Goal: Task Accomplishment & Management: Manage account settings

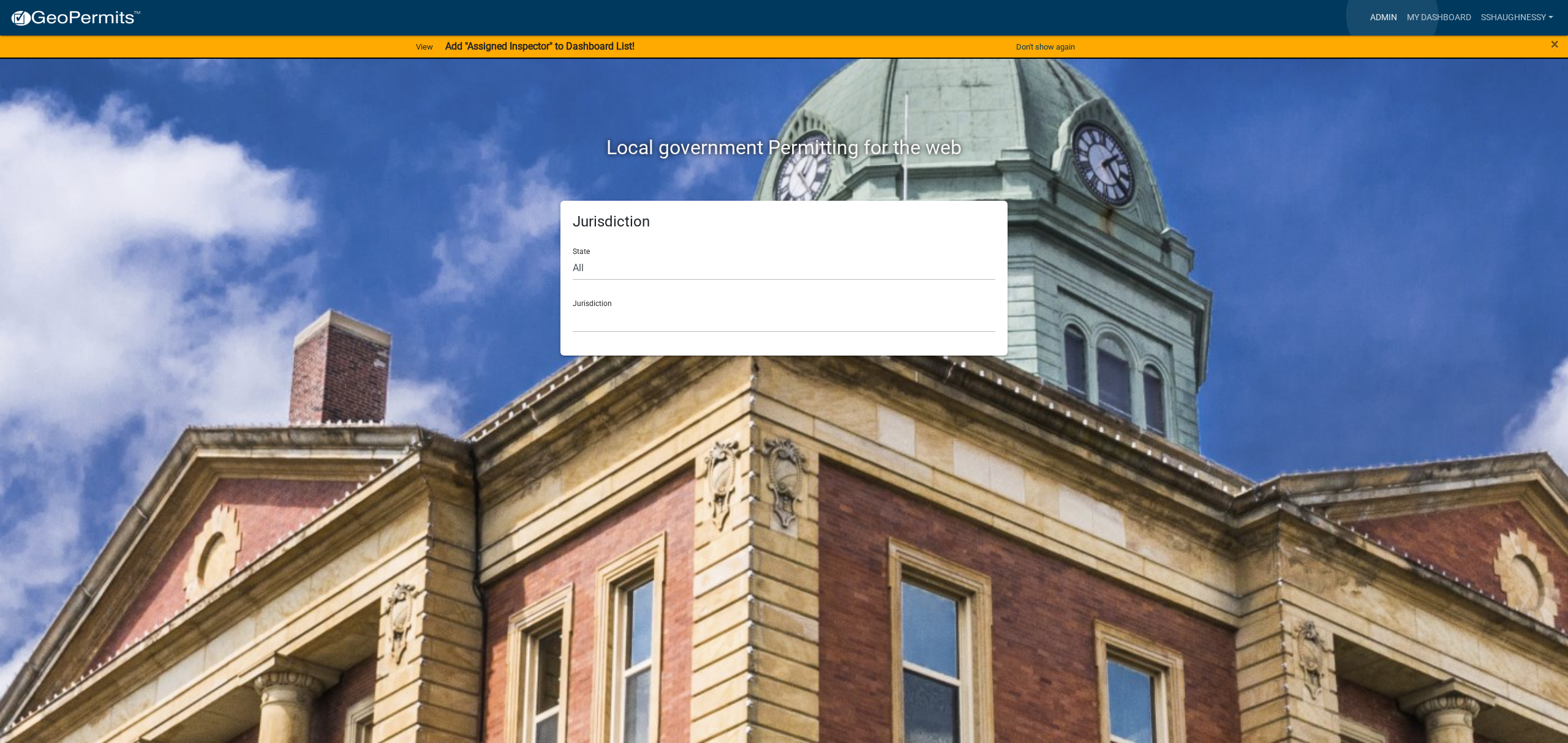
click at [1393, 16] on link "Admin" at bounding box center [1384, 17] width 37 height 23
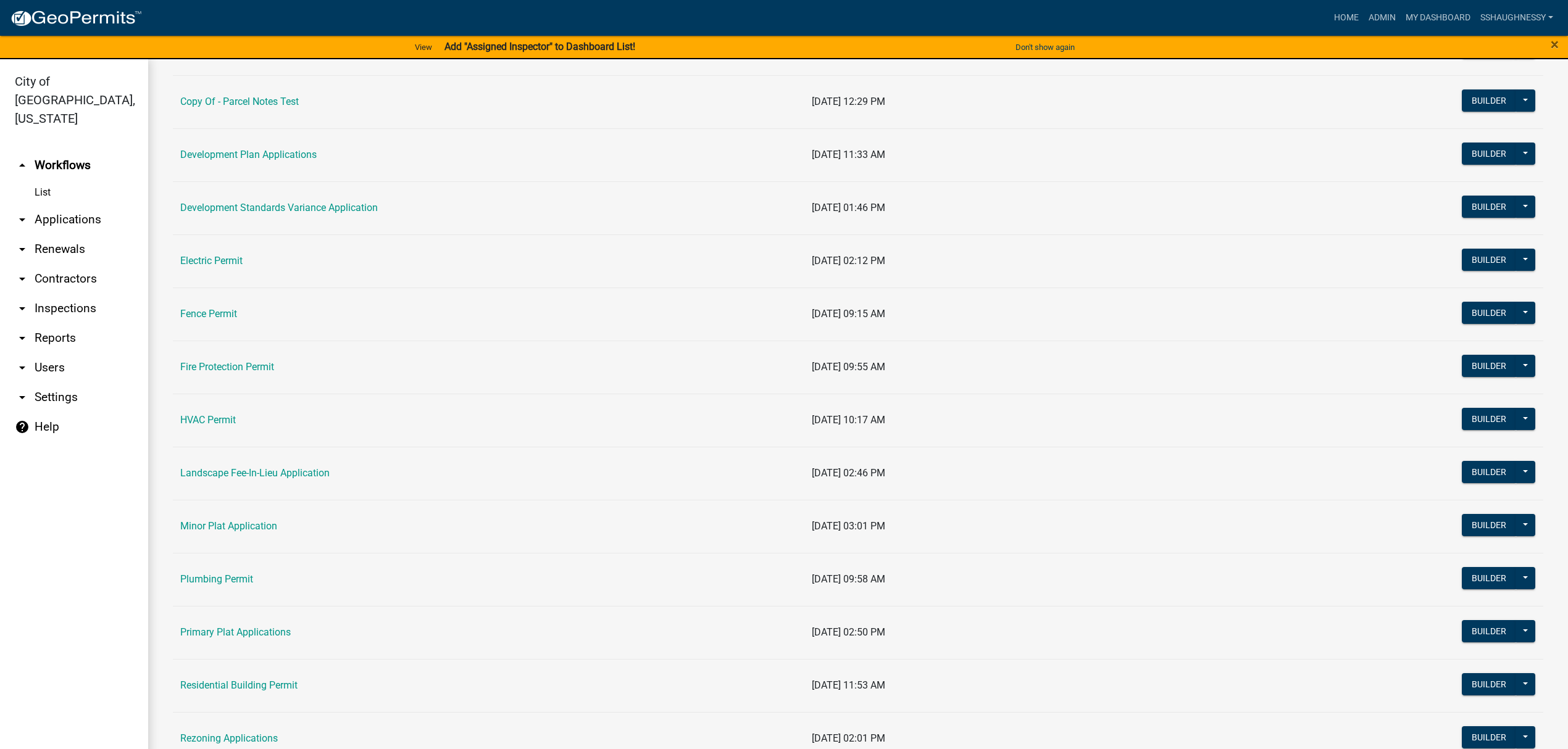
scroll to position [411, 0]
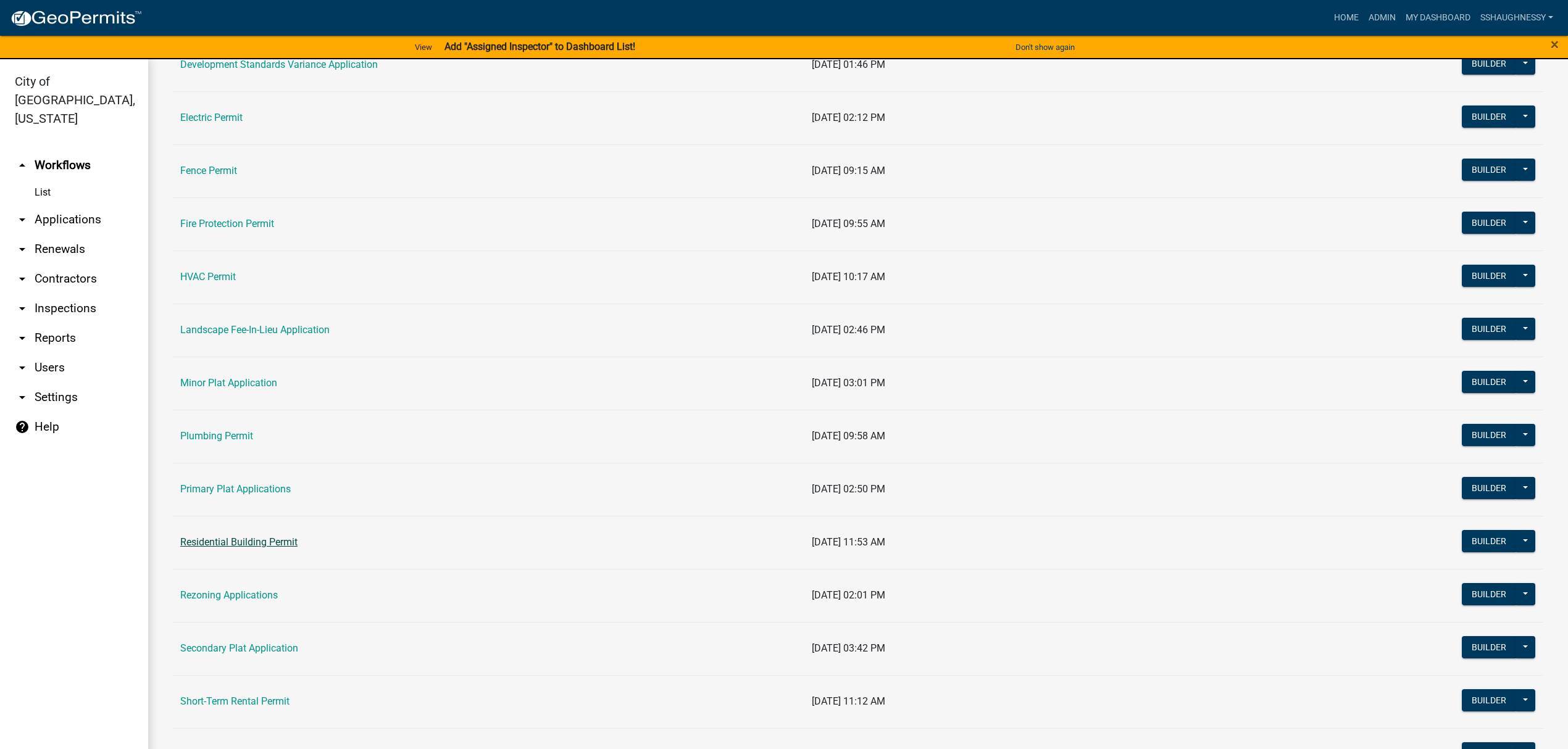
click at [262, 548] on link "Residential Building Permit" at bounding box center [238, 542] width 117 height 11
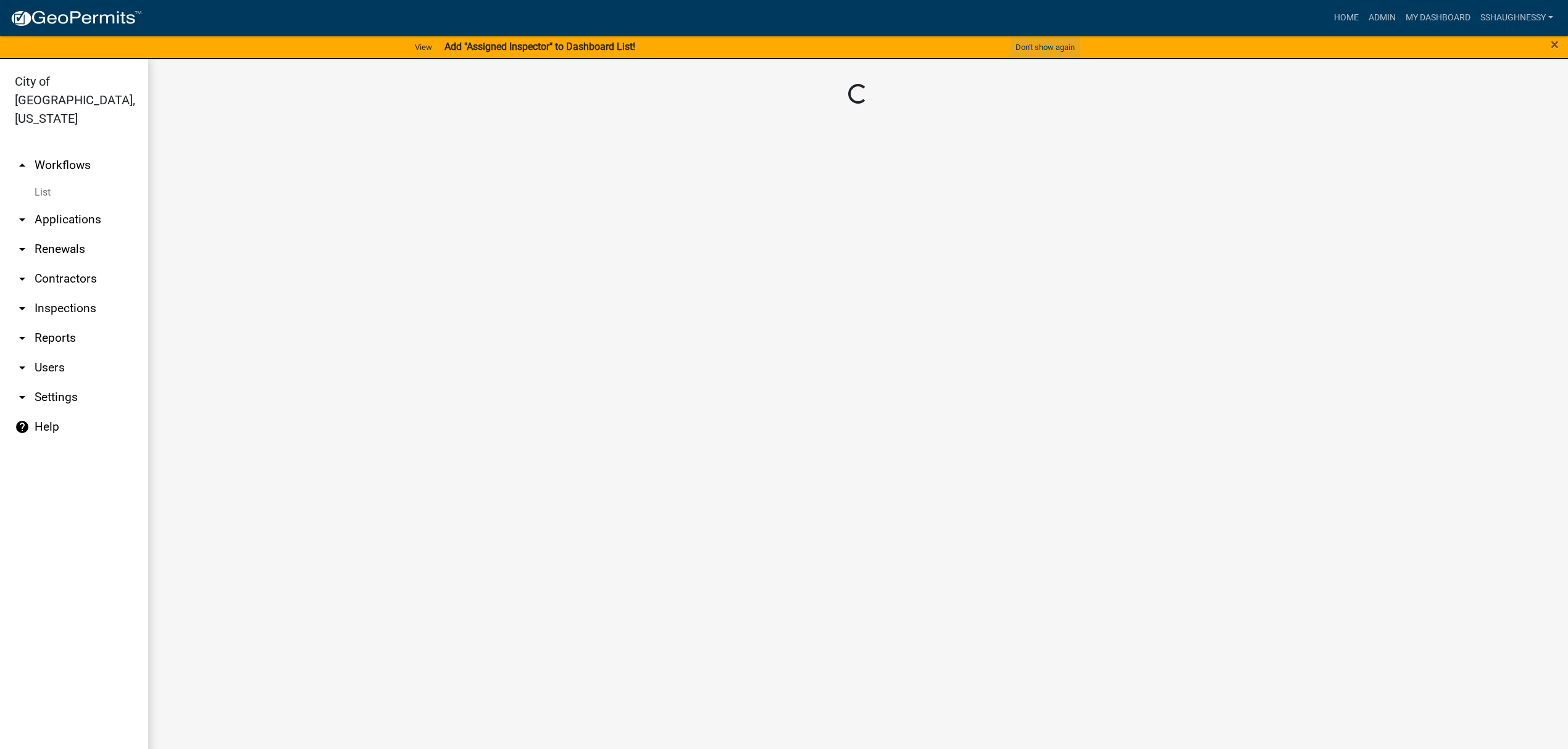
click at [1033, 48] on button "Don't show again" at bounding box center [1045, 47] width 69 height 20
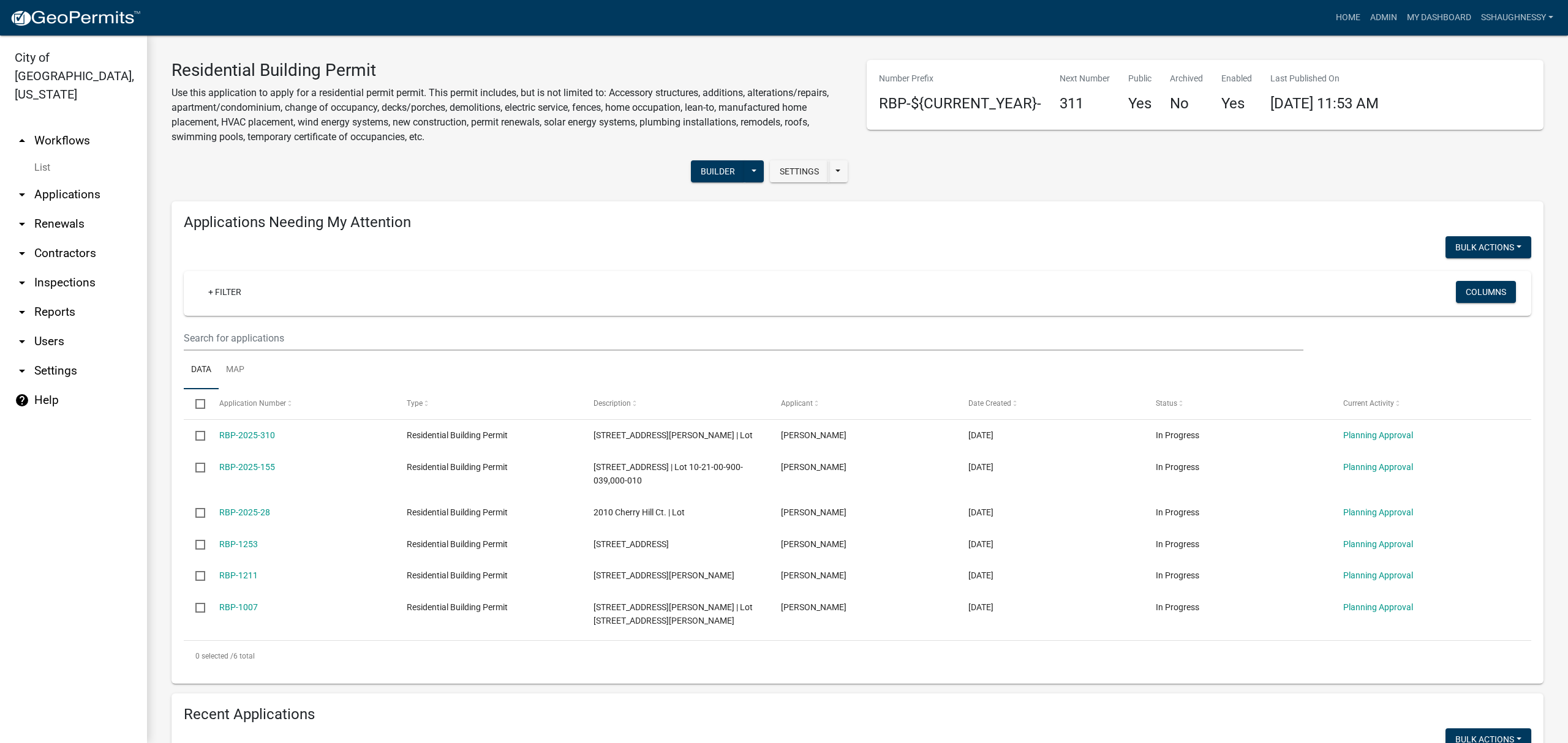
scroll to position [408, 0]
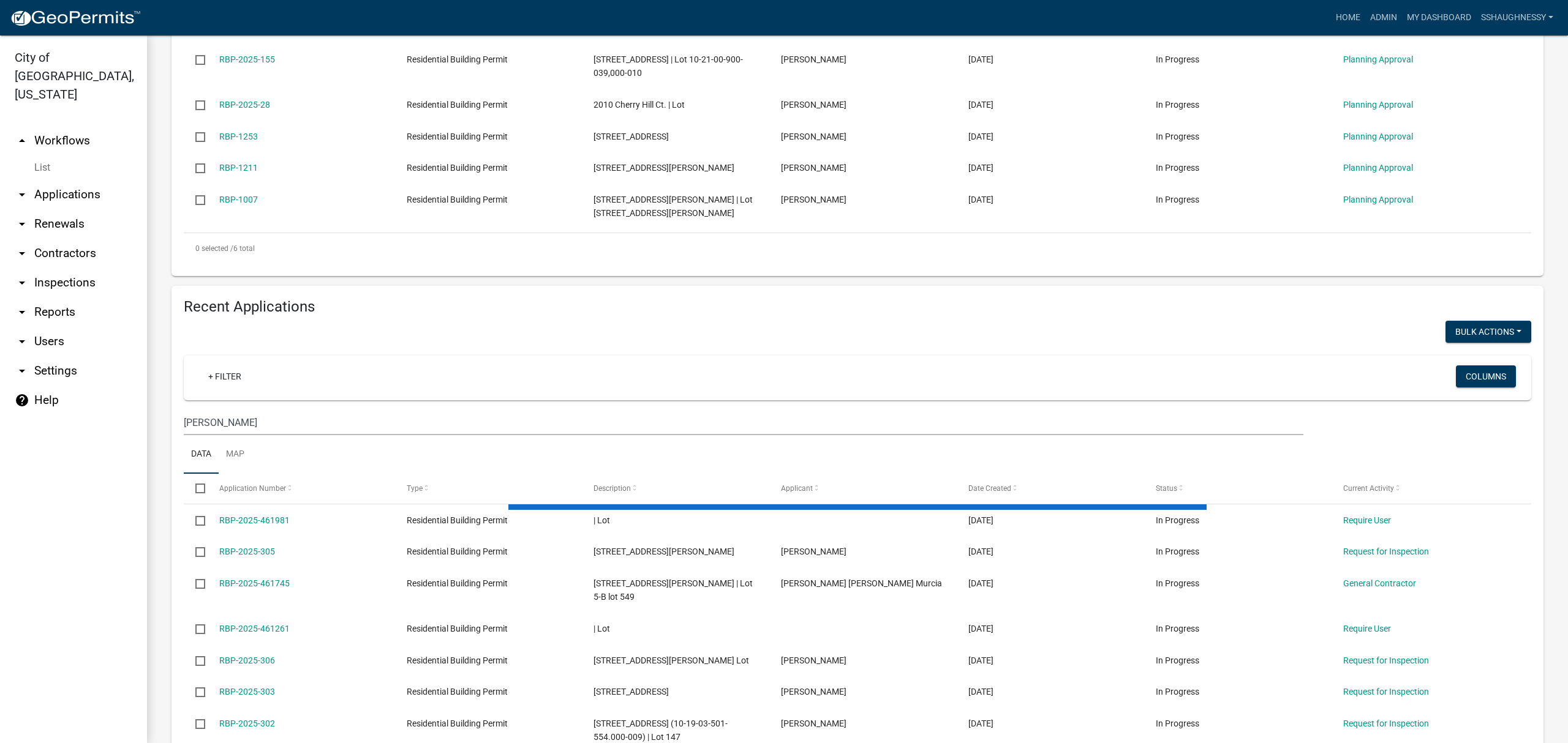
click at [240, 387] on div "+ Filter" at bounding box center [635, 378] width 891 height 25
click at [240, 381] on link "+ Filter" at bounding box center [224, 377] width 53 height 22
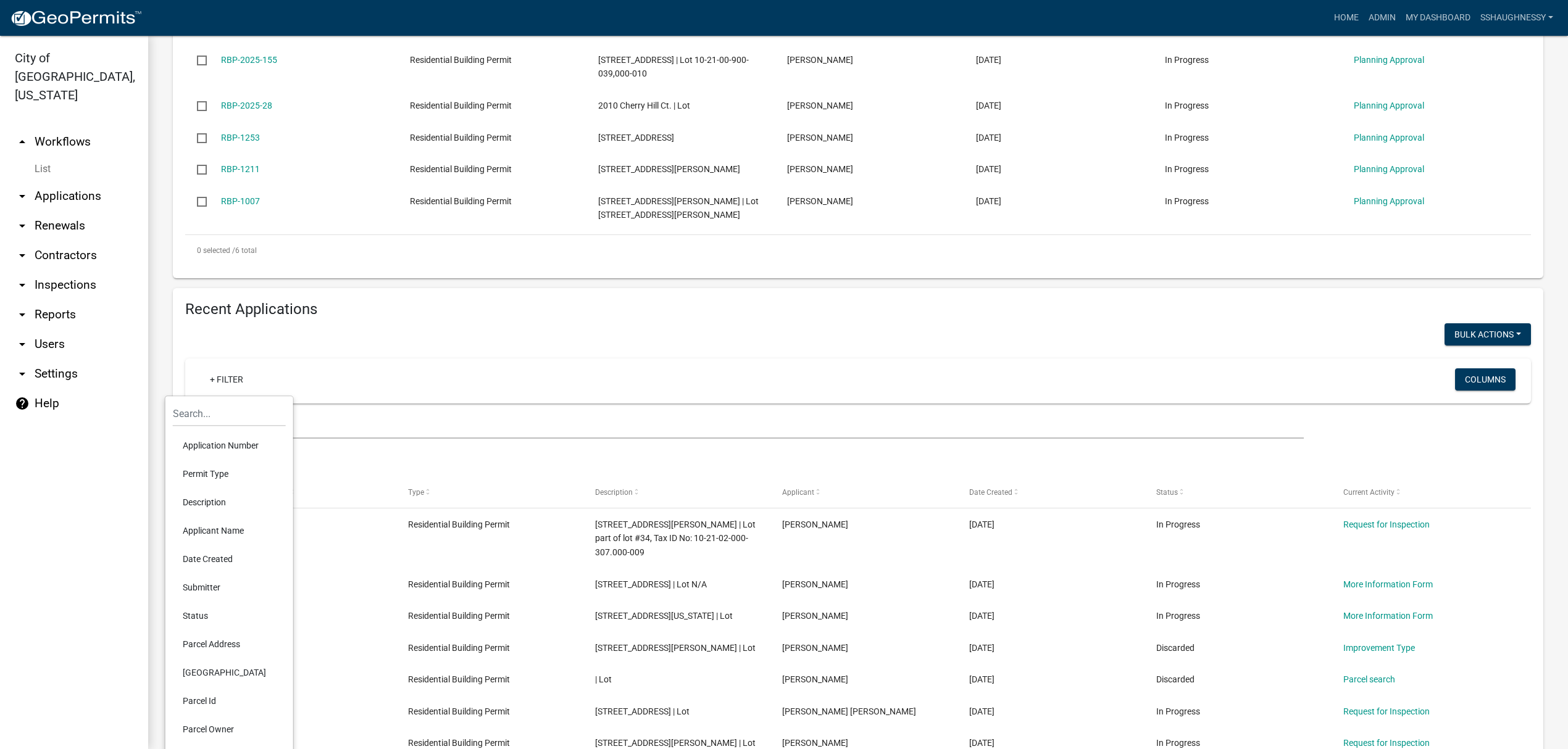
click at [432, 336] on div at bounding box center [517, 336] width 682 height 25
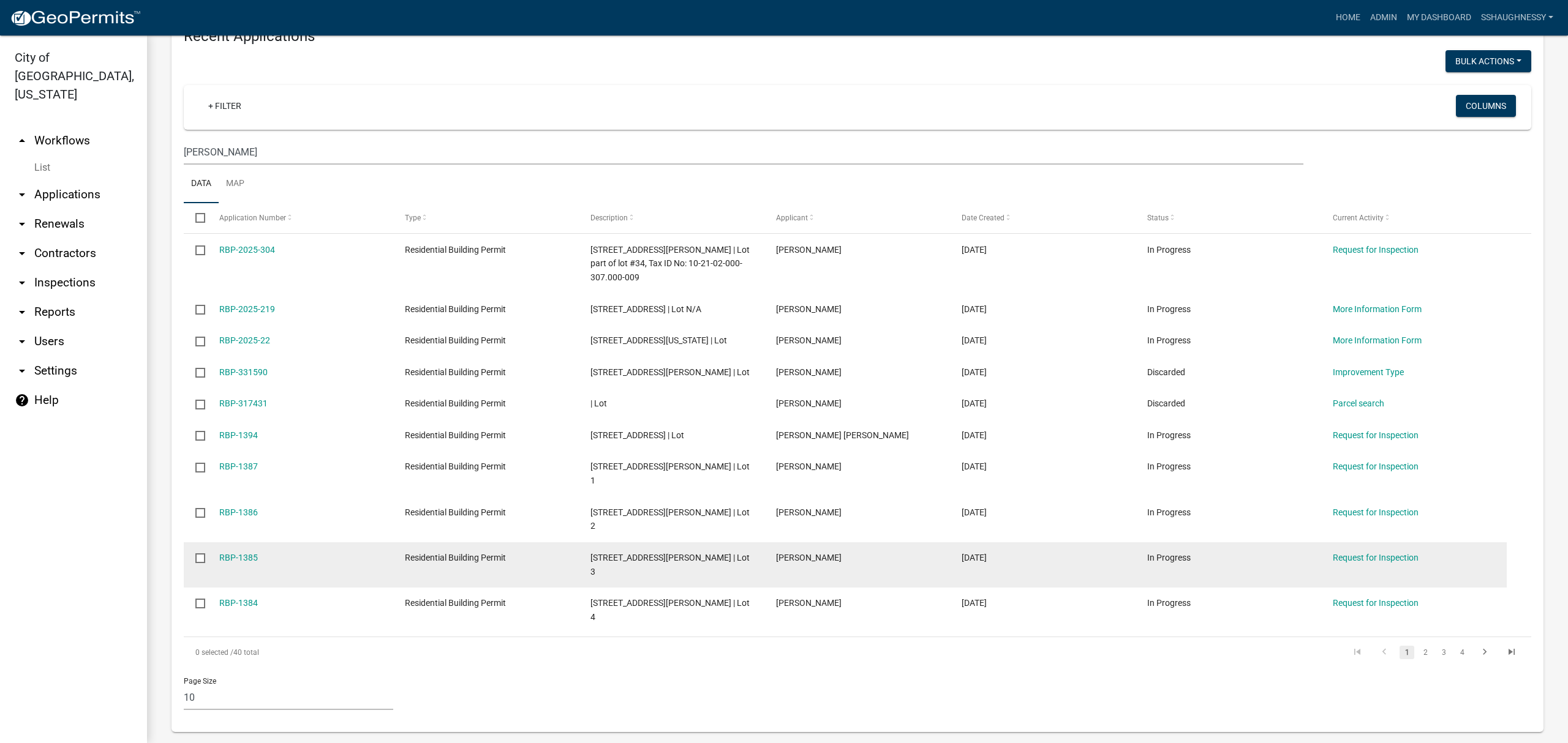
scroll to position [692, 0]
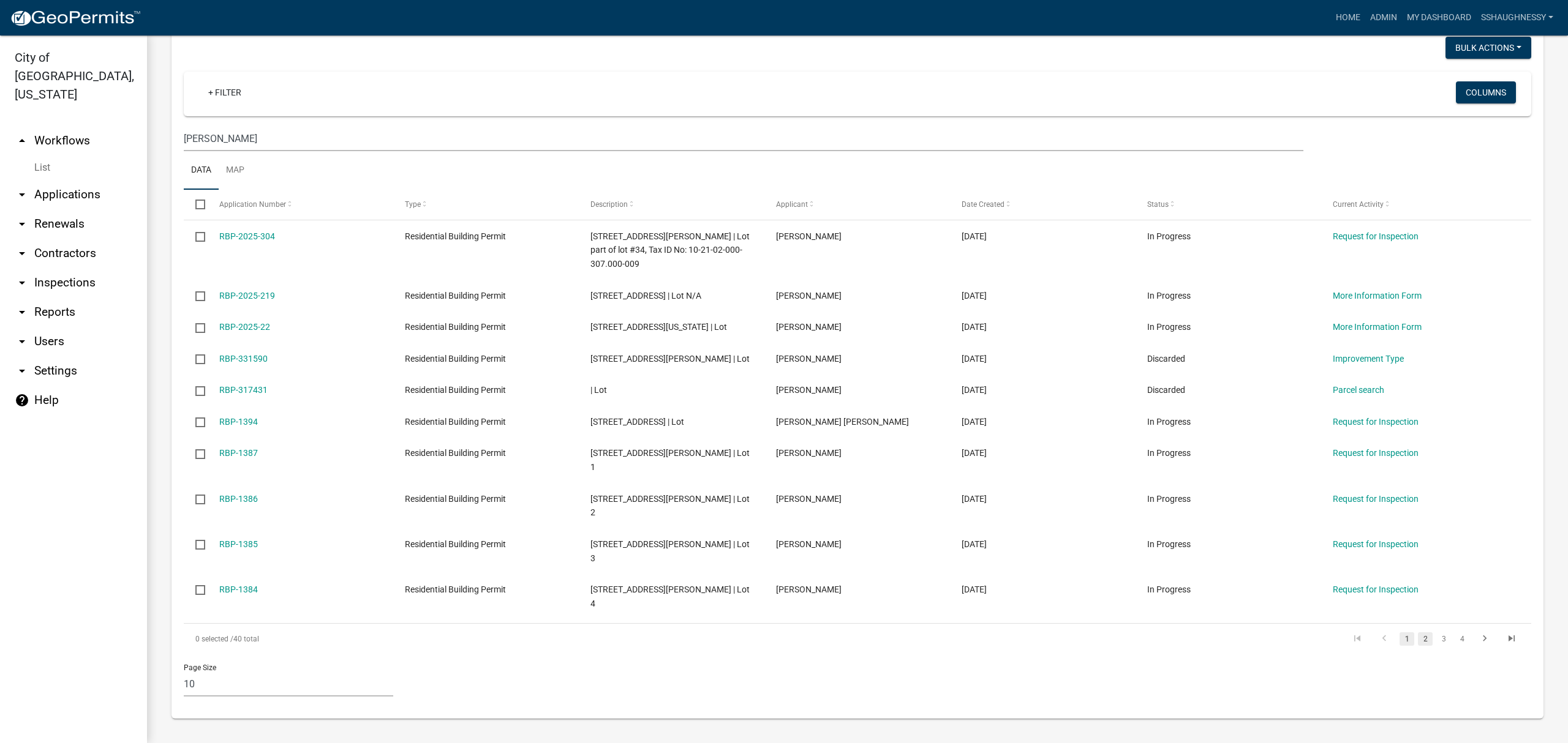
click at [1419, 640] on link "2" at bounding box center [1426, 639] width 15 height 14
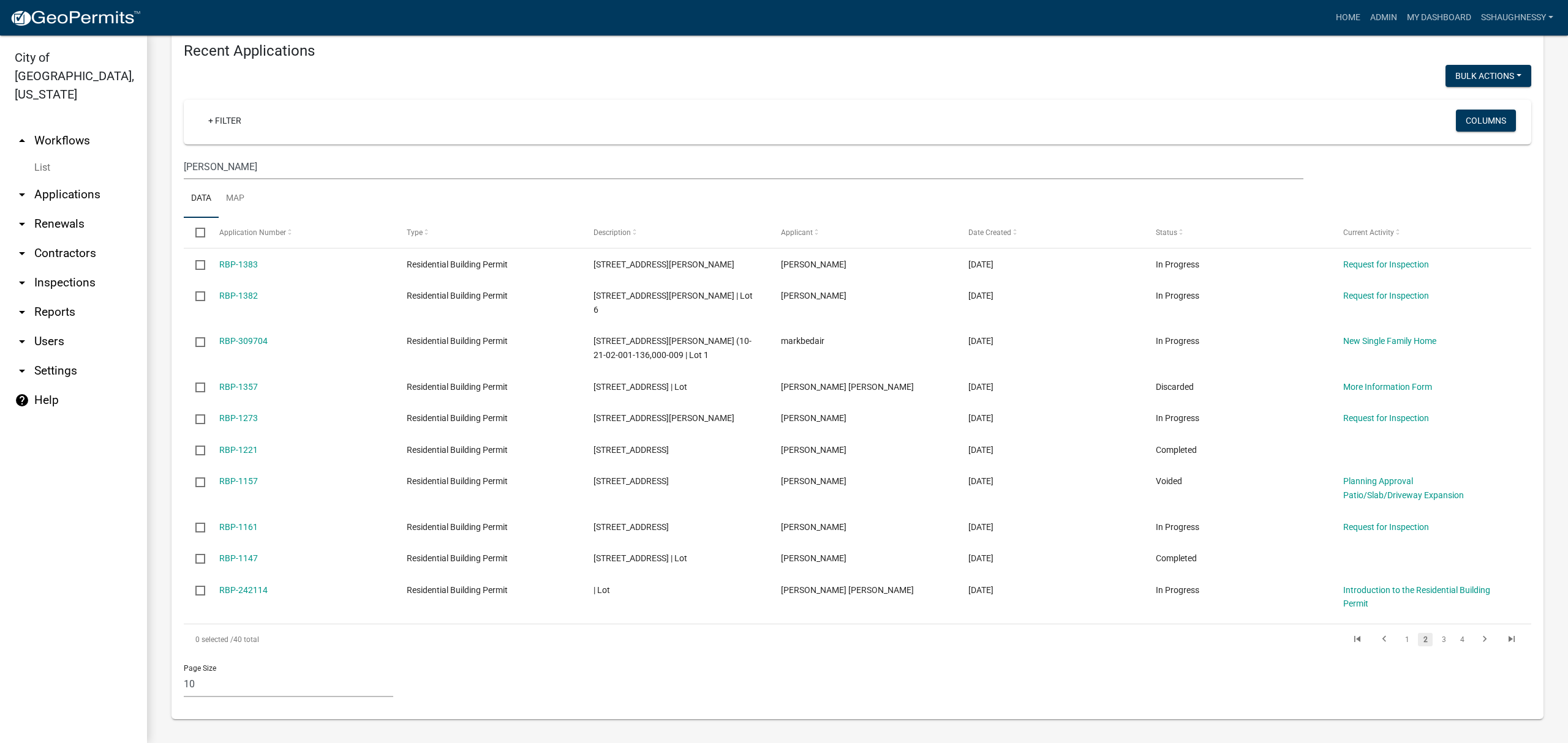
scroll to position [664, 0]
drag, startPoint x: 488, startPoint y: 142, endPoint x: 486, endPoint y: 150, distance: 8.2
click at [488, 148] on wm-filter-builder "+ Filter Columns scott" at bounding box center [857, 140] width 1348 height 79
click at [478, 159] on input "scott" at bounding box center [743, 167] width 1120 height 25
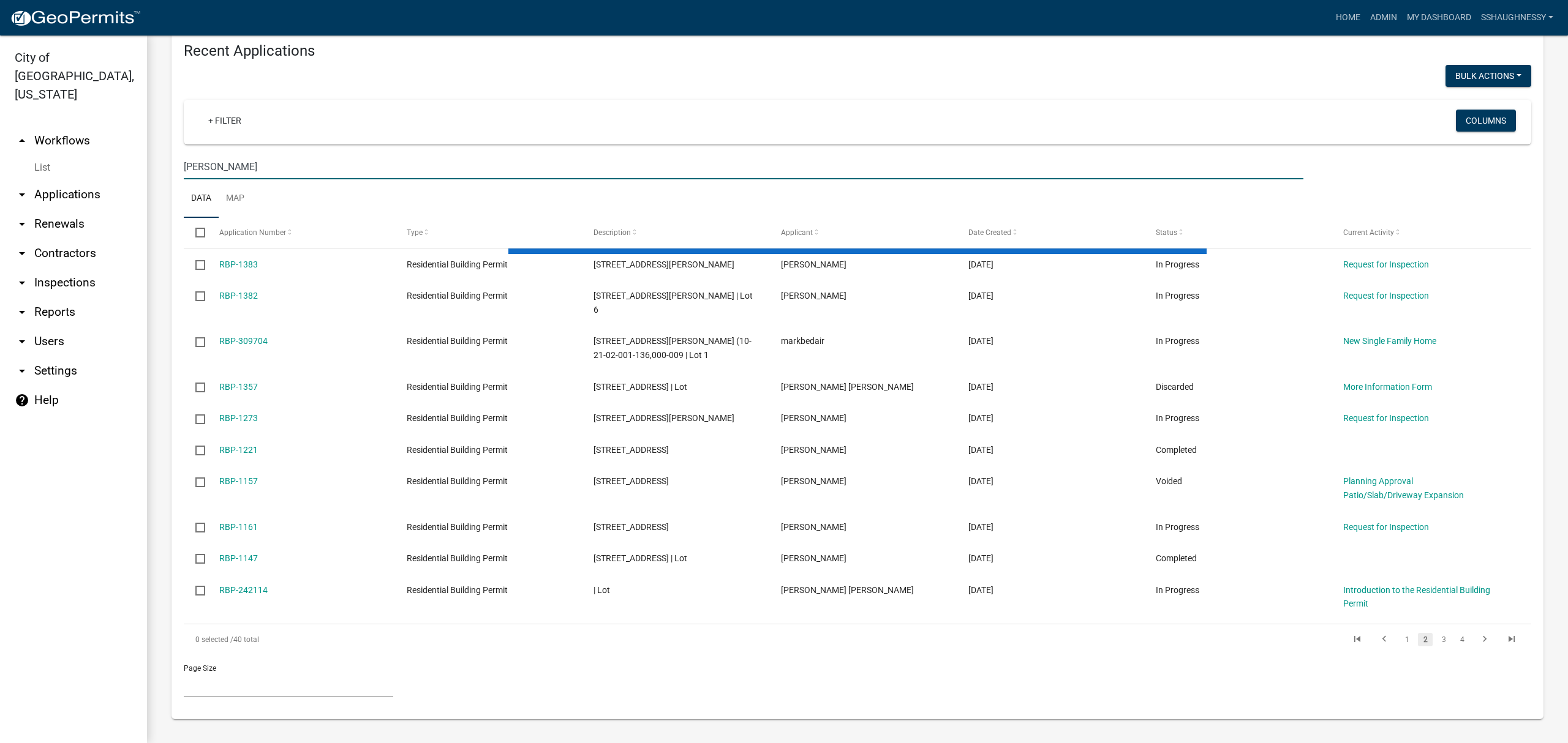
scroll to position [318, 0]
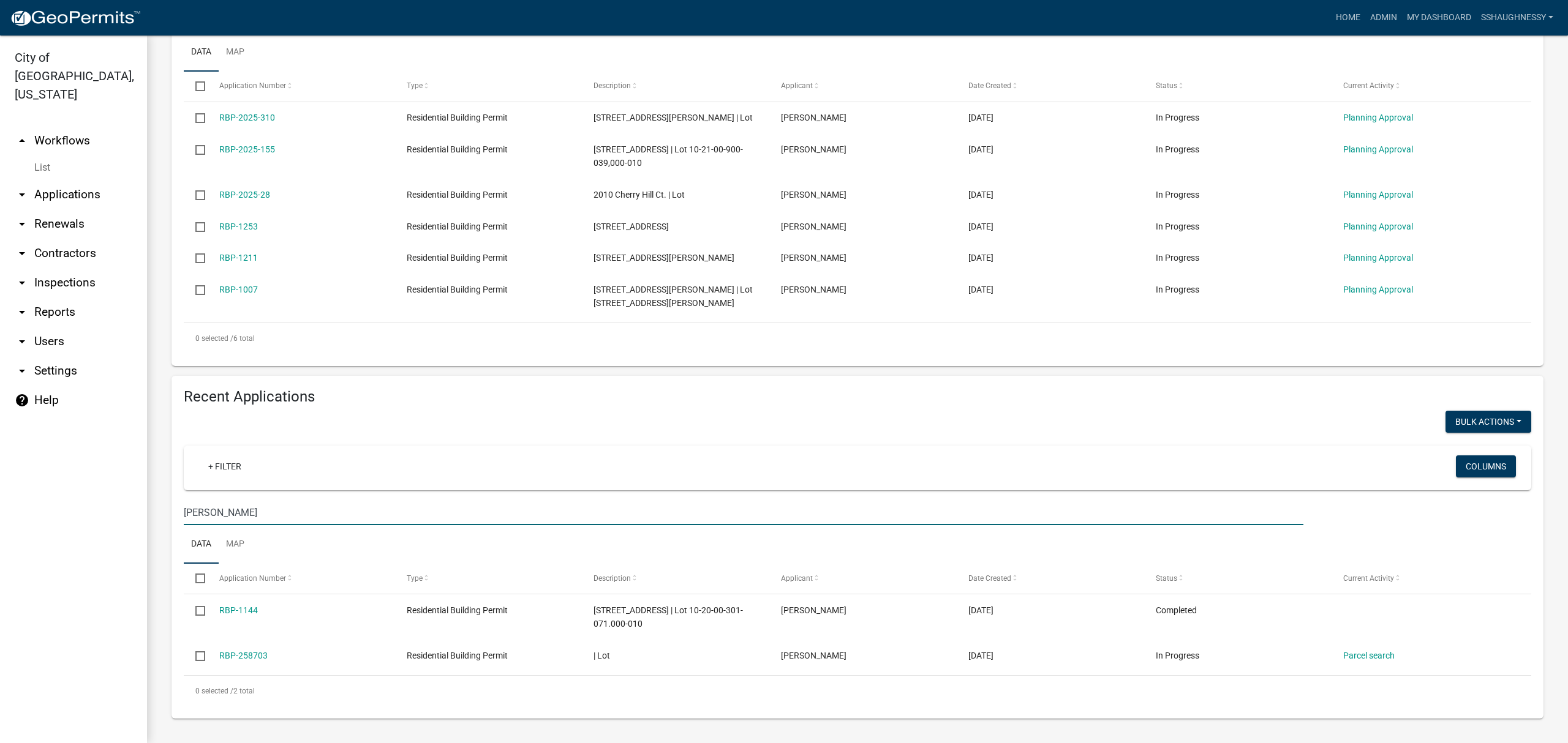
drag, startPoint x: 231, startPoint y: 515, endPoint x: 98, endPoint y: 488, distance: 135.7
click at [98, 488] on div "City of Jeffersonville, Indiana arrow_drop_up Workflows List arrow_drop_down Ap…" at bounding box center [784, 389] width 1568 height 708
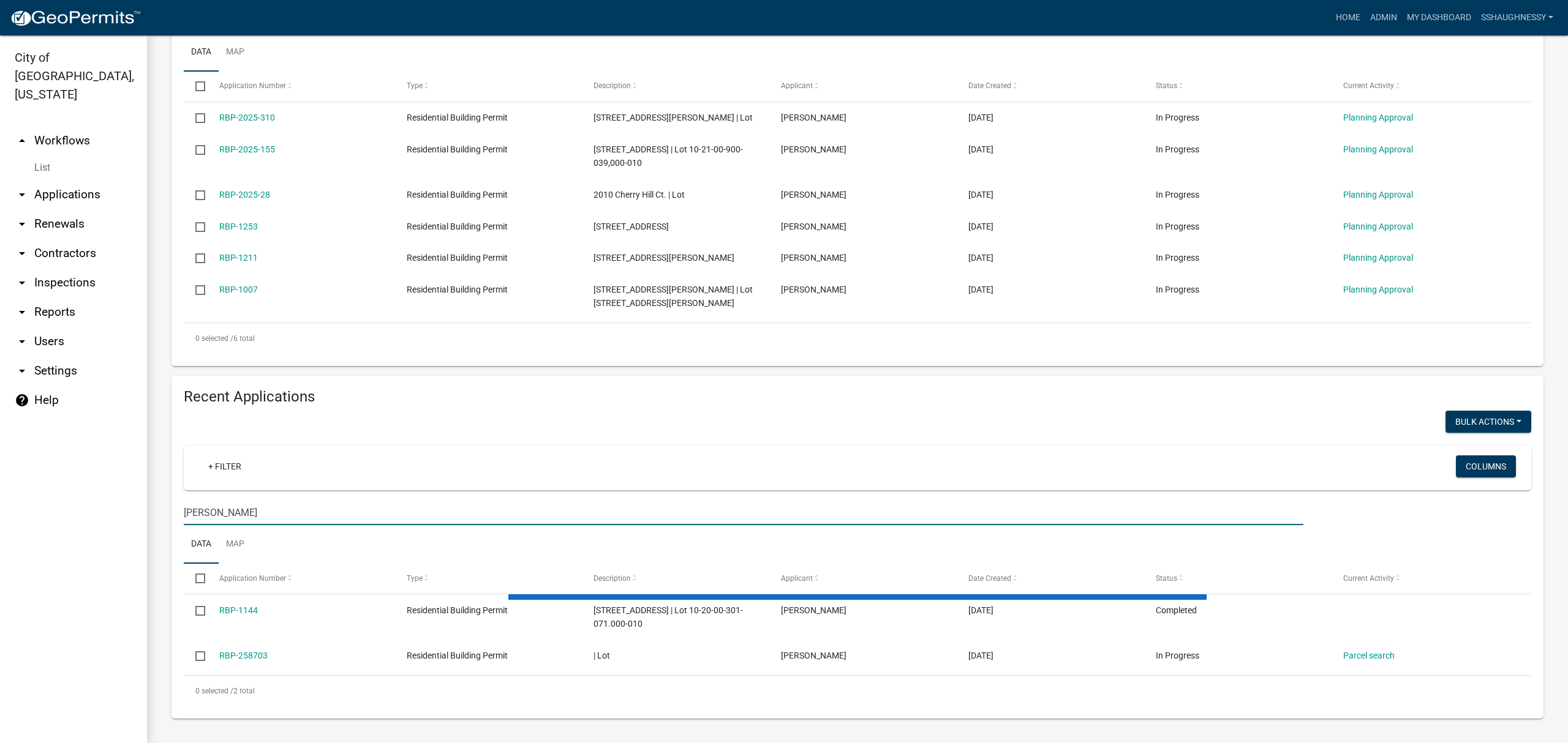
scroll to position [353, 0]
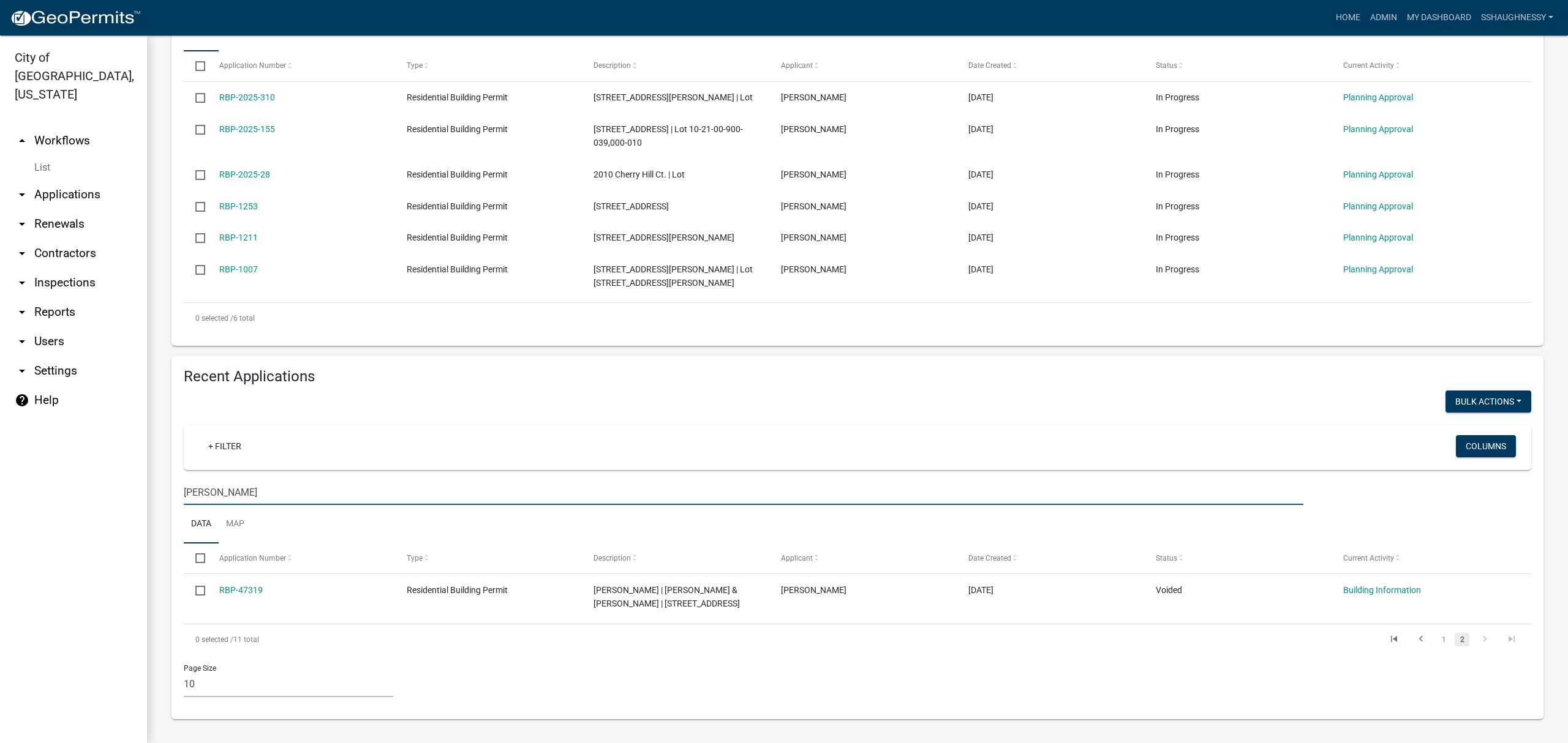
drag, startPoint x: 332, startPoint y: 473, endPoint x: 92, endPoint y: 458, distance: 240.5
click at [92, 458] on div "City of Jeffersonville, Indiana arrow_drop_up Workflows List arrow_drop_down Ap…" at bounding box center [784, 389] width 1568 height 708
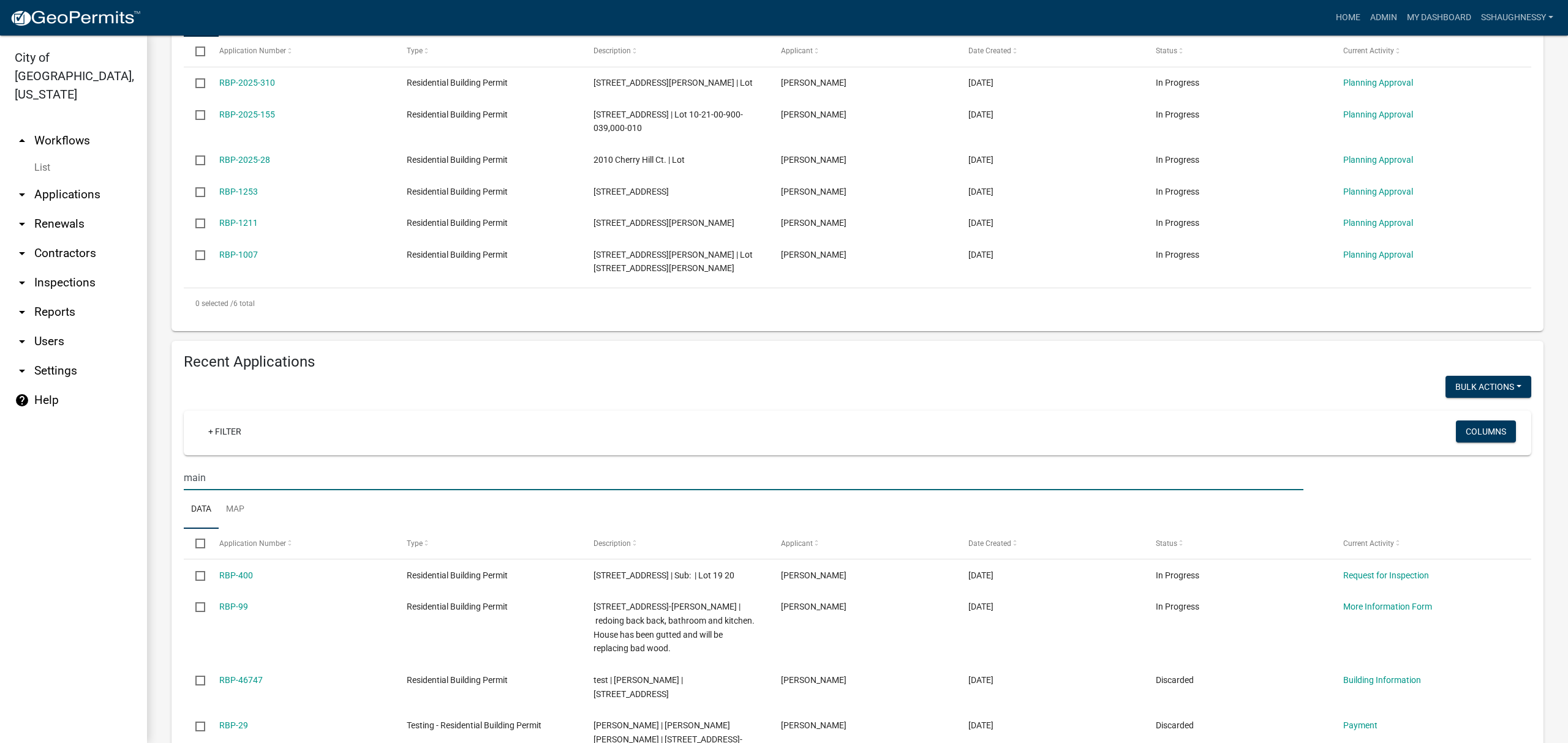
scroll to position [475, 0]
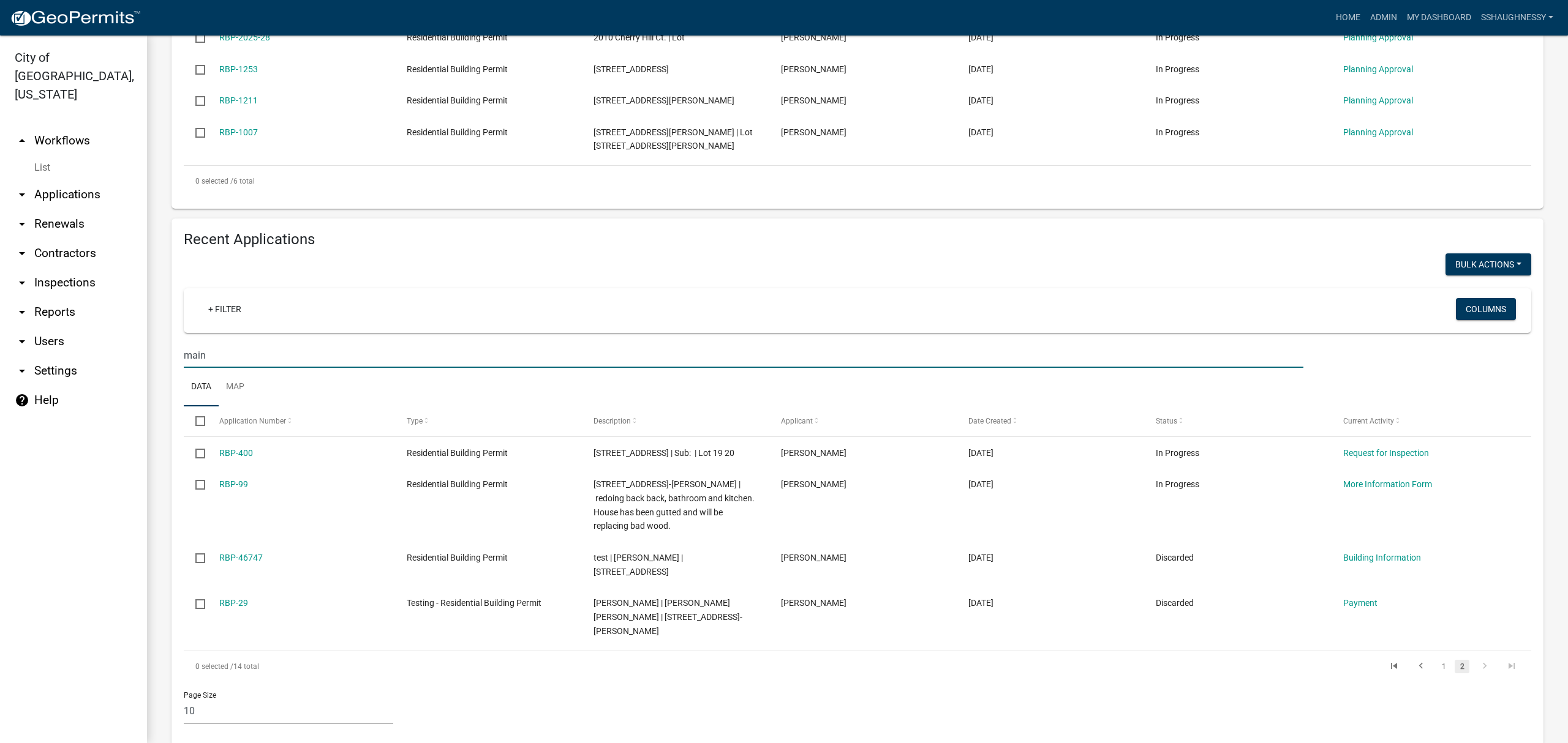
click at [425, 354] on input "main" at bounding box center [743, 355] width 1120 height 25
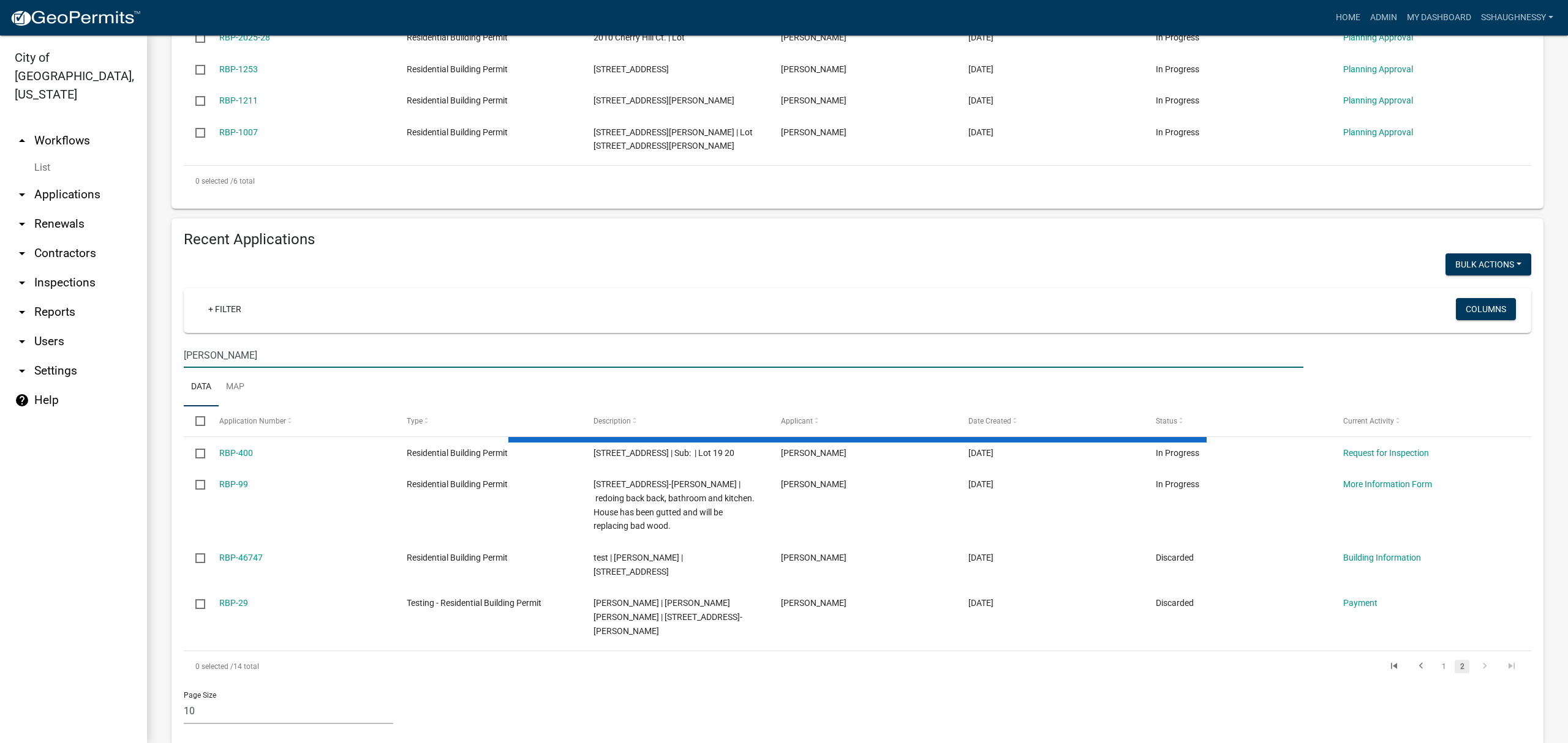
scroll to position [664, 0]
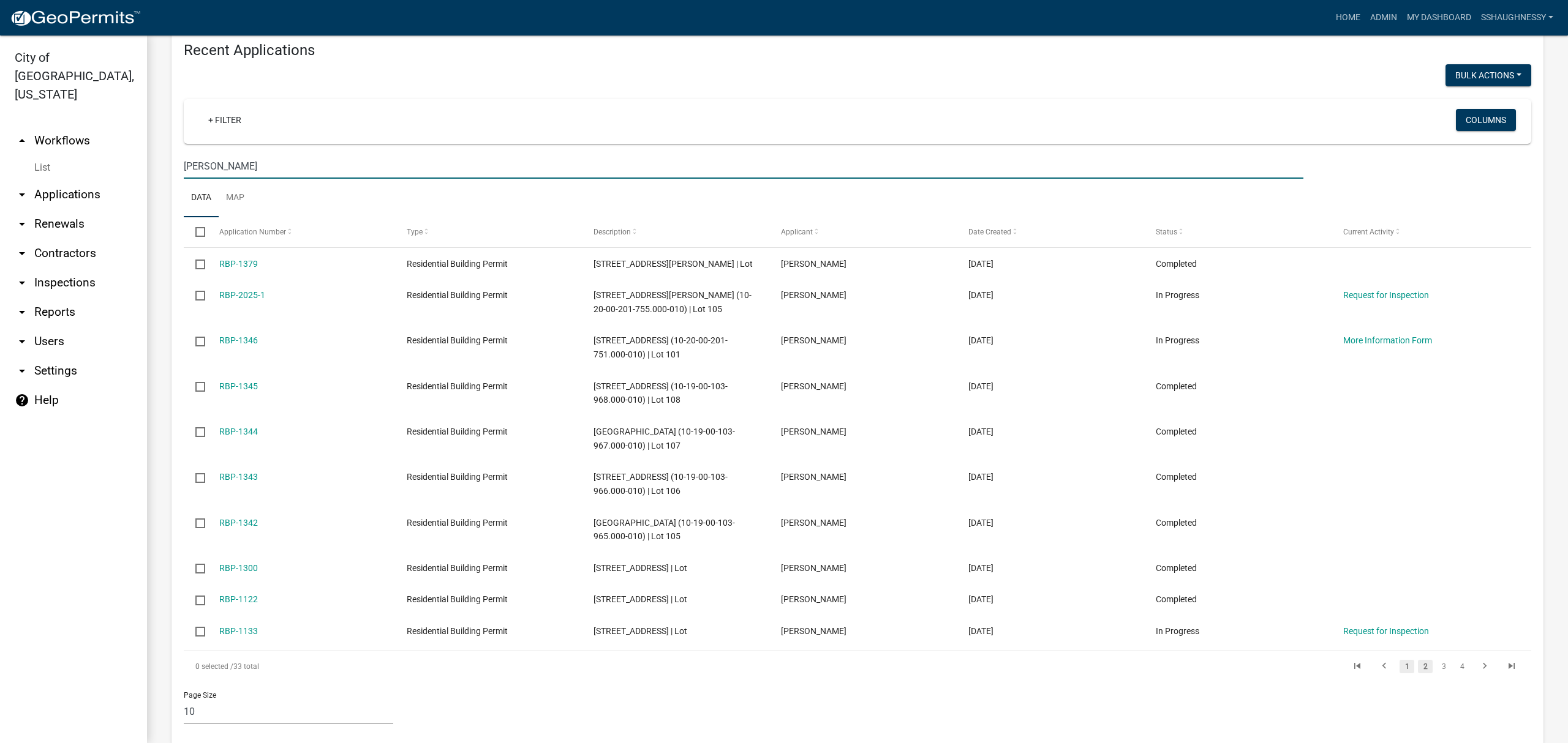
click at [1401, 671] on link "1" at bounding box center [1407, 667] width 15 height 14
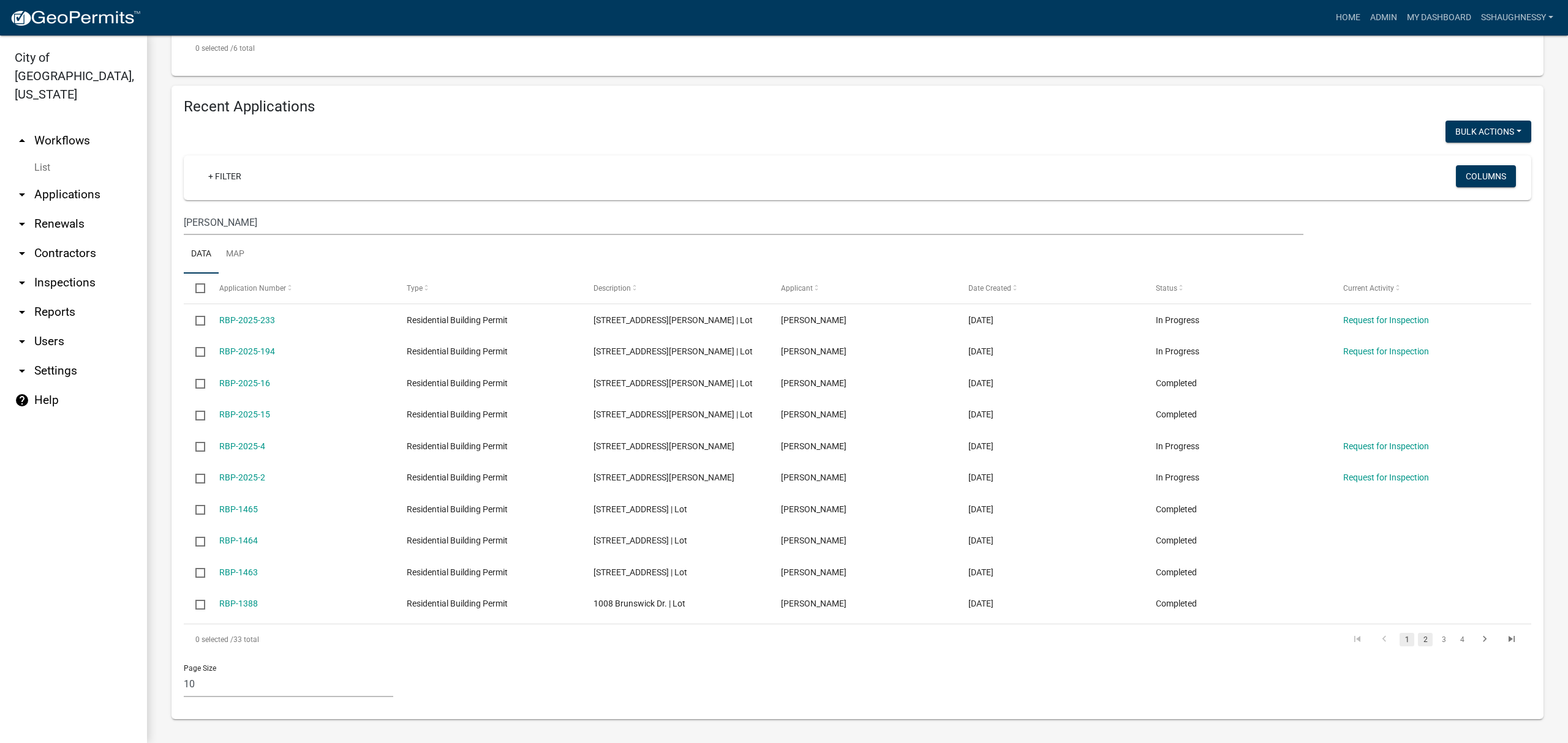
click at [1419, 639] on link "2" at bounding box center [1426, 640] width 15 height 14
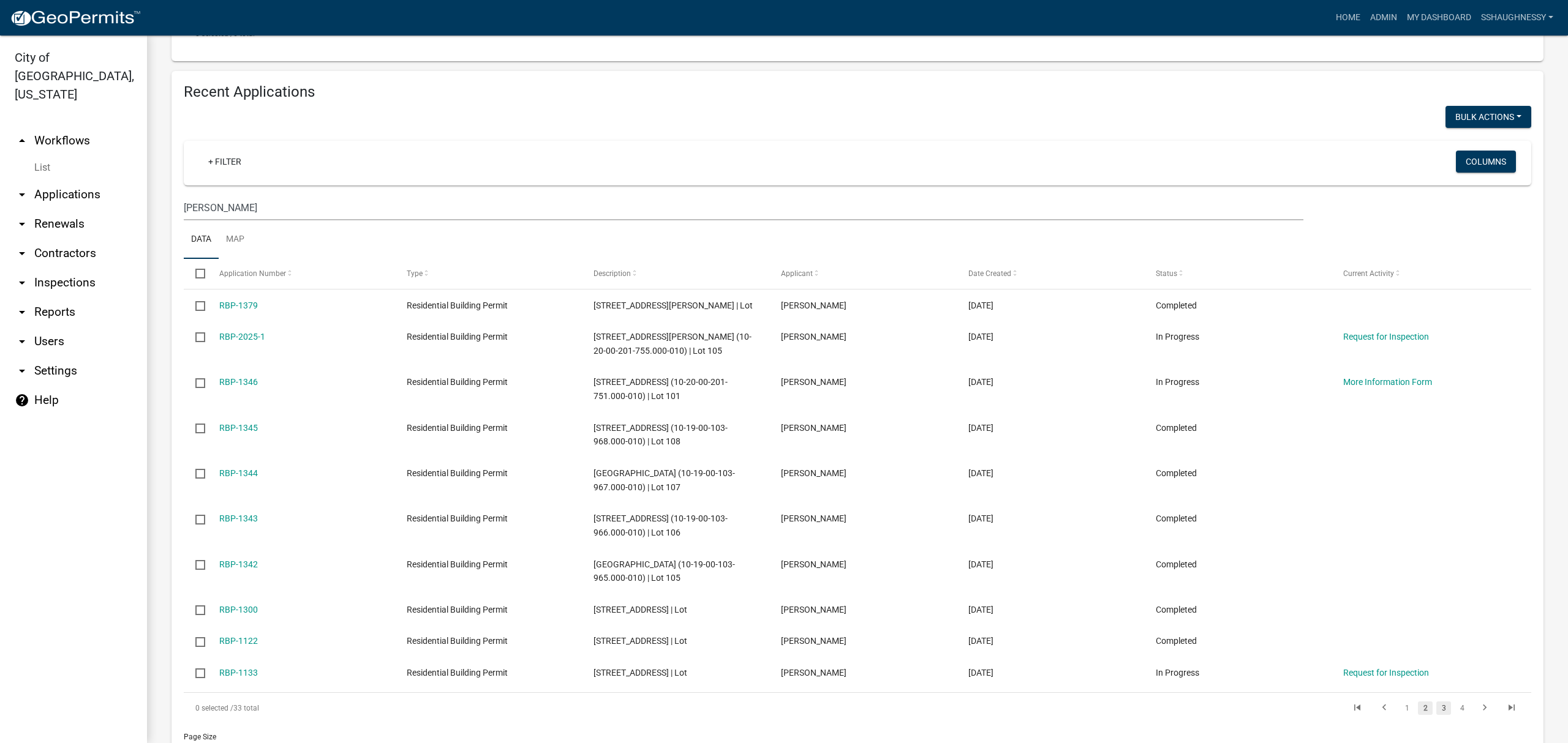
click at [1437, 710] on link "3" at bounding box center [1444, 708] width 15 height 14
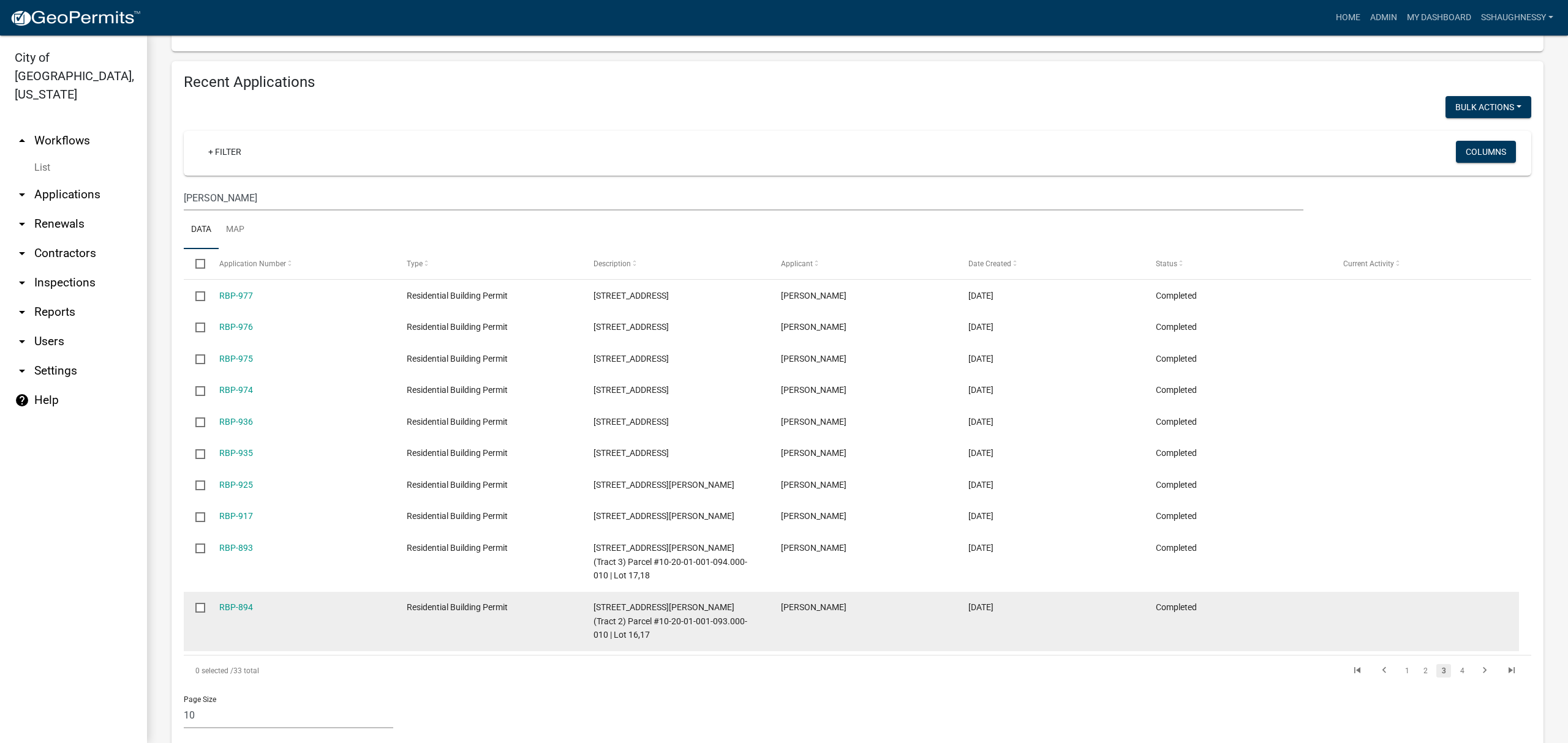
scroll to position [636, 0]
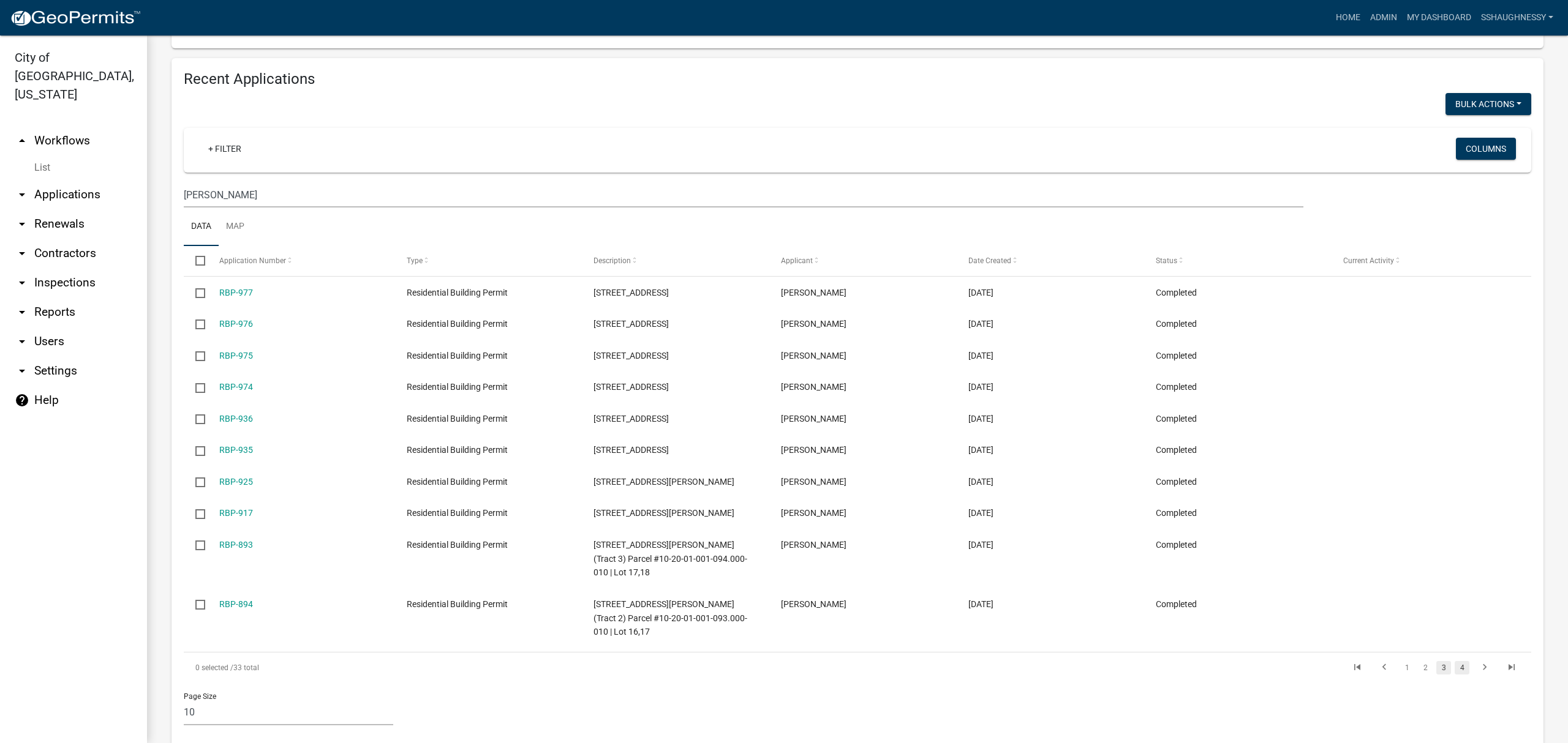
click at [1455, 661] on link "4" at bounding box center [1462, 668] width 15 height 14
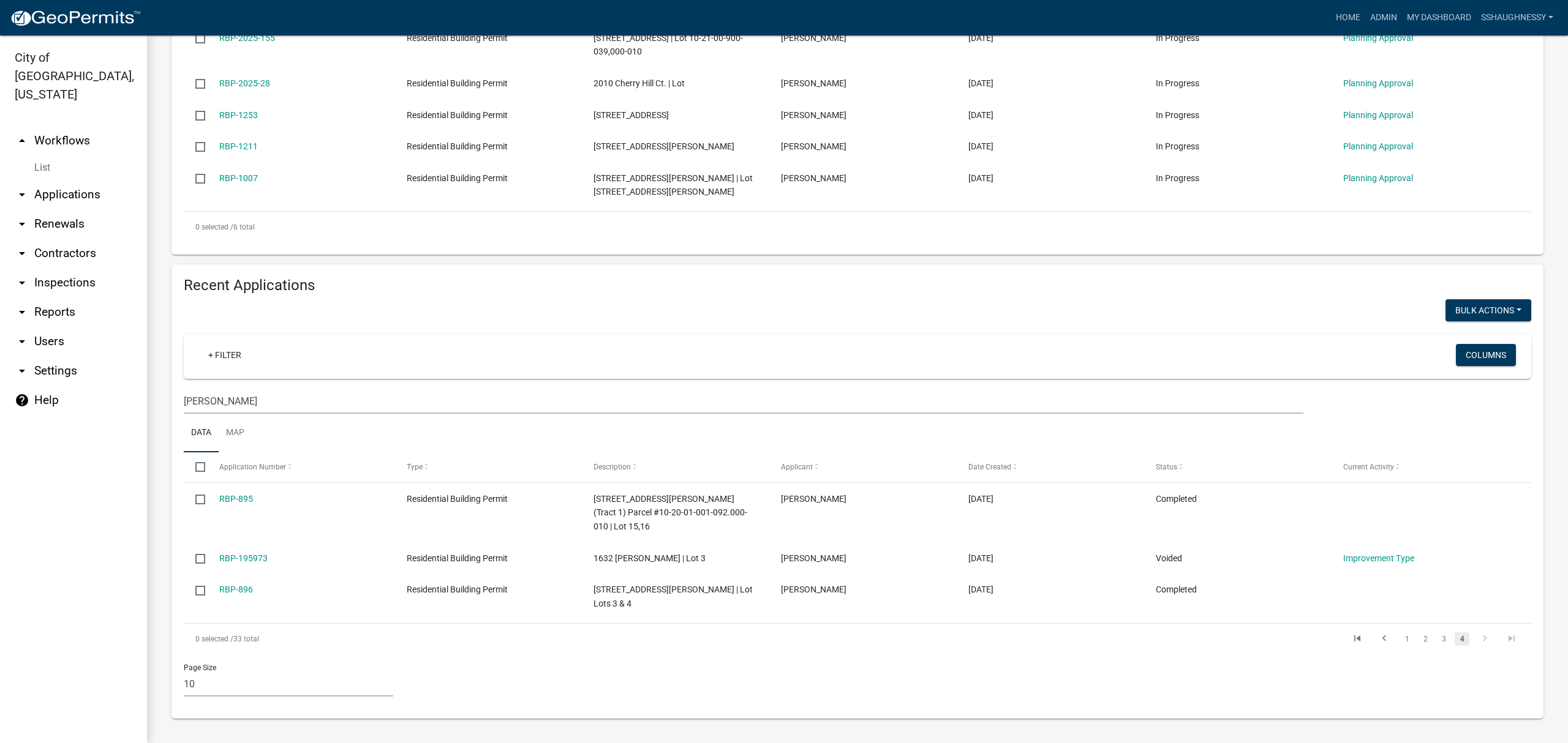
scroll to position [415, 0]
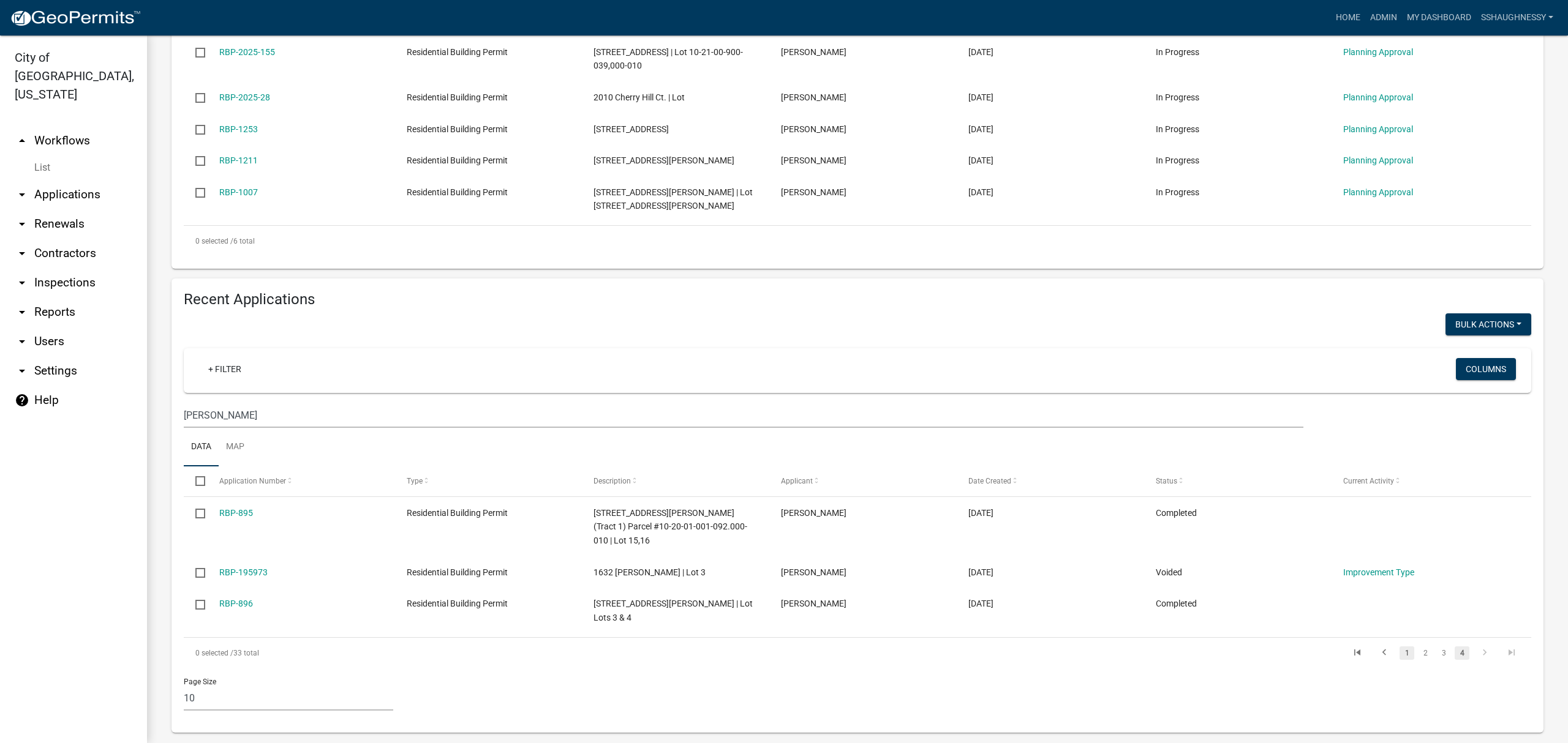
click at [1400, 646] on link "1" at bounding box center [1407, 653] width 15 height 14
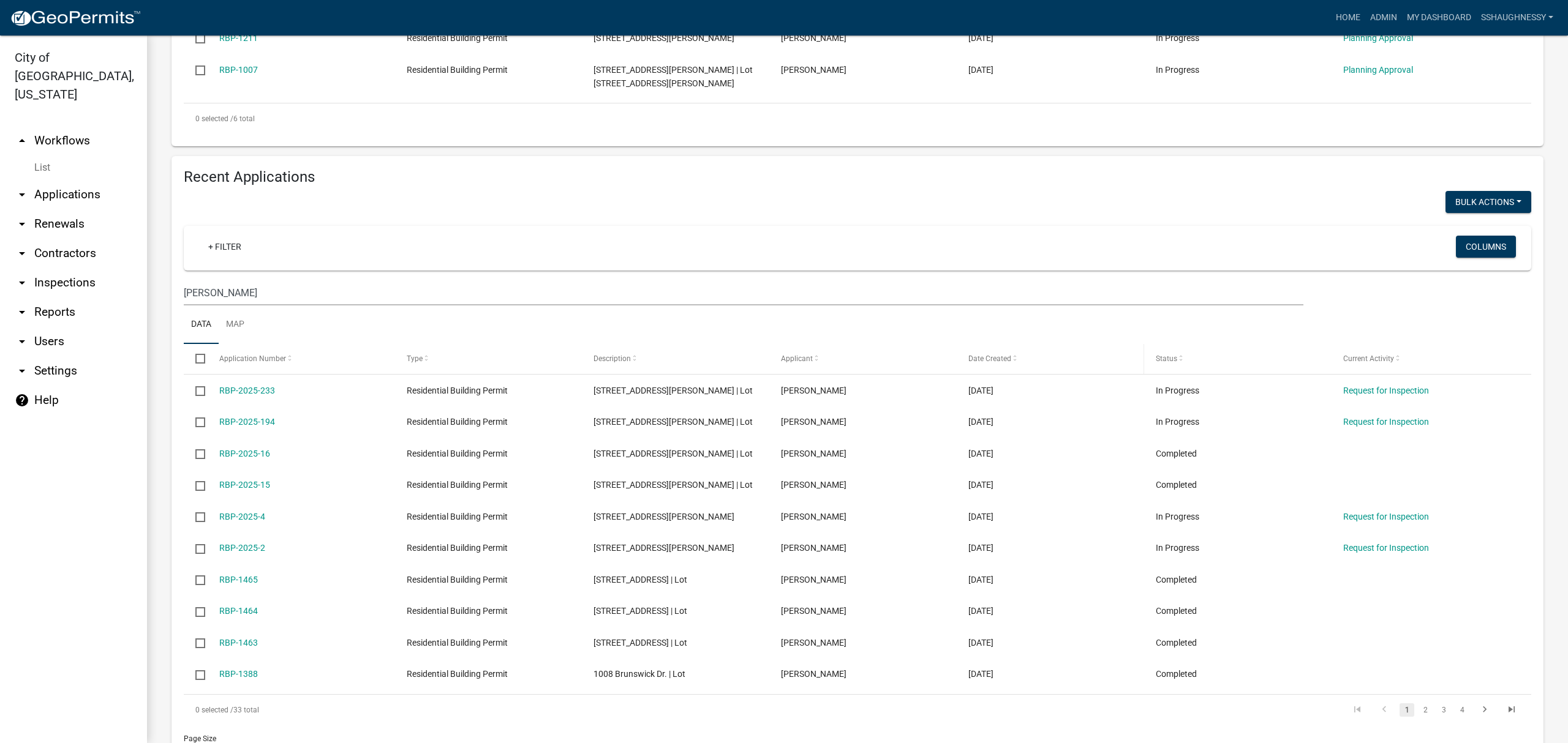
scroll to position [579, 0]
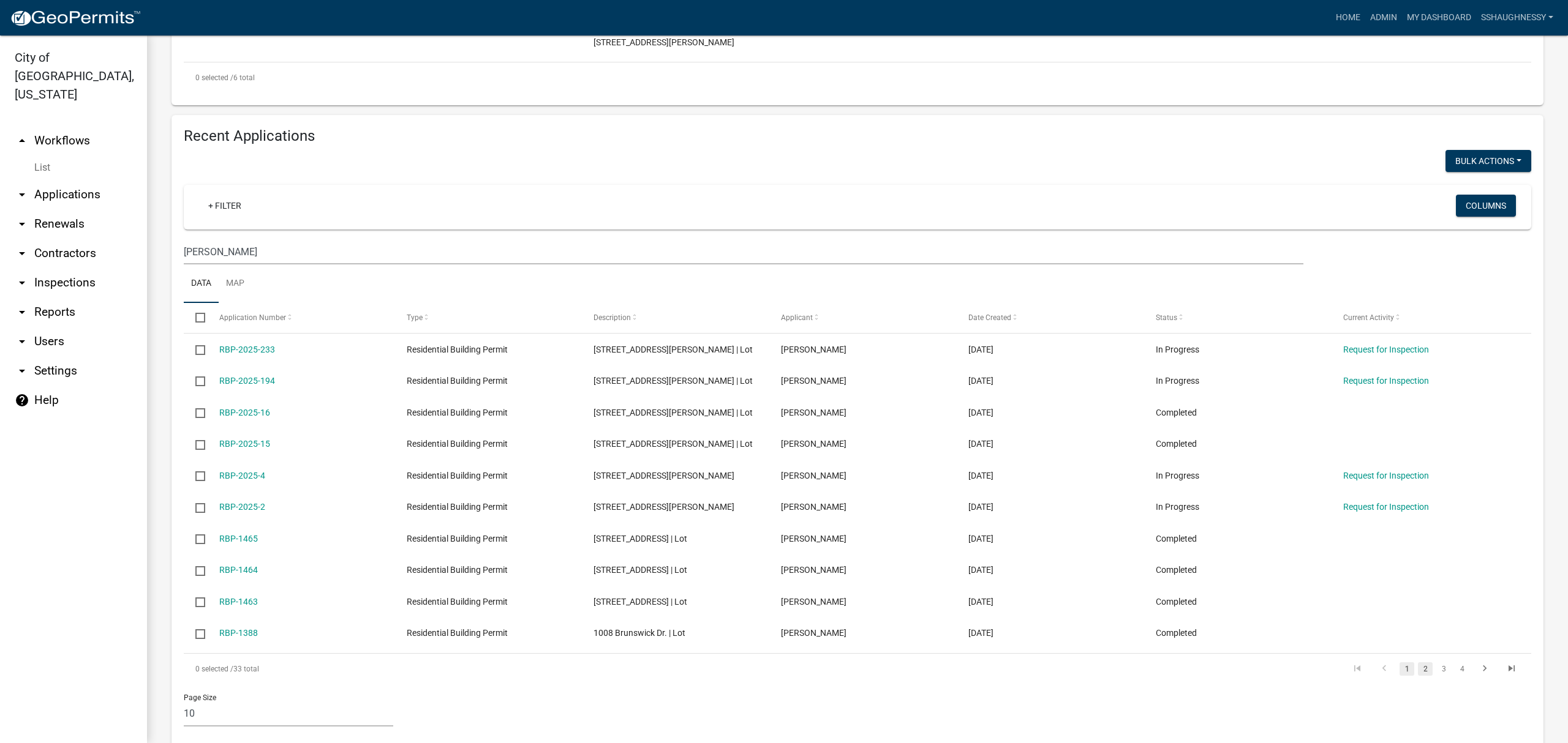
click at [1419, 676] on link "2" at bounding box center [1426, 670] width 15 height 14
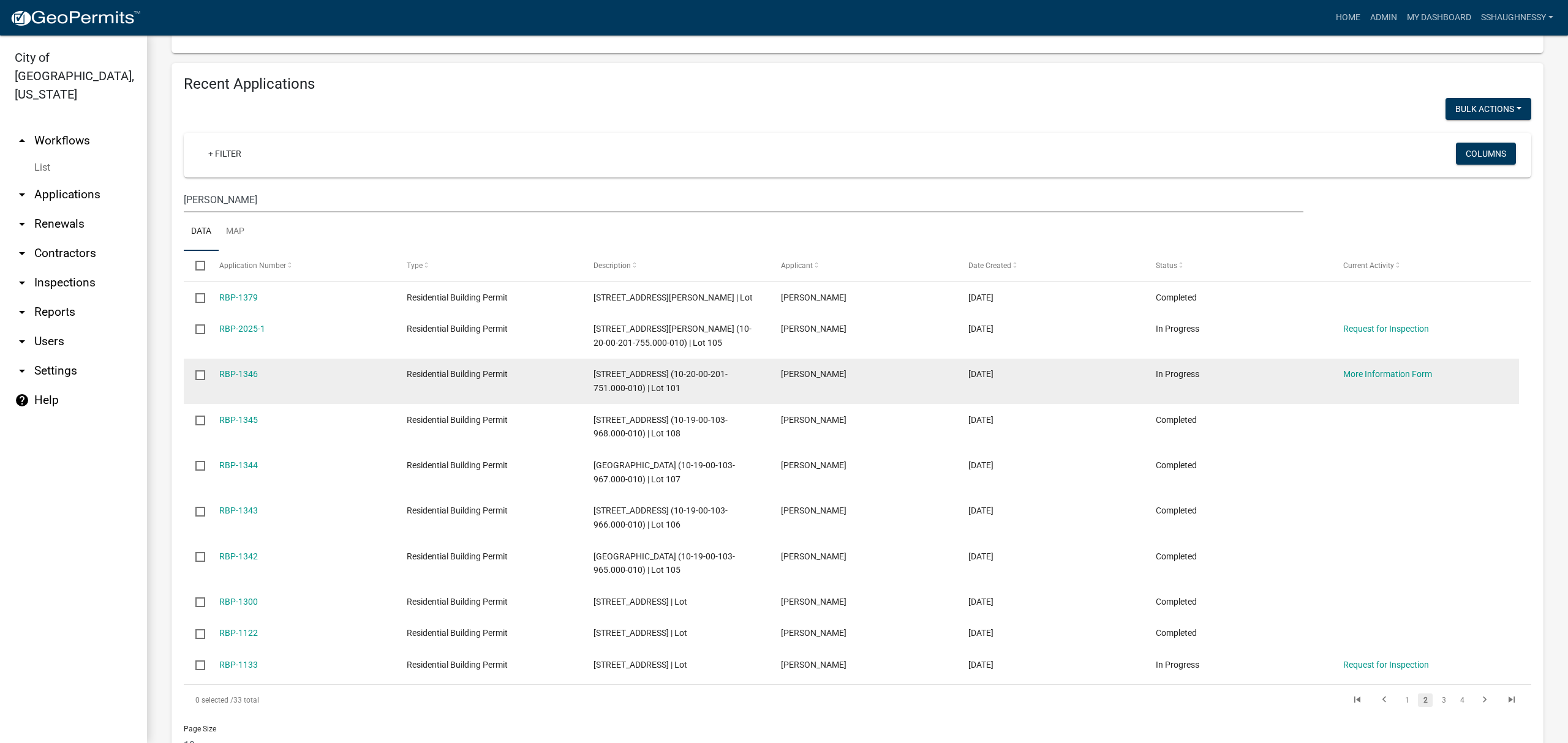
scroll to position [660, 0]
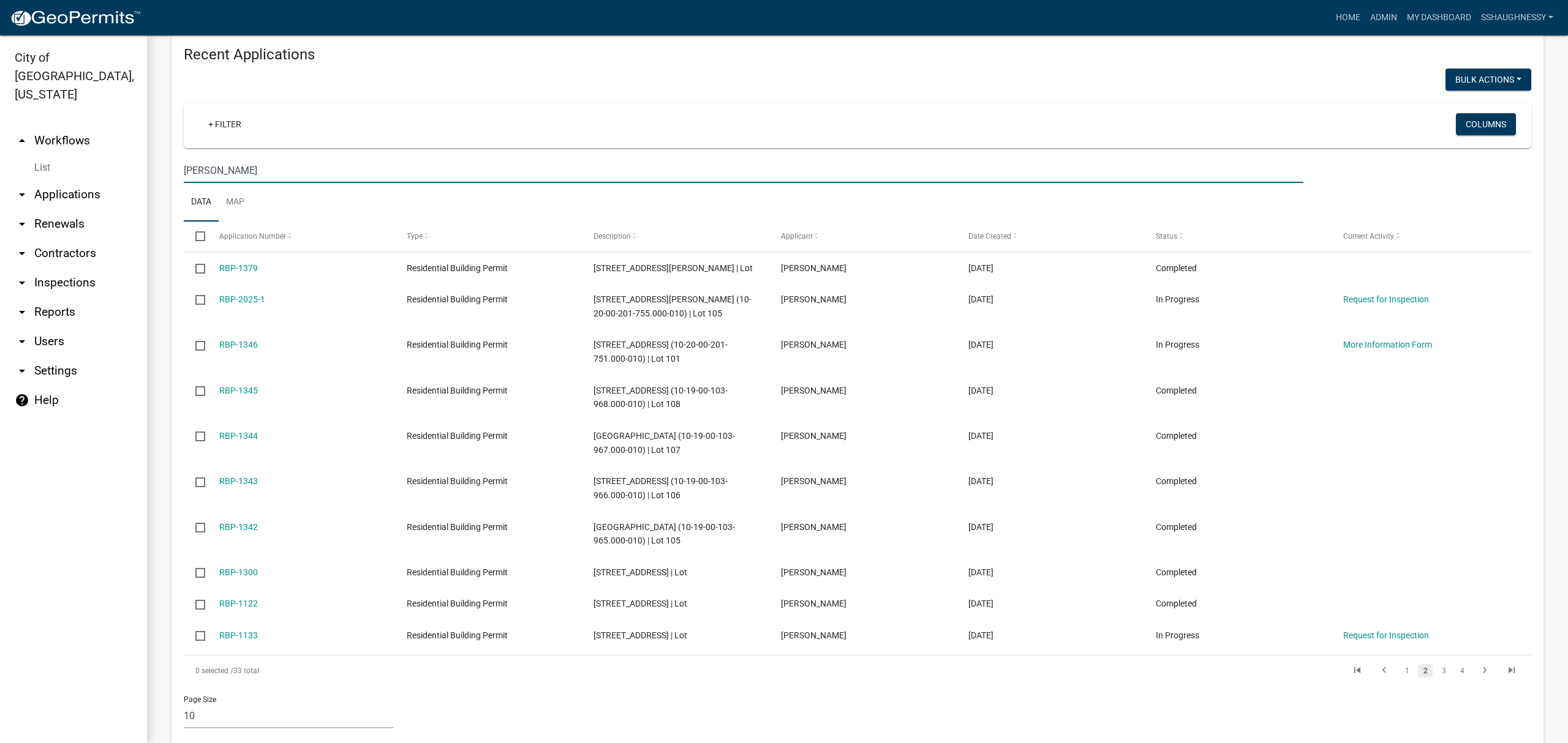
click at [587, 166] on input "chase murphy" at bounding box center [743, 170] width 1120 height 25
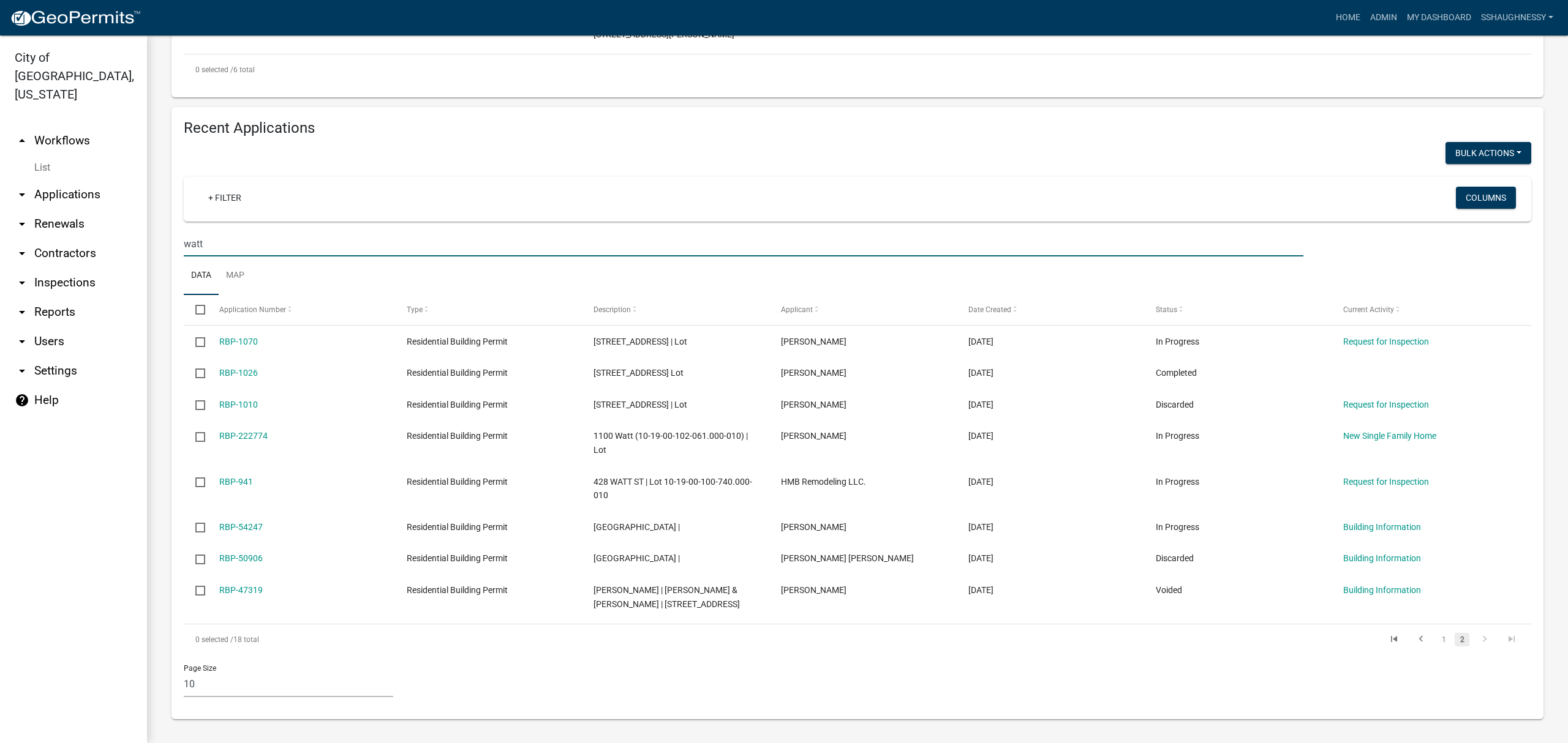
scroll to position [601, 0]
click at [1437, 639] on link "1" at bounding box center [1444, 640] width 15 height 14
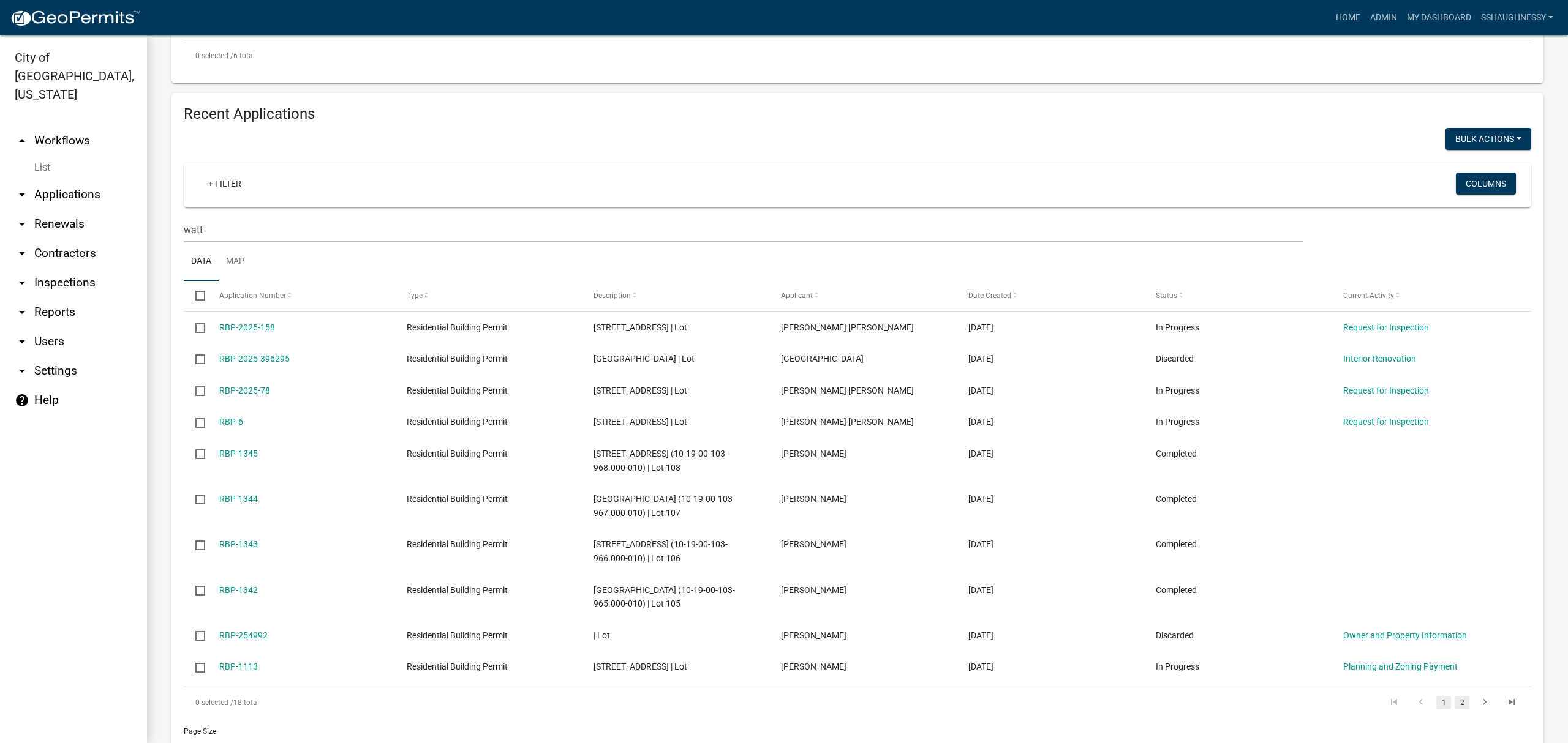
click at [1455, 703] on link "2" at bounding box center [1462, 703] width 15 height 14
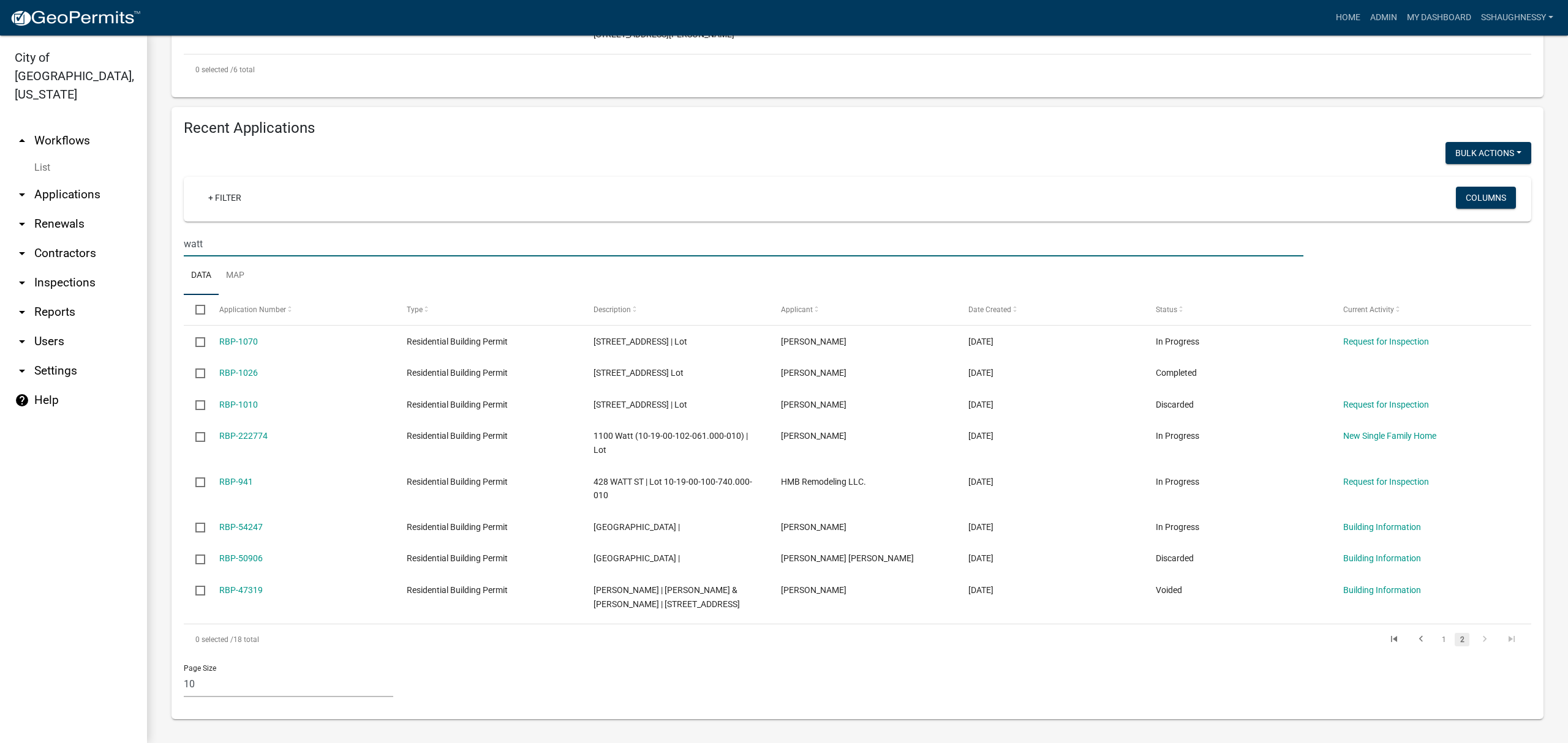
click at [565, 231] on input "watt" at bounding box center [743, 243] width 1120 height 25
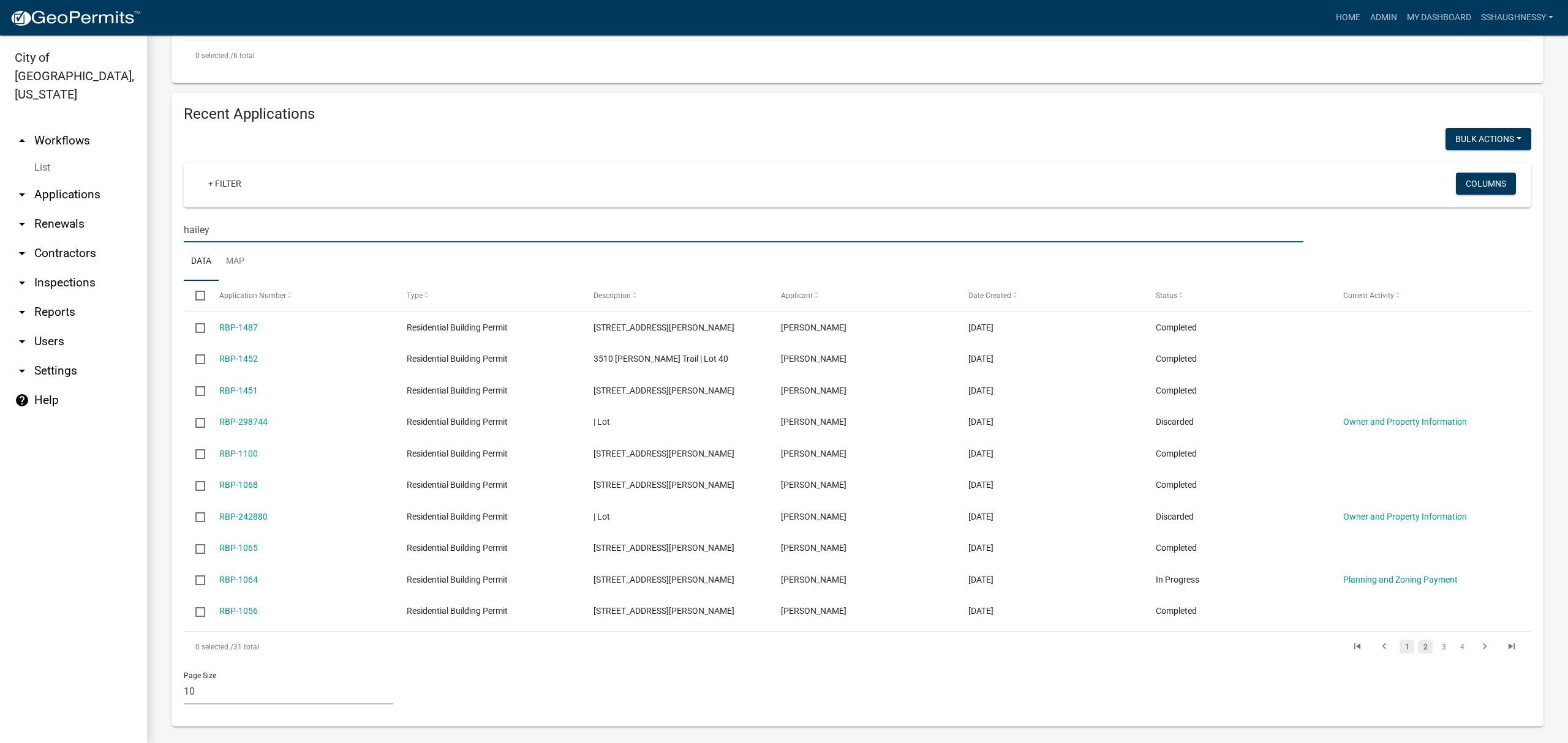
type input "hailey"
click at [1400, 650] on link "1" at bounding box center [1407, 647] width 15 height 14
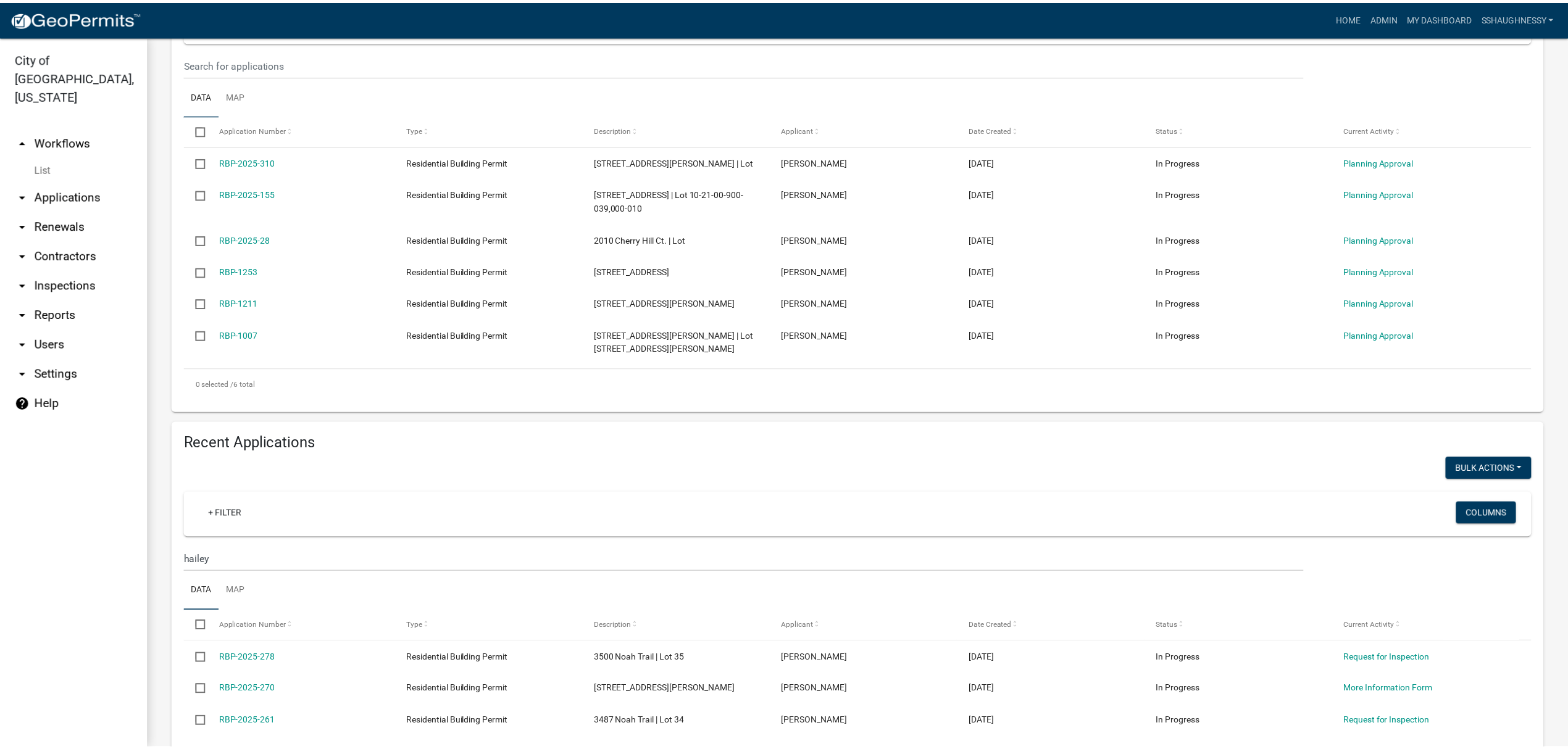
scroll to position [277, 0]
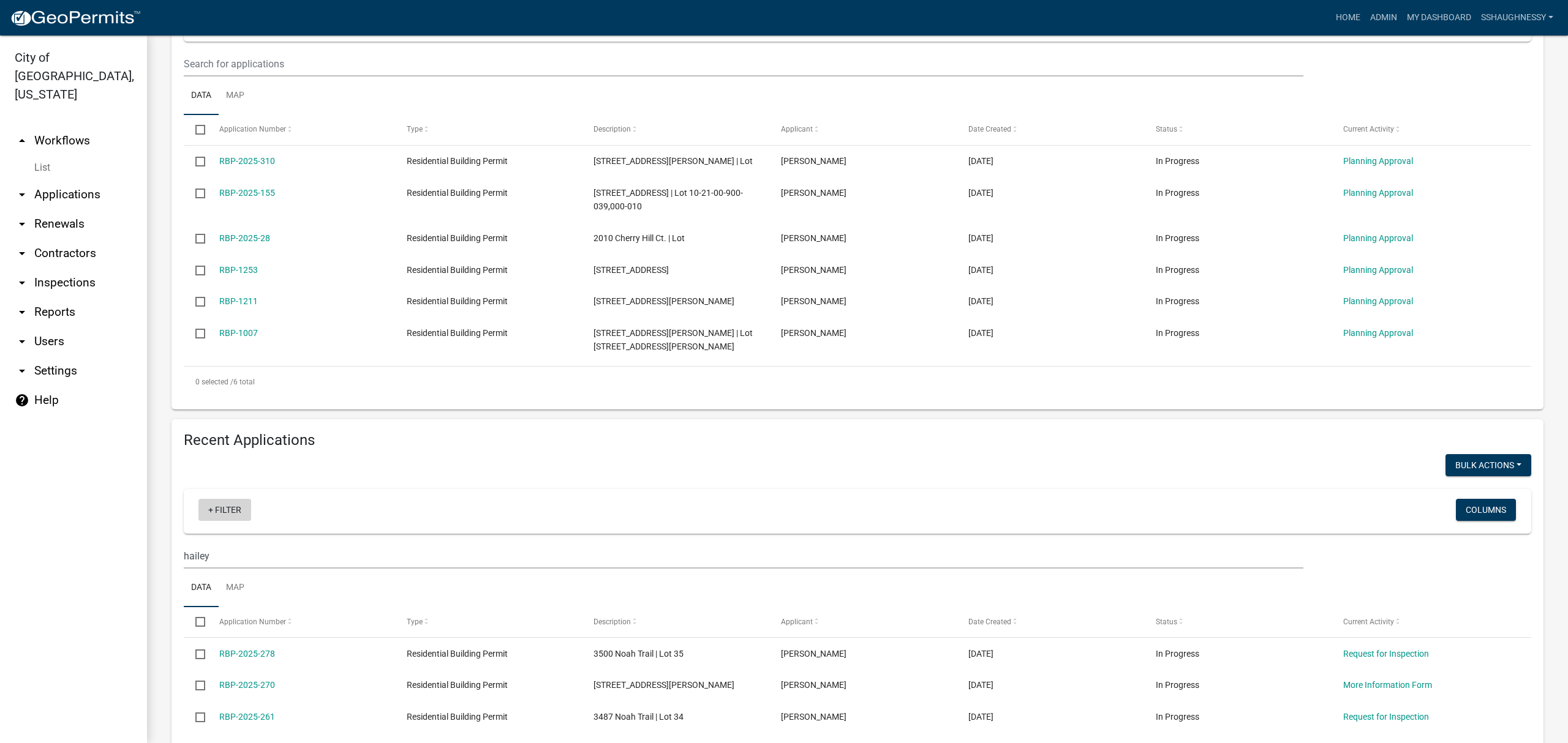
click at [224, 505] on link "+ Filter" at bounding box center [224, 510] width 53 height 22
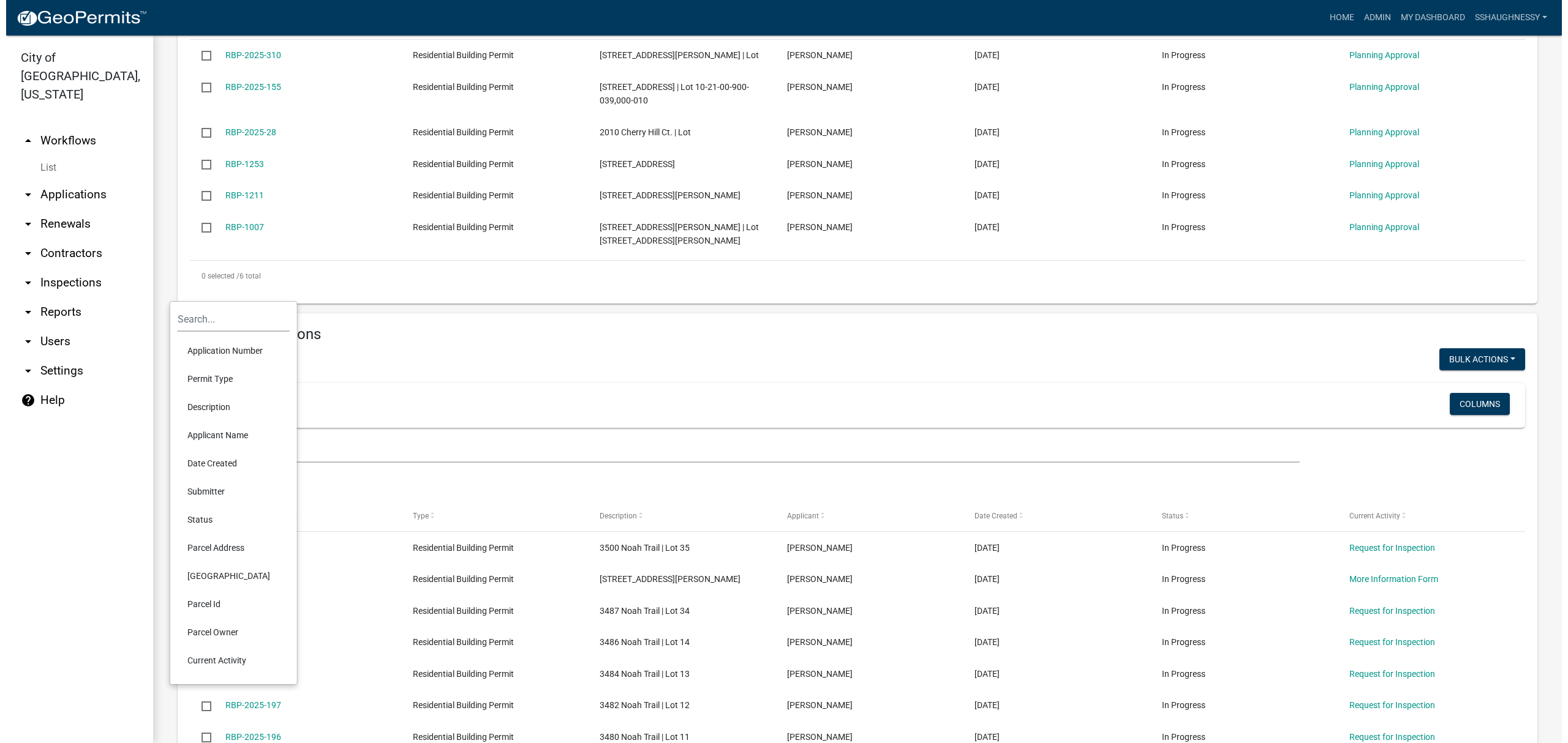
scroll to position [519, 0]
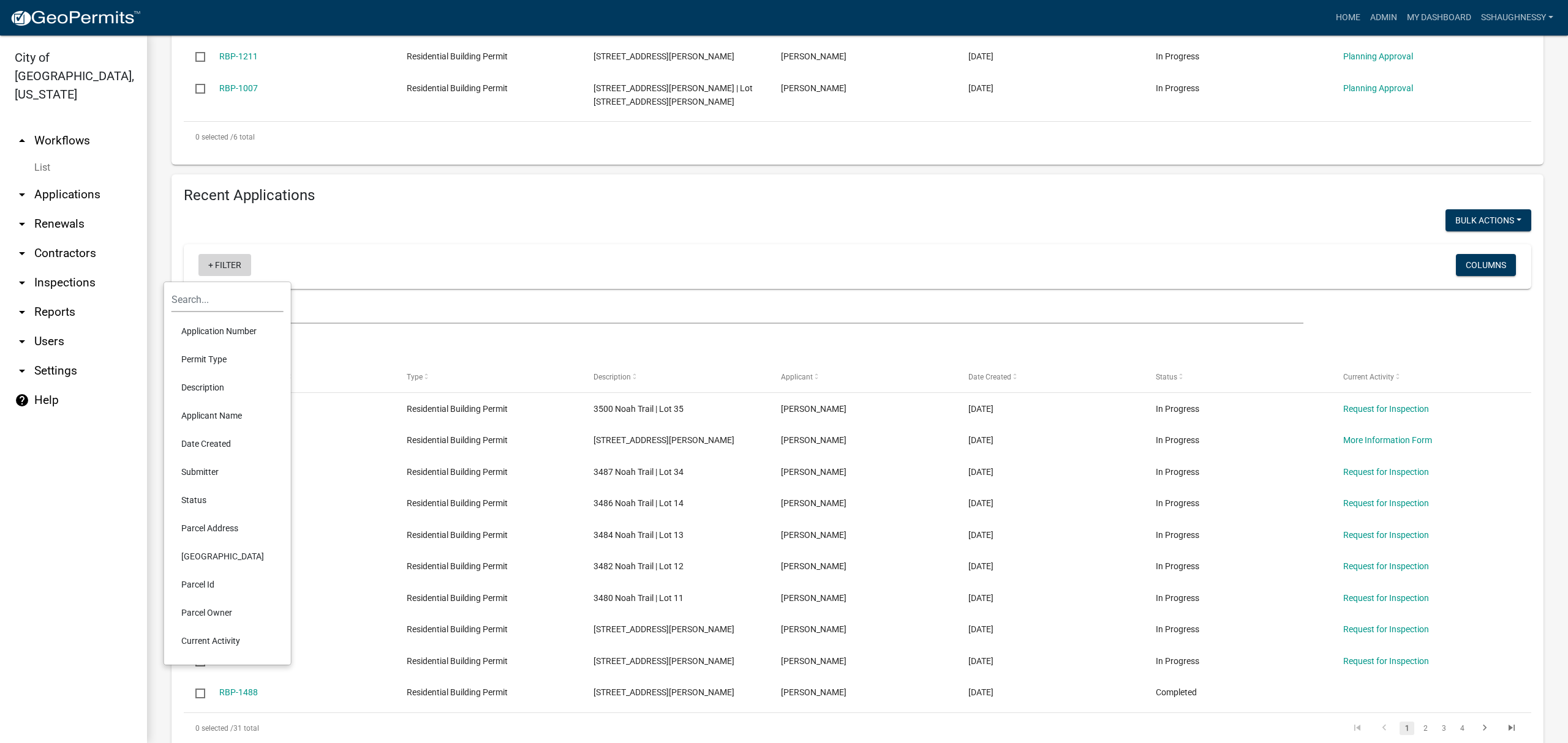
click at [234, 258] on link "+ Filter" at bounding box center [224, 265] width 53 height 22
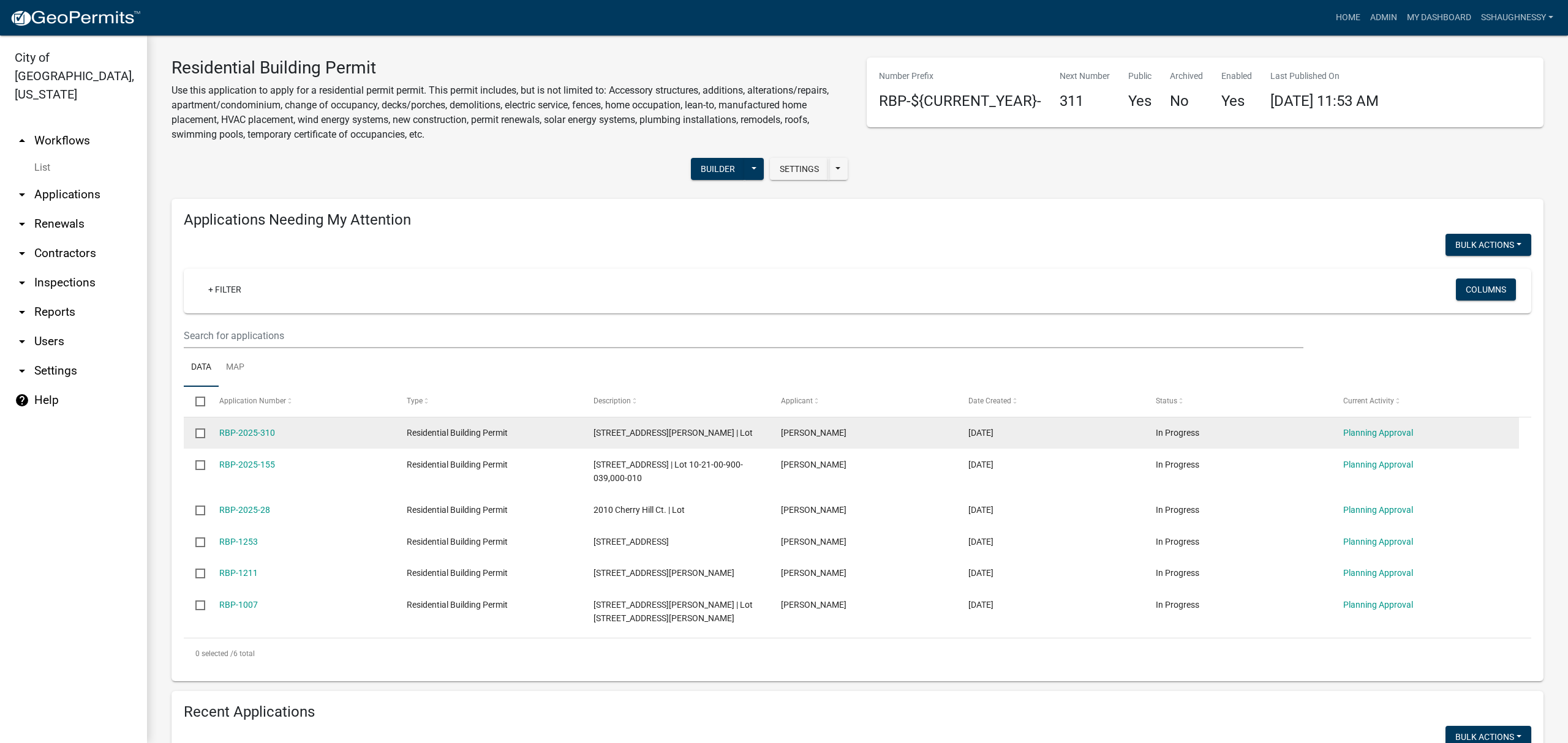
scroll to position [0, 0]
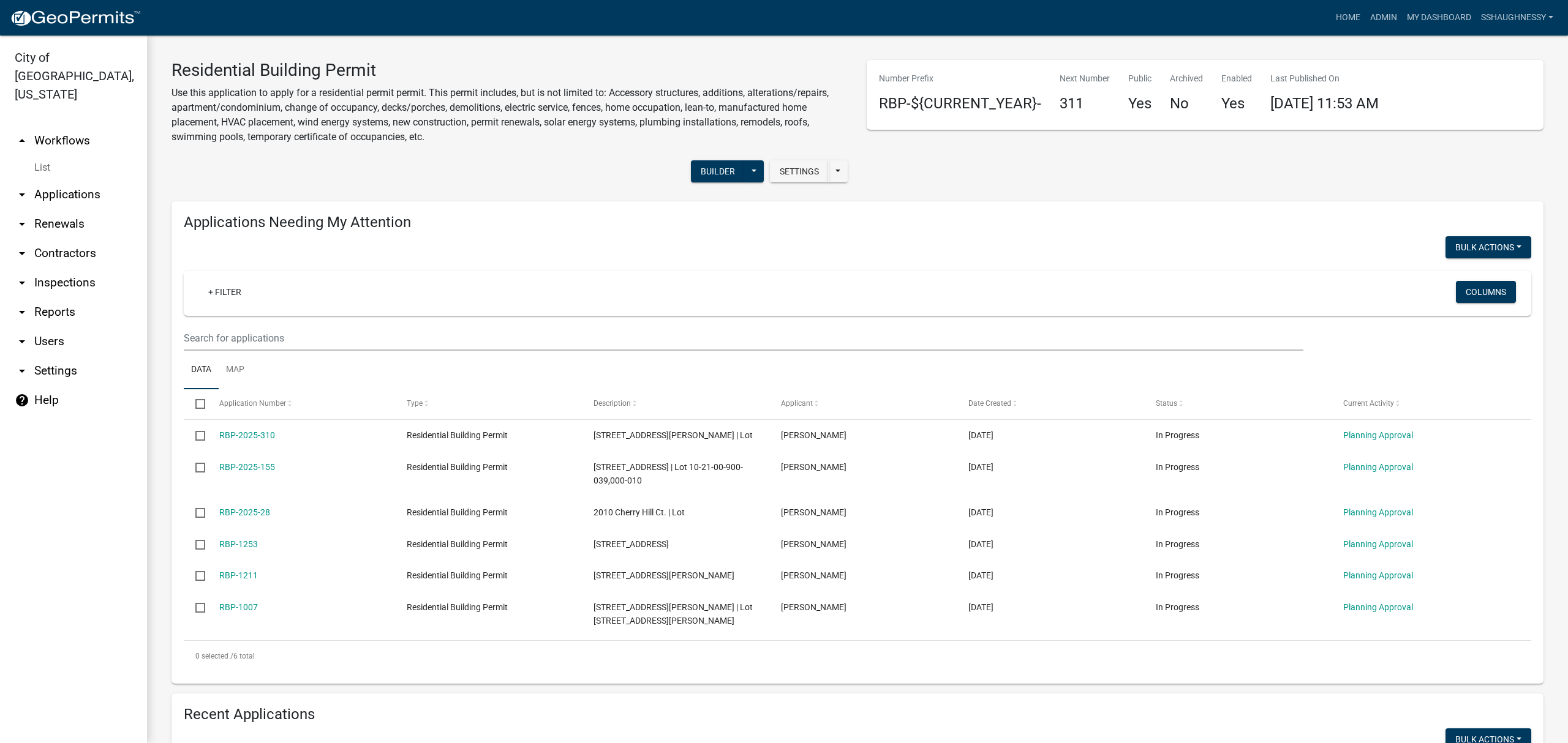
click at [53, 305] on link "arrow_drop_down Reports" at bounding box center [73, 312] width 147 height 29
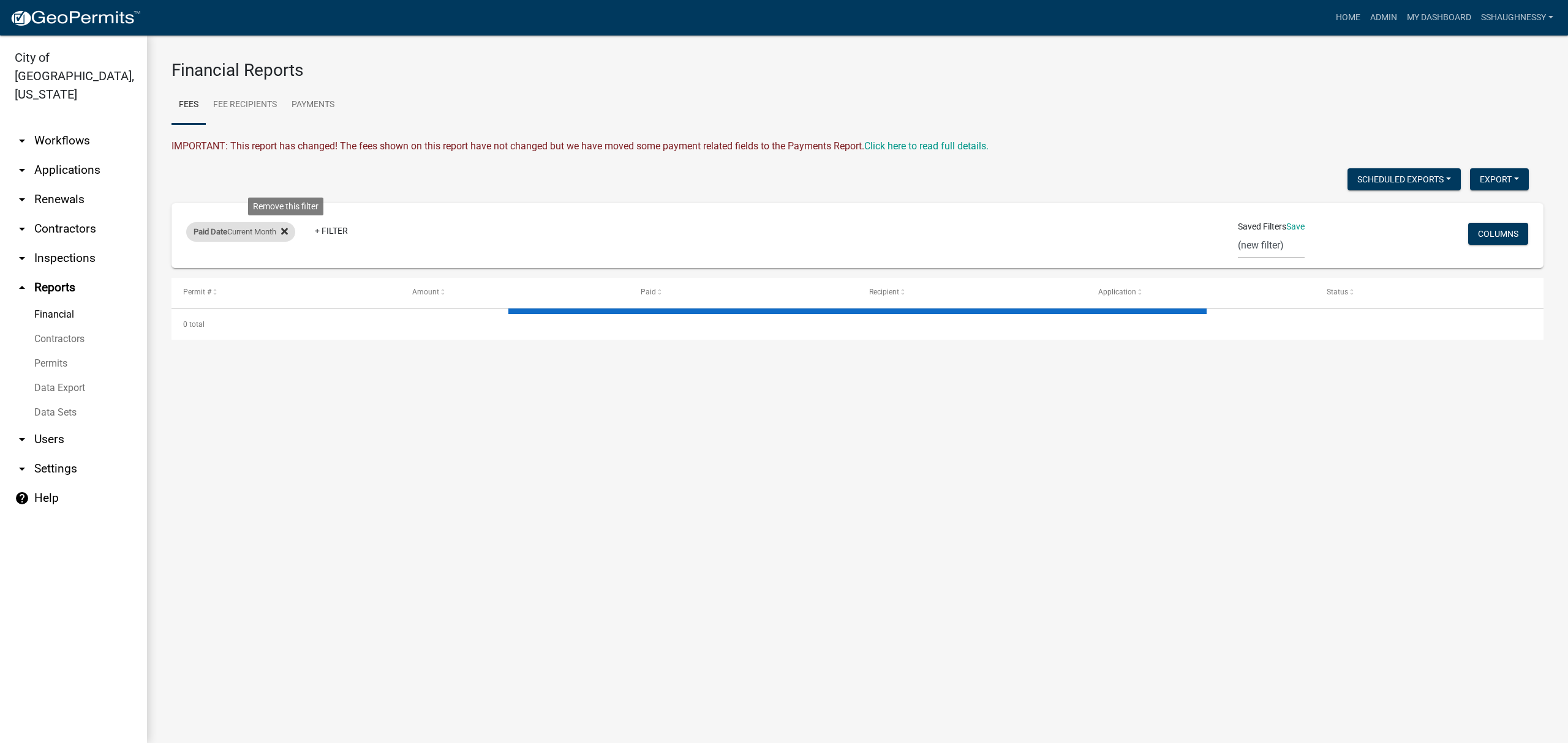
click at [288, 235] on icon at bounding box center [285, 231] width 7 height 9
click at [226, 236] on link "+ Filter" at bounding box center [212, 234] width 53 height 22
click at [65, 351] on link "Permits" at bounding box center [73, 363] width 147 height 24
select select "0: null"
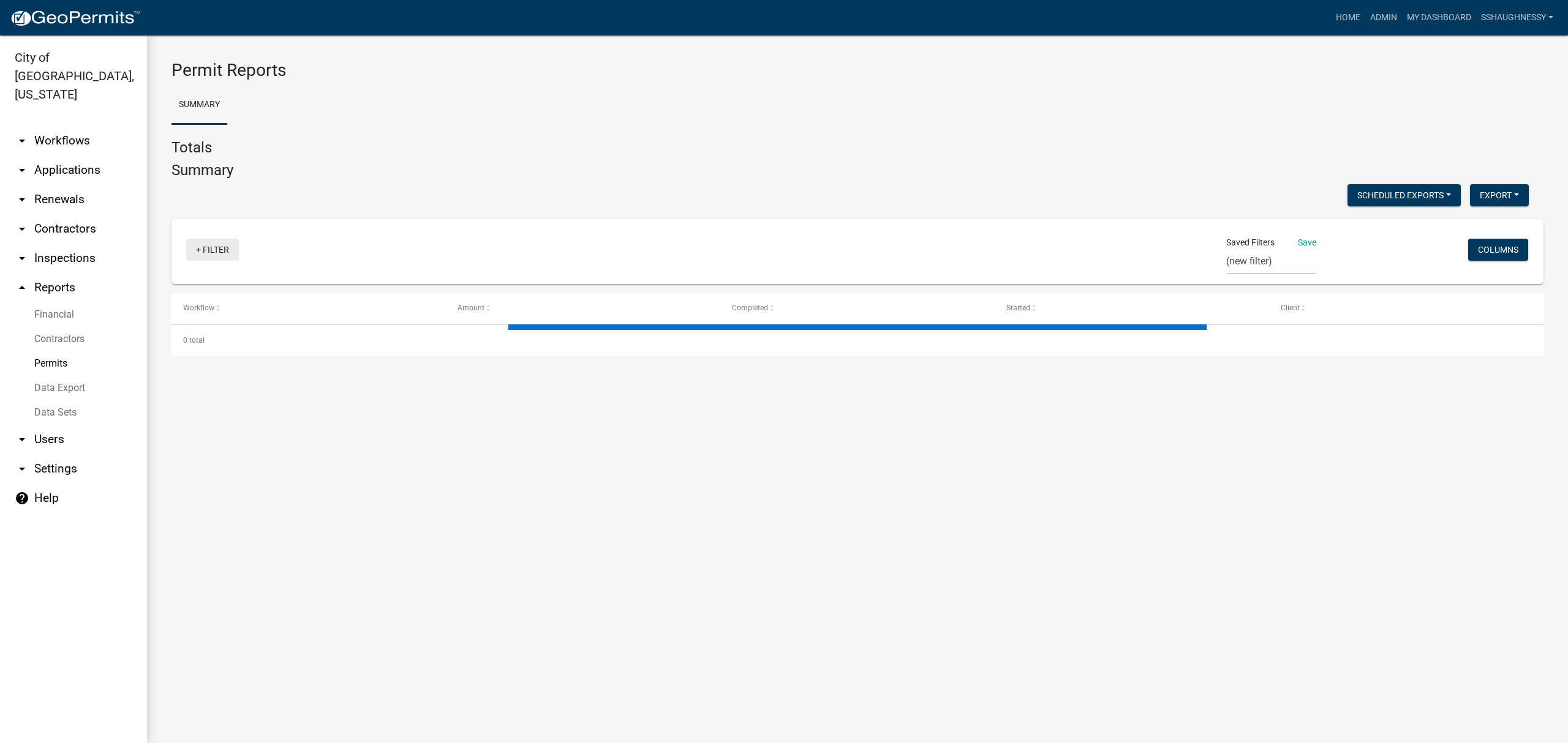
click at [217, 257] on link "+ Filter" at bounding box center [212, 250] width 53 height 22
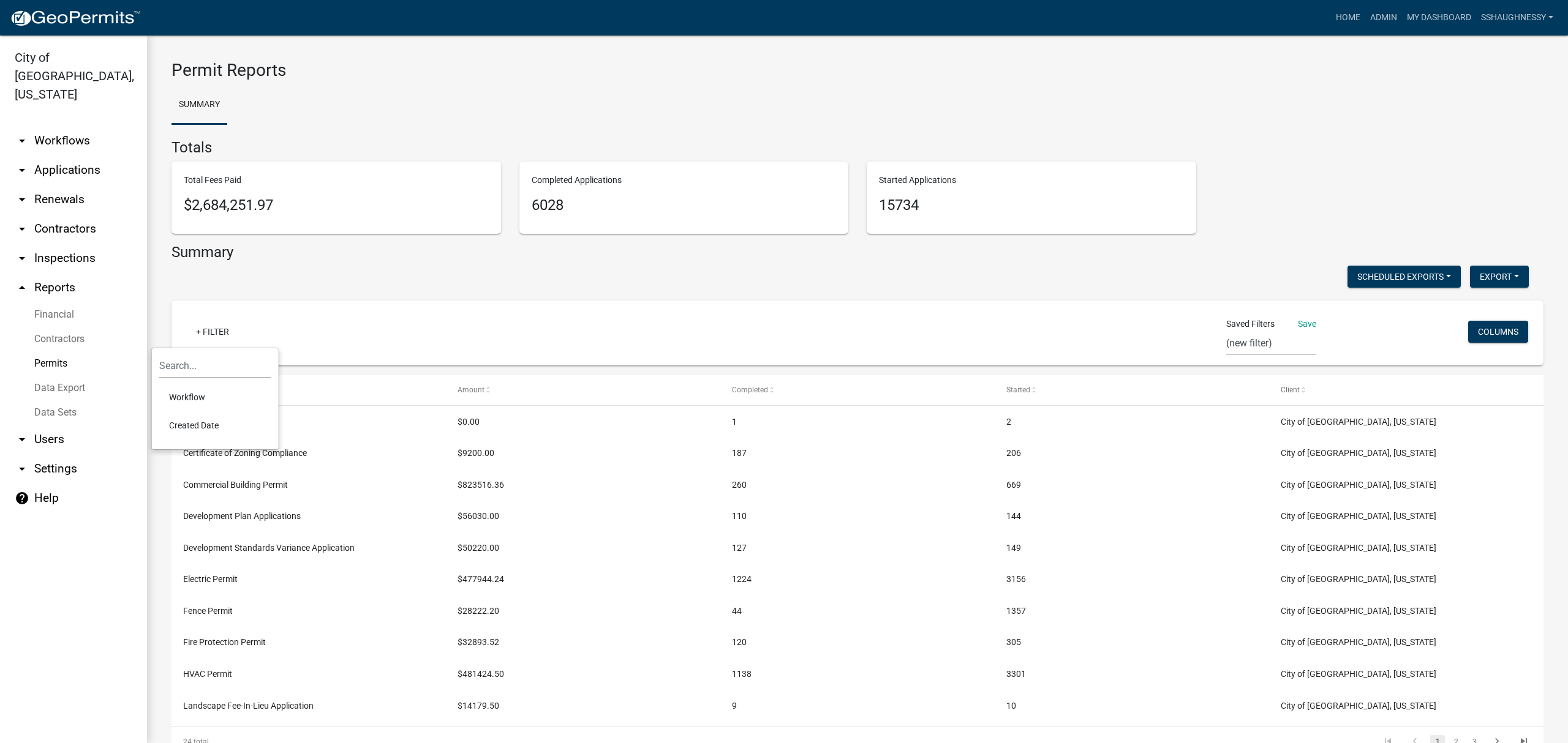
click at [404, 292] on div "Summary Scheduled Exports + Create New Export Excel Format (.xlsx) CSV Format (…" at bounding box center [857, 526] width 1372 height 566
click at [214, 333] on link "+ Filter" at bounding box center [212, 332] width 53 height 22
click at [190, 397] on li "Workflow" at bounding box center [215, 397] width 112 height 28
click at [191, 388] on select "Select an option Draft - Certificate of Zoning Compliance Payment Testing Tax D…" at bounding box center [216, 388] width 182 height 25
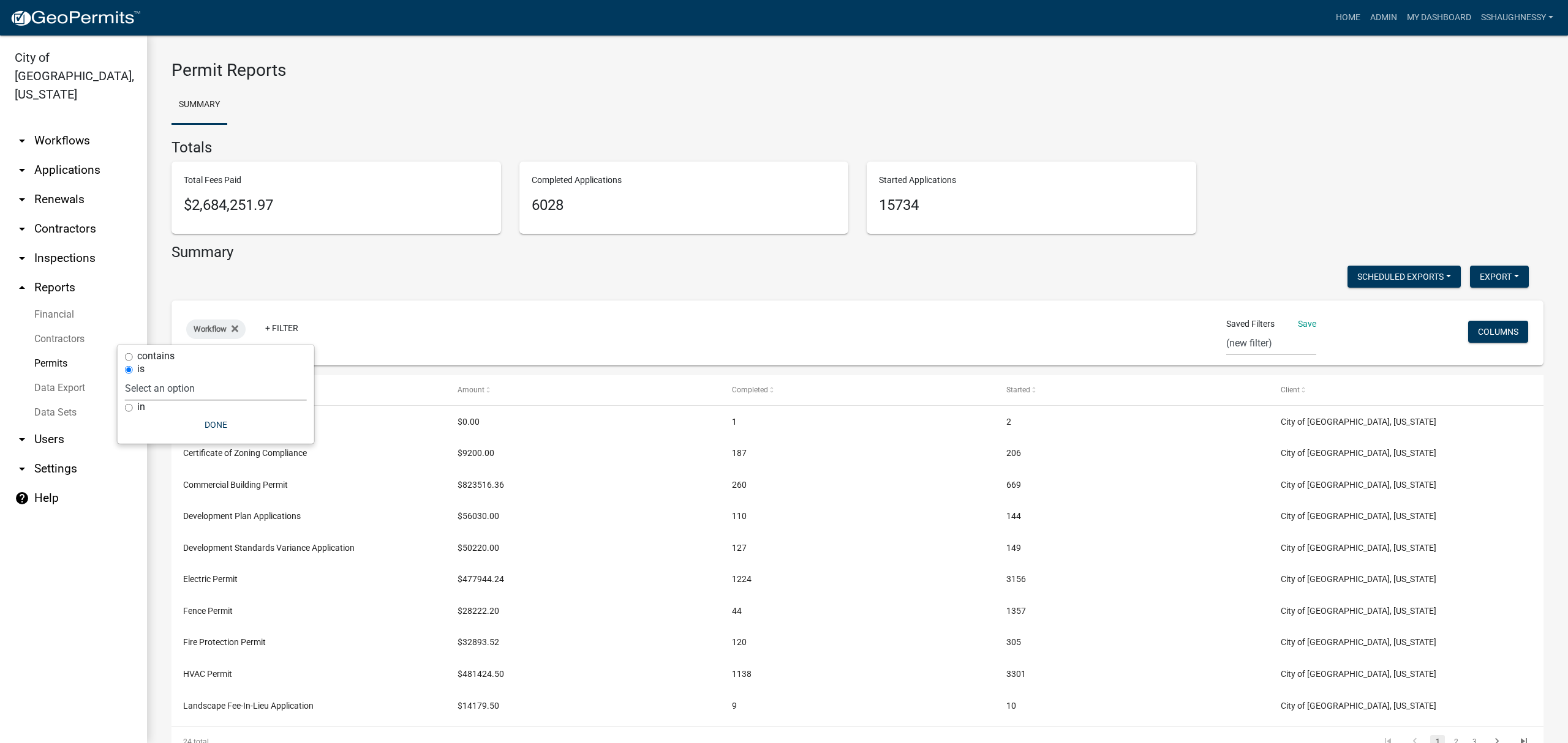
click at [329, 299] on div "Summary Scheduled Exports + Create New Export Excel Format (.xlsx) CSV Format (…" at bounding box center [857, 526] width 1372 height 566
click at [236, 337] on fa-icon at bounding box center [232, 329] width 11 height 20
click at [68, 376] on link "Data Export" at bounding box center [73, 388] width 147 height 24
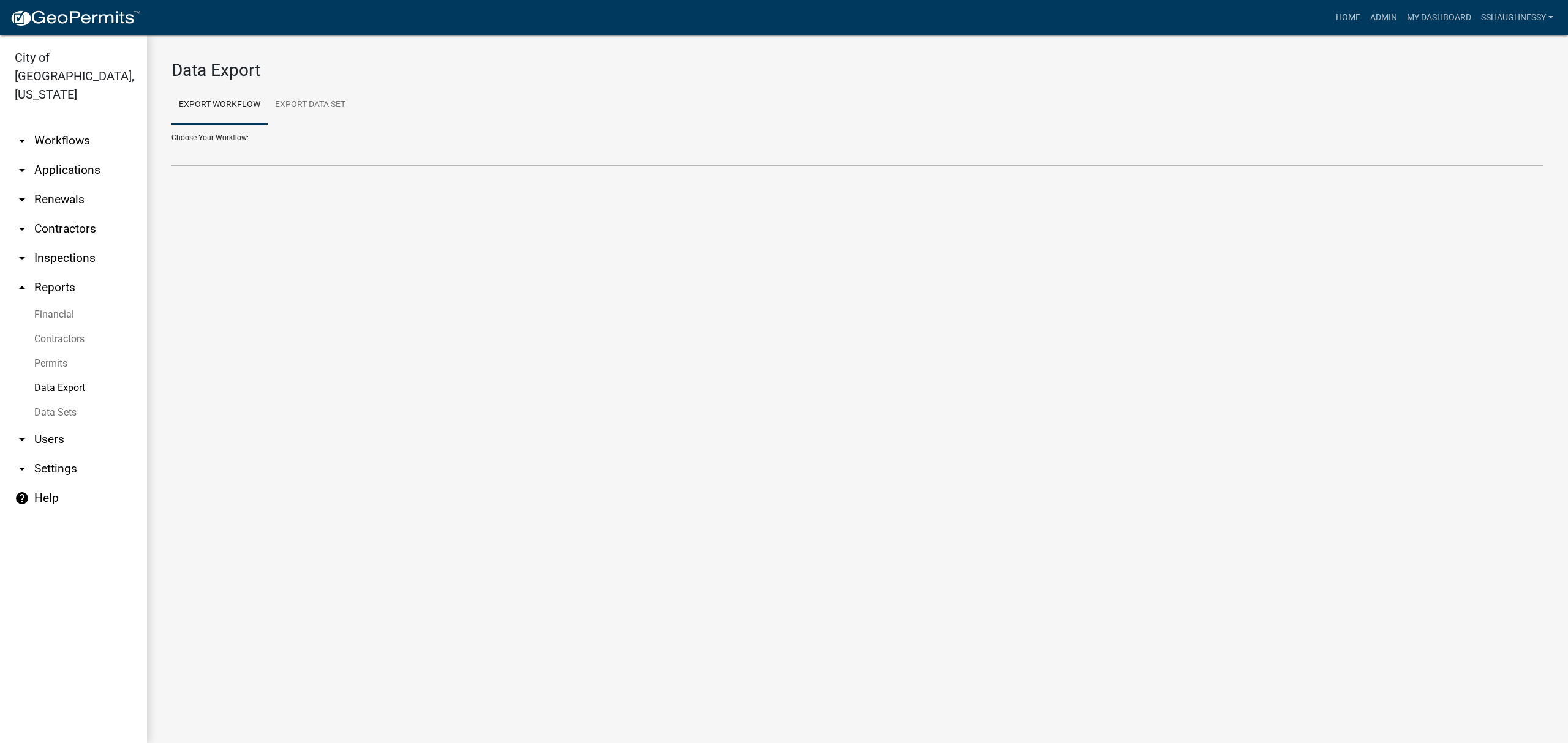
click at [331, 143] on select "Administrative Appeal Certificate of Zoning Compliance Commercial Building Perm…" at bounding box center [857, 154] width 1372 height 25
select select "23: Object"
click at [172, 142] on select "Administrative Appeal Certificate of Zoning Compliance Commercial Building Perm…" at bounding box center [857, 154] width 1372 height 25
select select "0: null"
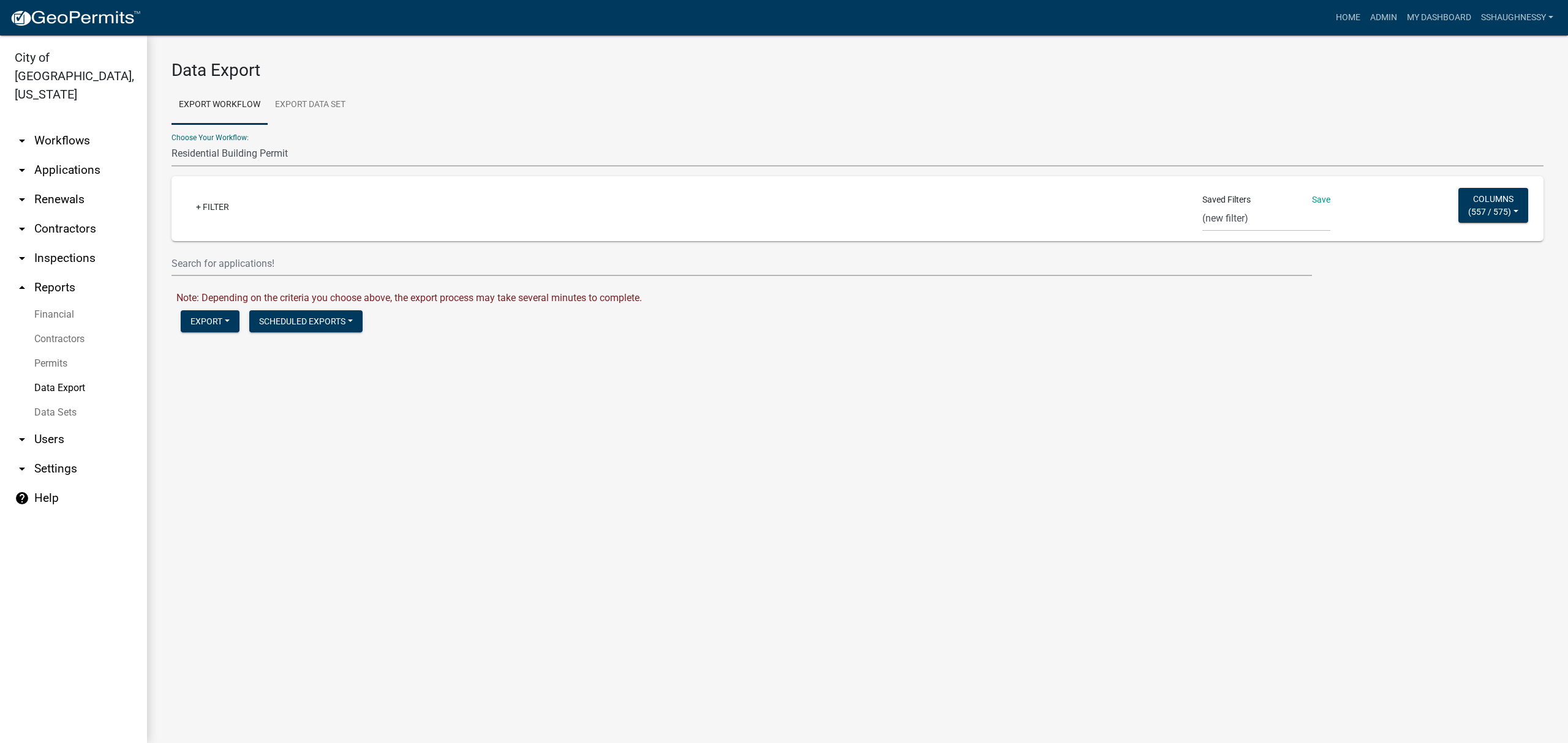
click at [209, 218] on div "+ Filter" at bounding box center [630, 208] width 907 height 25
click at [211, 208] on link "+ Filter" at bounding box center [212, 207] width 53 height 22
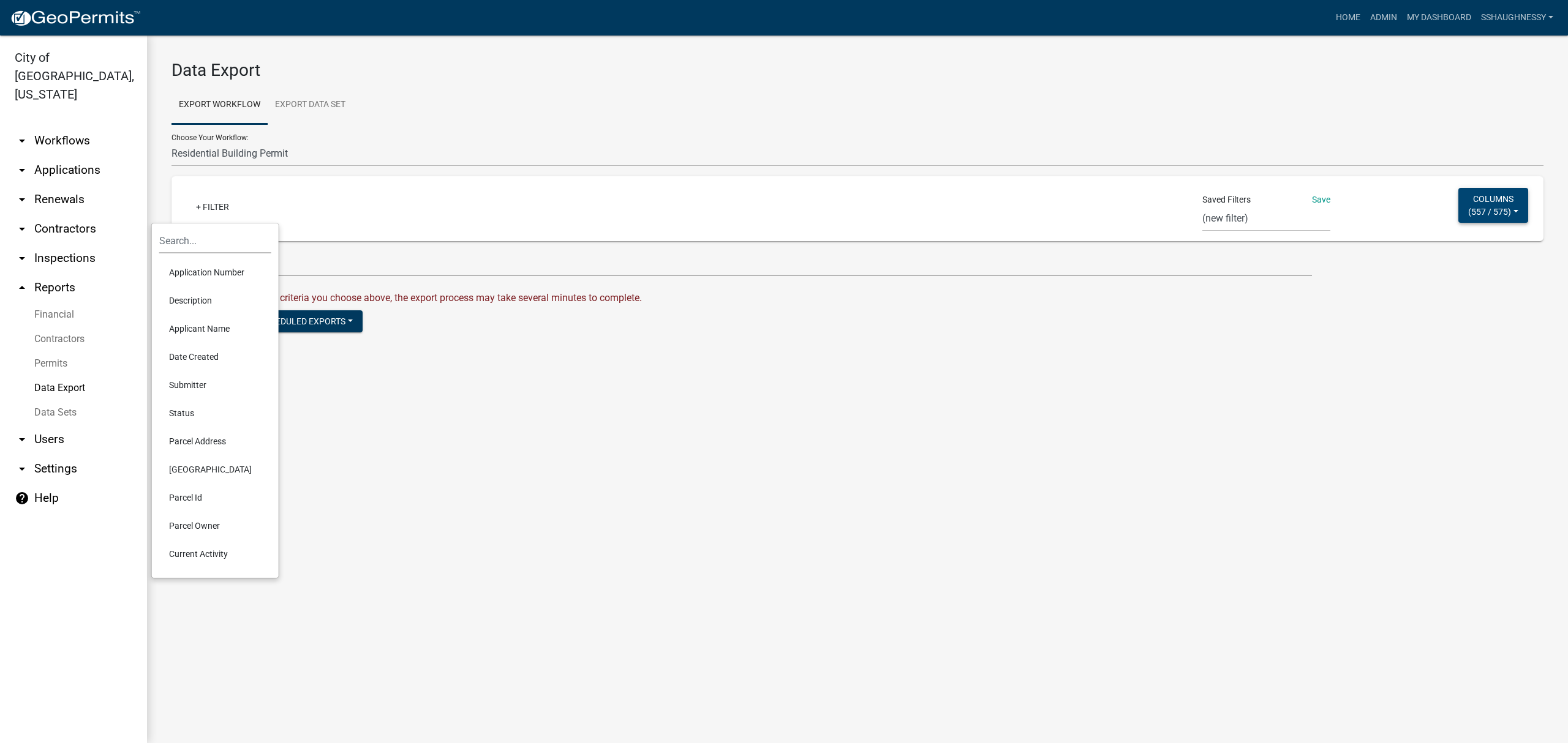
click at [1458, 204] on button "Columns ( 557 / 575 )" at bounding box center [1493, 205] width 70 height 35
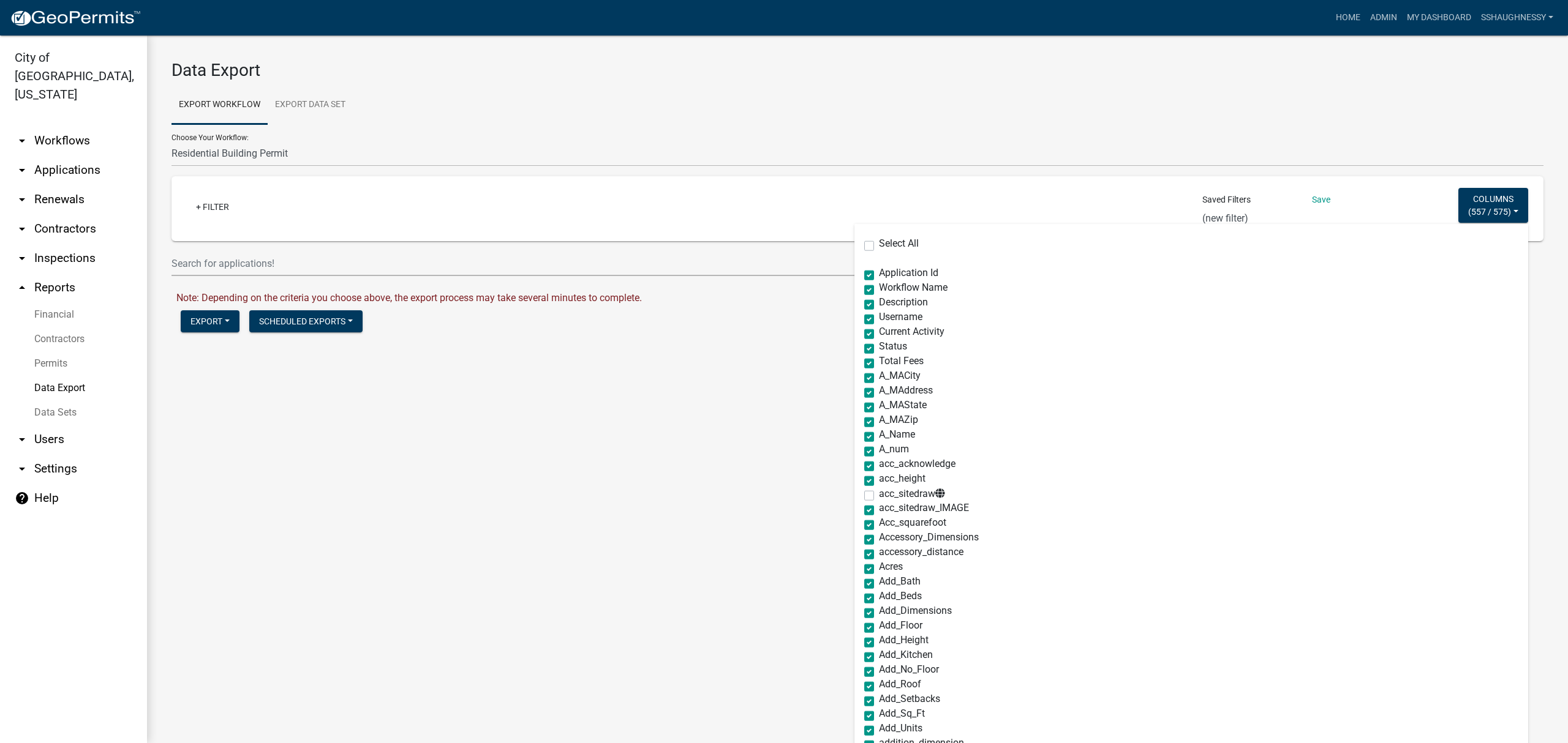
click at [879, 243] on label "Select All" at bounding box center [899, 243] width 40 height 9
click at [879, 243] on input "Select All" at bounding box center [882, 242] width 8 height 8
checkbox input "true"
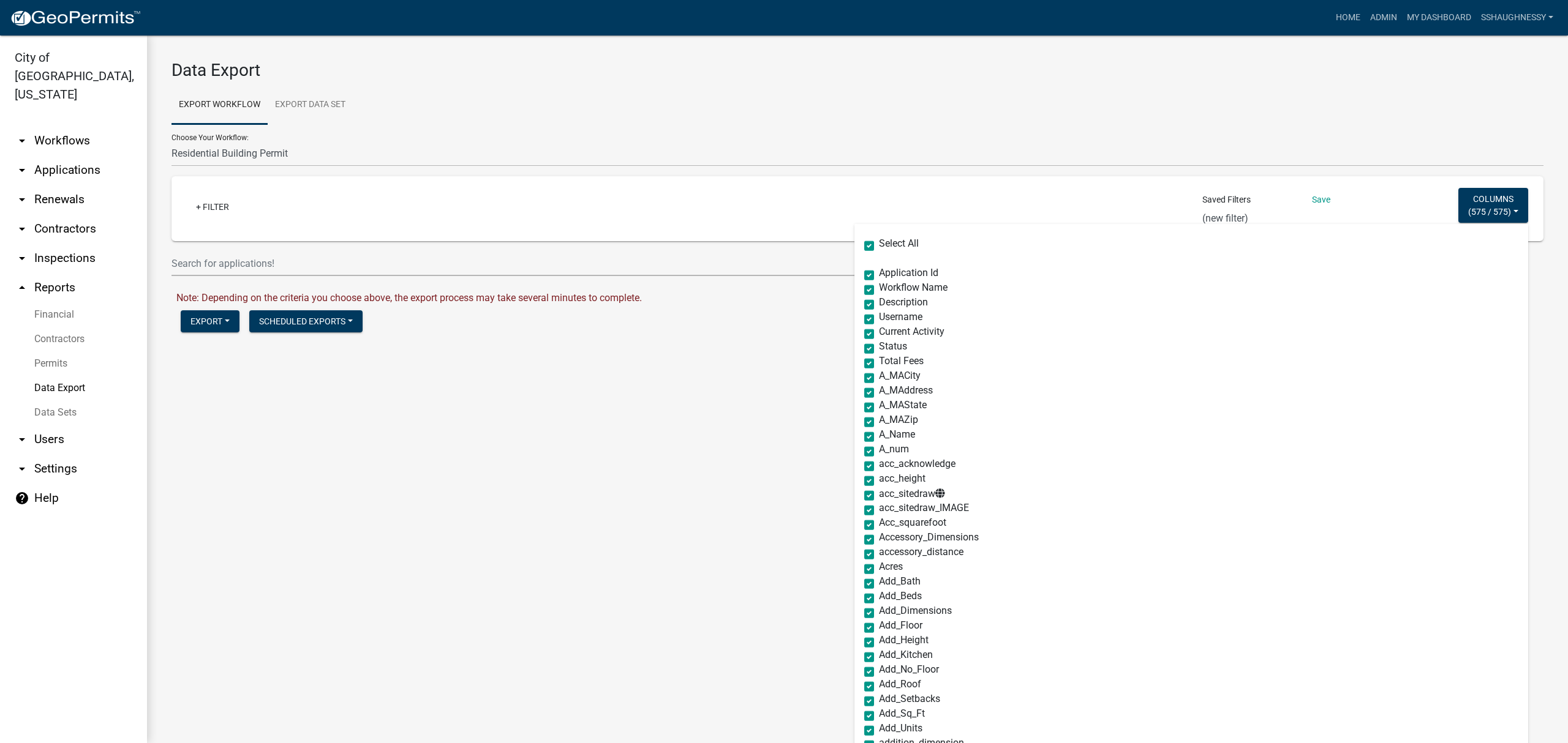
checkbox input "true"
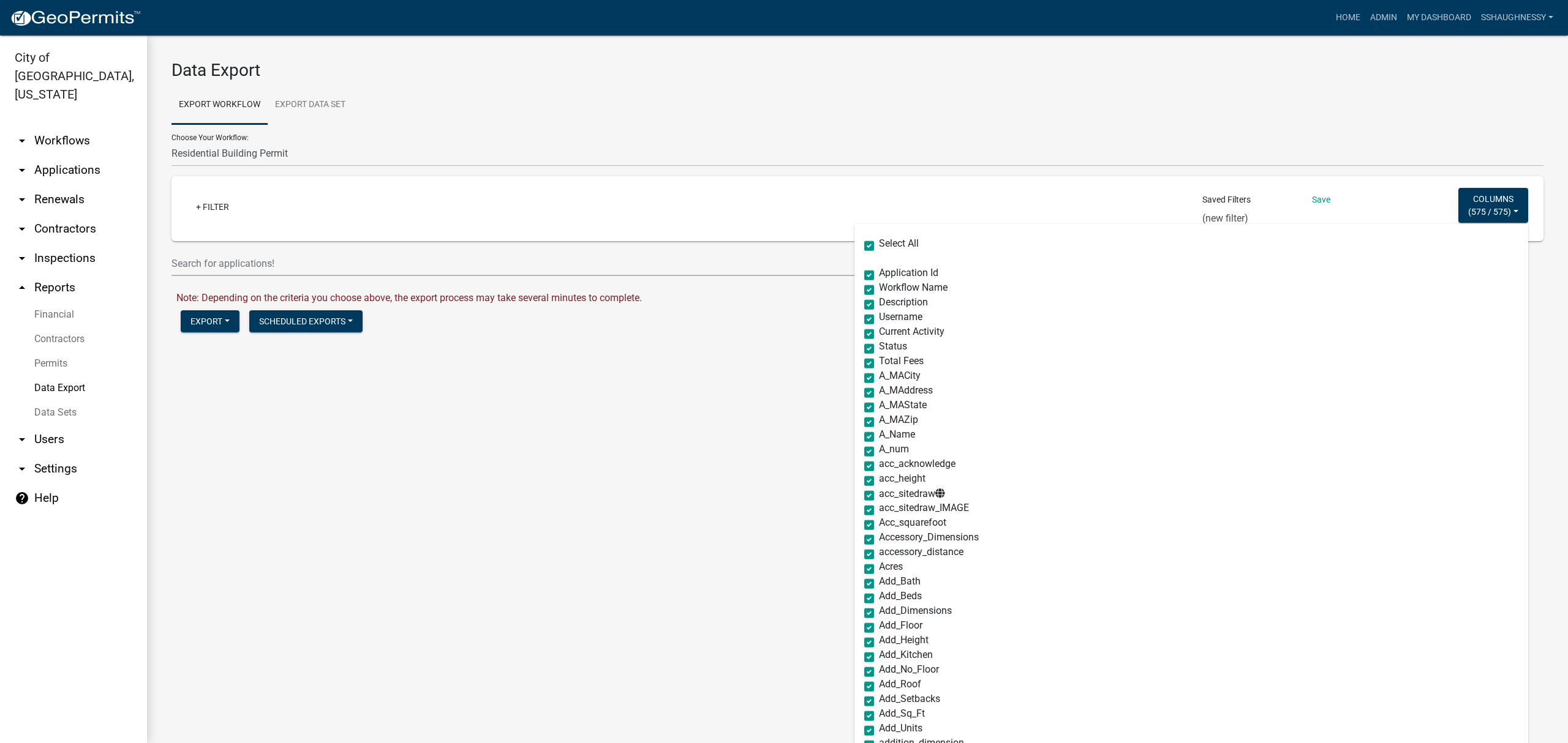
checkbox input "true"
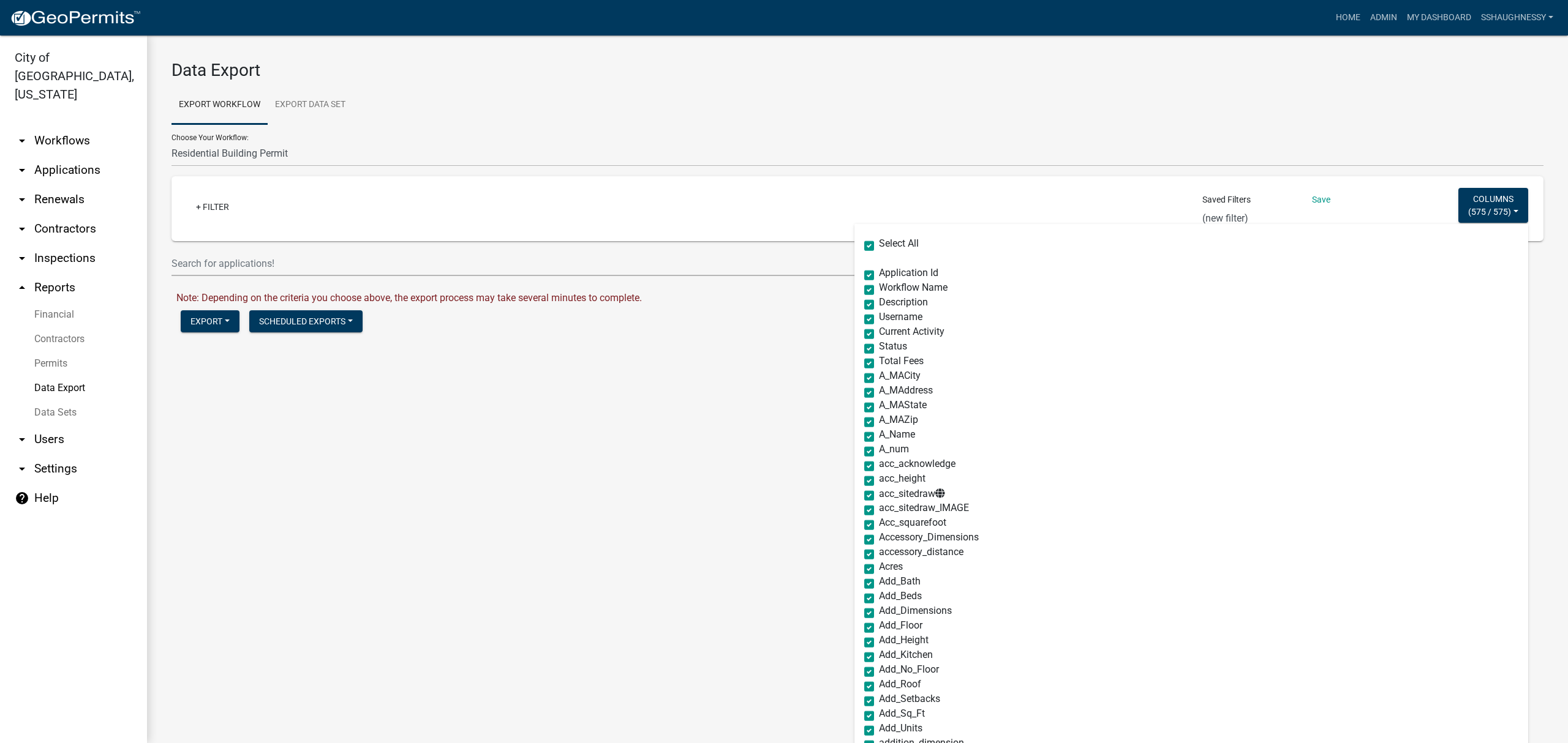
checkbox input "true"
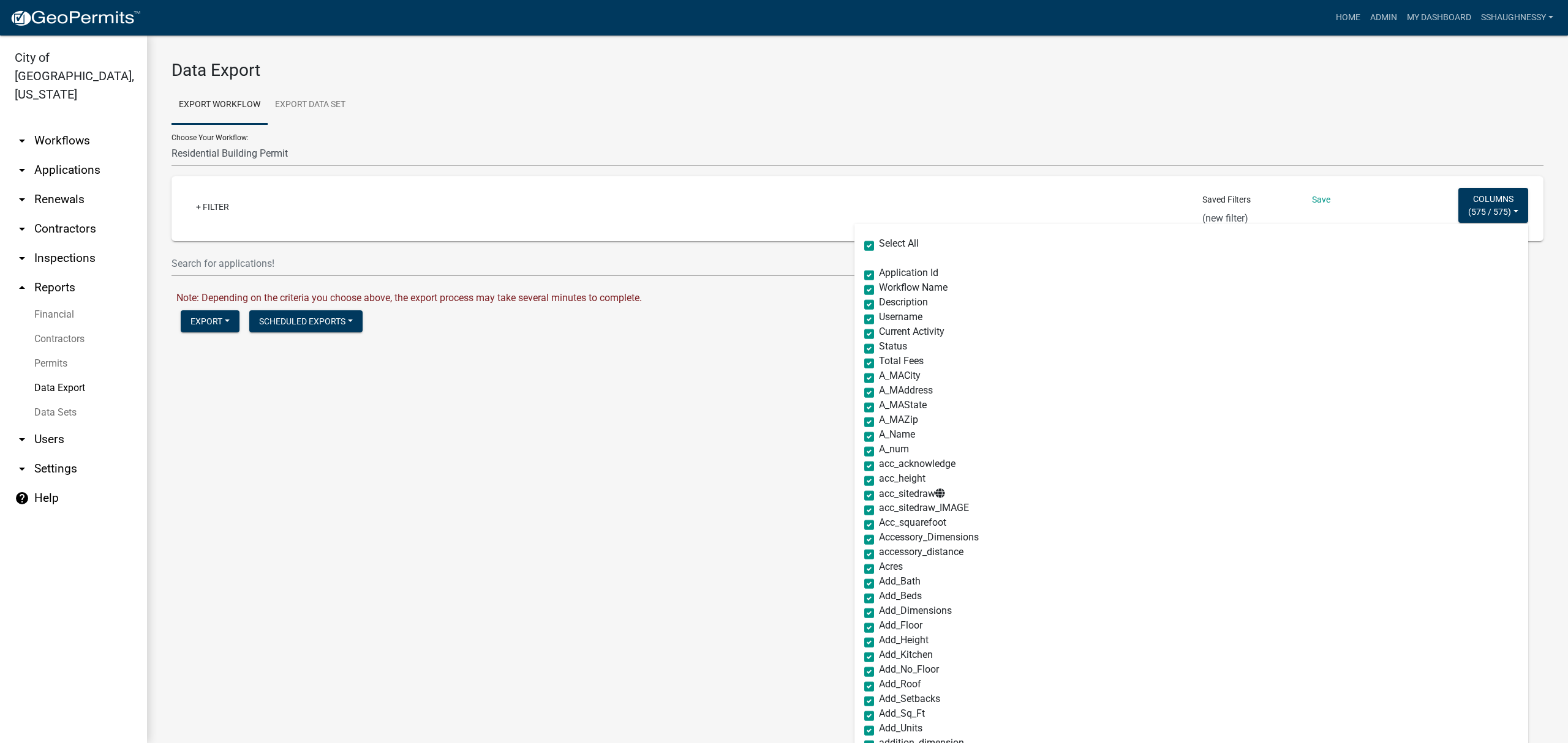
checkbox input "true"
click at [879, 243] on label "Select All" at bounding box center [899, 243] width 40 height 9
click at [879, 243] on input "Select All" at bounding box center [882, 242] width 8 height 8
checkbox input "false"
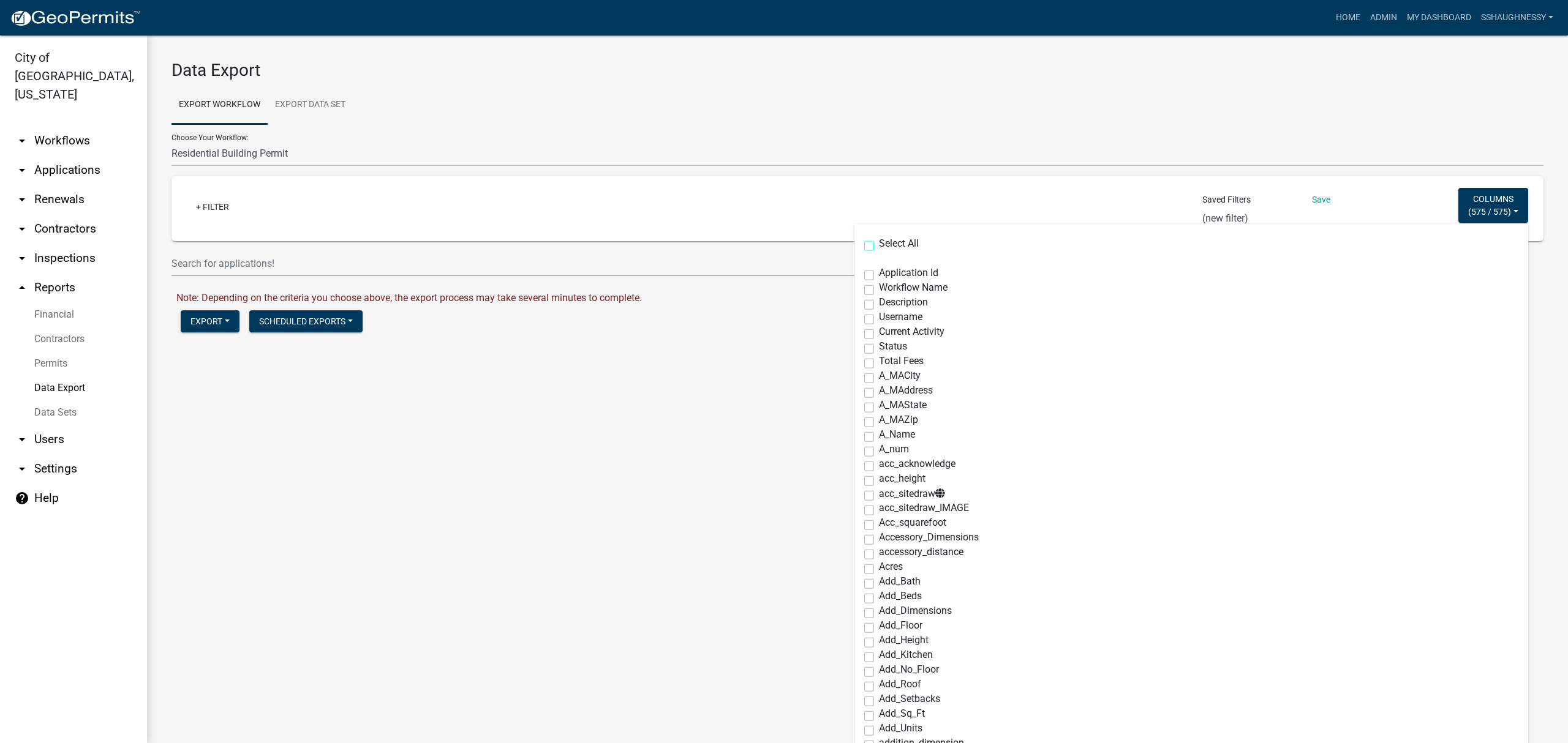
checkbox input "false"
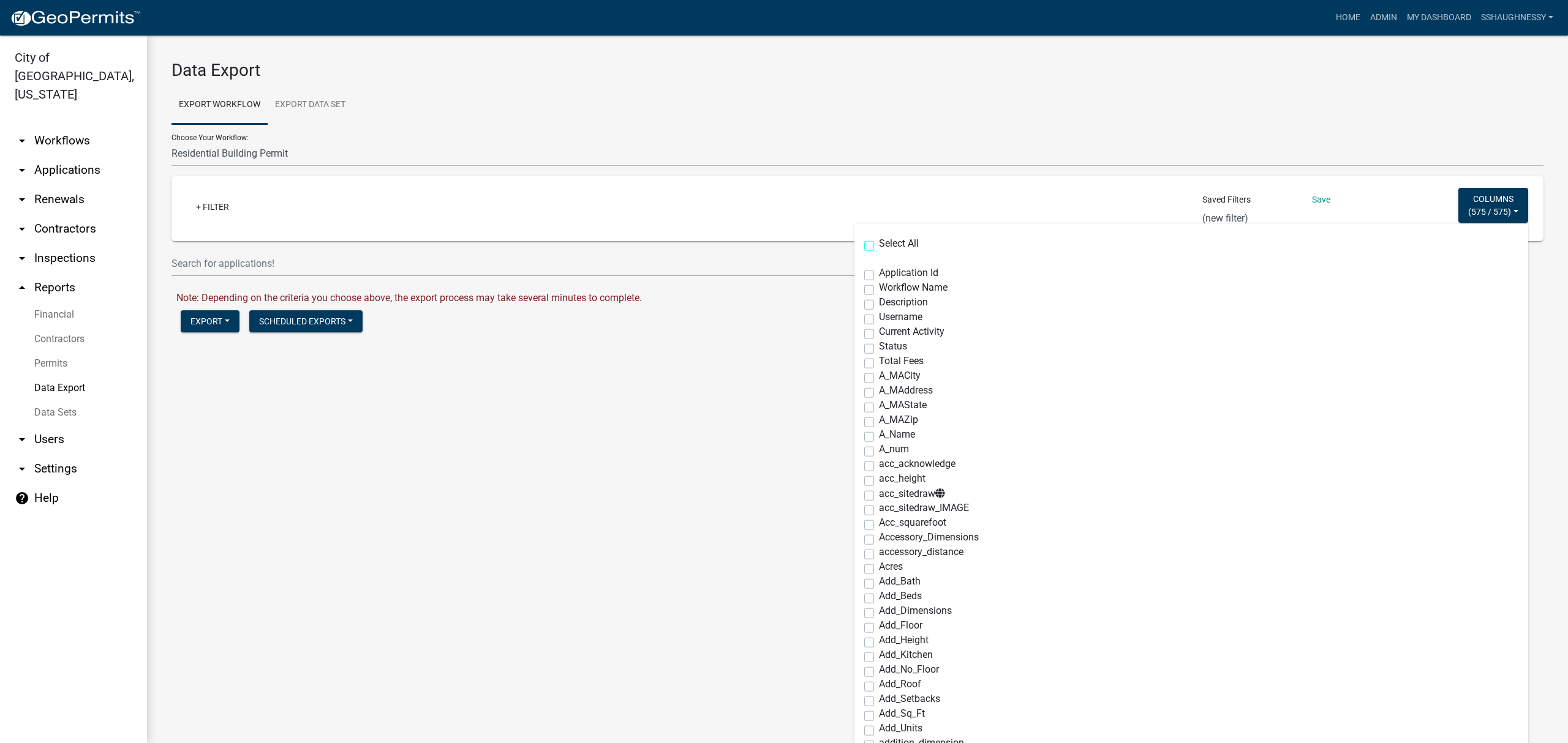
checkbox input "false"
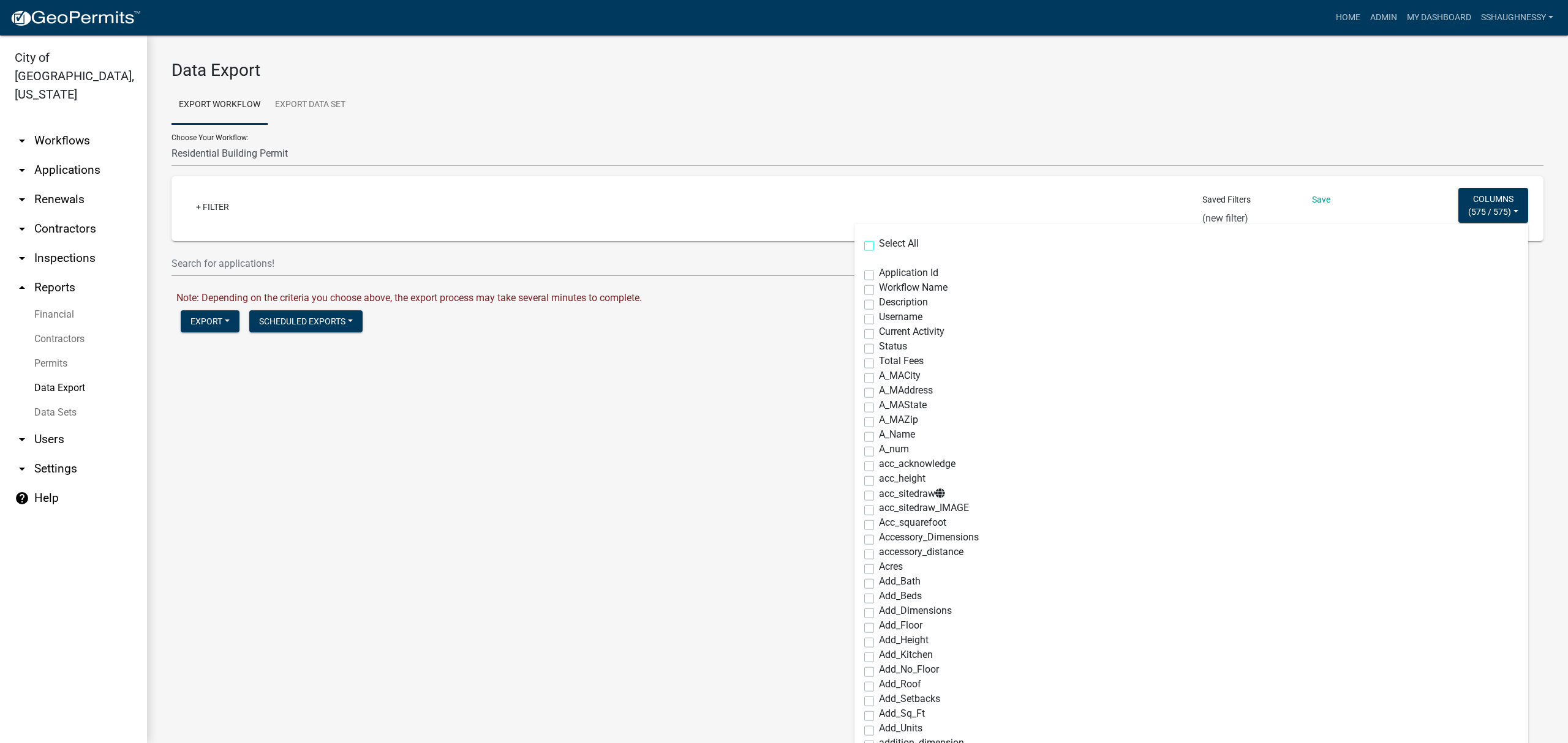
checkbox input "false"
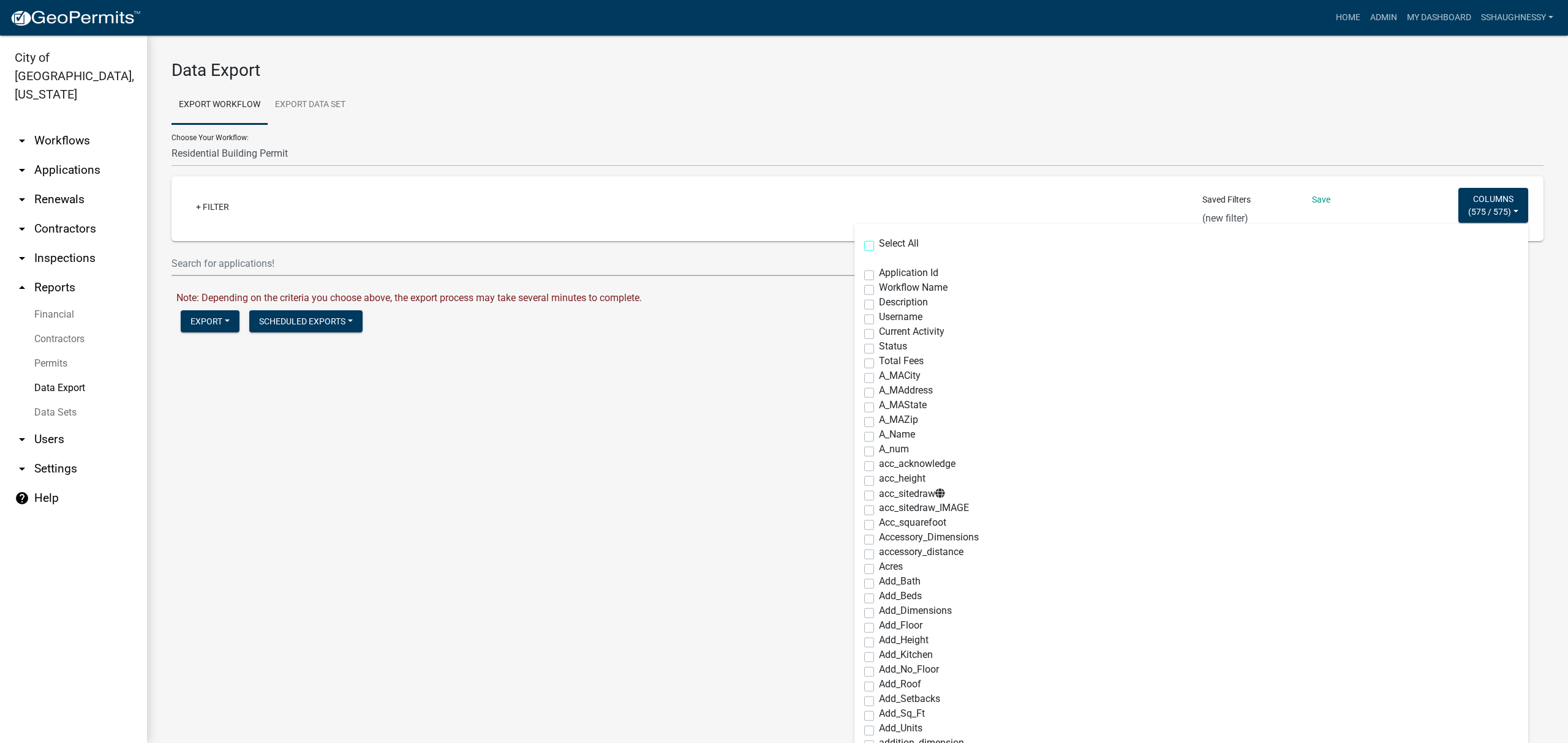
checkbox input "false"
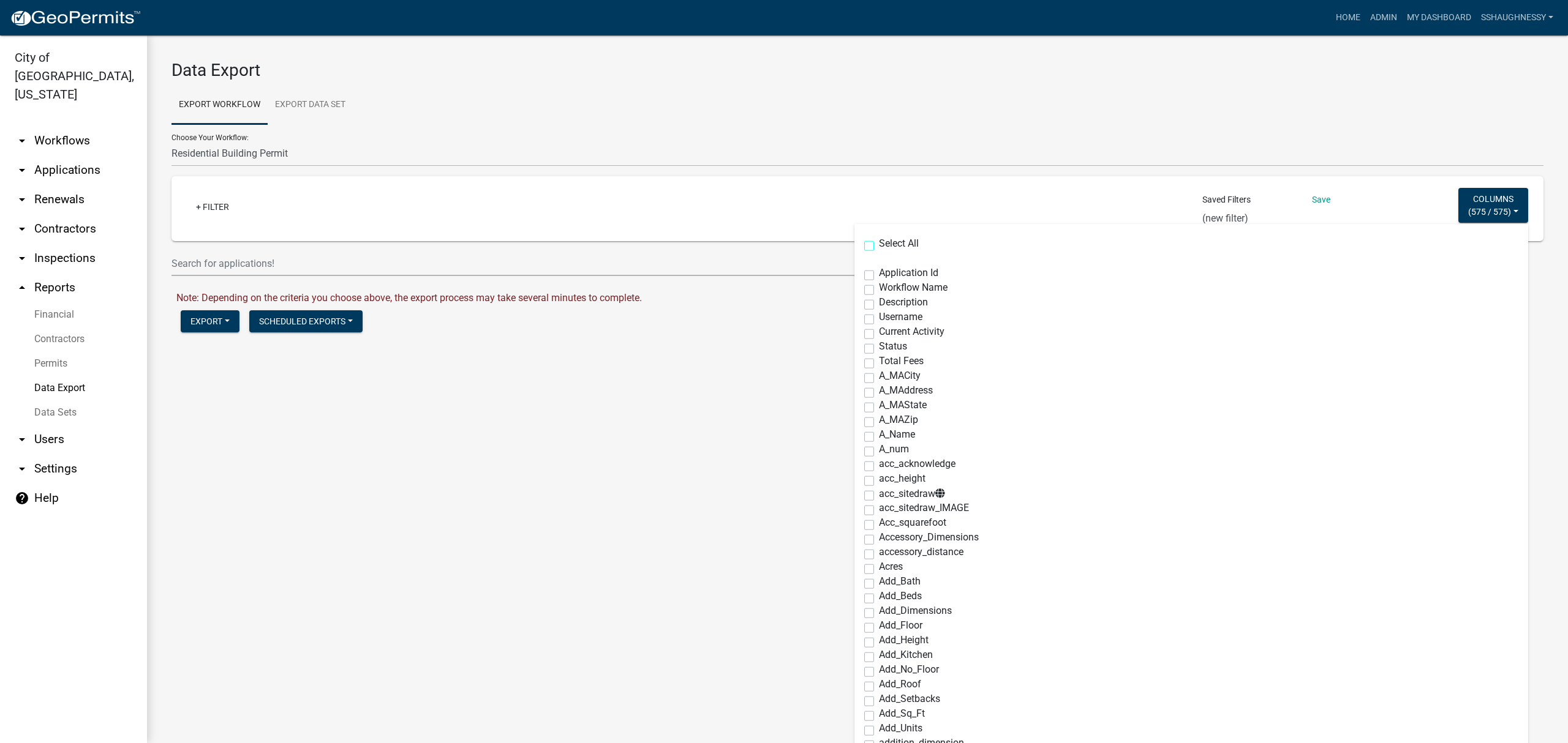
checkbox input "false"
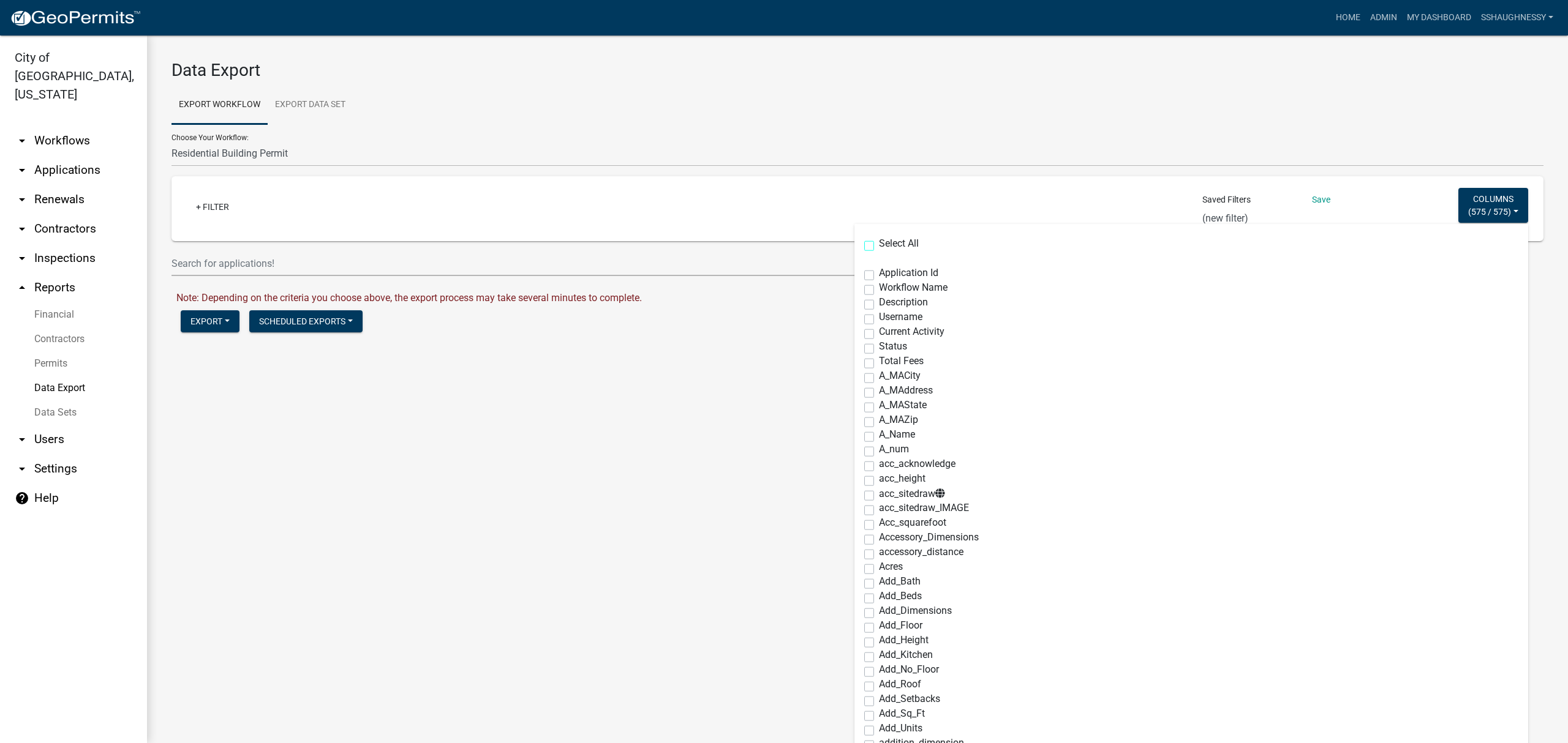
checkbox input "false"
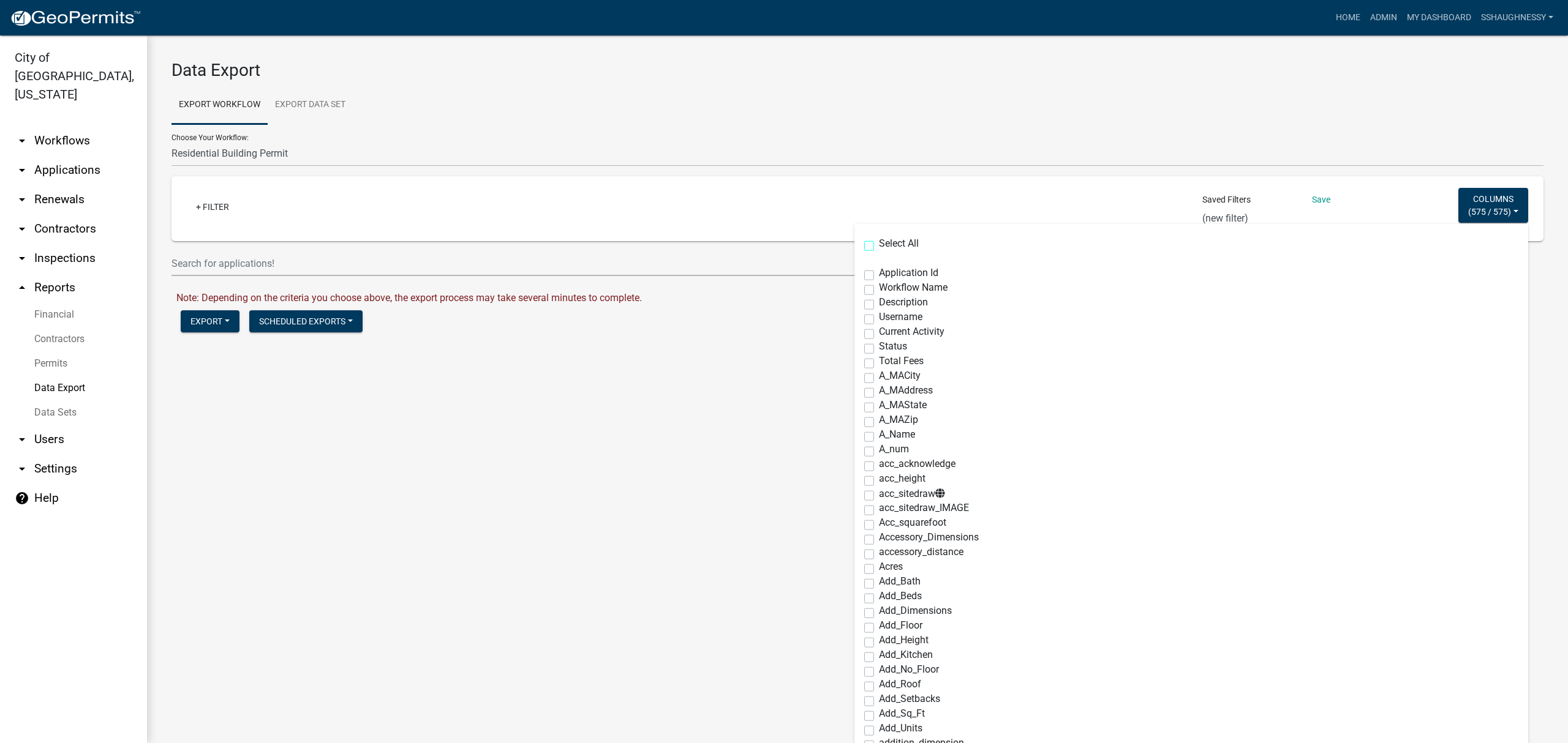
checkbox input "false"
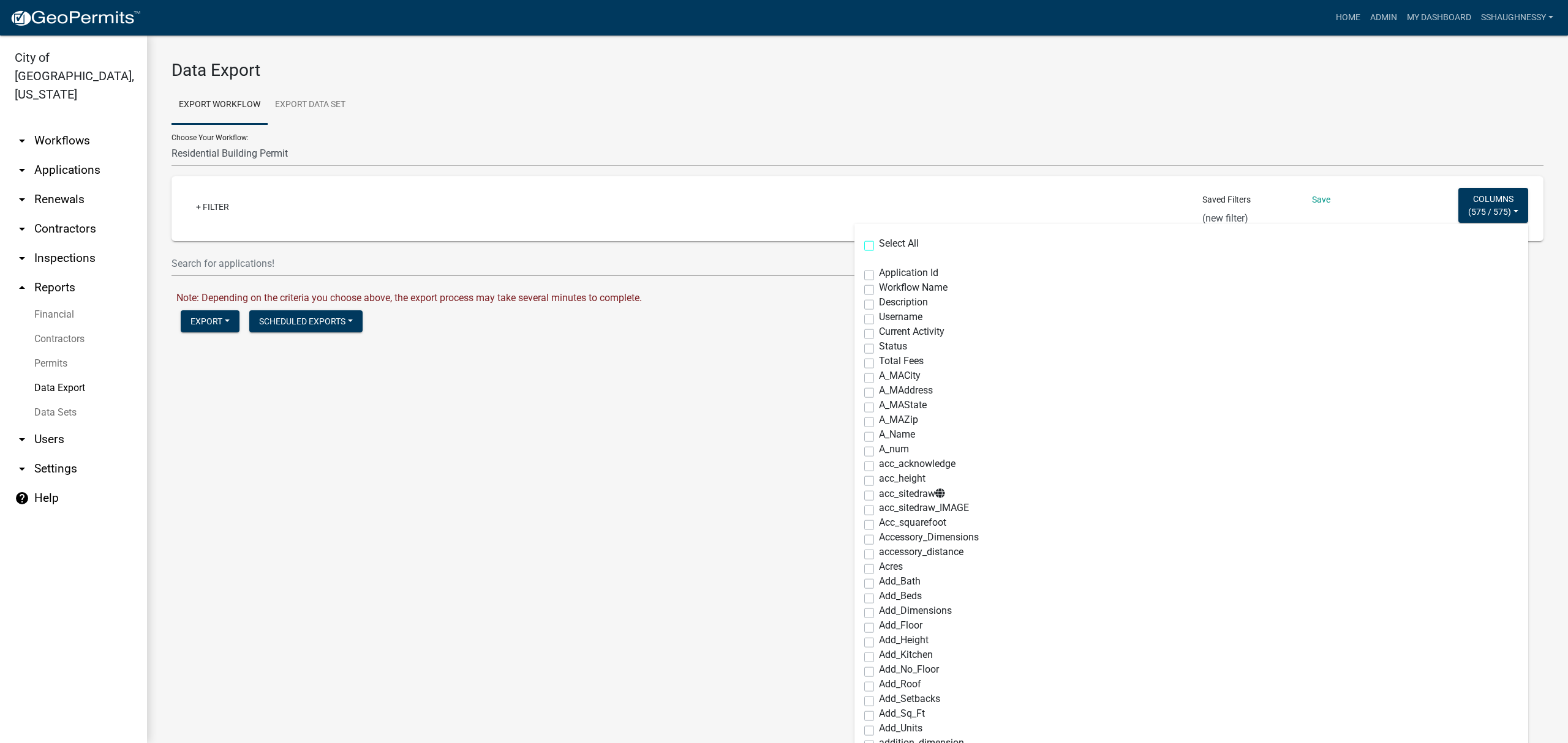
checkbox input "false"
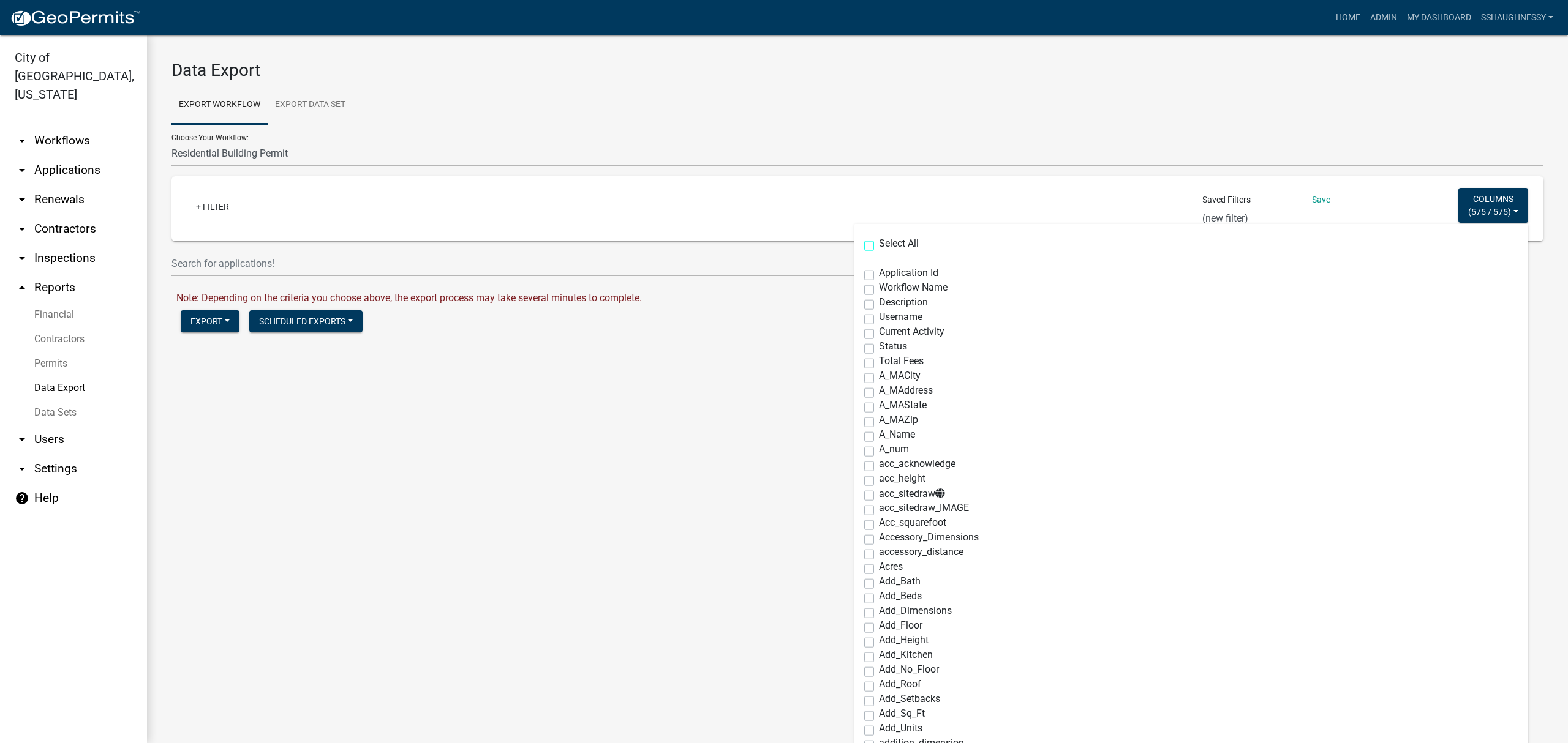
checkbox input "false"
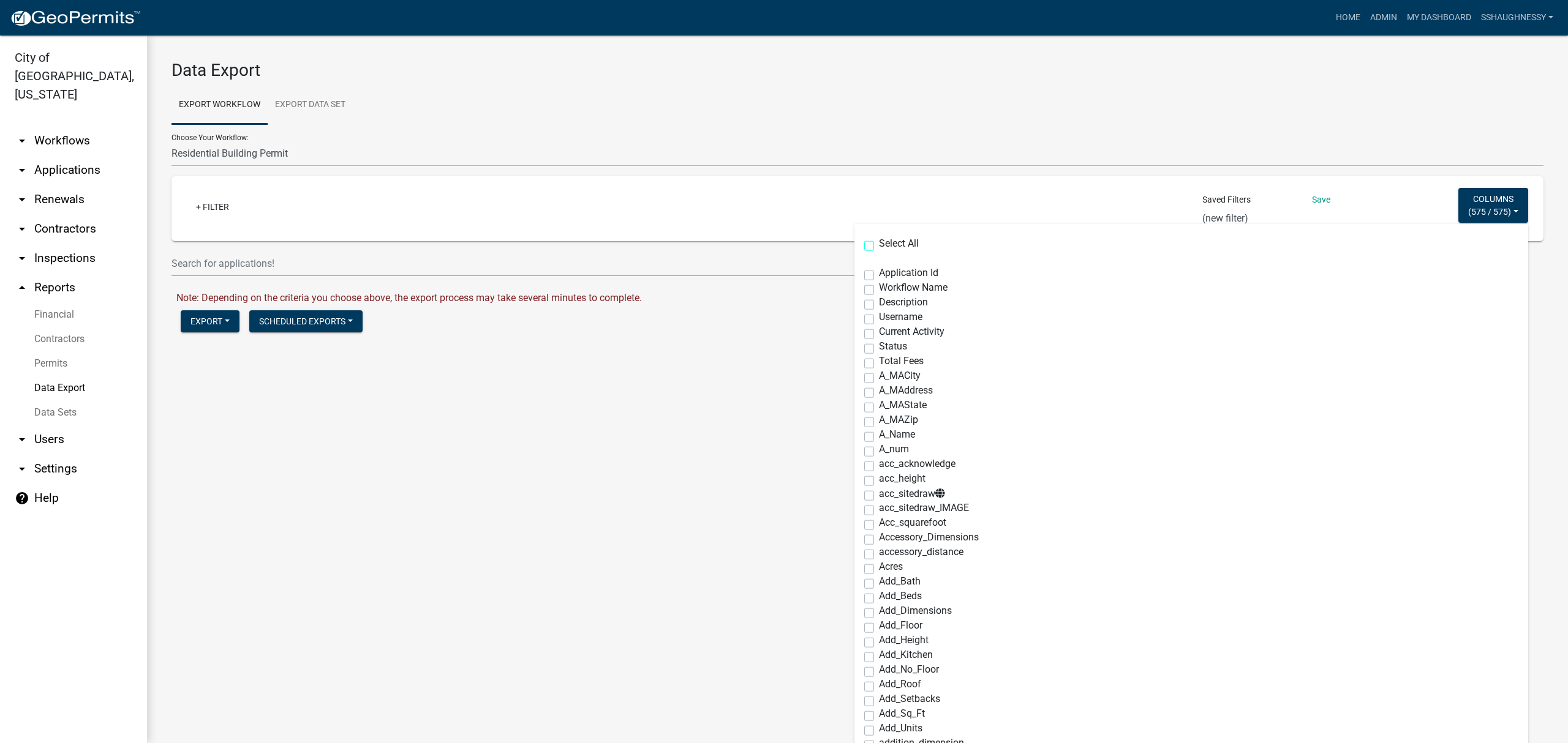
checkbox input "false"
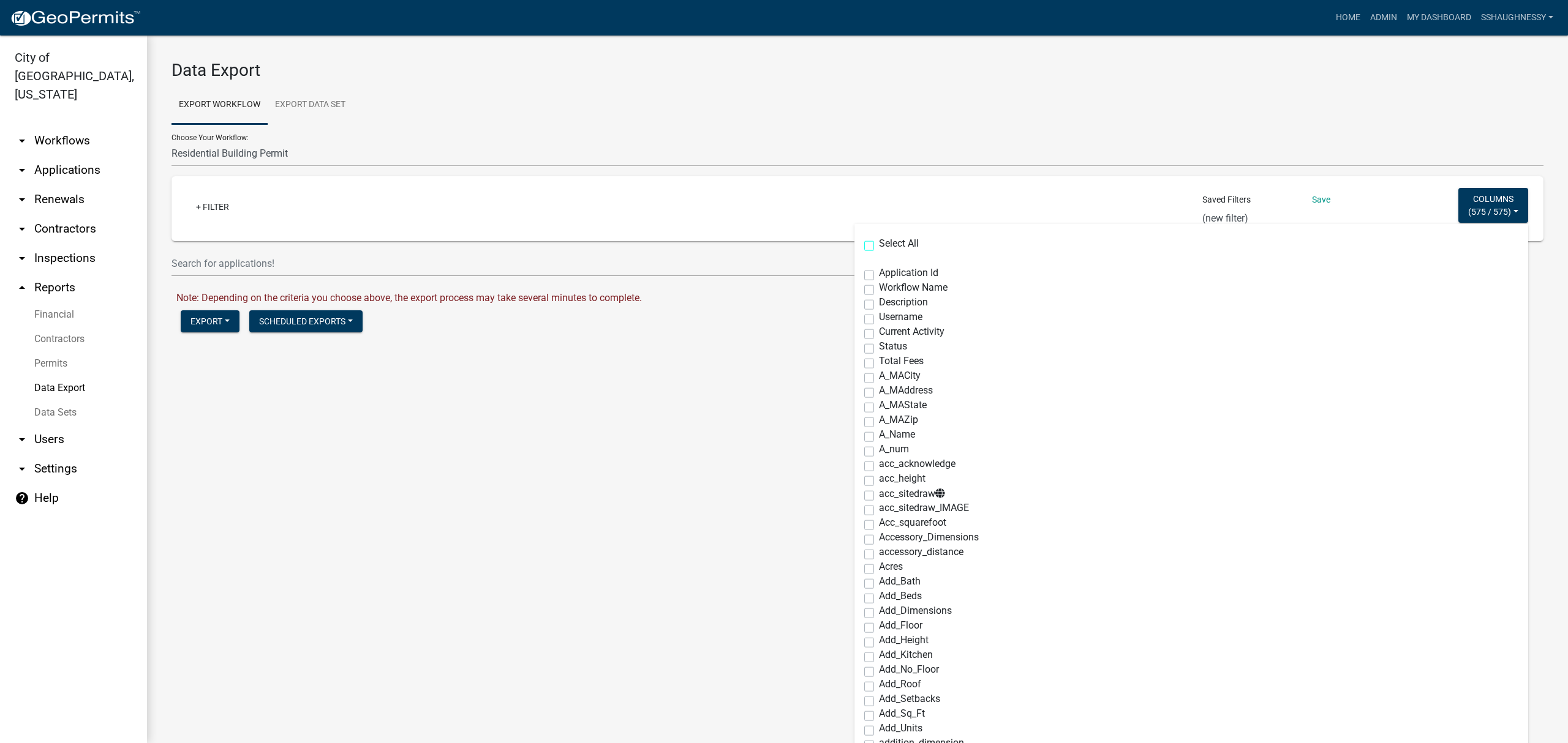
checkbox input "false"
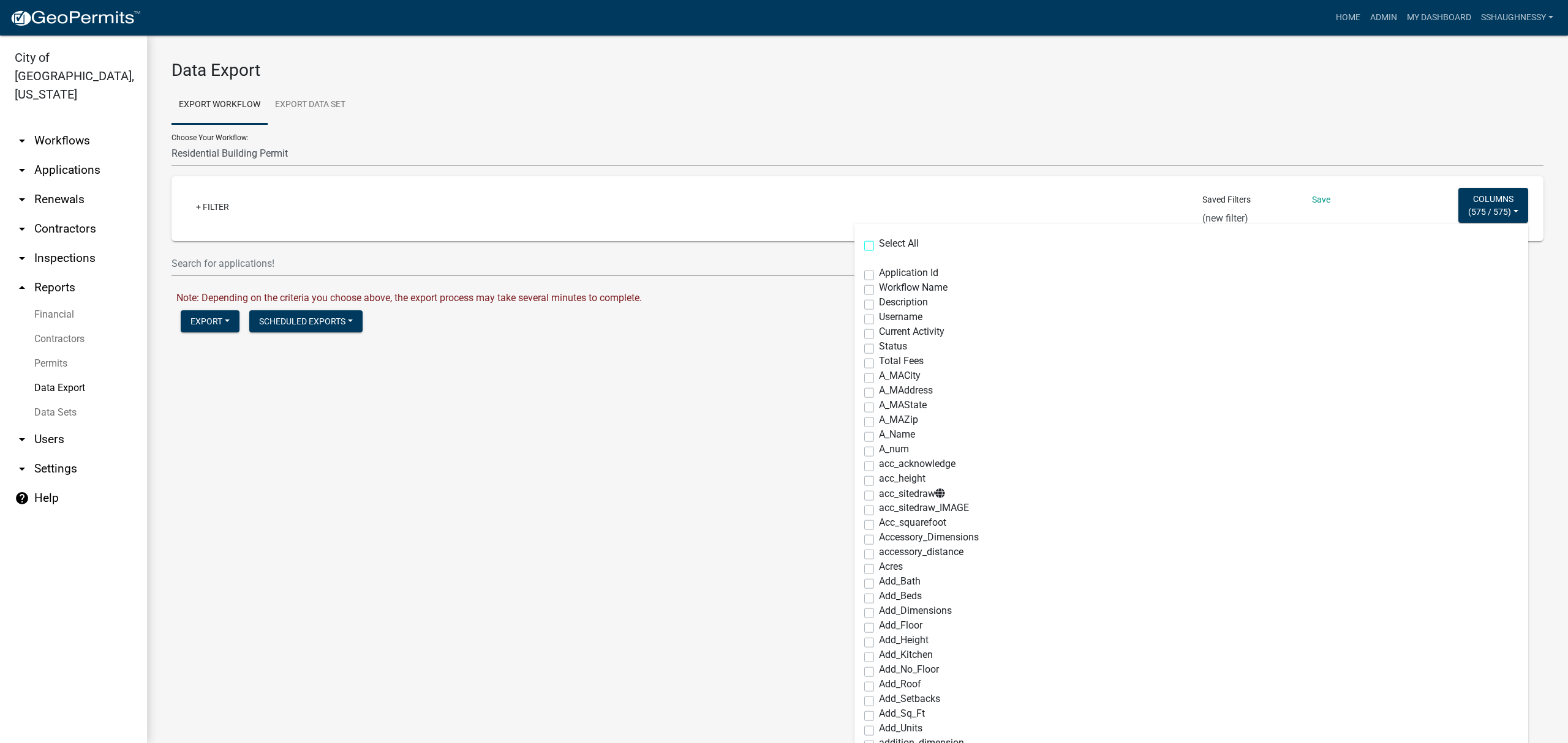
checkbox input "false"
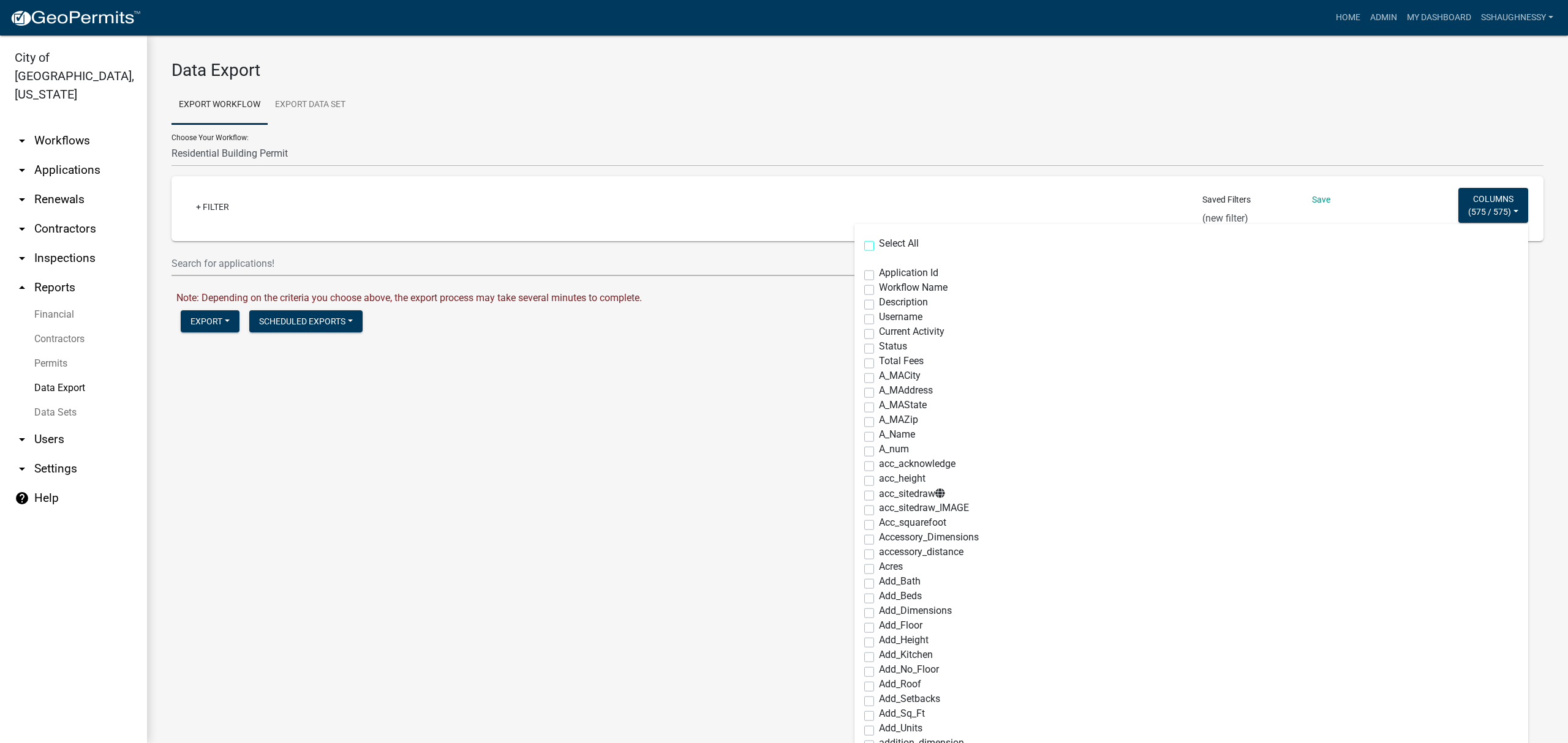
checkbox input "false"
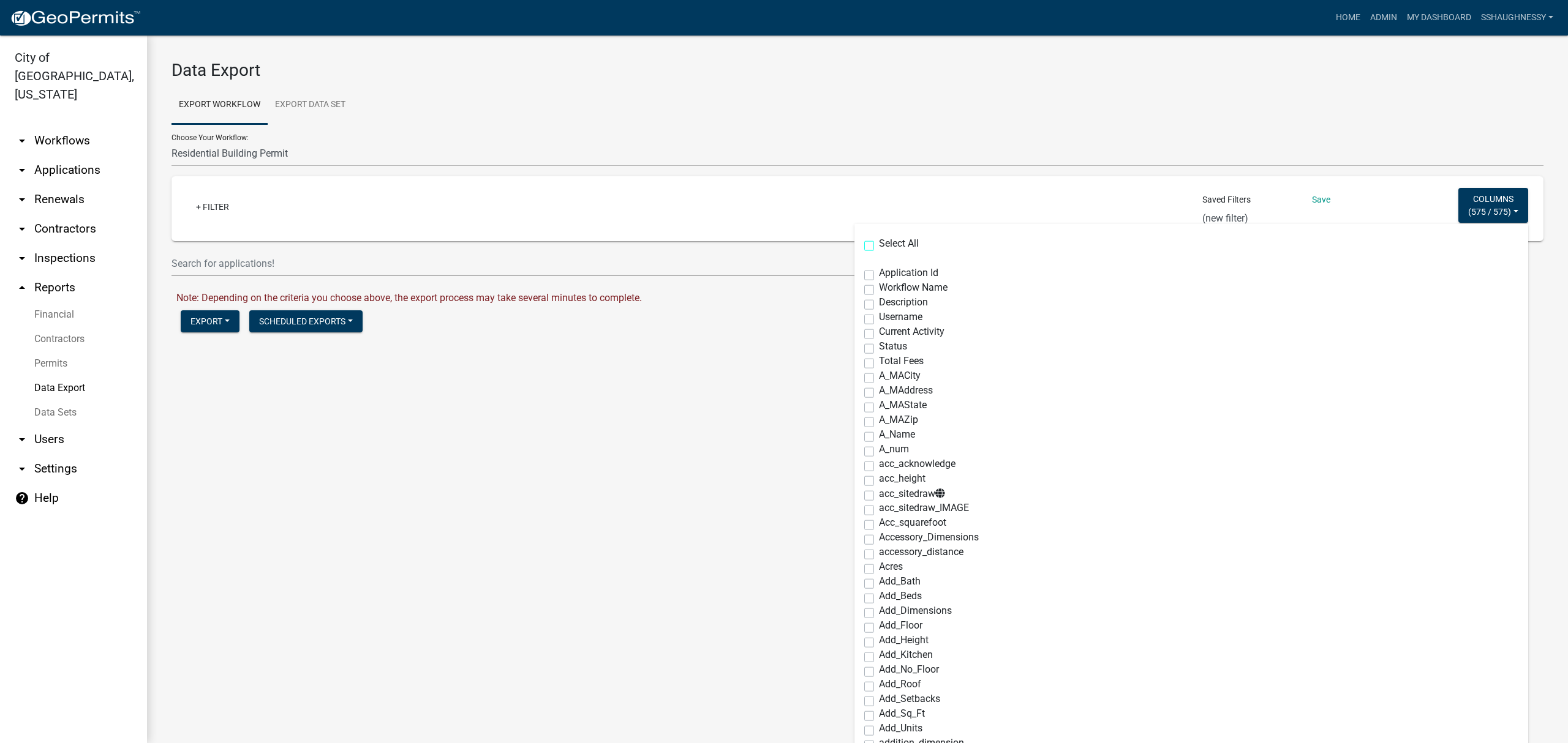
checkbox input "false"
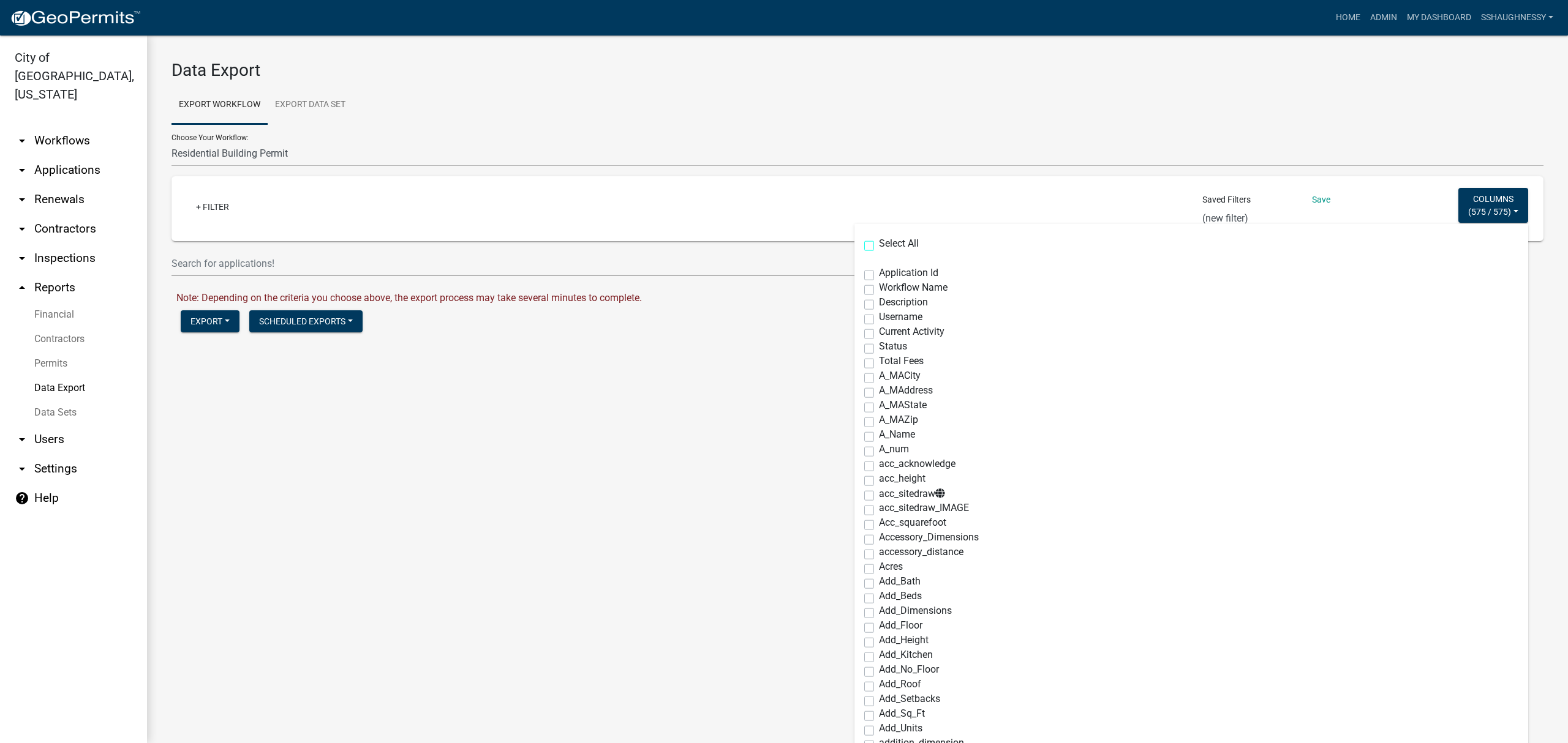
checkbox input "false"
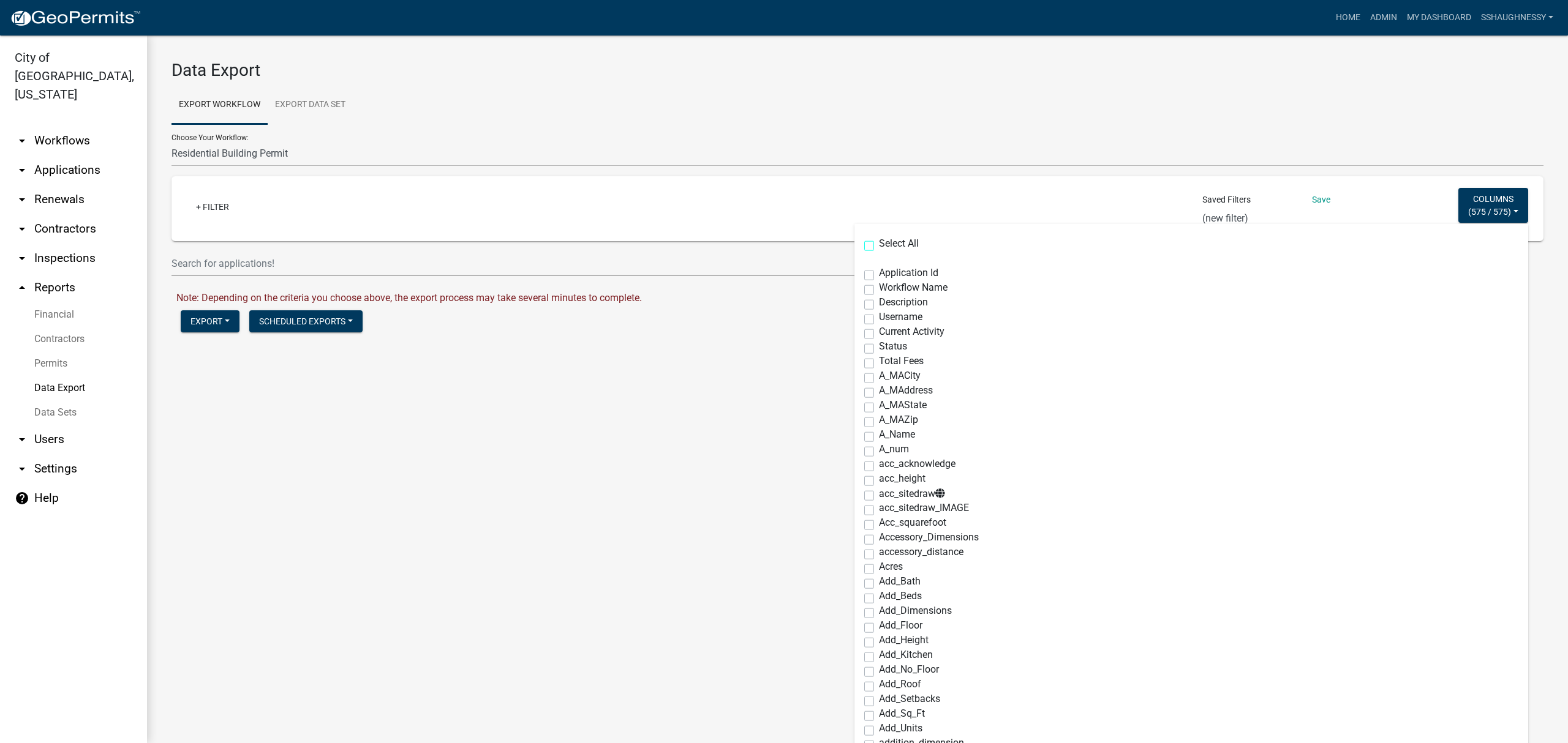
checkbox input "false"
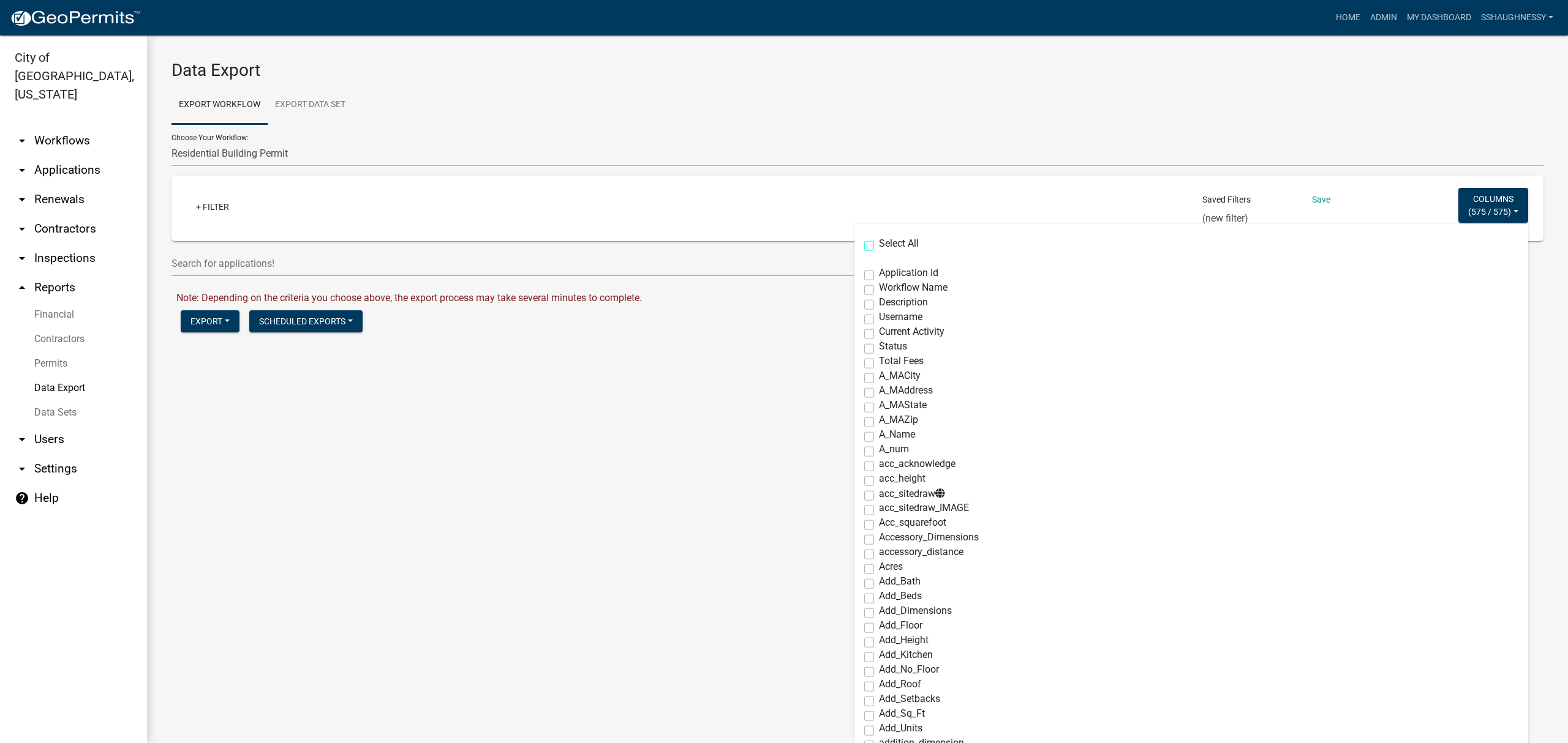
checkbox input "false"
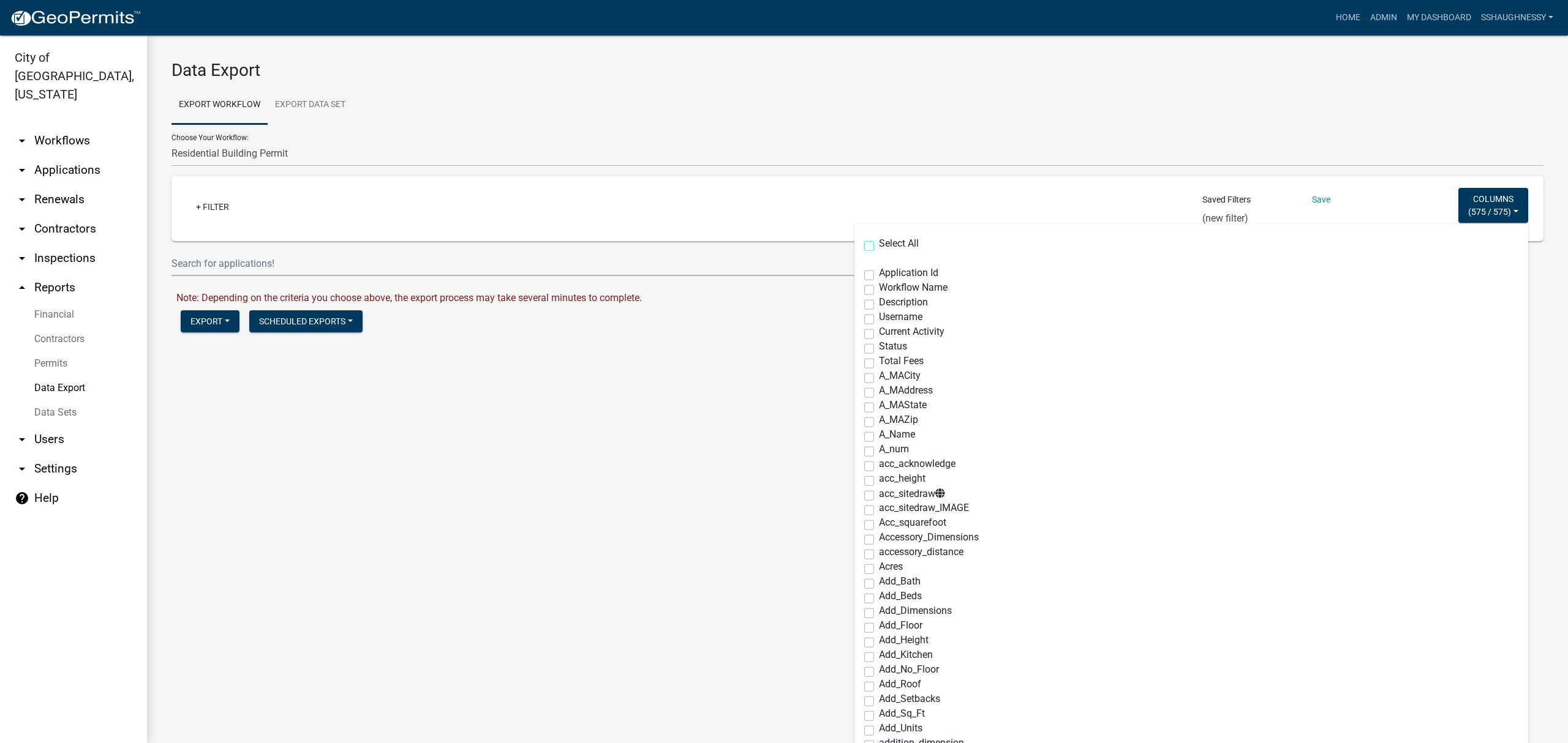
checkbox input "false"
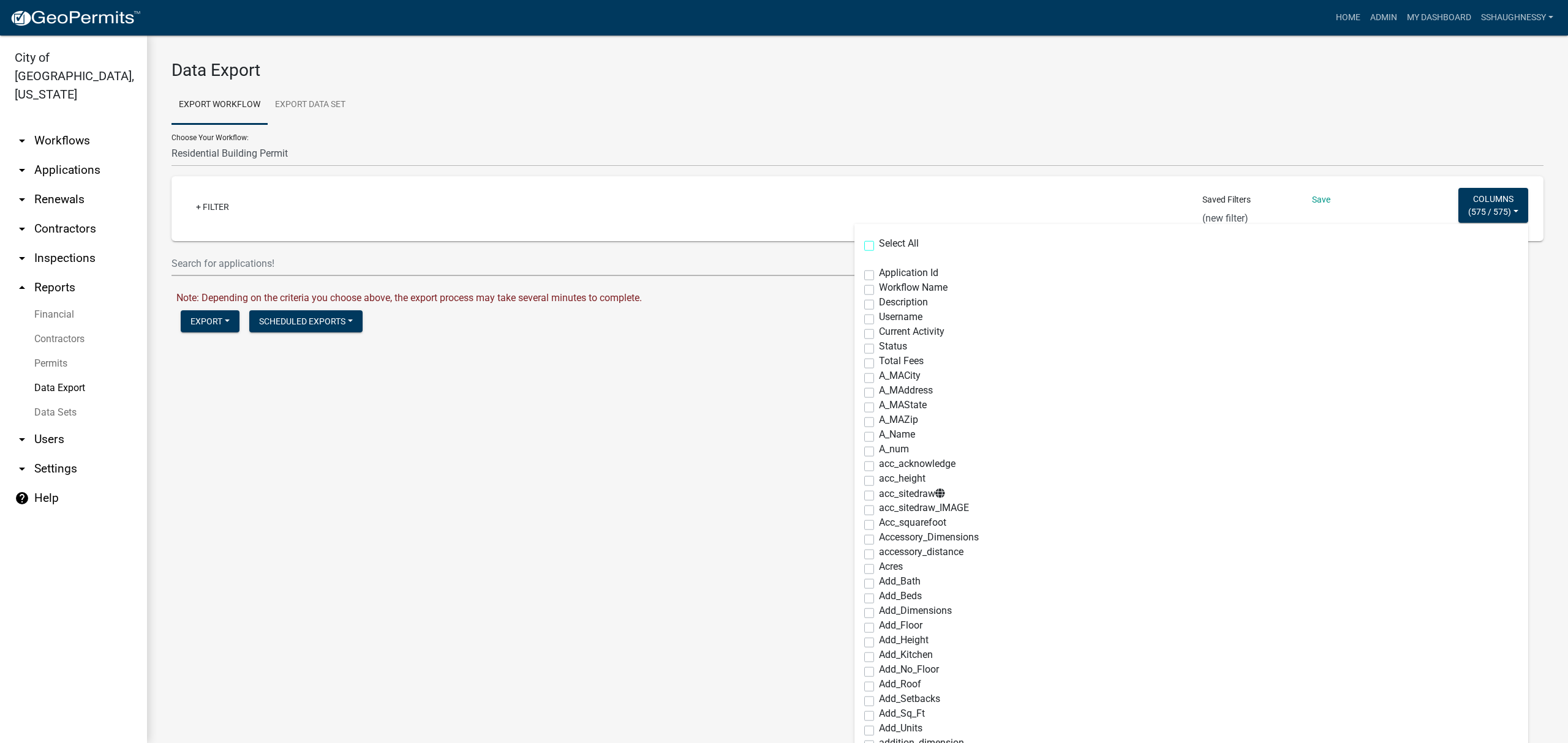
checkbox input "false"
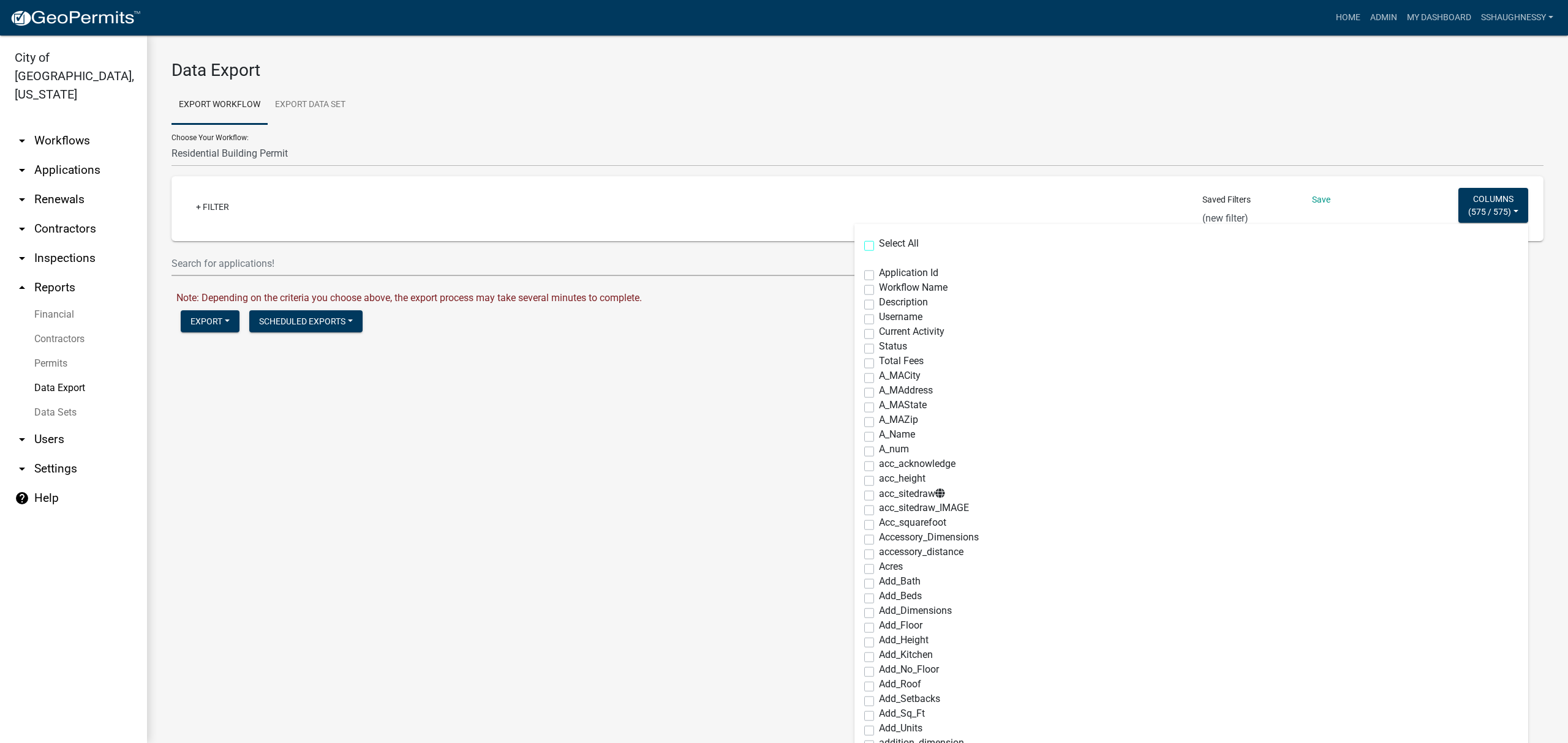
checkbox input "false"
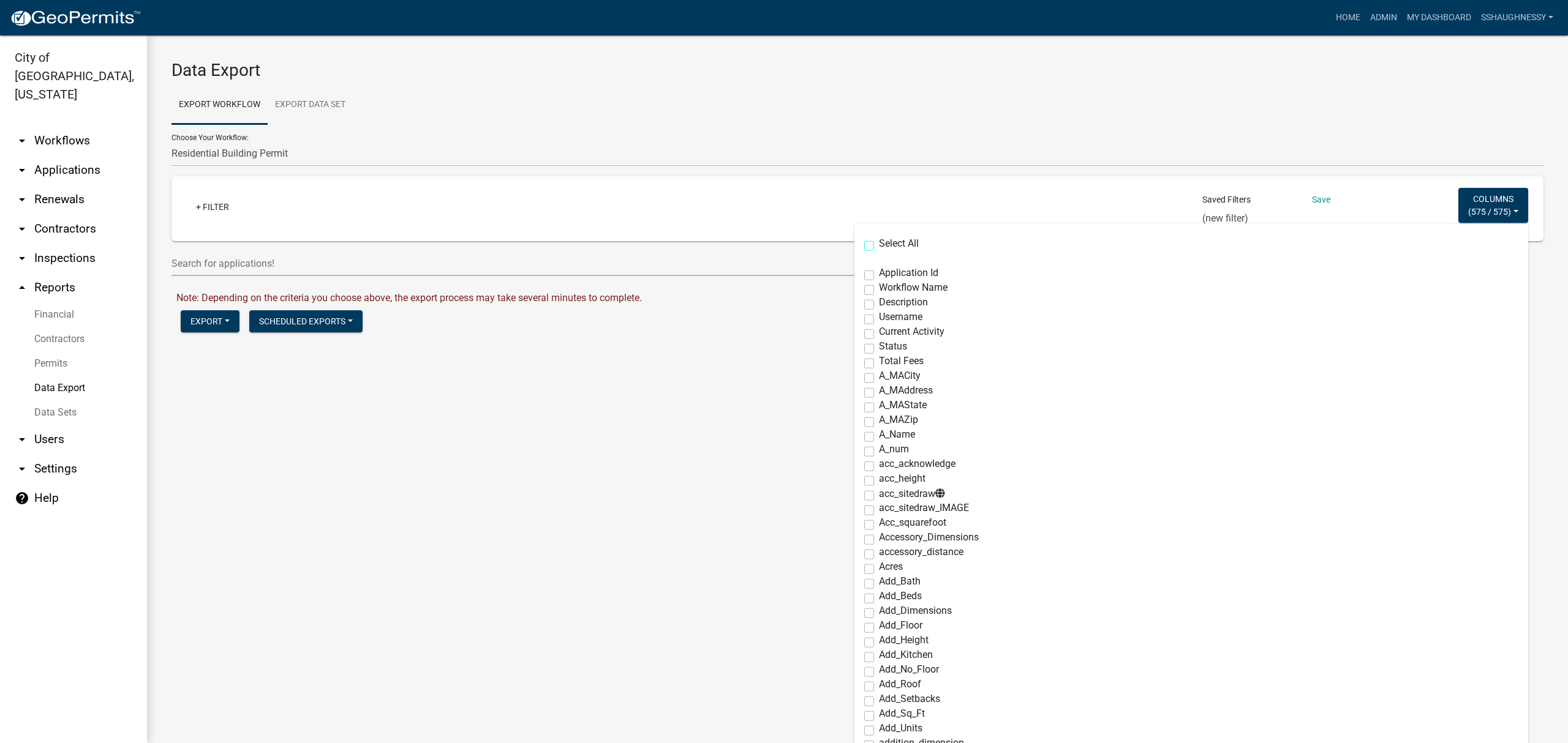
checkbox input "false"
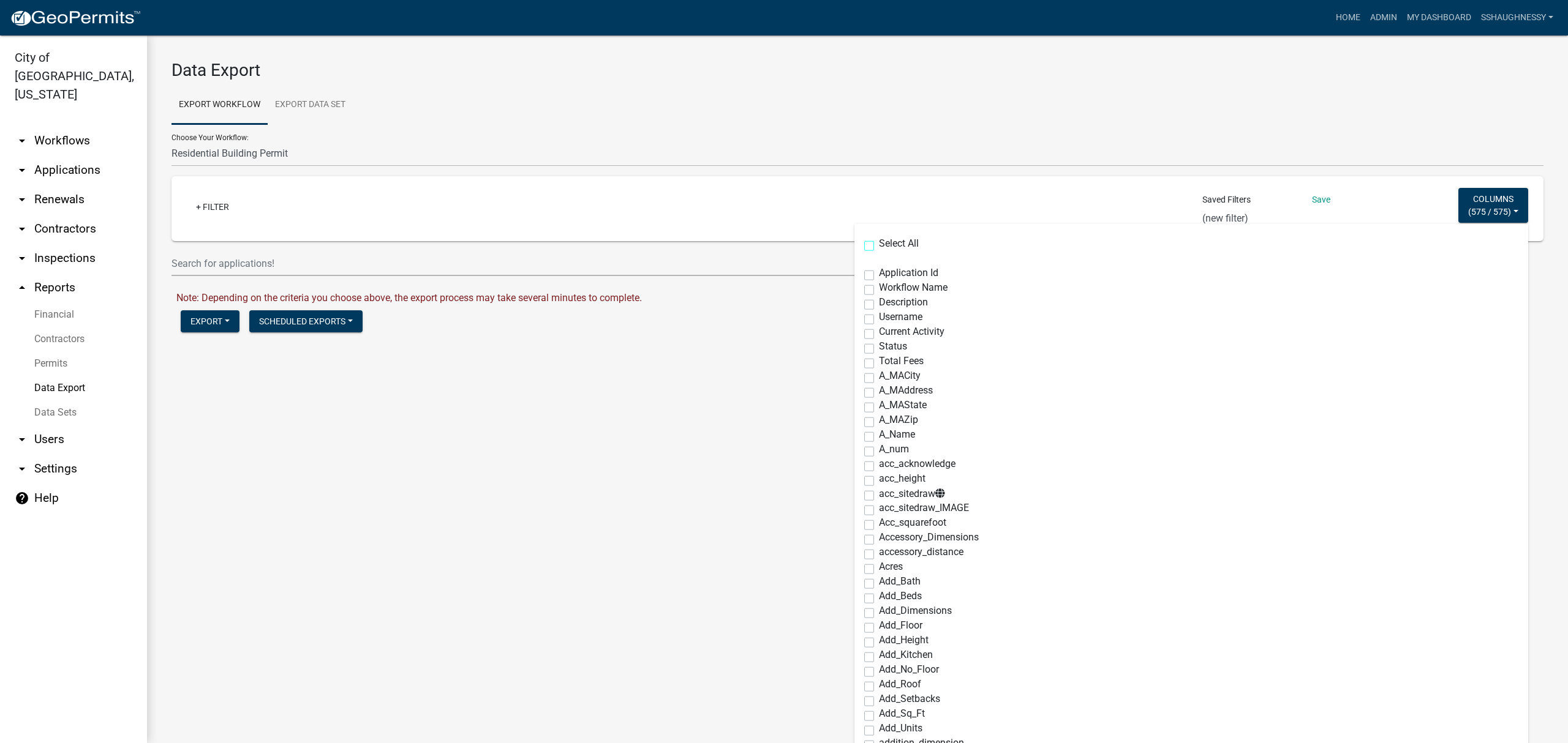
checkbox input "false"
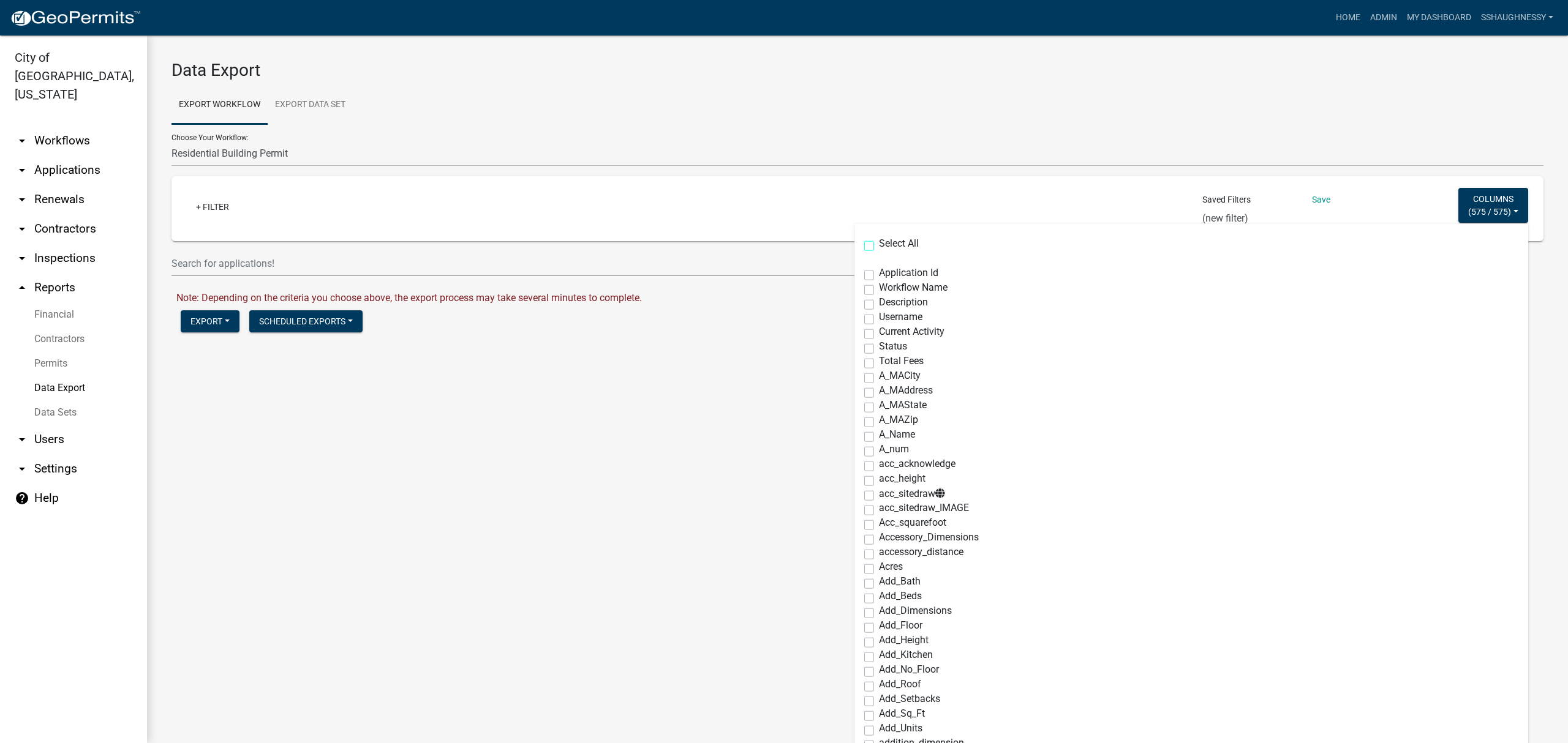
checkbox input "false"
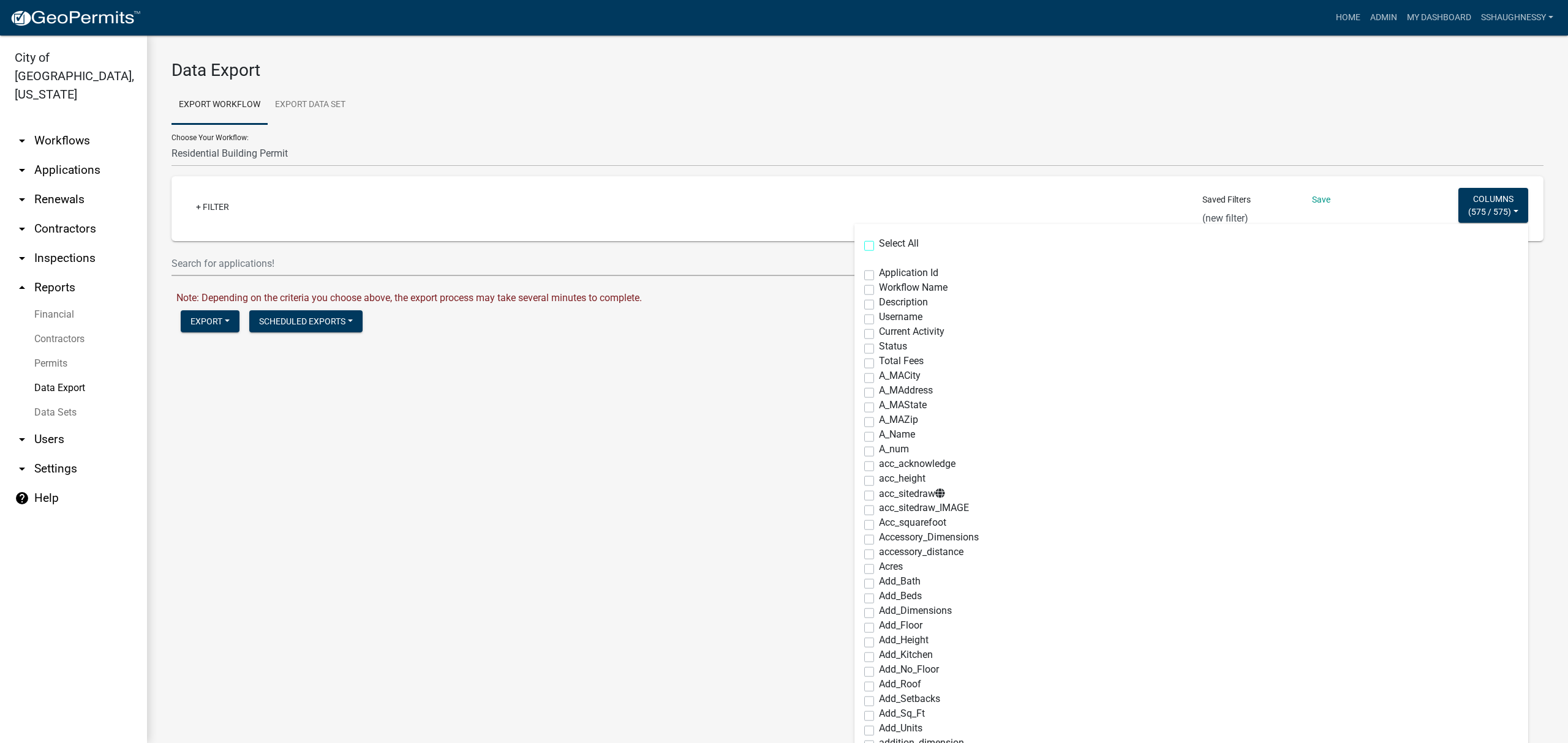
checkbox input "false"
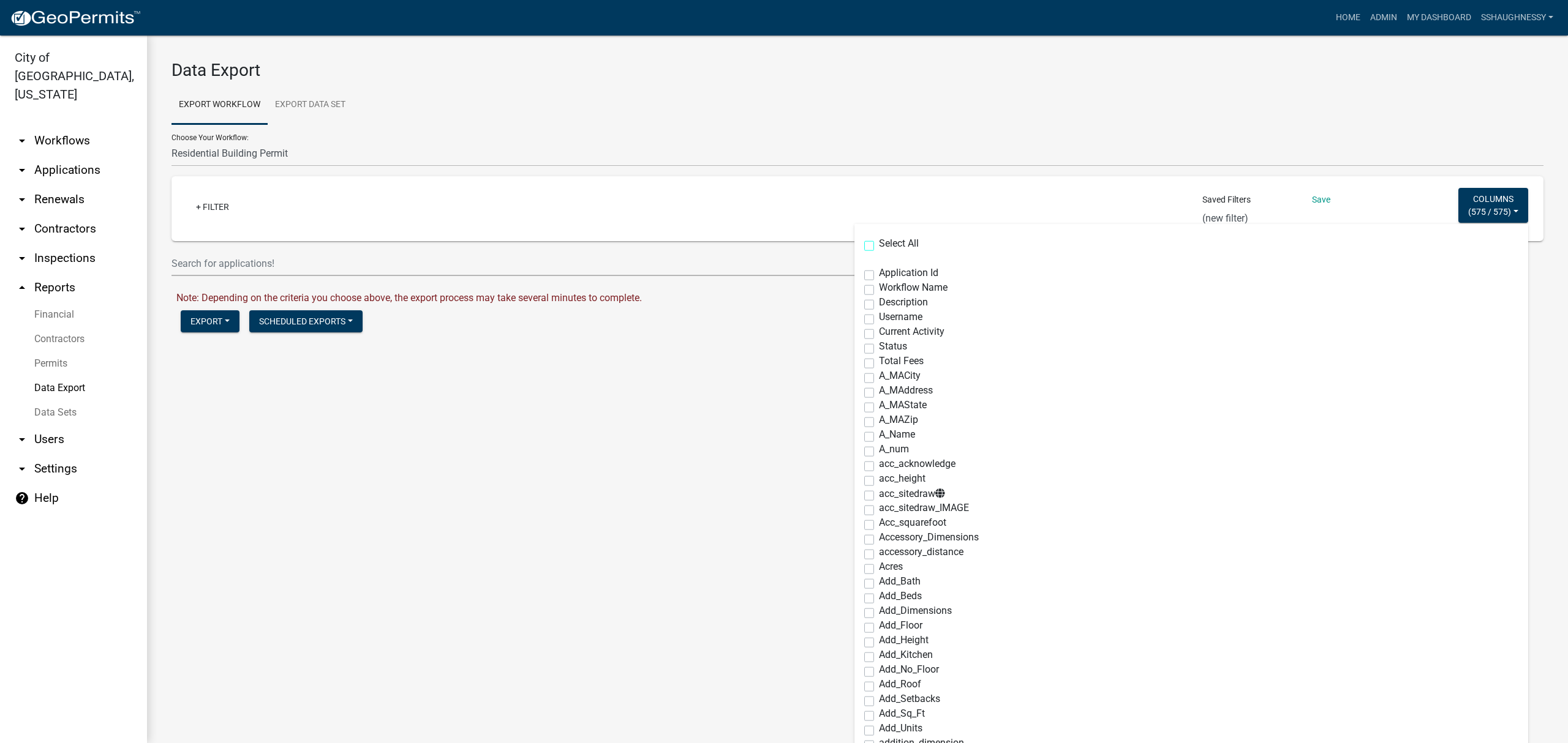
checkbox input "false"
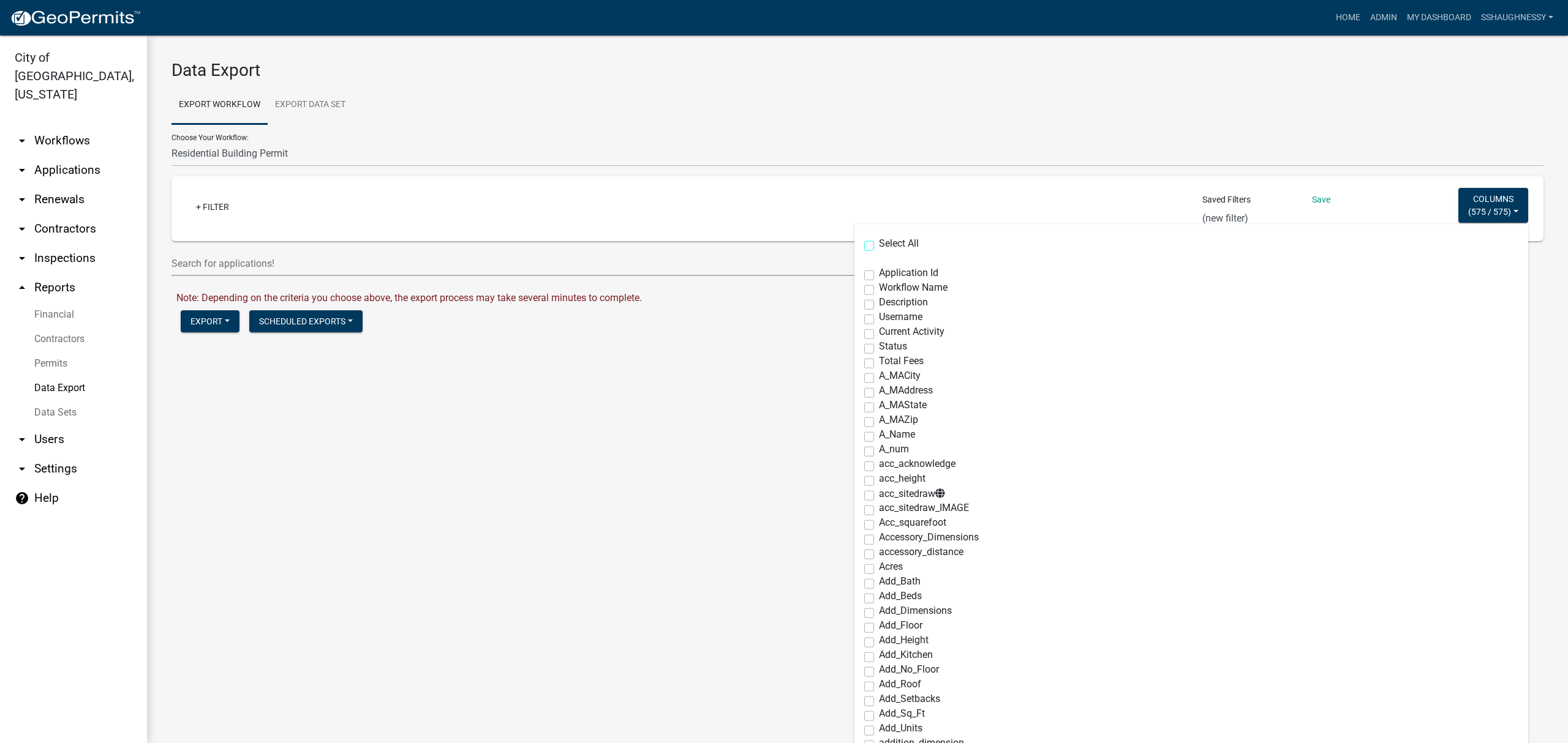
checkbox input "false"
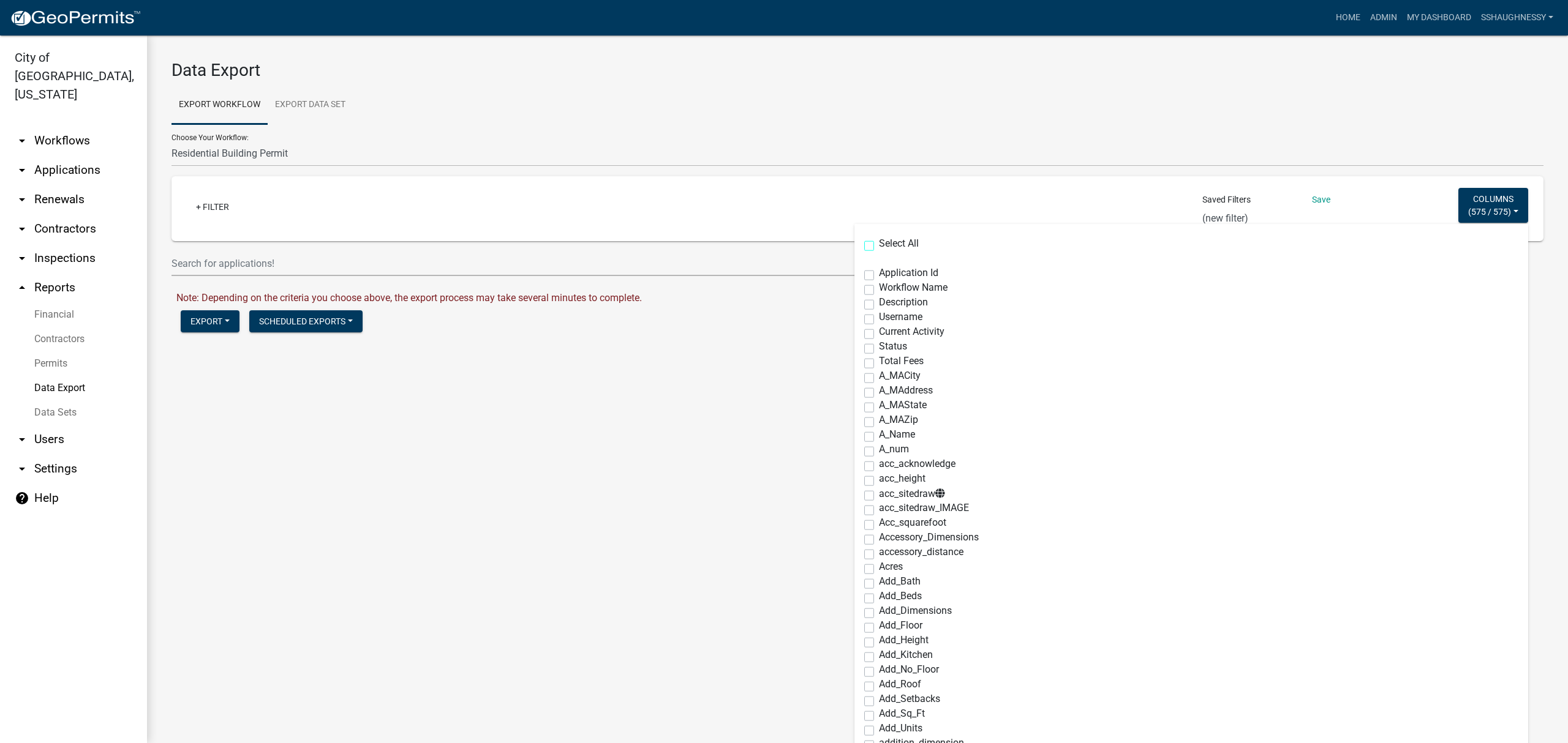
checkbox input "false"
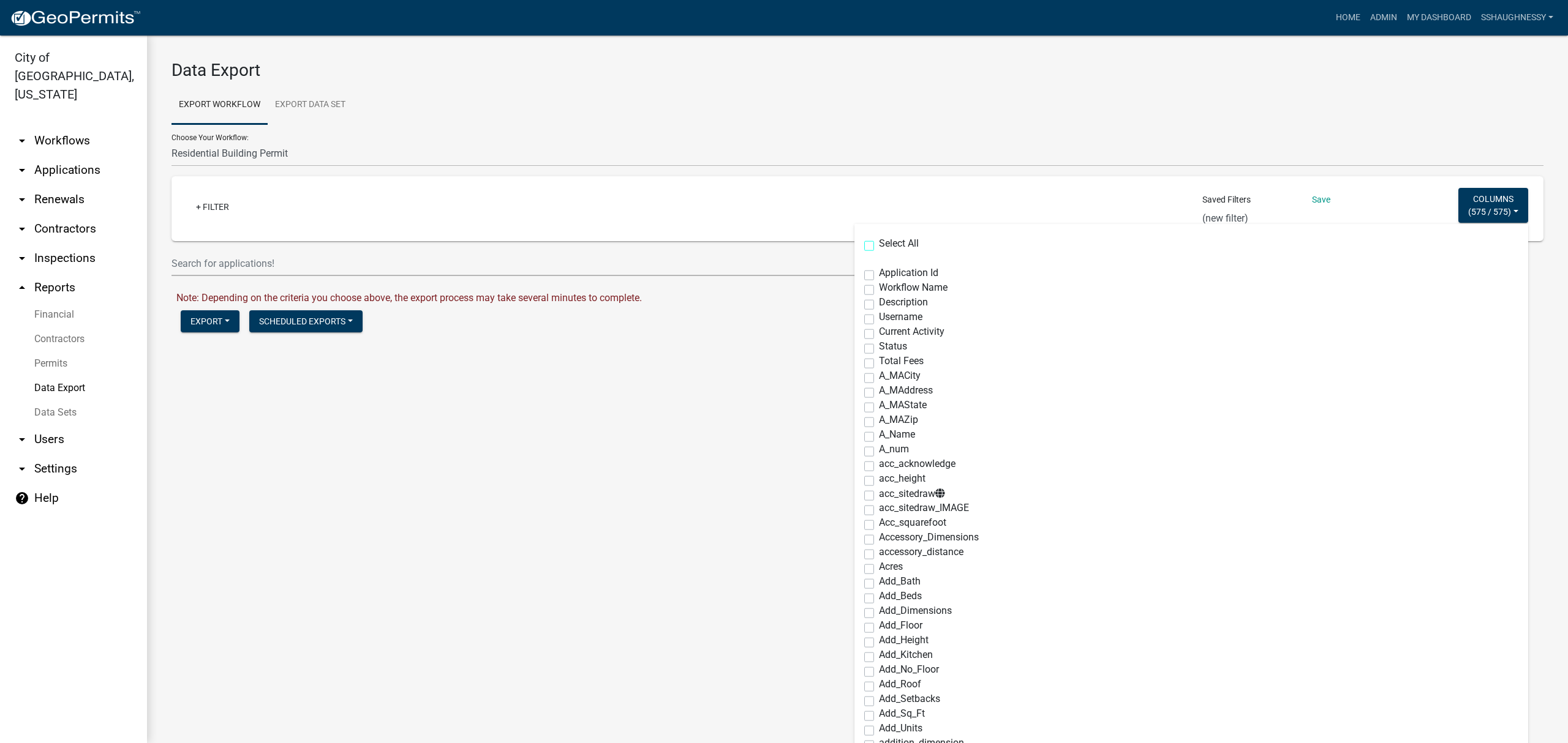
checkbox input "false"
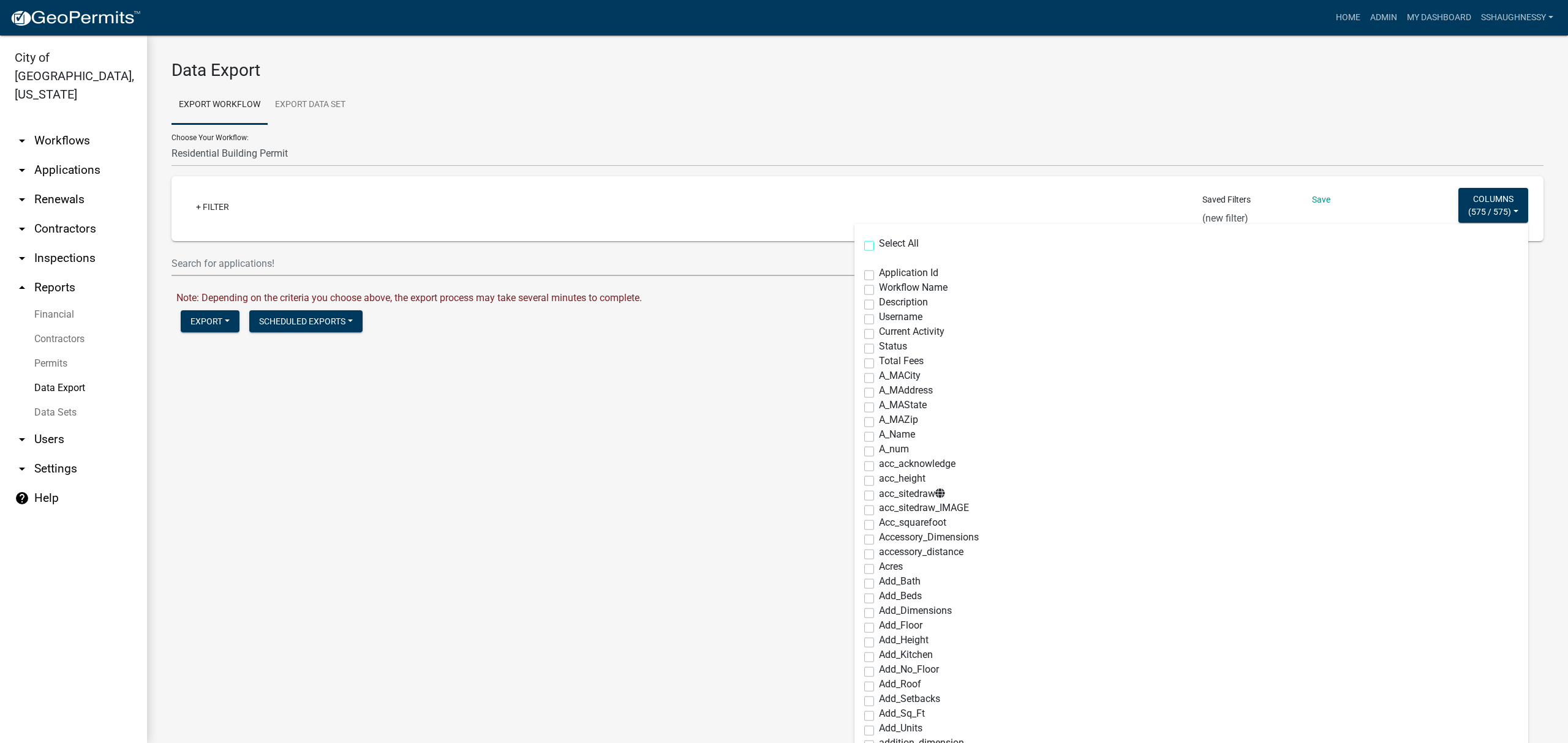
checkbox input "false"
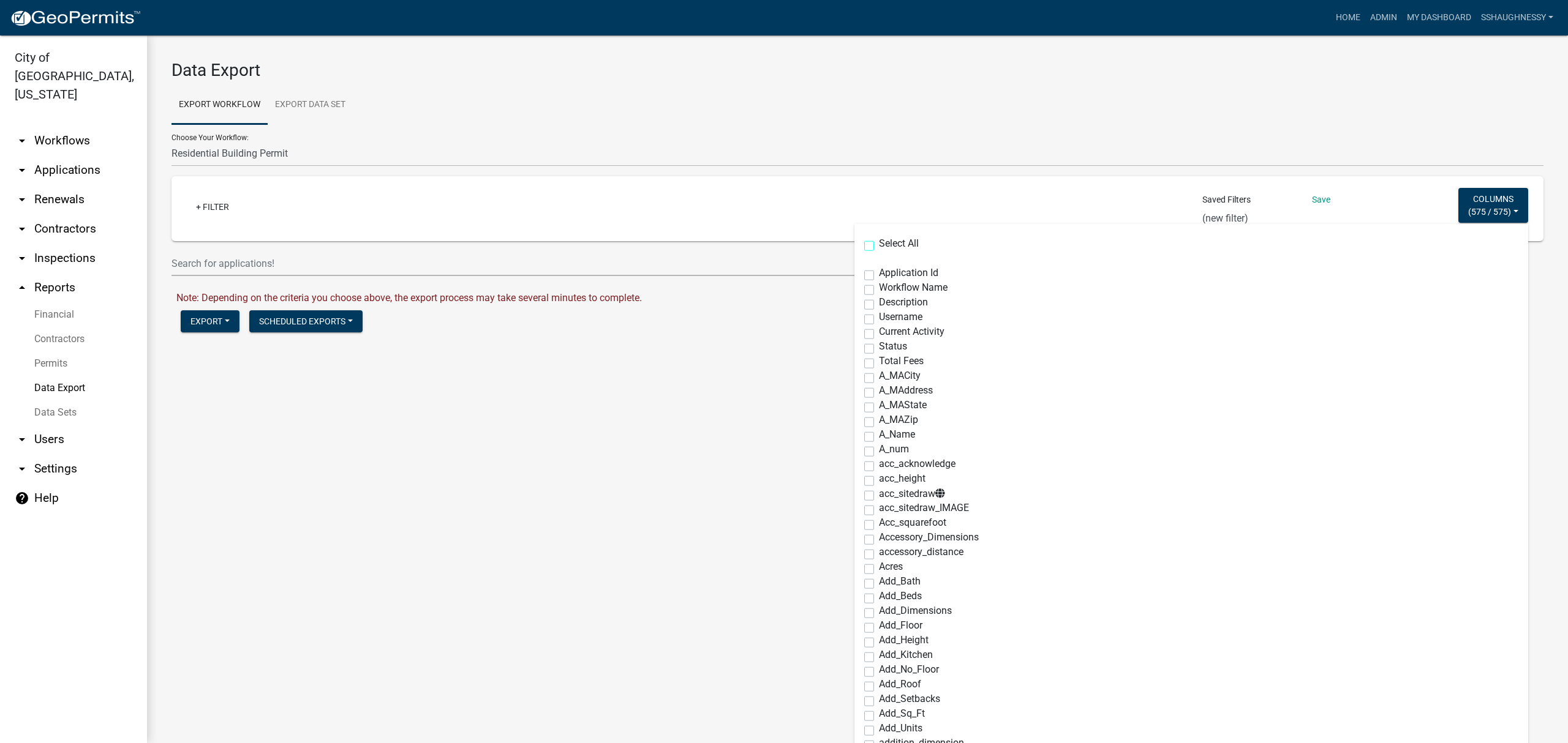
checkbox input "false"
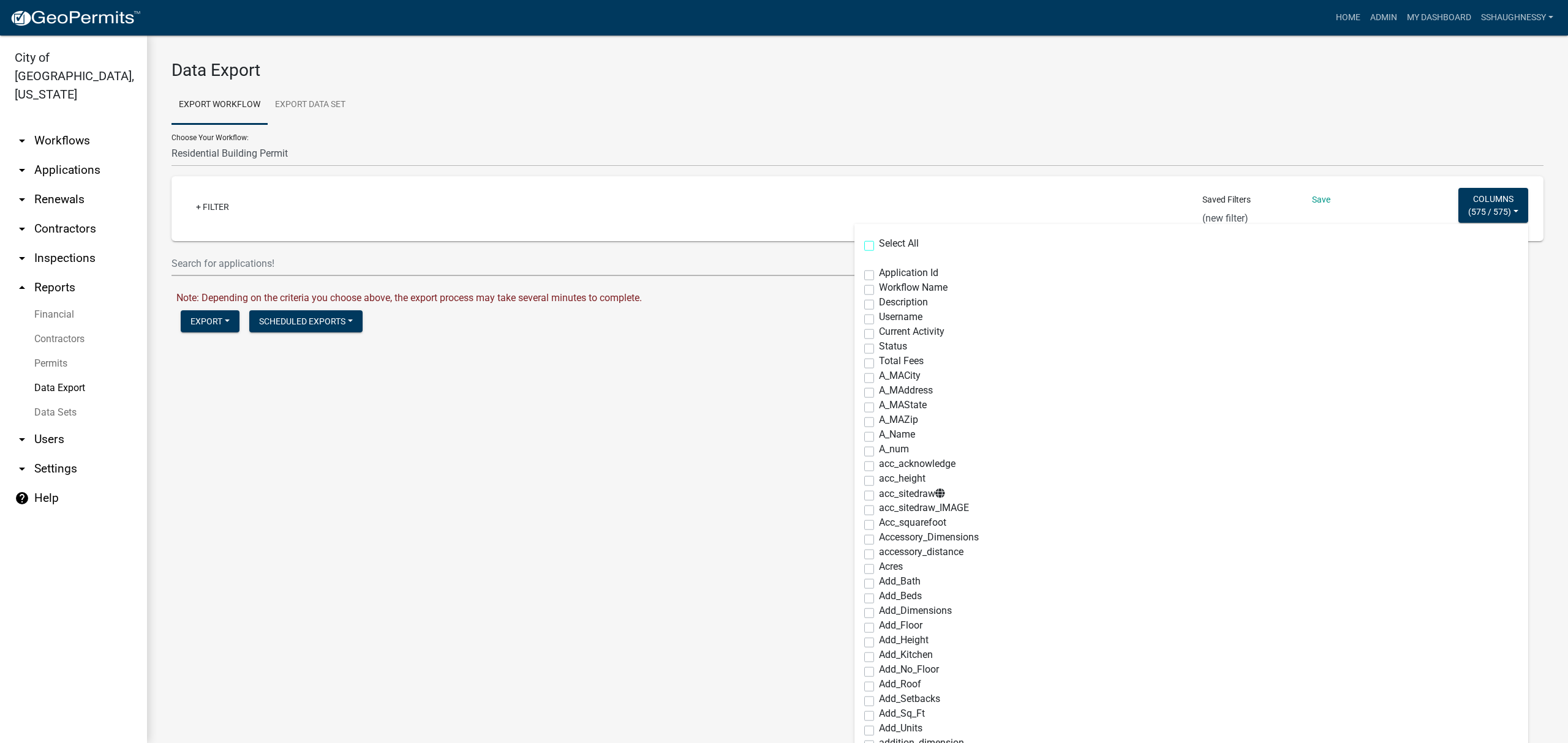
checkbox input "false"
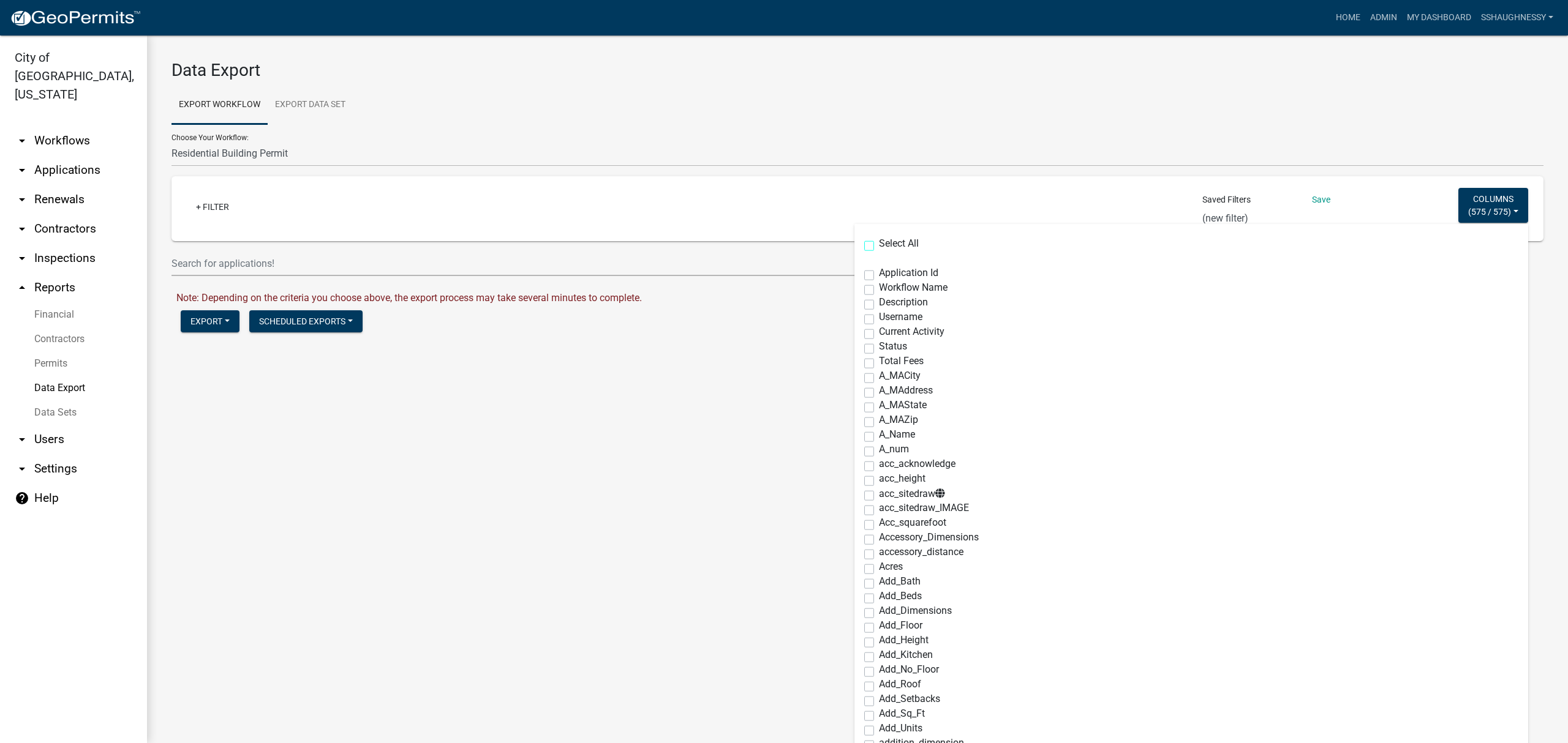
checkbox input "false"
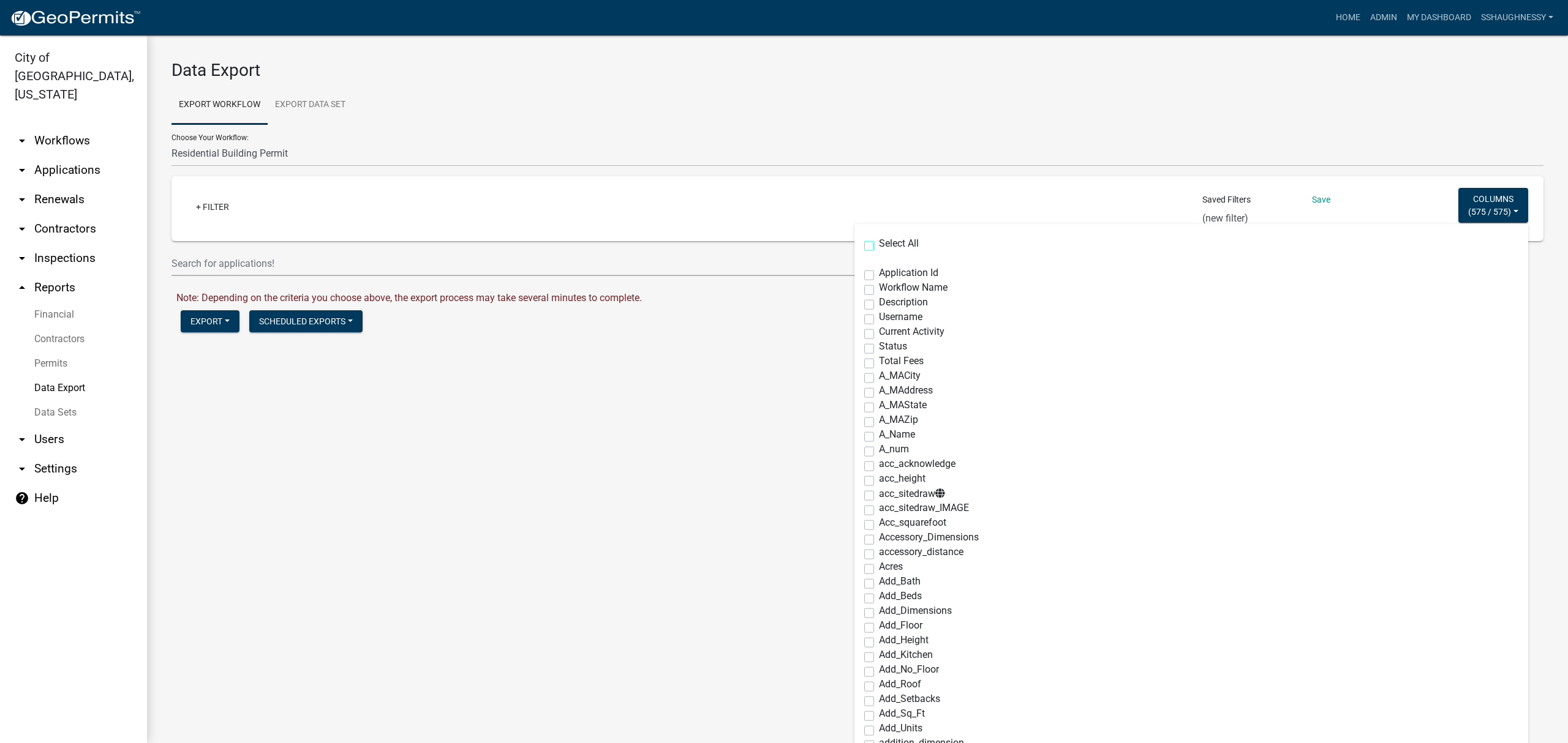
checkbox input "false"
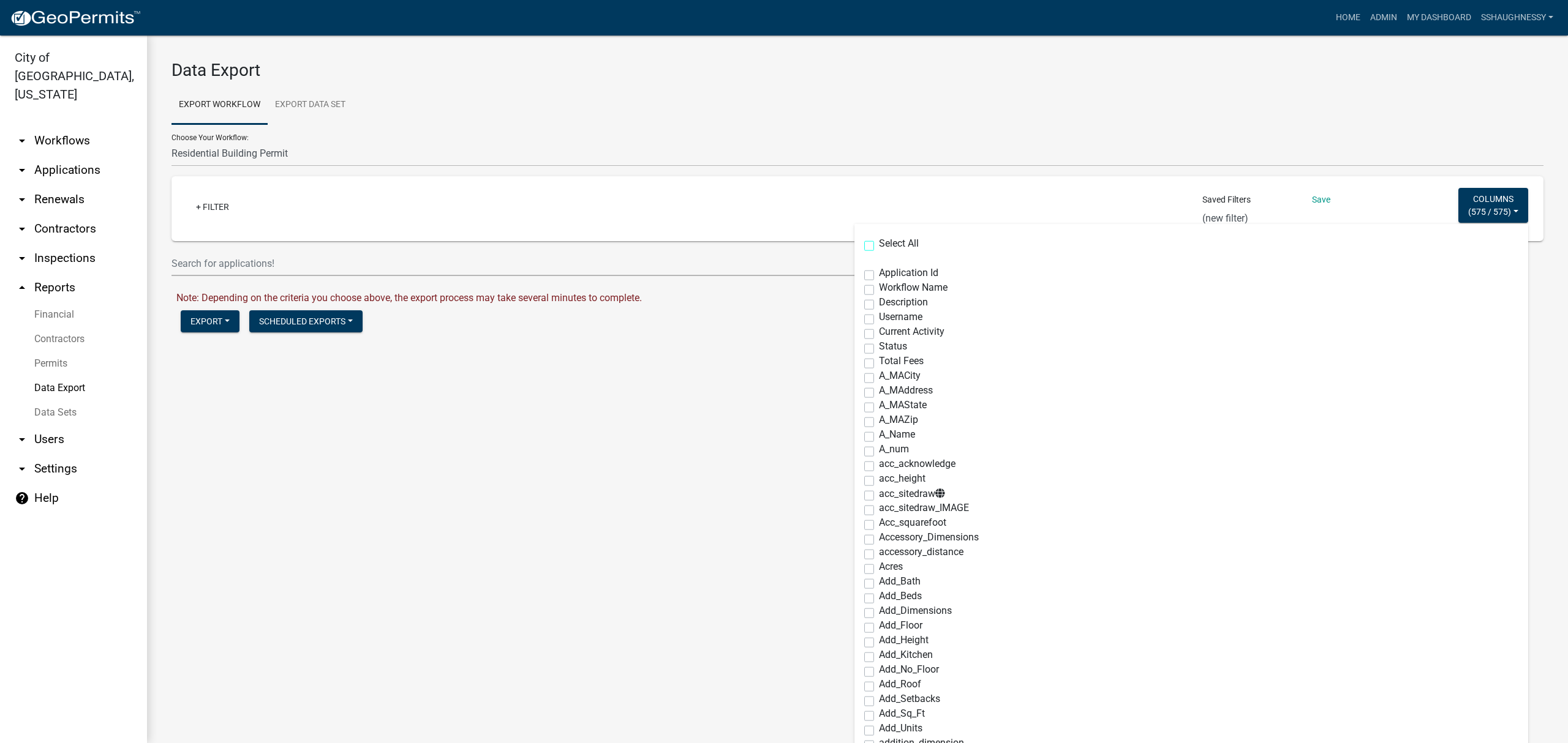
checkbox input "false"
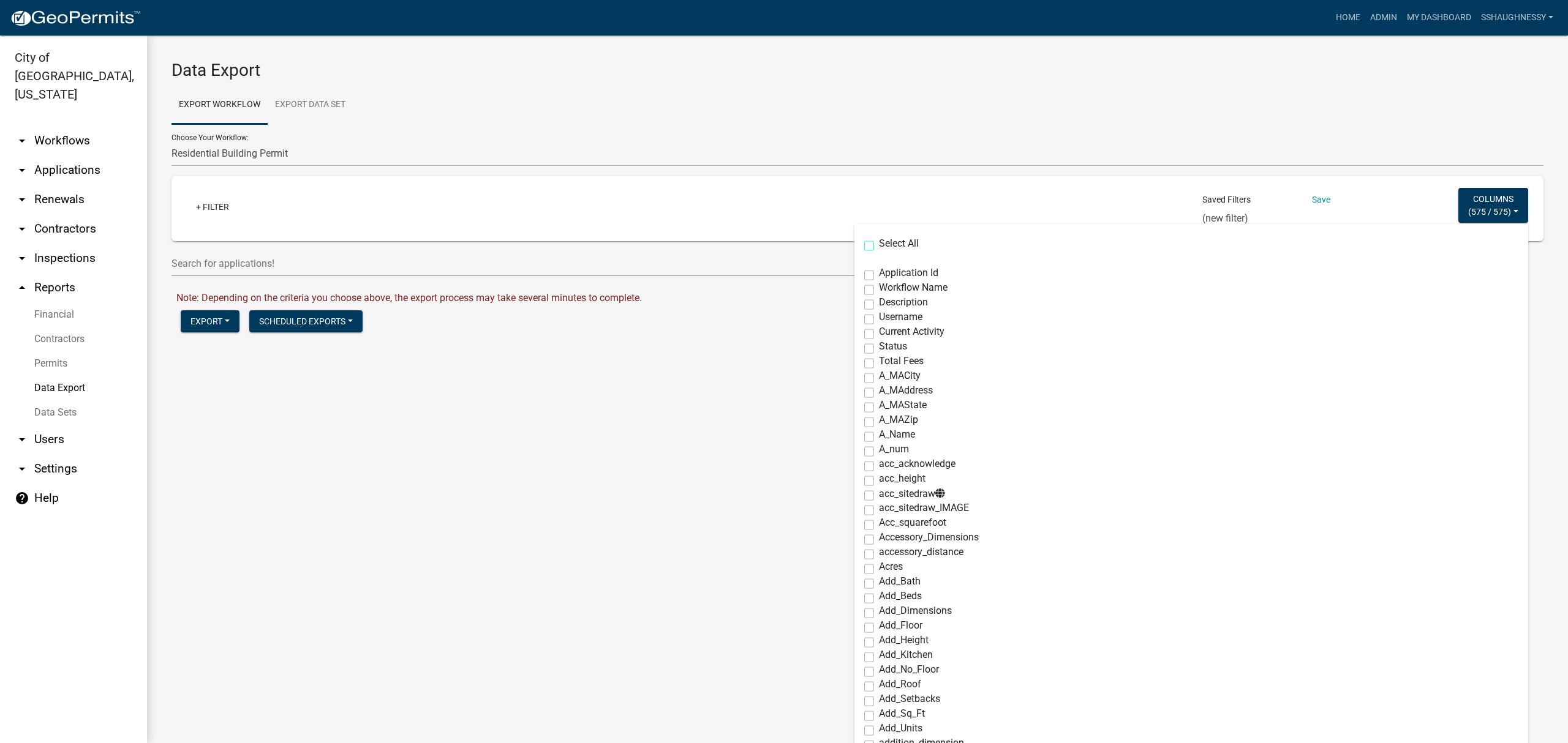
checkbox input "false"
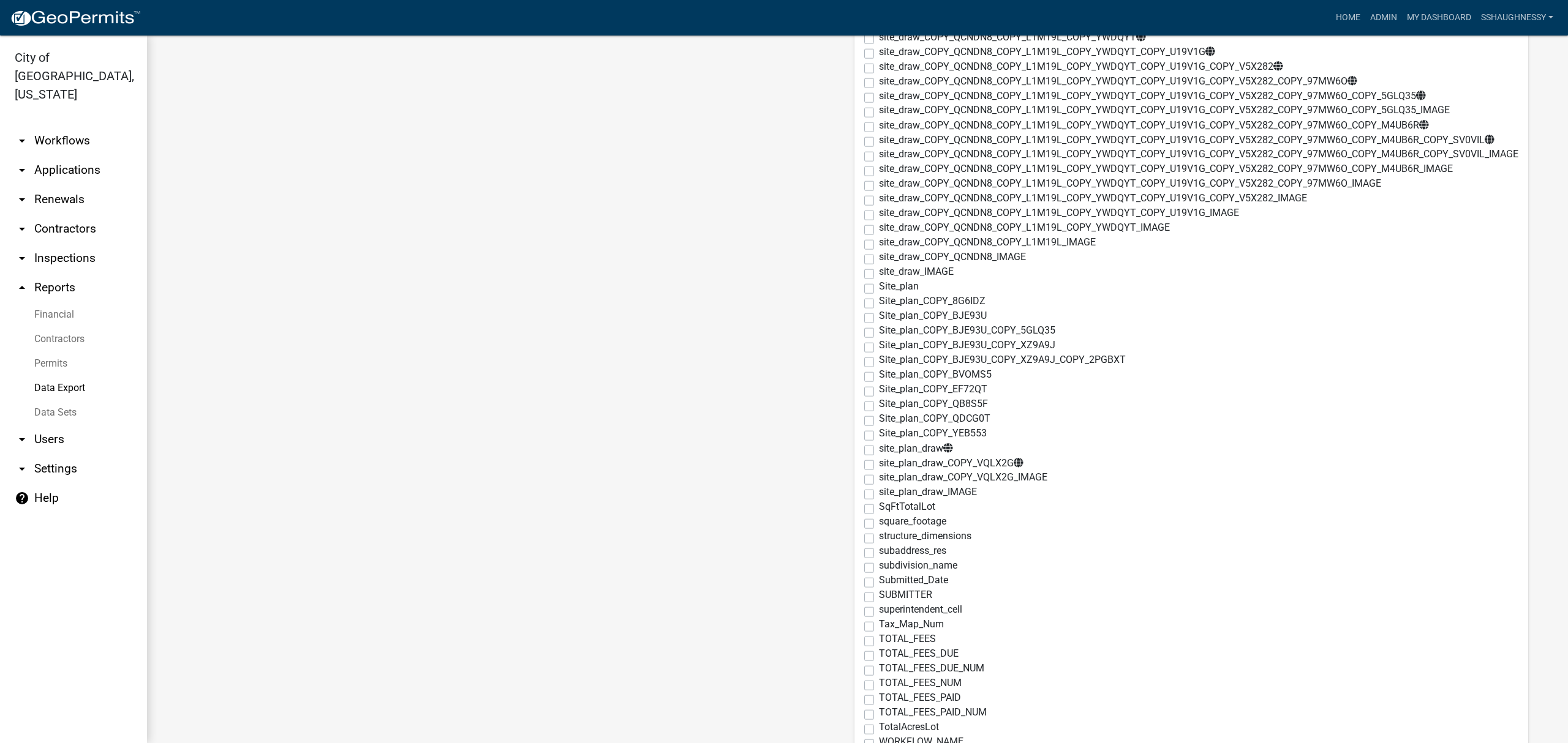
scroll to position [7988, 0]
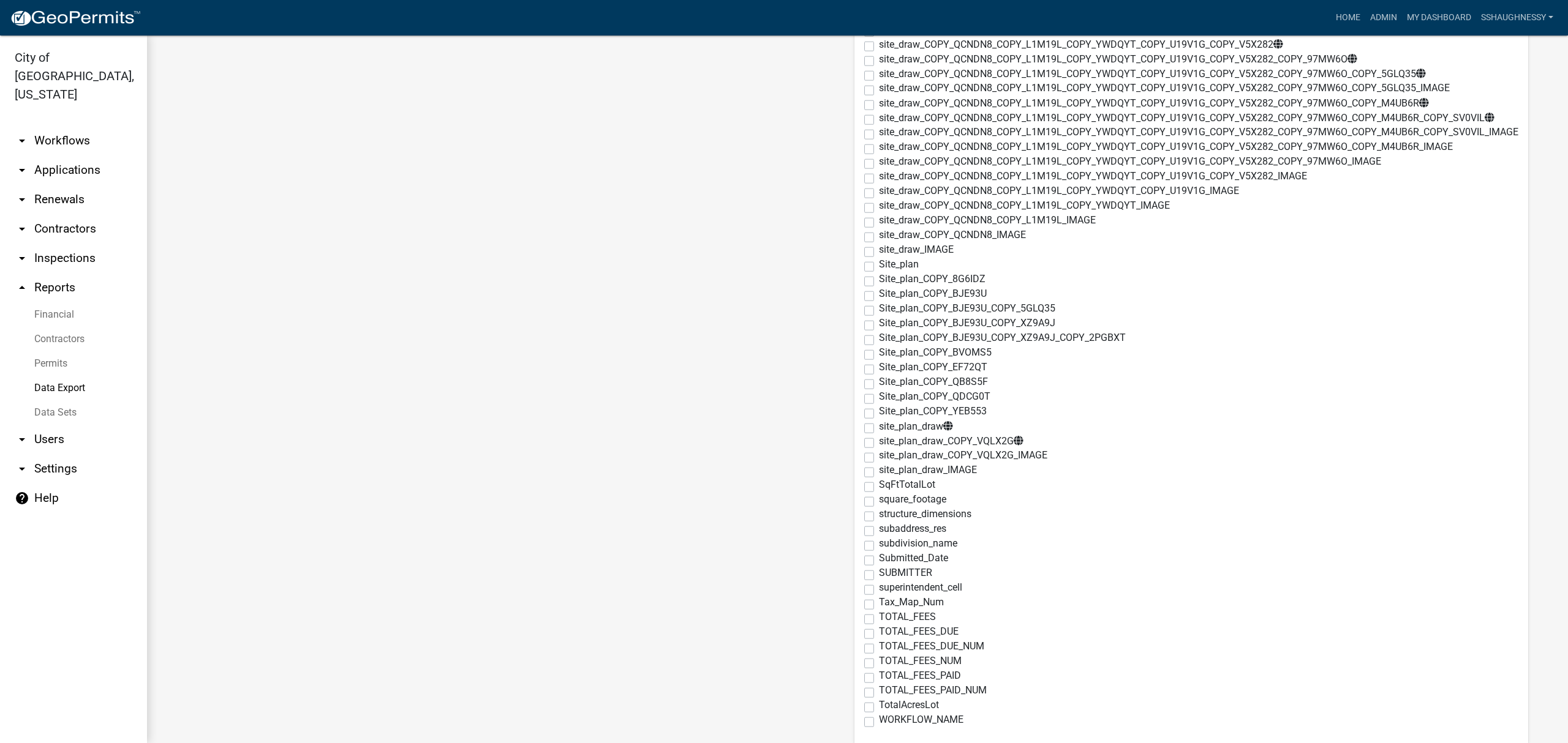
click at [879, 545] on label "subdivision_name" at bounding box center [918, 543] width 79 height 9
click at [879, 545] on input "subdivision_name" at bounding box center [882, 542] width 8 height 8
click at [773, 562] on main "Data Export Export Workflow Export Data Set Choose Your Workflow: Administrativ…" at bounding box center [857, 389] width 1421 height 708
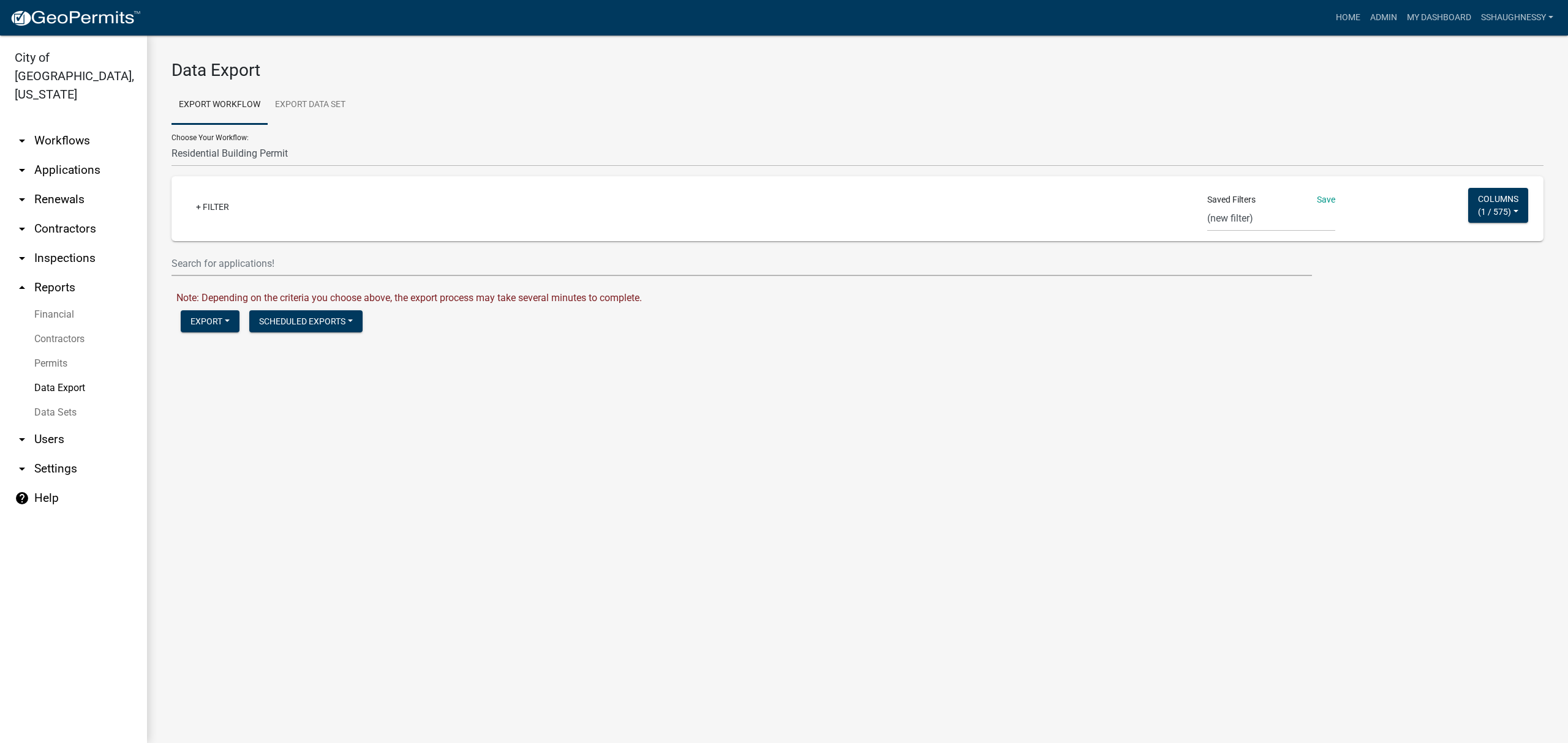
scroll to position [0, 0]
click at [1278, 214] on select "Fence Permits Assessor COMMERICAL BLDG PERMIT Mary -residential Commercial Mary…" at bounding box center [1272, 218] width 128 height 25
click at [197, 199] on link "+ Filter" at bounding box center [212, 207] width 53 height 22
click at [486, 559] on main "Data Export Export Workflow Export Data Set Choose Your Workflow: Administrativ…" at bounding box center [857, 389] width 1421 height 708
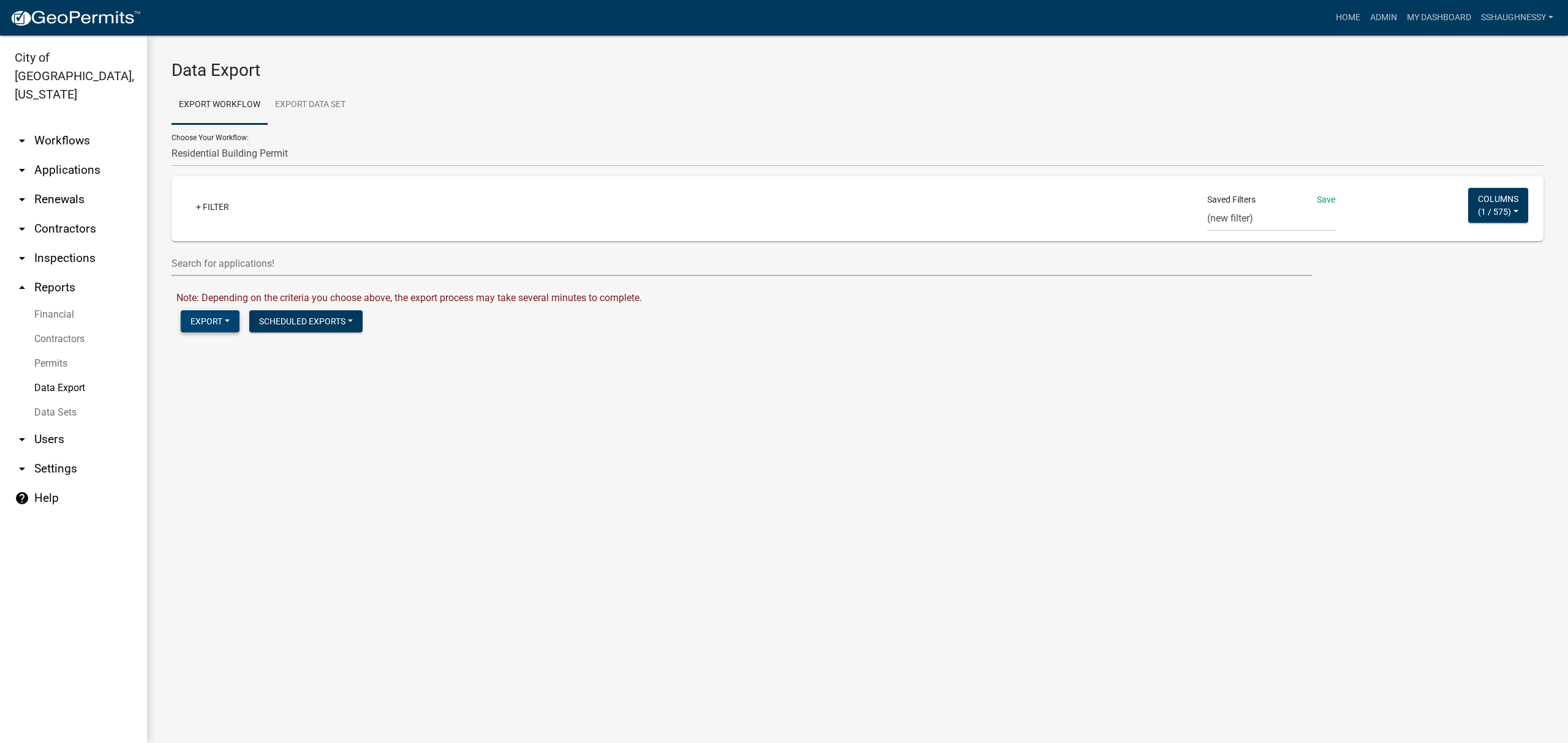
click at [205, 319] on button "Export" at bounding box center [210, 322] width 59 height 22
click at [218, 349] on button "Excel Format (.xlsx)" at bounding box center [243, 354] width 125 height 29
click at [318, 346] on link "Download Residential Building Permit.xlsx" at bounding box center [267, 347] width 182 height 11
click at [1470, 204] on button "Columns ( 1 / 575 )" at bounding box center [1499, 205] width 60 height 35
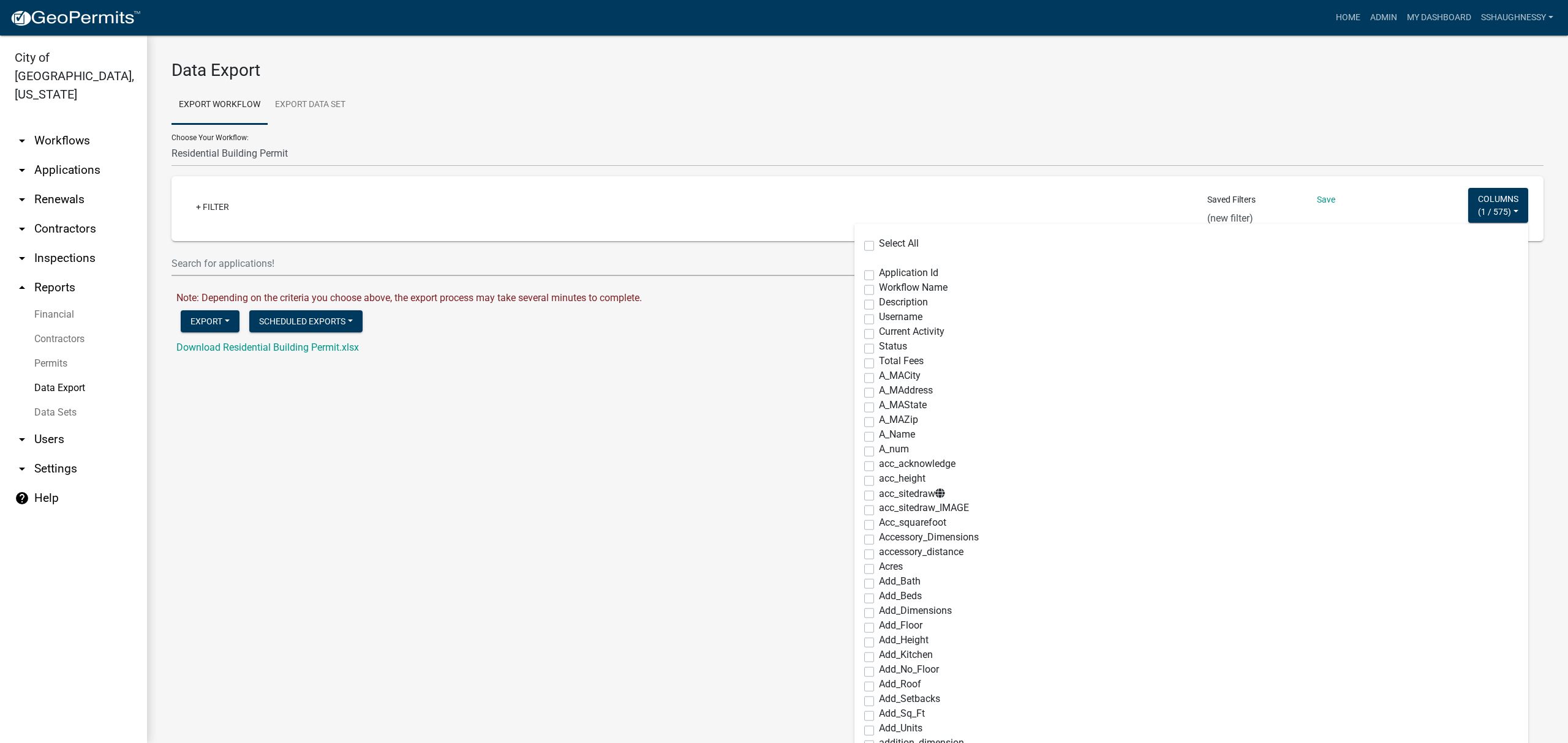
click at [879, 241] on label "Select All" at bounding box center [899, 243] width 40 height 9
click at [879, 241] on input "Select All" at bounding box center [882, 242] width 8 height 8
click at [879, 243] on label "Select All" at bounding box center [899, 243] width 40 height 9
click at [879, 243] on input "Select All" at bounding box center [882, 242] width 8 height 8
click at [79, 126] on link "arrow_drop_down Workflows" at bounding box center [73, 141] width 147 height 29
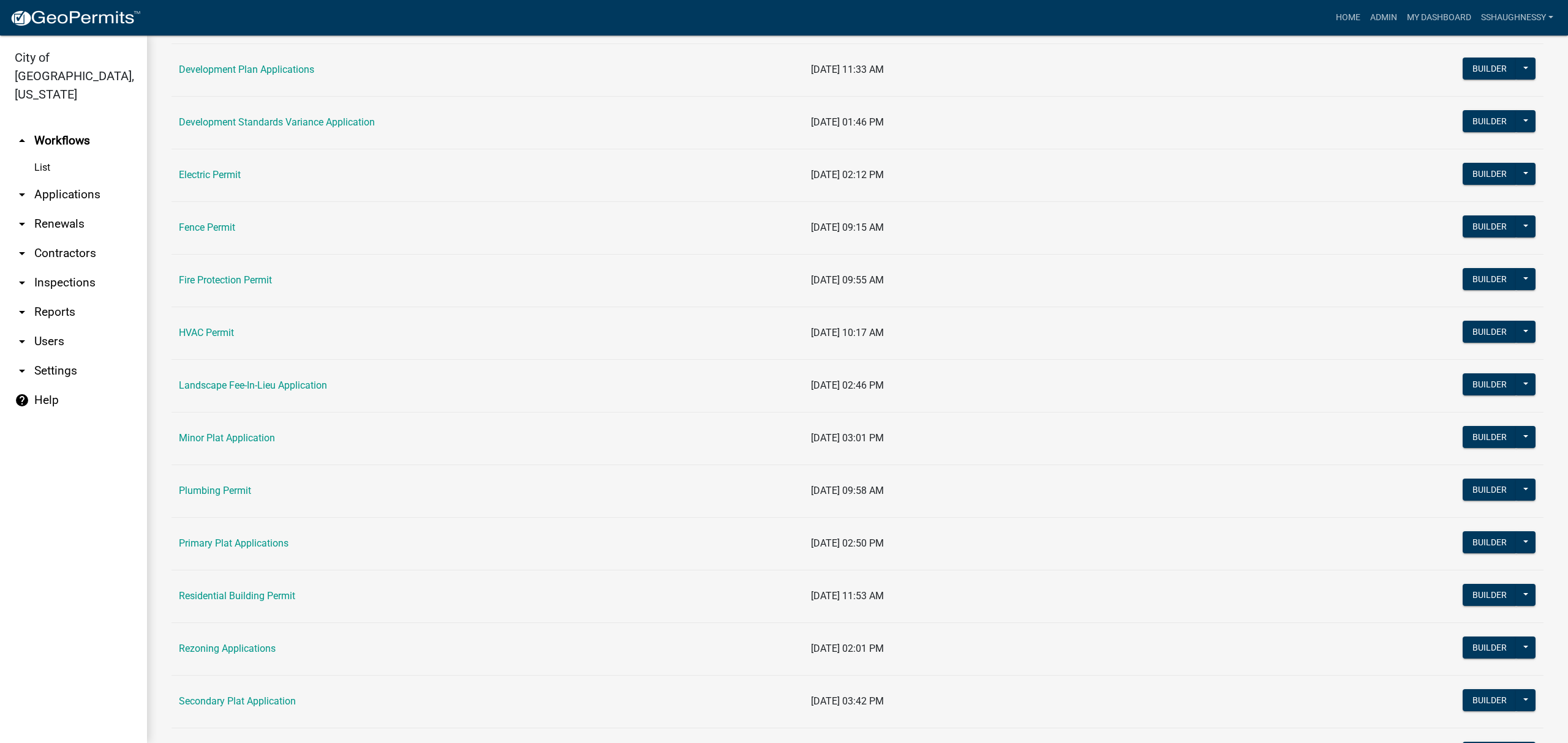
scroll to position [652, 0]
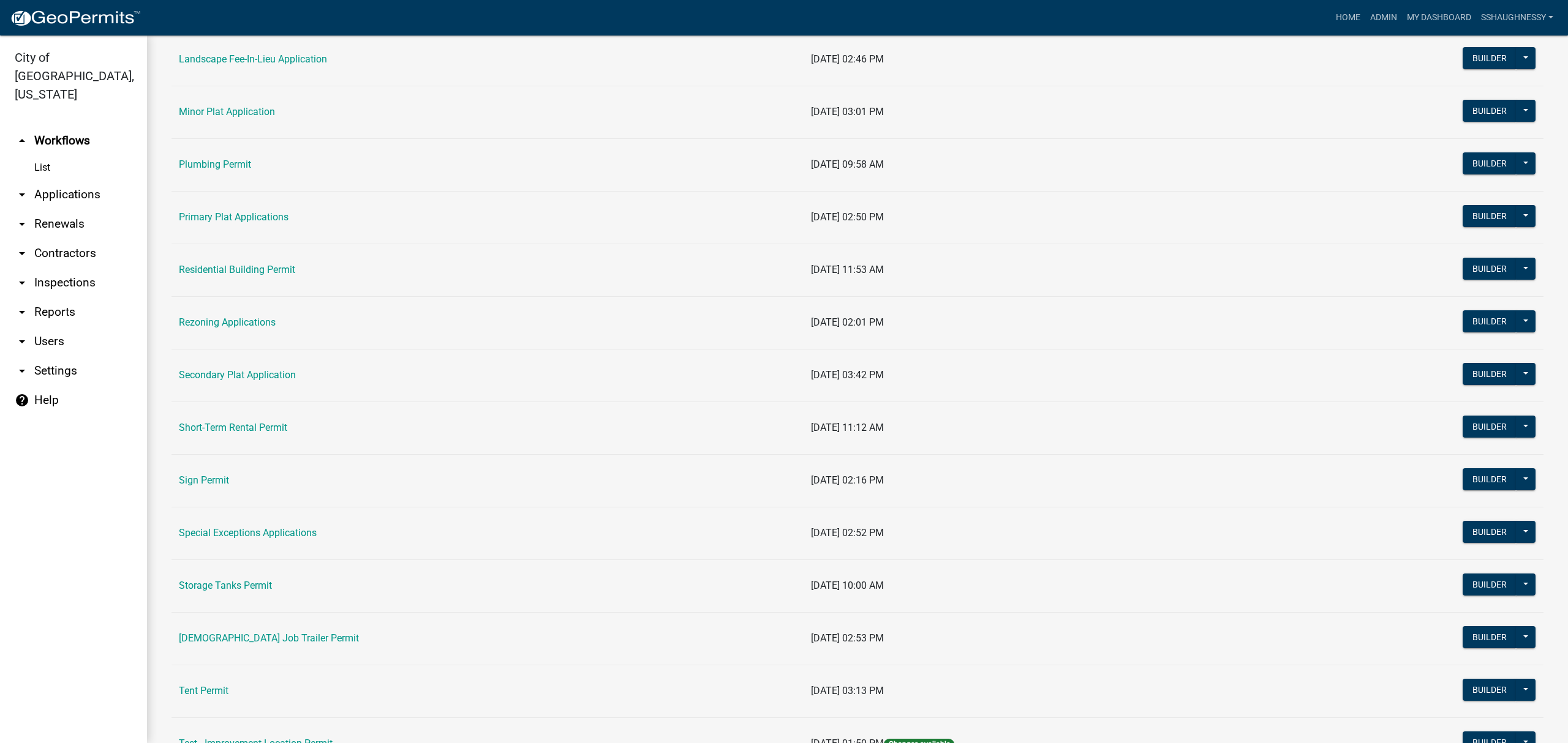
click at [261, 280] on td "Residential Building Permit" at bounding box center [488, 269] width 632 height 53
click at [262, 268] on link "Residential Building Permit" at bounding box center [237, 269] width 117 height 11
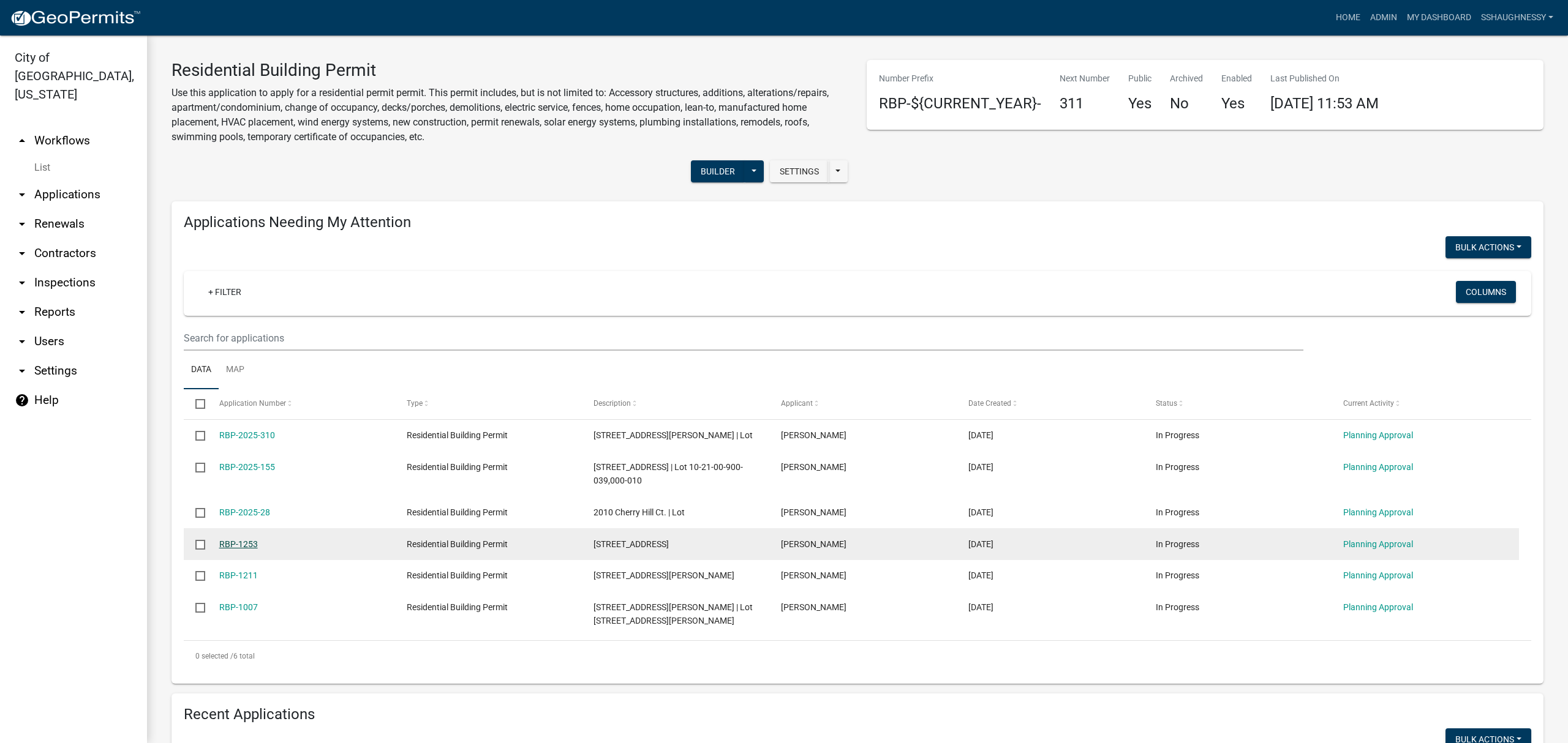
click at [249, 542] on link "RBP-1253" at bounding box center [238, 544] width 39 height 9
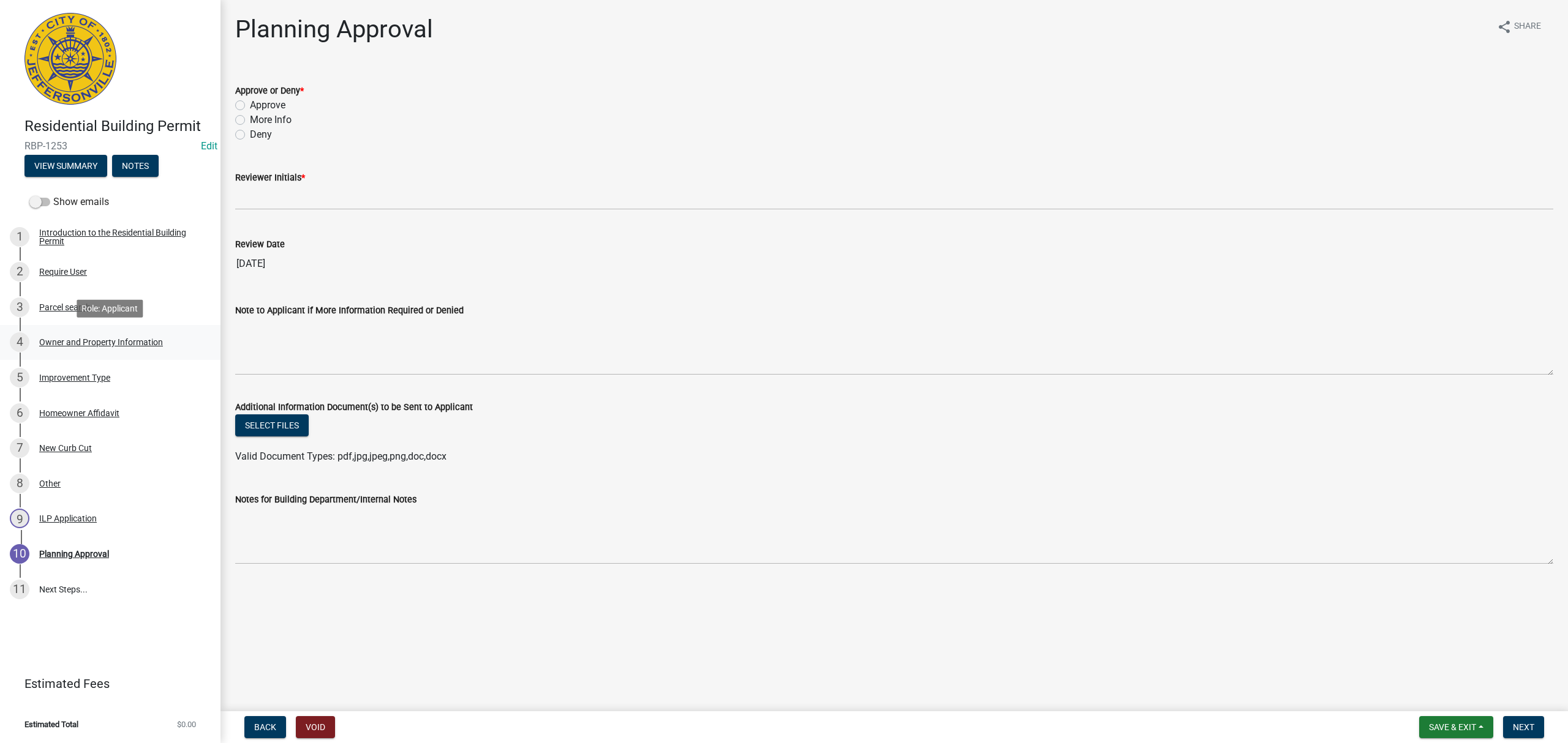
click at [130, 350] on div "4 Owner and Property Information" at bounding box center [104, 342] width 191 height 20
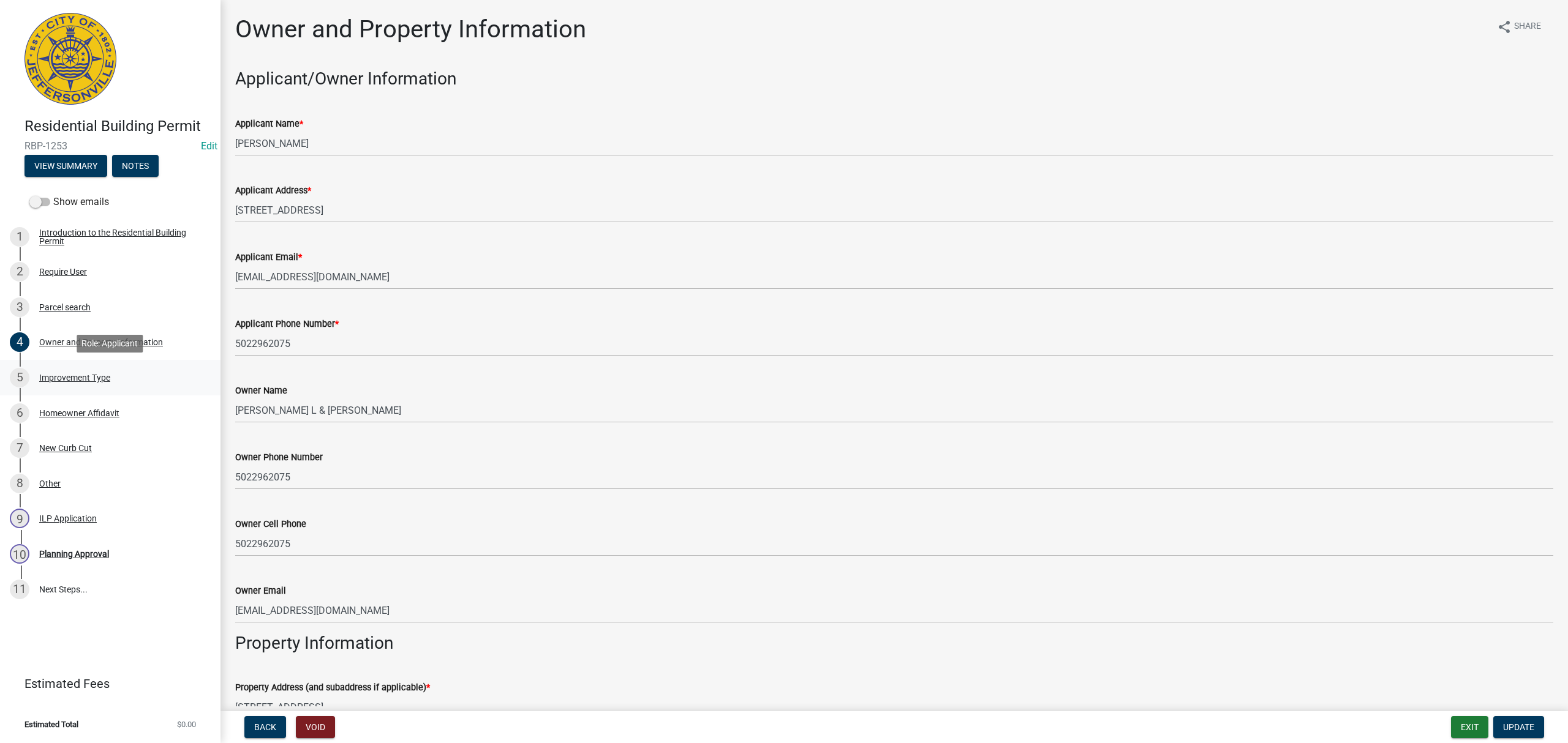
click at [140, 373] on div "5 Improvement Type" at bounding box center [104, 377] width 191 height 20
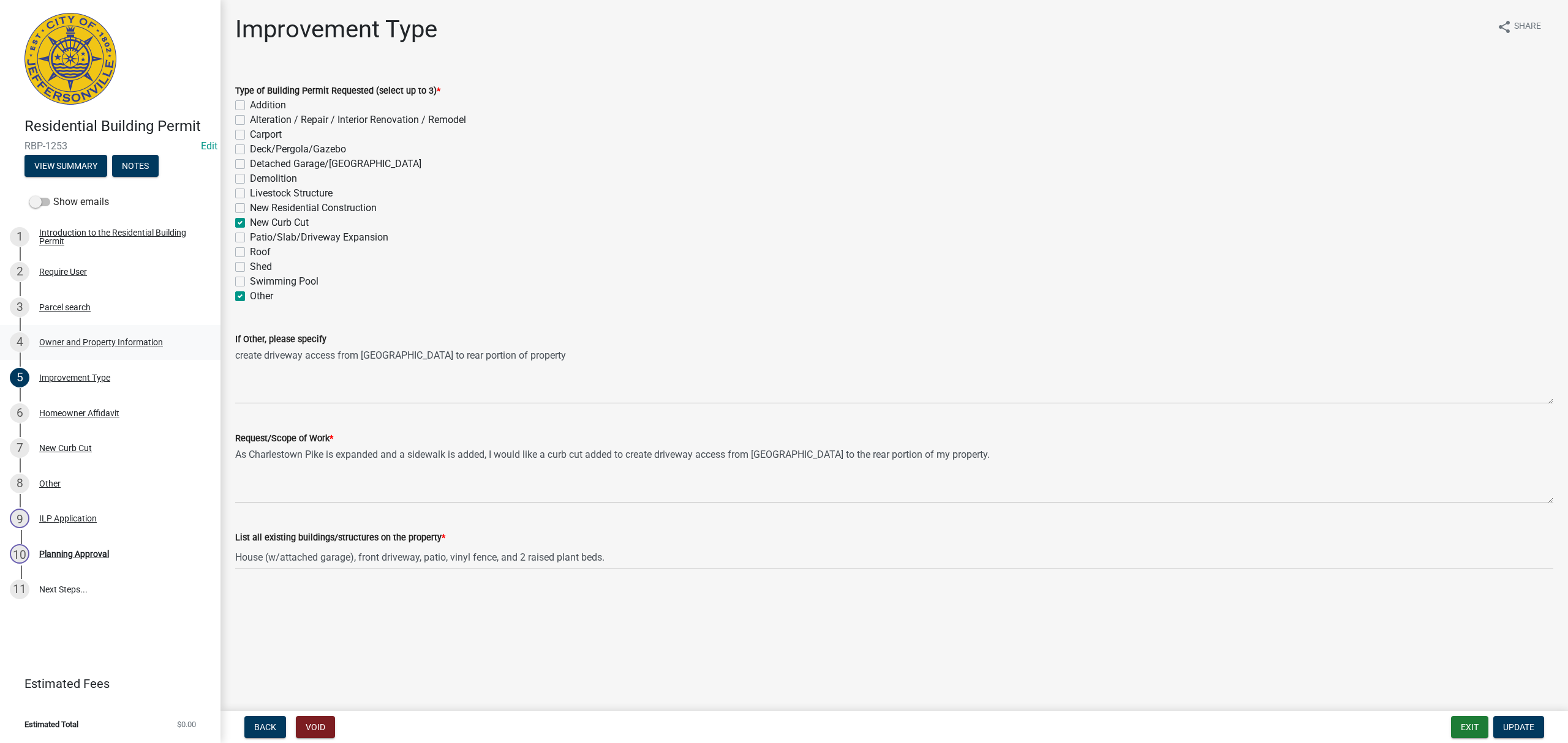
click at [148, 338] on div "Owner and Property Information" at bounding box center [100, 343] width 123 height 9
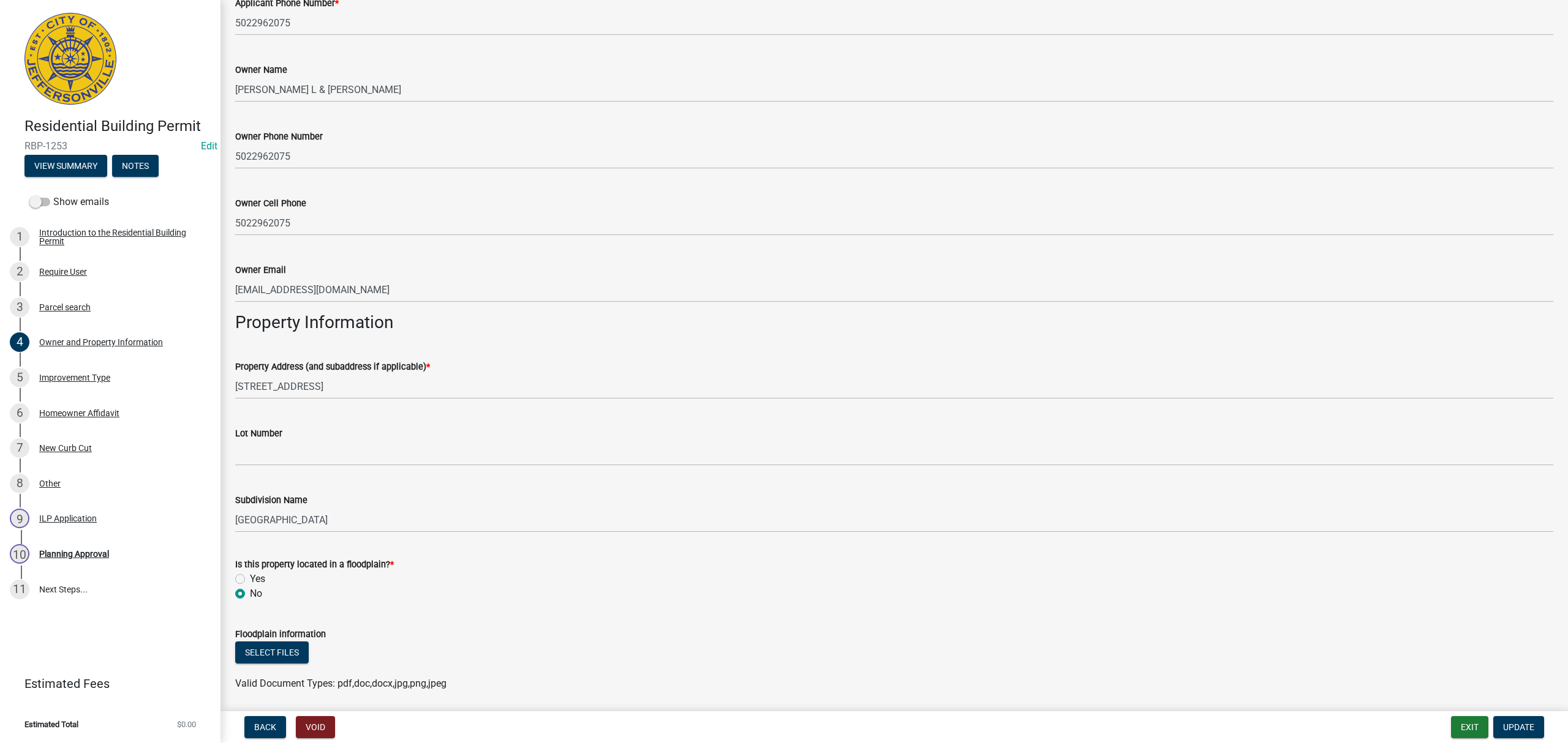
scroll to position [326, 0]
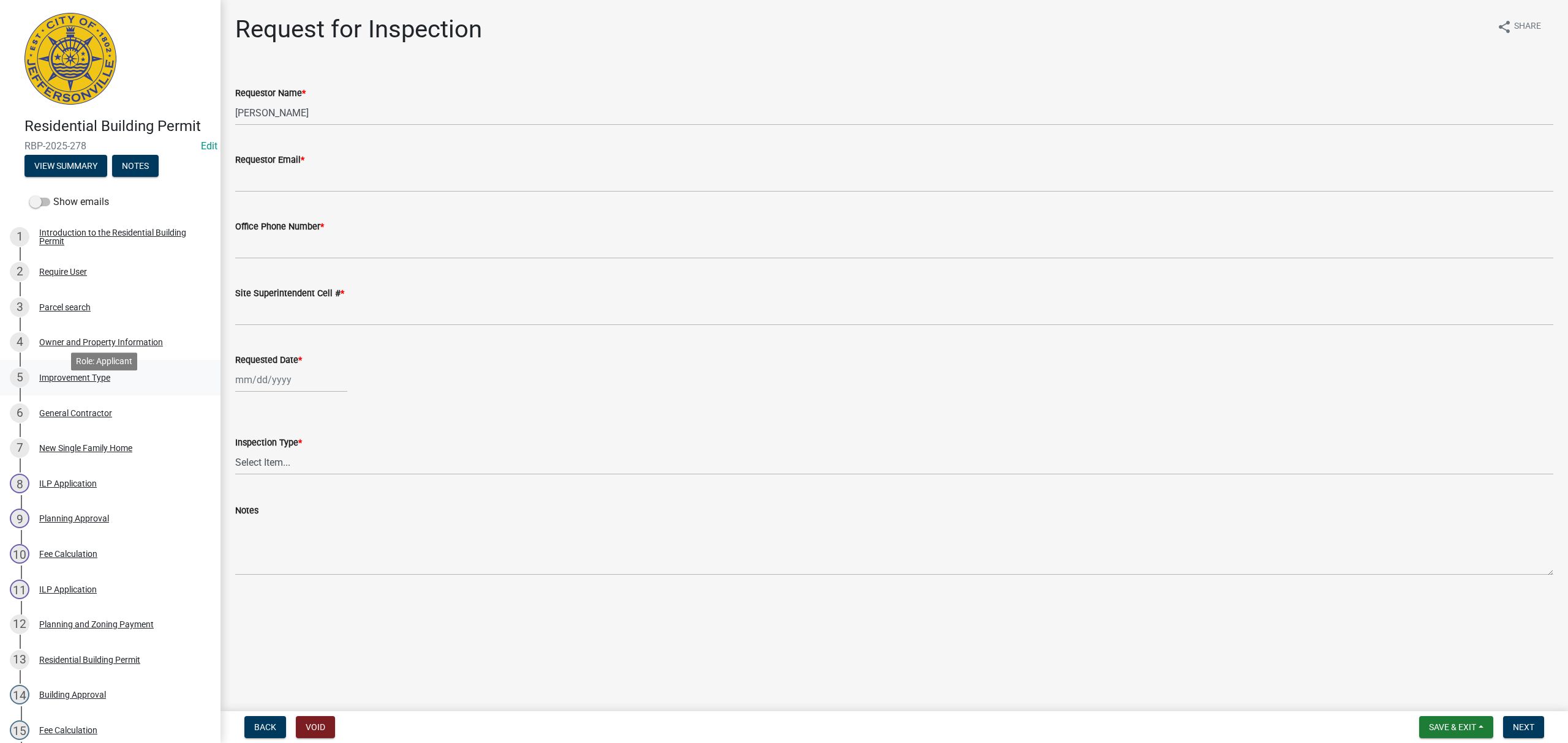
click at [125, 387] on div "5 Improvement Type" at bounding box center [104, 377] width 191 height 20
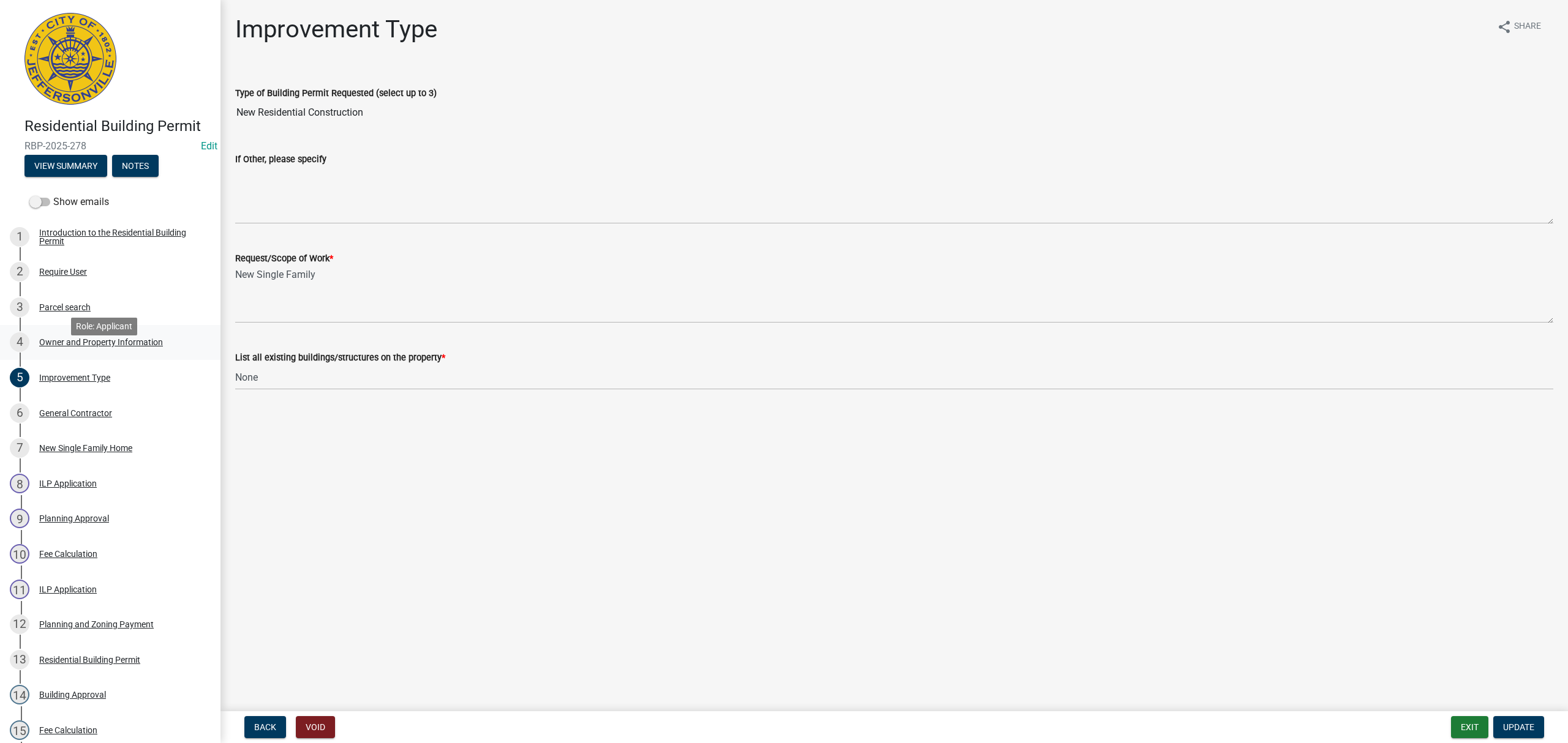
click at [132, 347] on div "Owner and Property Information" at bounding box center [100, 343] width 123 height 9
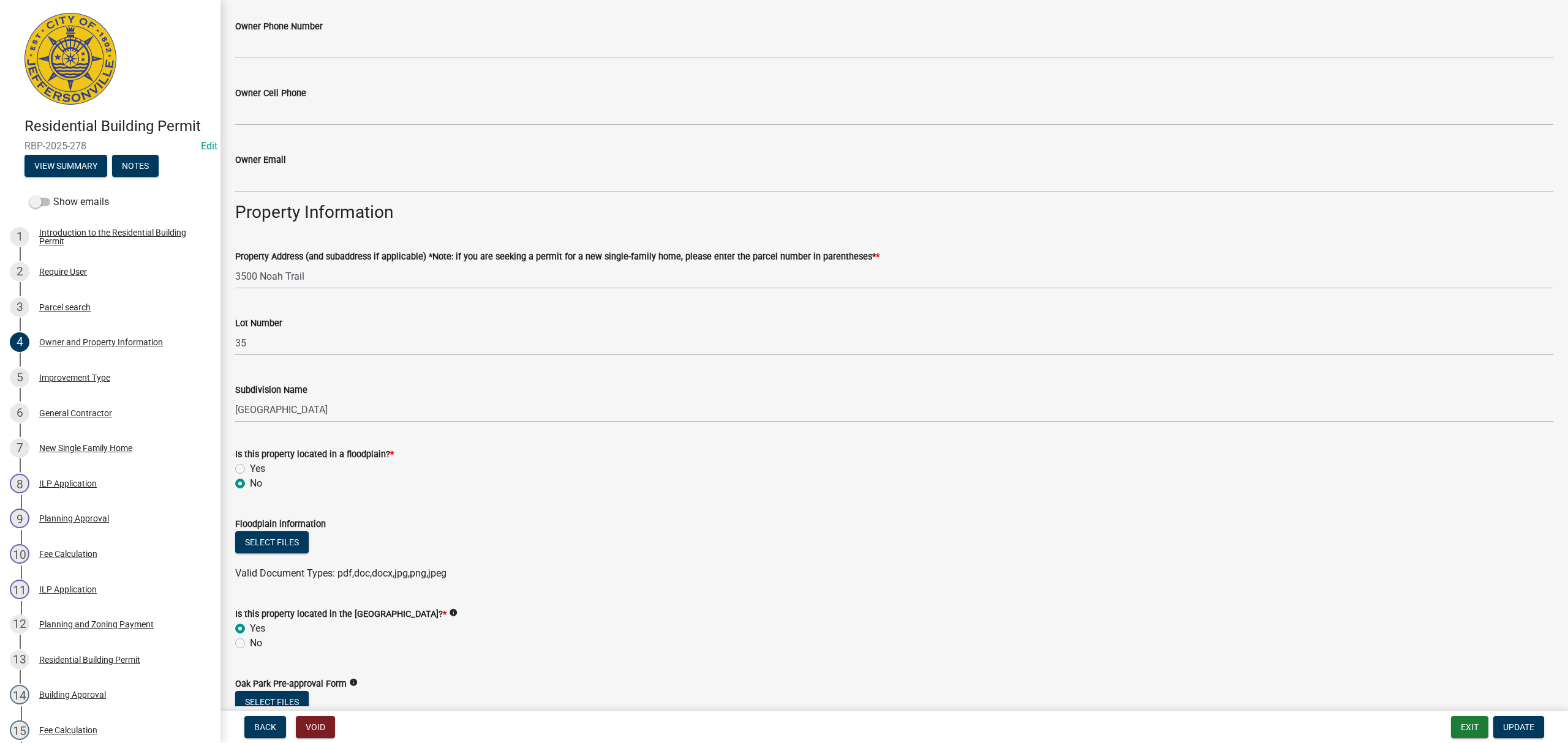
scroll to position [408, 0]
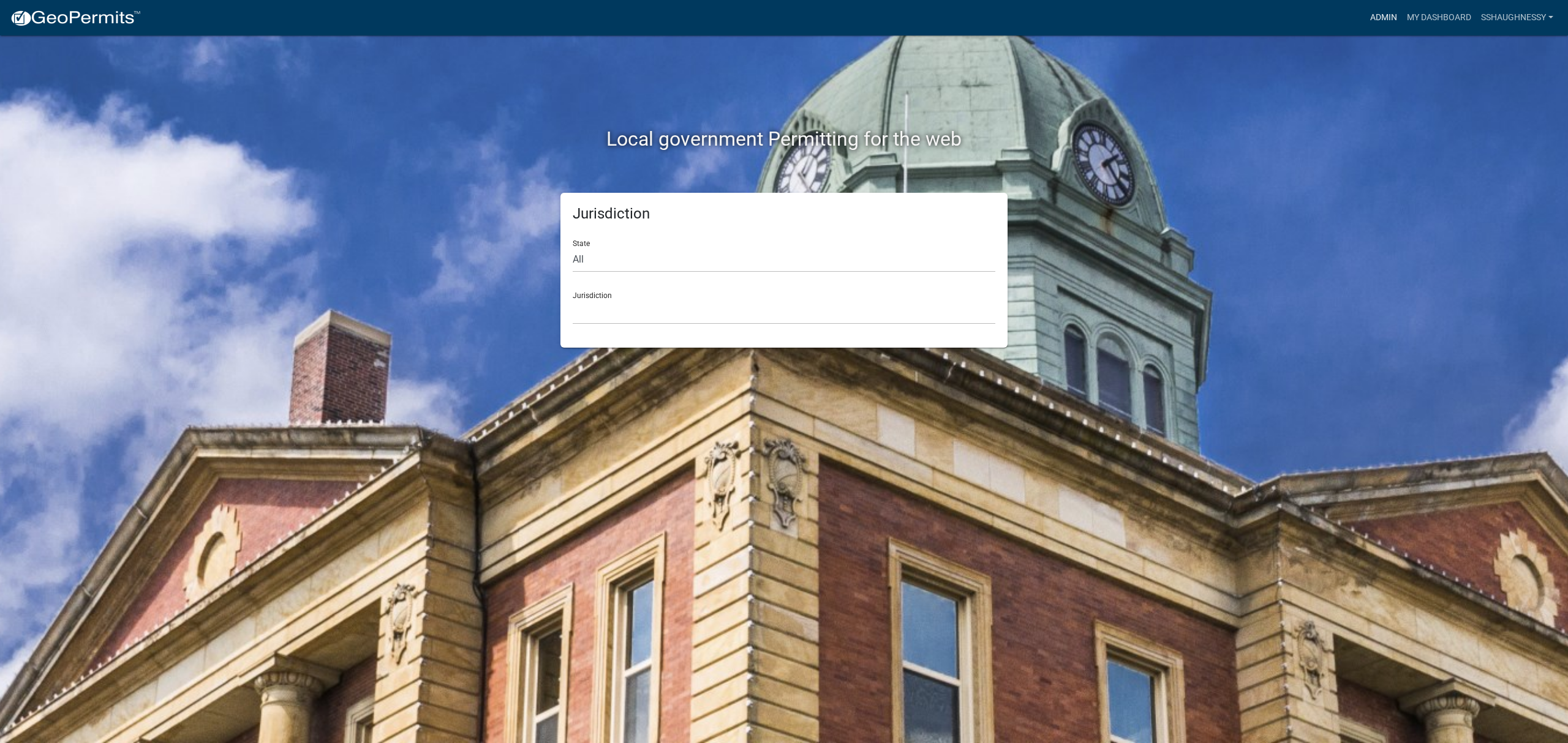
click at [1369, 27] on link "Admin" at bounding box center [1384, 17] width 37 height 23
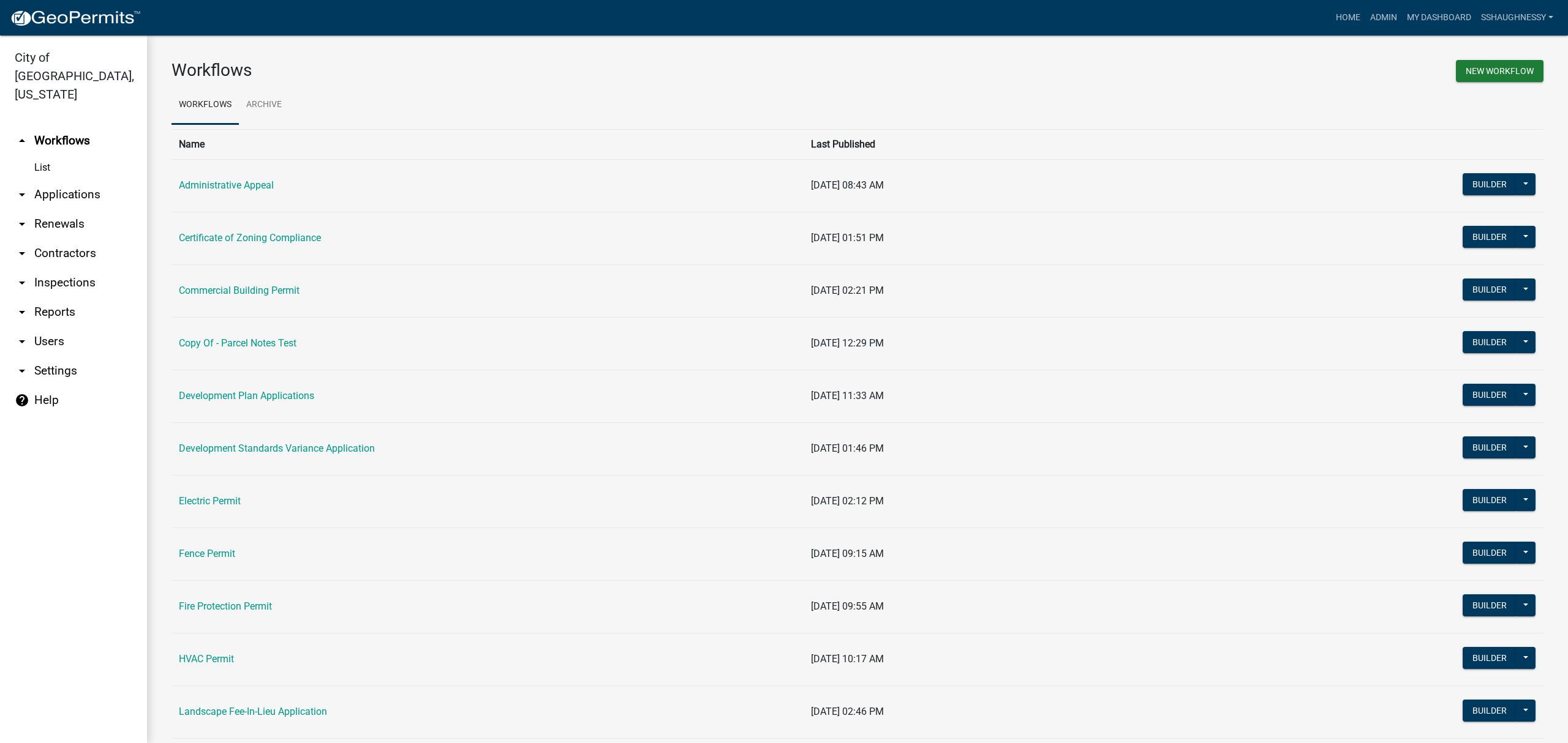
click at [62, 302] on link "arrow_drop_down Reports" at bounding box center [73, 312] width 147 height 29
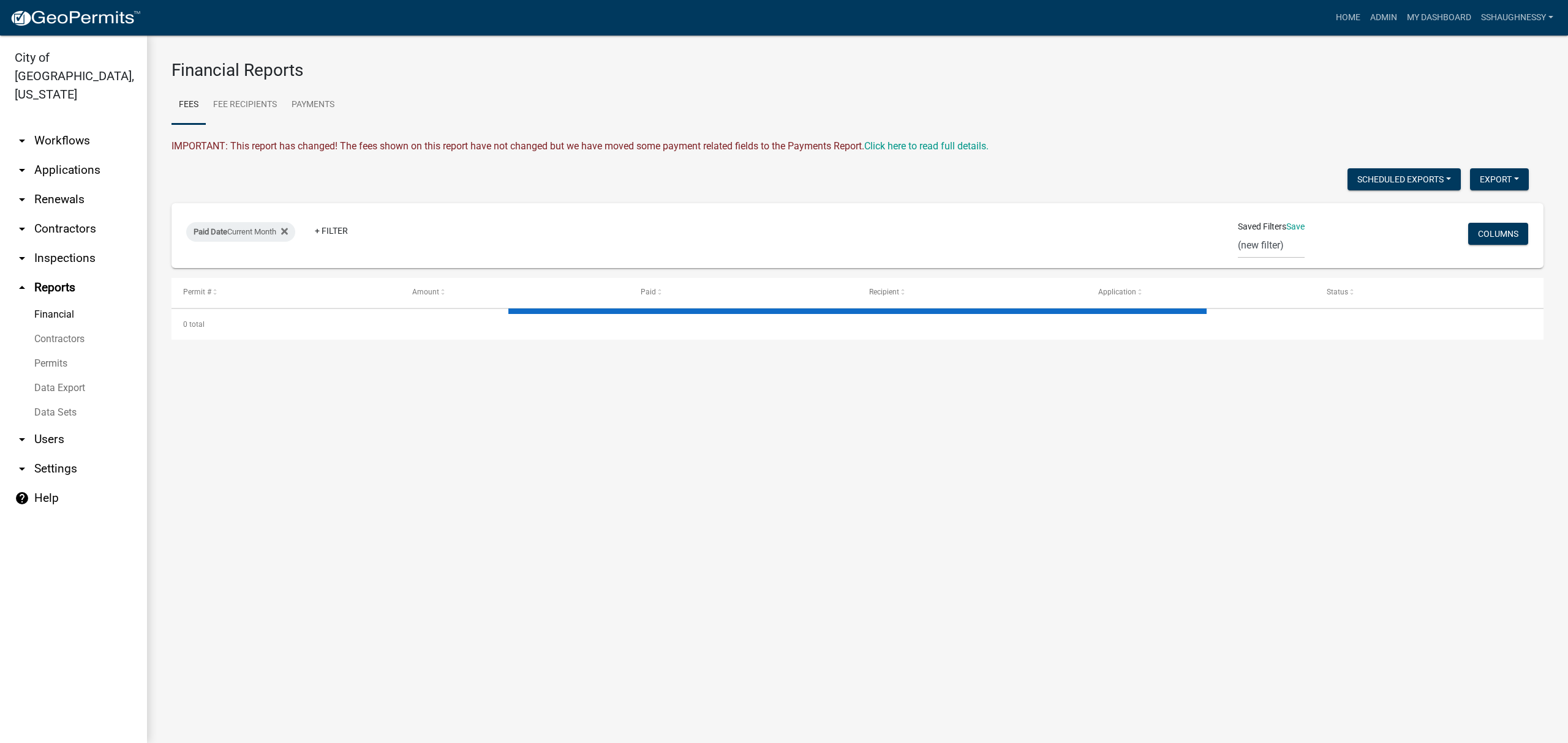
click at [82, 376] on link "Data Export" at bounding box center [73, 388] width 147 height 24
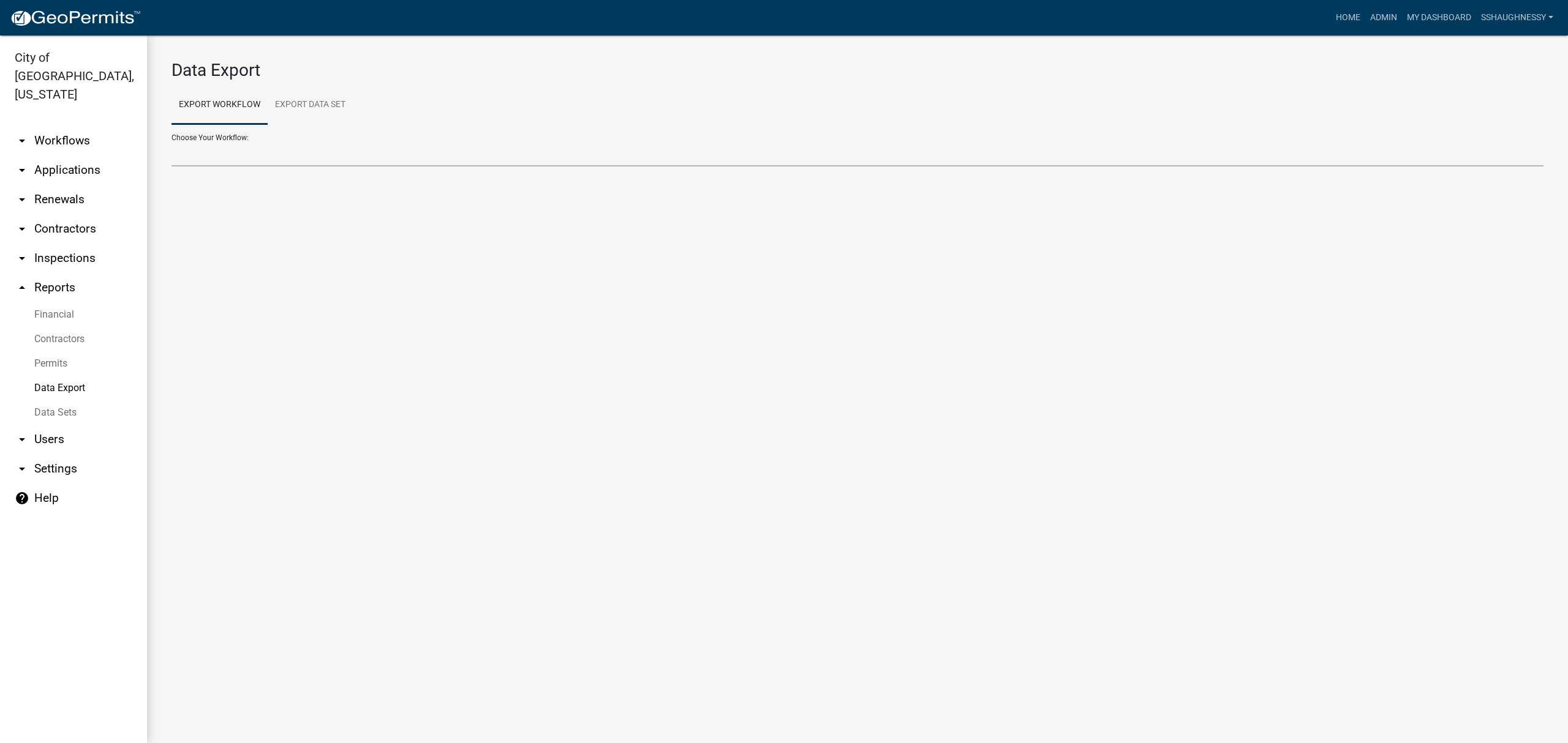
click at [250, 153] on select "Choose Your Workflow:" at bounding box center [857, 154] width 1372 height 25
click at [229, 110] on link "Export Workflow" at bounding box center [219, 104] width 96 height 39
click at [398, 172] on div "Data Export Export Workflow Export Data Set Choose Your Workflow: Administrativ…" at bounding box center [857, 118] width 1421 height 167
click at [400, 154] on select "Administrative Appeal Certificate of Zoning Compliance Commercial Building Perm…" at bounding box center [857, 154] width 1372 height 25
select select "23: Object"
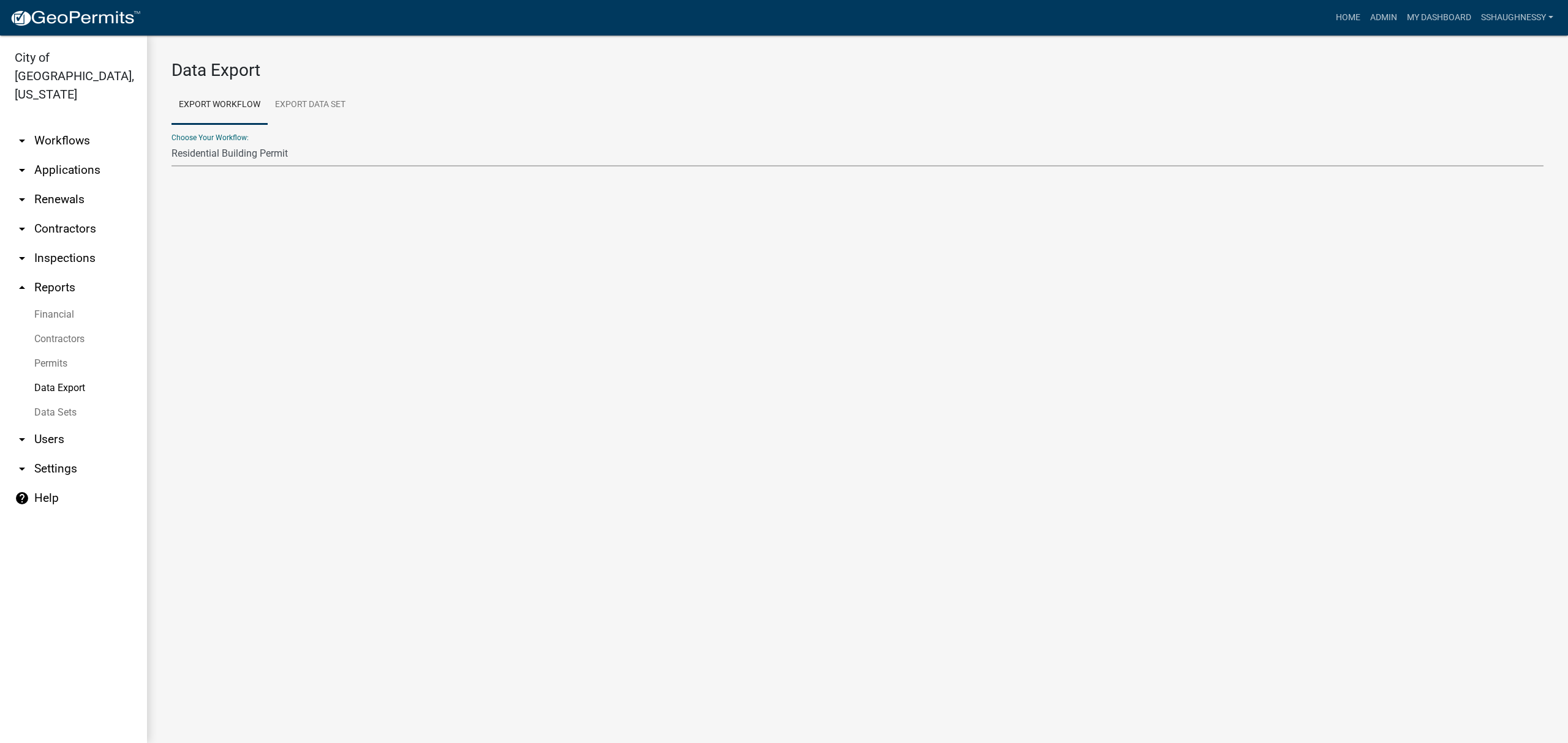
click at [172, 142] on select "Administrative Appeal Certificate of Zoning Compliance Commercial Building Perm…" at bounding box center [857, 154] width 1372 height 25
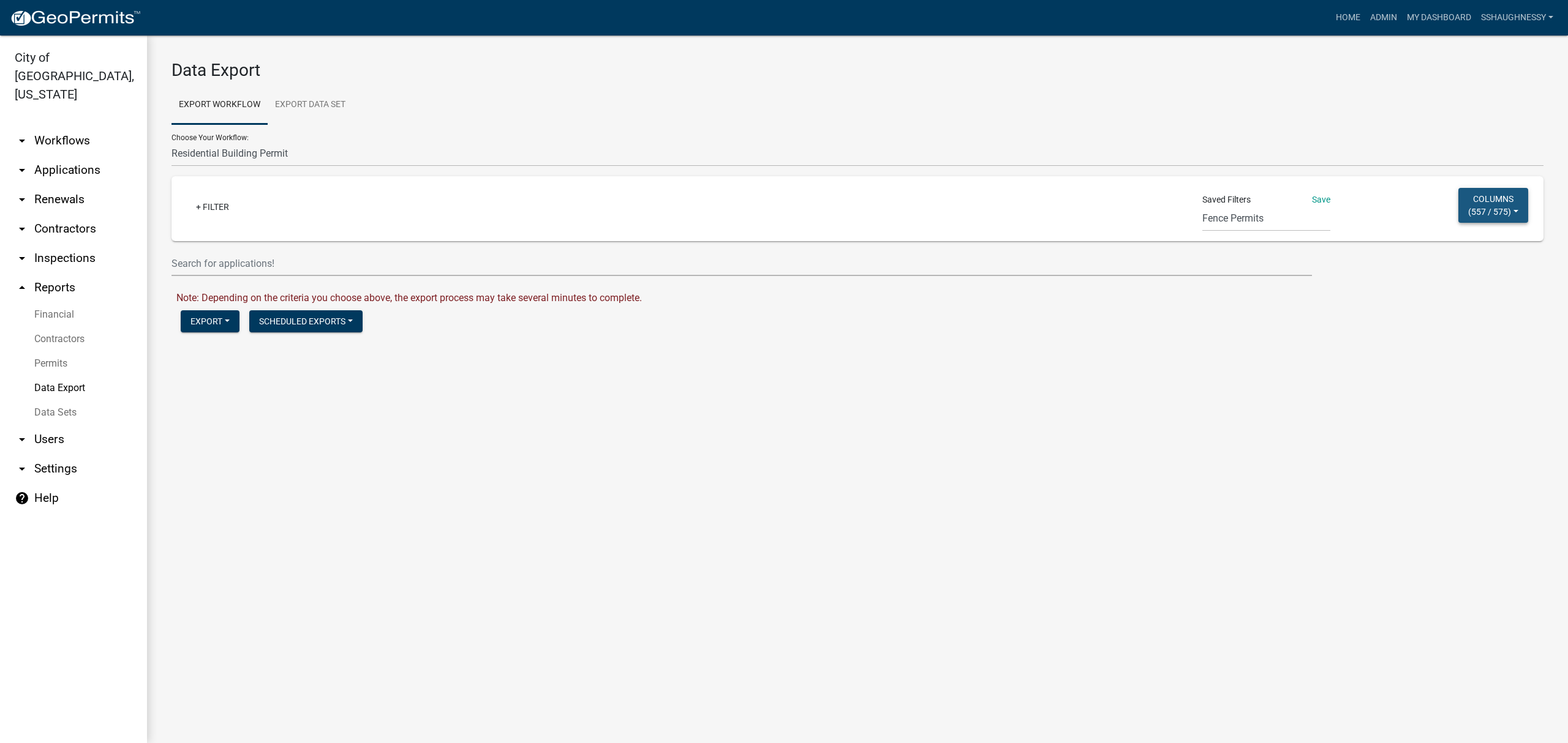
click at [1490, 213] on span "557 / 575" at bounding box center [1489, 211] width 37 height 9
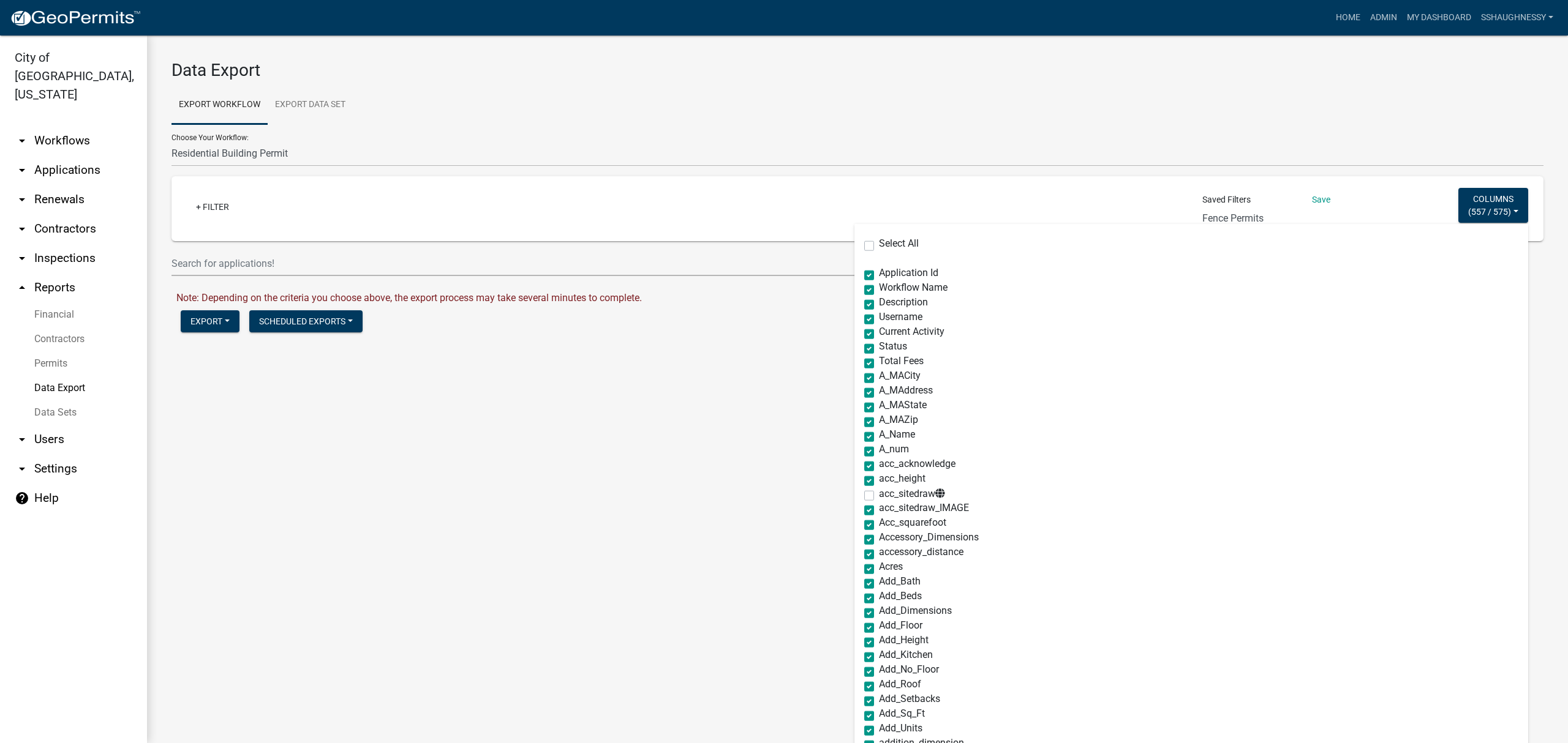
click at [879, 242] on label "Select All" at bounding box center [899, 243] width 40 height 9
click at [879, 242] on input "Select All" at bounding box center [882, 242] width 8 height 8
checkbox input "true"
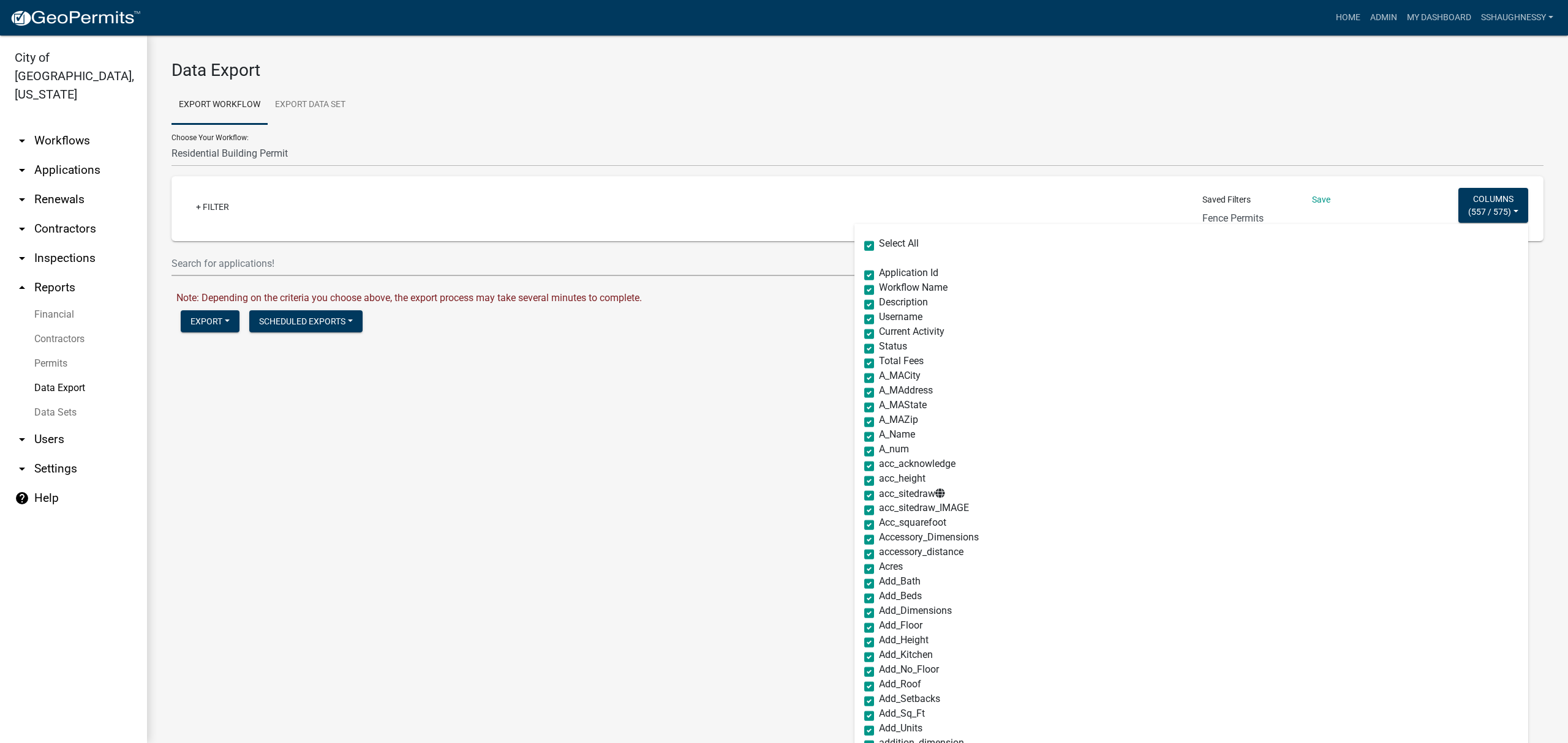
checkbox input "true"
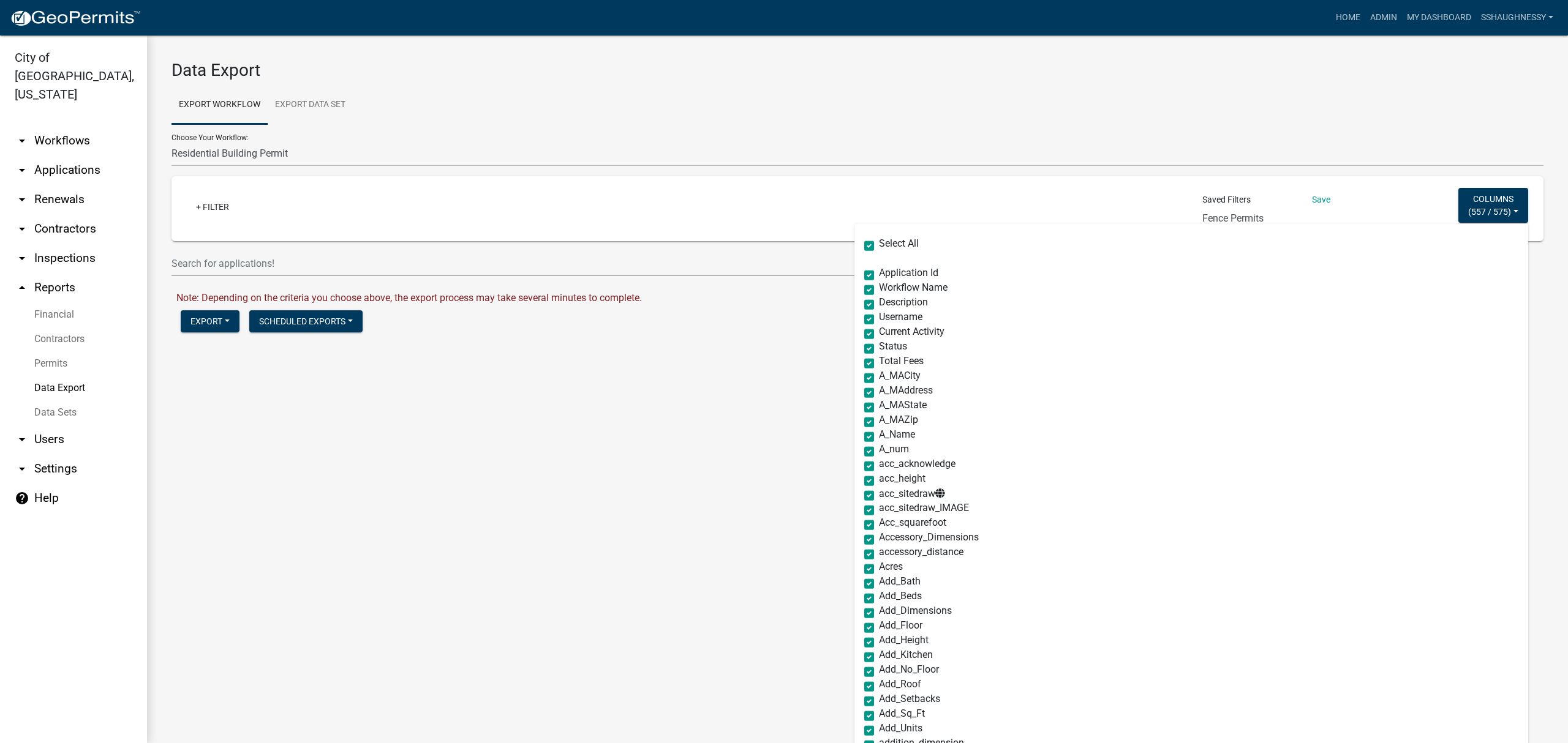
checkbox input "true"
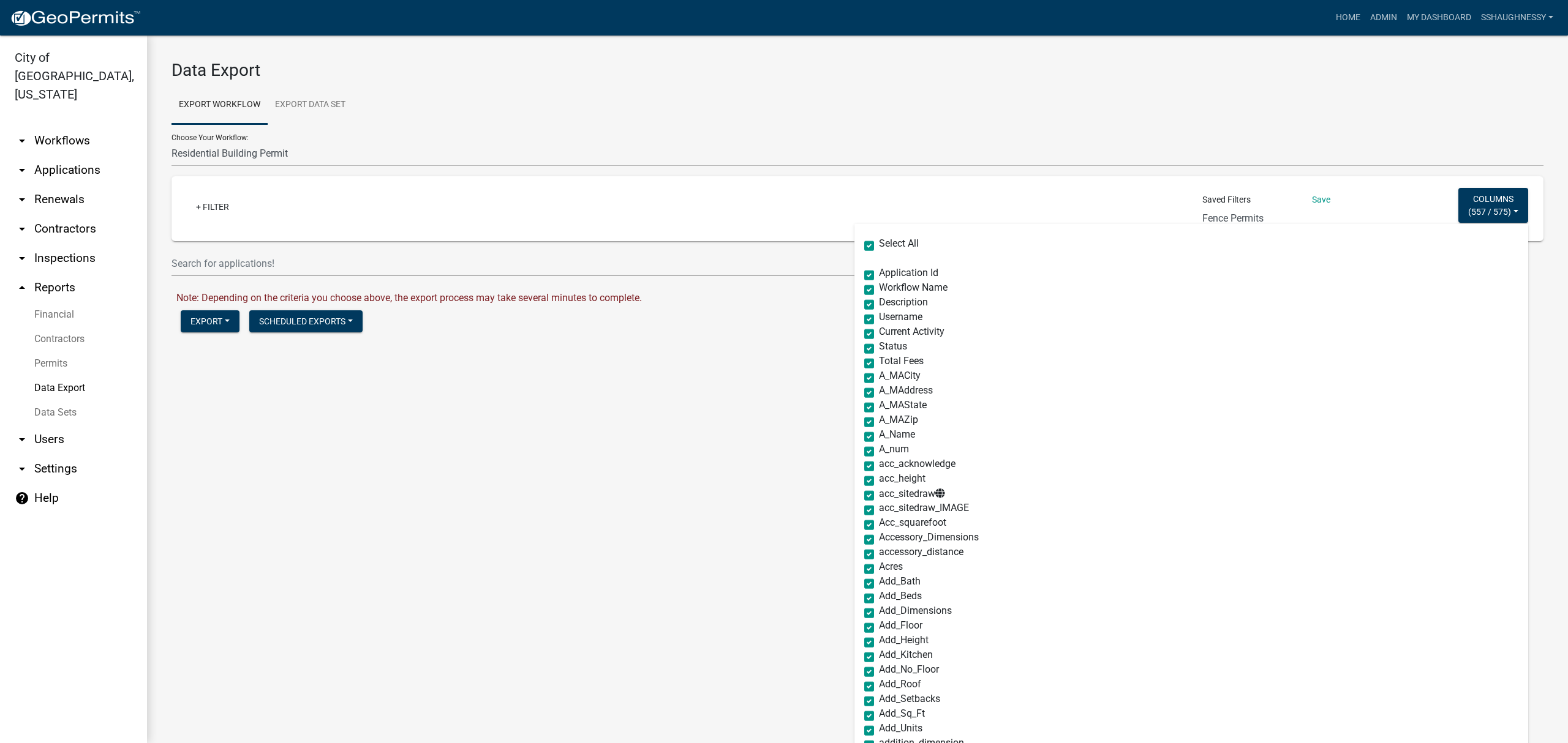
checkbox input "true"
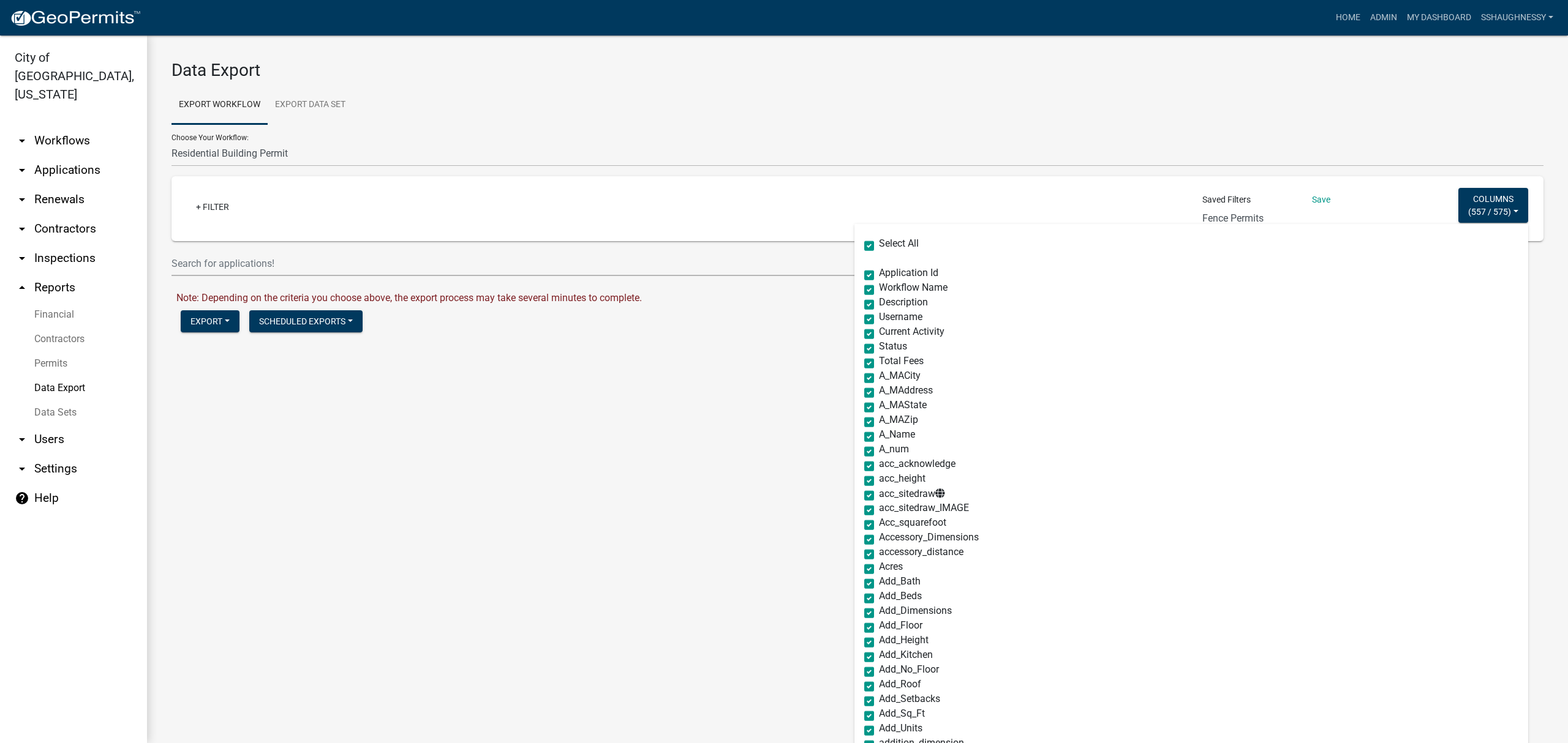
checkbox input "true"
click at [879, 243] on label "Select All" at bounding box center [899, 243] width 40 height 9
click at [879, 243] on input "Select All" at bounding box center [882, 242] width 8 height 8
checkbox input "false"
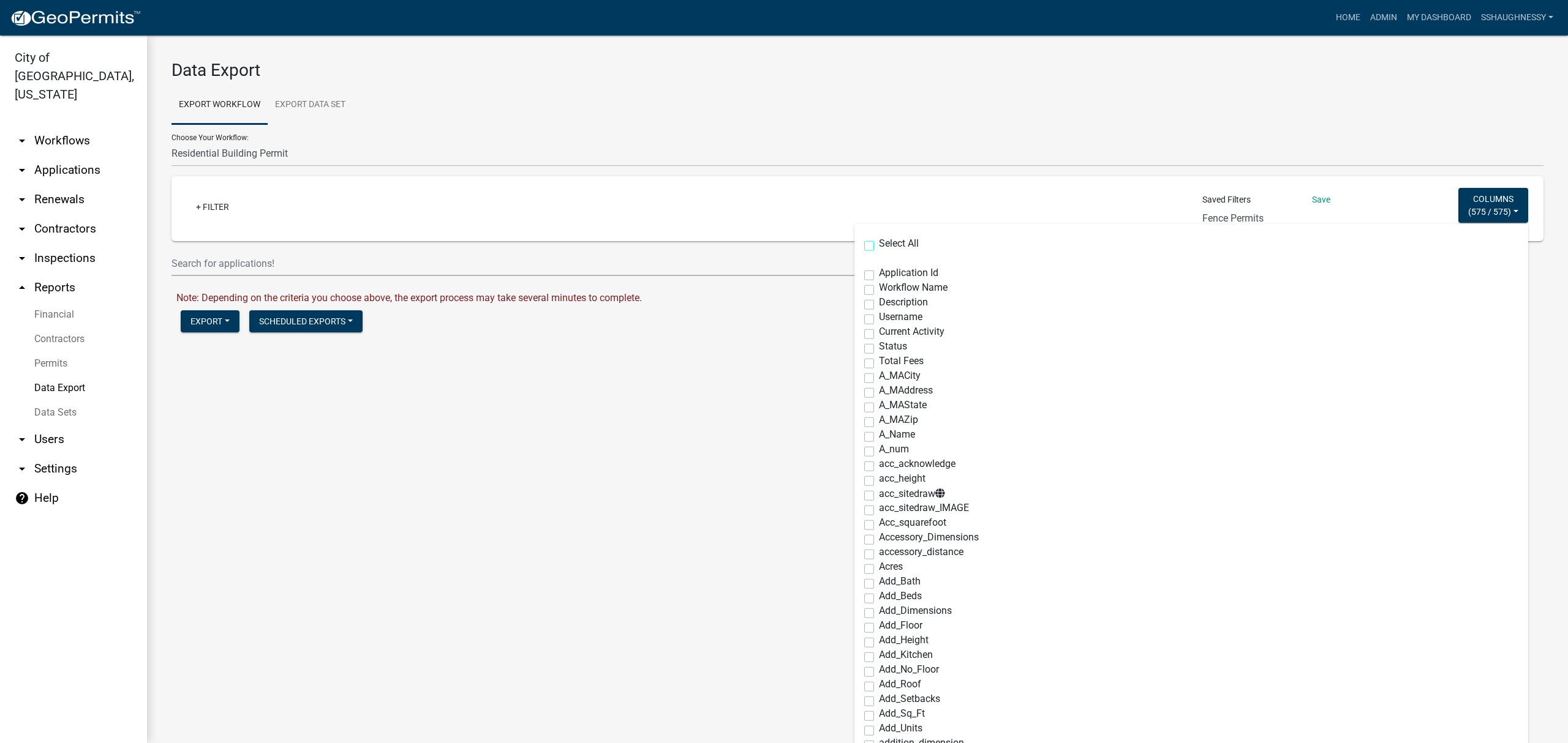
checkbox input "false"
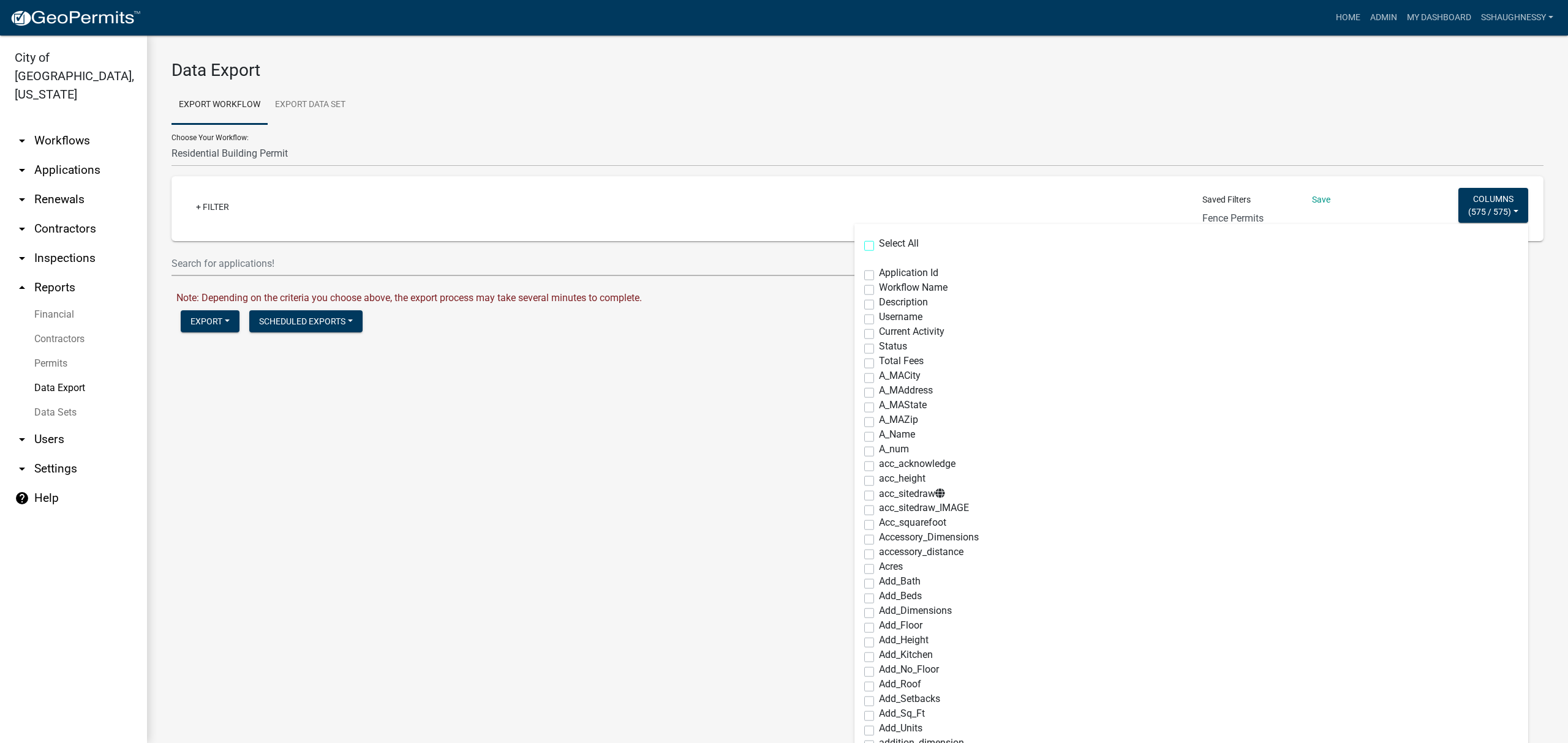
checkbox input "false"
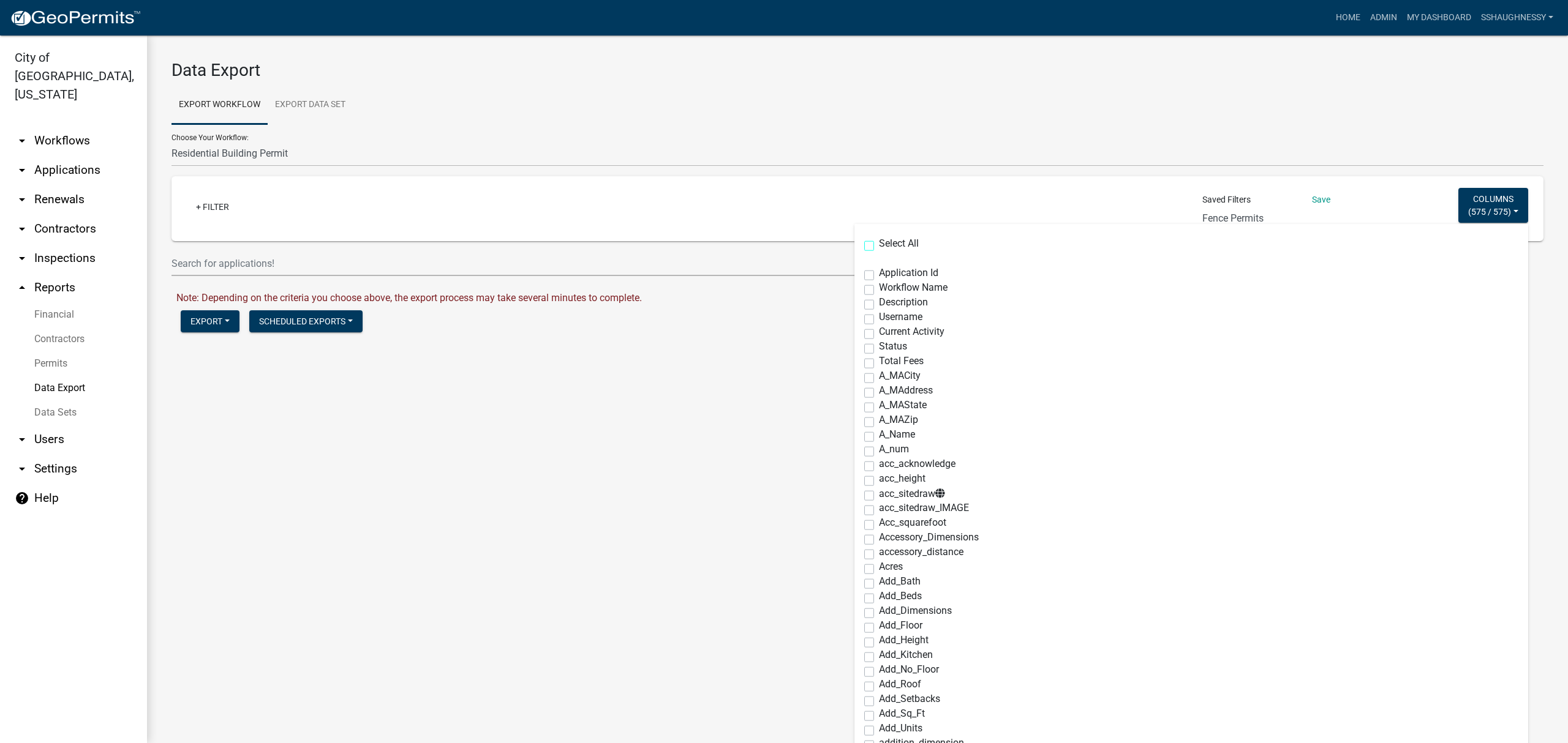
checkbox input "false"
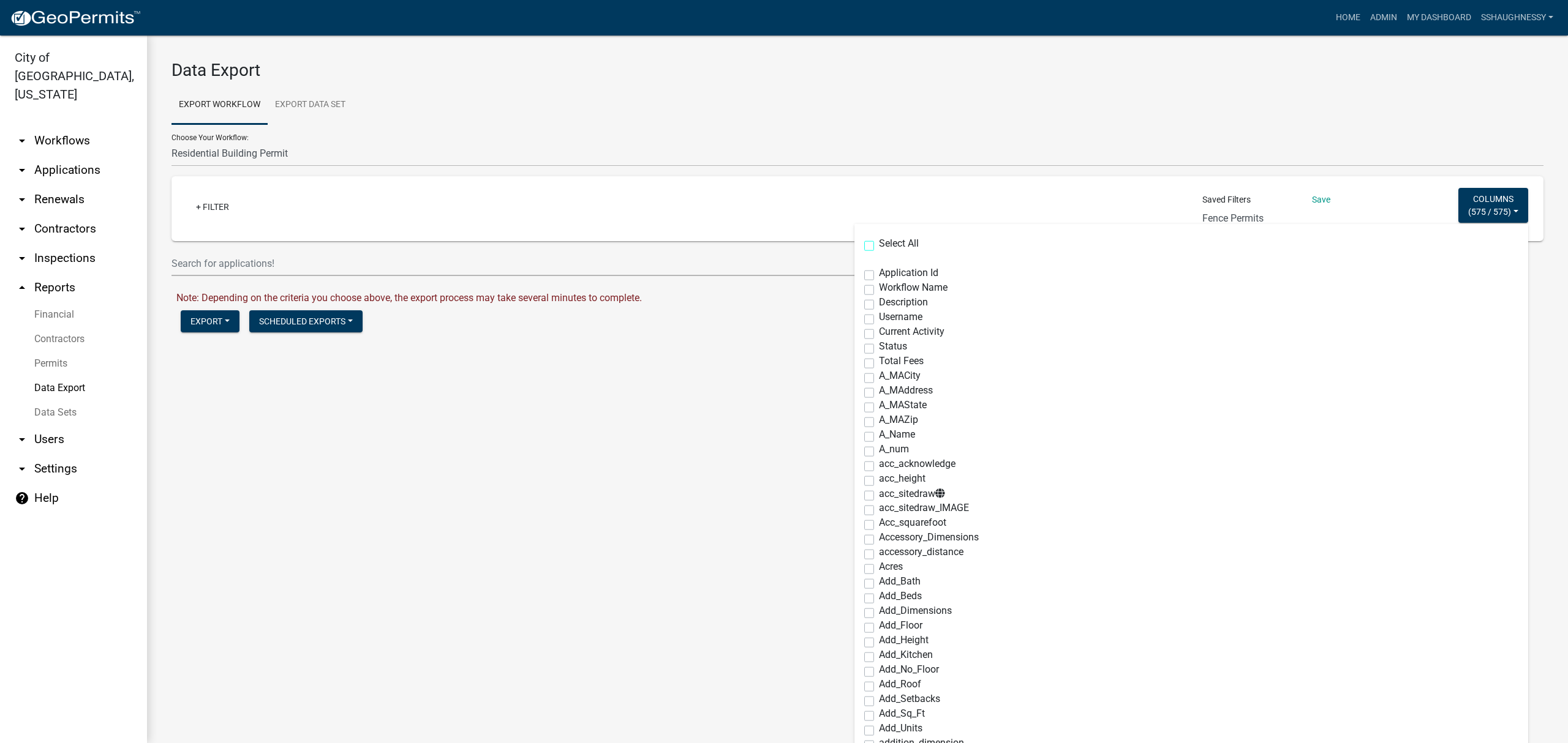
checkbox input "false"
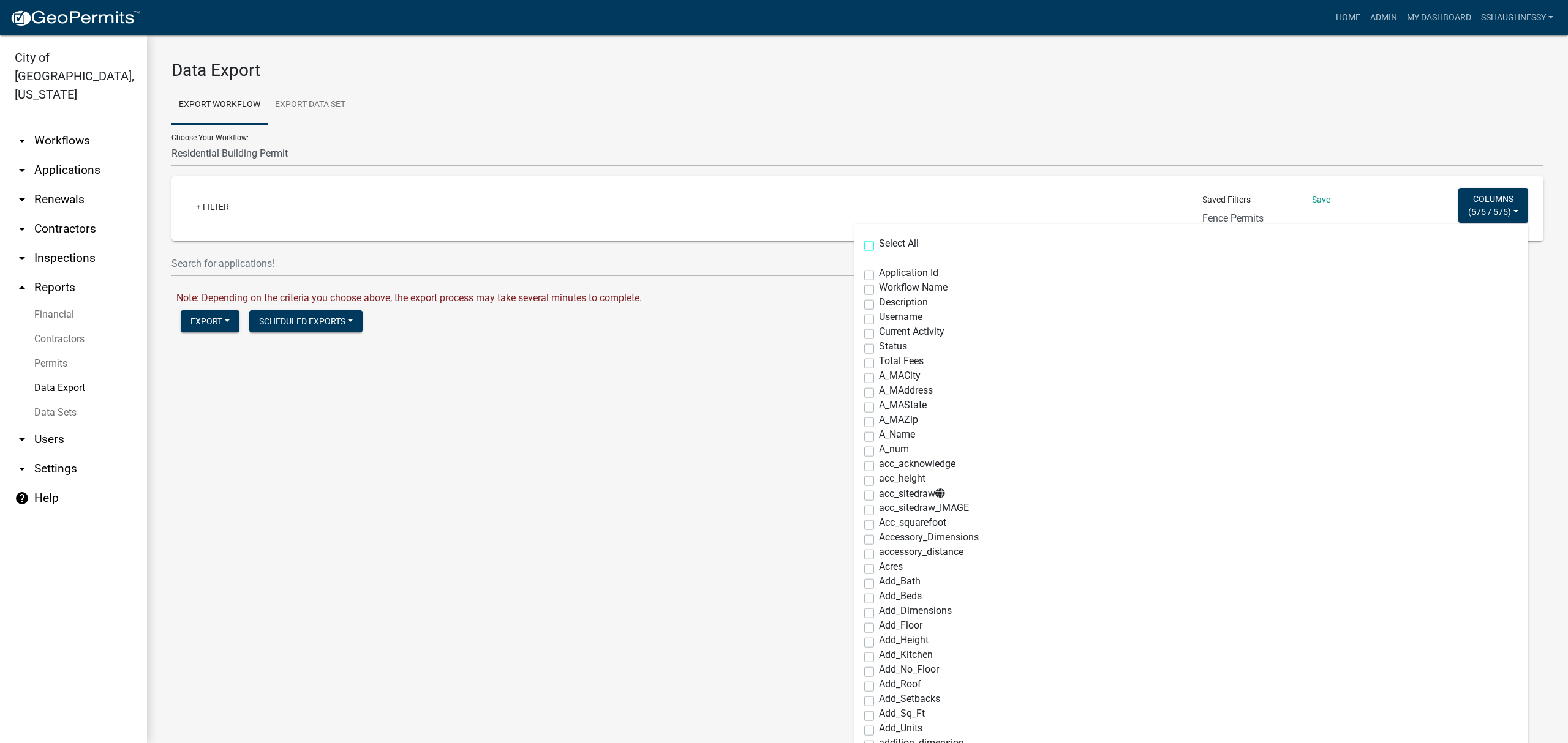
checkbox input "false"
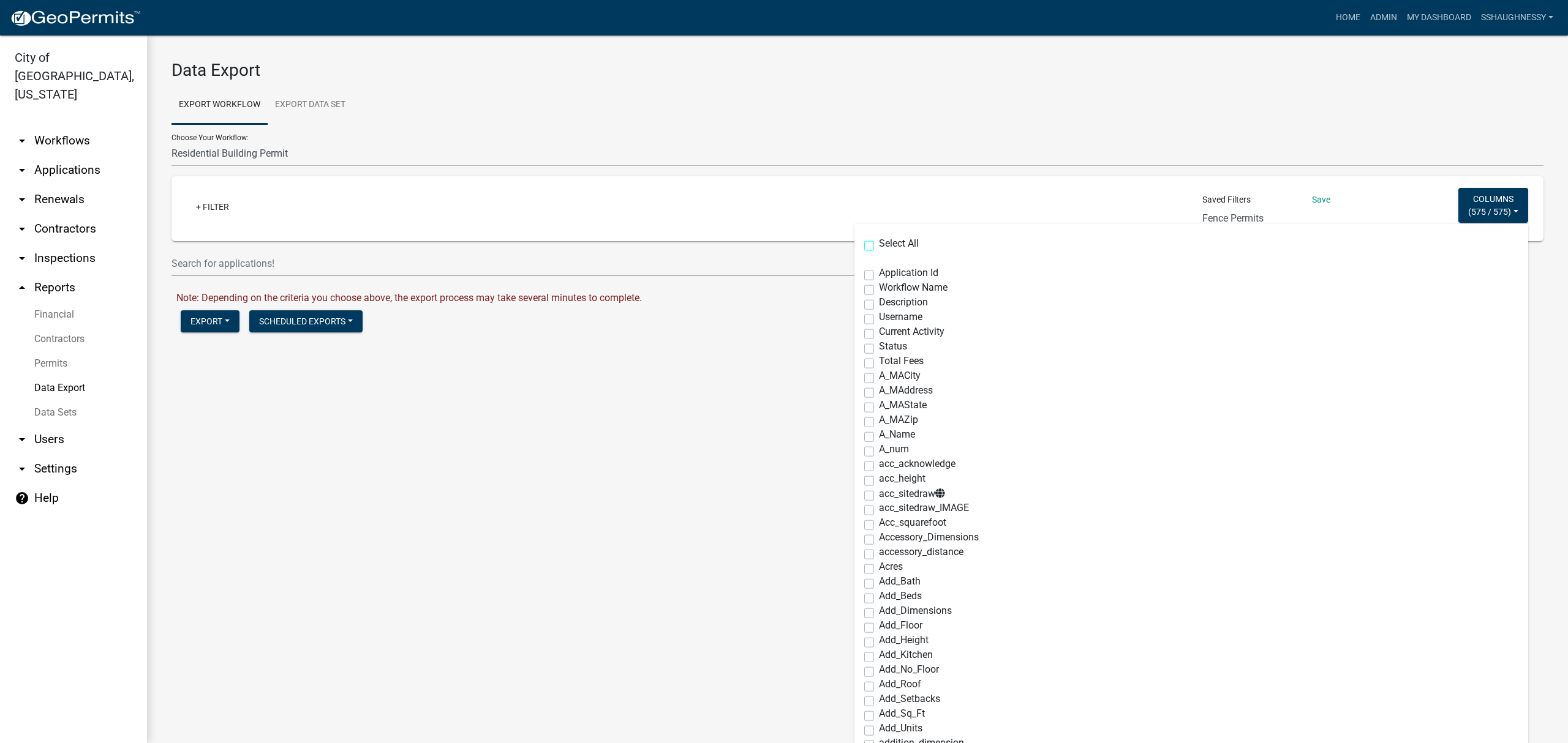
checkbox input "false"
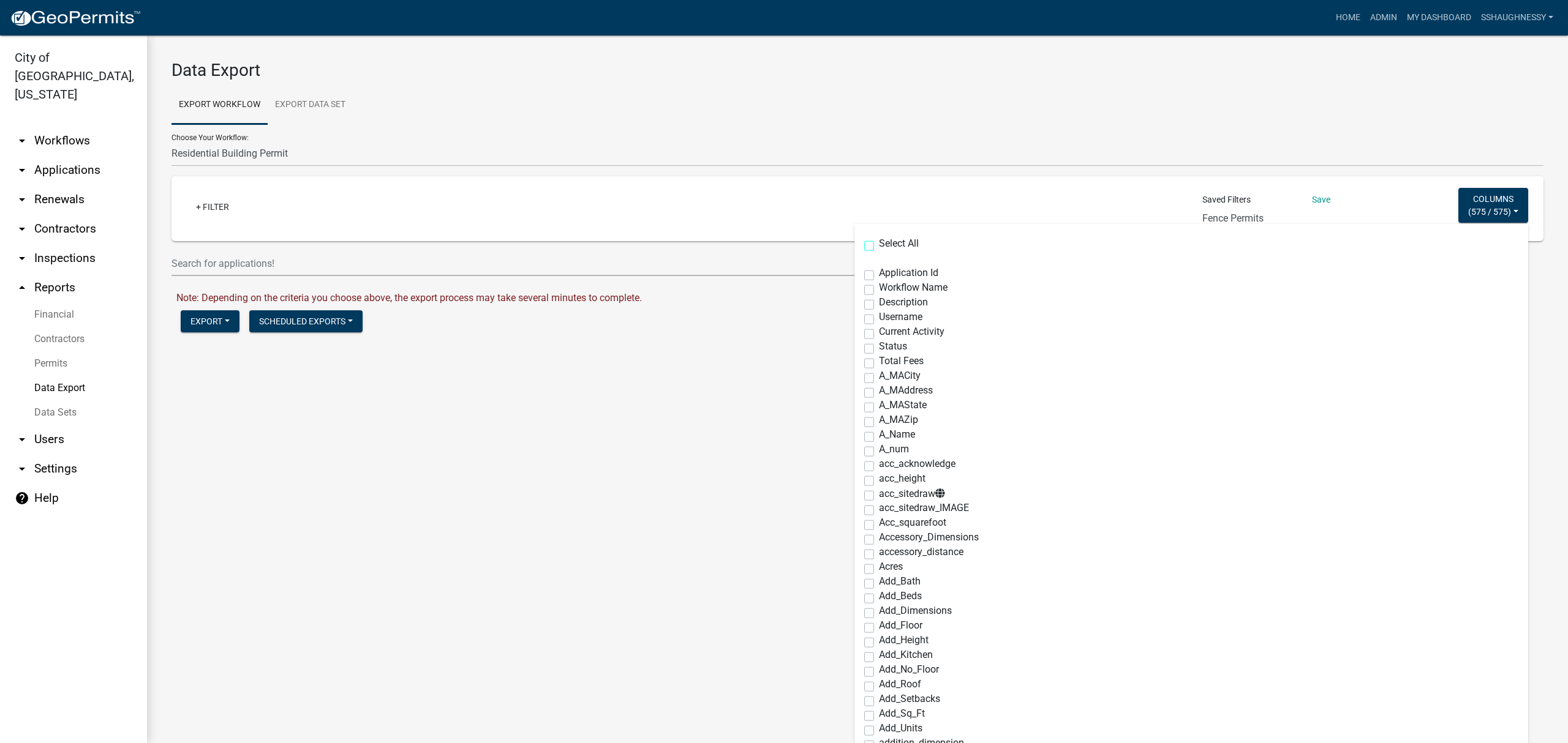
checkbox input "false"
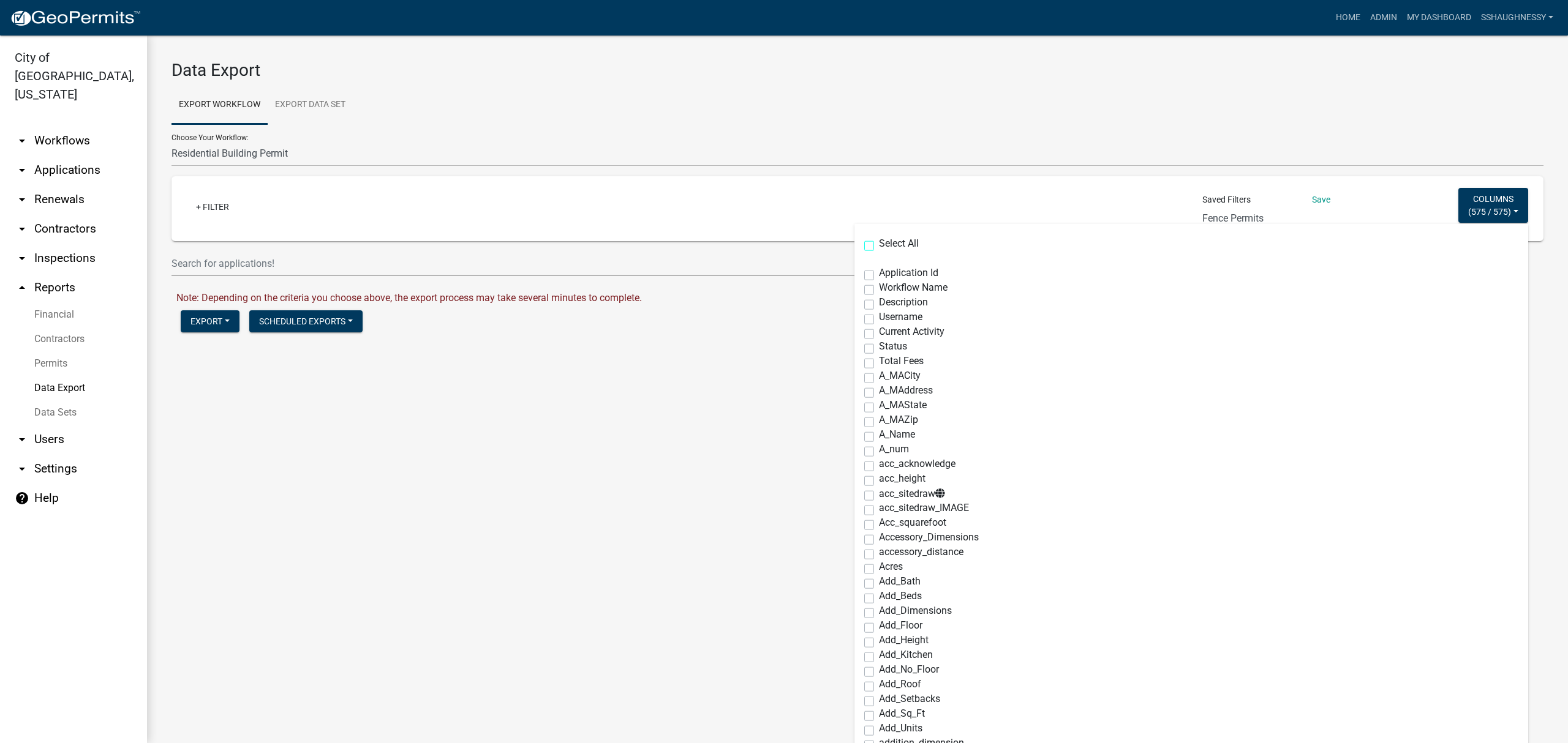
checkbox input "false"
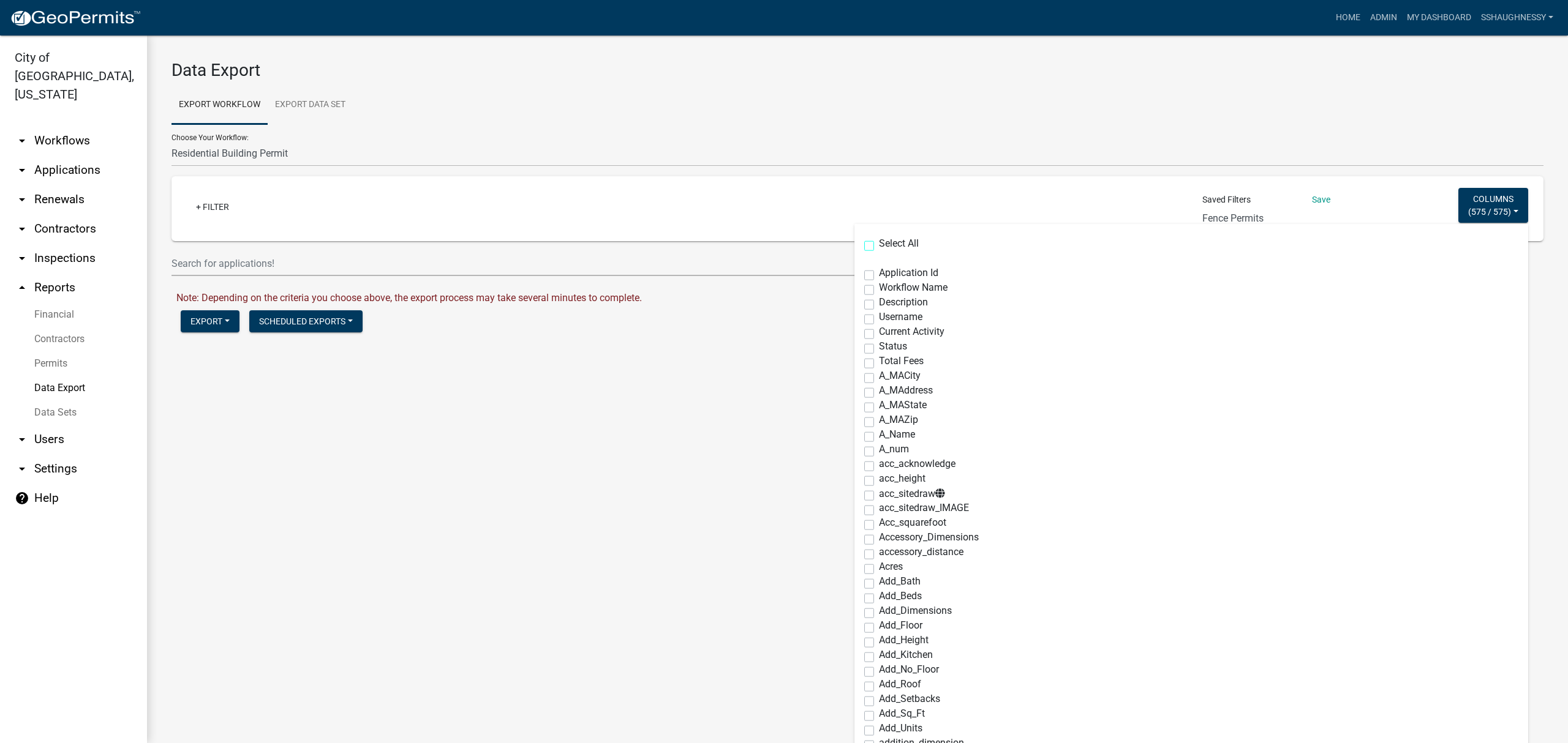
checkbox input "false"
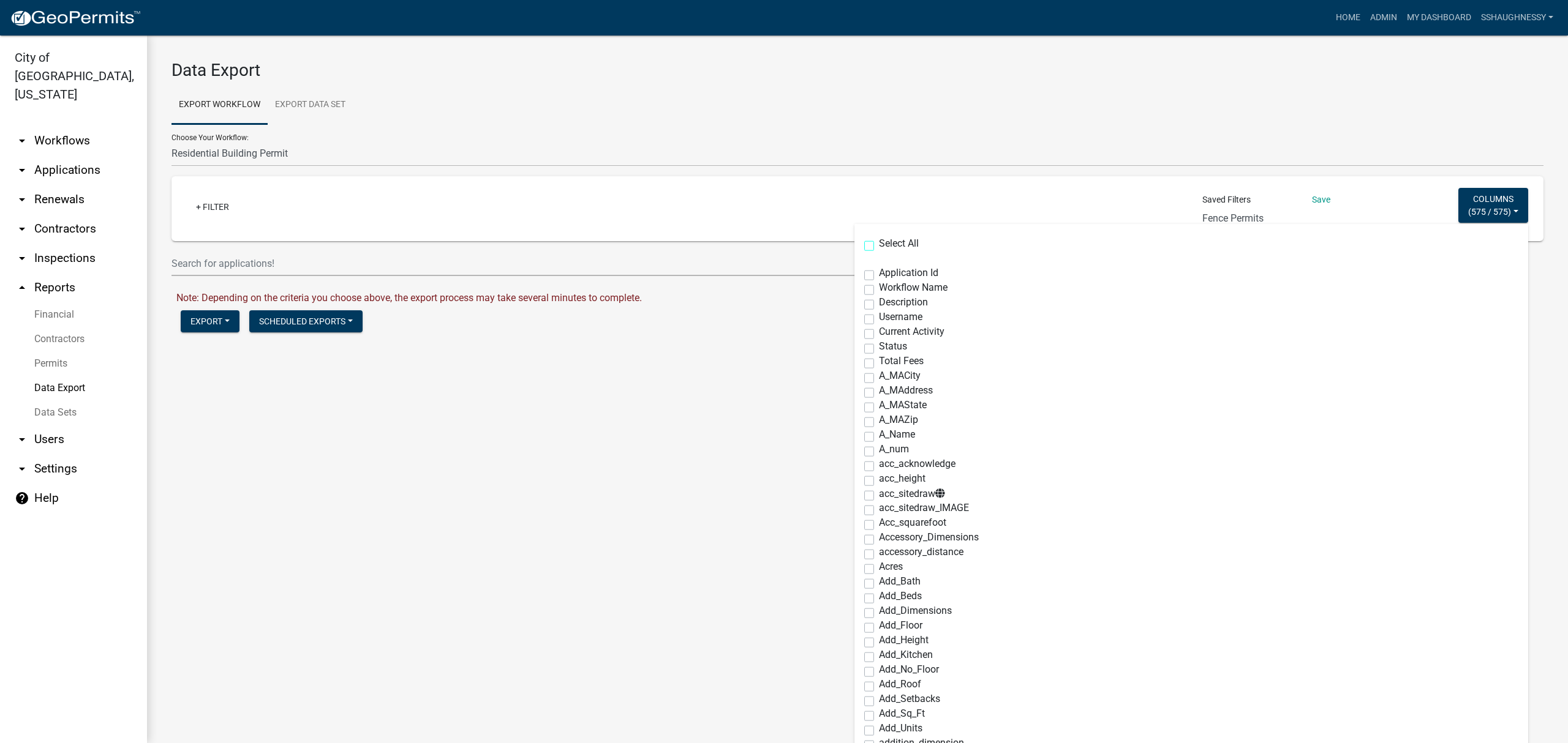
checkbox input "false"
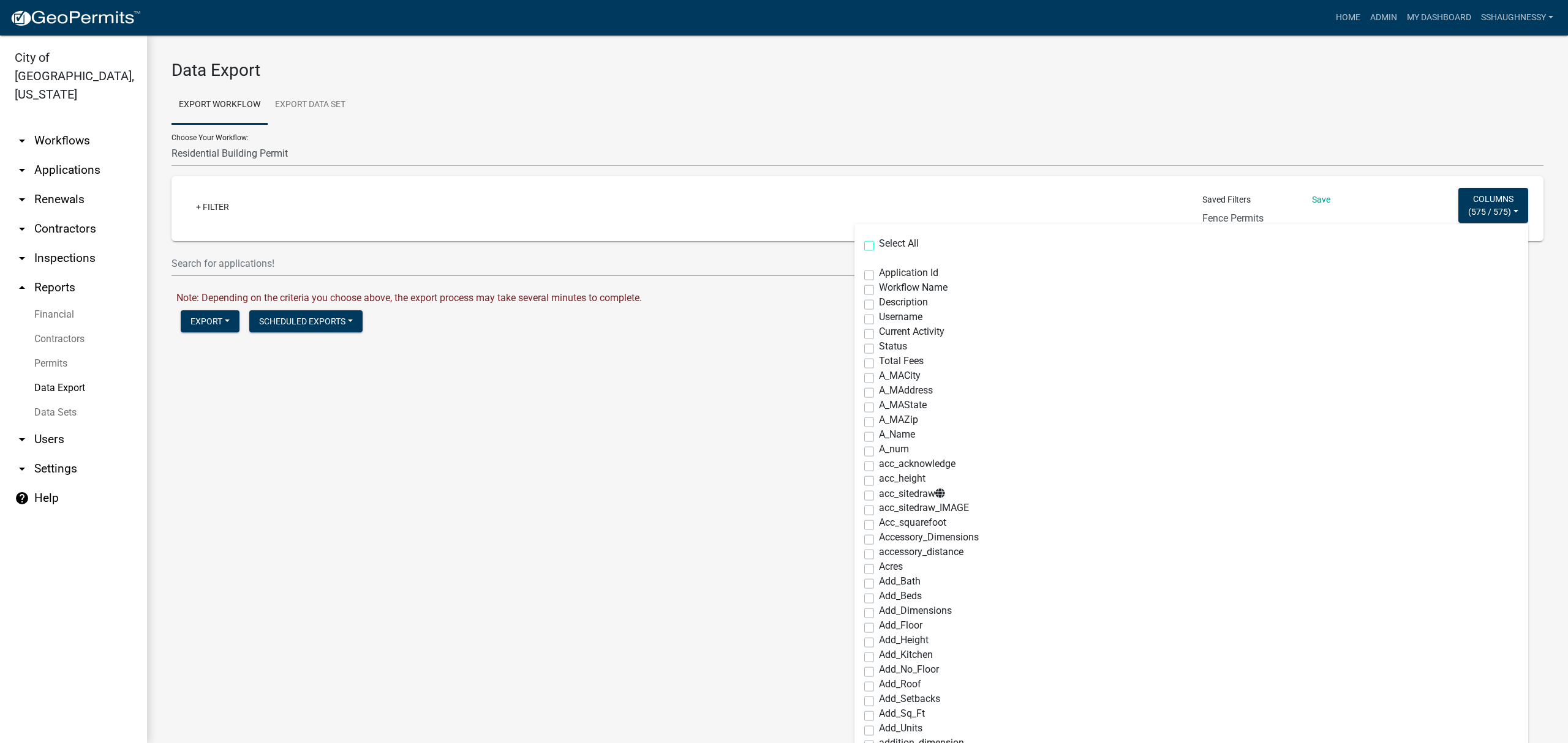
checkbox input "false"
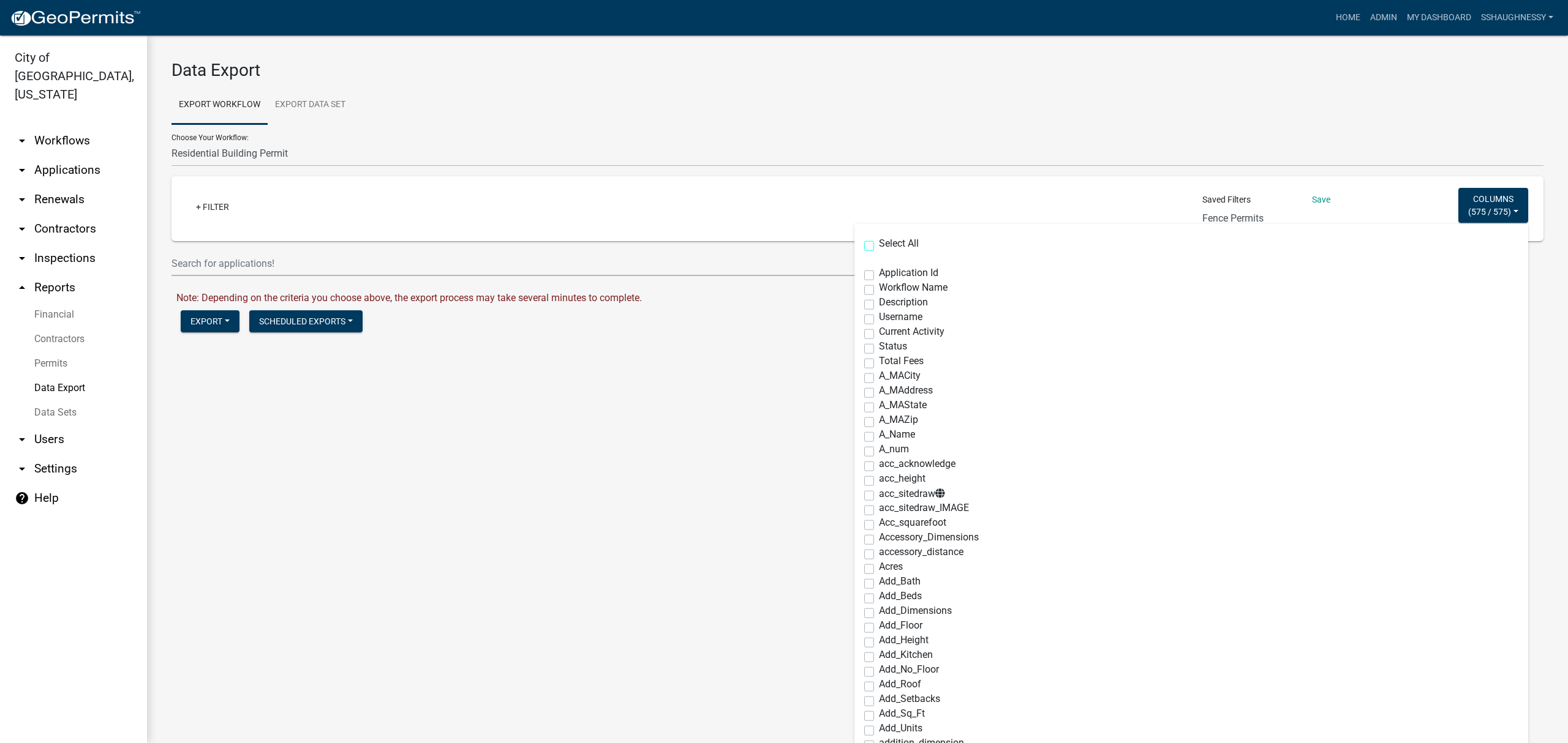
checkbox input "false"
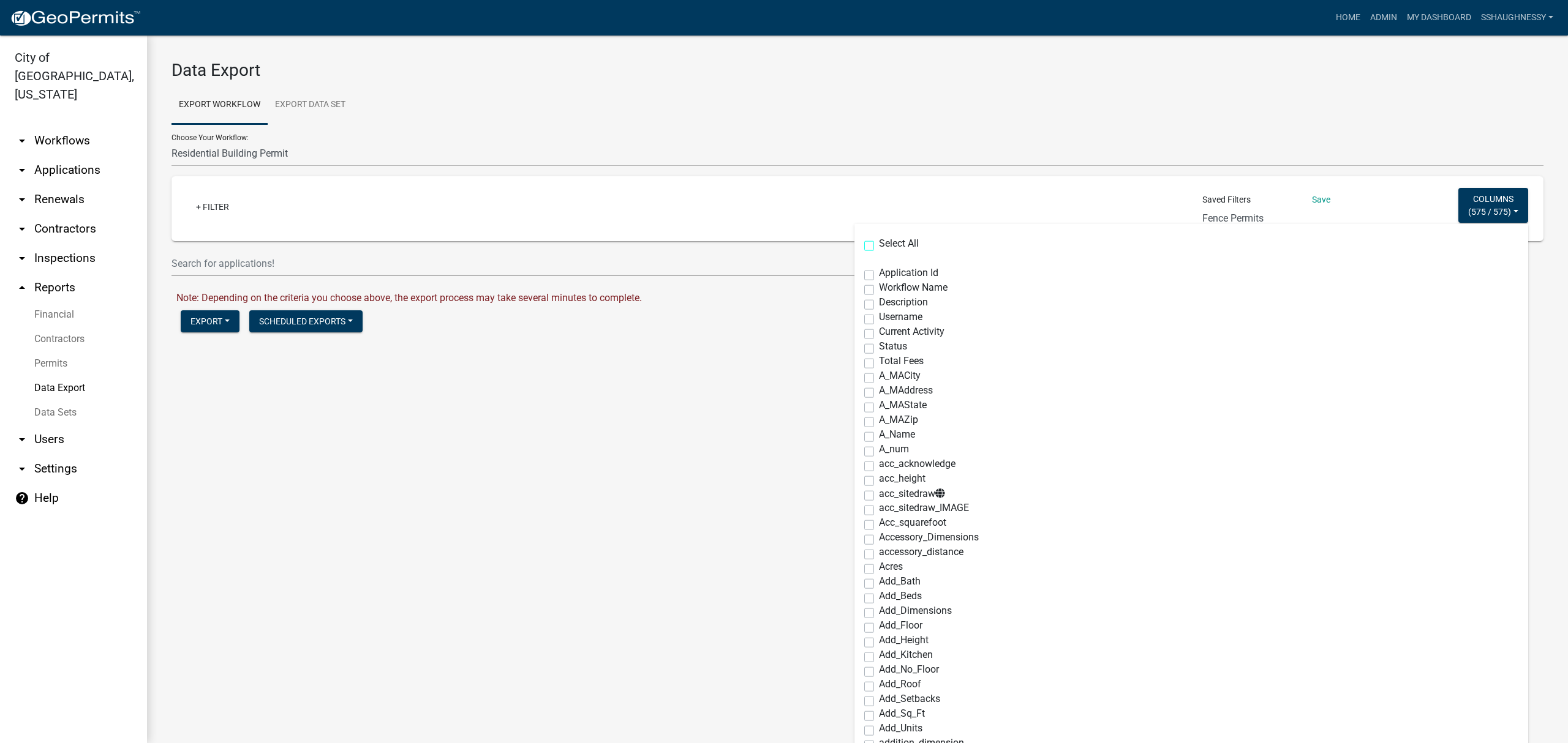
checkbox input "false"
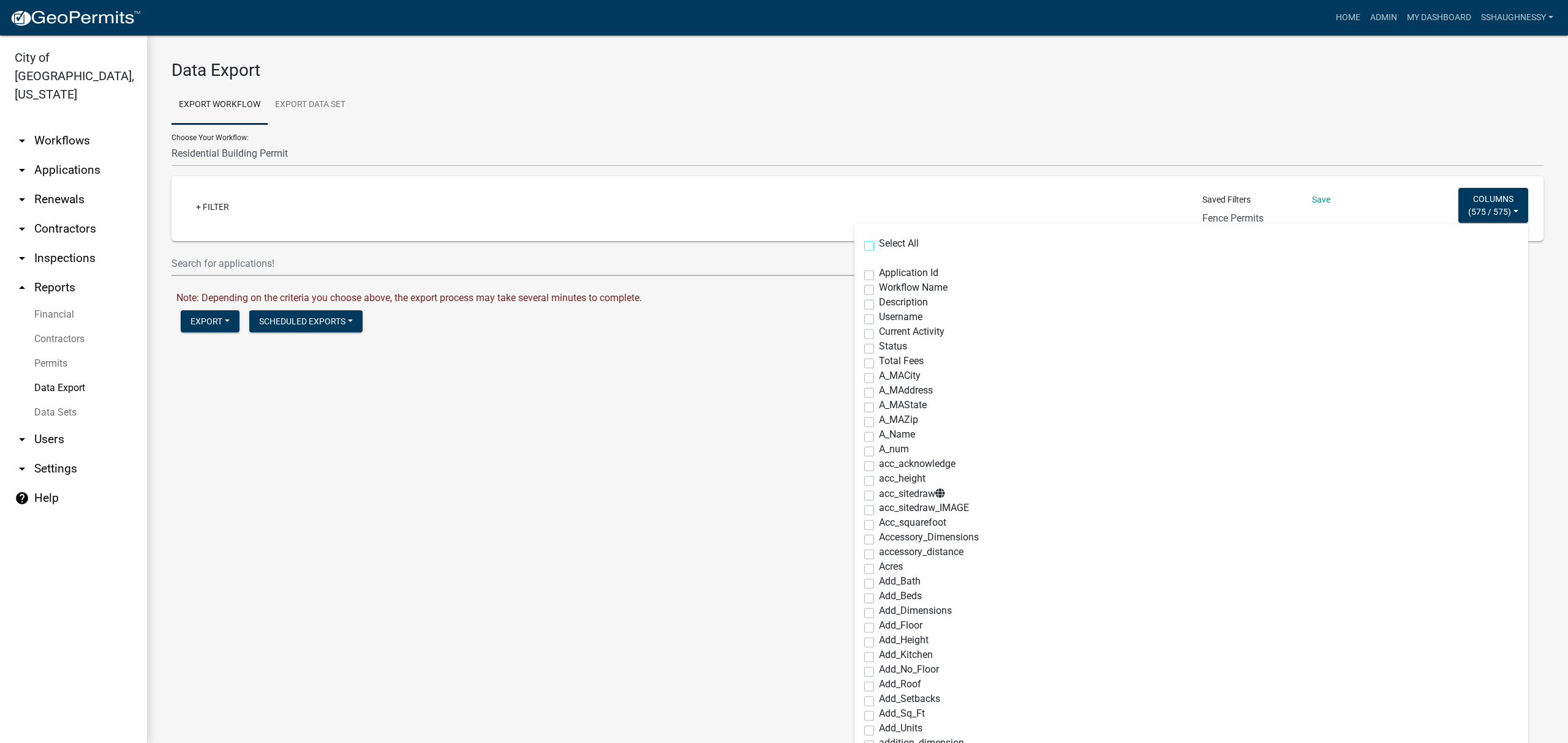
checkbox input "false"
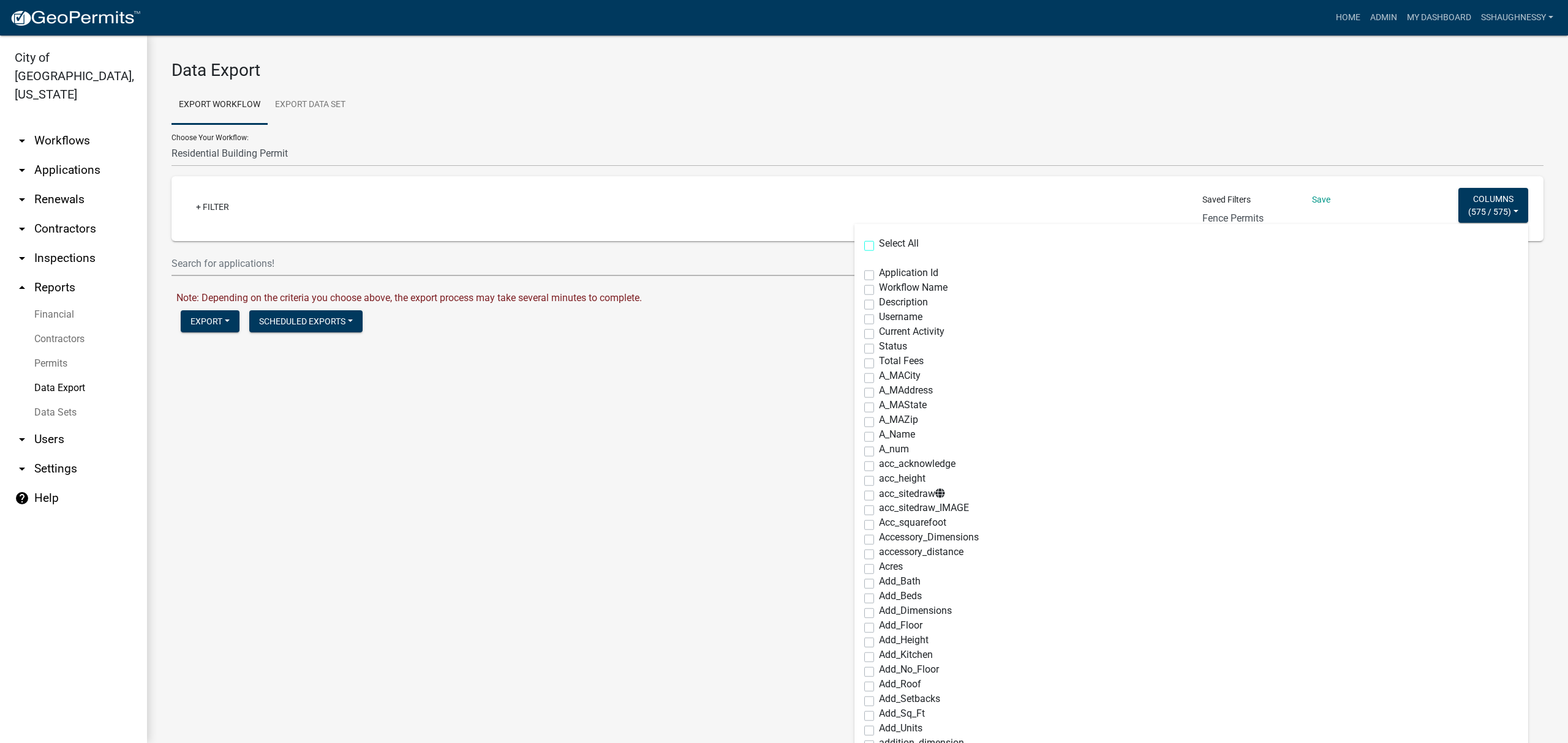
checkbox input "false"
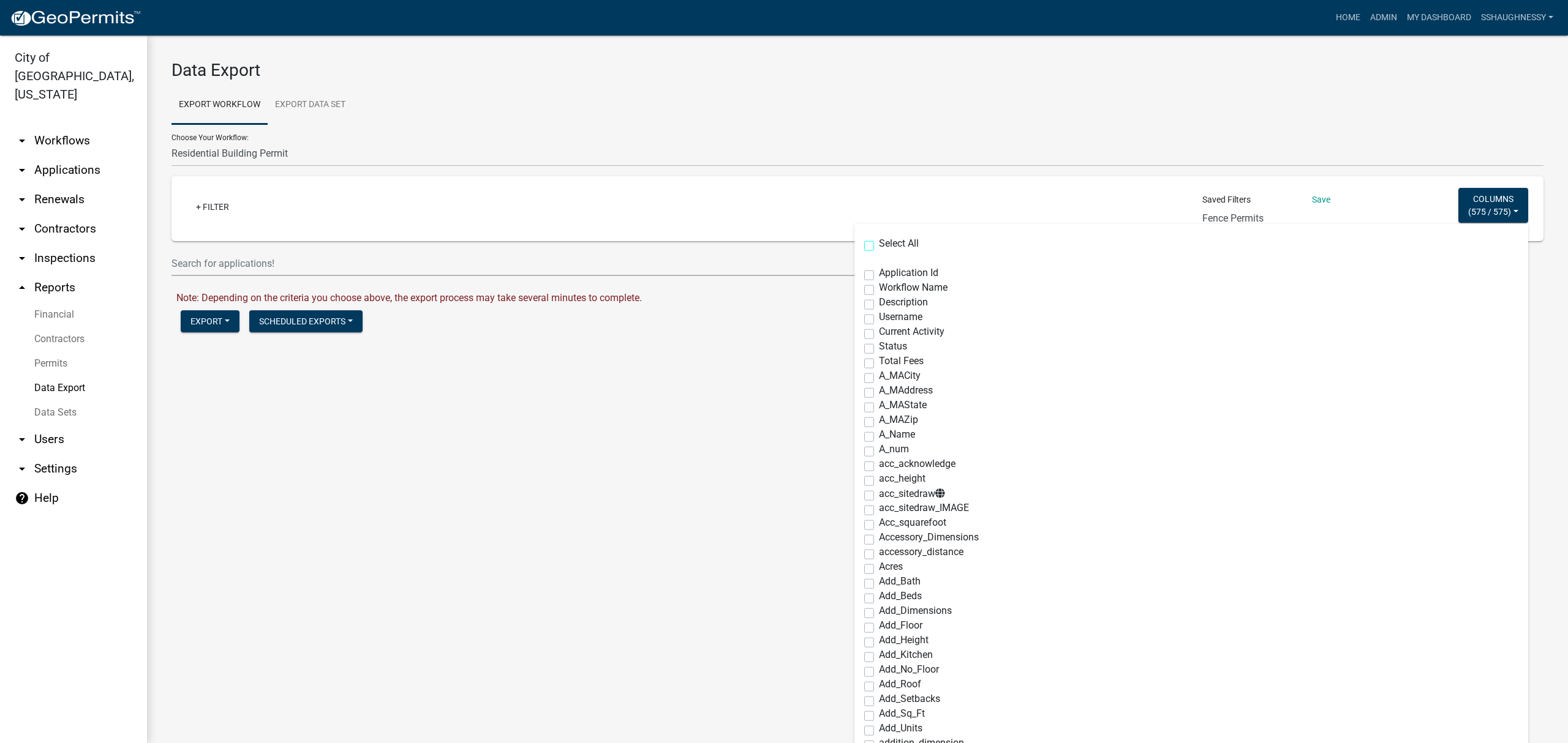
checkbox input "false"
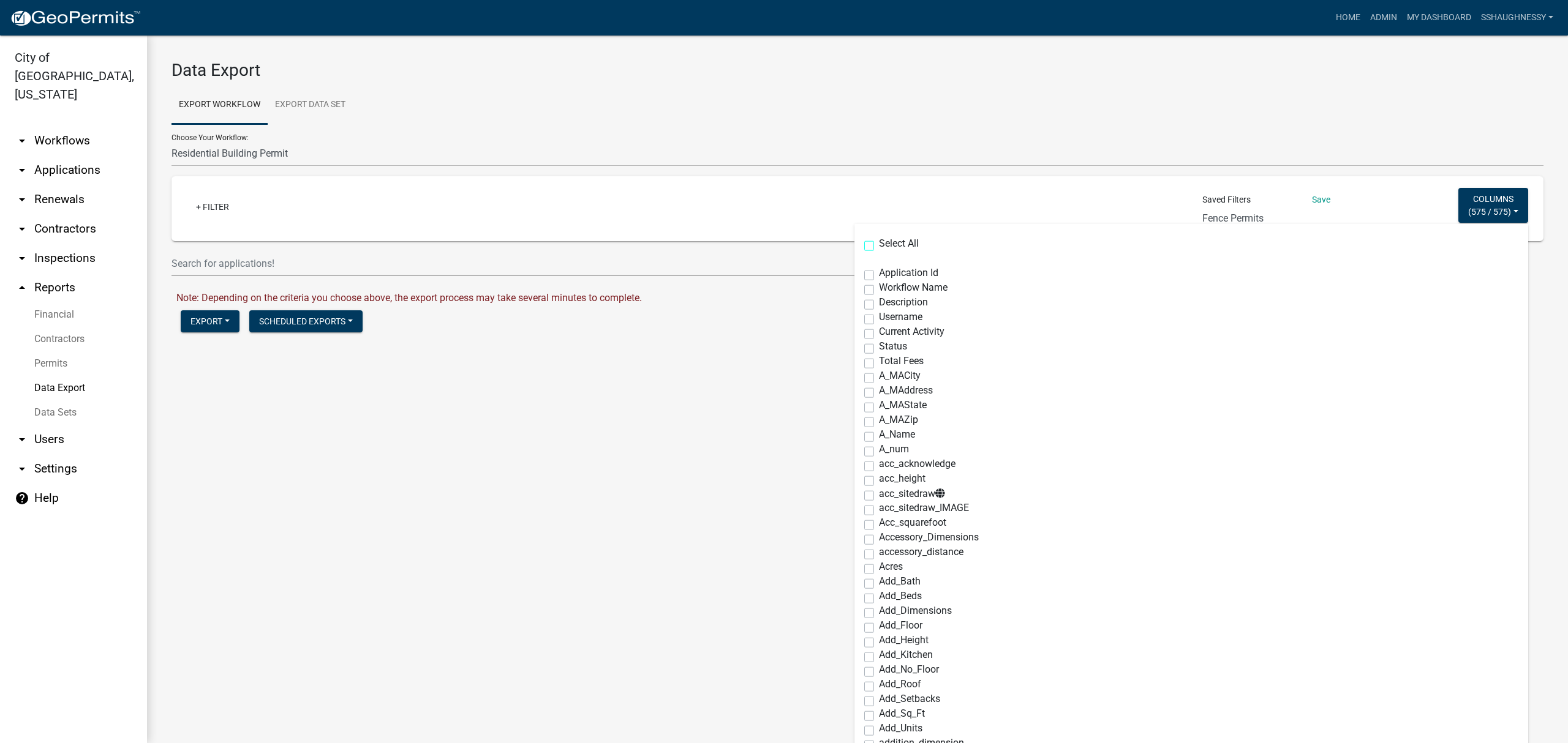
checkbox input "false"
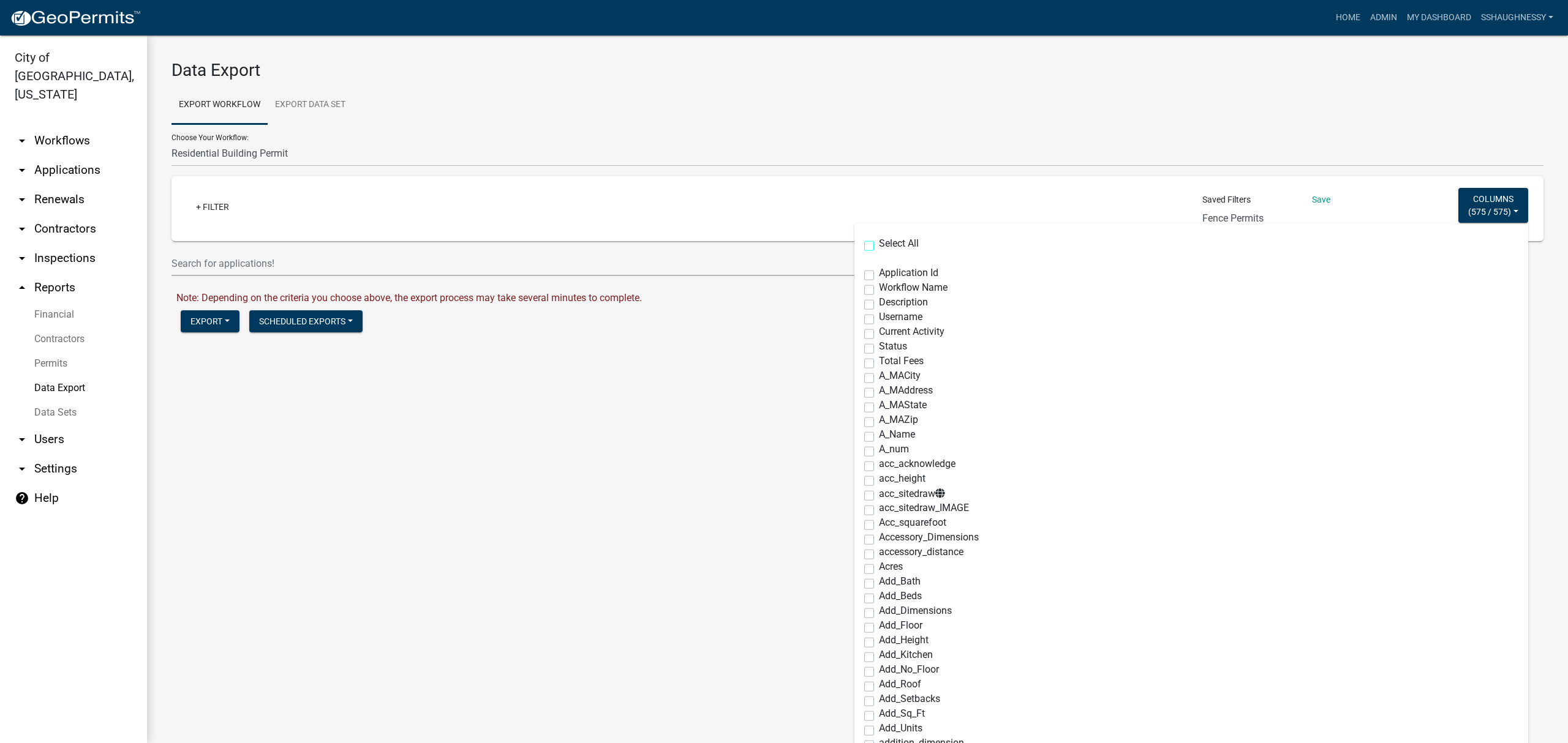
checkbox input "false"
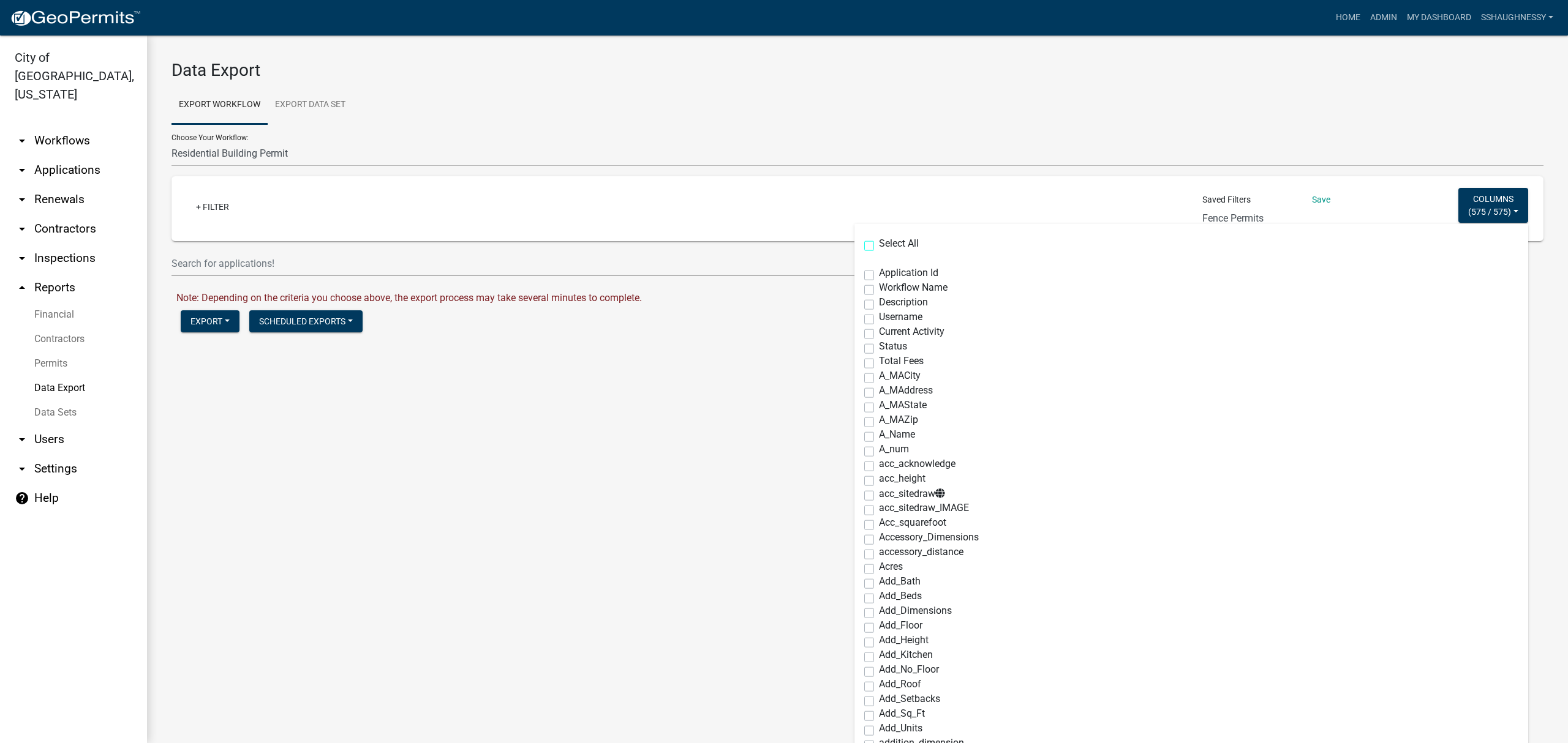
checkbox input "false"
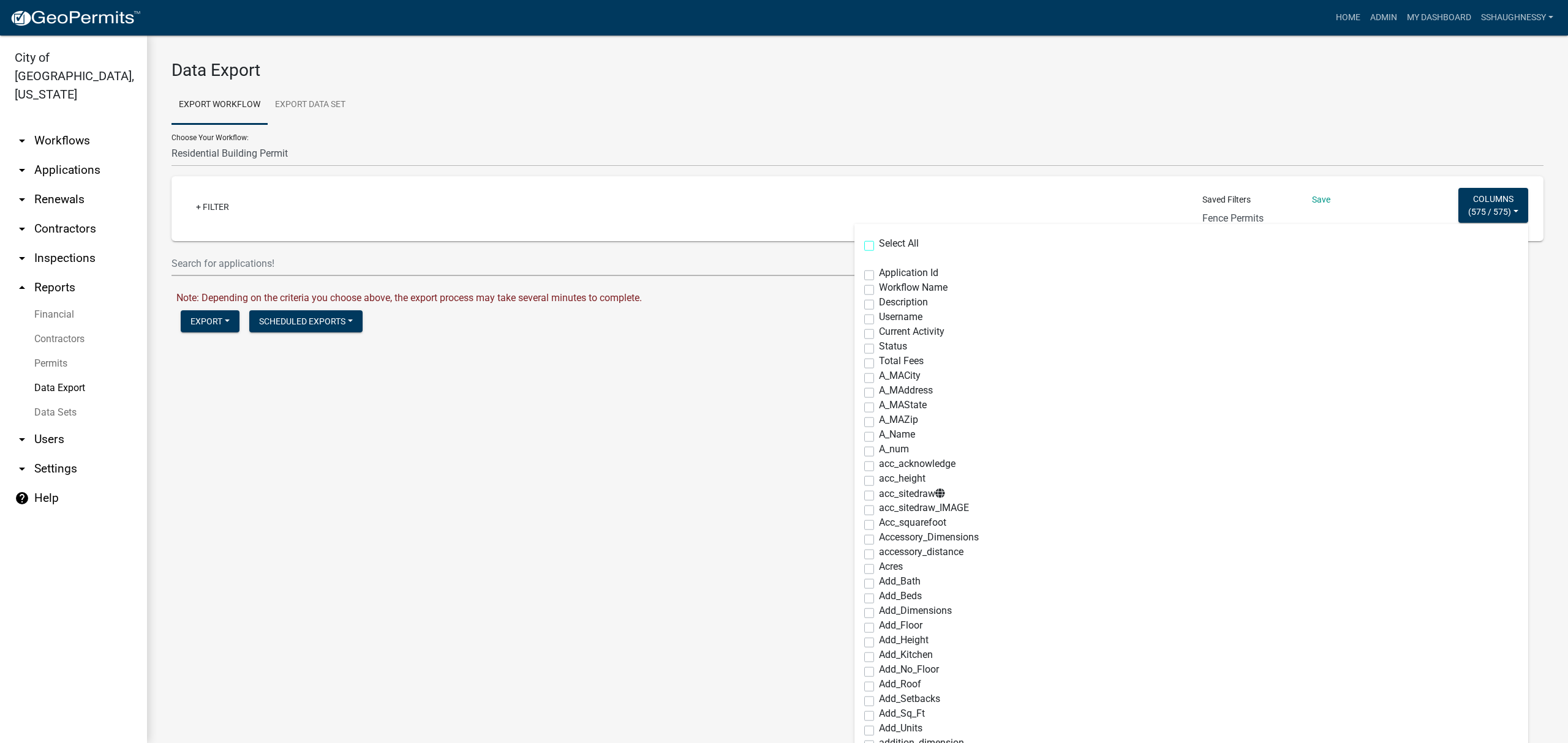
checkbox input "false"
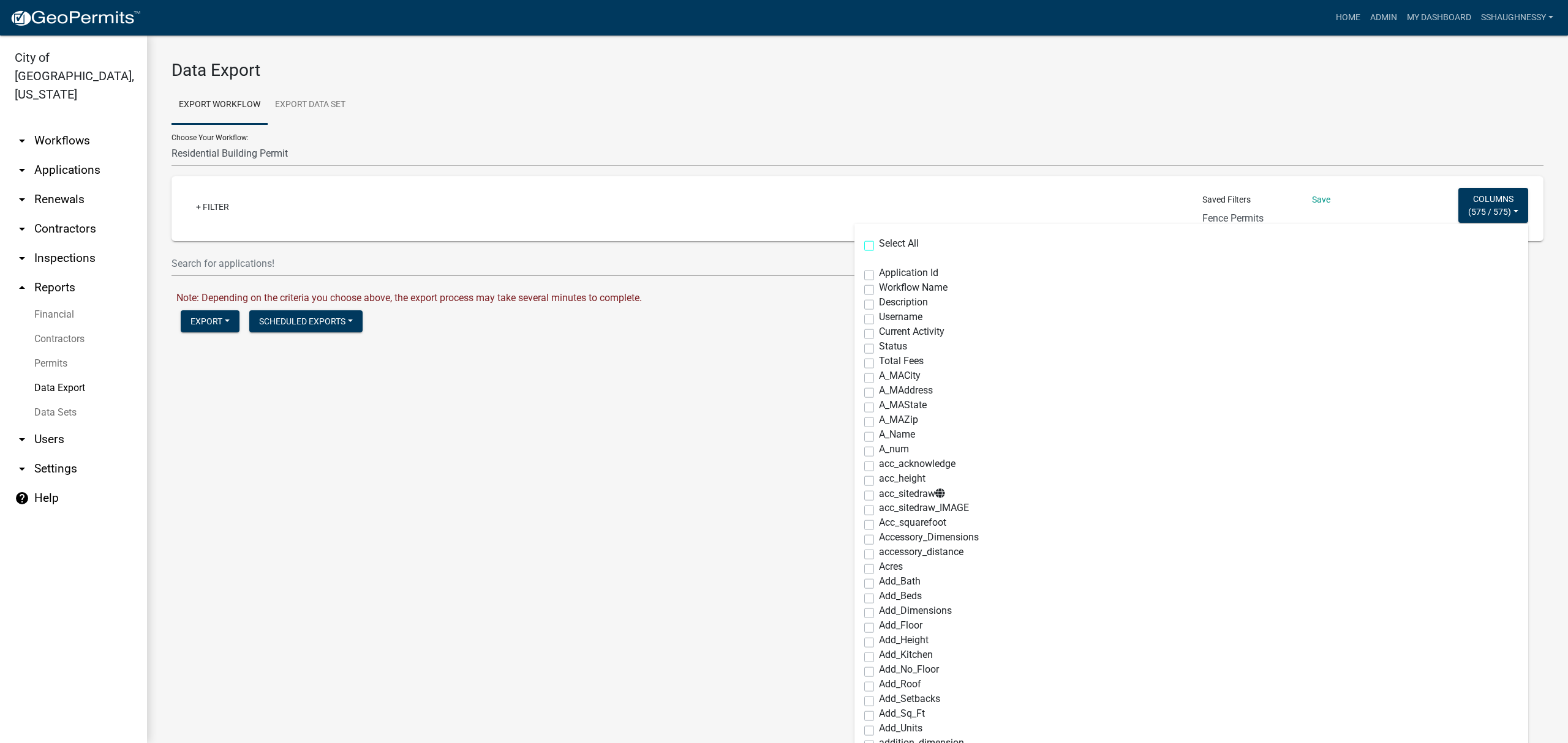
checkbox input "false"
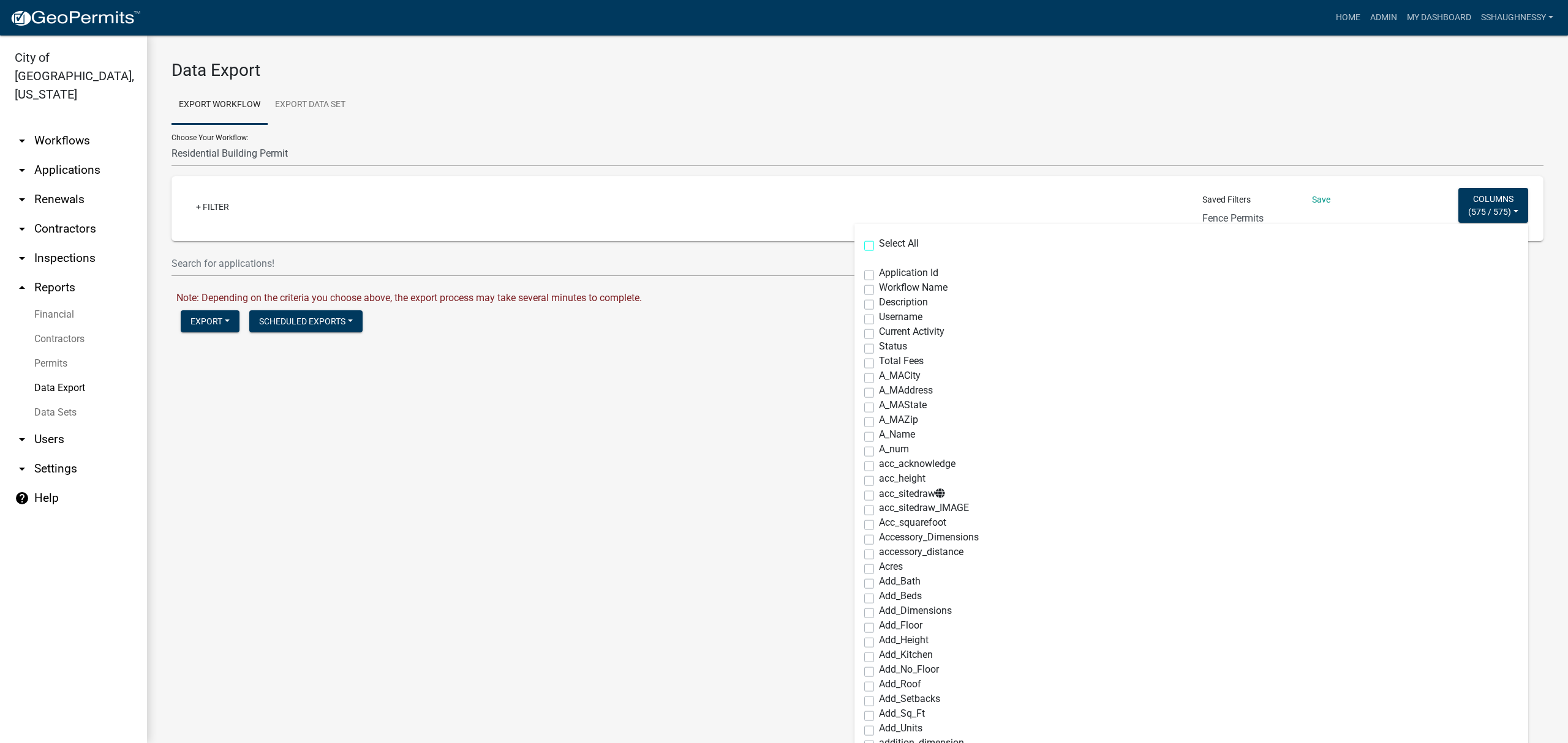
checkbox input "false"
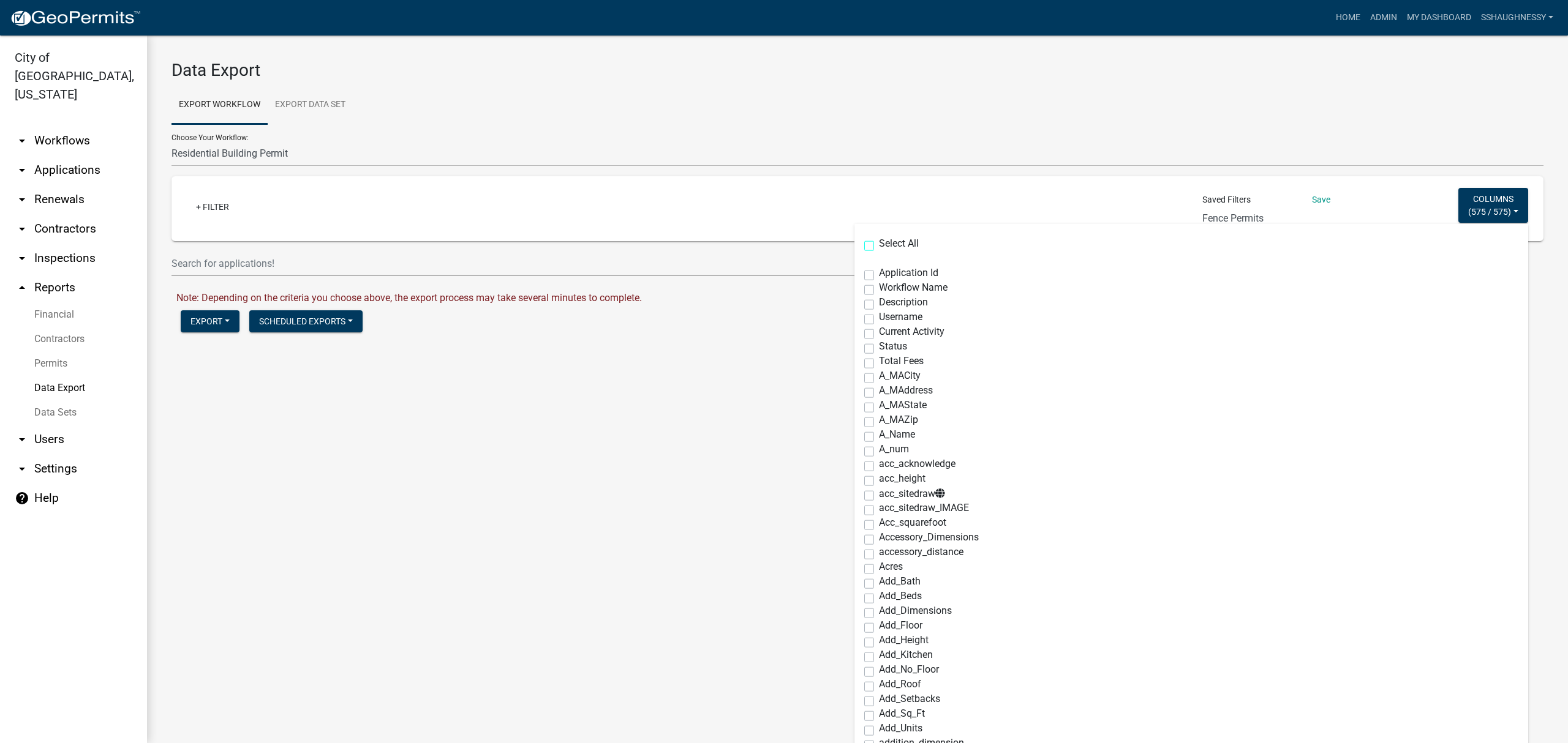
checkbox input "false"
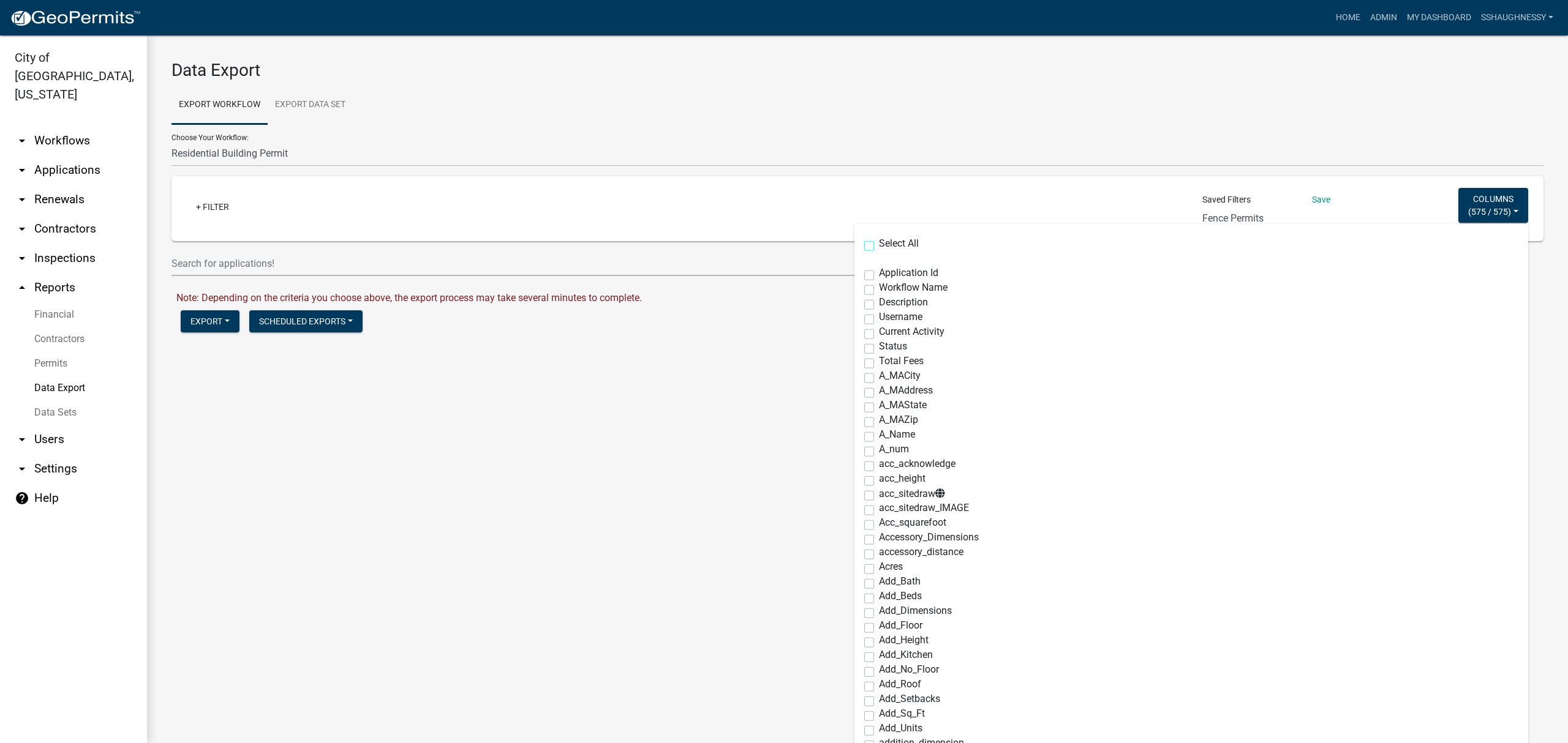
checkbox input "false"
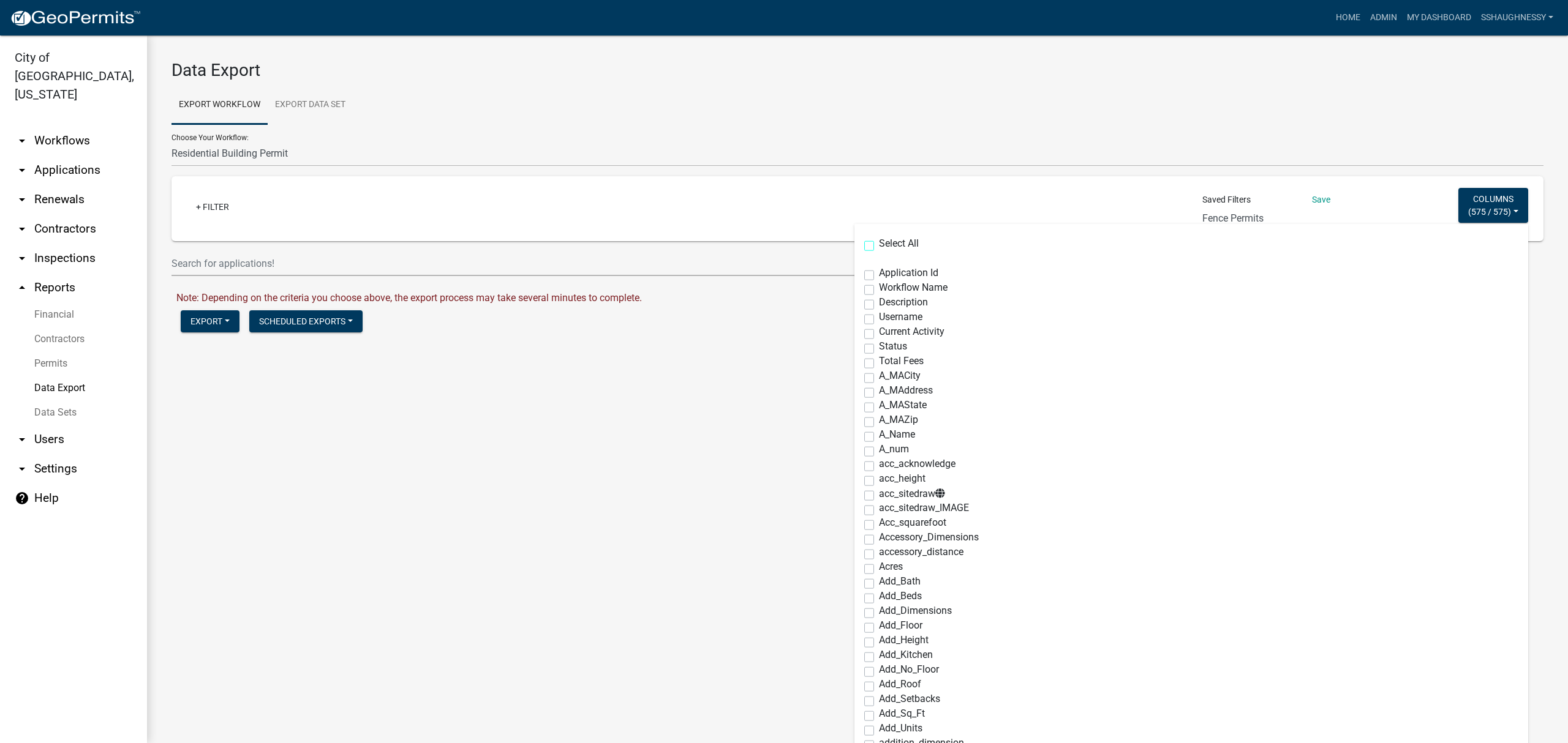
checkbox input "false"
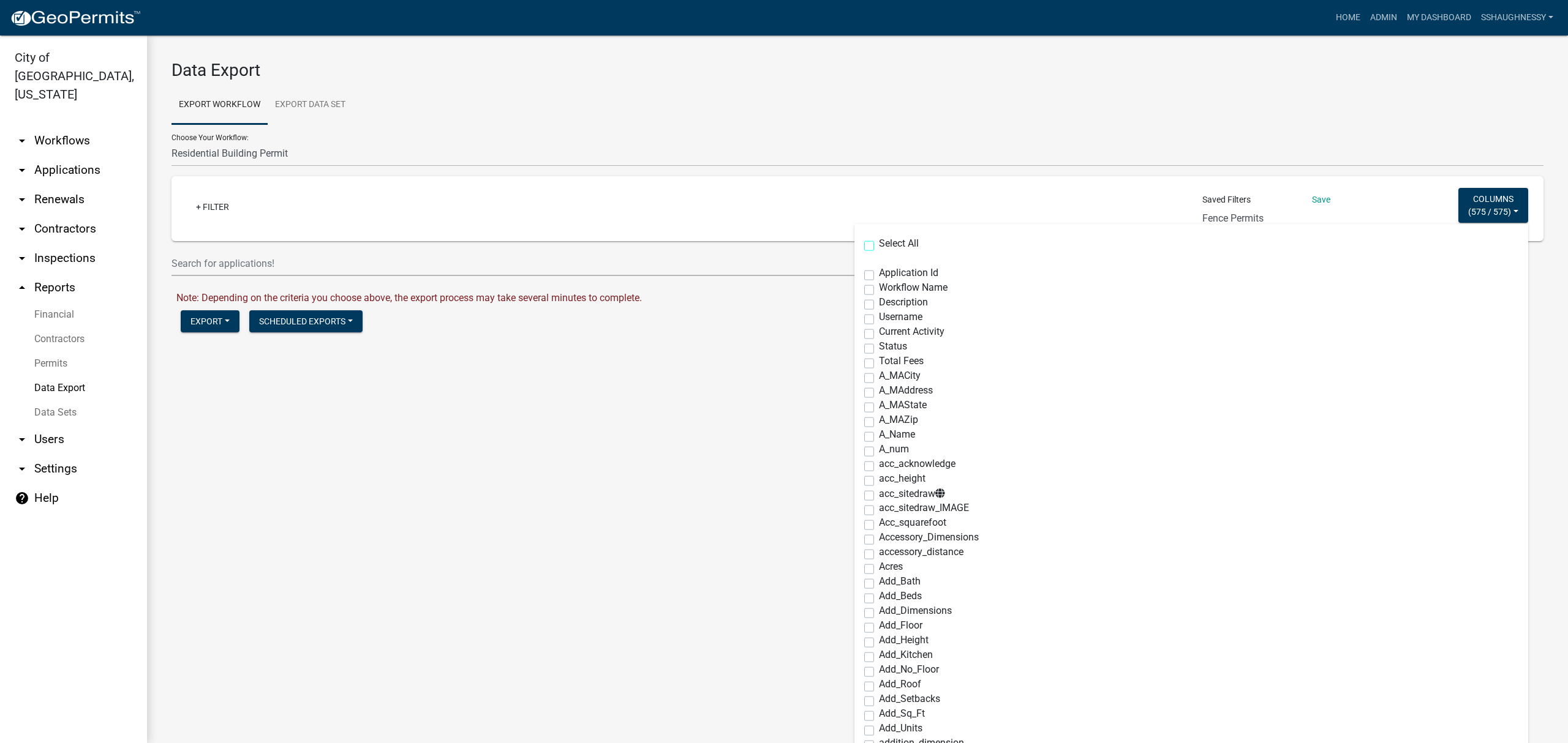
checkbox input "false"
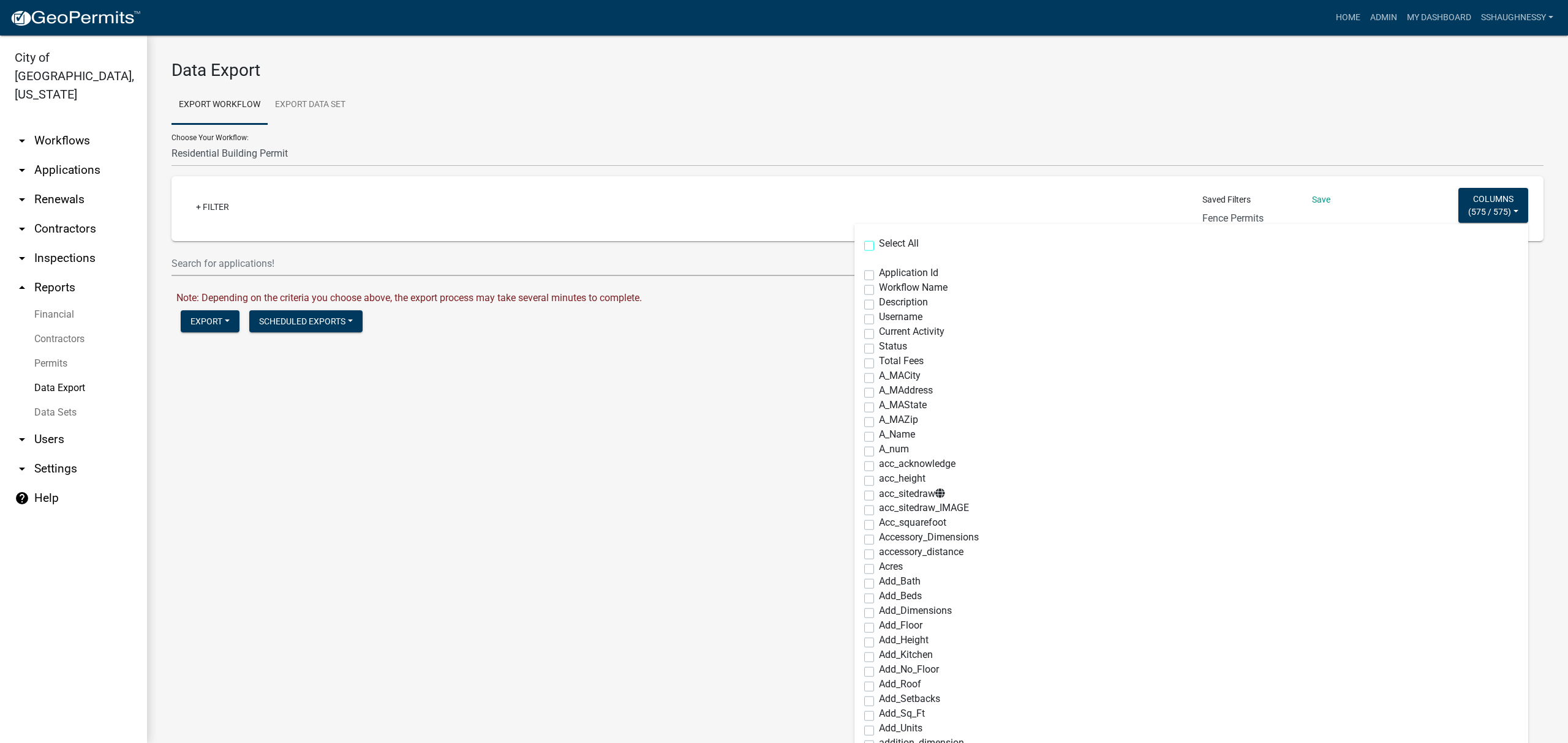
checkbox input "false"
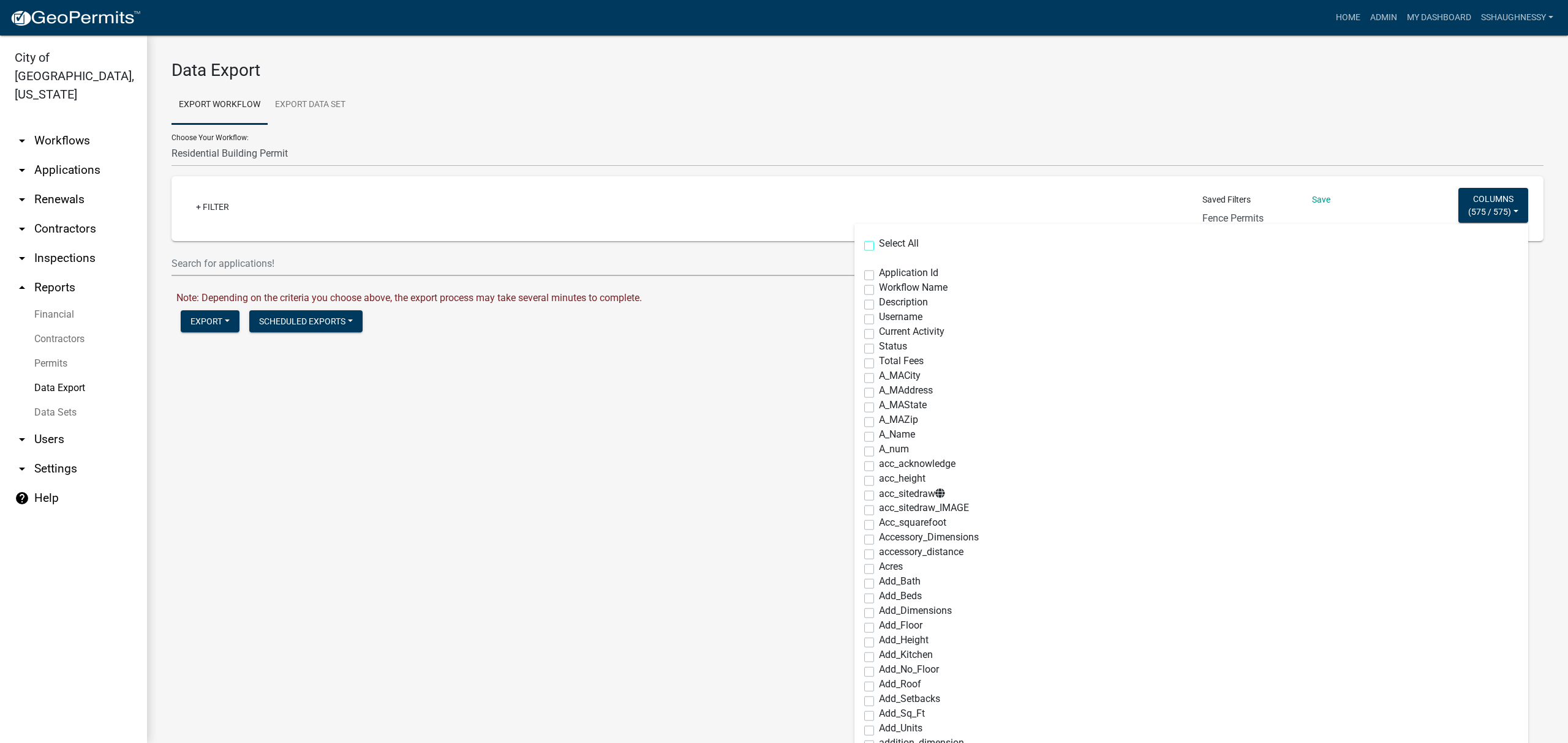
checkbox input "false"
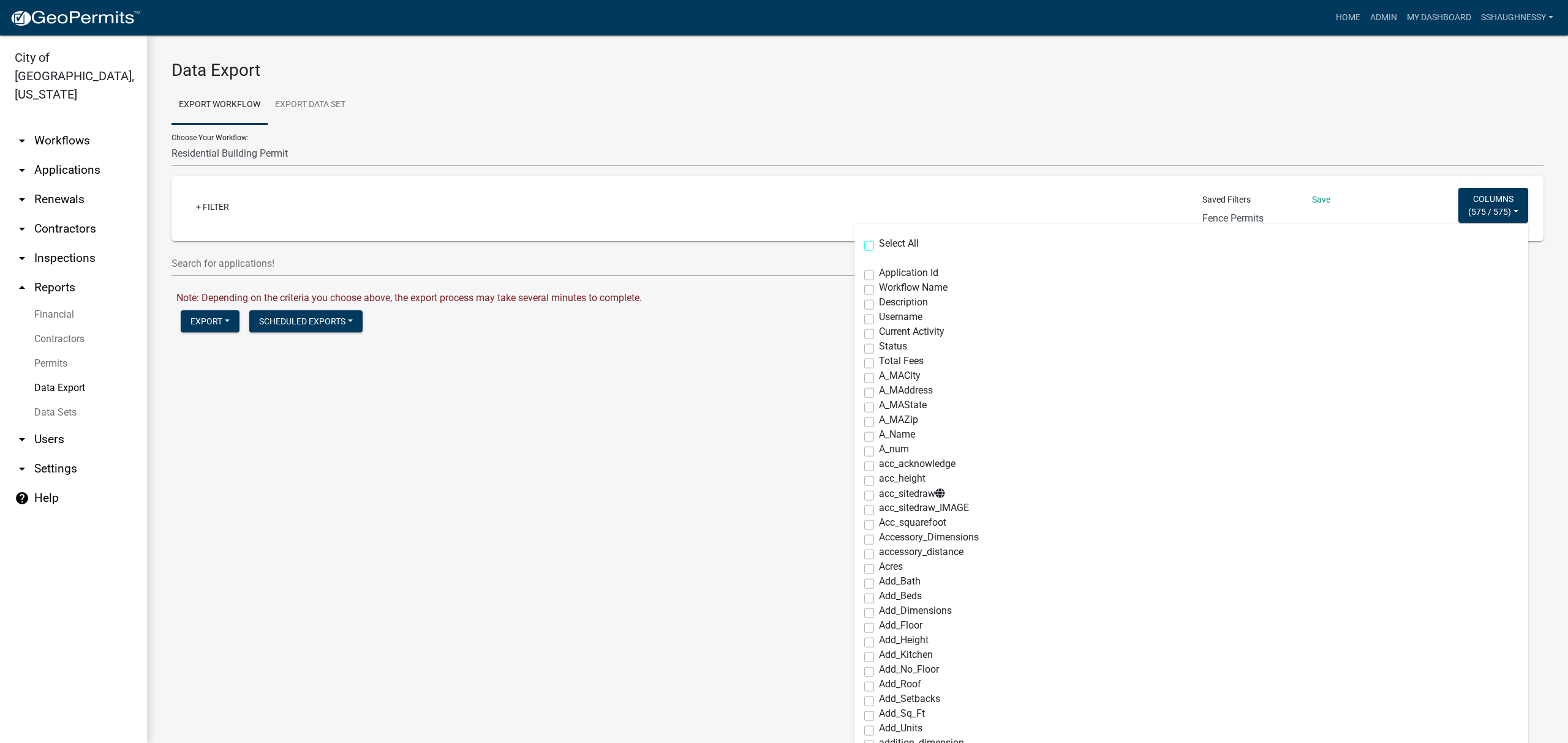
checkbox input "false"
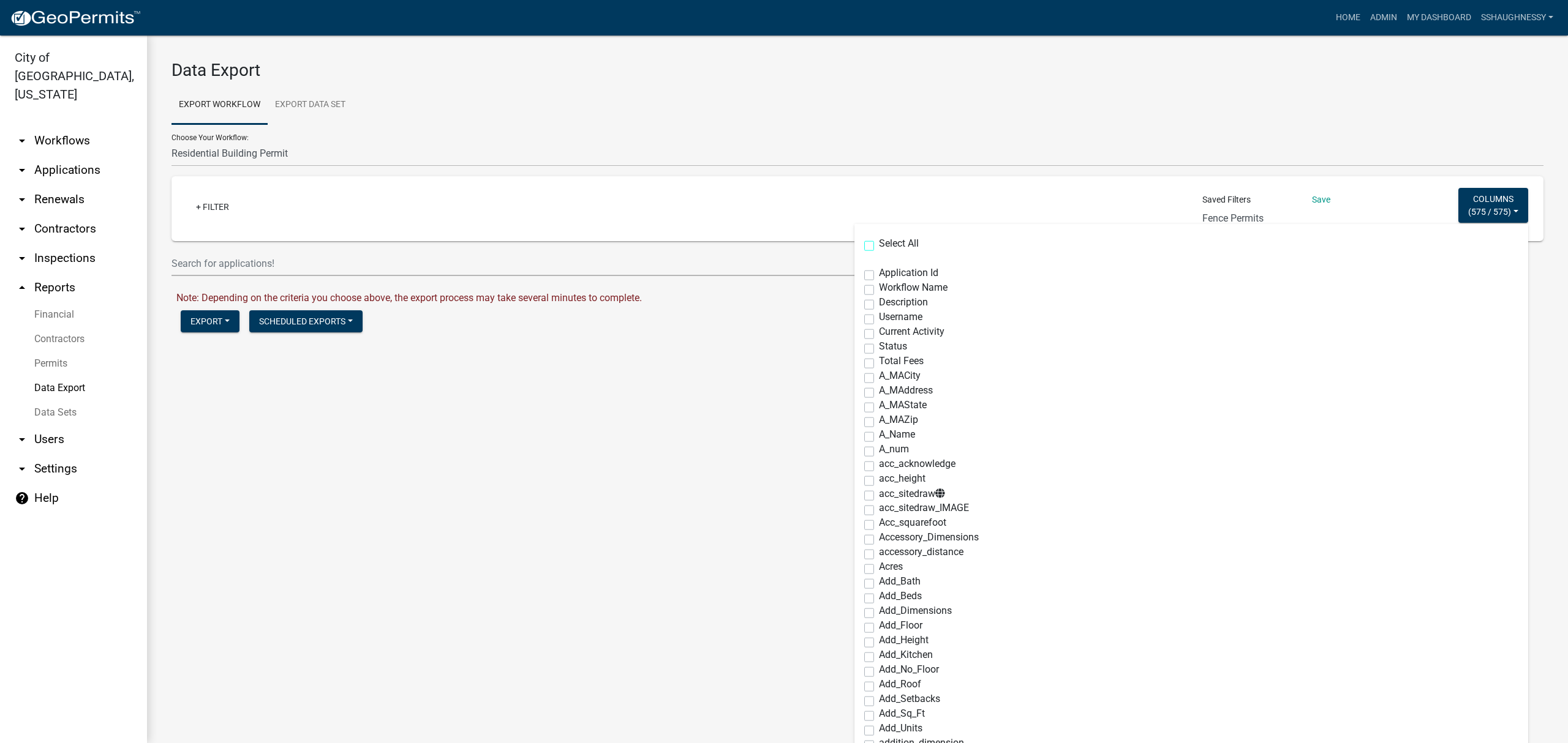
checkbox input "false"
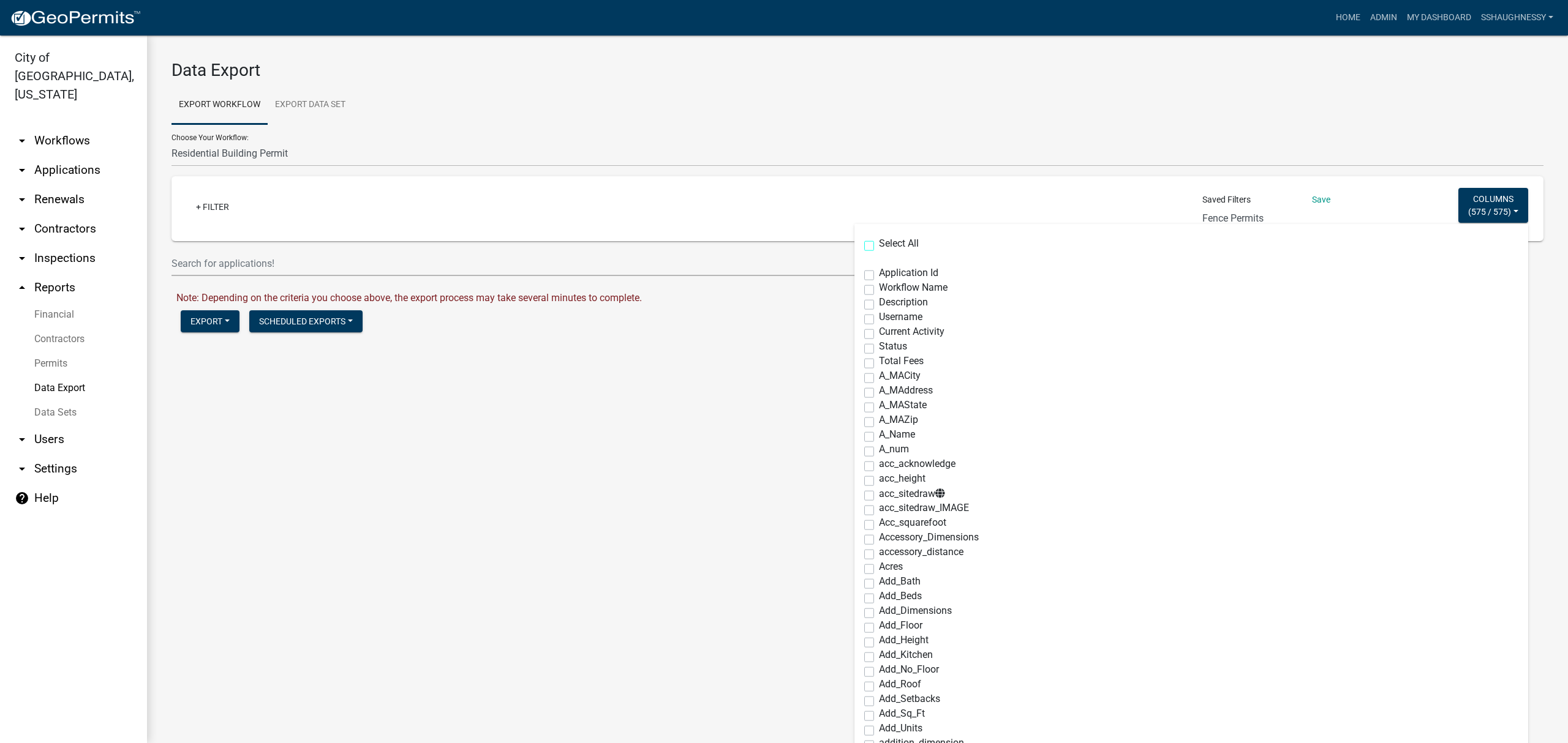
checkbox input "false"
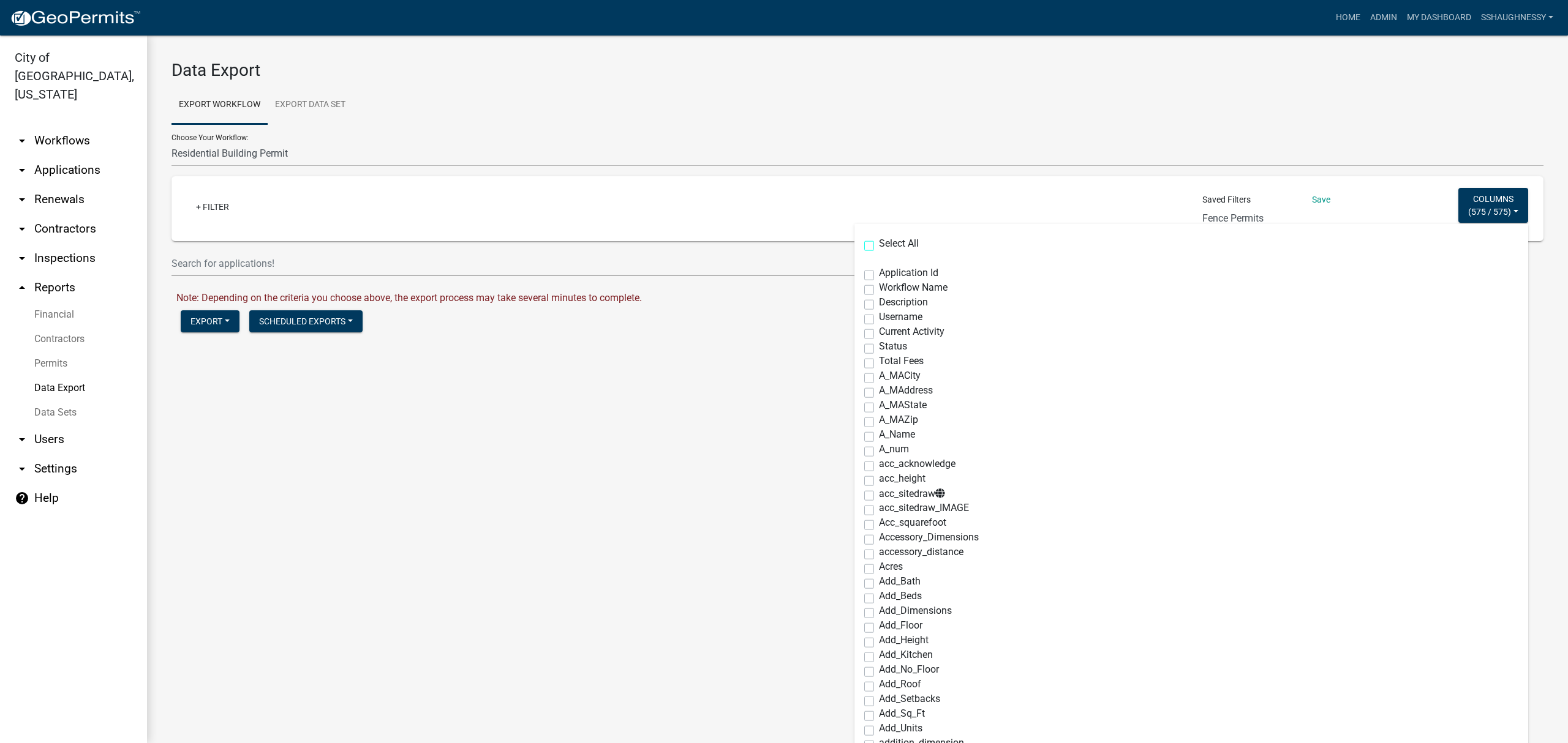
checkbox input "false"
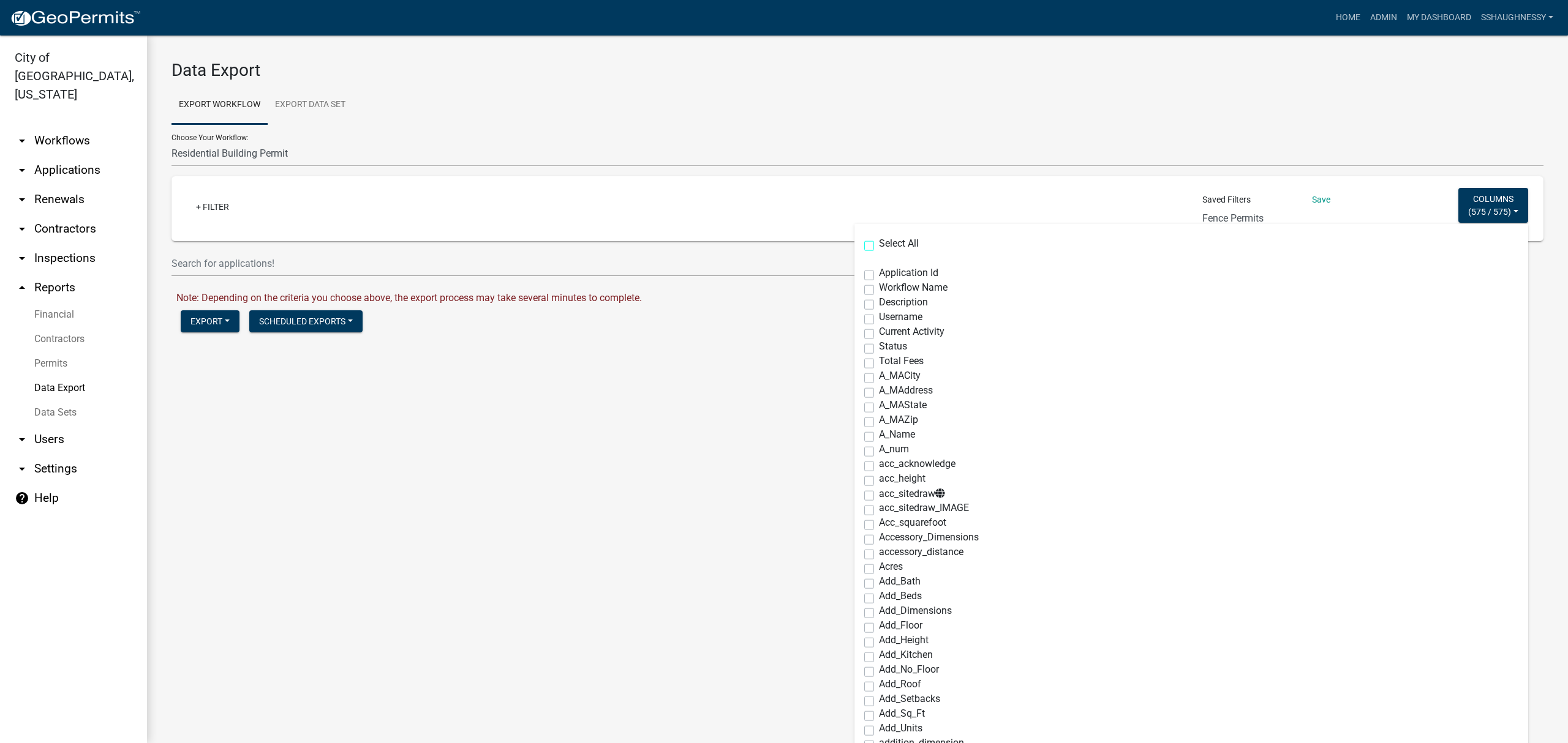
checkbox input "false"
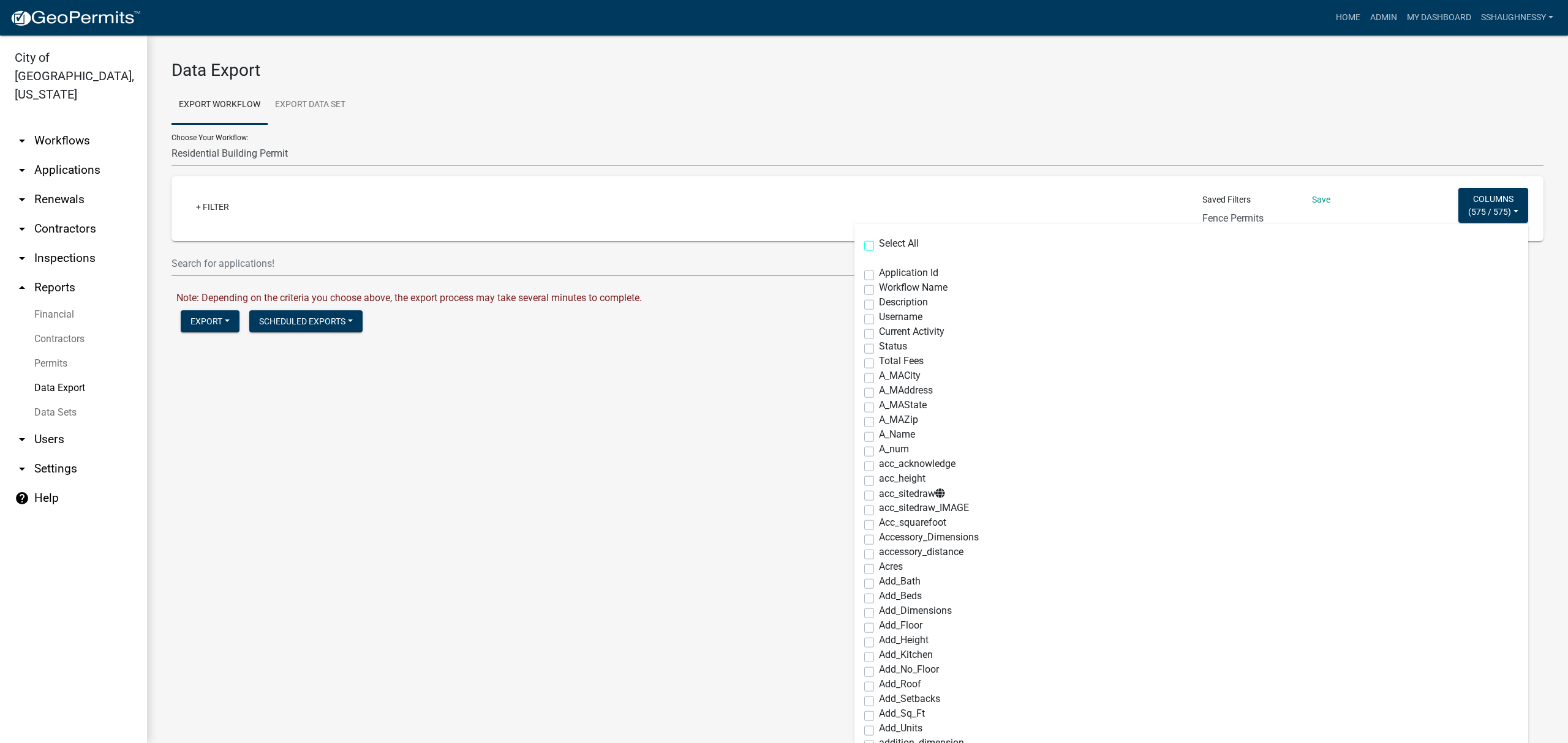
checkbox input "false"
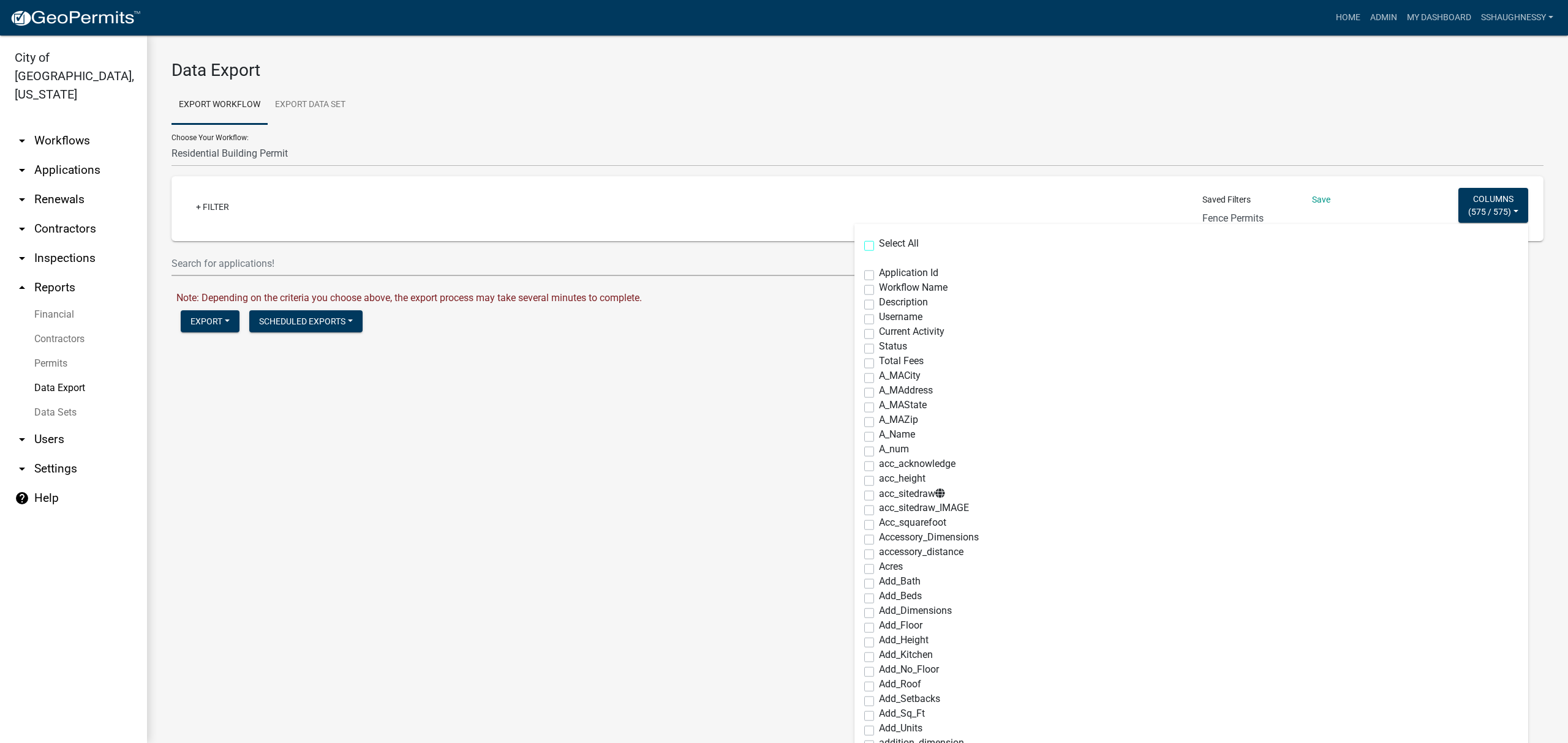
checkbox input "false"
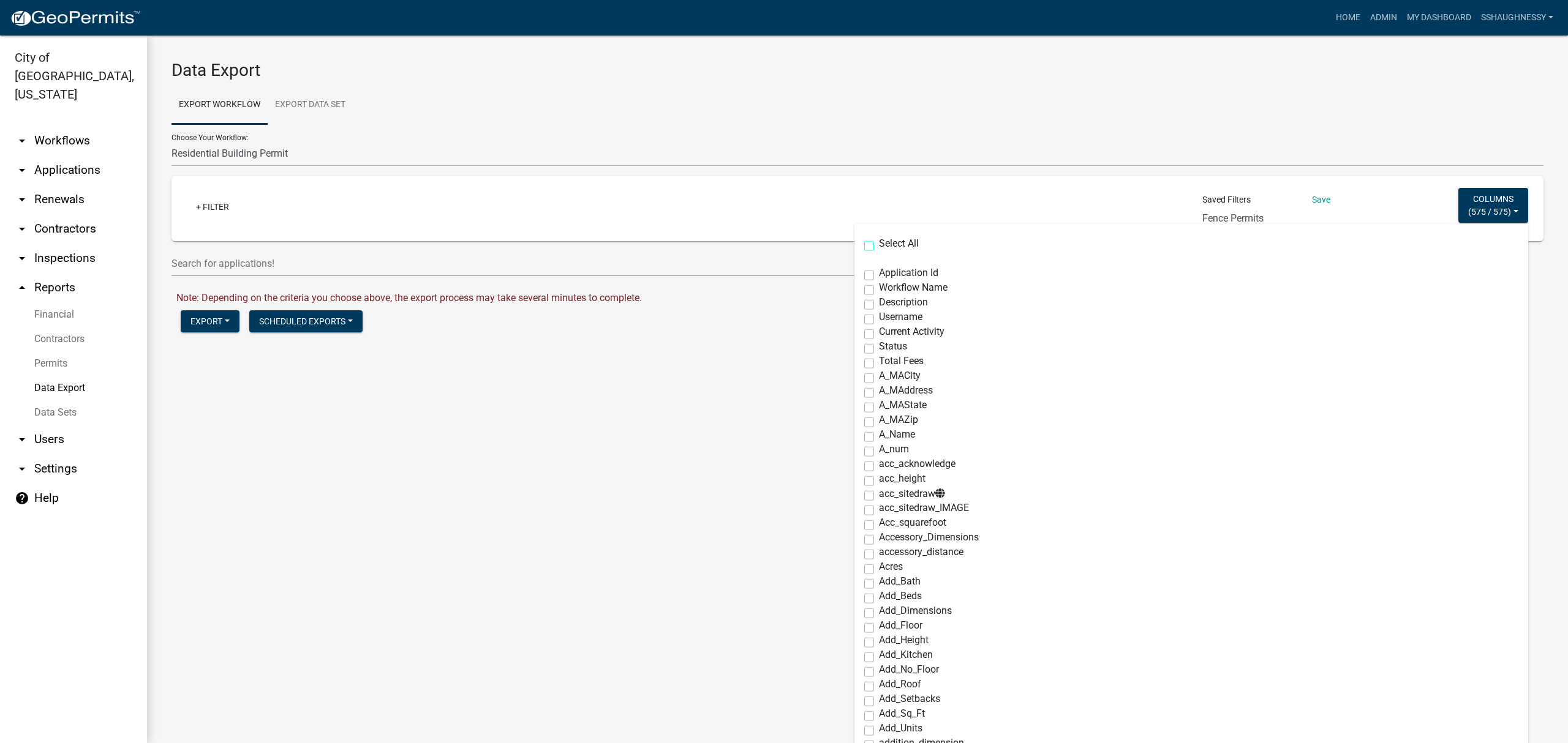
checkbox input "false"
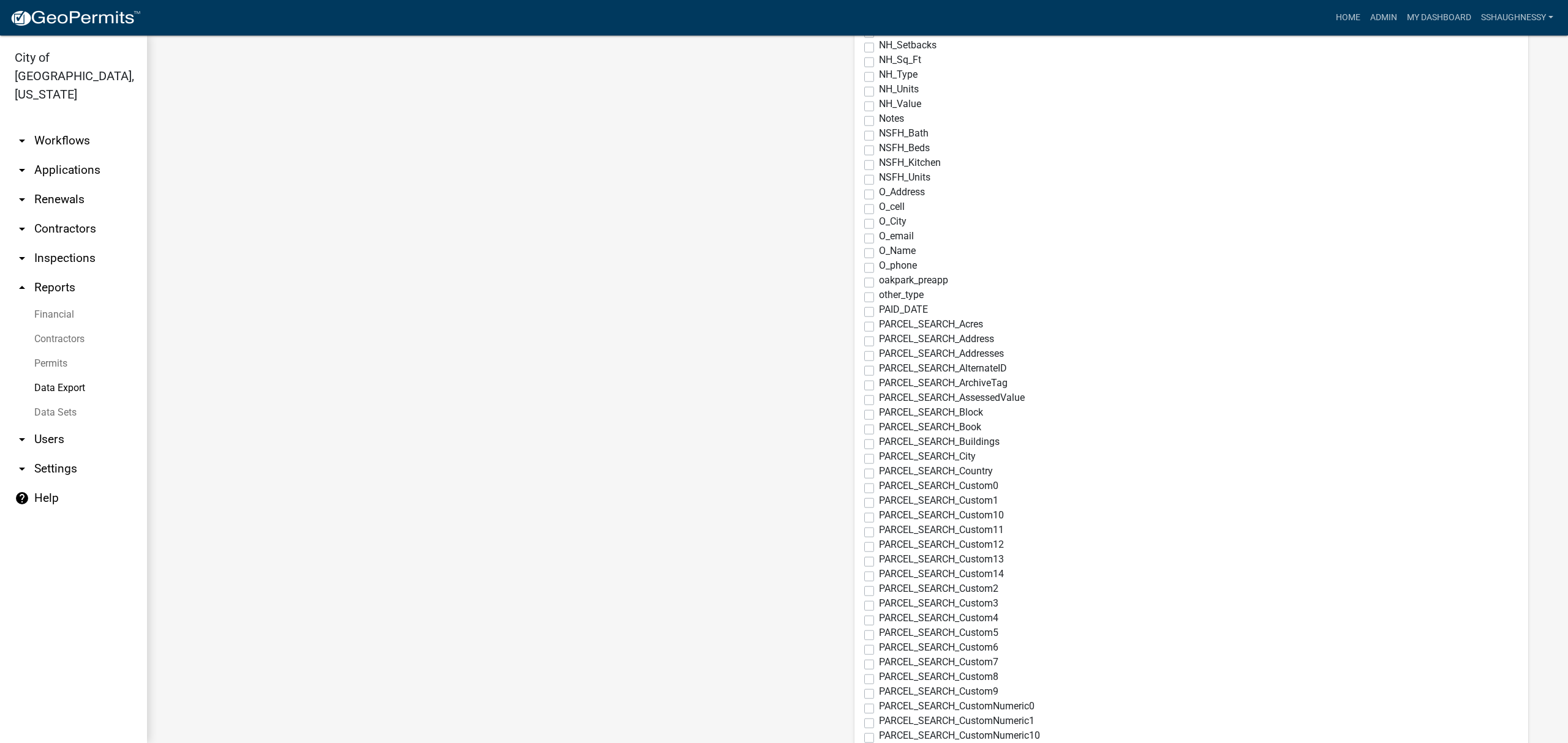
scroll to position [4327, 0]
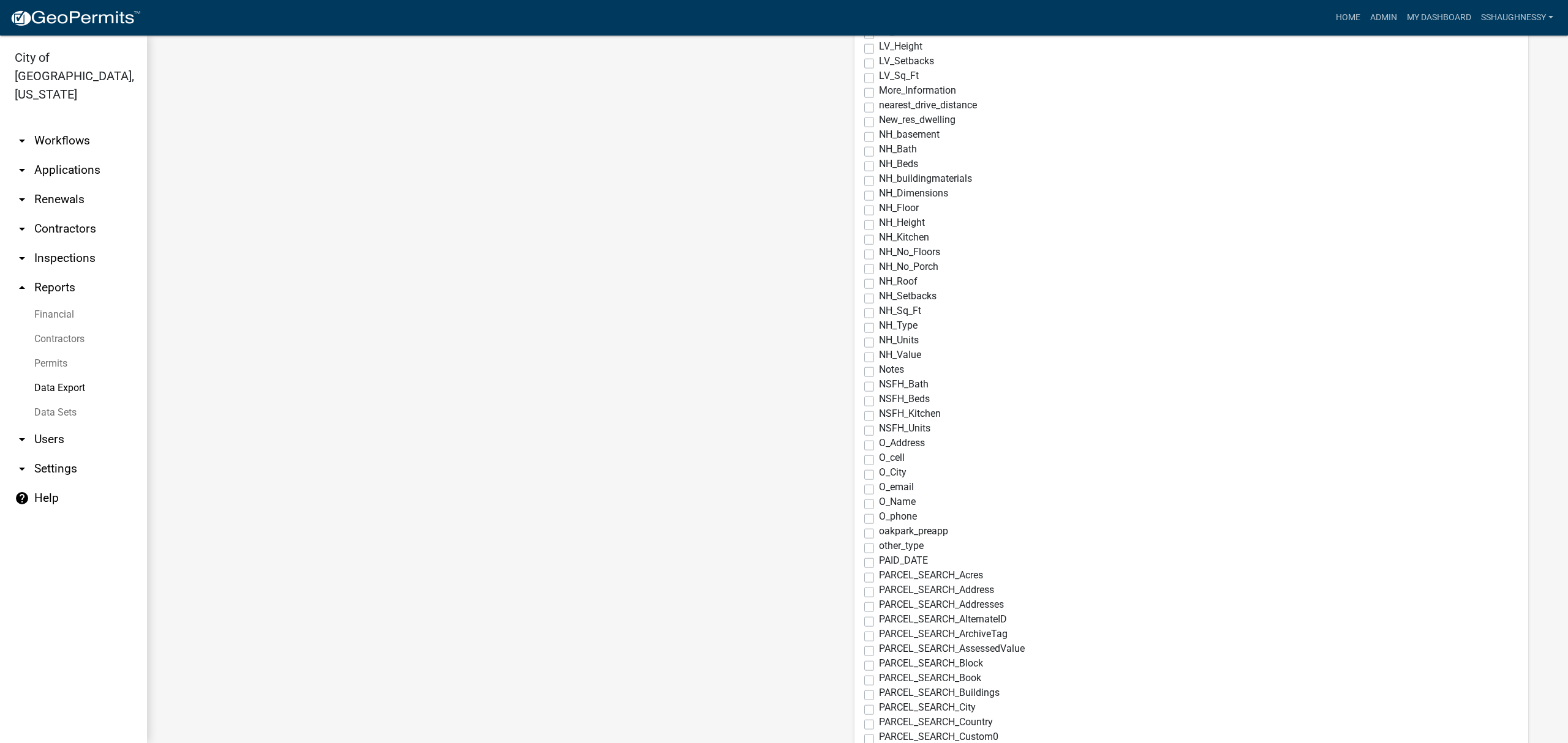
click at [879, 444] on label "O_Address" at bounding box center [901, 443] width 46 height 9
click at [879, 444] on input "O_Address" at bounding box center [882, 442] width 8 height 8
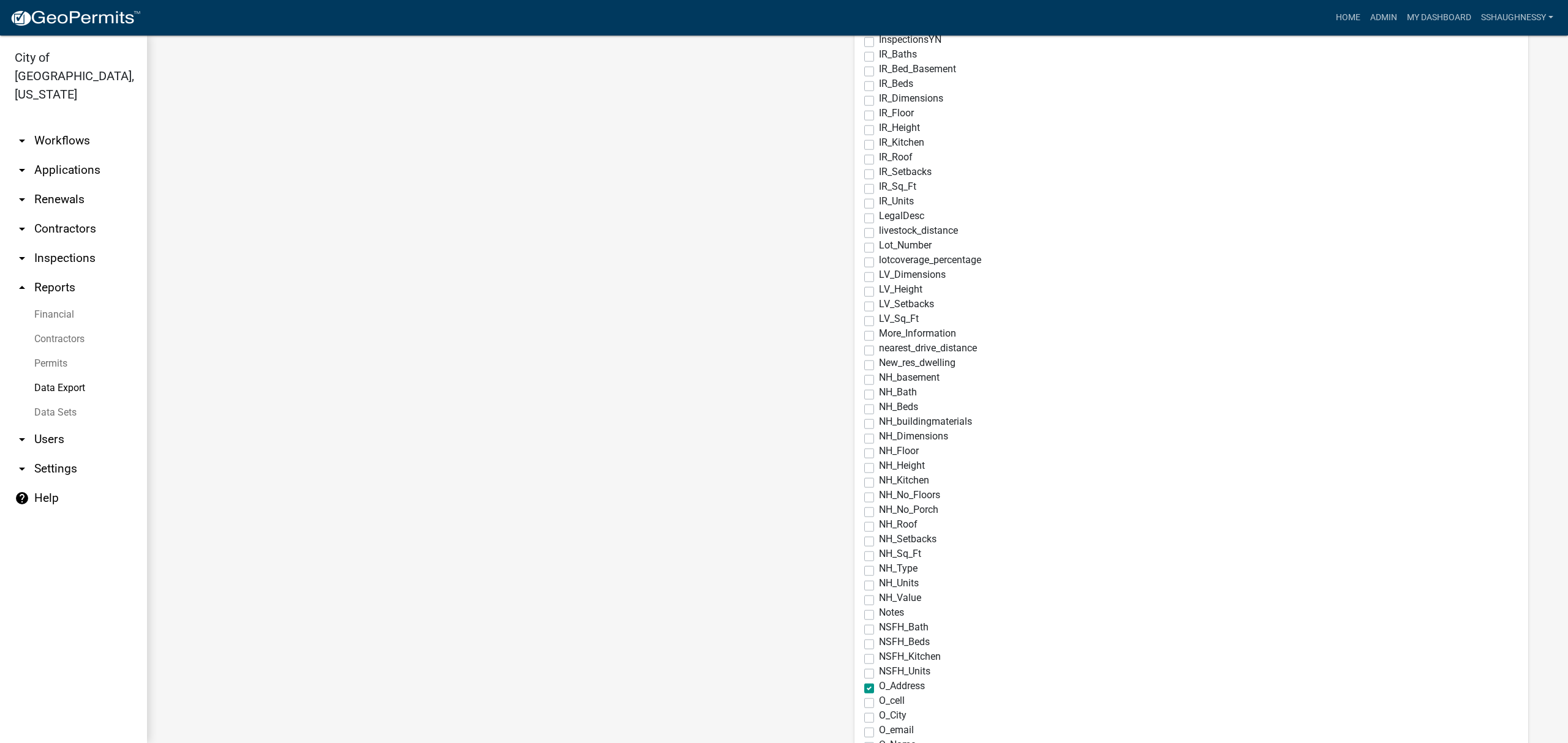
scroll to position [4082, 0]
click at [879, 250] on label "Lot_Number" at bounding box center [905, 247] width 53 height 9
click at [879, 250] on input "Lot_Number" at bounding box center [882, 246] width 8 height 8
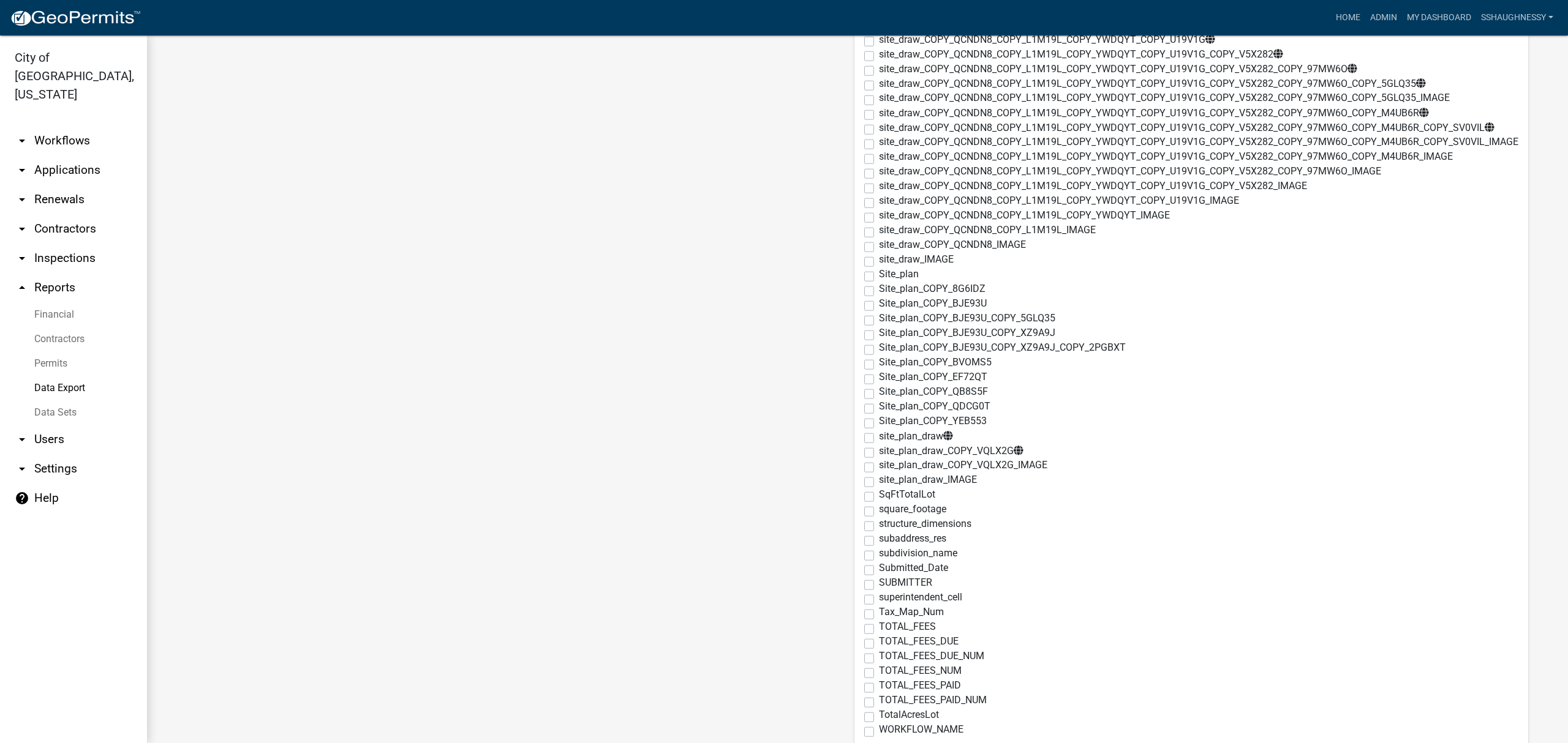
scroll to position [7988, 0]
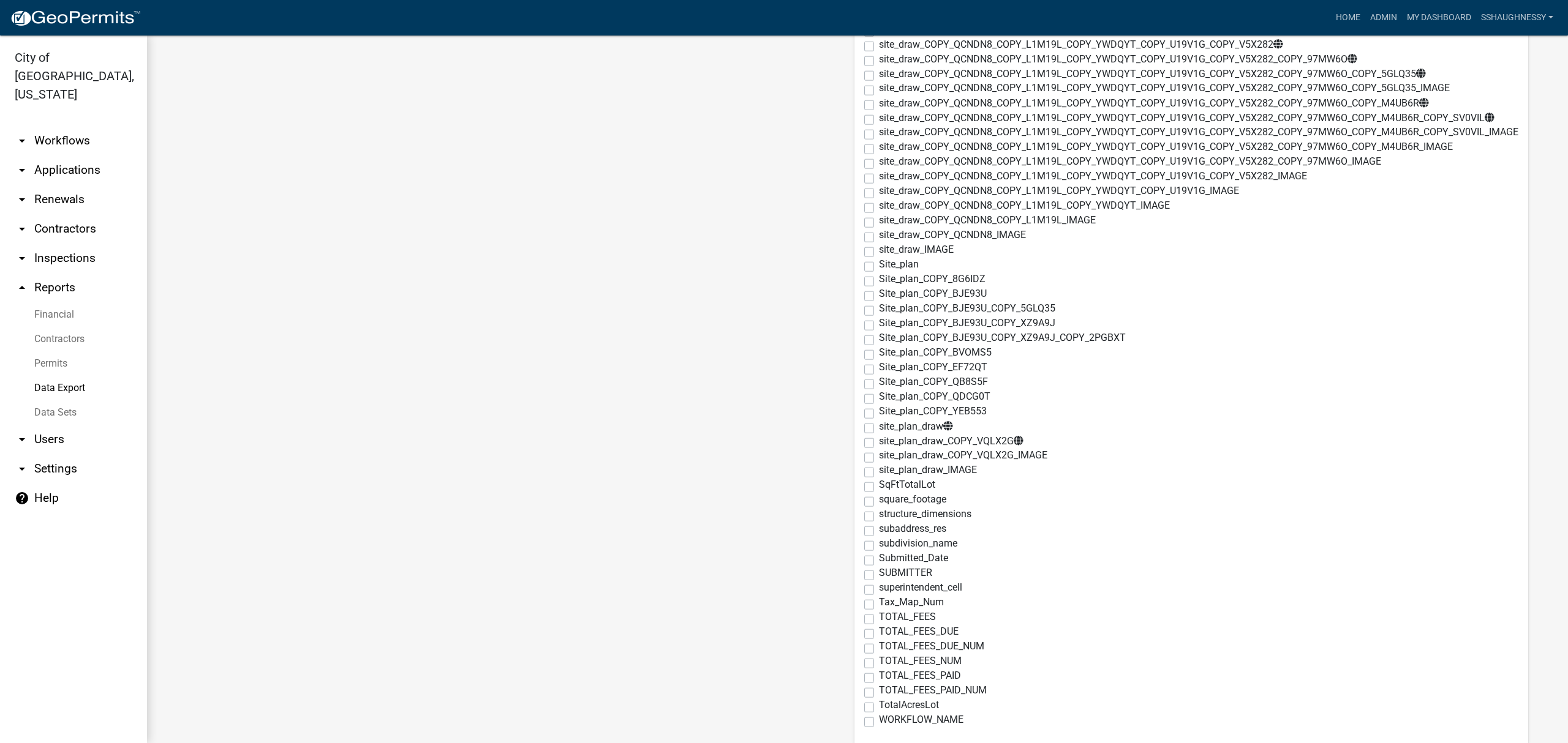
click at [879, 542] on label "subdivision_name" at bounding box center [918, 543] width 79 height 9
click at [879, 542] on input "subdivision_name" at bounding box center [882, 542] width 8 height 8
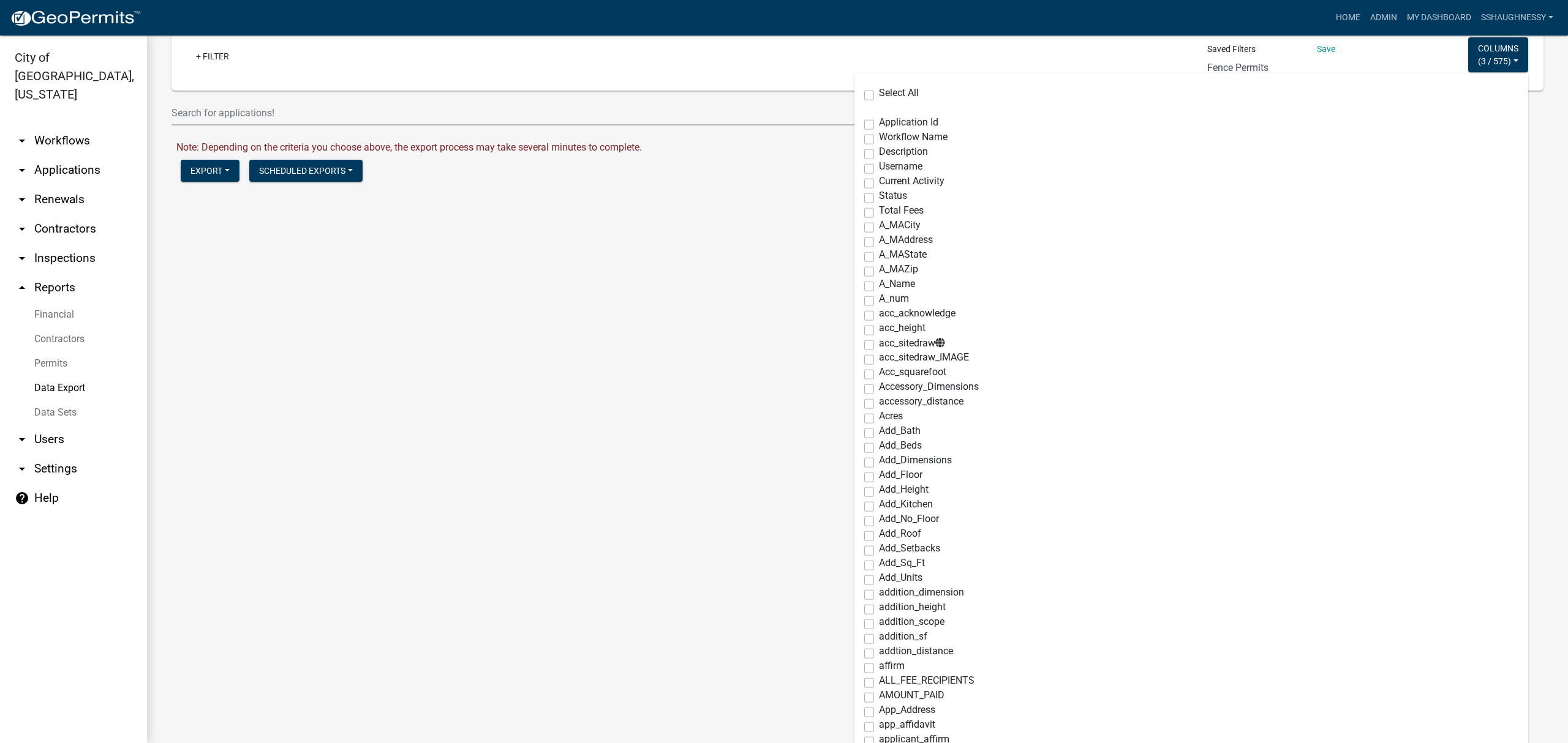
scroll to position [0, 0]
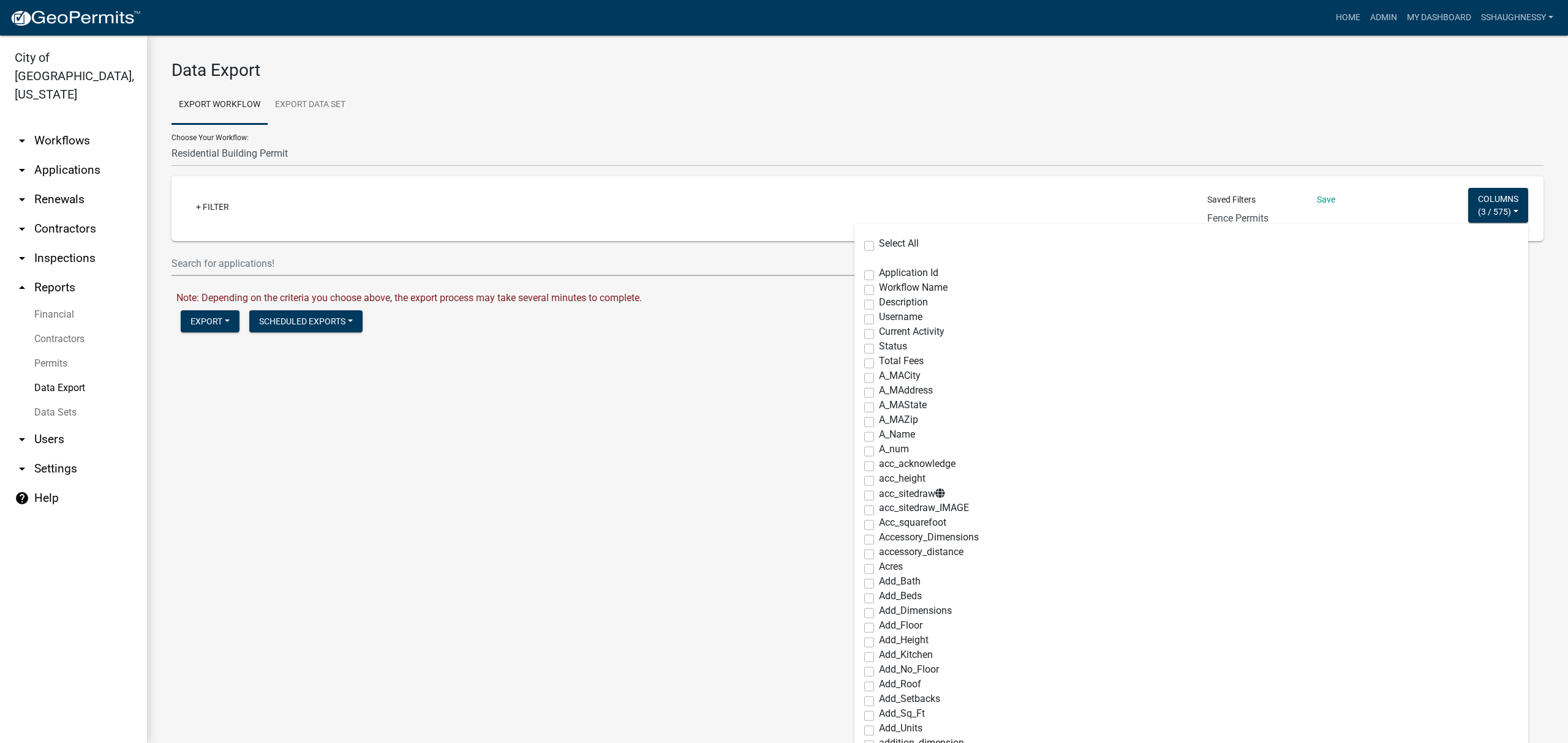
click at [707, 479] on main "Data Export Export Workflow Export Data Set Choose Your Workflow: Administrativ…" at bounding box center [857, 389] width 1421 height 708
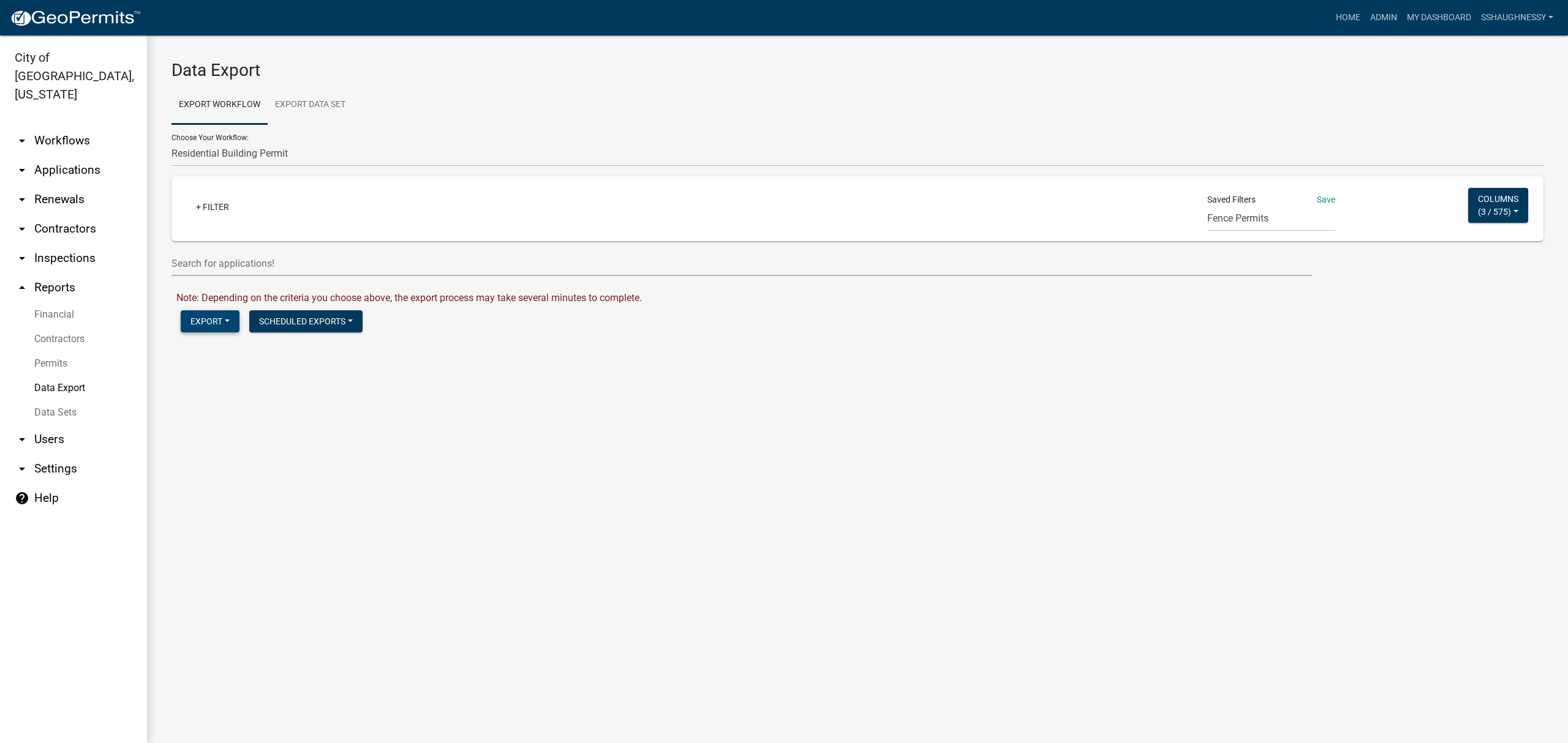
click at [205, 322] on button "Export" at bounding box center [210, 322] width 59 height 22
click at [224, 349] on button "Excel Format (.xlsx)" at bounding box center [243, 354] width 125 height 29
click at [256, 350] on link "Download Residential Building Permit.xlsx" at bounding box center [267, 347] width 182 height 11
click at [1490, 208] on span "3 / 575" at bounding box center [1495, 211] width 27 height 9
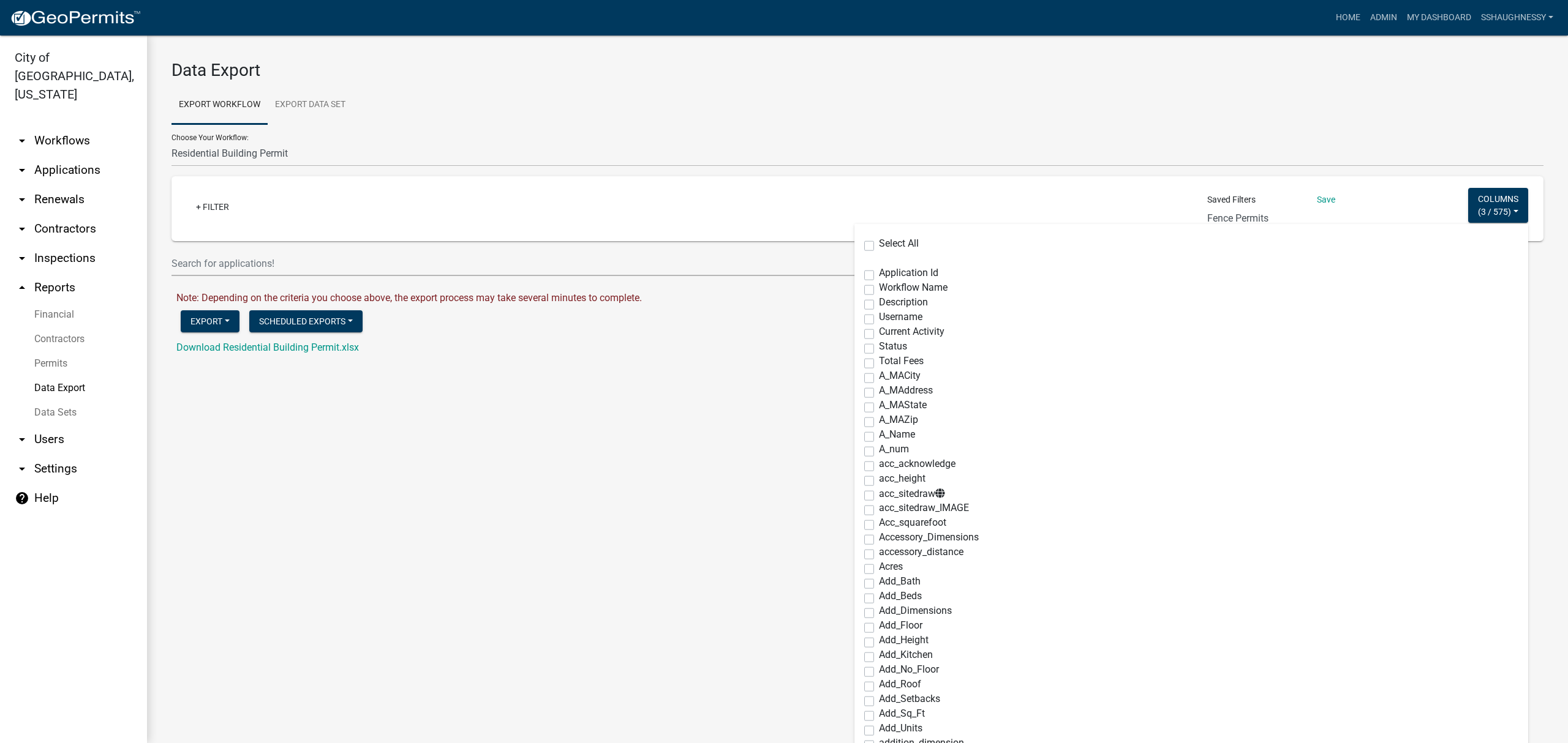
click at [879, 243] on label "Select All" at bounding box center [899, 243] width 40 height 9
click at [879, 243] on input "Select All" at bounding box center [882, 242] width 8 height 8
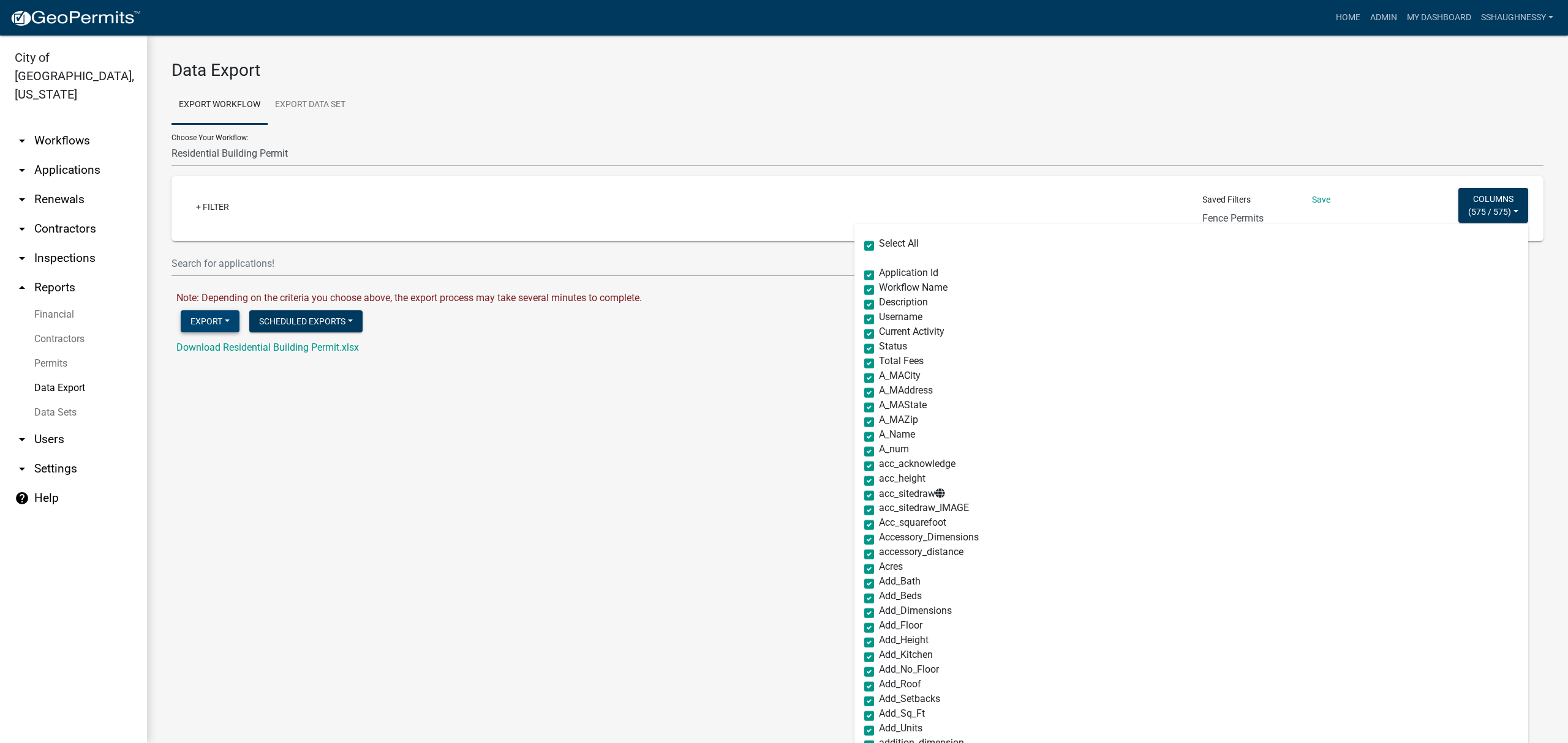
click at [195, 324] on button "Export" at bounding box center [210, 322] width 59 height 22
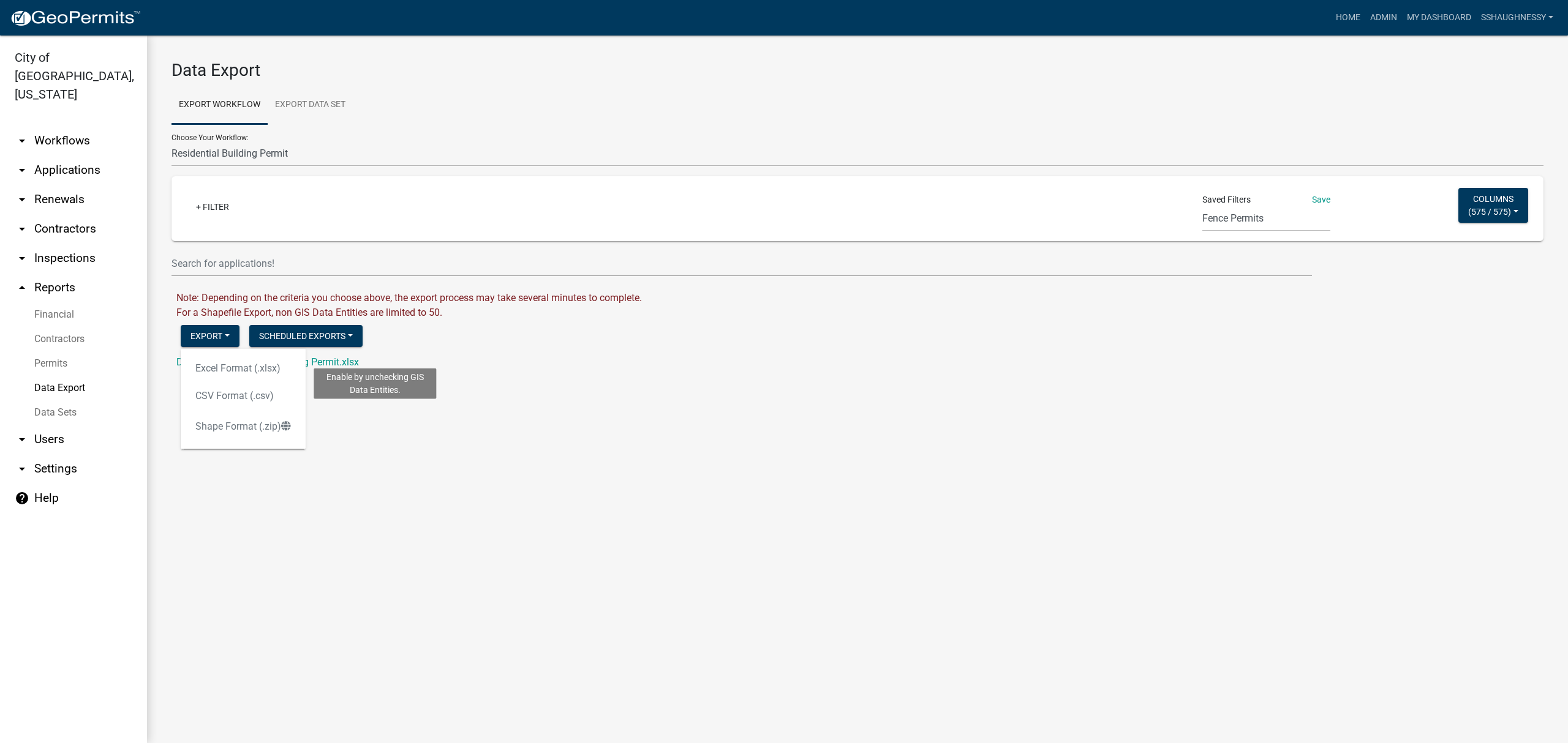
click at [213, 366] on div "Excel Format (.xlsx) CSV Format (.csv) Enable by unchecking GIS Data Entities. …" at bounding box center [243, 399] width 125 height 100
click at [422, 562] on main "Data Export Export Workflow Export Data Set Choose Your Workflow: Administrativ…" at bounding box center [857, 389] width 1421 height 708
click at [231, 337] on button "Export" at bounding box center [210, 337] width 59 height 22
click at [1489, 212] on span "575 / 575" at bounding box center [1489, 211] width 37 height 9
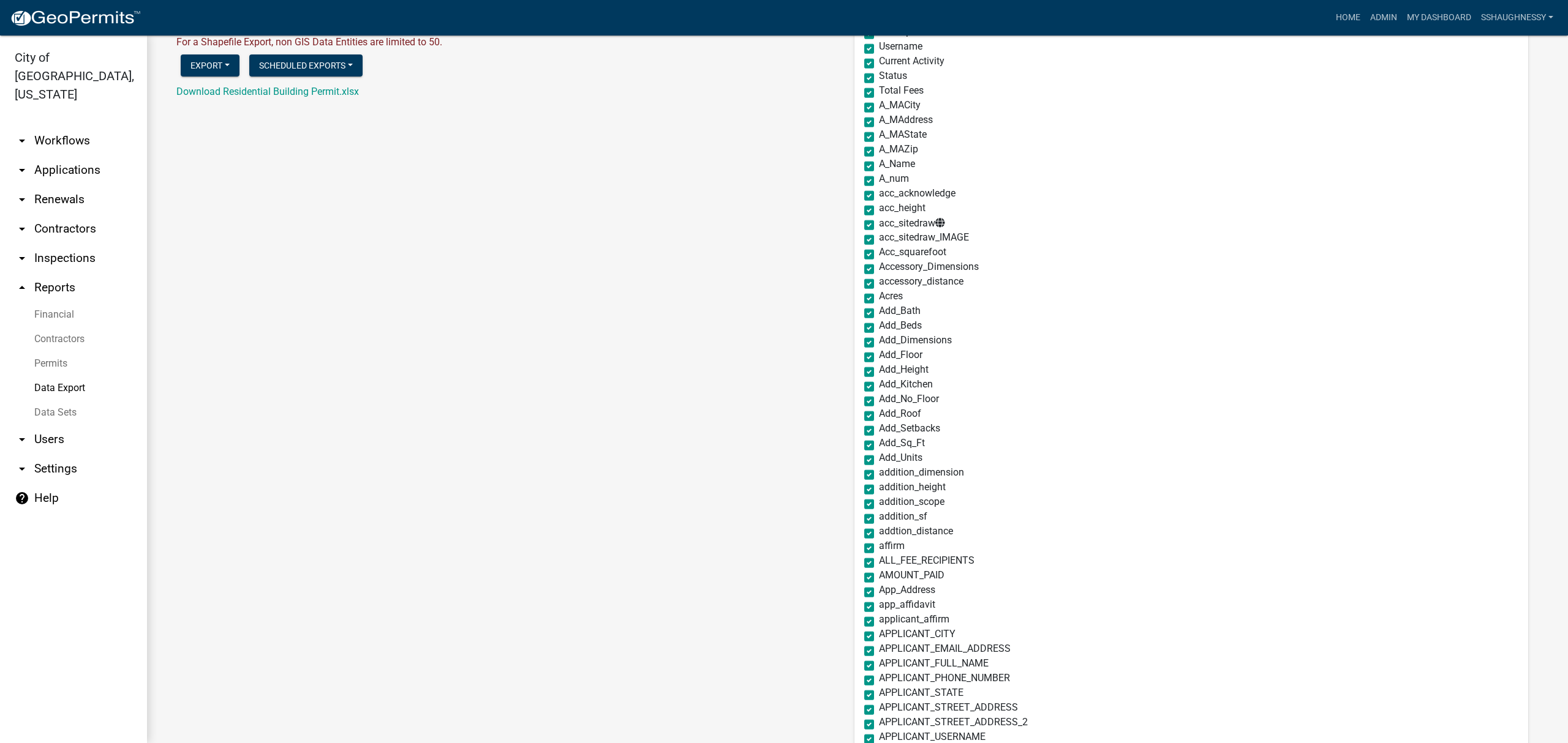
scroll to position [81, 0]
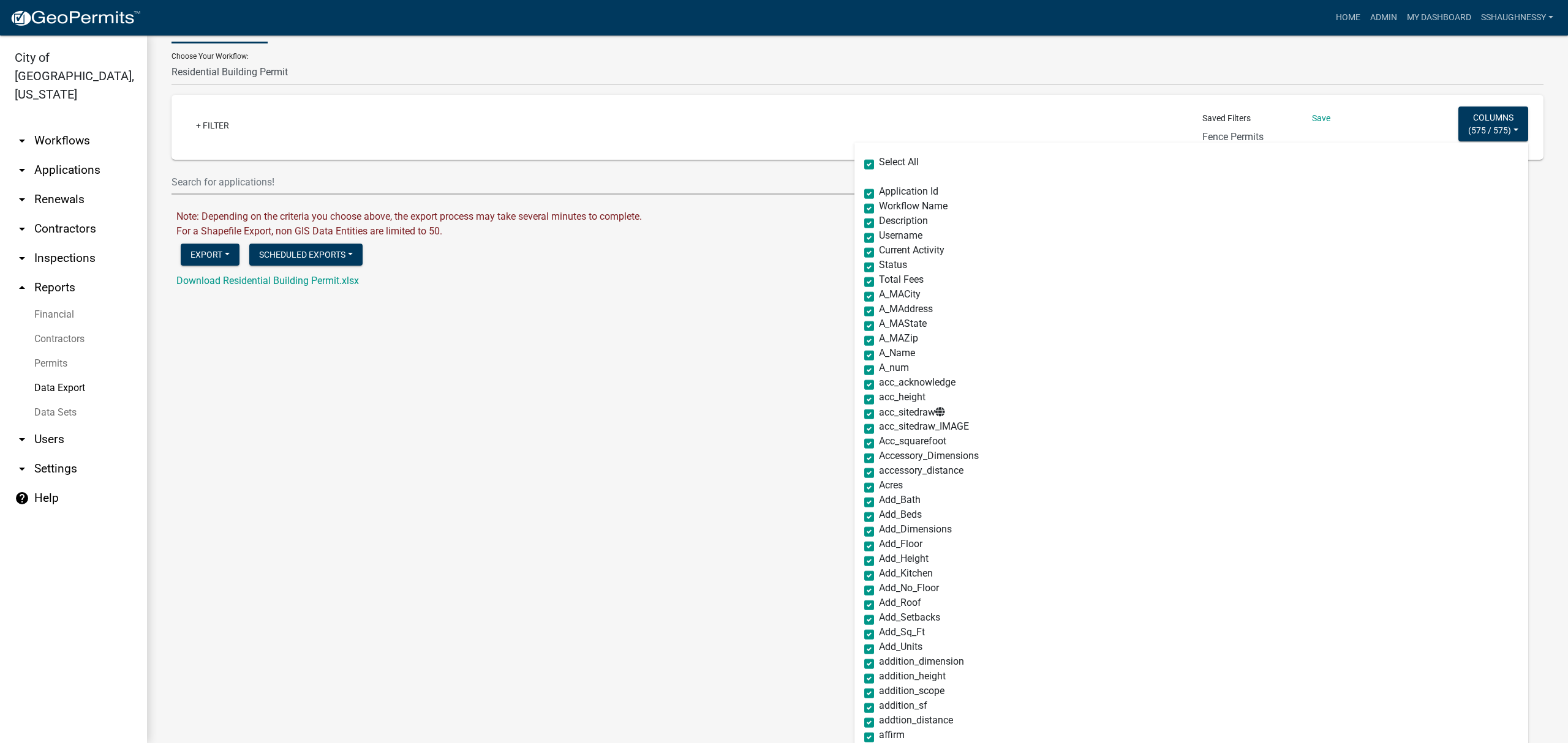
click at [879, 414] on label "acc_sitedraw" at bounding box center [912, 412] width 66 height 10
click at [879, 414] on input "acc_sitedraw" at bounding box center [882, 411] width 8 height 8
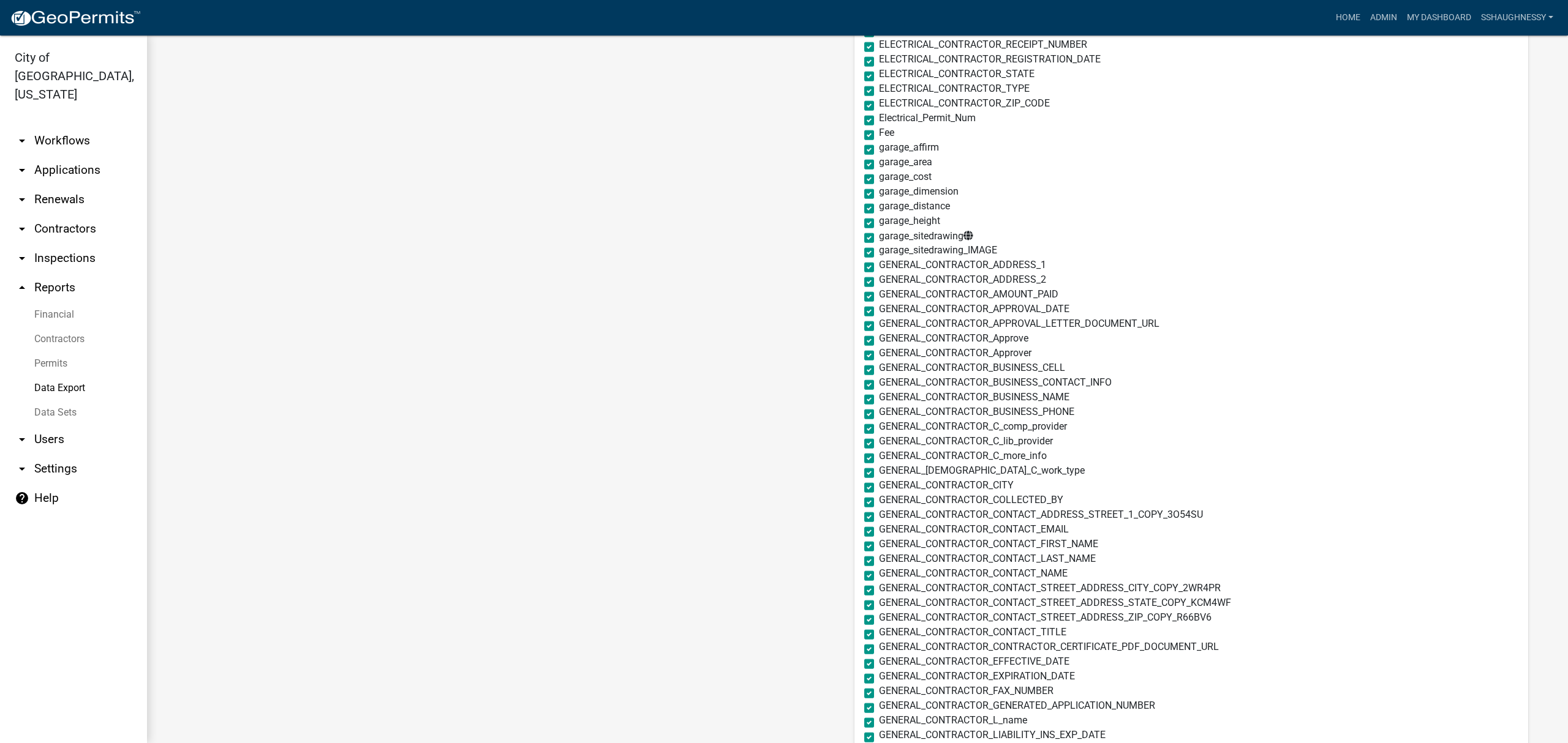
scroll to position [2367, 0]
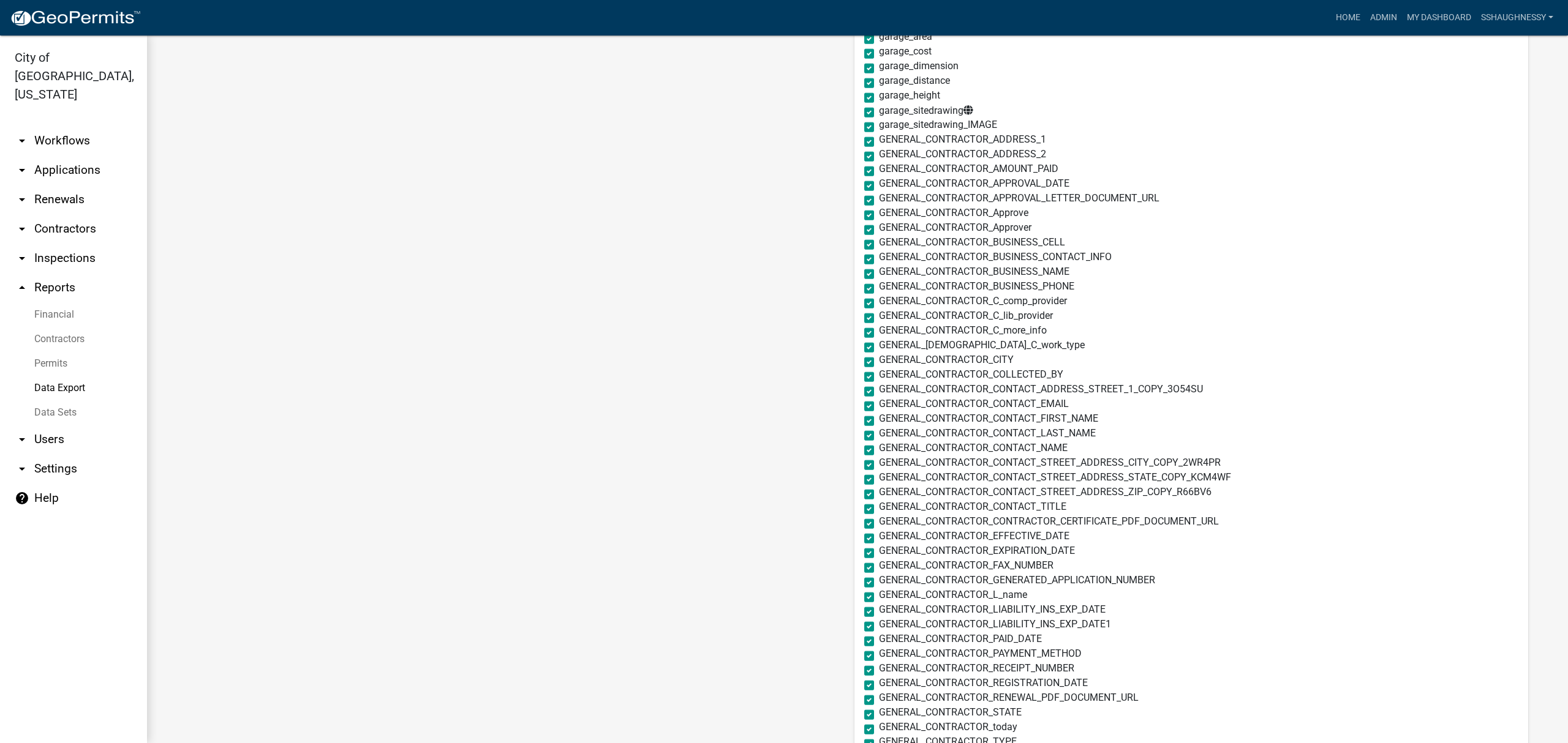
click at [879, 109] on label "garage_sitedrawing" at bounding box center [926, 110] width 94 height 10
click at [879, 109] on input "garage_sitedrawing" at bounding box center [882, 109] width 8 height 8
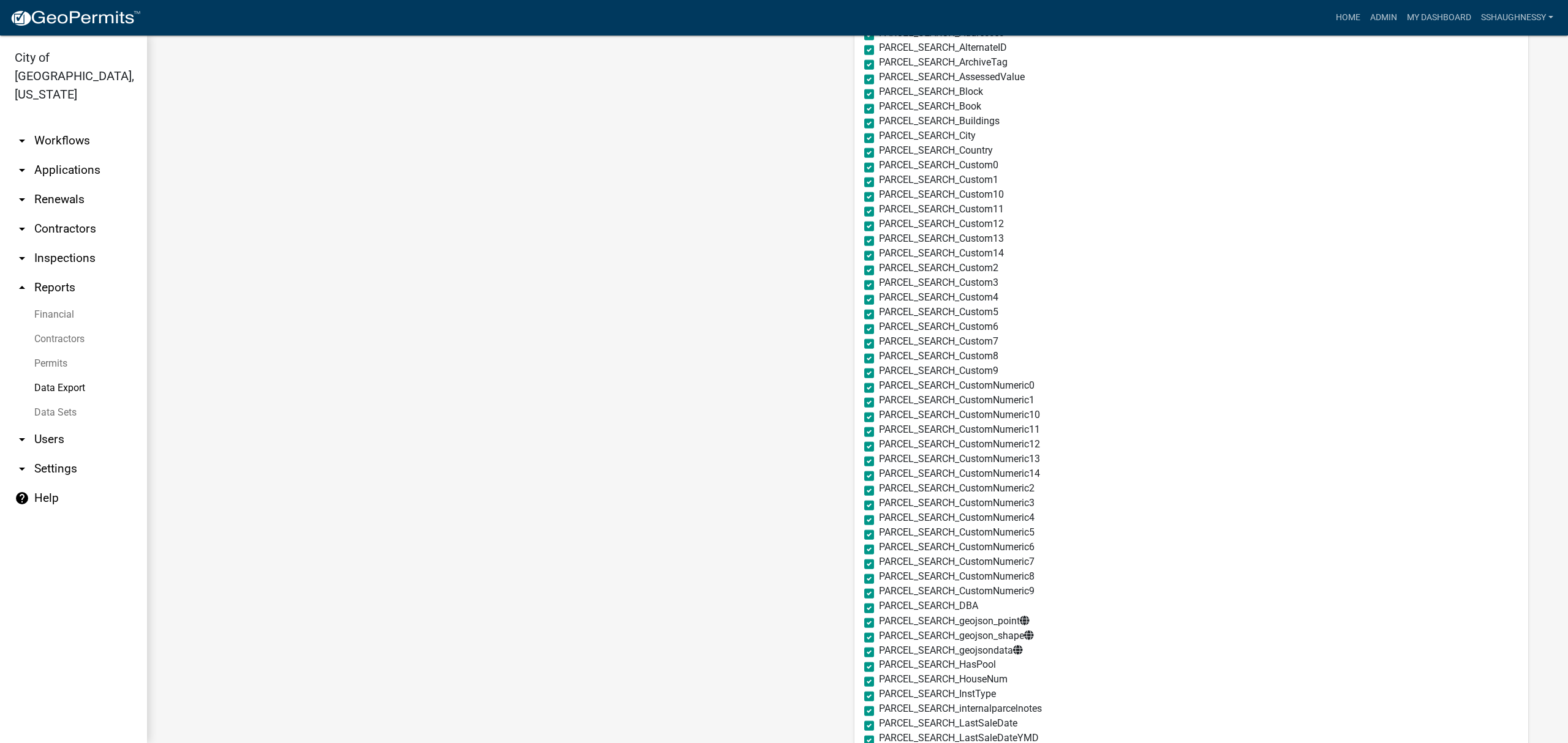
scroll to position [5388, 0]
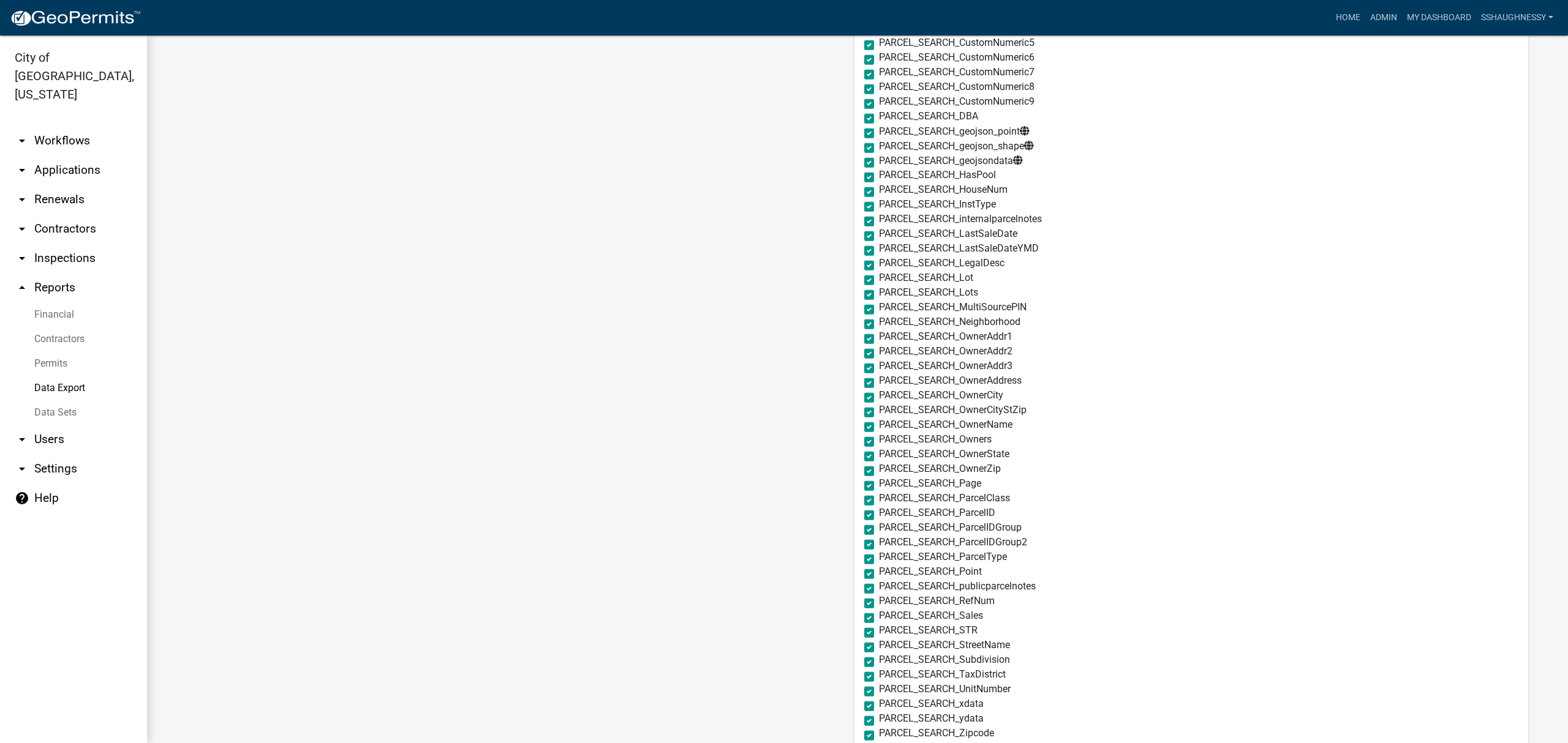
click at [879, 129] on label "PARCEL_SEARCH_geojson_point" at bounding box center [954, 131] width 151 height 10
click at [879, 129] on input "PARCEL_SEARCH_geojson_point" at bounding box center [882, 129] width 8 height 8
click at [864, 142] on div "PARCEL_SEARCH_geojson_shape" at bounding box center [1192, 148] width 654 height 15
click at [879, 150] on label "PARCEL_SEARCH_geojson_shape" at bounding box center [957, 146] width 155 height 10
click at [879, 148] on input "PARCEL_SEARCH_geojson_shape" at bounding box center [882, 144] width 8 height 8
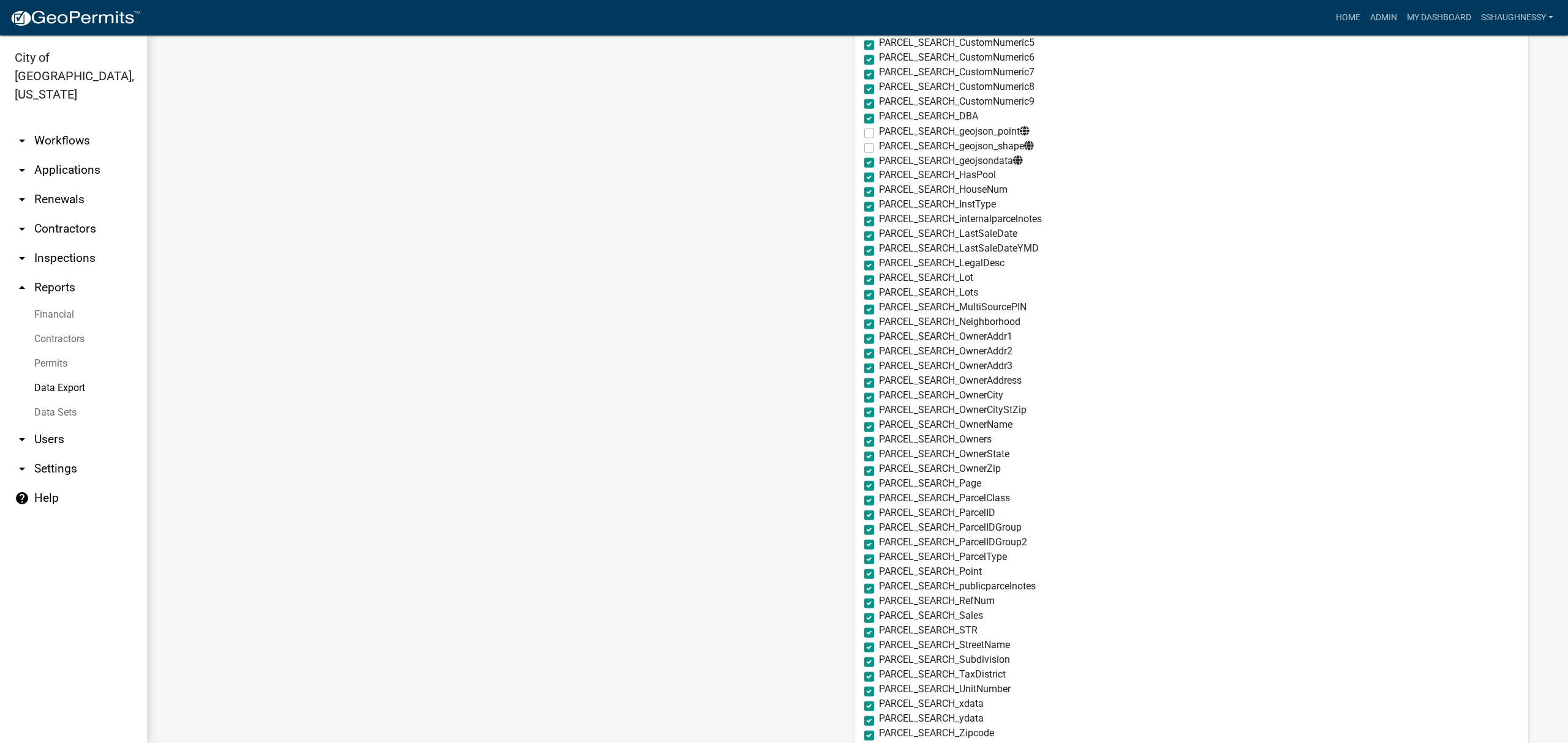
click at [879, 164] on label "PARCEL_SEARCH_geojsondata" at bounding box center [951, 161] width 144 height 10
click at [879, 163] on input "PARCEL_SEARCH_geojsondata" at bounding box center [882, 159] width 8 height 8
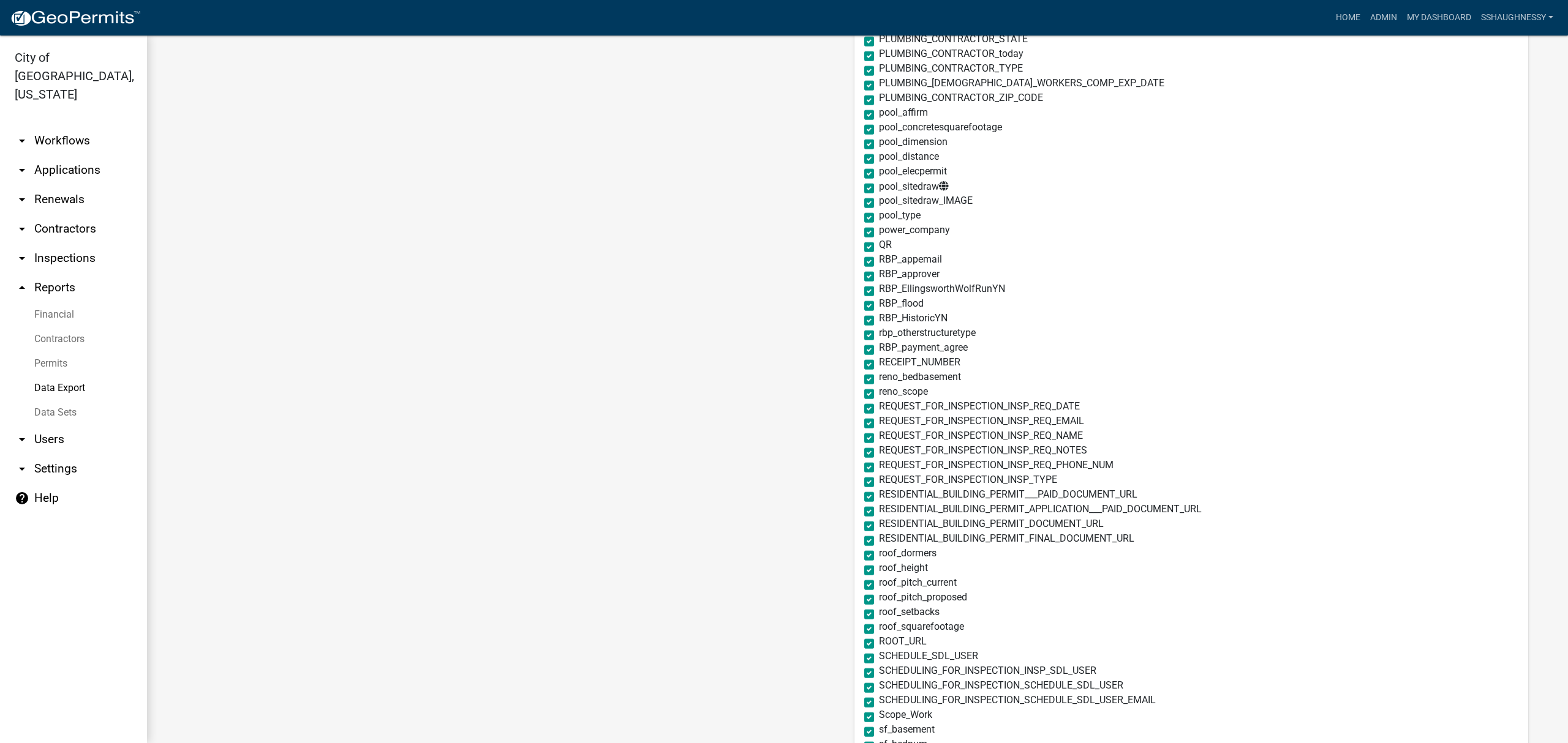
scroll to position [6858, 0]
click at [879, 192] on label "pool_sitedraw" at bounding box center [914, 190] width 70 height 10
click at [879, 192] on input "pool_sitedraw" at bounding box center [882, 188] width 8 height 8
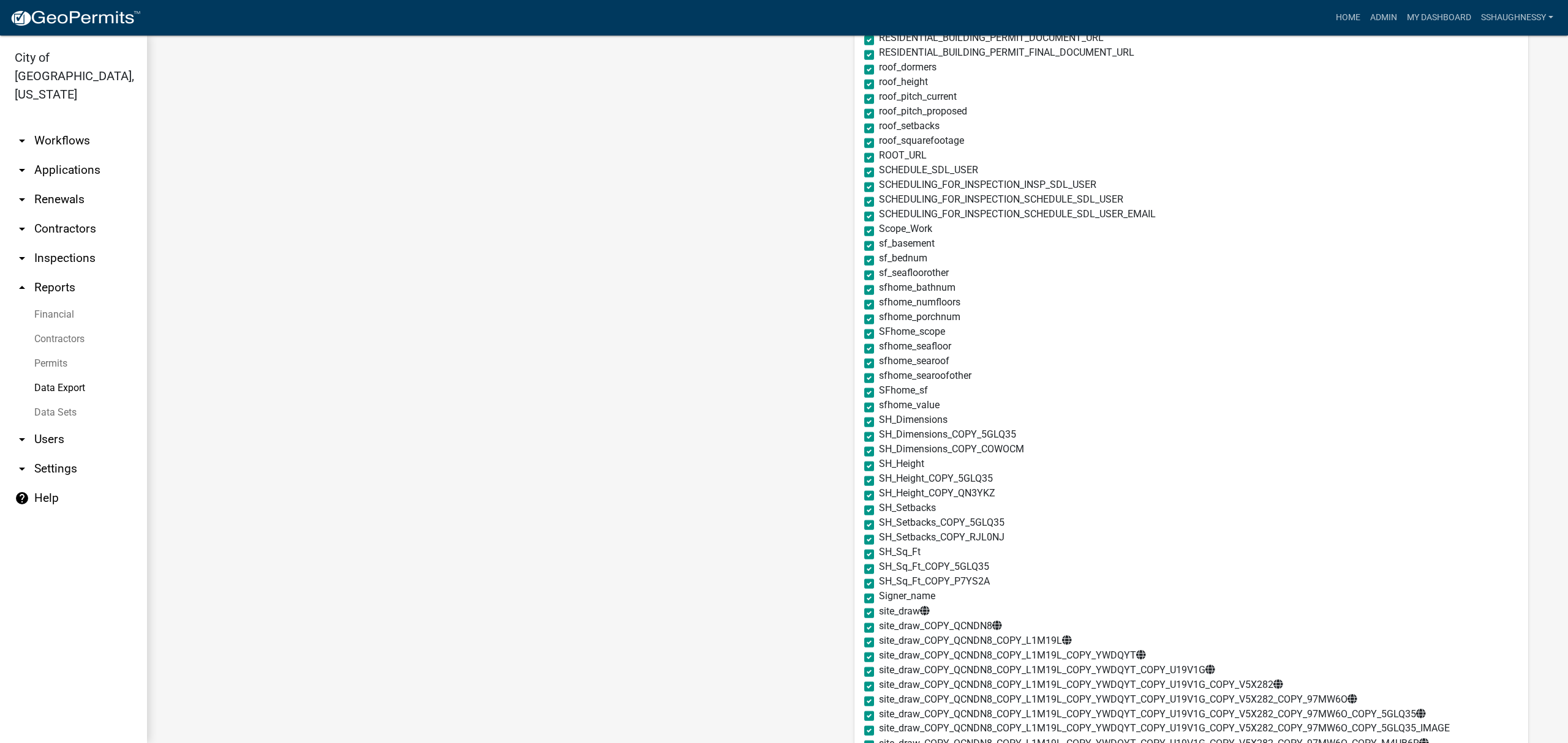
scroll to position [7593, 0]
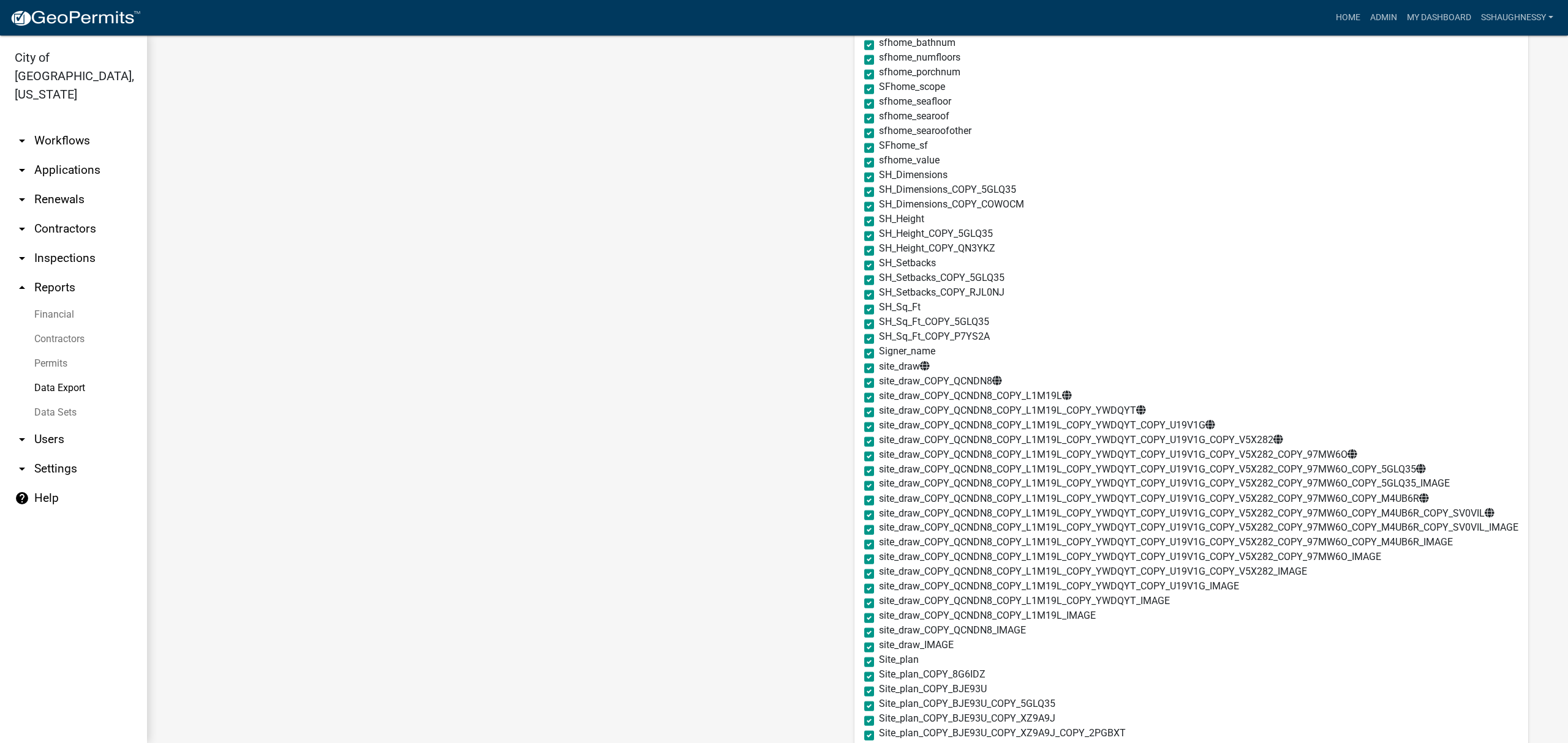
click at [879, 366] on label "site_draw" at bounding box center [904, 367] width 51 height 10
click at [879, 366] on input "site_draw" at bounding box center [882, 365] width 8 height 8
click at [879, 387] on label "site_draw_COPY_QCNDN8" at bounding box center [940, 381] width 123 height 10
click at [879, 384] on input "site_draw_COPY_QCNDN8" at bounding box center [882, 380] width 8 height 8
click at [879, 395] on label "site_draw_COPY_QCNDN8_COPY_L1M19L" at bounding box center [976, 396] width 193 height 10
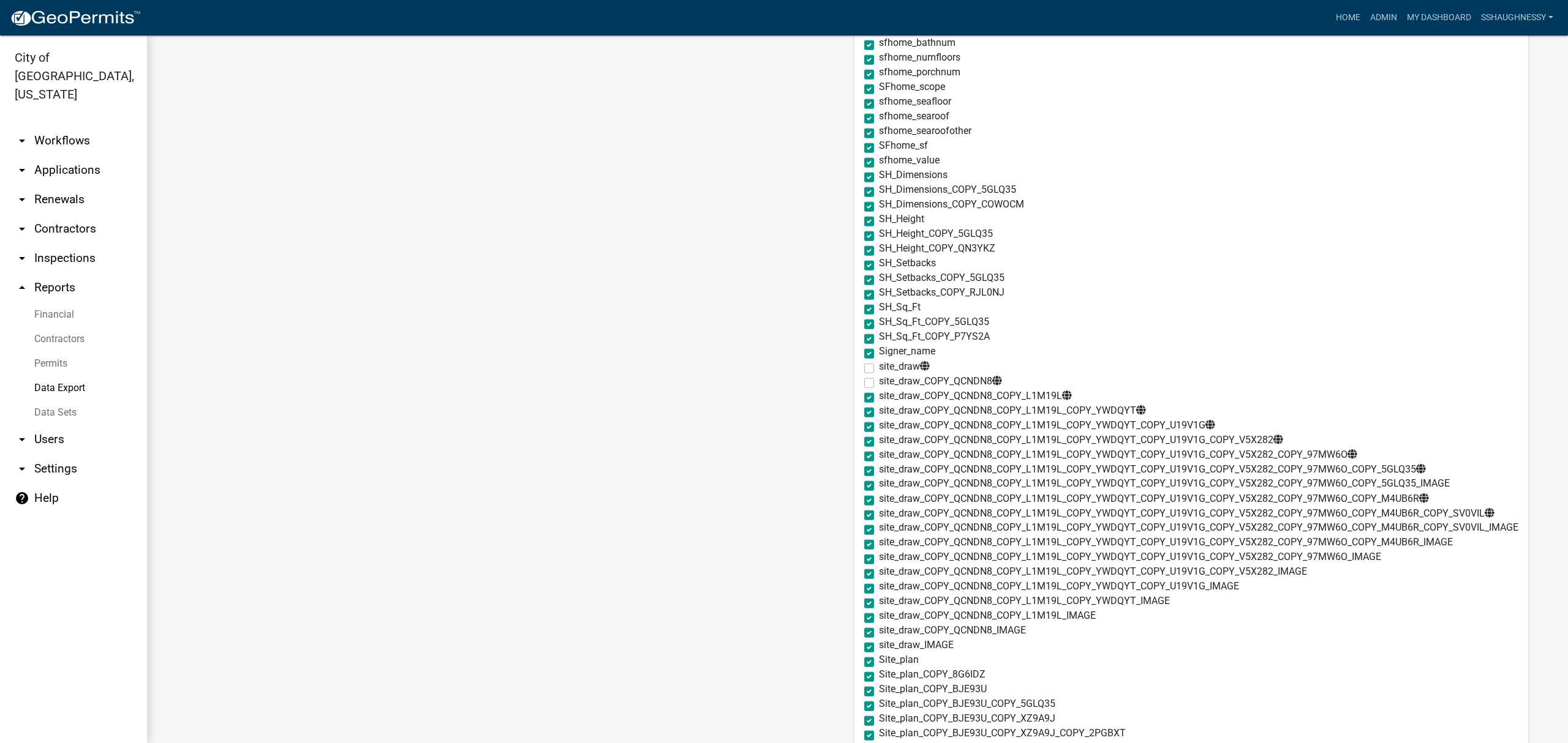
click at [879, 395] on input "site_draw_COPY_QCNDN8_COPY_L1M19L" at bounding box center [882, 394] width 8 height 8
click at [879, 414] on label "site_draw_COPY_QCNDN8_COPY_L1M19L_COPY_YWDQYT" at bounding box center [1012, 411] width 267 height 10
click at [879, 413] on input "site_draw_COPY_QCNDN8_COPY_L1M19L_COPY_YWDQYT" at bounding box center [882, 409] width 8 height 8
click at [879, 427] on label "site_draw_COPY_QCNDN8_COPY_L1M19L_COPY_YWDQYT_COPY_U19V1G" at bounding box center [1047, 425] width 337 height 10
click at [879, 427] on input "site_draw_COPY_QCNDN8_COPY_L1M19L_COPY_YWDQYT_COPY_U19V1G" at bounding box center [882, 424] width 8 height 8
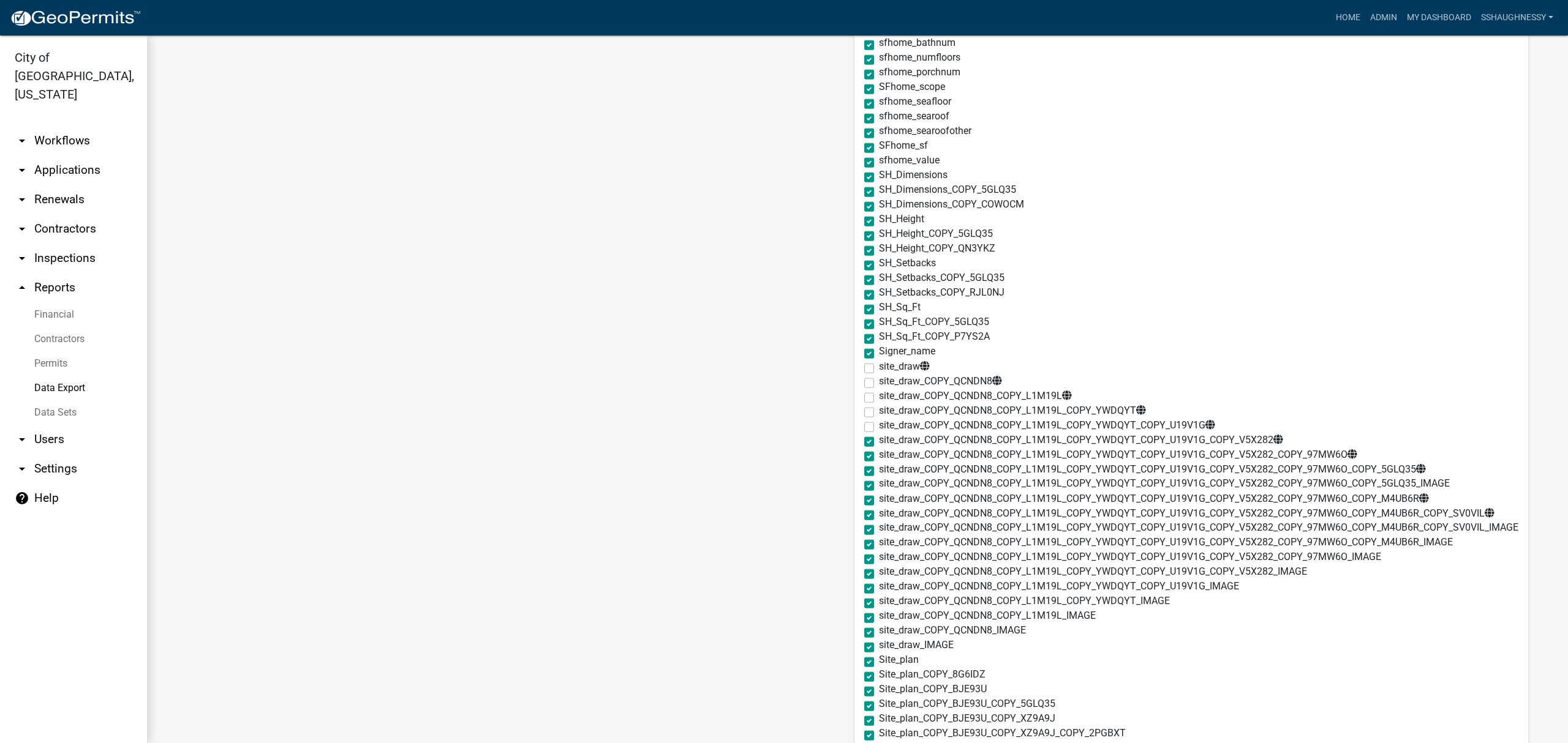
click at [879, 444] on label "site_draw_COPY_QCNDN8_COPY_L1M19L_COPY_YWDQYT_COPY_U19V1G_COPY_V5X282" at bounding box center [1081, 440] width 404 height 10
click at [879, 443] on input "site_draw_COPY_QCNDN8_COPY_L1M19L_COPY_YWDQYT_COPY_U19V1G_COPY_V5X282" at bounding box center [882, 438] width 8 height 8
click at [879, 458] on label "site_draw_COPY_QCNDN8_COPY_L1M19L_COPY_YWDQYT_COPY_U19V1G_COPY_V5X282_COPY_97MW…" at bounding box center [1118, 455] width 478 height 10
click at [879, 457] on input "site_draw_COPY_QCNDN8_COPY_L1M19L_COPY_YWDQYT_COPY_U19V1G_COPY_V5X282_COPY_97MW…" at bounding box center [882, 453] width 8 height 8
click at [879, 473] on label "site_draw_COPY_QCNDN8_COPY_L1M19L_COPY_YWDQYT_COPY_U19V1G_COPY_V5X282_COPY_97MW…" at bounding box center [1153, 469] width 547 height 10
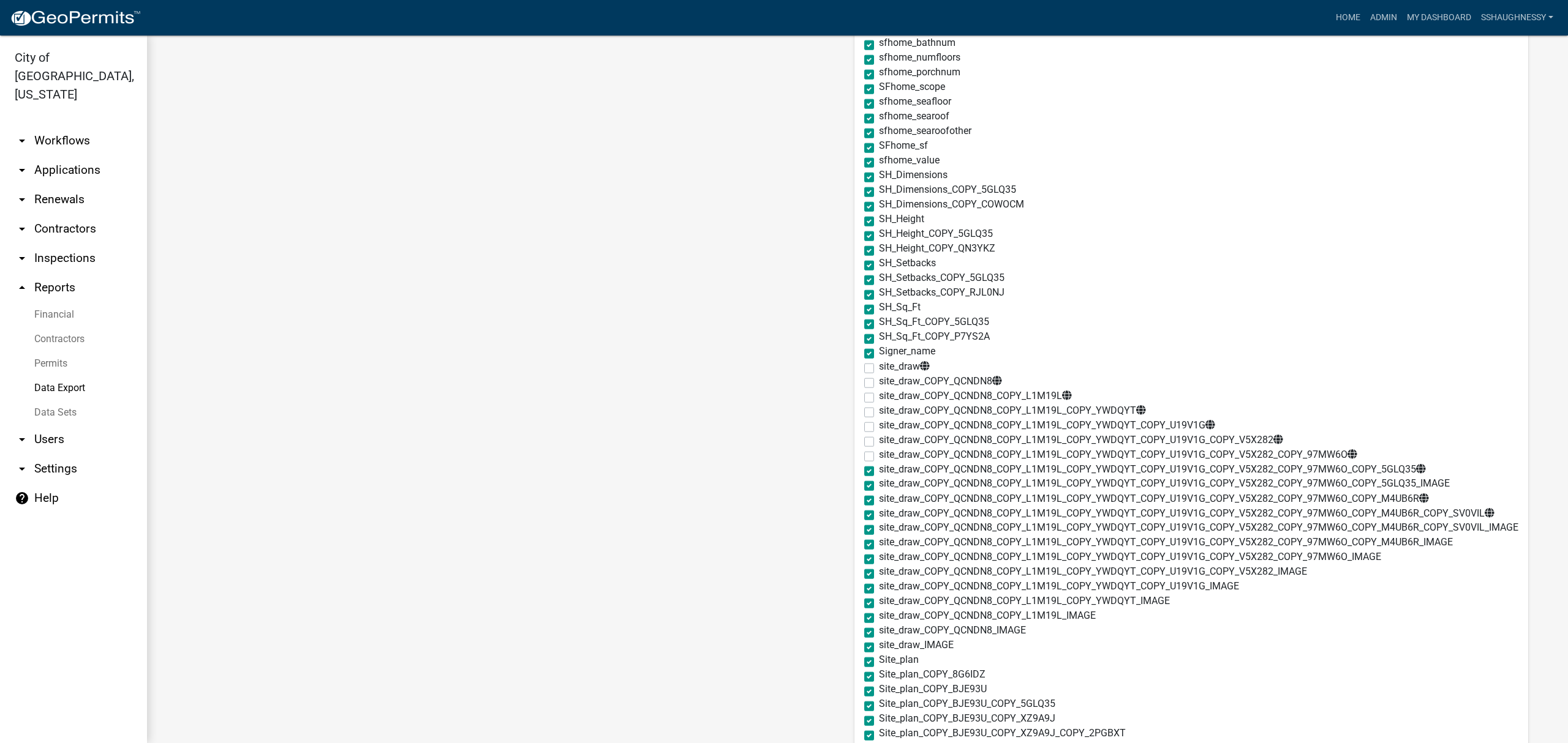
click at [879, 472] on input "site_draw_COPY_QCNDN8_COPY_L1M19L_COPY_YWDQYT_COPY_U19V1G_COPY_V5X282_COPY_97MW…" at bounding box center [882, 468] width 8 height 8
click at [879, 483] on label "site_draw_COPY_QCNDN8_COPY_L1M19L_COPY_YWDQYT_COPY_U19V1G_COPY_V5X282_COPY_97MW…" at bounding box center [1164, 483] width 571 height 9
click at [879, 483] on input "site_draw_COPY_QCNDN8_COPY_L1M19L_COPY_YWDQYT_COPY_U19V1G_COPY_V5X282_COPY_97MW…" at bounding box center [882, 482] width 8 height 8
click at [879, 501] on label "site_draw_COPY_QCNDN8_COPY_L1M19L_COPY_YWDQYT_COPY_U19V1G_COPY_V5X282_COPY_97MW…" at bounding box center [1154, 499] width 550 height 10
click at [879, 501] on input "site_draw_COPY_QCNDN8_COPY_L1M19L_COPY_YWDQYT_COPY_U19V1G_COPY_V5X282_COPY_97MW…" at bounding box center [882, 497] width 8 height 8
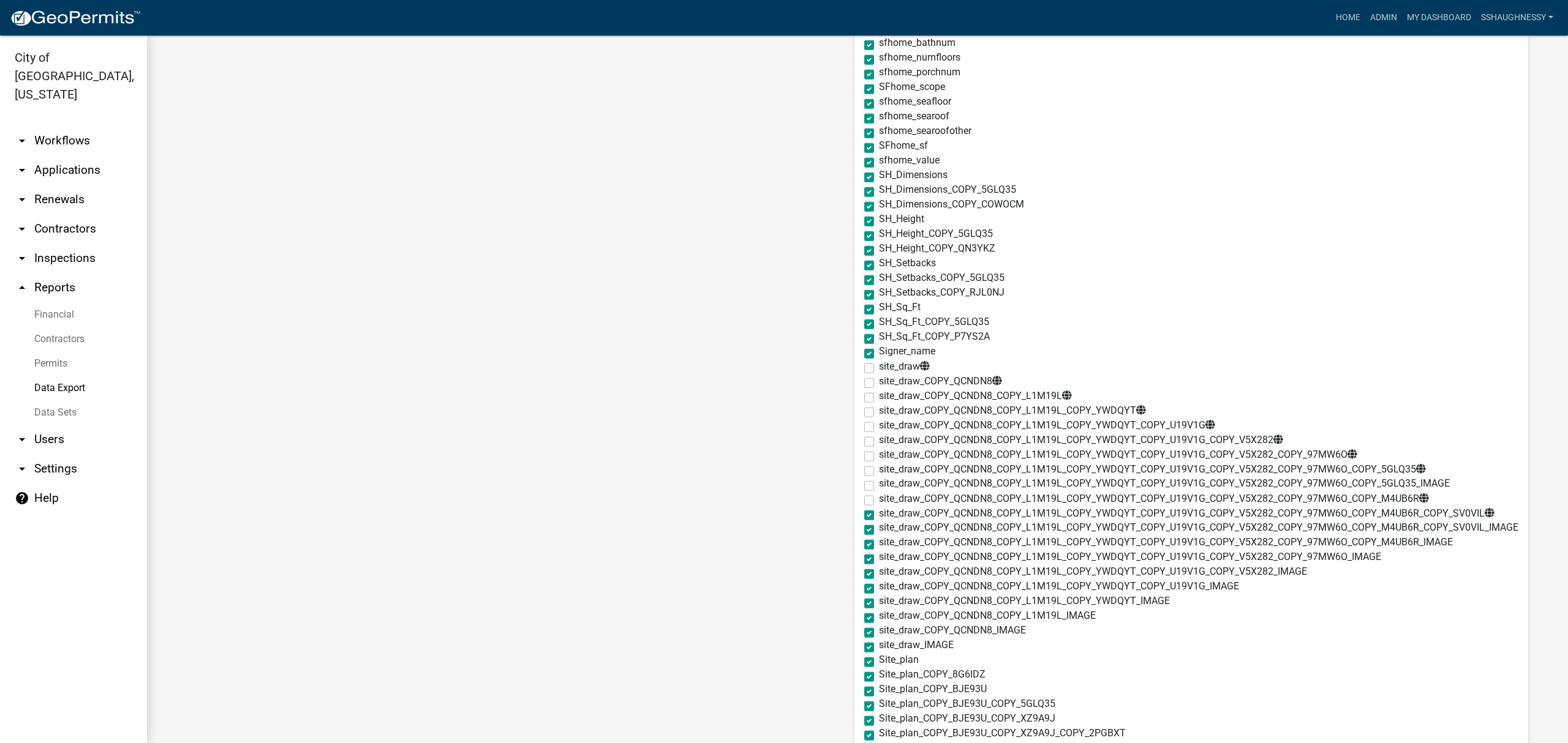
click at [879, 513] on label "site_draw_COPY_QCNDN8_COPY_L1M19L_COPY_YWDQYT_COPY_U19V1G_COPY_V5X282_COPY_97MW…" at bounding box center [1186, 513] width 616 height 10
click at [879, 513] on input "site_draw_COPY_QCNDN8_COPY_L1M19L_COPY_YWDQYT_COPY_U19V1G_COPY_V5X282_COPY_97MW…" at bounding box center [882, 512] width 8 height 8
click at [879, 532] on label "site_draw_COPY_QCNDN8_COPY_L1M19L_COPY_YWDQYT_COPY_U19V1G_COPY_V5X282_COPY_97MW…" at bounding box center [1198, 527] width 640 height 9
click at [879, 531] on input "site_draw_COPY_QCNDN8_COPY_L1M19L_COPY_YWDQYT_COPY_U19V1G_COPY_V5X282_COPY_97MW…" at bounding box center [882, 526] width 8 height 8
click at [879, 543] on label "site_draw_COPY_QCNDN8_COPY_L1M19L_COPY_YWDQYT_COPY_U19V1G_COPY_V5X282_COPY_97MW…" at bounding box center [1166, 542] width 574 height 9
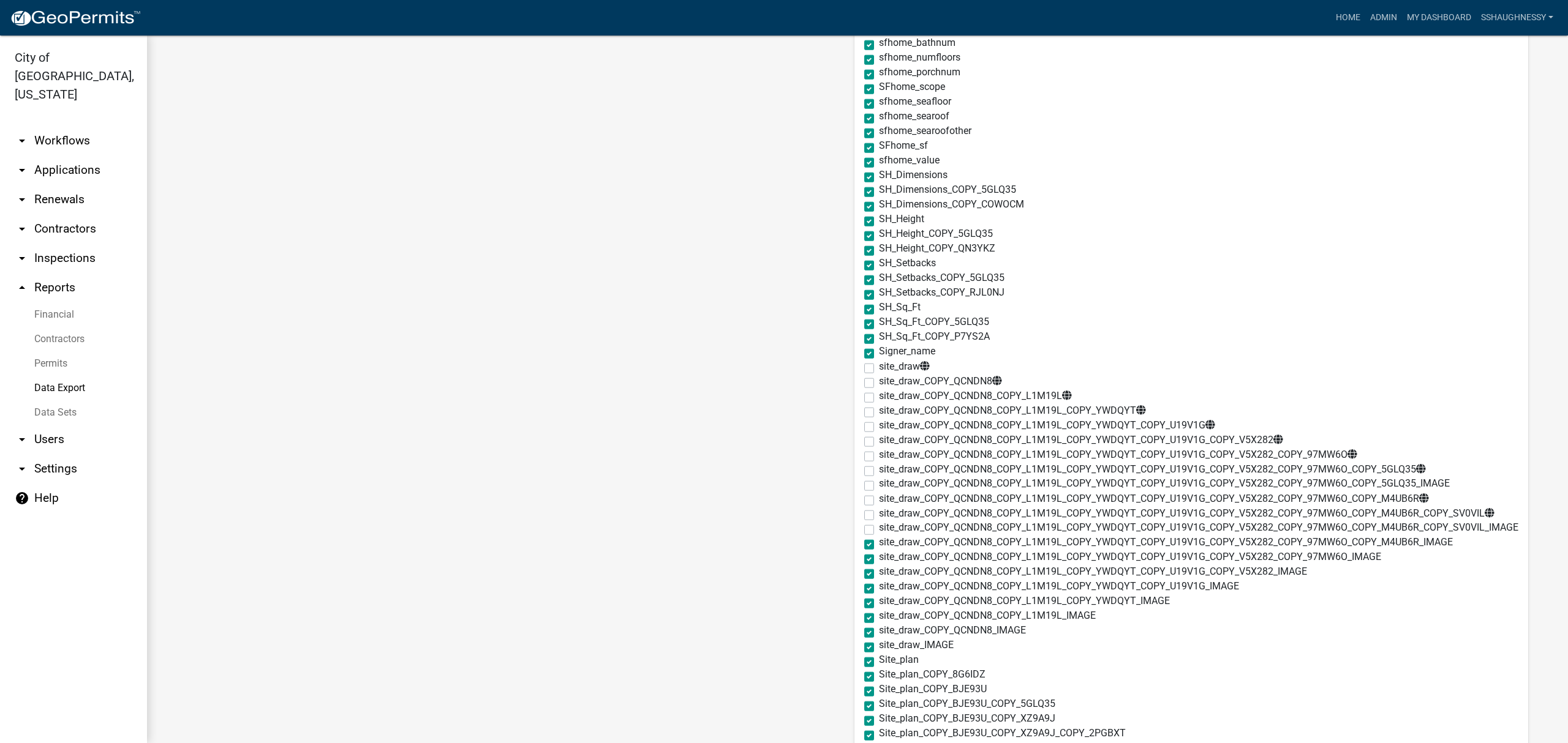
click at [879, 543] on input "site_draw_COPY_QCNDN8_COPY_L1M19L_COPY_YWDQYT_COPY_U19V1G_COPY_V5X282_COPY_97MW…" at bounding box center [882, 541] width 8 height 8
click at [879, 555] on label "site_draw_COPY_QCNDN8_COPY_L1M19L_COPY_YWDQYT_COPY_U19V1G_COPY_V5X282_COPY_97MW…" at bounding box center [1130, 557] width 503 height 9
click at [879, 555] on input "site_draw_COPY_QCNDN8_COPY_L1M19L_COPY_YWDQYT_COPY_U19V1G_COPY_V5X282_COPY_97MW…" at bounding box center [882, 556] width 8 height 8
click at [879, 572] on label "site_draw_COPY_QCNDN8_COPY_L1M19L_COPY_YWDQYT_COPY_U19V1G_COPY_V5X282_IMAGE" at bounding box center [1093, 571] width 428 height 9
click at [879, 572] on input "site_draw_COPY_QCNDN8_COPY_L1M19L_COPY_YWDQYT_COPY_U19V1G_COPY_V5X282_IMAGE" at bounding box center [882, 570] width 8 height 8
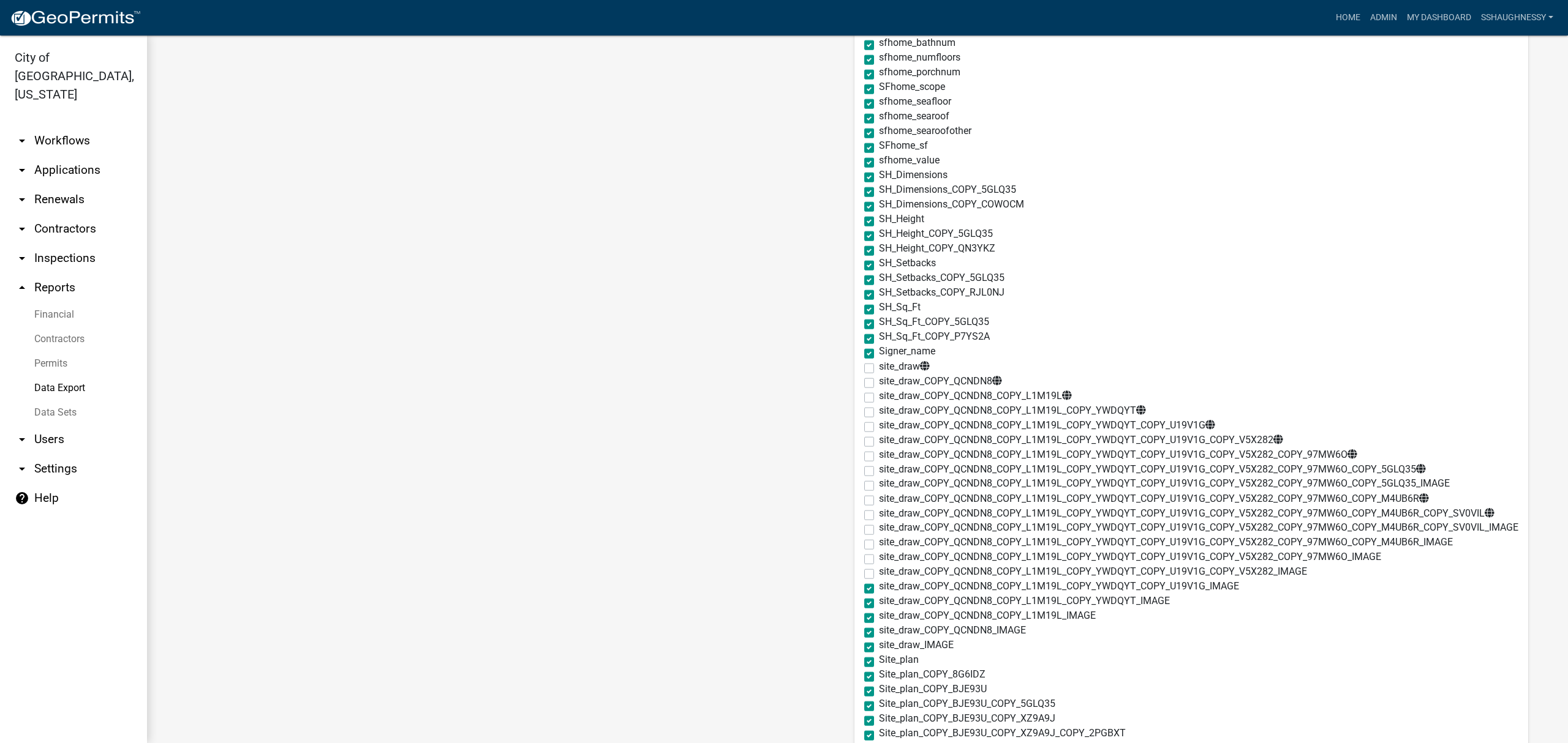
click at [864, 586] on div "site_draw_COPY_QCNDN8_COPY_L1M19L_COPY_YWDQYT_COPY_U19V1G_IMAGE" at bounding box center [1192, 589] width 654 height 15
click at [879, 589] on label "site_draw_COPY_QCNDN8_COPY_L1M19L_COPY_YWDQYT_COPY_U19V1G_IMAGE" at bounding box center [1059, 586] width 360 height 9
click at [879, 589] on input "site_draw_COPY_QCNDN8_COPY_L1M19L_COPY_YWDQYT_COPY_U19V1G_IMAGE" at bounding box center [882, 585] width 8 height 8
click at [879, 603] on label "site_draw_COPY_QCNDN8_COPY_L1M19L_COPY_YWDQYT_IMAGE" at bounding box center [1024, 601] width 291 height 9
click at [879, 603] on input "site_draw_COPY_QCNDN8_COPY_L1M19L_COPY_YWDQYT_IMAGE" at bounding box center [882, 600] width 8 height 8
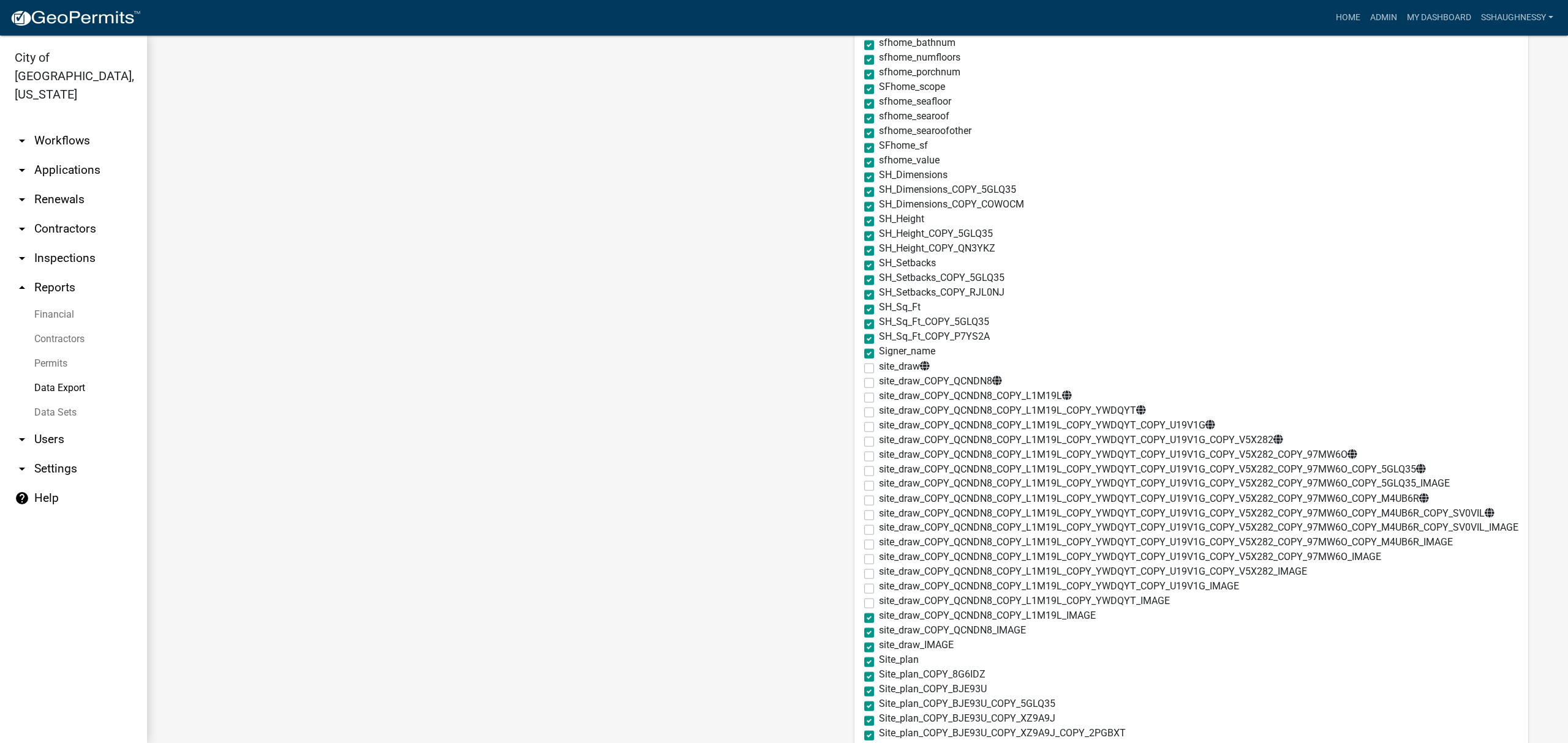
click at [879, 617] on label "site_draw_COPY_QCNDN8_COPY_L1M19L_IMAGE" at bounding box center [987, 615] width 217 height 9
click at [879, 617] on input "site_draw_COPY_QCNDN8_COPY_L1M19L_IMAGE" at bounding box center [882, 614] width 8 height 8
click at [879, 628] on label "site_draw_COPY_QCNDN8_IMAGE" at bounding box center [952, 630] width 147 height 9
click at [879, 628] on input "site_draw_COPY_QCNDN8_IMAGE" at bounding box center [882, 629] width 8 height 8
click at [879, 646] on label "site_draw_IMAGE" at bounding box center [916, 645] width 75 height 9
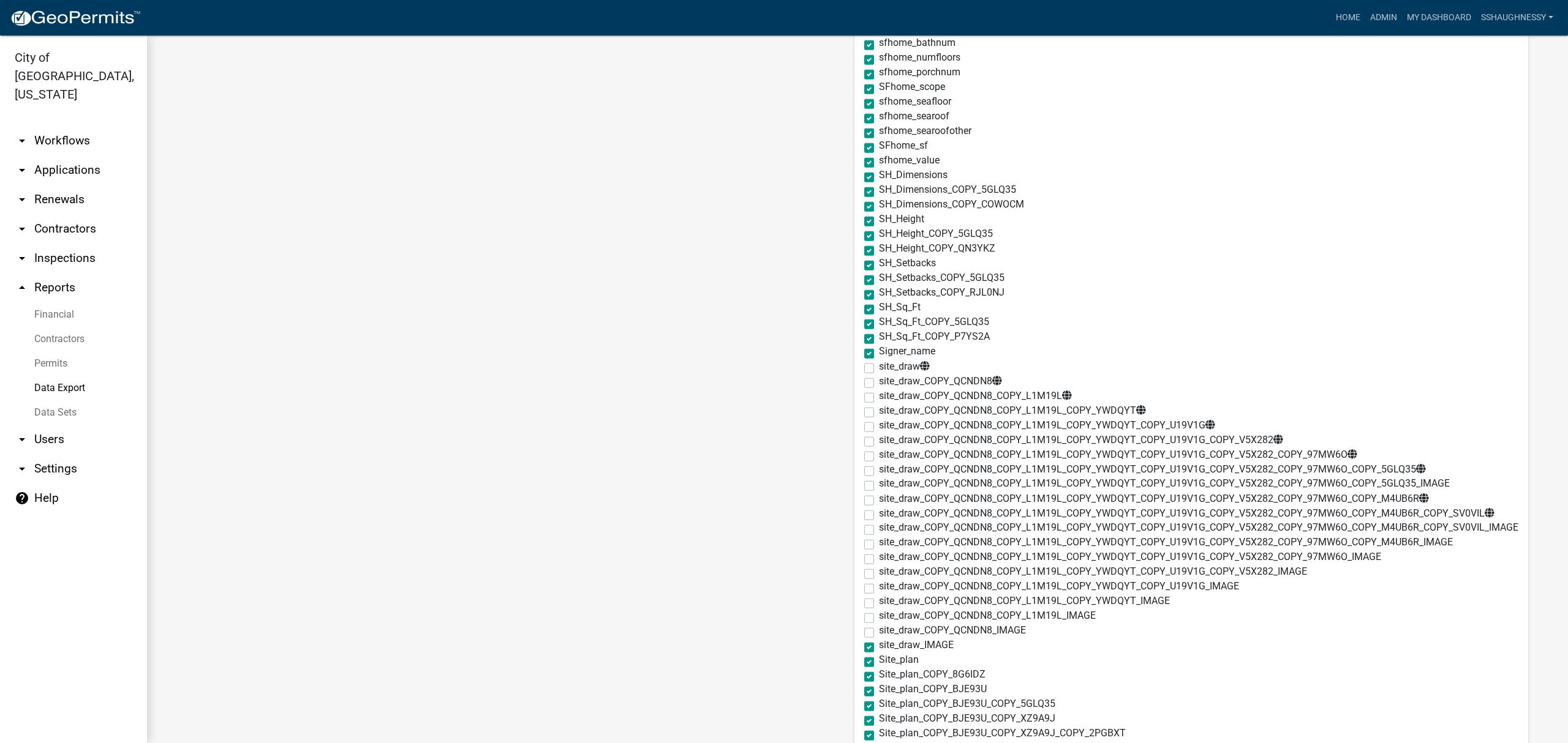
click at [879, 646] on input "site_draw_IMAGE" at bounding box center [882, 644] width 8 height 8
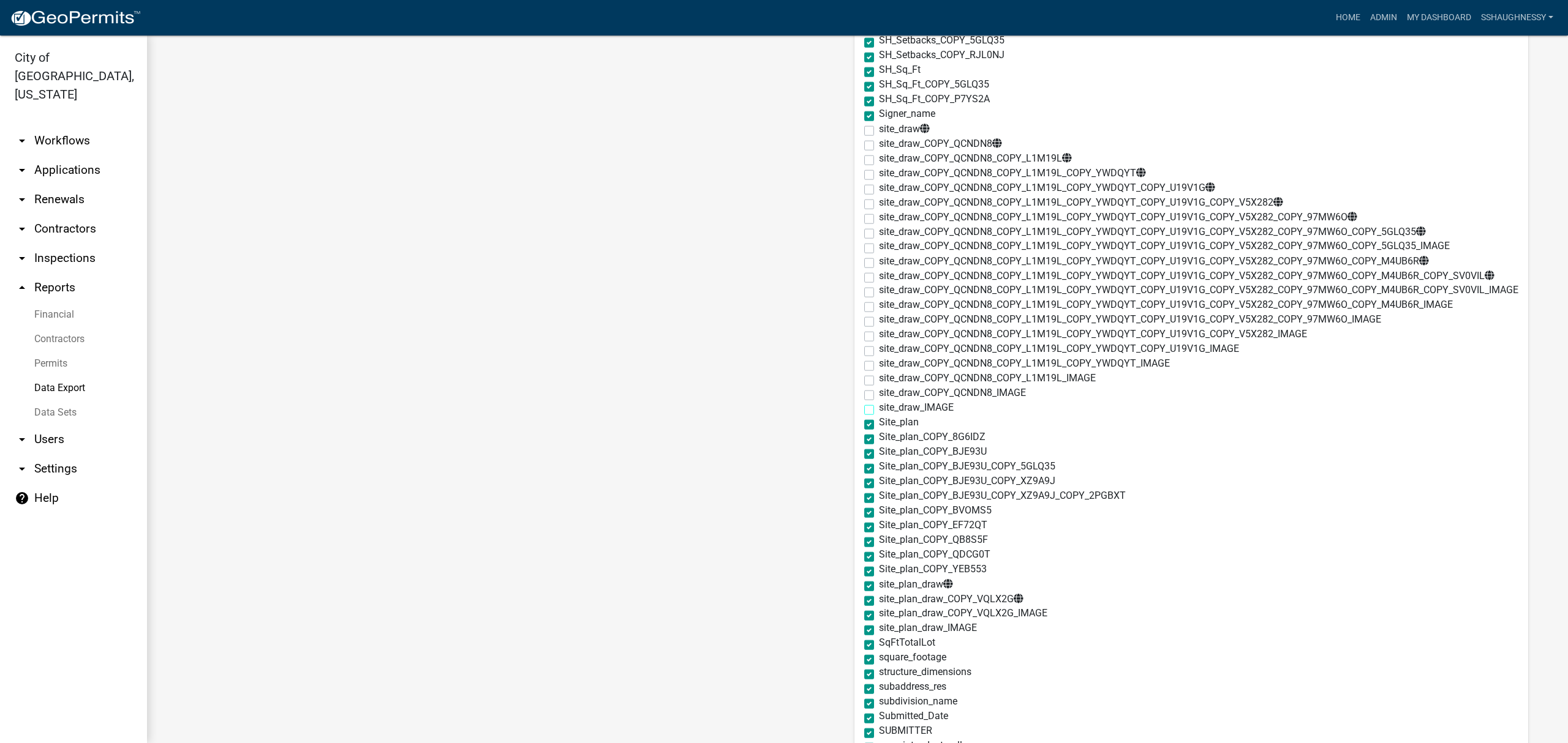
scroll to position [7988, 0]
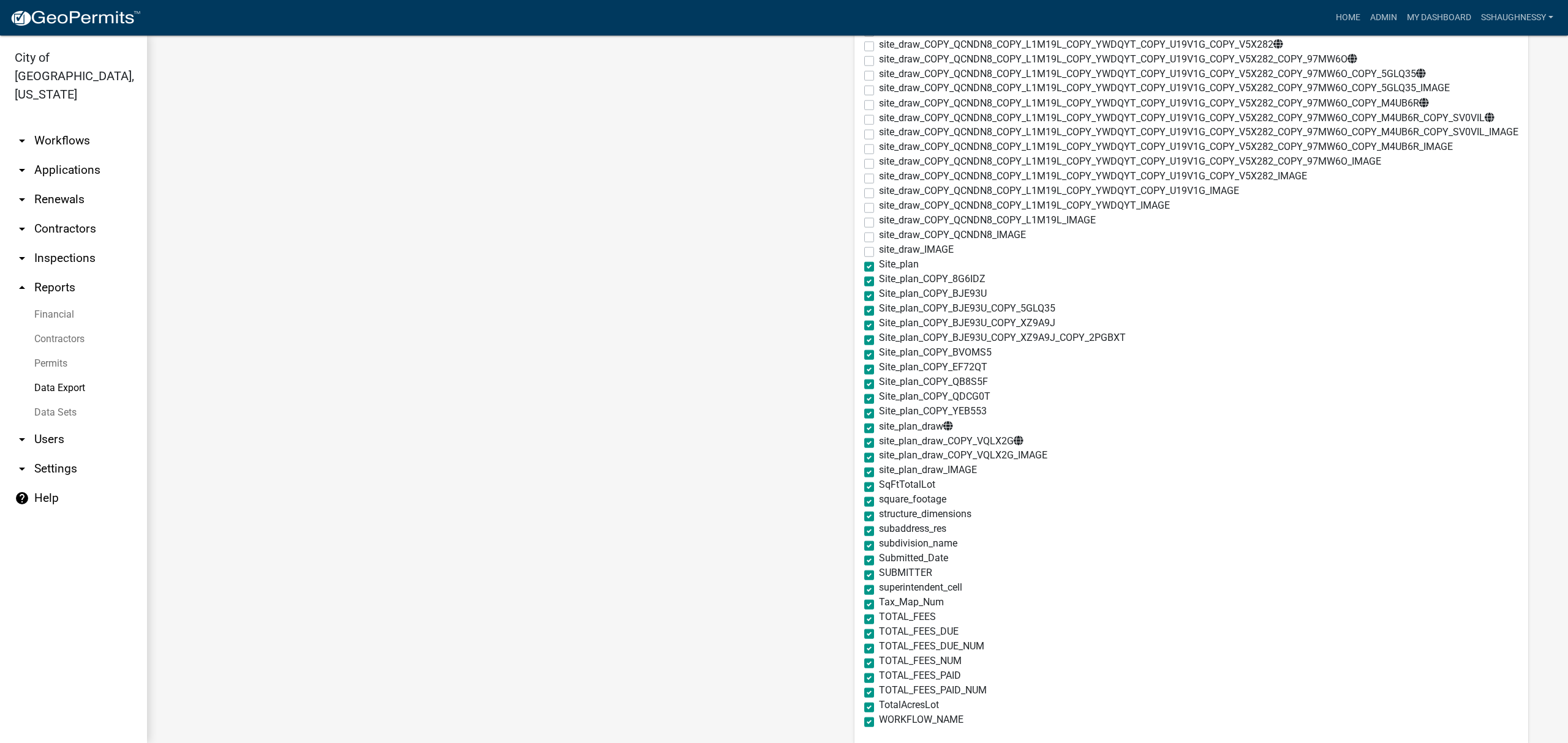
click at [864, 427] on div "site_plan_draw" at bounding box center [1192, 428] width 654 height 15
click at [879, 444] on label "site_plan_draw_COPY_VQLX2G" at bounding box center [951, 441] width 144 height 10
click at [879, 444] on input "site_plan_draw_COPY_VQLX2G" at bounding box center [882, 439] width 8 height 8
click at [879, 426] on label "site_plan_draw" at bounding box center [916, 426] width 74 height 10
click at [879, 426] on input "site_plan_draw" at bounding box center [882, 425] width 8 height 8
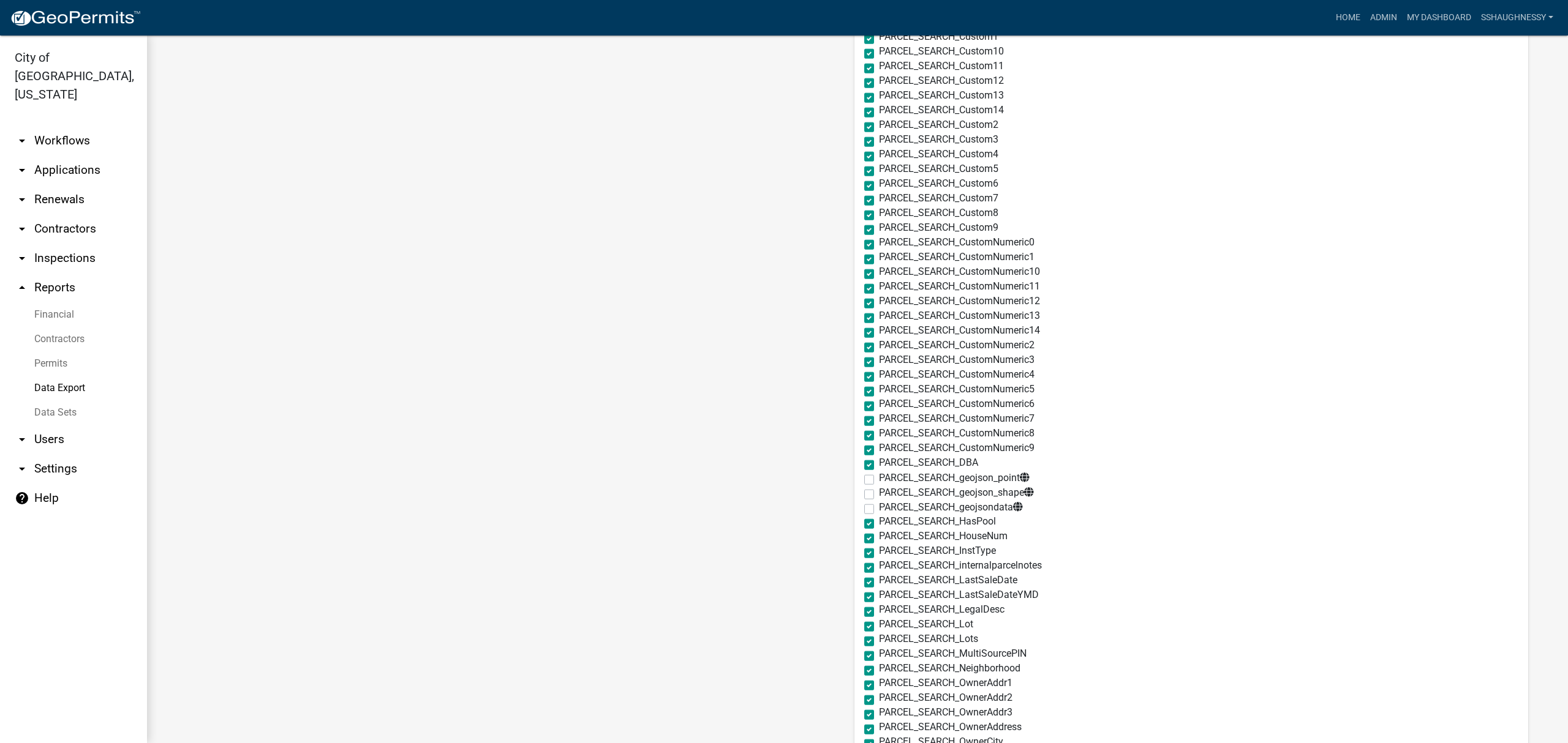
scroll to position [0, 0]
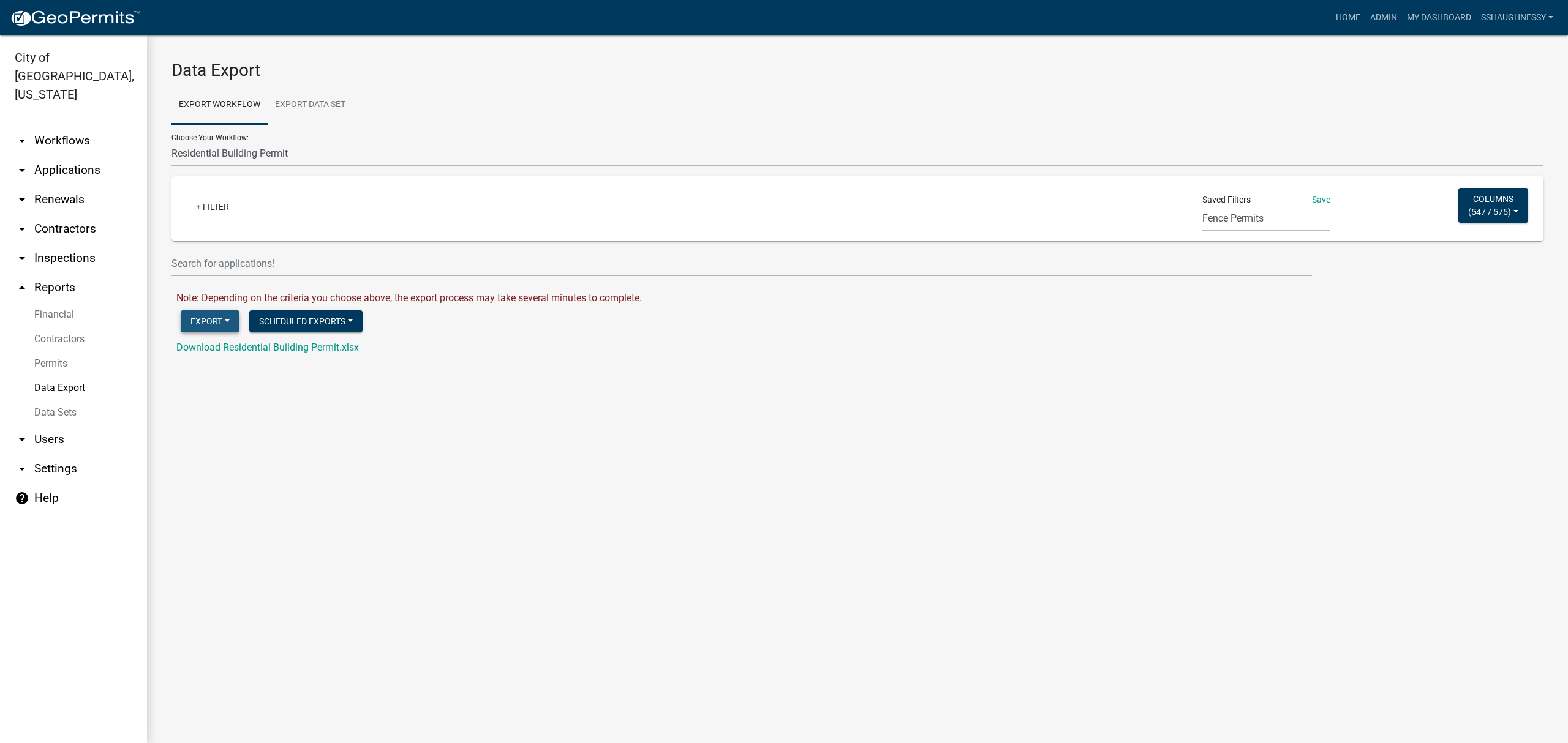
click at [213, 319] on button "Export" at bounding box center [210, 322] width 59 height 22
click at [229, 348] on button "Excel Format (.xlsx)" at bounding box center [243, 354] width 125 height 29
click at [275, 347] on link "Download Residential Building Permit.xlsx" at bounding box center [267, 347] width 182 height 11
click at [84, 26] on img at bounding box center [75, 18] width 131 height 18
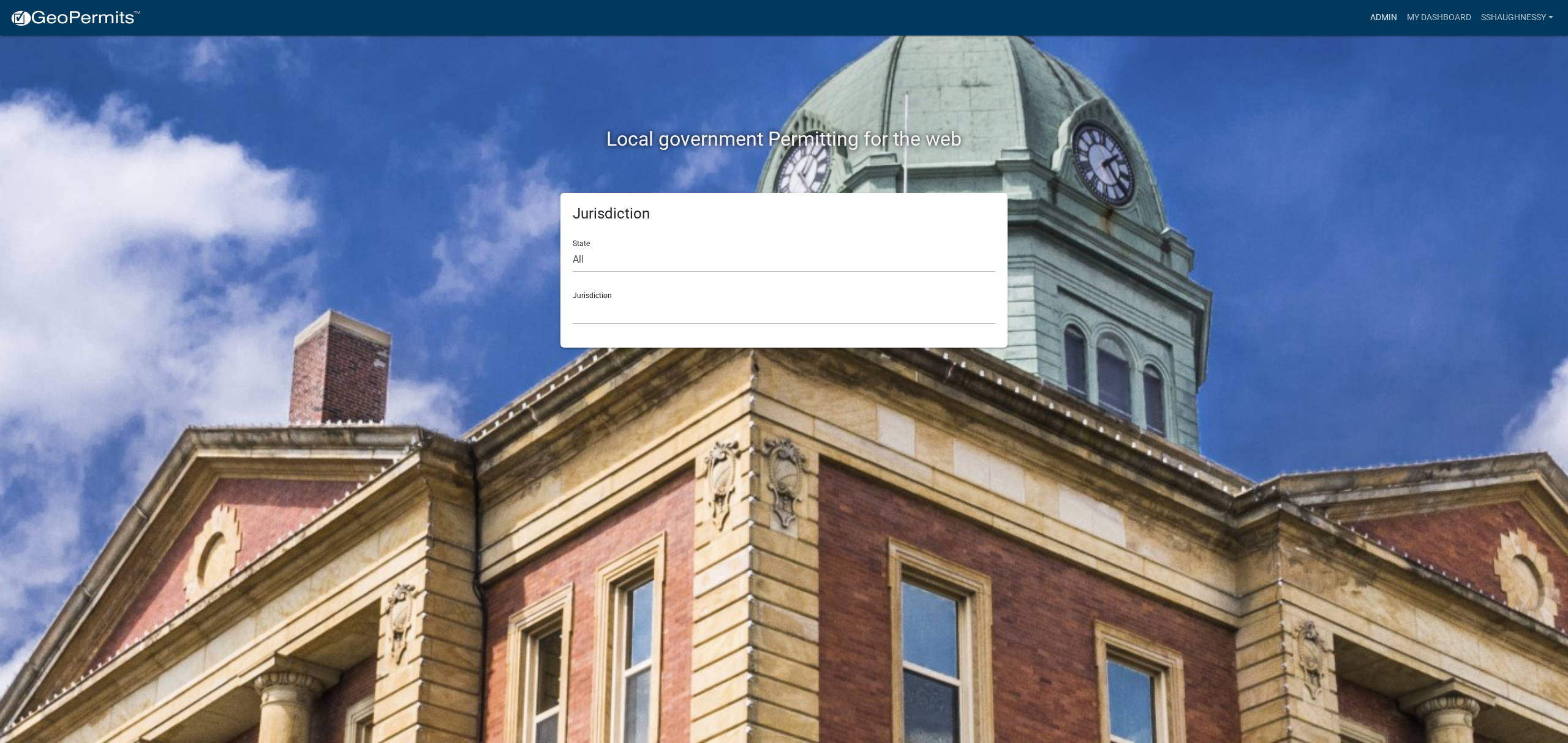
click at [1368, 11] on link "Admin" at bounding box center [1384, 17] width 37 height 23
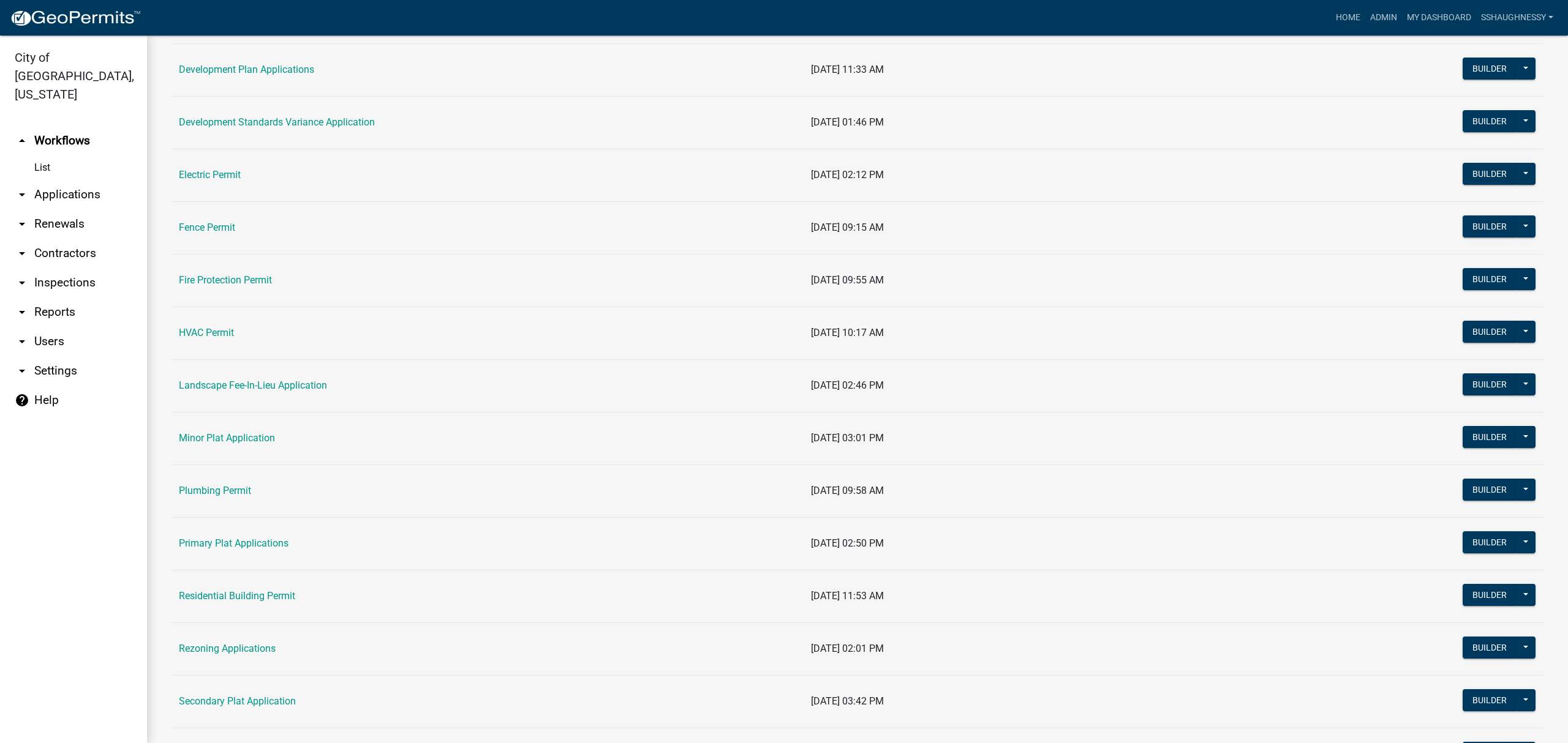
scroll to position [408, 0]
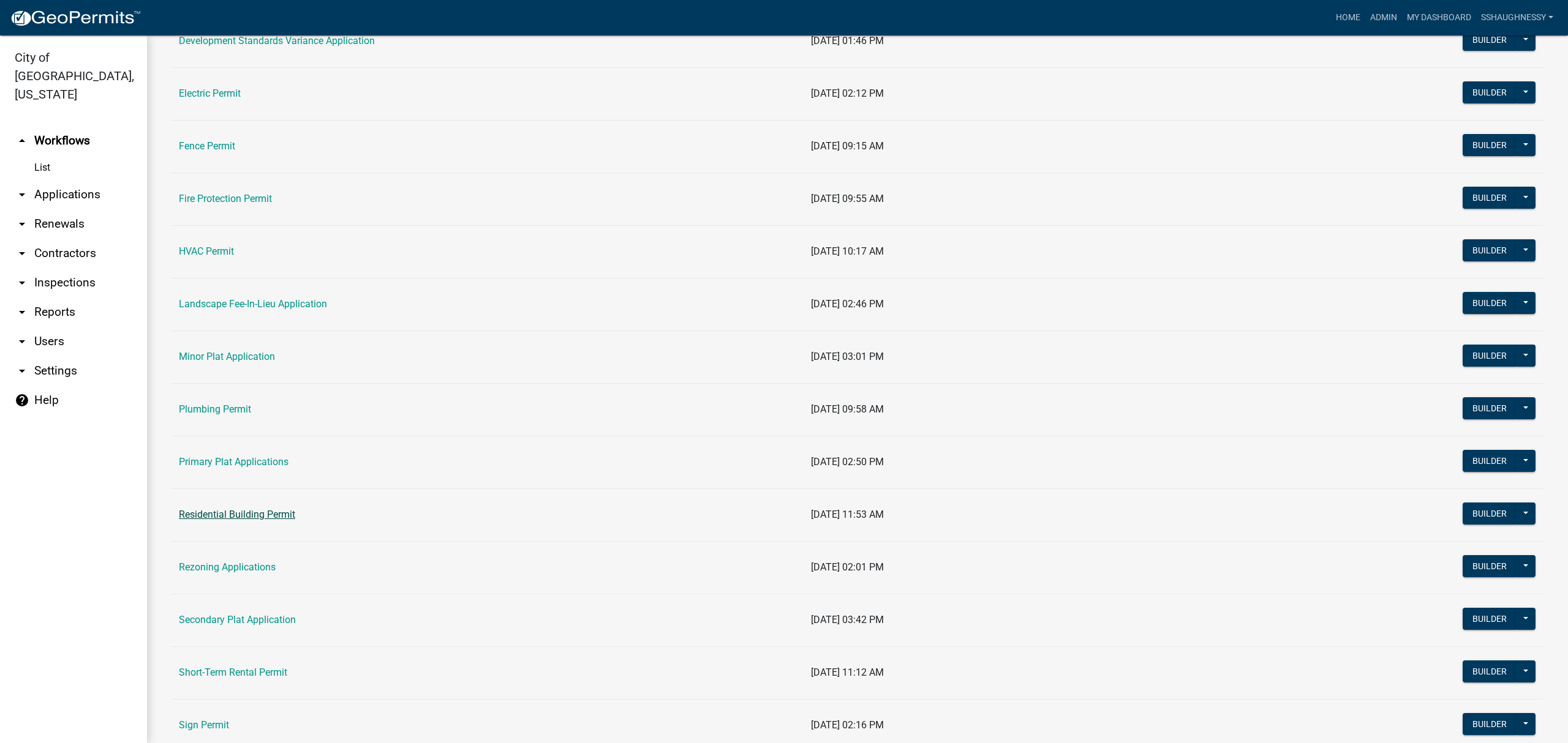
click at [255, 520] on link "Residential Building Permit" at bounding box center [237, 514] width 117 height 11
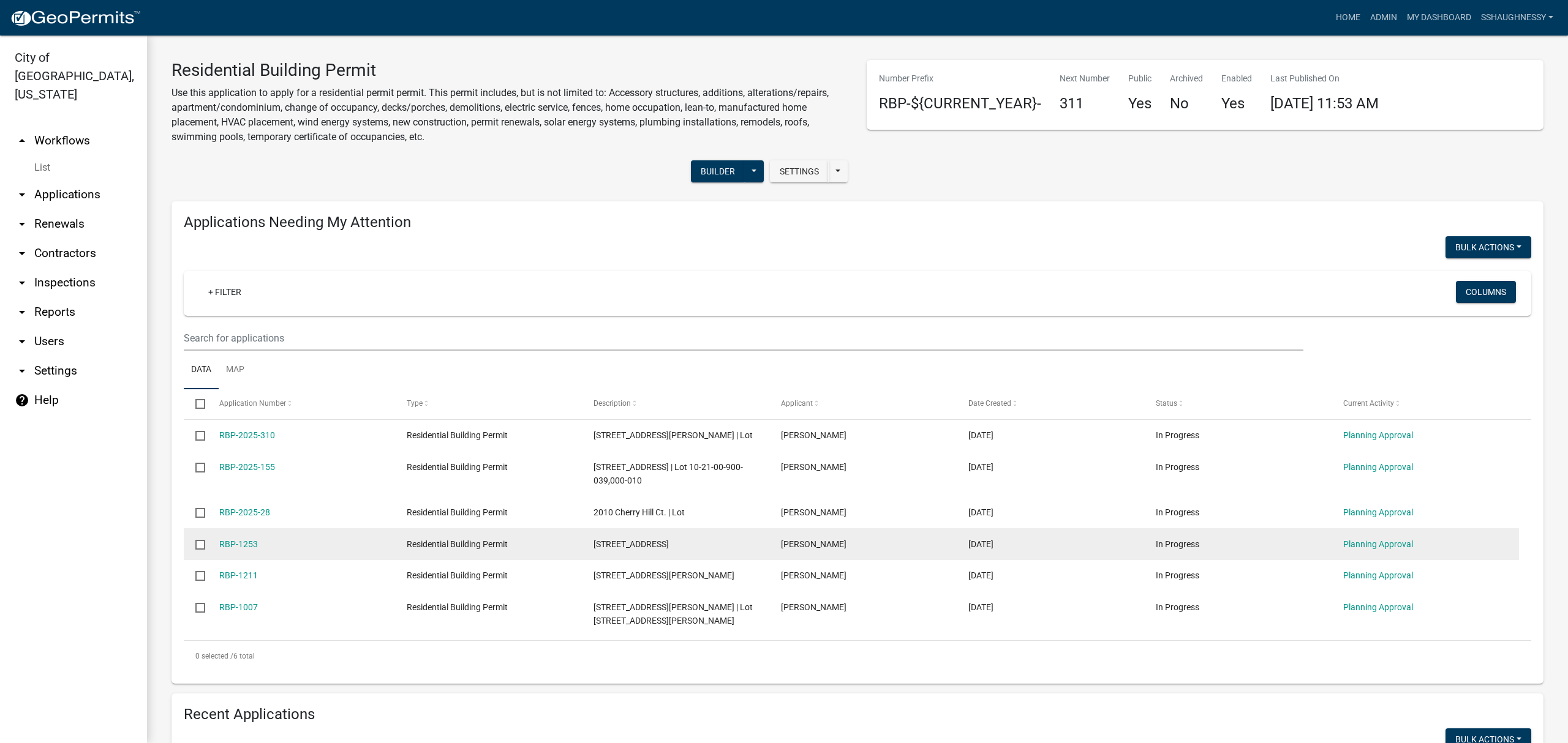
click at [249, 551] on datatable-body-cell "RBP-1253" at bounding box center [300, 544] width 187 height 32
click at [248, 541] on link "RBP-1253" at bounding box center [238, 544] width 39 height 9
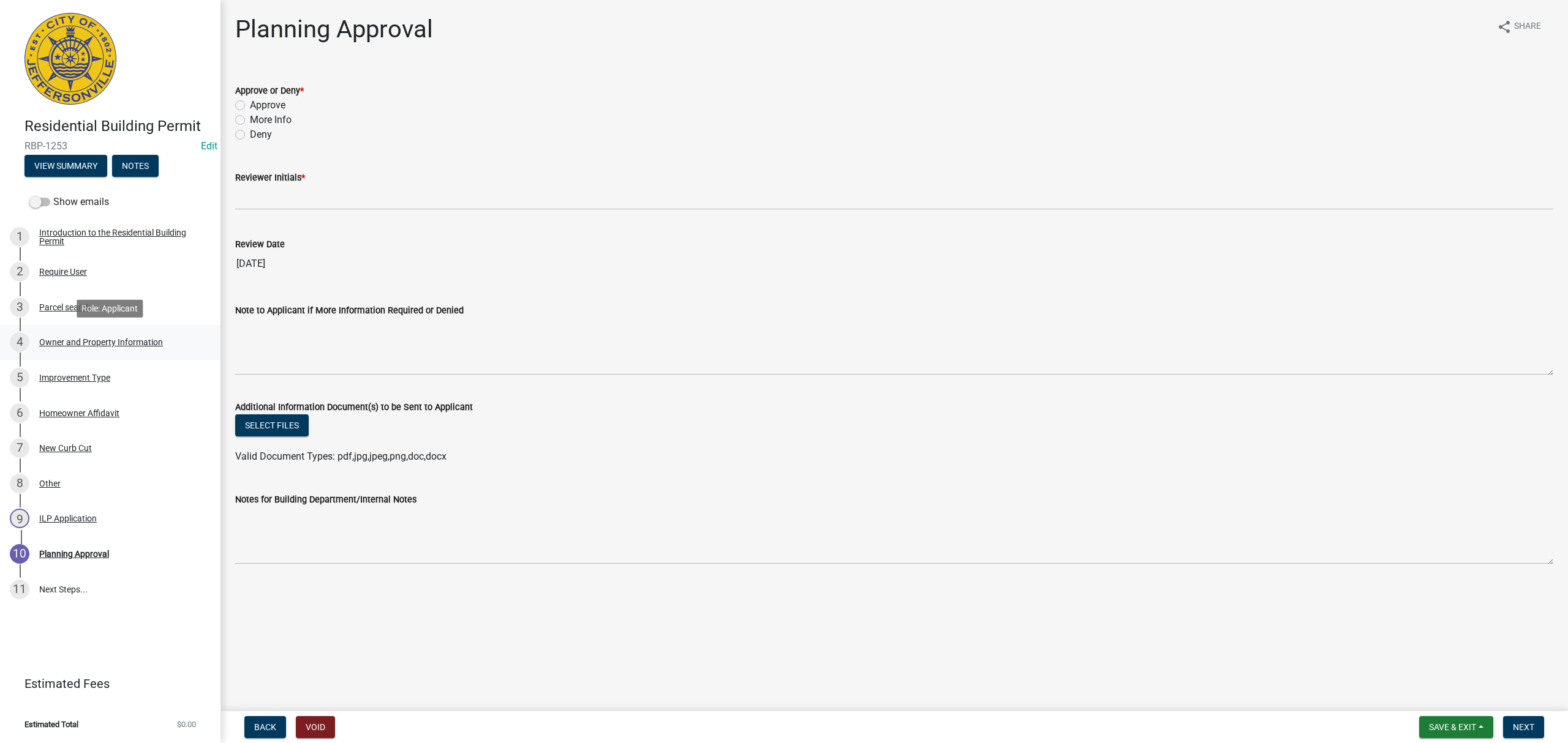
click at [138, 332] on div "4 Owner and Property Information" at bounding box center [104, 342] width 191 height 20
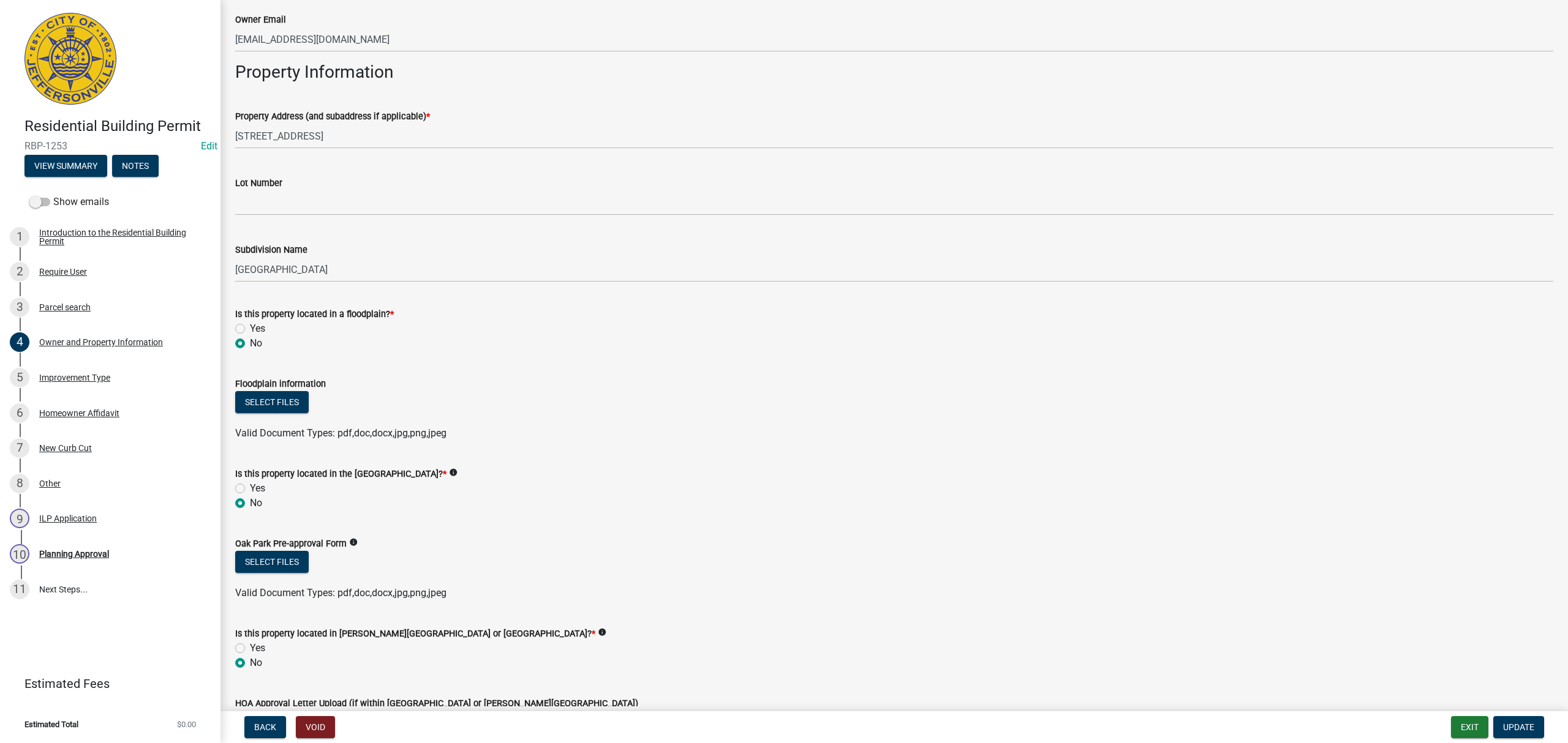
scroll to position [163, 0]
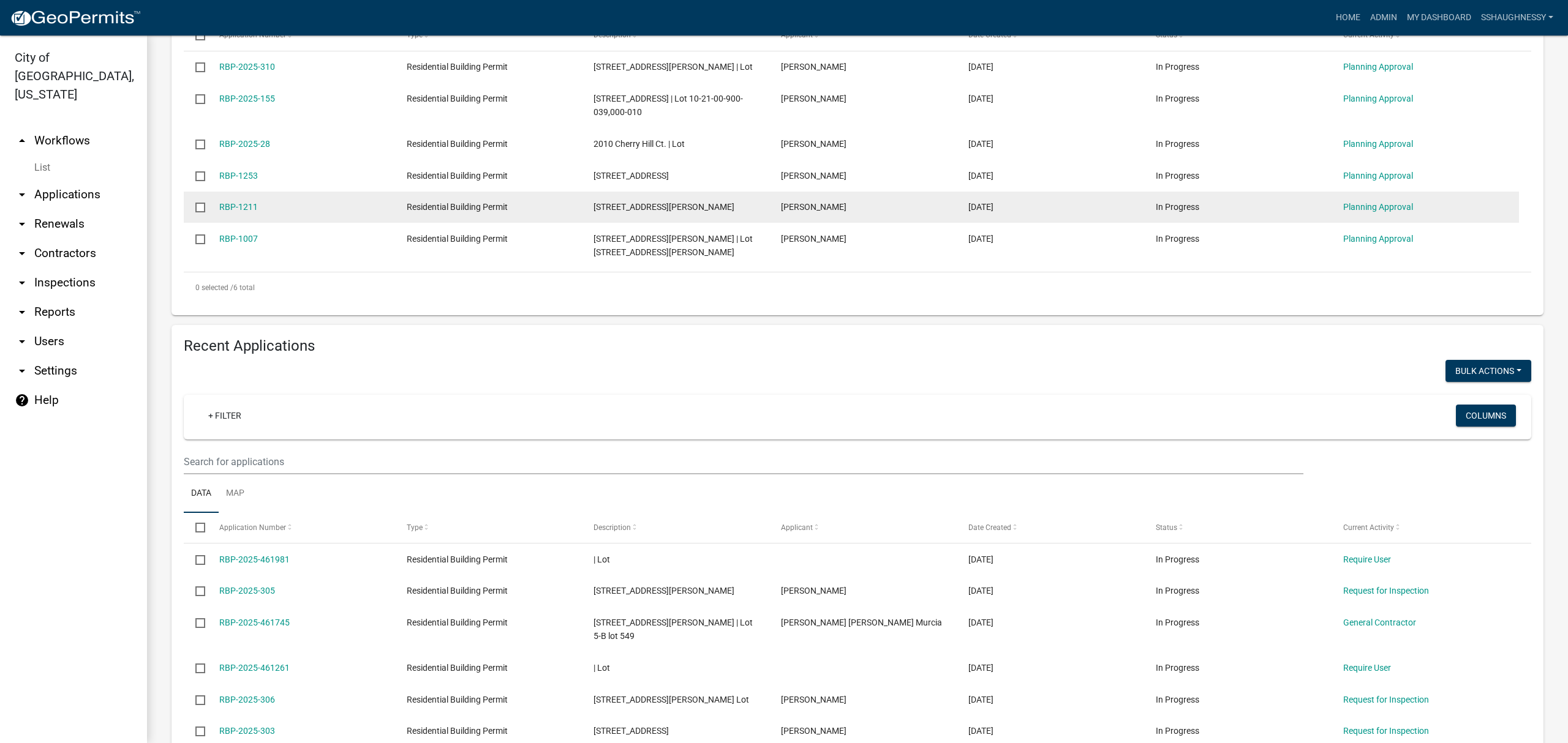
scroll to position [571, 0]
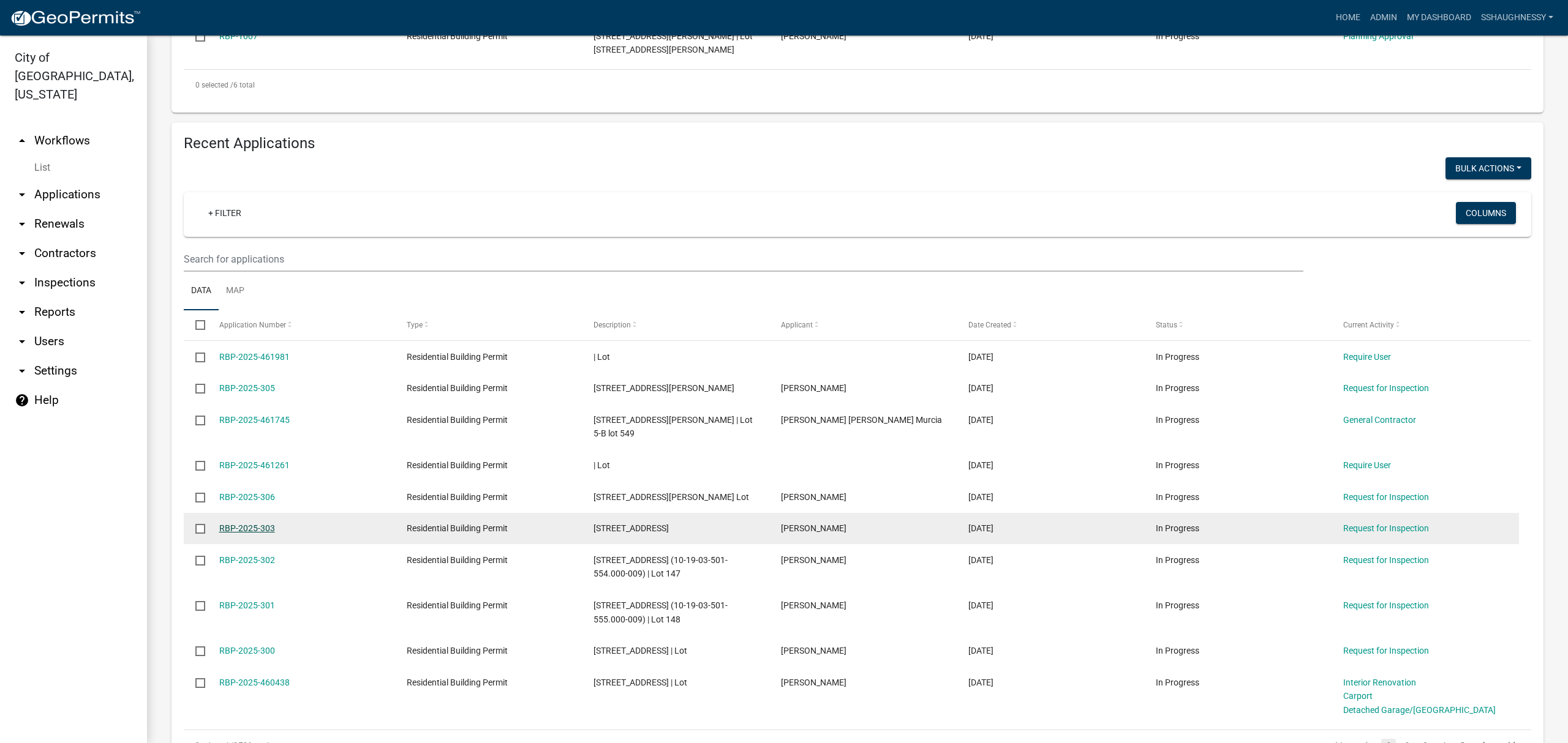
click at [260, 532] on link "RBP-2025-303" at bounding box center [247, 528] width 56 height 9
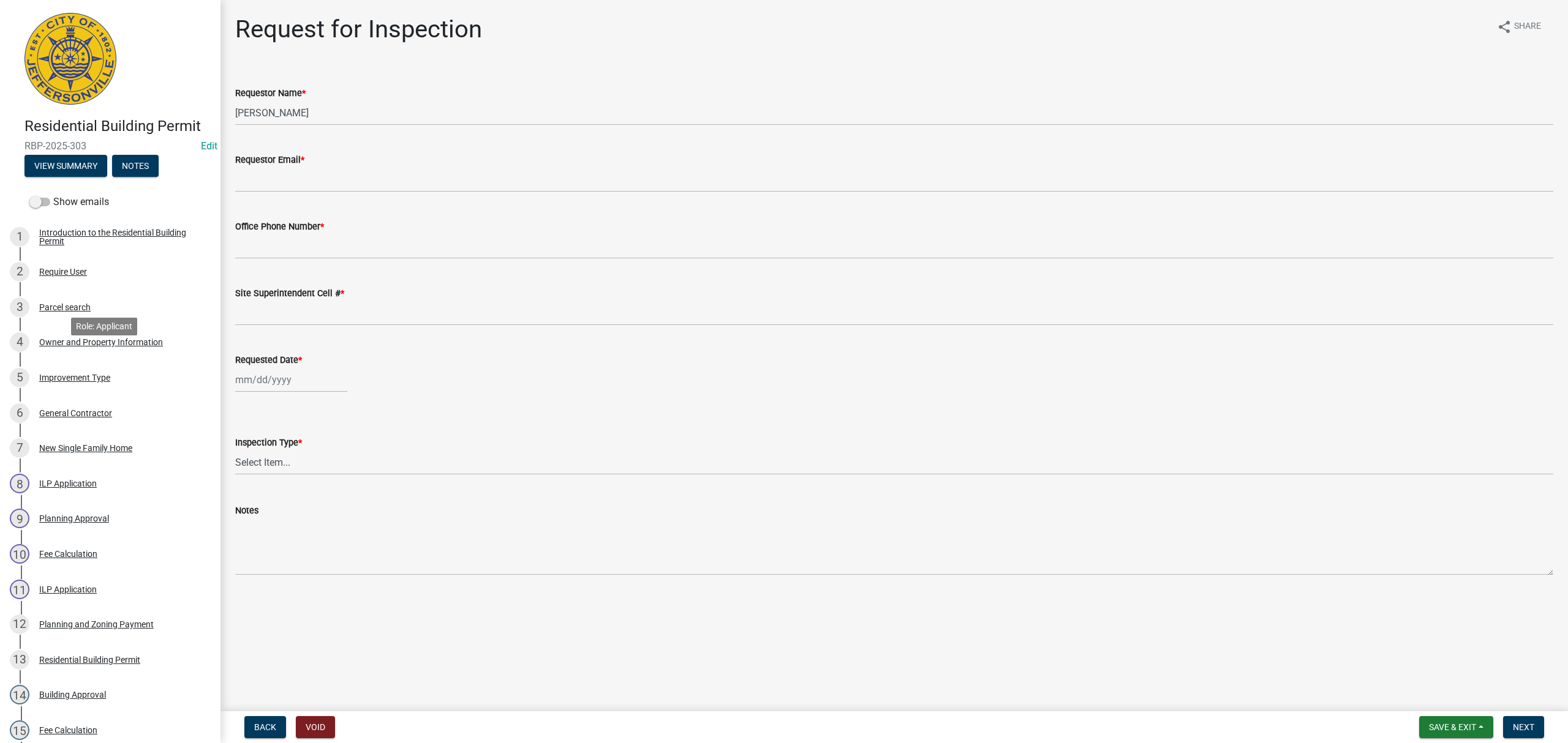
click at [136, 347] on div "Owner and Property Information" at bounding box center [100, 343] width 123 height 9
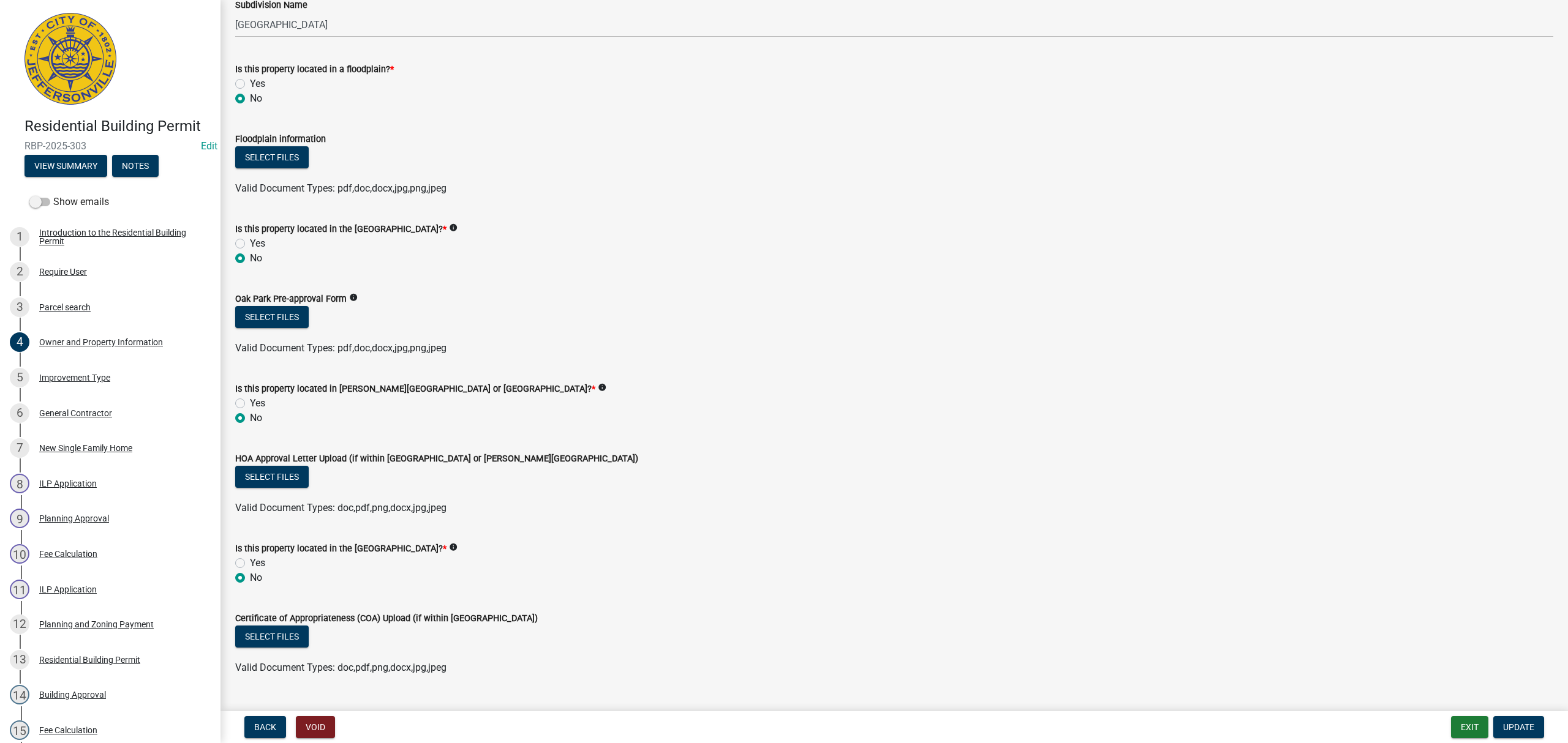
scroll to position [843, 0]
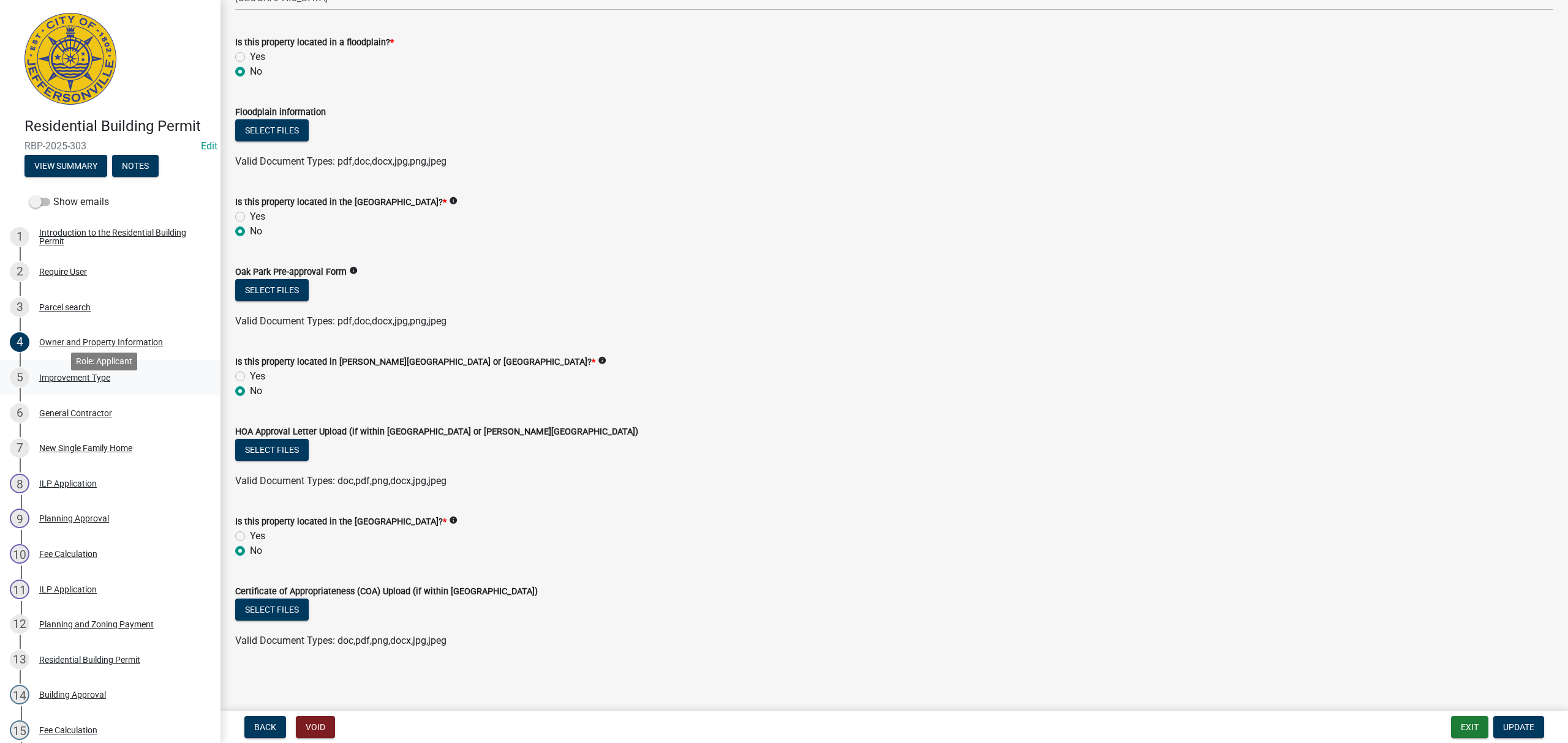
click at [67, 382] on div "Improvement Type" at bounding box center [74, 378] width 71 height 9
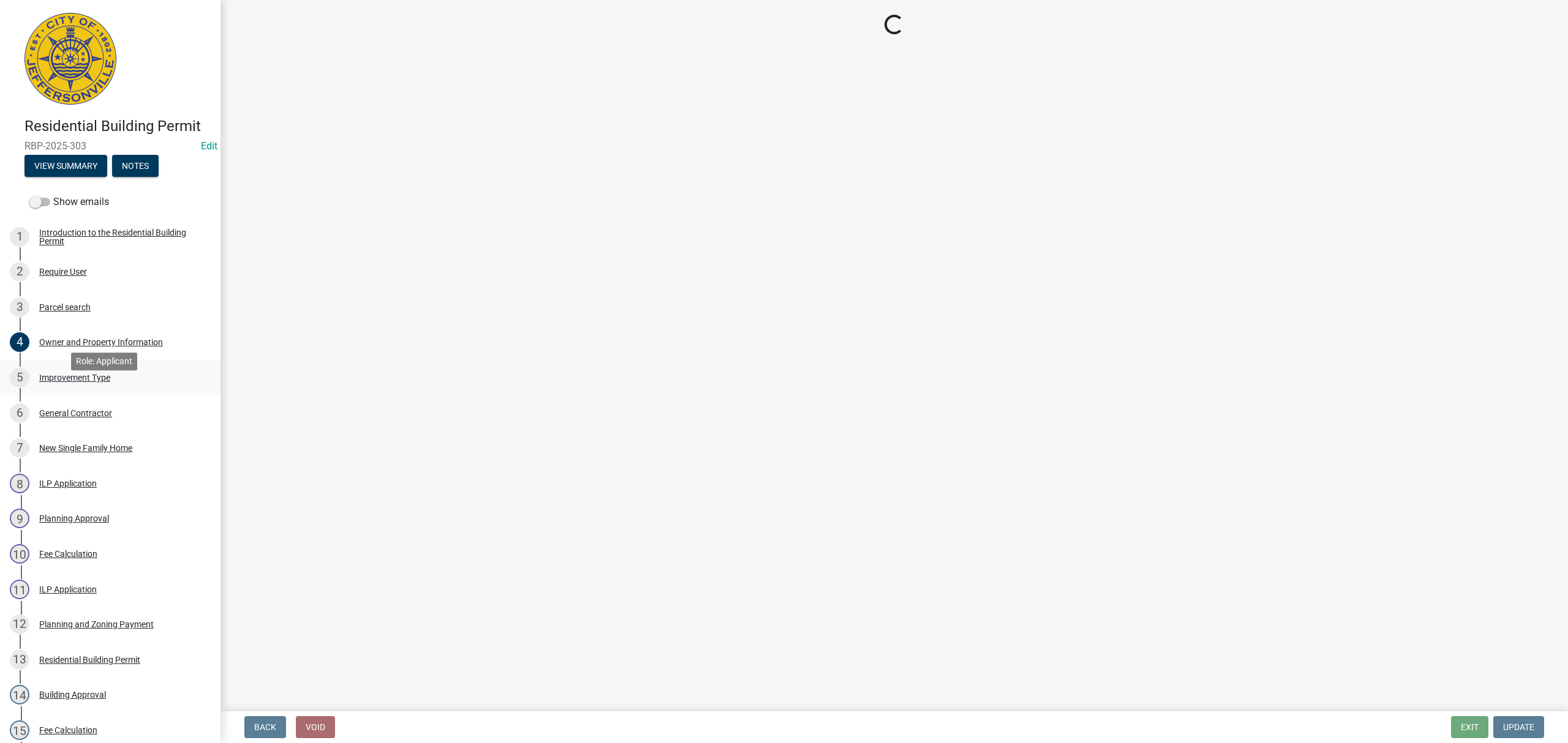
scroll to position [0, 0]
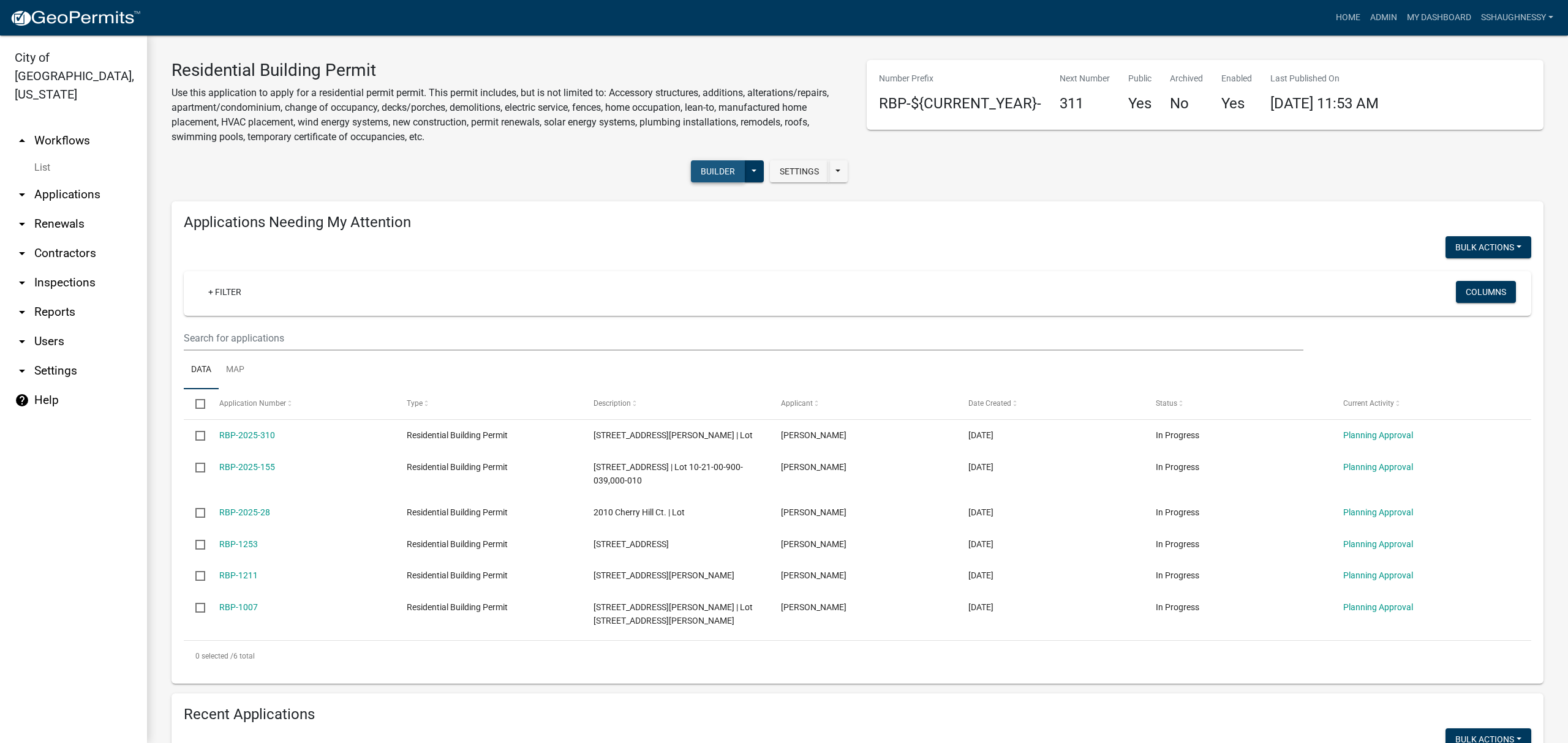
click at [719, 170] on button "Builder" at bounding box center [718, 172] width 54 height 22
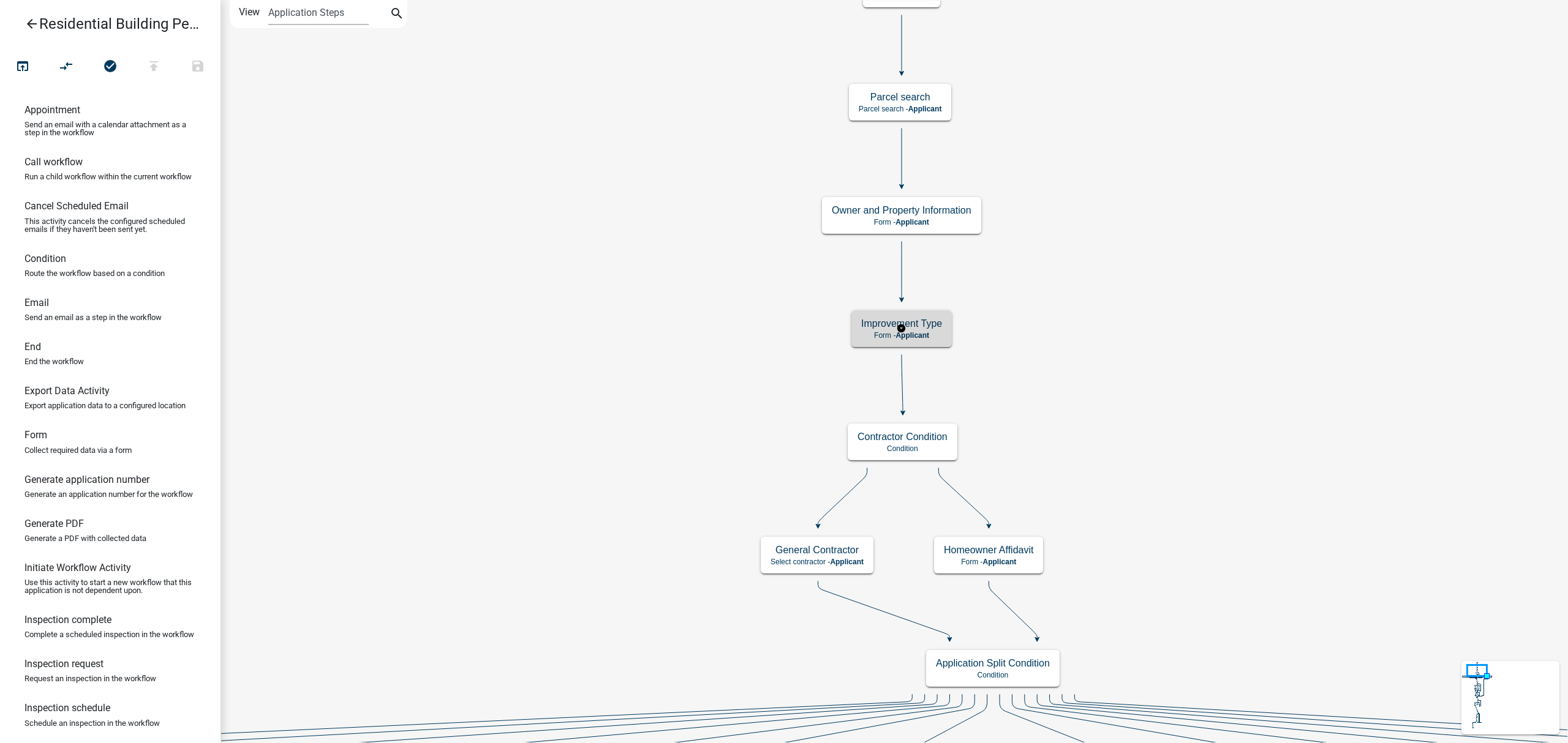
click at [888, 327] on h5 "Improvement Type" at bounding box center [902, 323] width 81 height 11
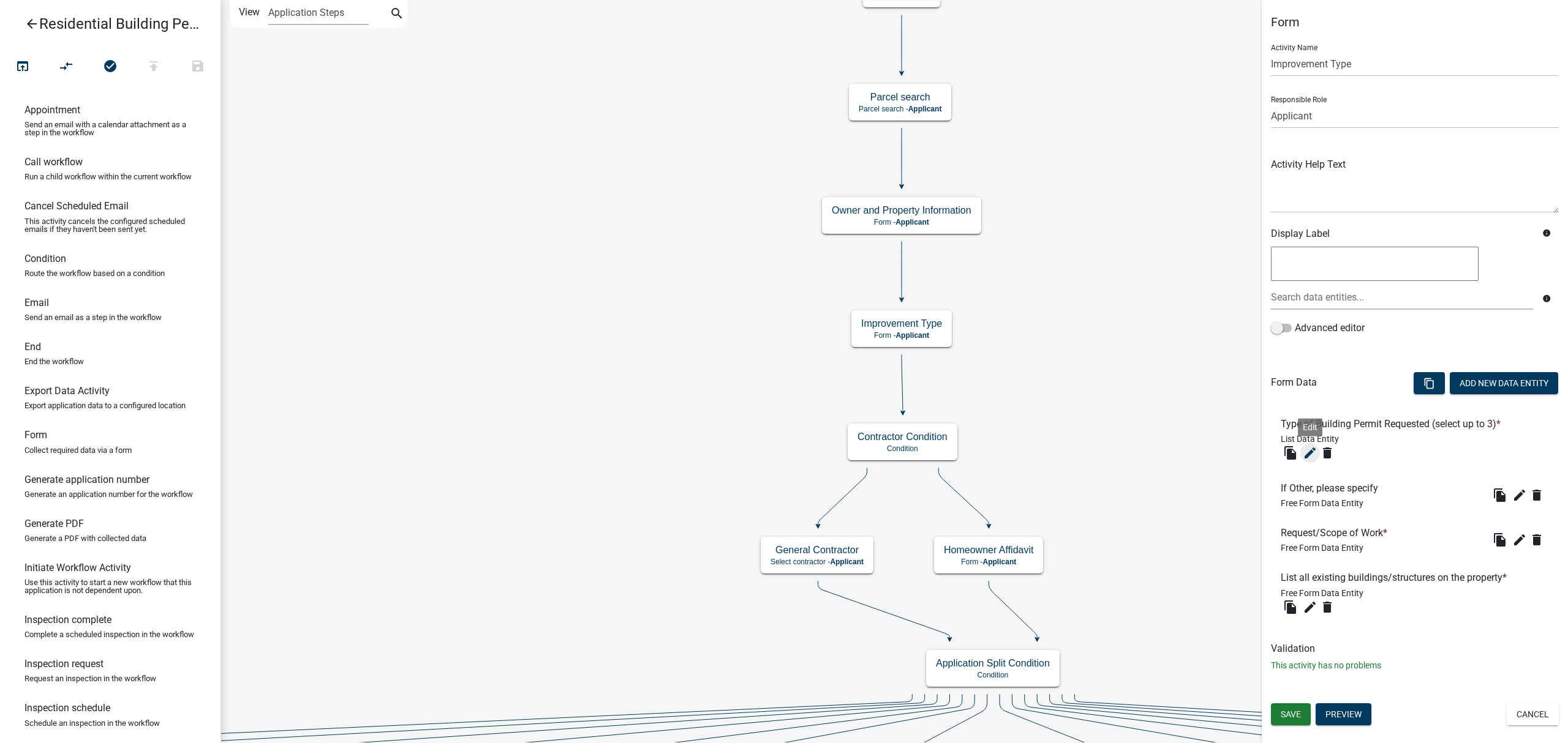
click at [1310, 452] on icon "edit" at bounding box center [1310, 453] width 15 height 15
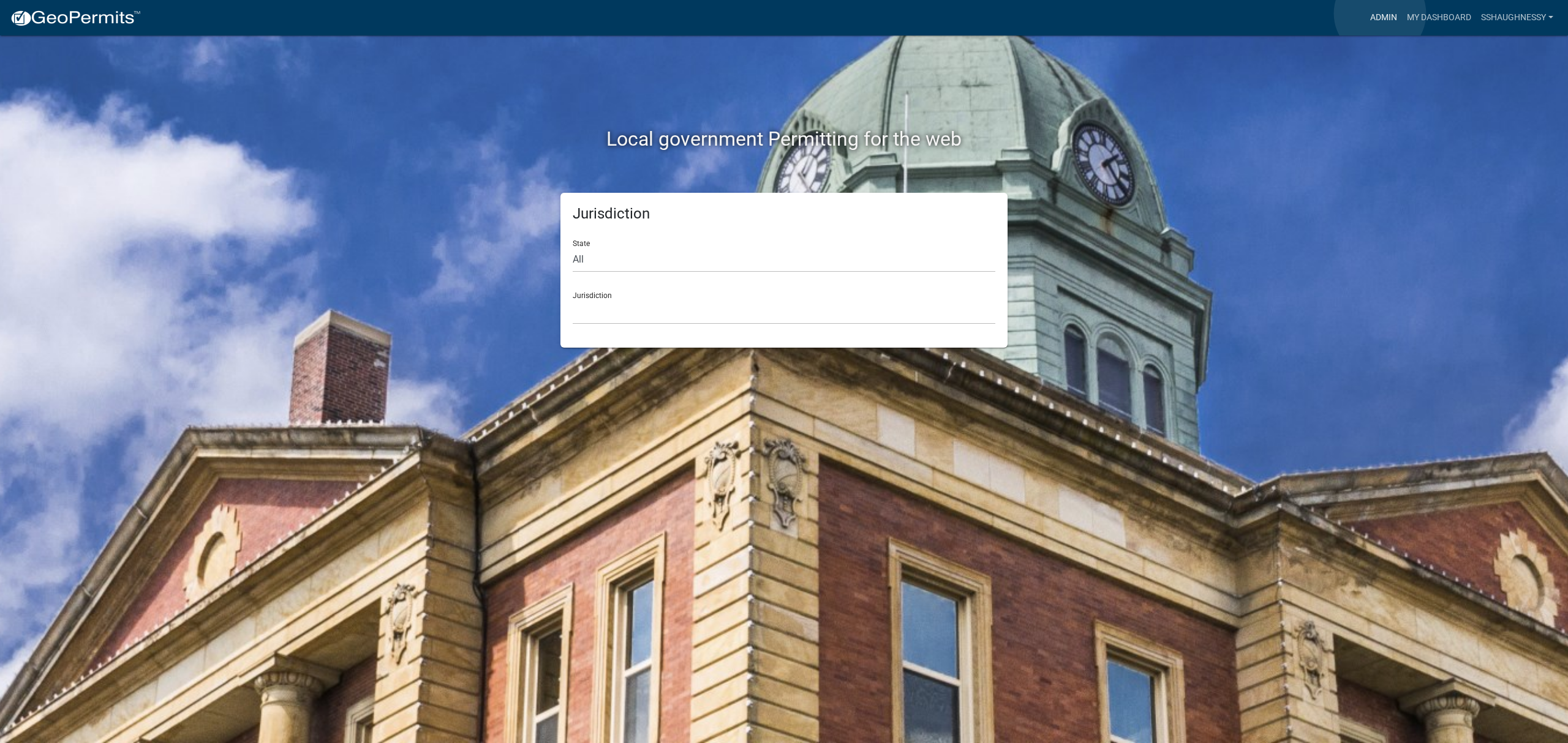
click at [1381, 14] on link "Admin" at bounding box center [1384, 17] width 37 height 23
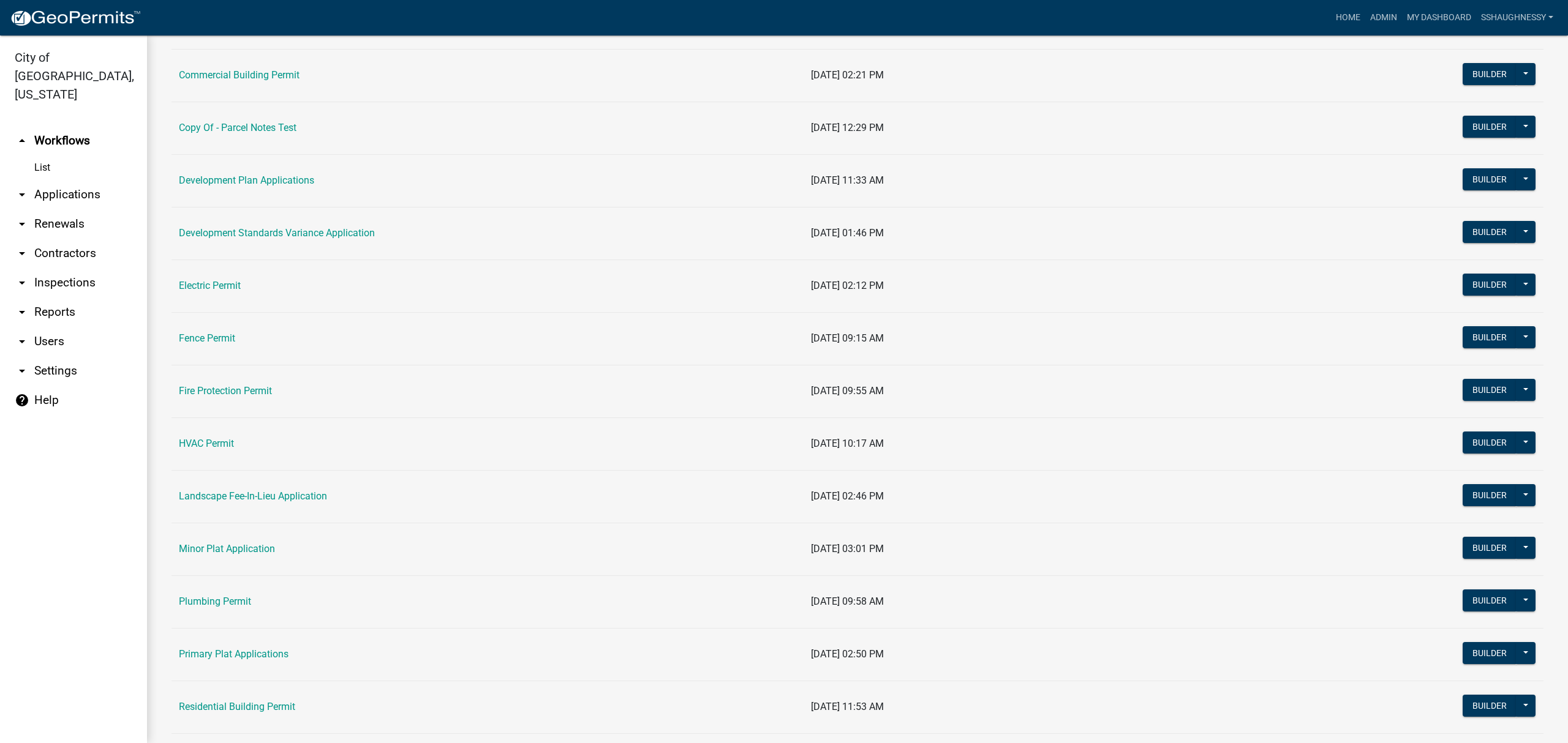
scroll to position [490, 0]
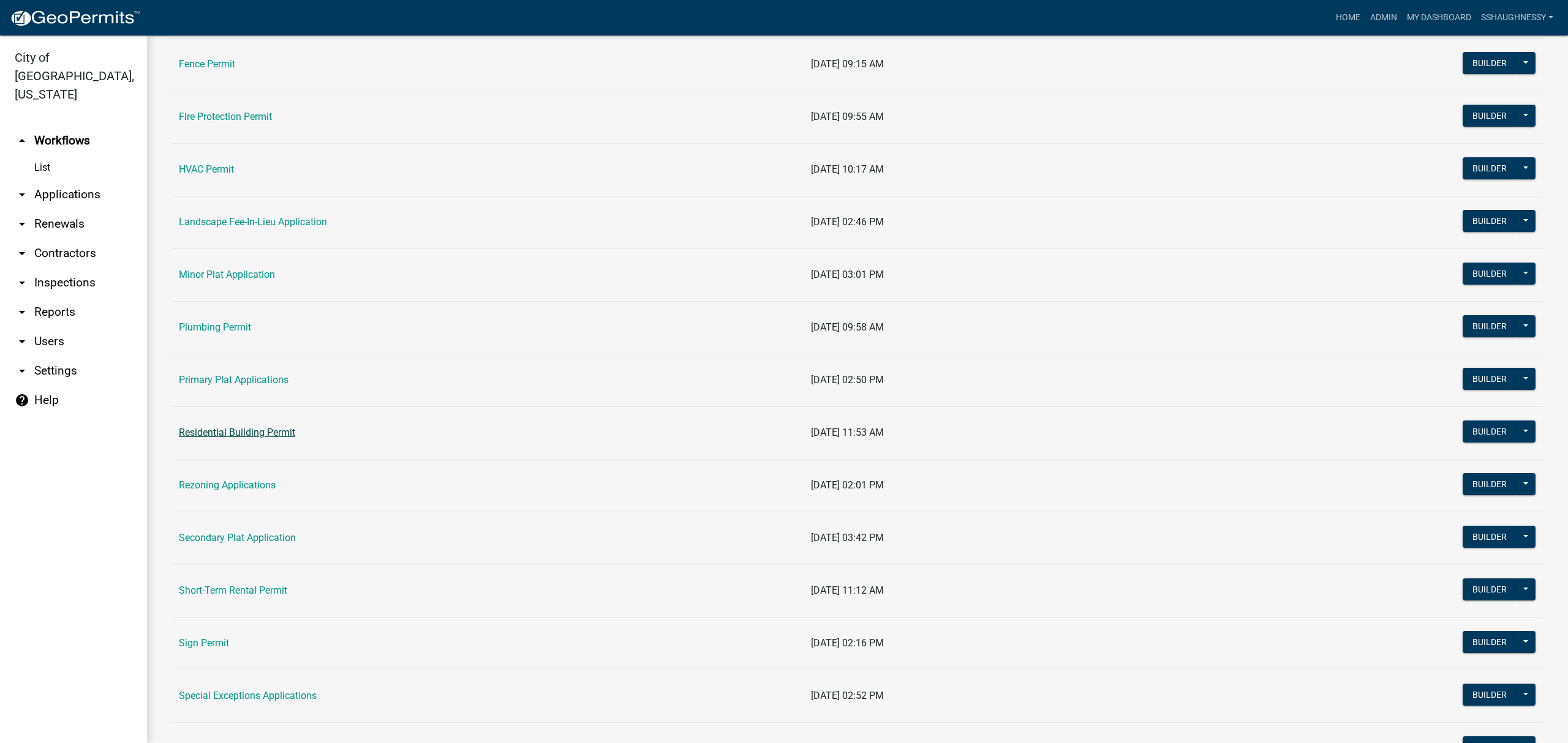
click at [262, 436] on link "Residential Building Permit" at bounding box center [237, 432] width 117 height 11
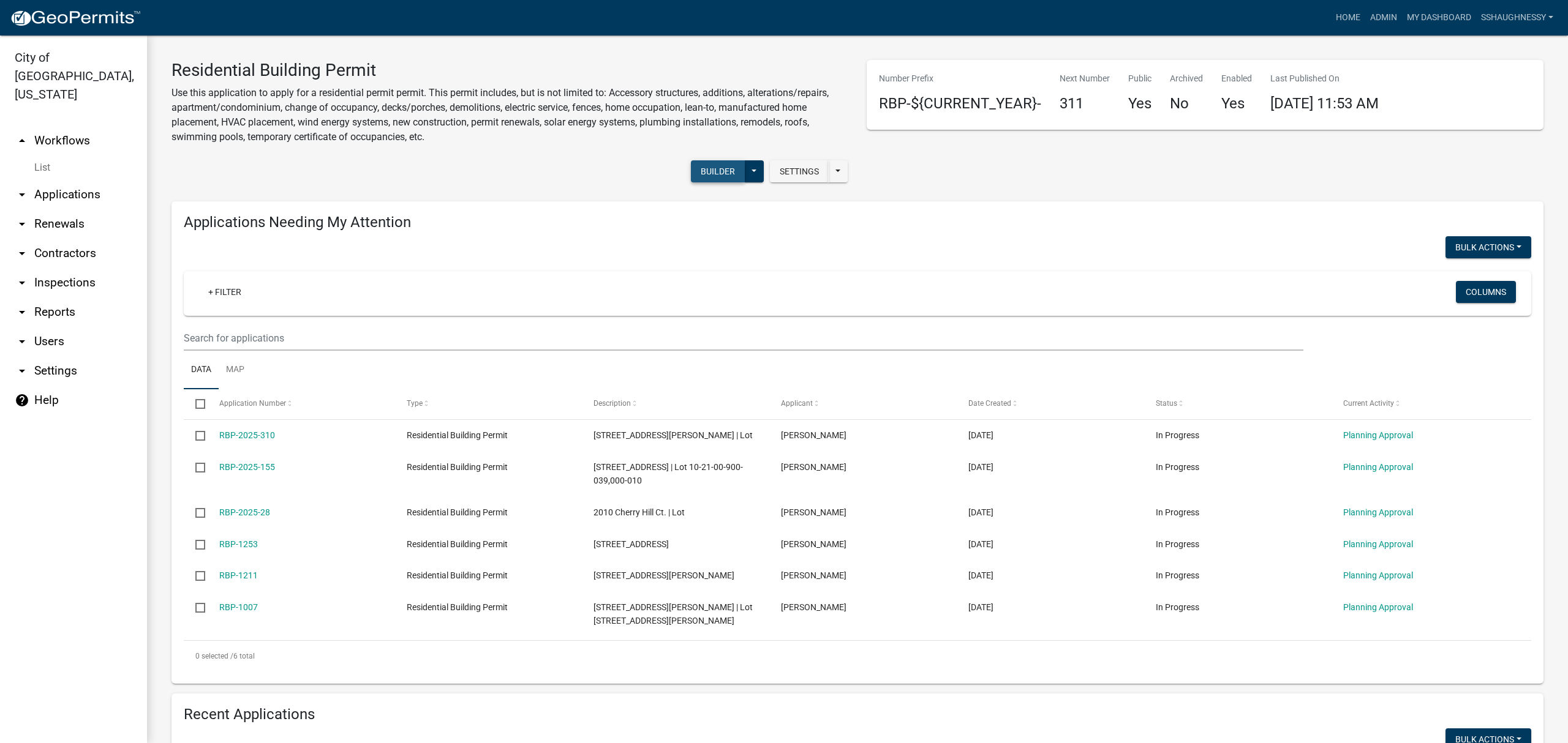
click at [716, 178] on button "Builder" at bounding box center [718, 172] width 54 height 22
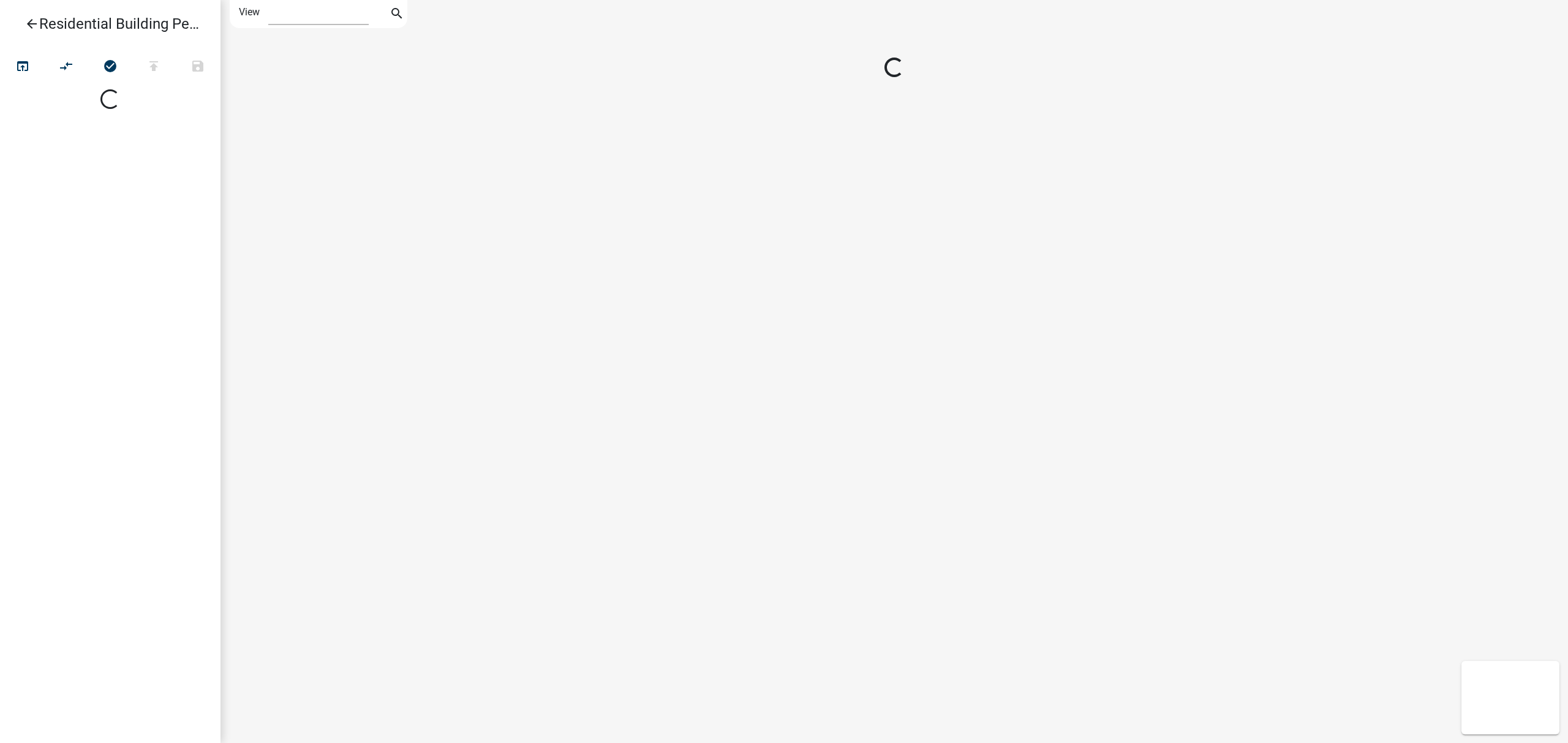
select select "1"
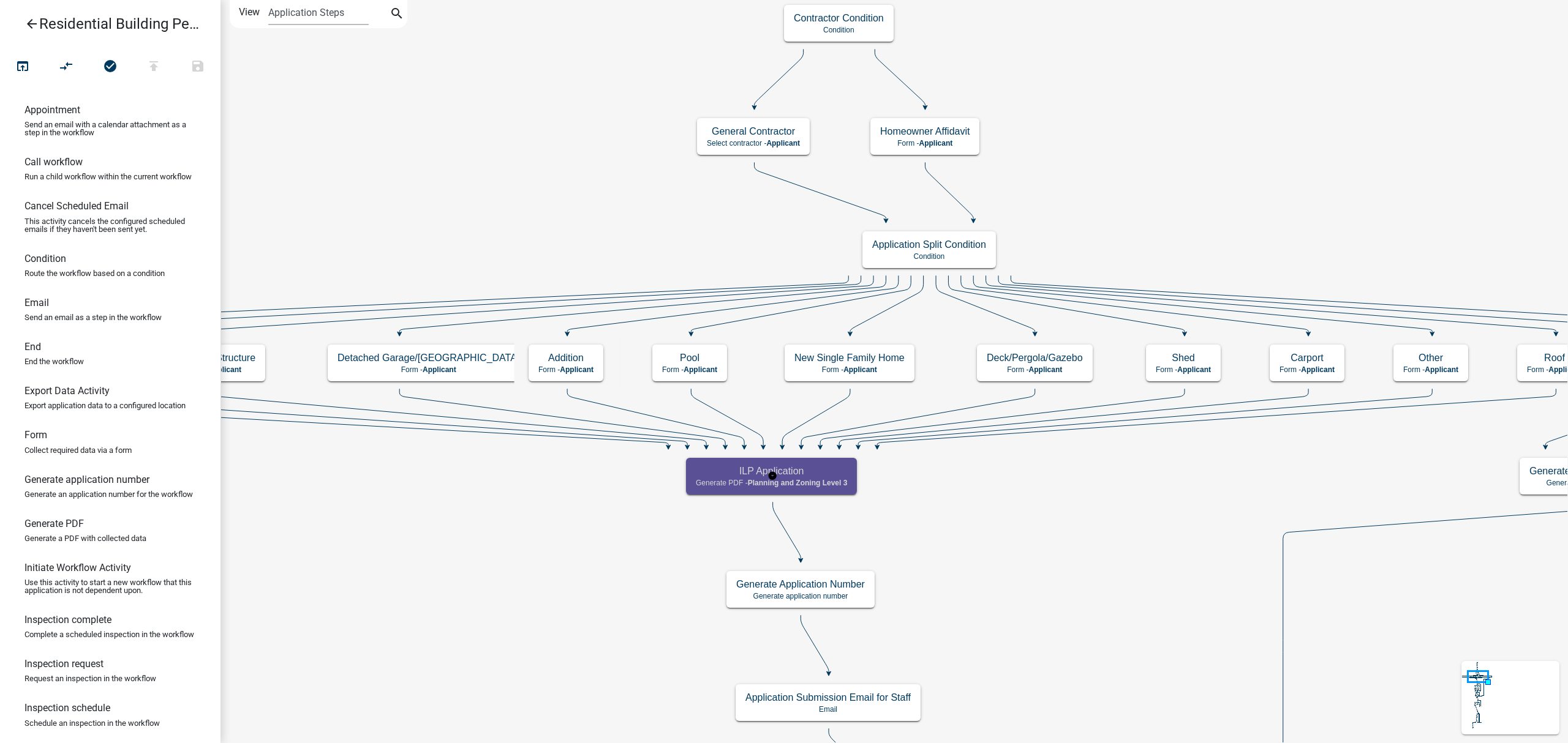
click at [821, 486] on span "Planning and Zoning Level 3" at bounding box center [798, 483] width 100 height 9
select select "D081F1AB-2855-412F-B8E1-6470BAFA34C8"
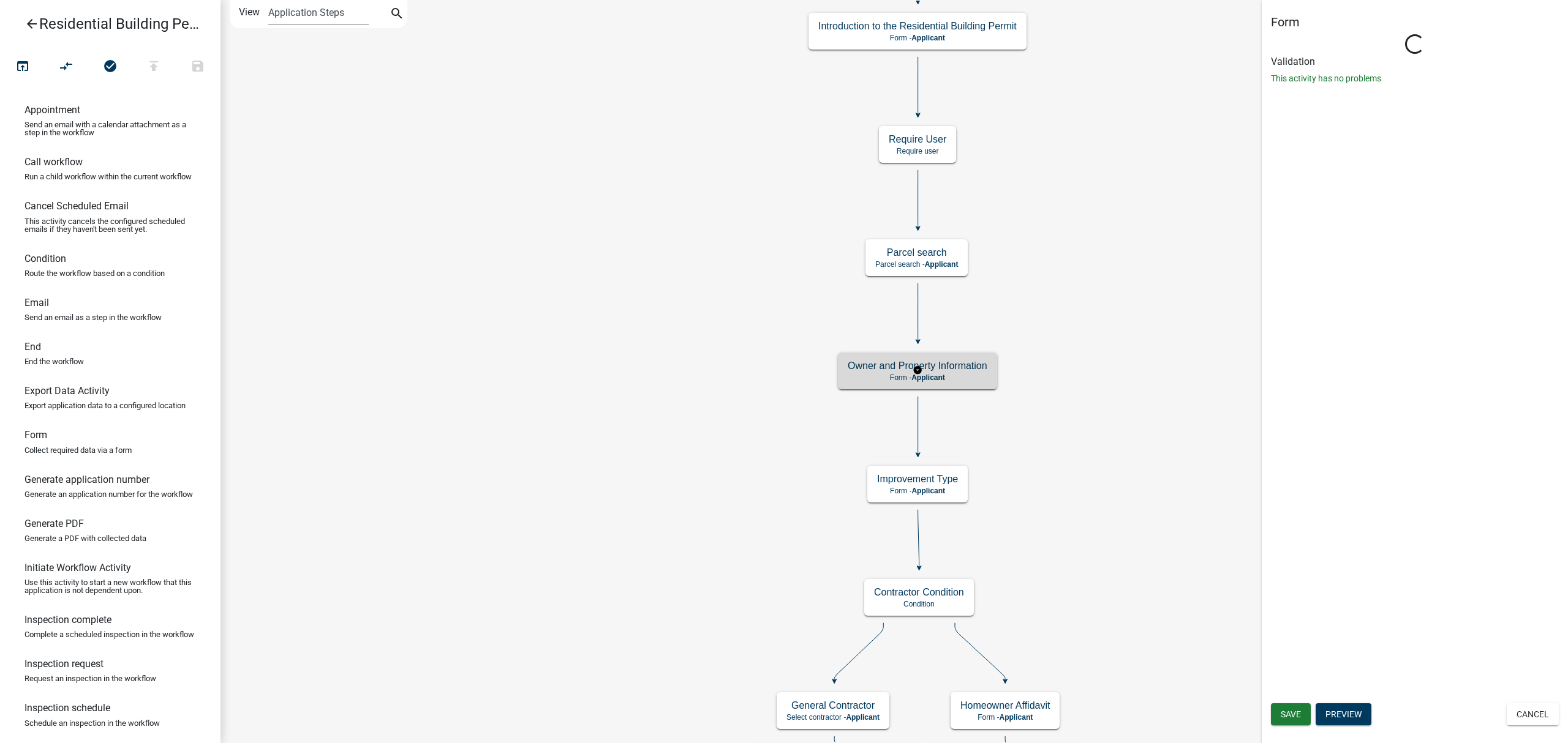
select select "D081F1AB-2855-412F-B8E1-6470BAFA34C8"
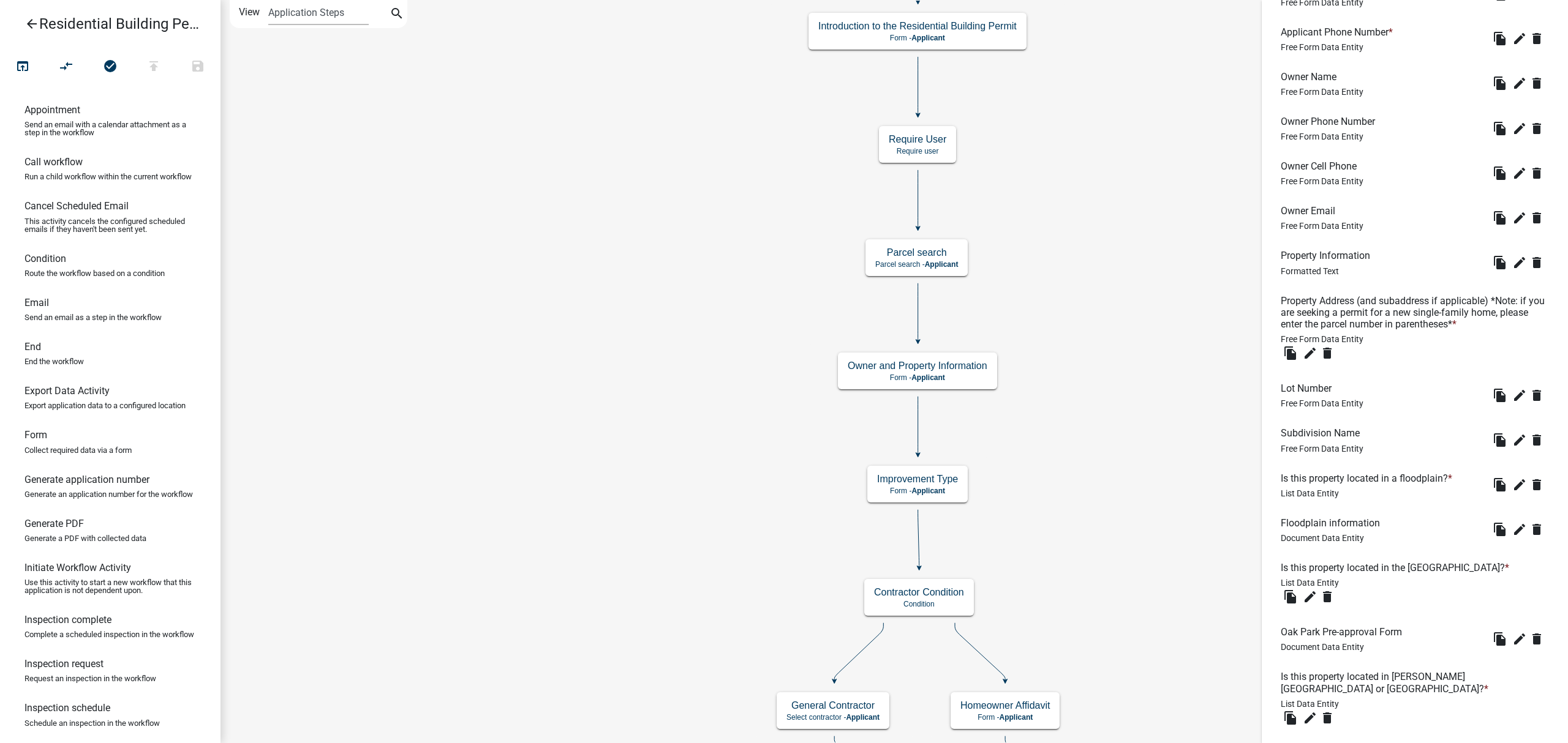
scroll to position [652, 0]
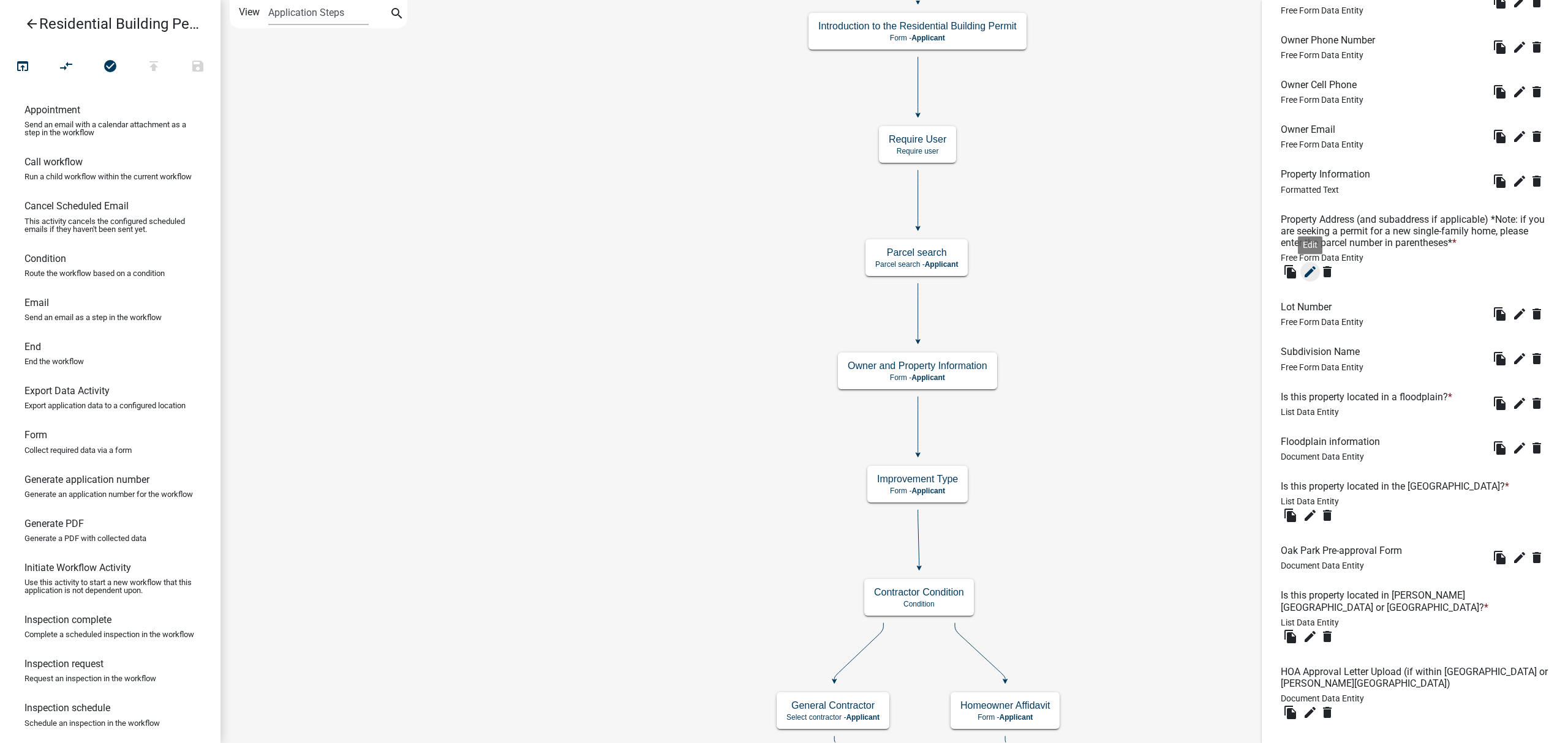
click at [1309, 268] on icon "edit" at bounding box center [1310, 272] width 15 height 15
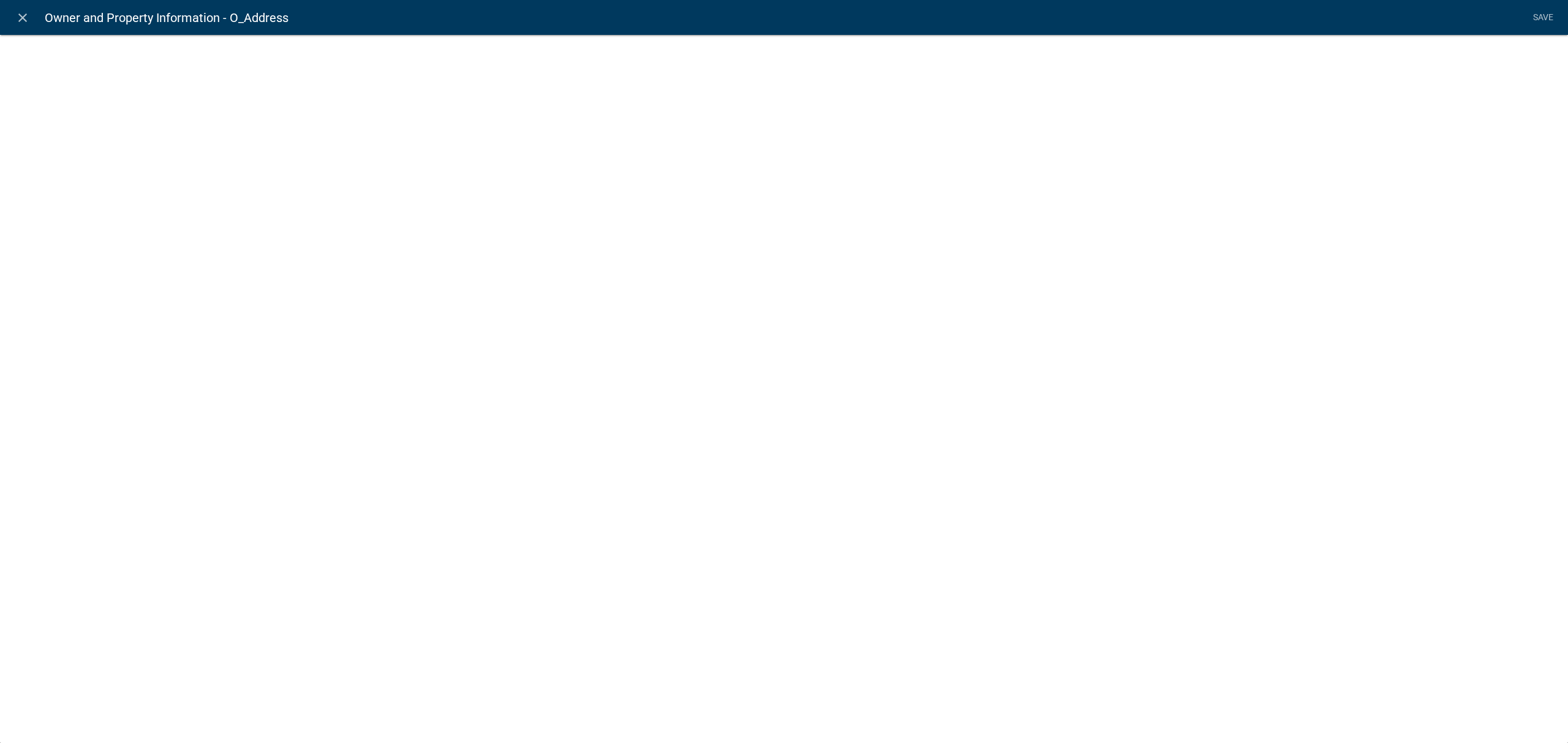
select select
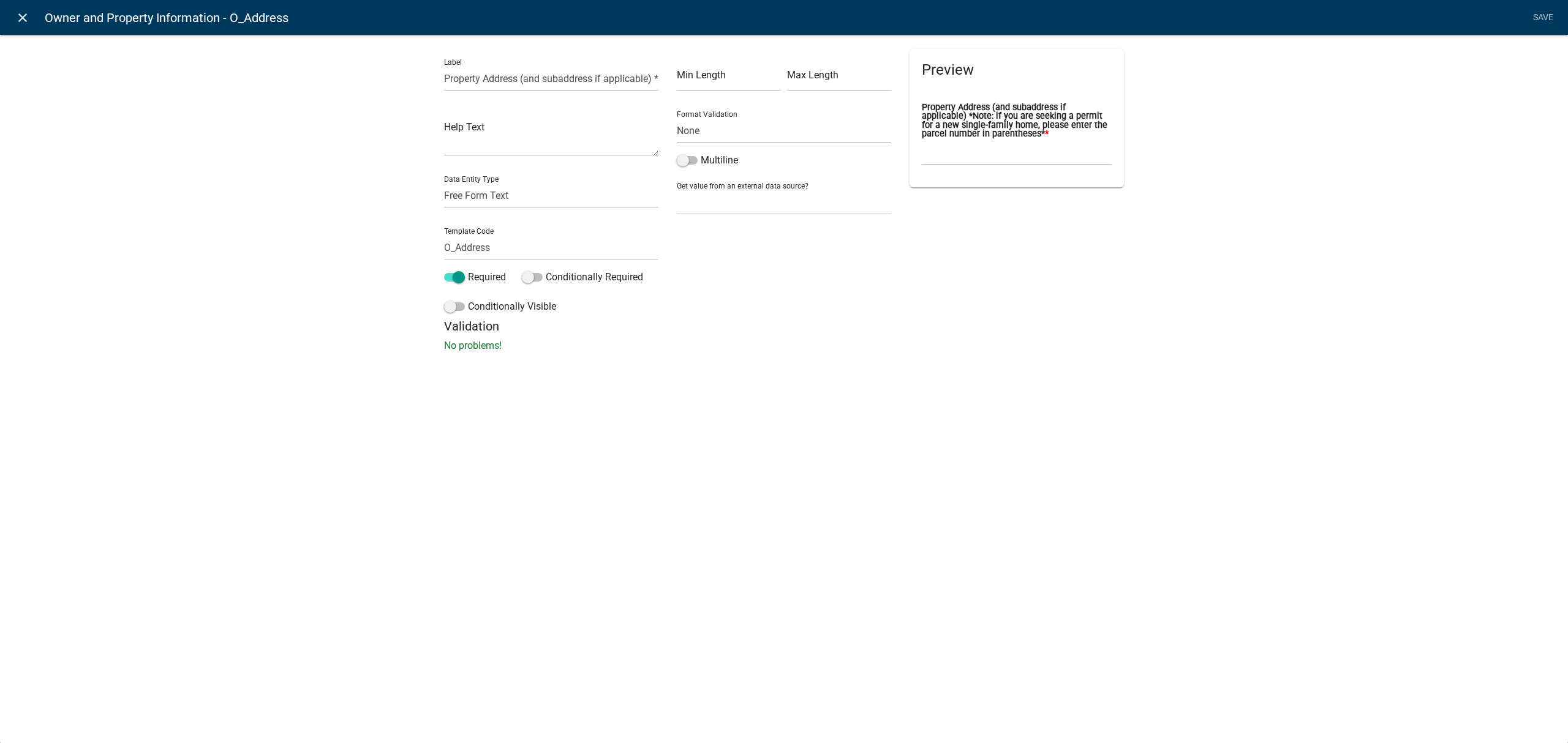
click at [26, 16] on icon "close" at bounding box center [22, 17] width 15 height 15
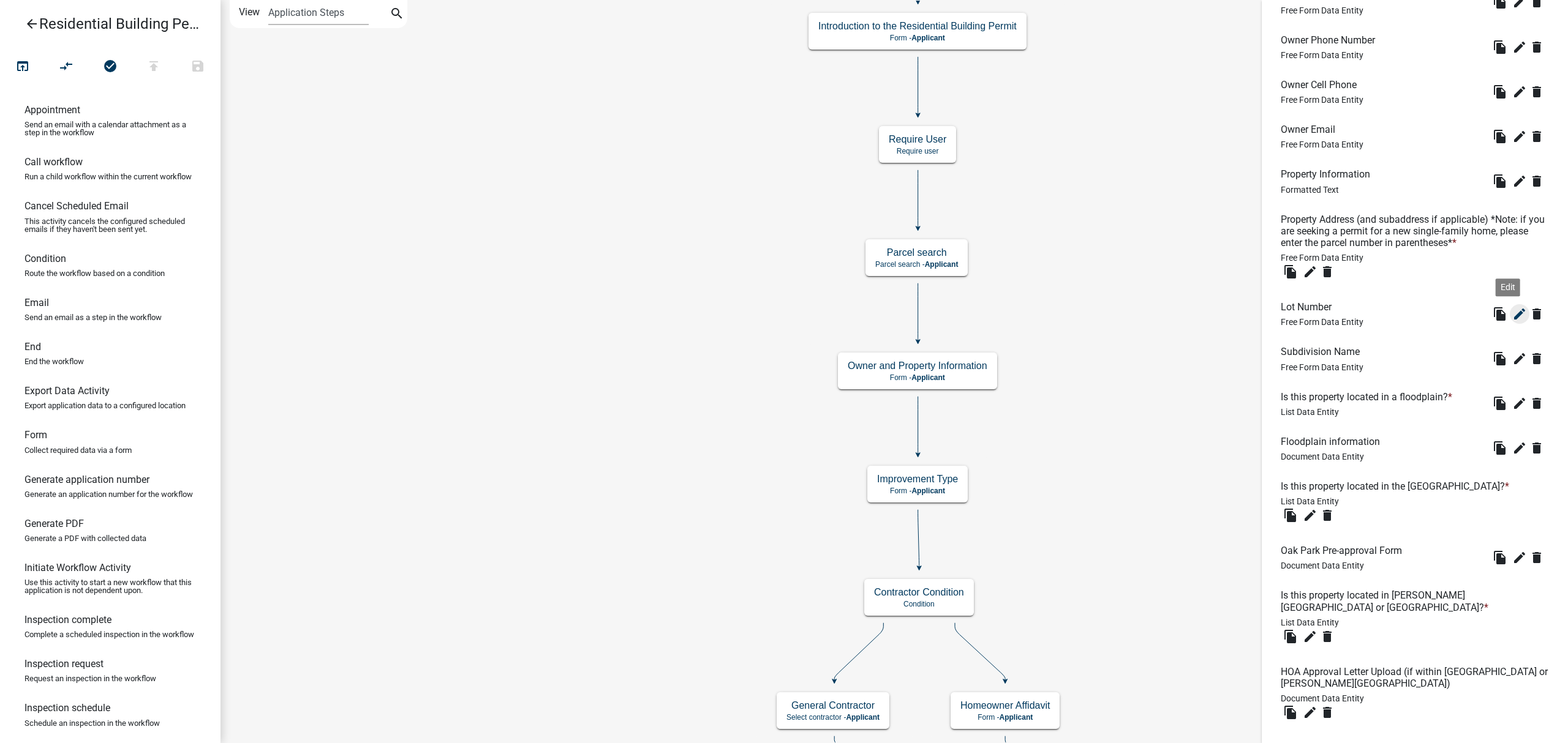
click at [1513, 312] on icon "edit" at bounding box center [1520, 313] width 15 height 15
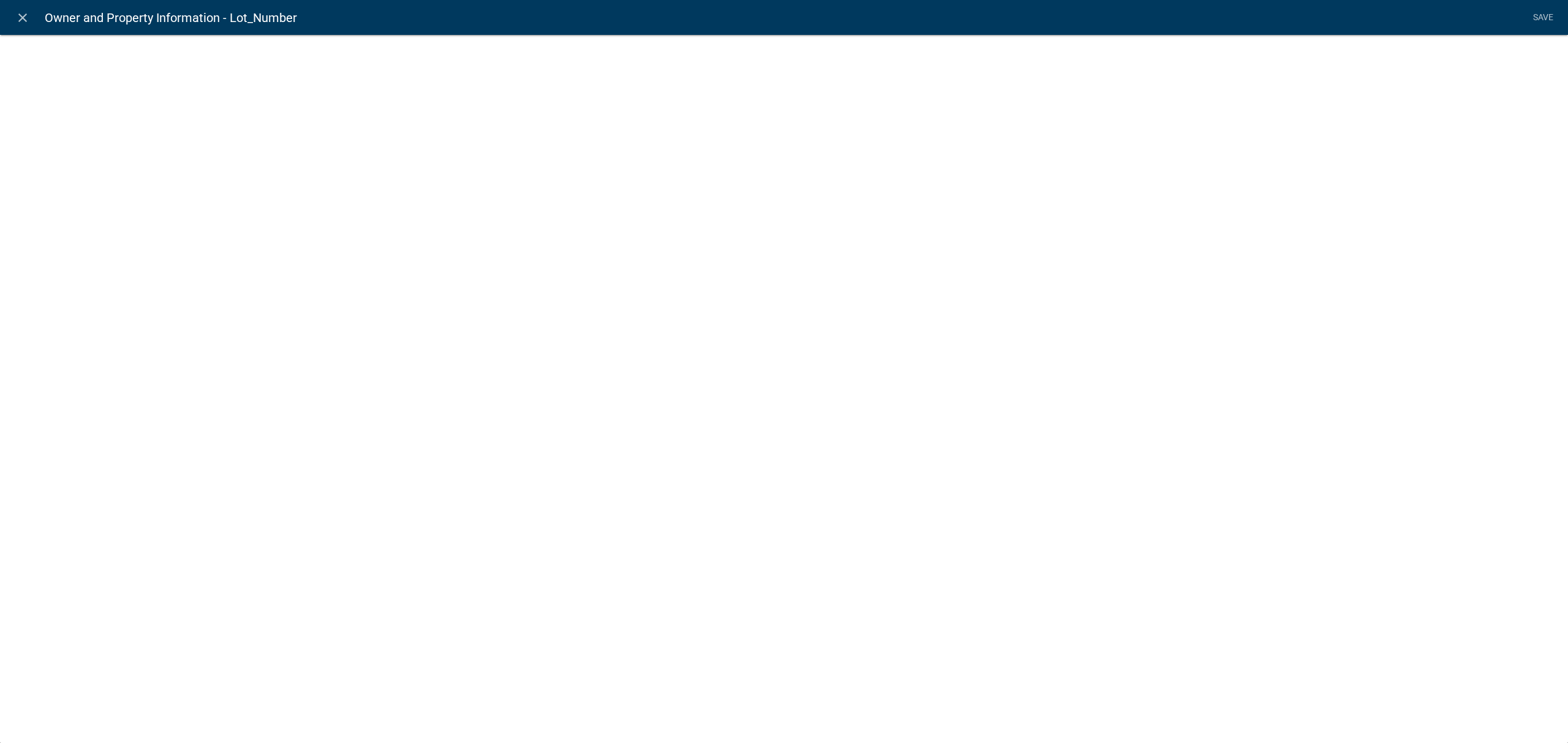
select select
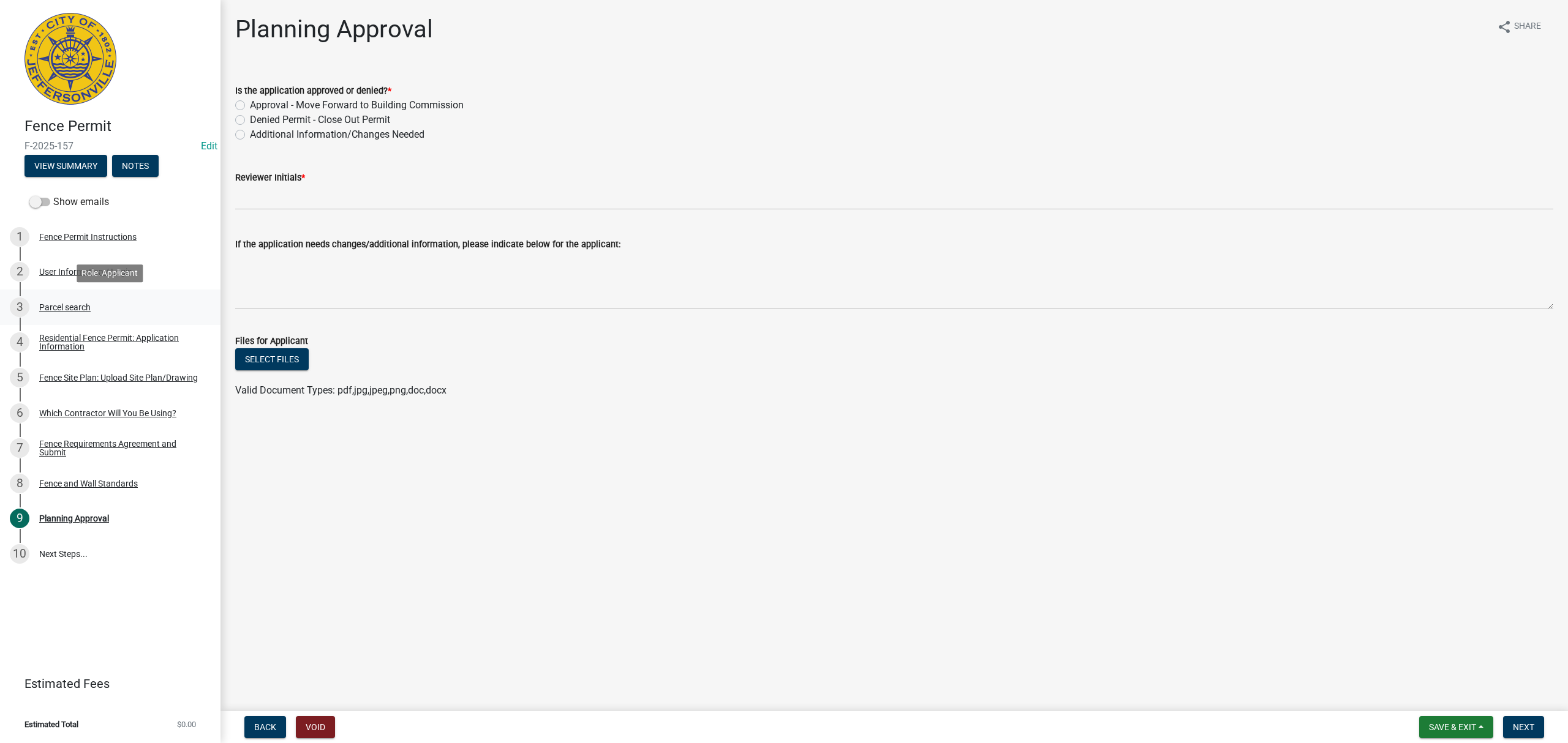
click at [104, 318] on link "3 Parcel search" at bounding box center [110, 307] width 220 height 35
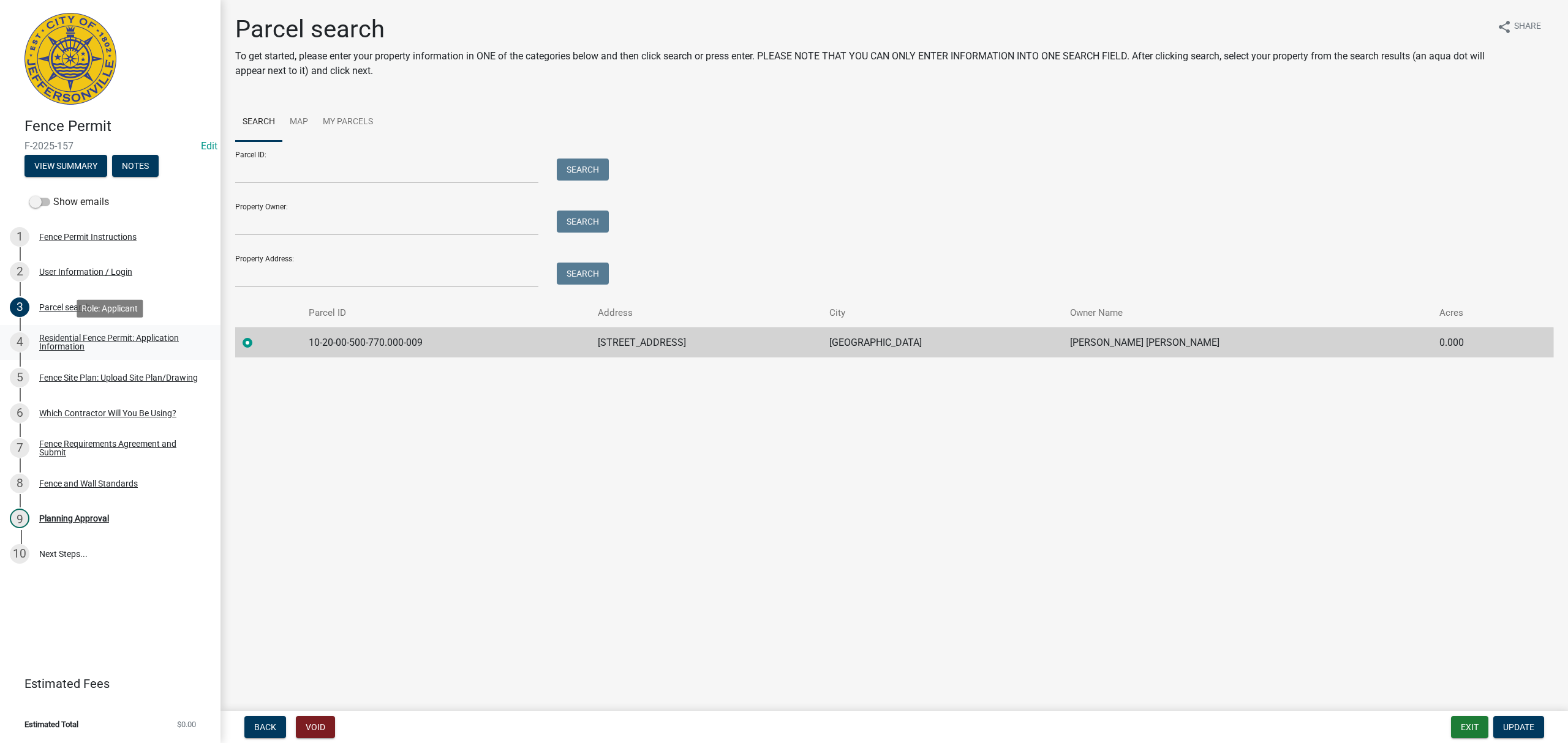
click at [113, 334] on div "Residential Fence Permit: Application Information" at bounding box center [119, 343] width 161 height 17
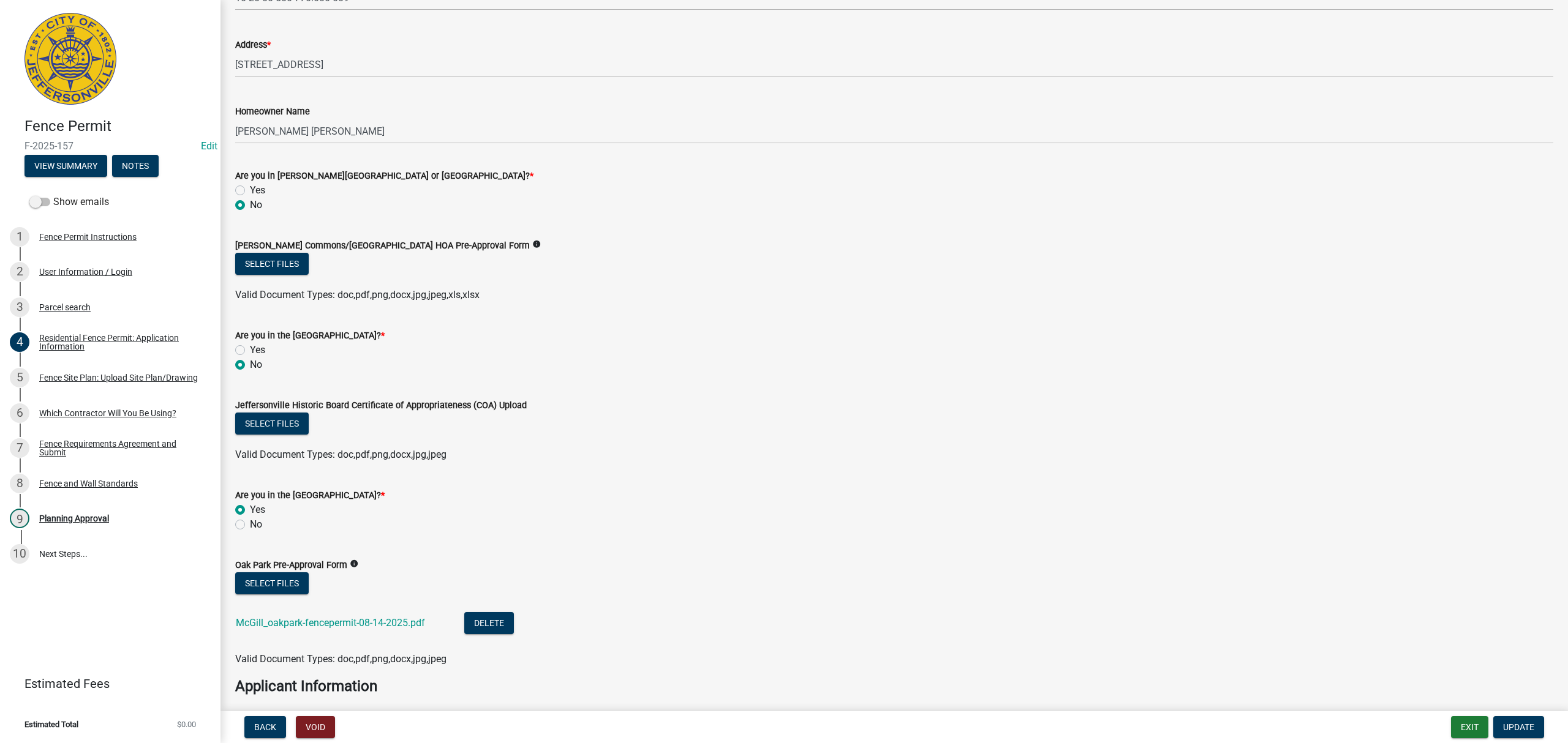
scroll to position [326, 0]
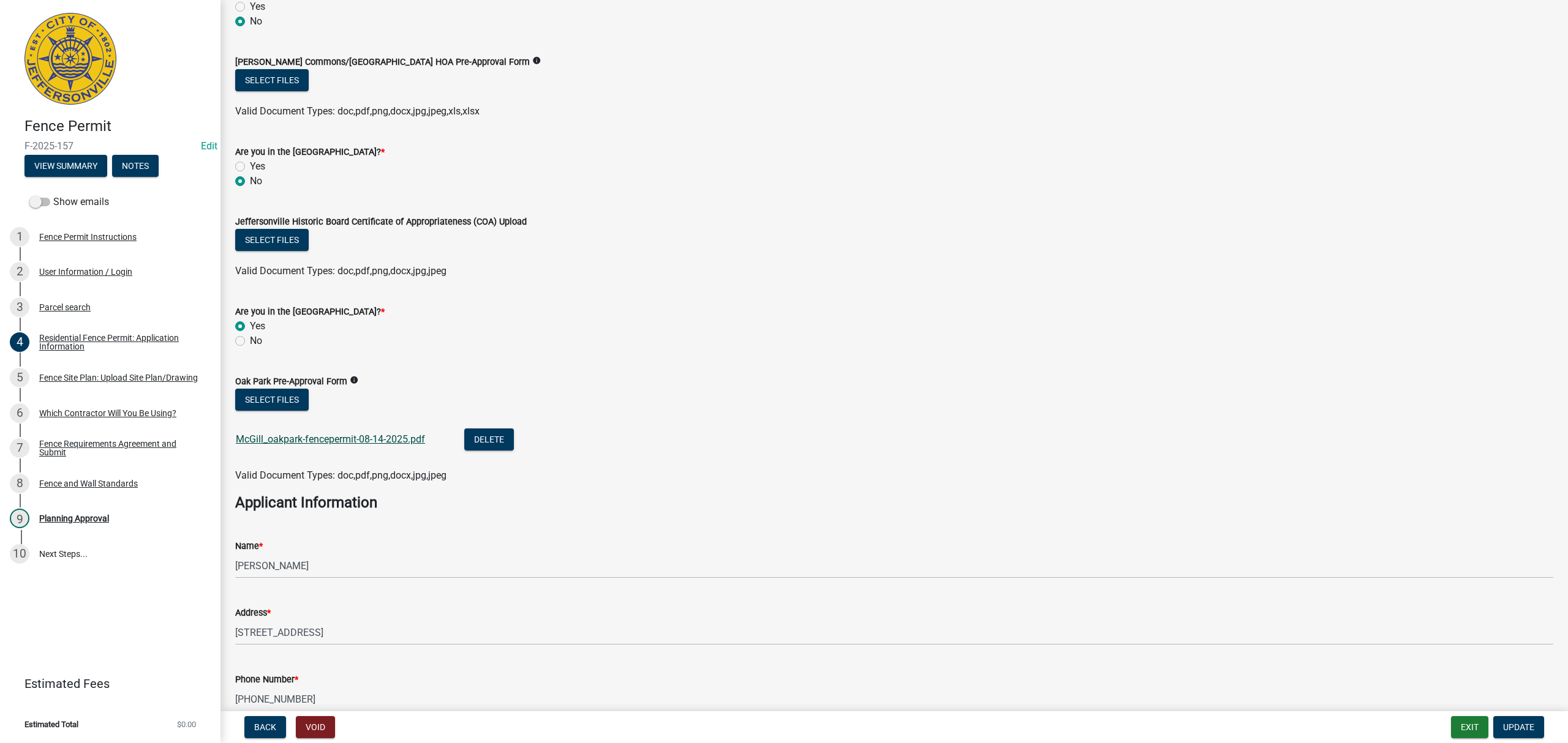
click at [381, 433] on link "McGill_oakpark-fencepermit-08-14-2025.pdf" at bounding box center [330, 438] width 189 height 11
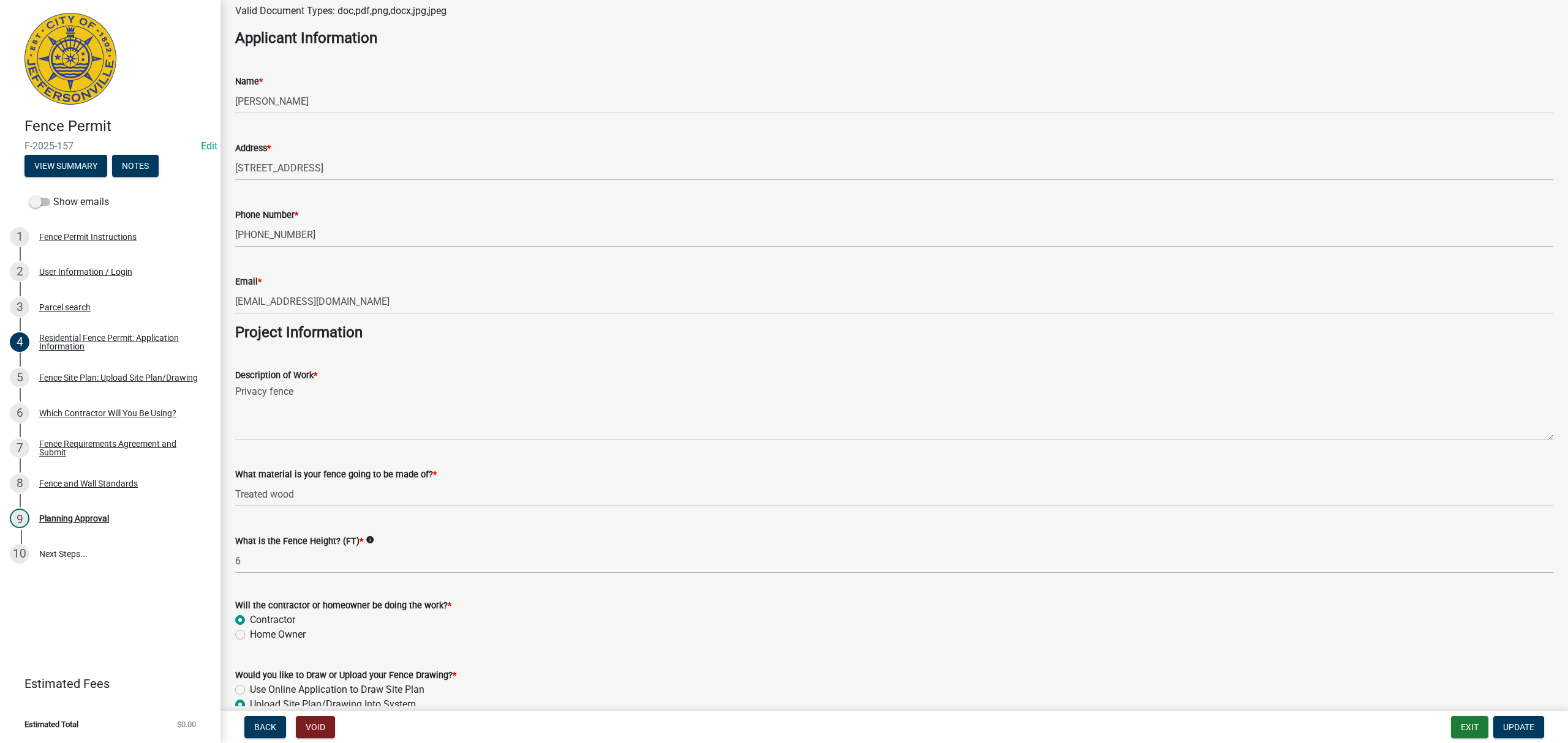
scroll to position [855, 0]
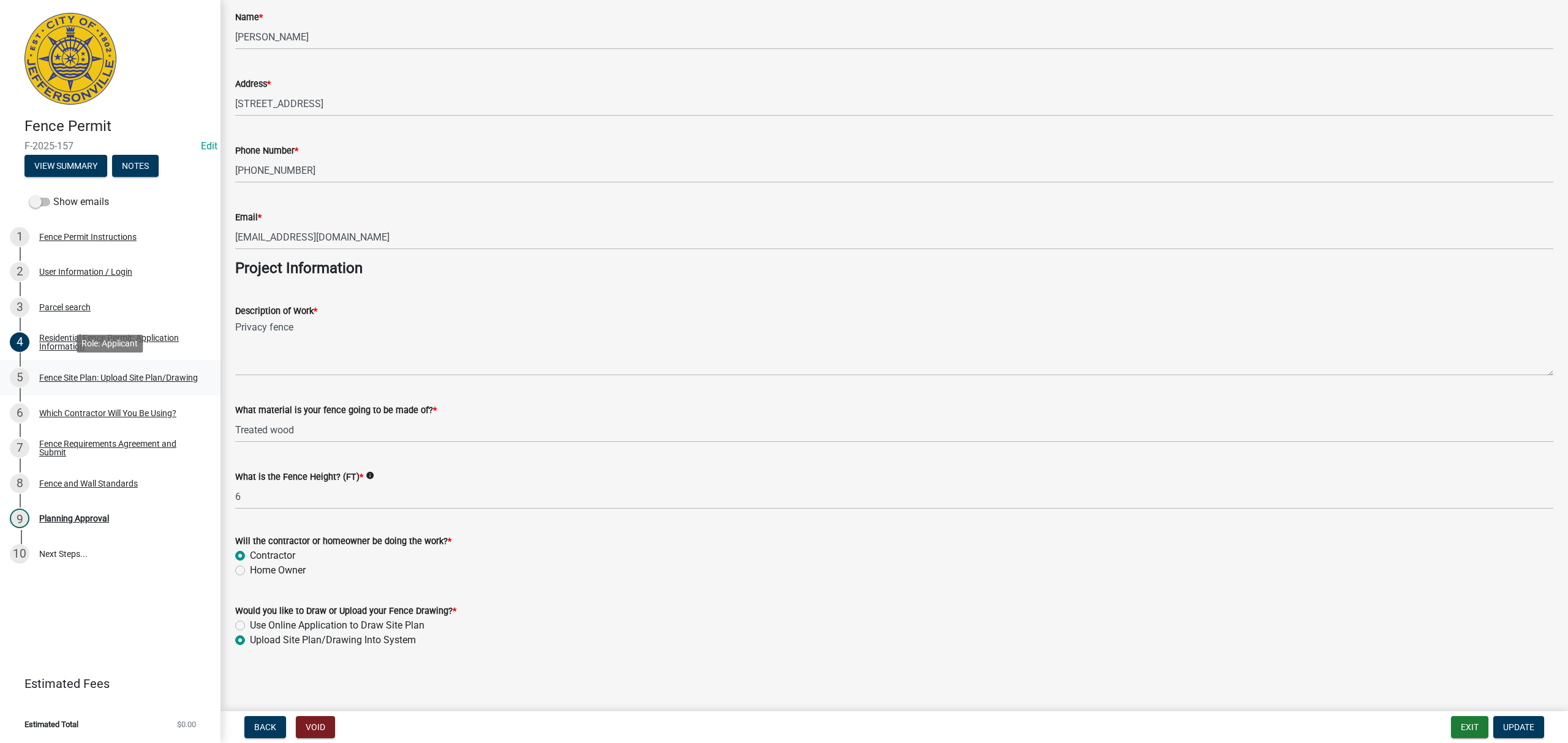
click at [151, 380] on div "Fence Site Plan: Upload Site Plan/Drawing" at bounding box center [118, 378] width 159 height 9
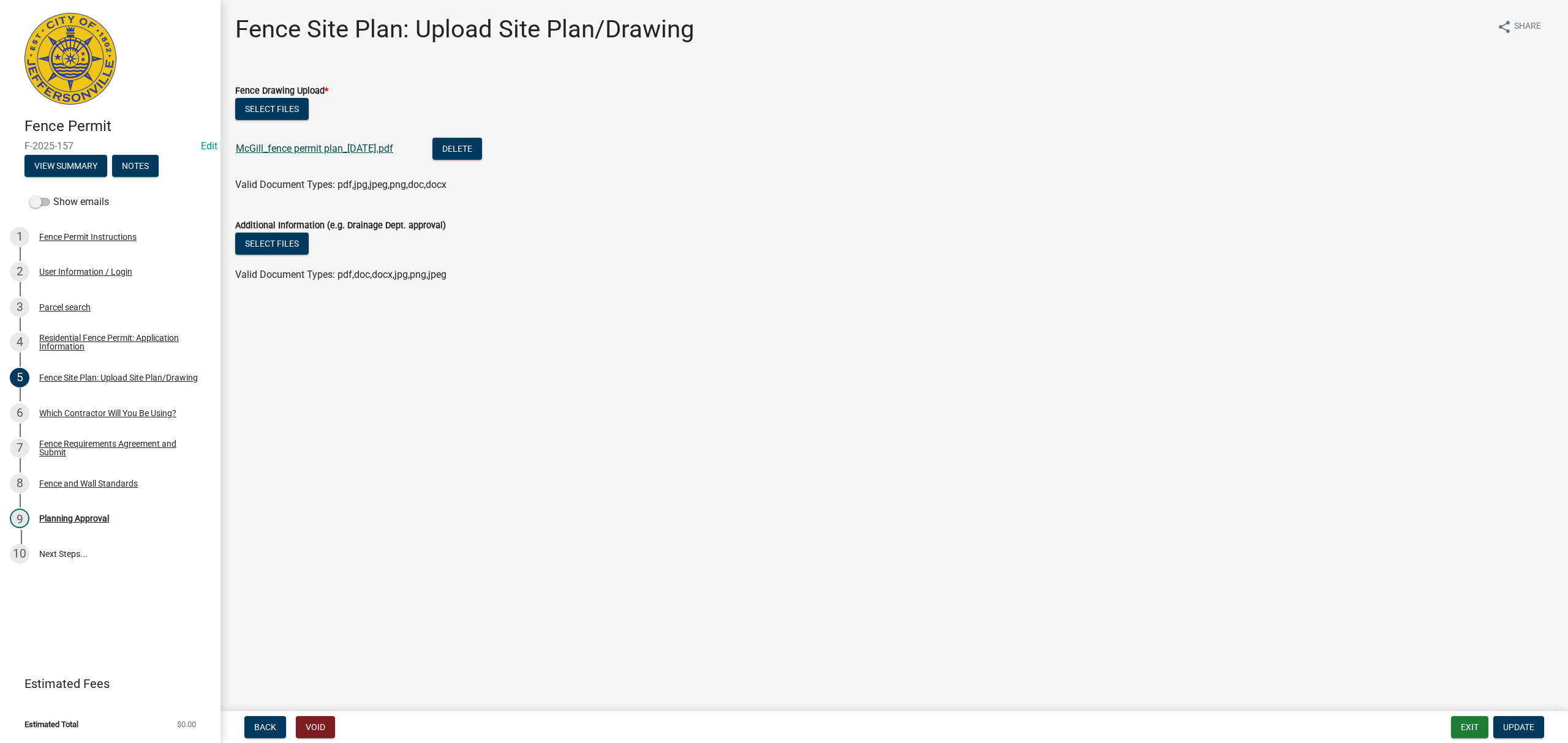
click at [374, 146] on link "McGill_fence permit plan_08-14-2025.pdf" at bounding box center [314, 148] width 157 height 11
click at [113, 306] on div "3 Parcel search" at bounding box center [104, 307] width 191 height 20
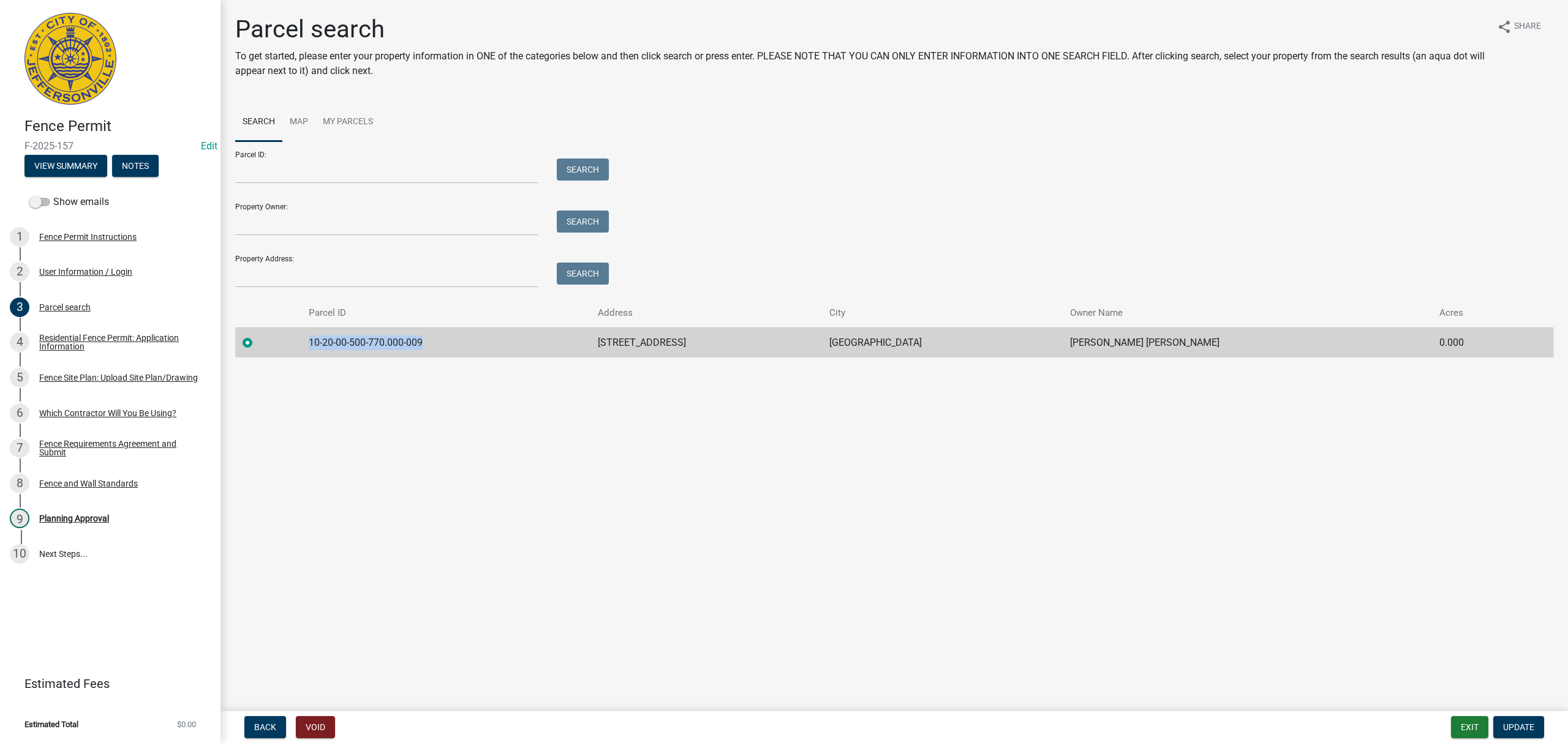
drag, startPoint x: 435, startPoint y: 342, endPoint x: 317, endPoint y: 338, distance: 118.1
click at [317, 338] on td "10-20-00-500-770.000-009" at bounding box center [446, 343] width 289 height 30
copy td "10-20-00-500-770.000-009"
click at [104, 337] on div "Residential Fence Permit: Application Information" at bounding box center [119, 343] width 161 height 17
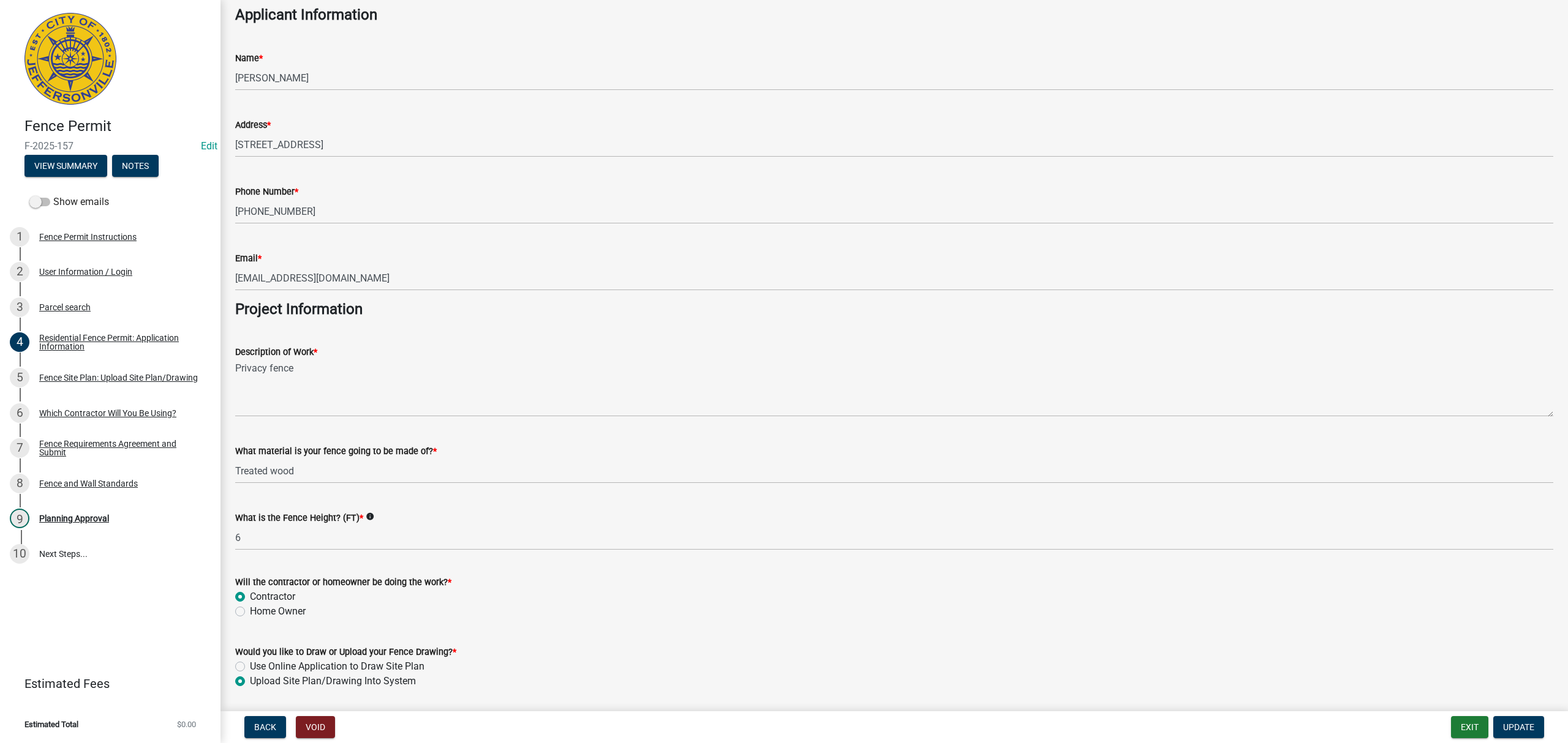
scroll to position [855, 0]
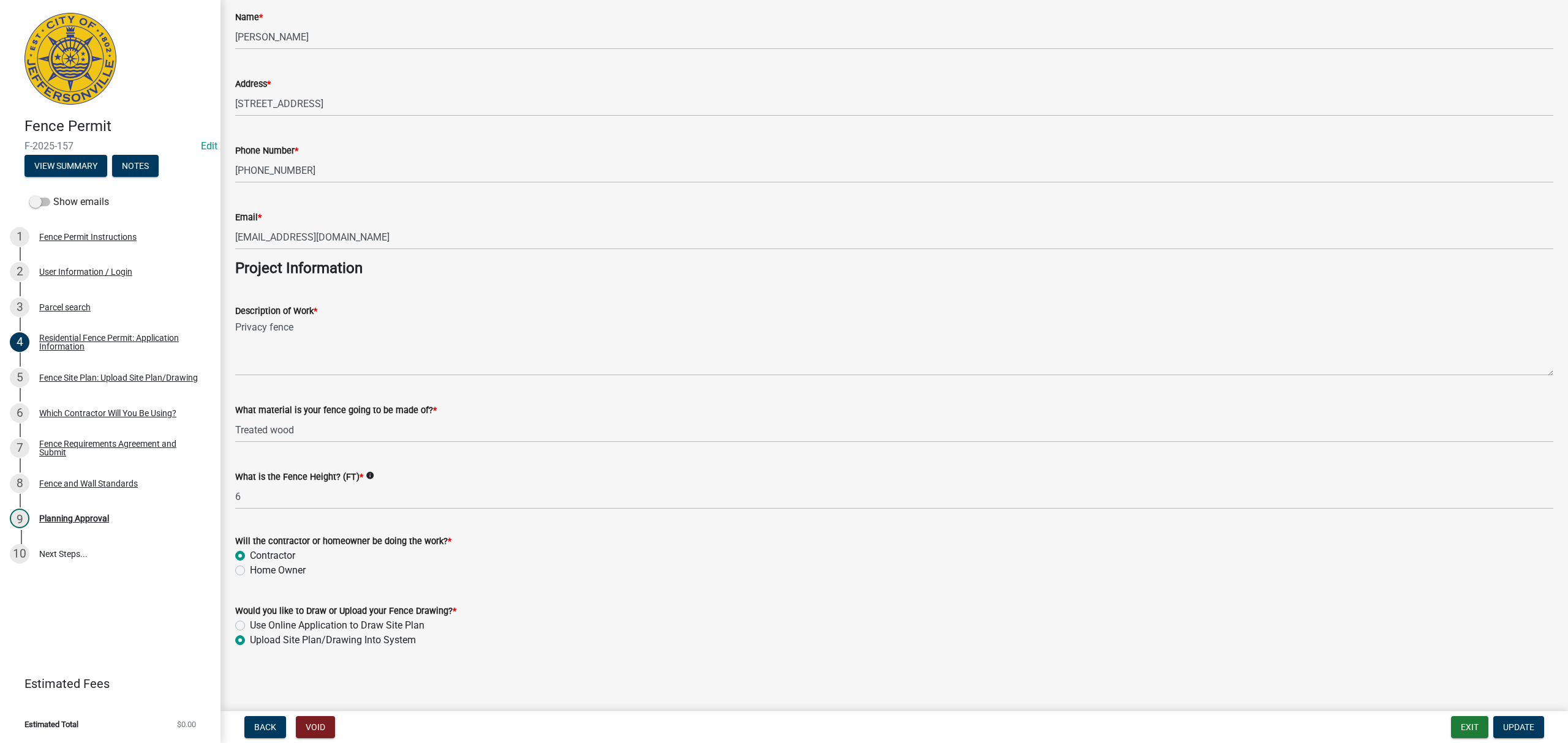
click at [93, 375] on div "Fence Site Plan: Upload Site Plan/Drawing" at bounding box center [118, 378] width 159 height 9
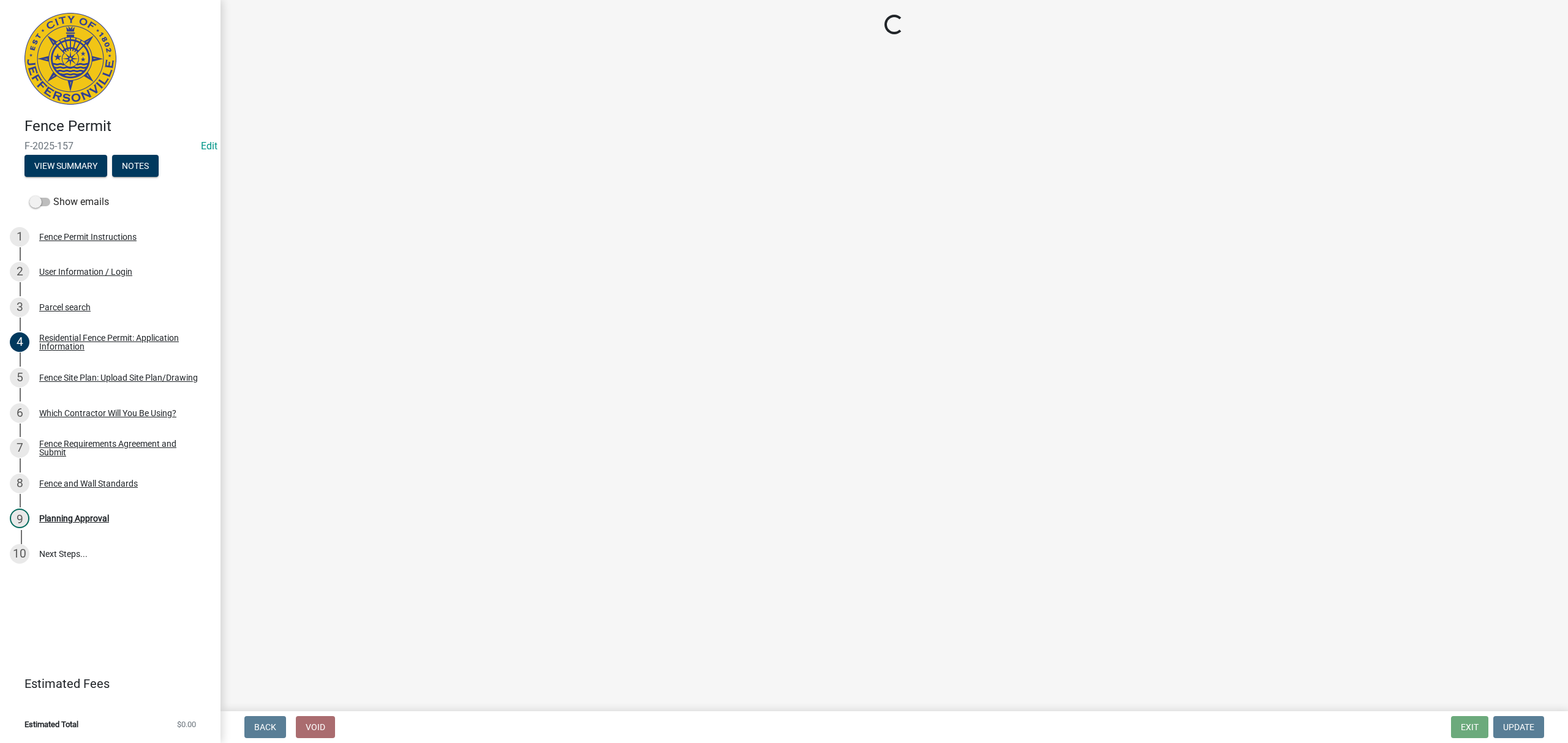
scroll to position [0, 0]
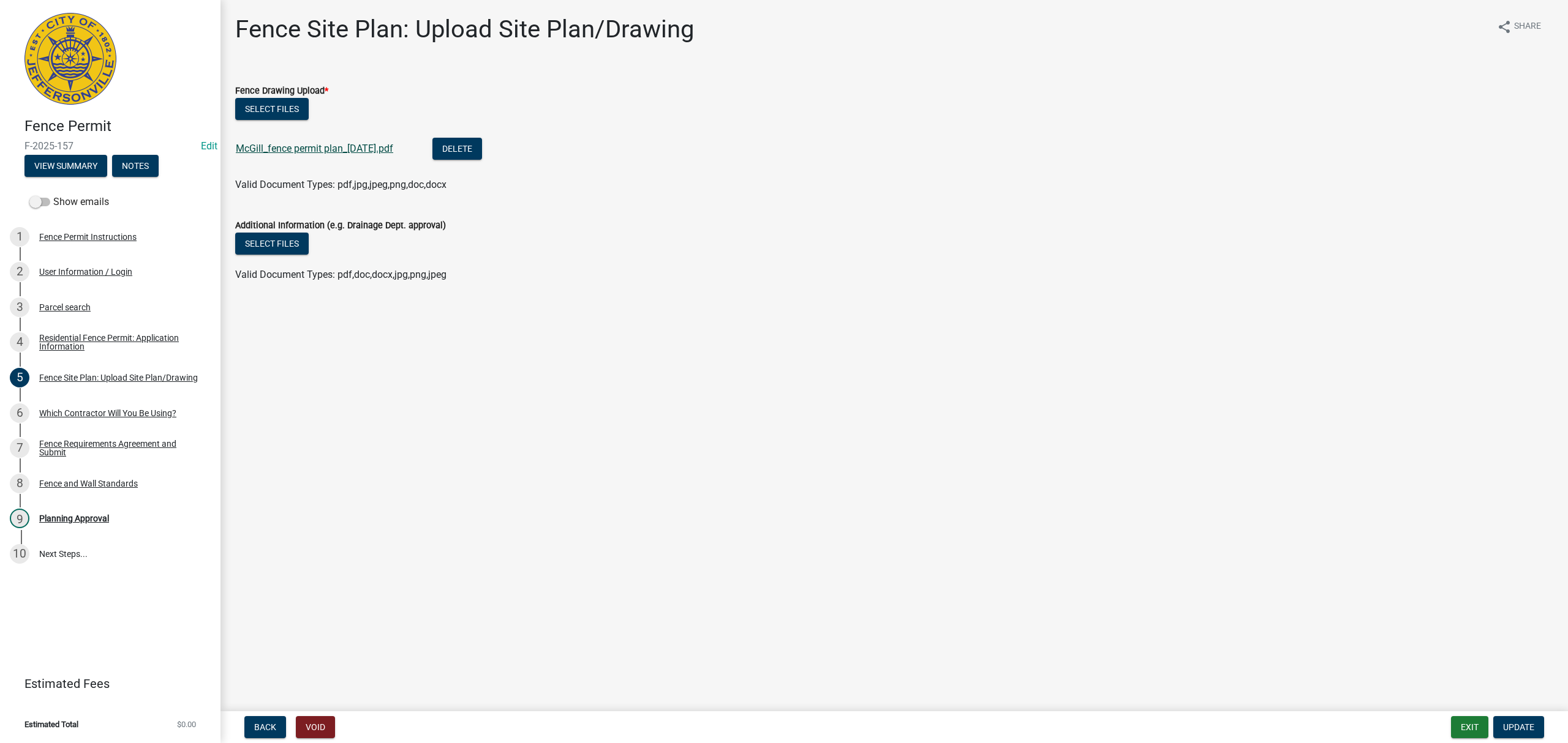
click at [358, 143] on link "McGill_fence permit plan_08-14-2025.pdf" at bounding box center [314, 148] width 157 height 11
click at [131, 404] on div "6 Which Contractor Will You Be Using?" at bounding box center [104, 413] width 191 height 20
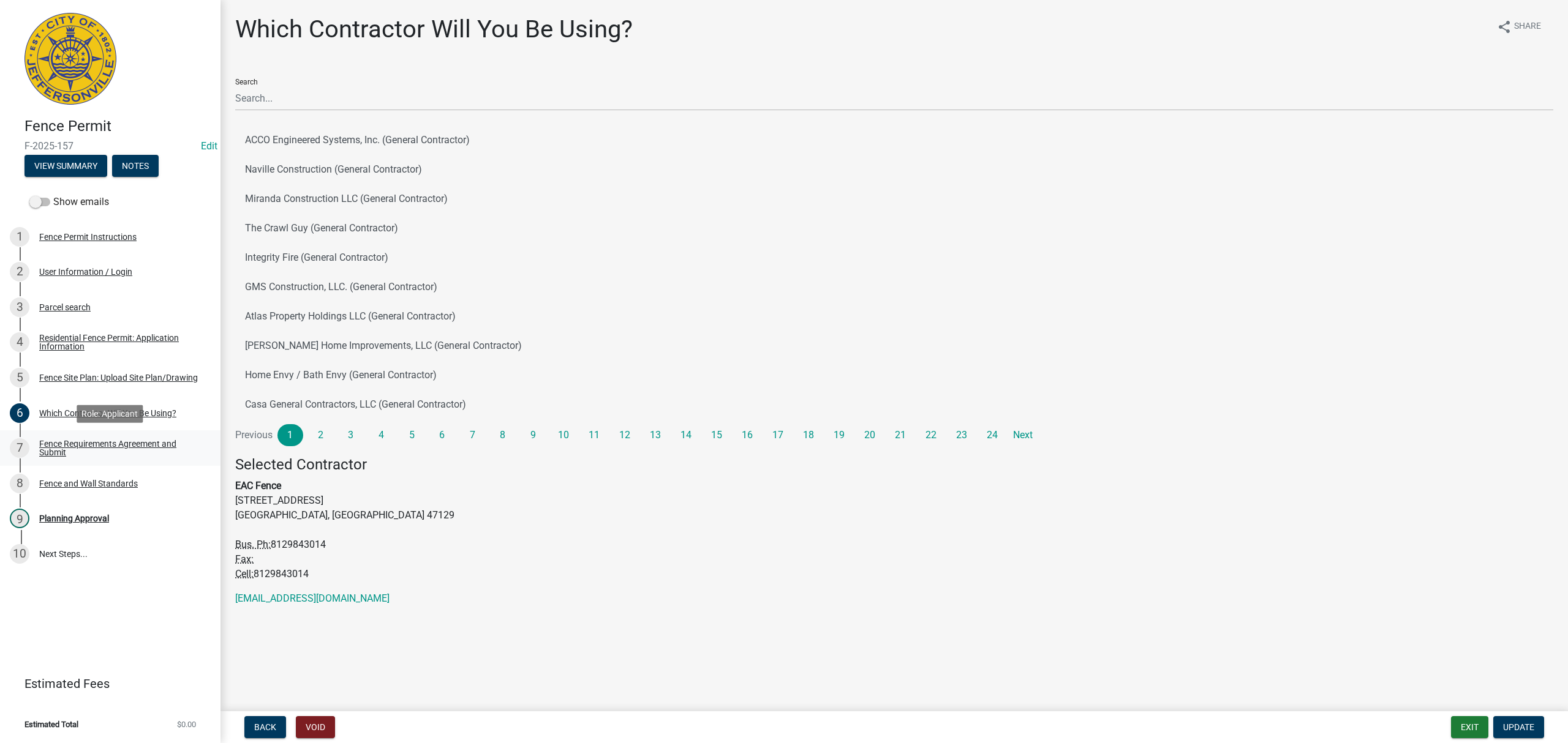
click at [125, 441] on div "Fence Requirements Agreement and Submit" at bounding box center [119, 448] width 161 height 17
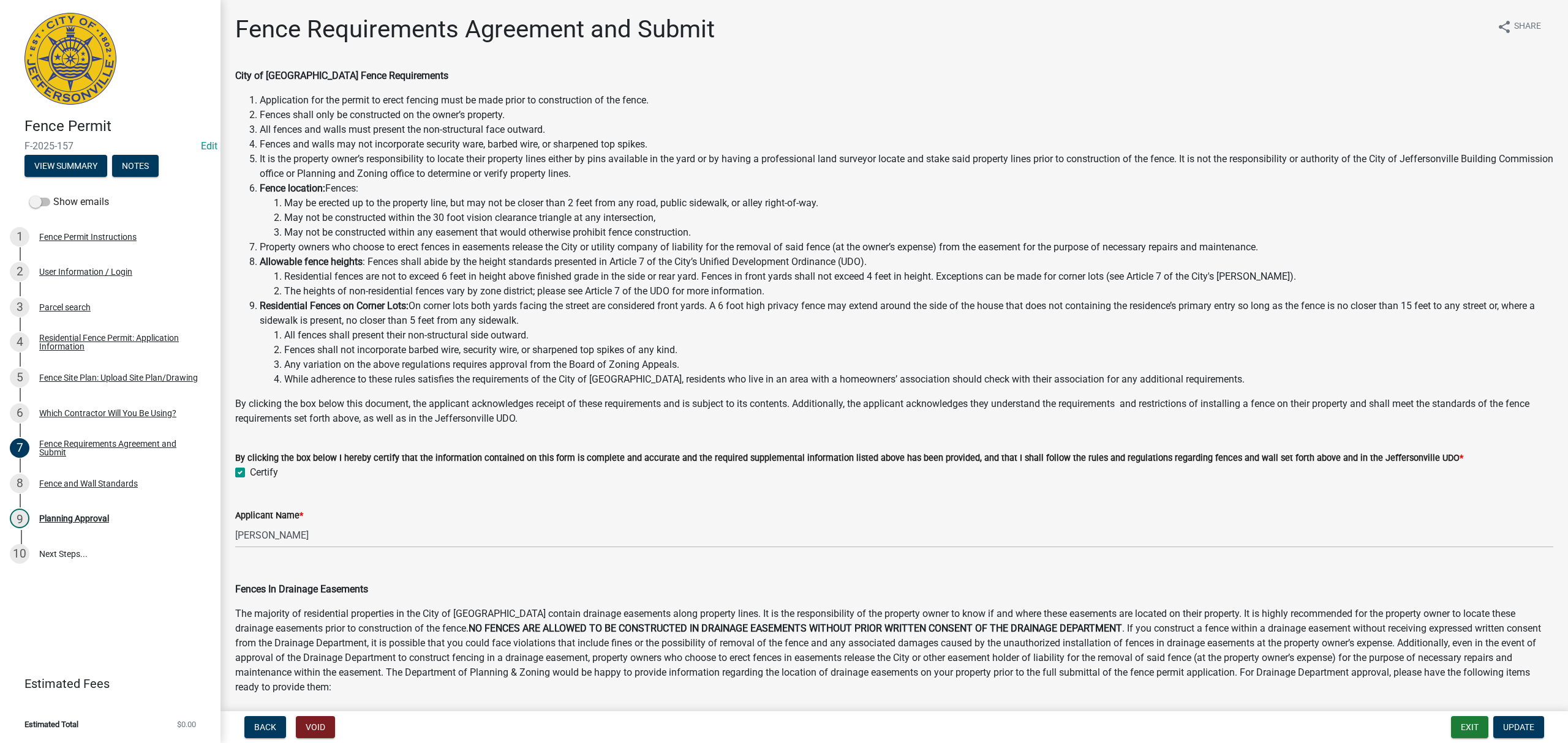
scroll to position [322, 0]
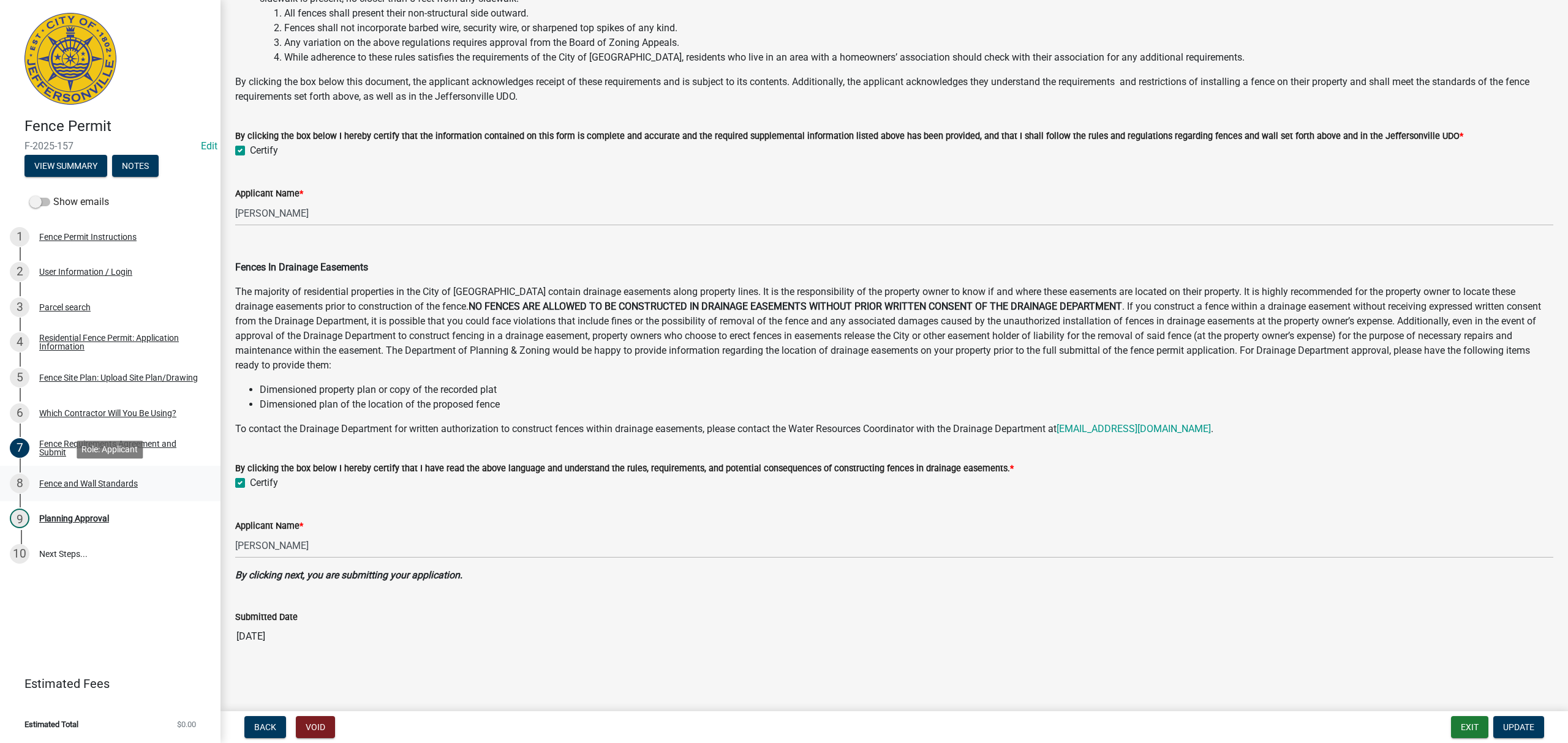
click at [133, 475] on div "8 Fence and Wall Standards" at bounding box center [104, 483] width 191 height 20
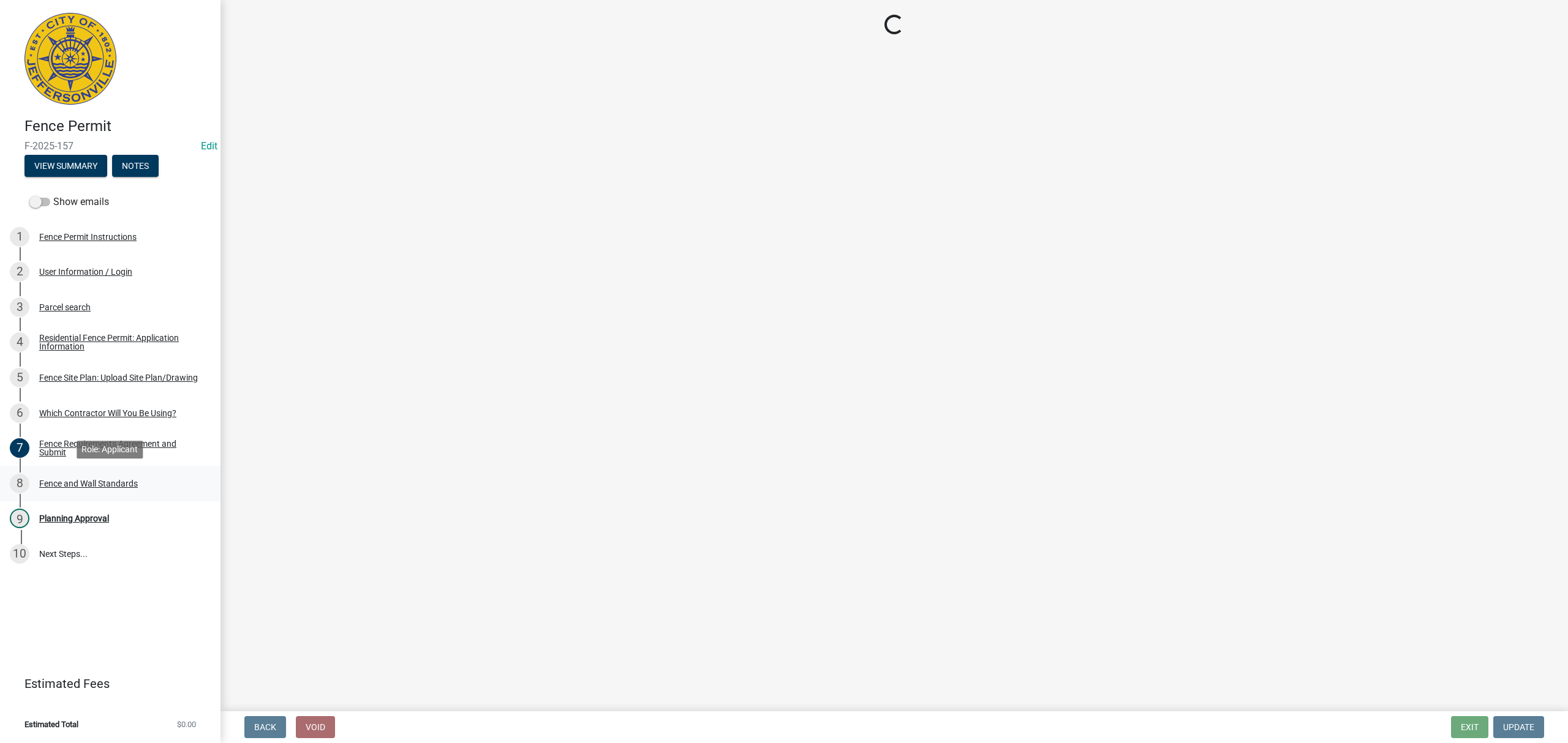
scroll to position [0, 0]
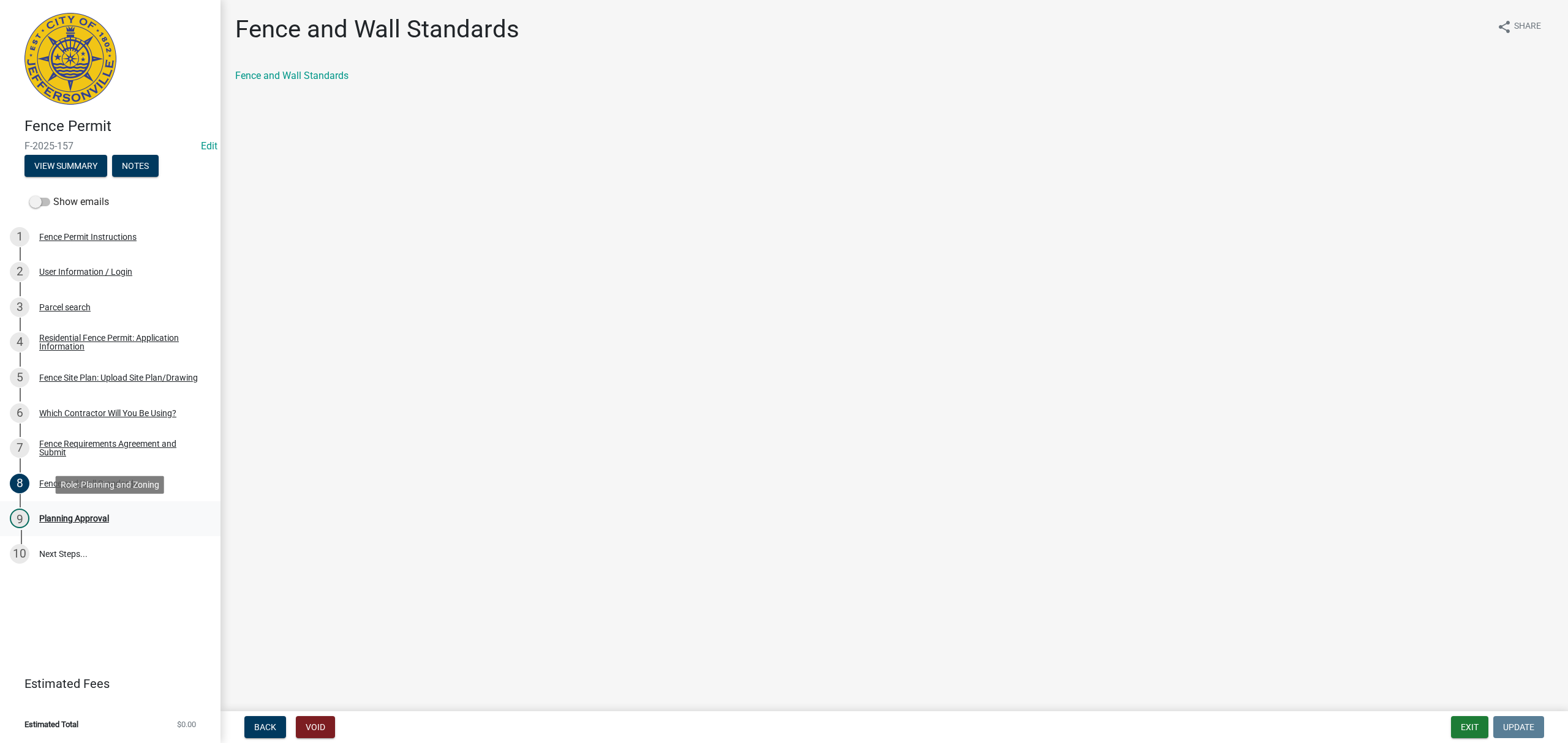
click at [82, 526] on div "9 Planning Approval" at bounding box center [104, 519] width 191 height 20
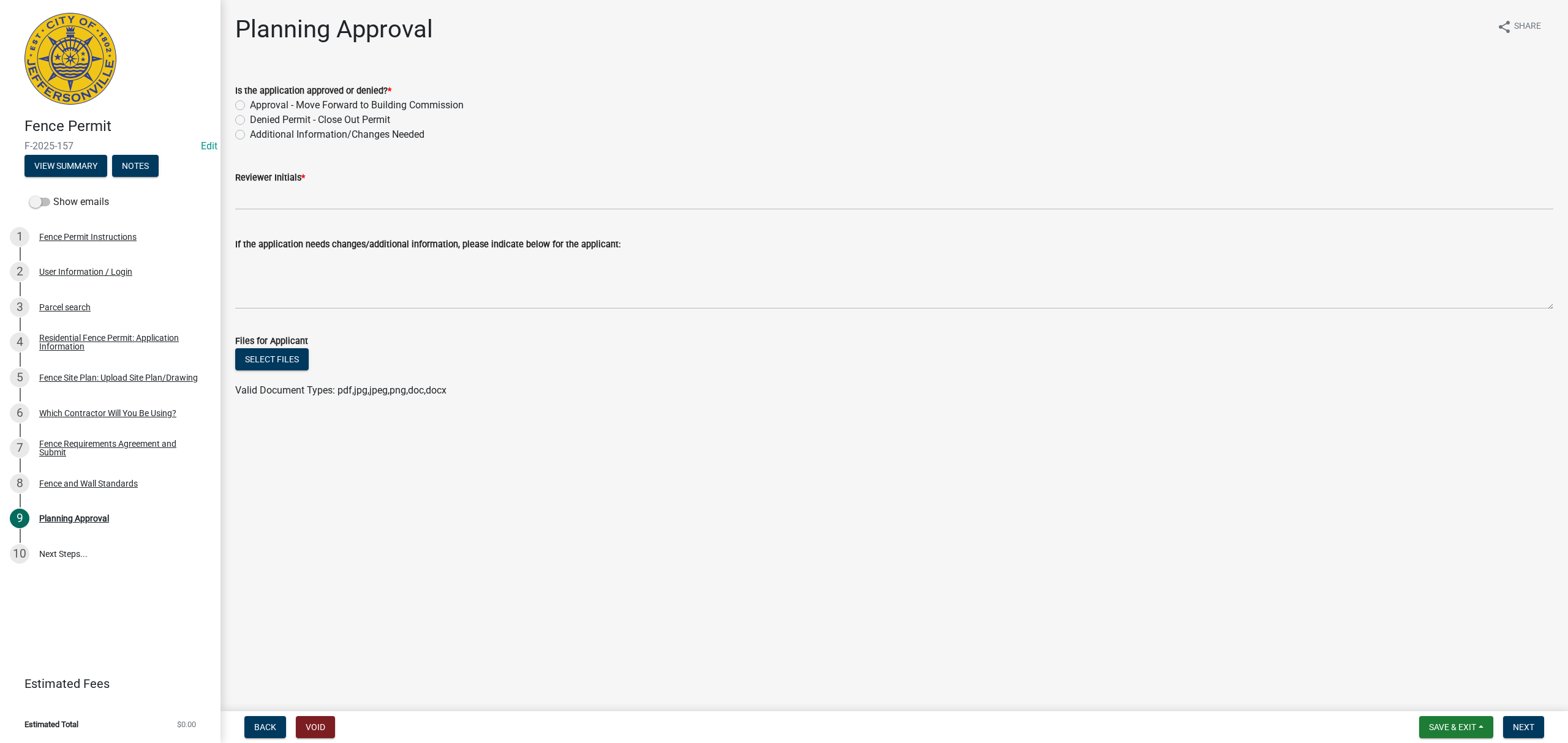
click at [250, 103] on label "Approval - Move Forward to Building Commission" at bounding box center [357, 105] width 214 height 15
click at [250, 103] on input "Approval - Move Forward to Building Commission" at bounding box center [254, 102] width 8 height 8
radio input "true"
click at [298, 182] on label "Reviewer Initials *" at bounding box center [269, 179] width 70 height 9
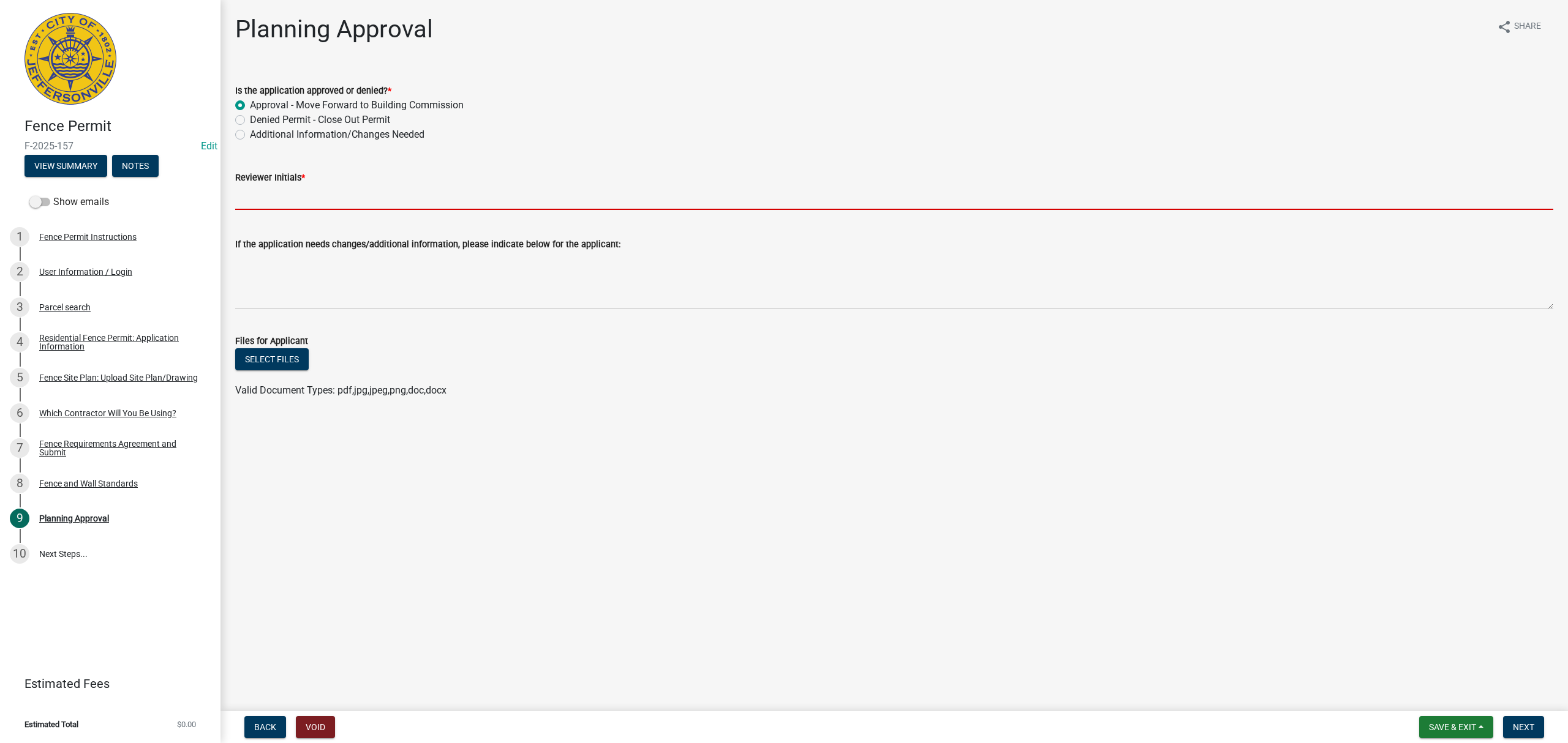
click at [298, 185] on input "Reviewer Initials *" at bounding box center [894, 197] width 1318 height 25
click at [300, 189] on input "Reviewer Initials *" at bounding box center [894, 197] width 1318 height 25
type input "STS"
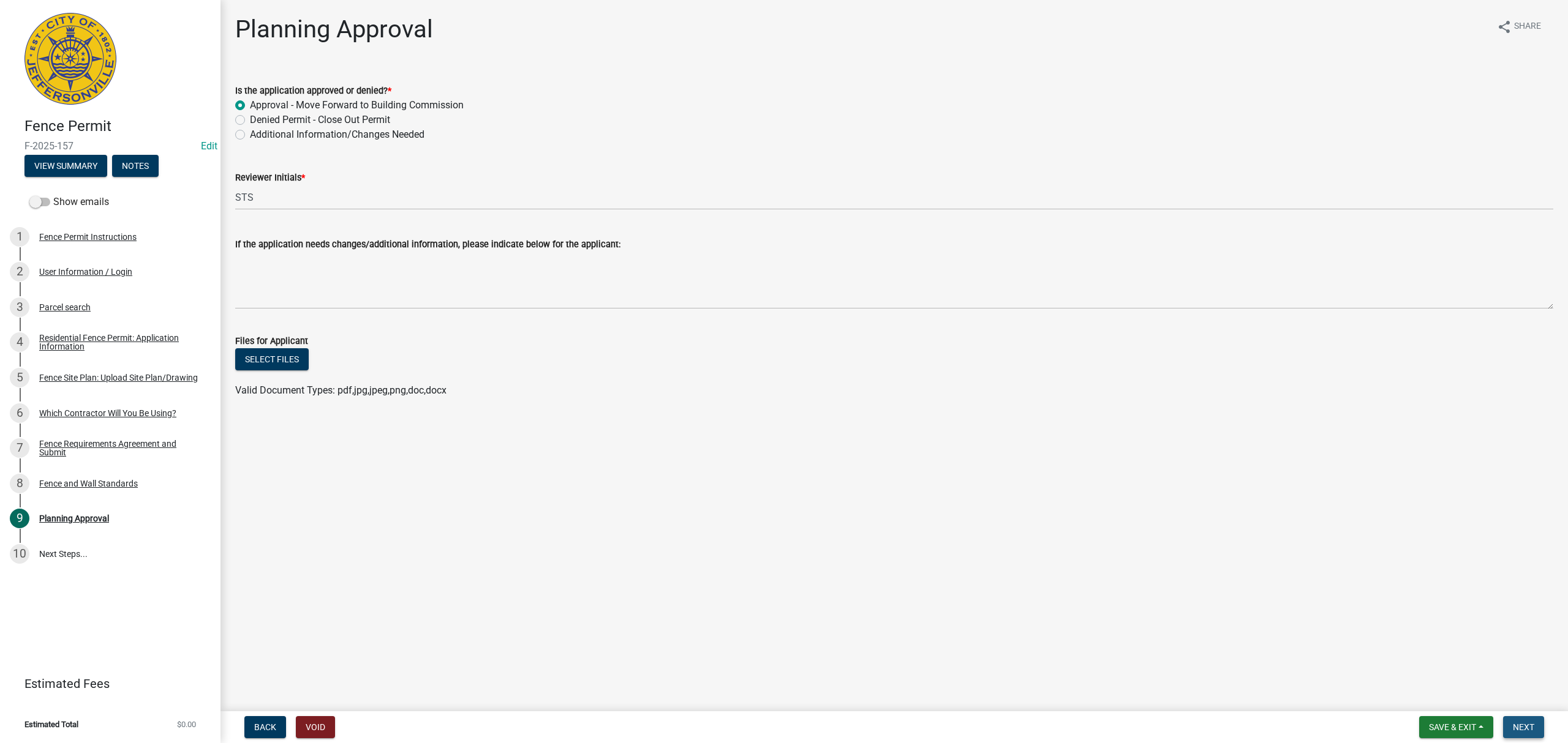
click at [1542, 721] on button "Next" at bounding box center [1524, 727] width 41 height 22
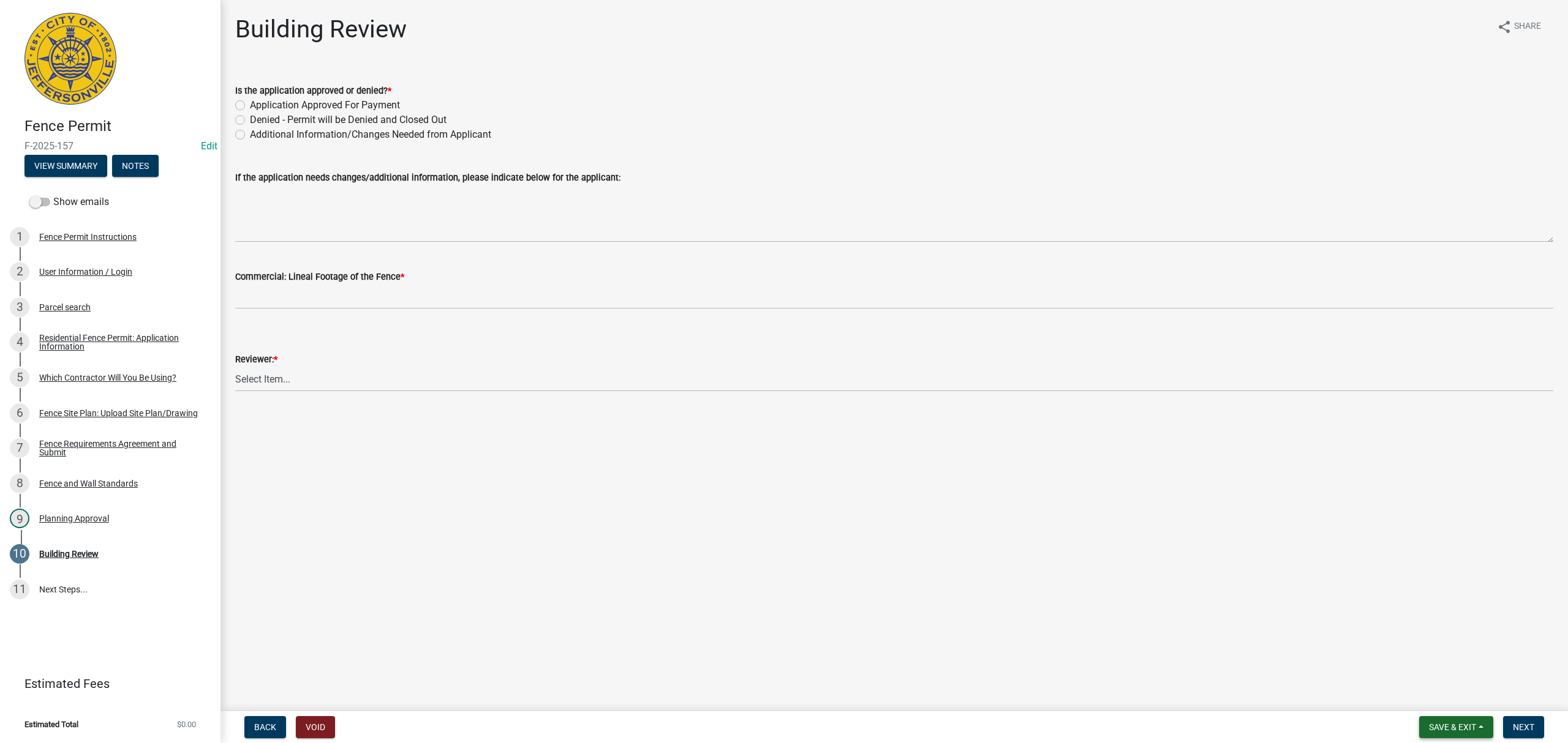
click at [1444, 723] on span "Save & Exit" at bounding box center [1452, 727] width 47 height 9
click at [1444, 699] on button "Save & Exit" at bounding box center [1445, 696] width 98 height 29
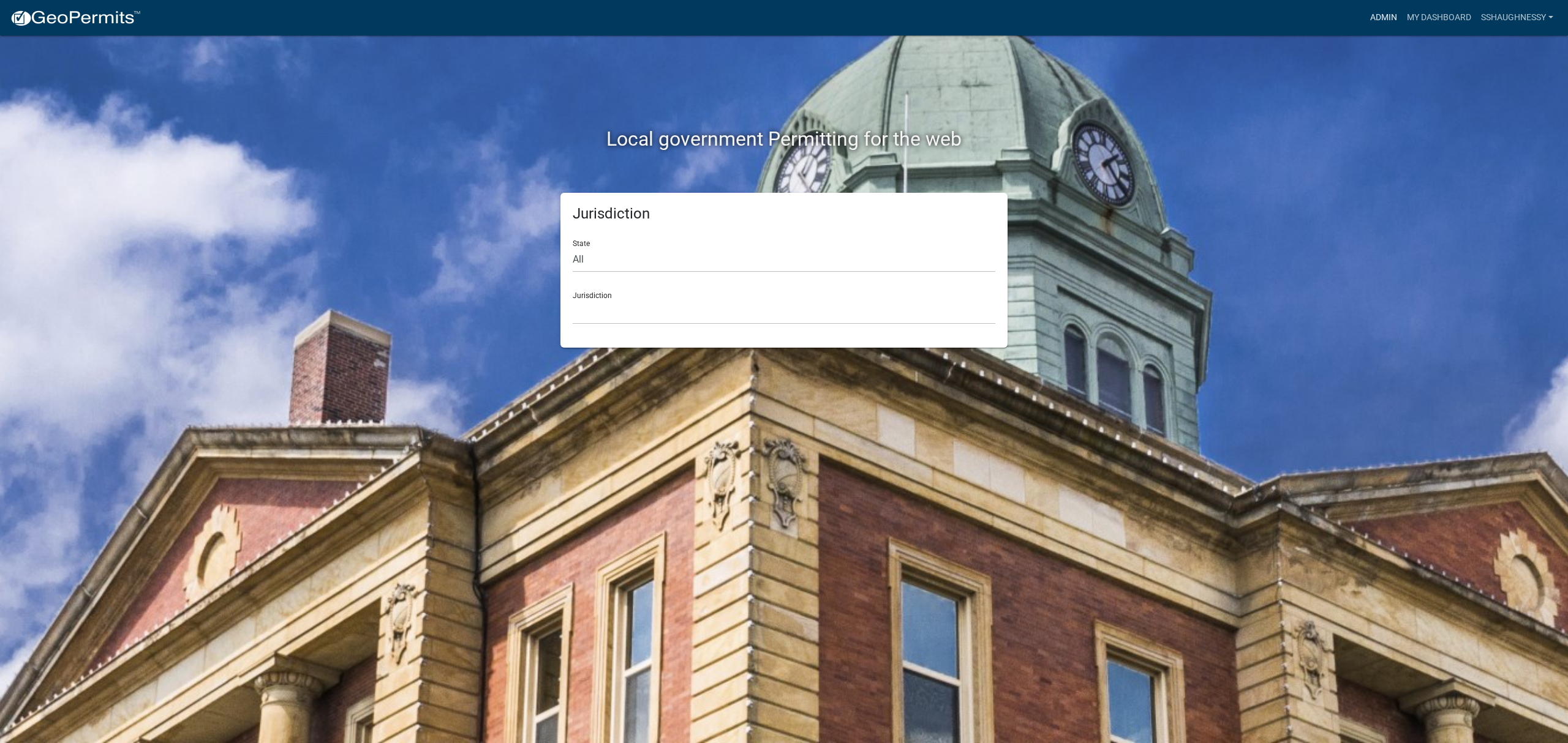
click at [1398, 21] on link "Admin" at bounding box center [1384, 17] width 37 height 23
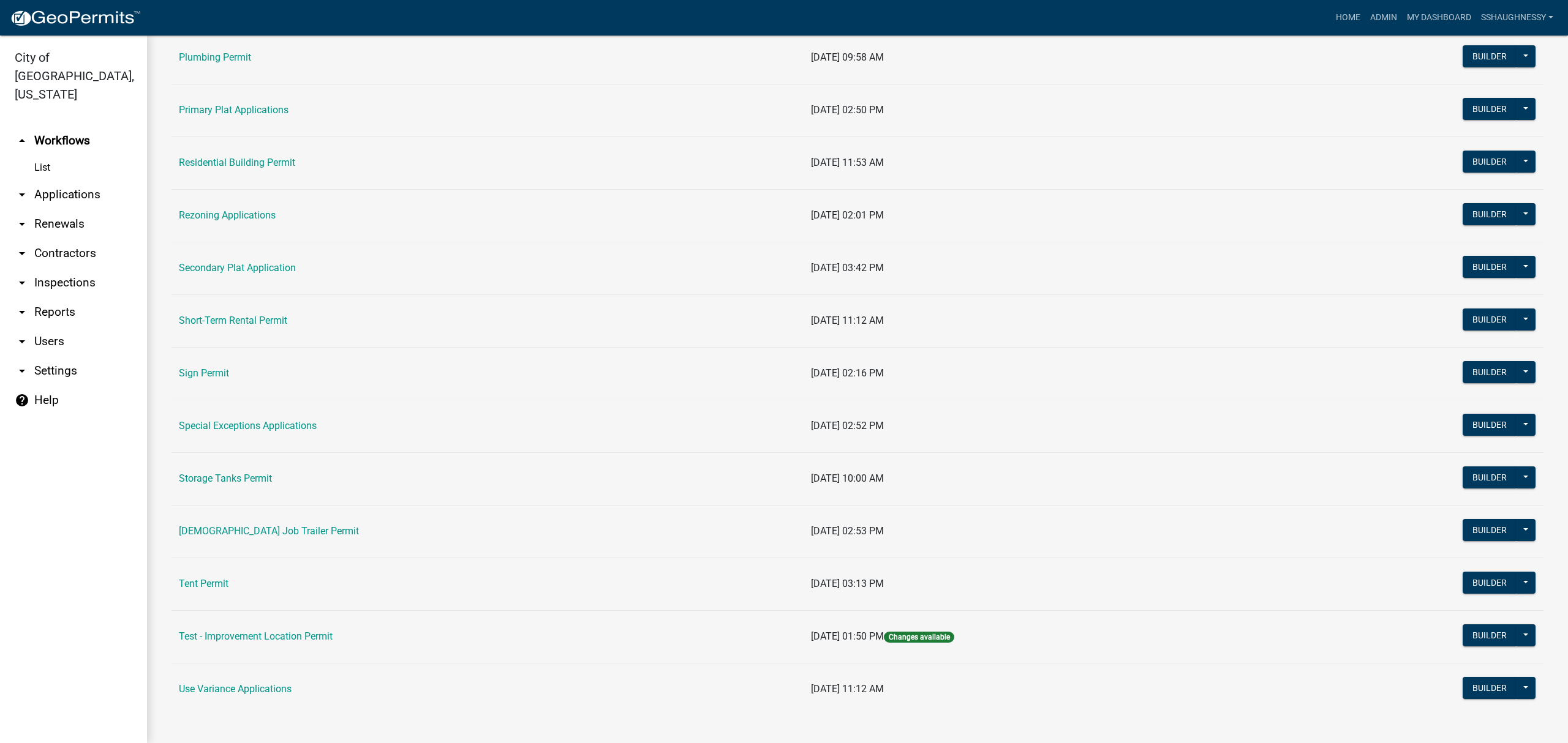
scroll to position [771, 0]
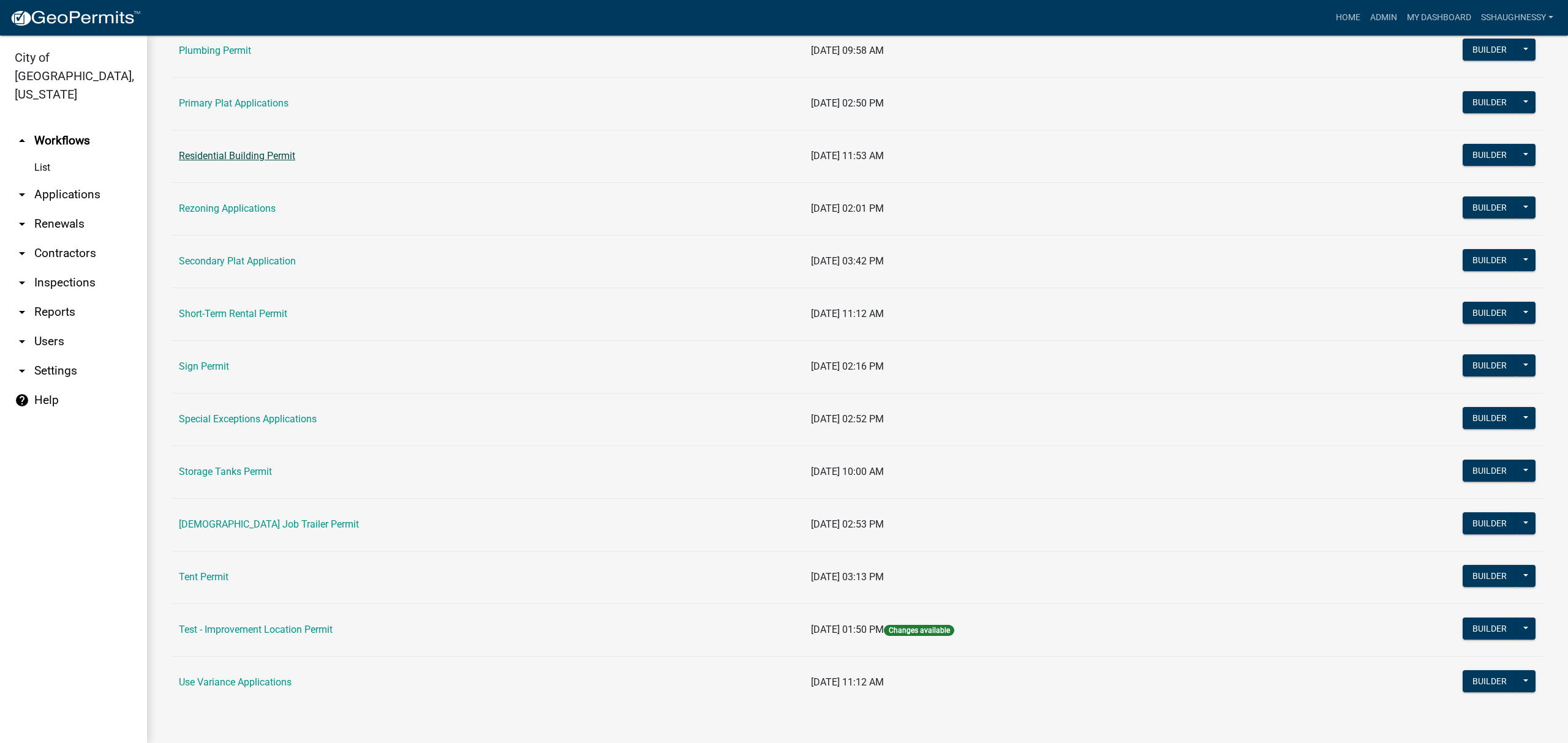
click at [231, 157] on link "Residential Building Permit" at bounding box center [237, 155] width 117 height 11
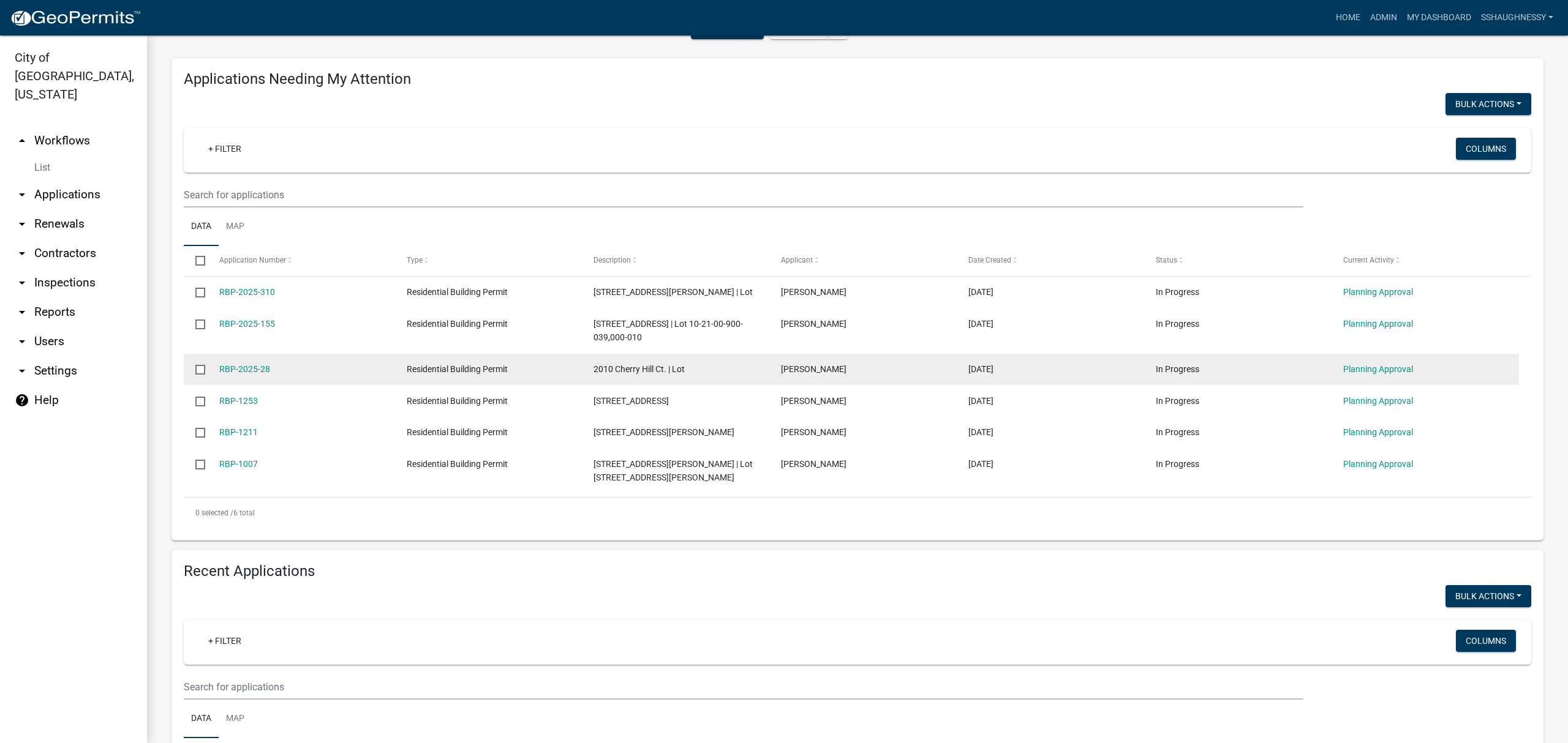
scroll to position [408, 0]
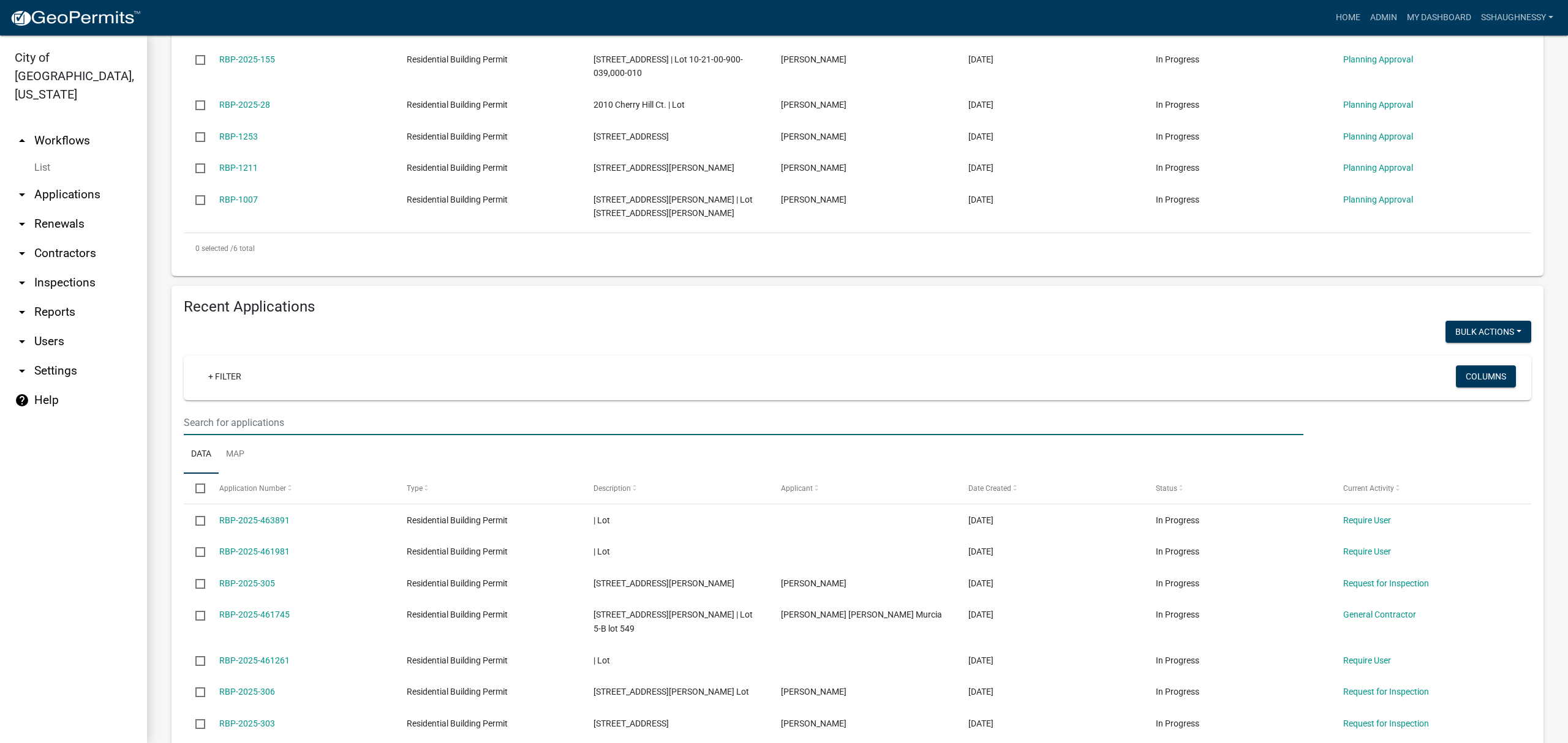
click at [383, 422] on input "text" at bounding box center [743, 422] width 1120 height 25
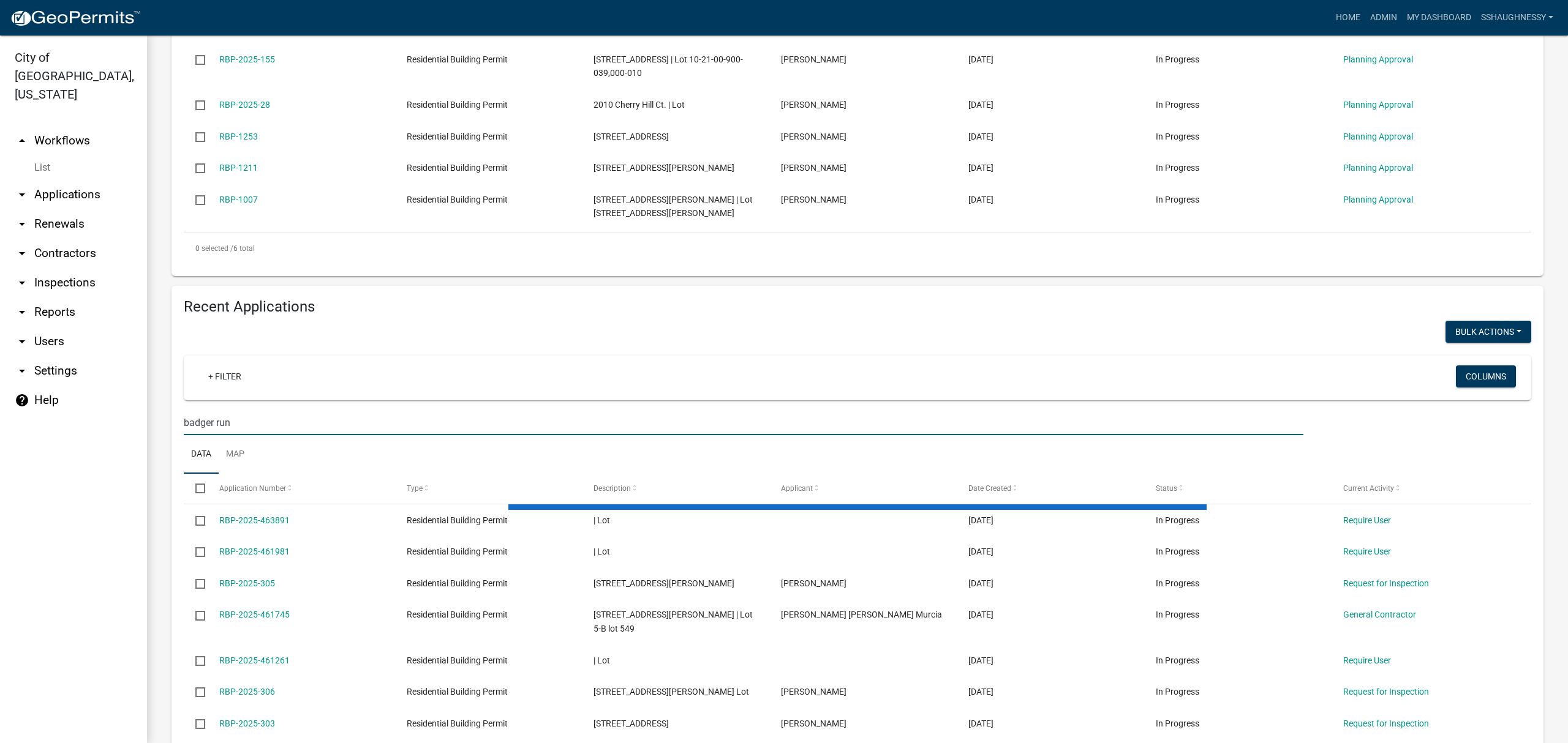
scroll to position [305, 0]
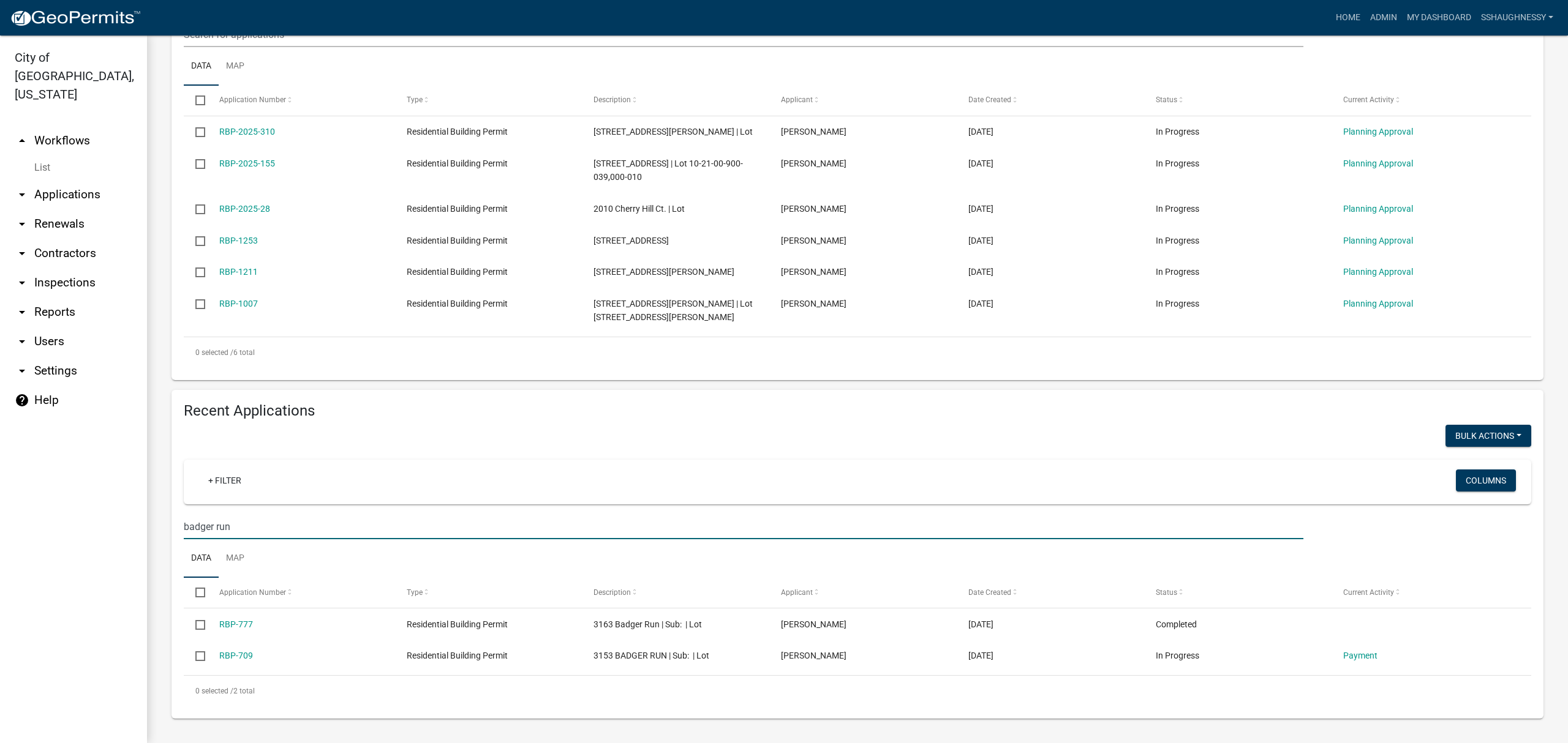
drag, startPoint x: 246, startPoint y: 525, endPoint x: 113, endPoint y: 519, distance: 133.1
click at [113, 519] on div "City of [GEOGRAPHIC_DATA], [US_STATE] arrow_drop_up Workflows List arrow_drop_d…" at bounding box center [784, 389] width 1568 height 708
type input "ridgewood"
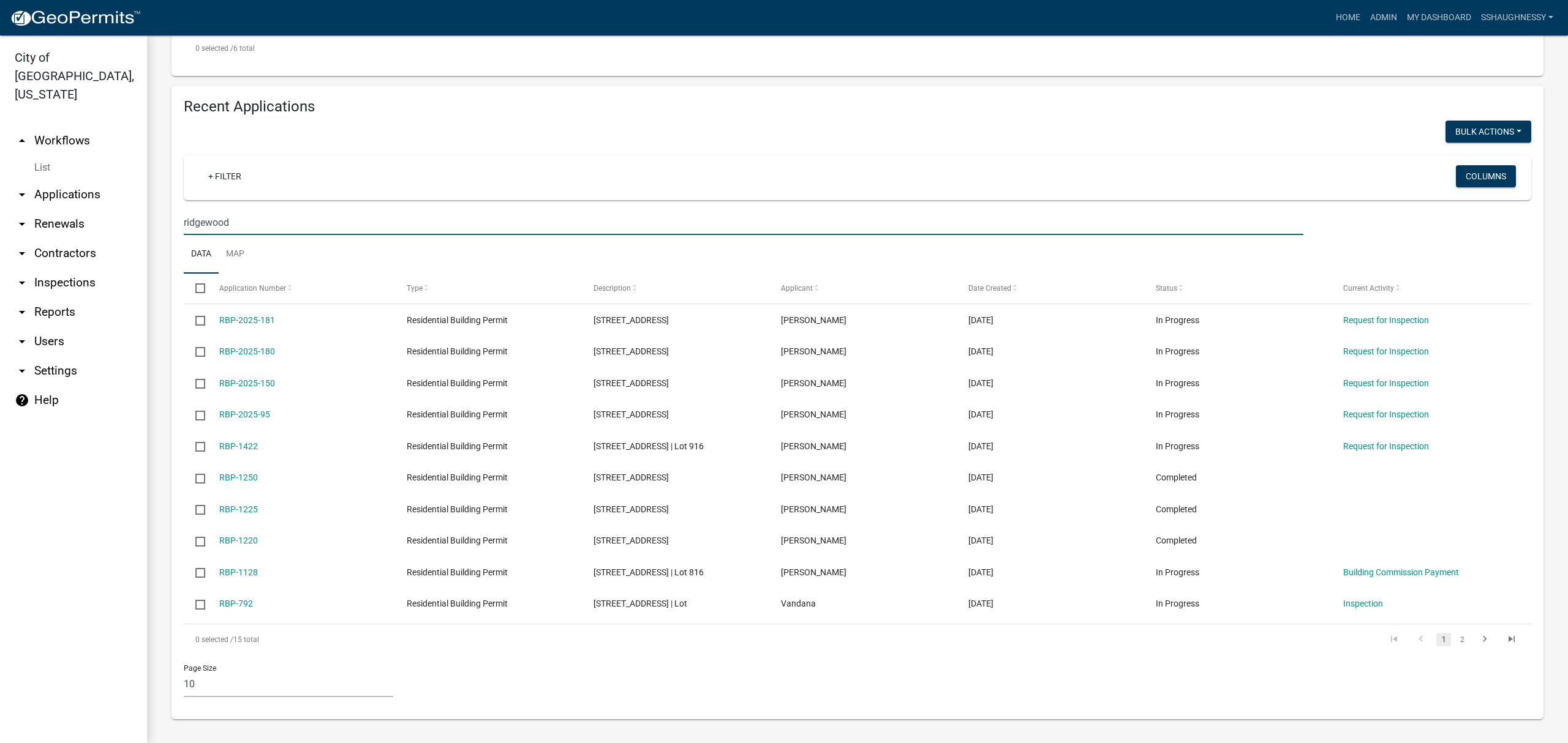
scroll to position [622, 0]
click at [1457, 645] on li "2" at bounding box center [1462, 639] width 18 height 21
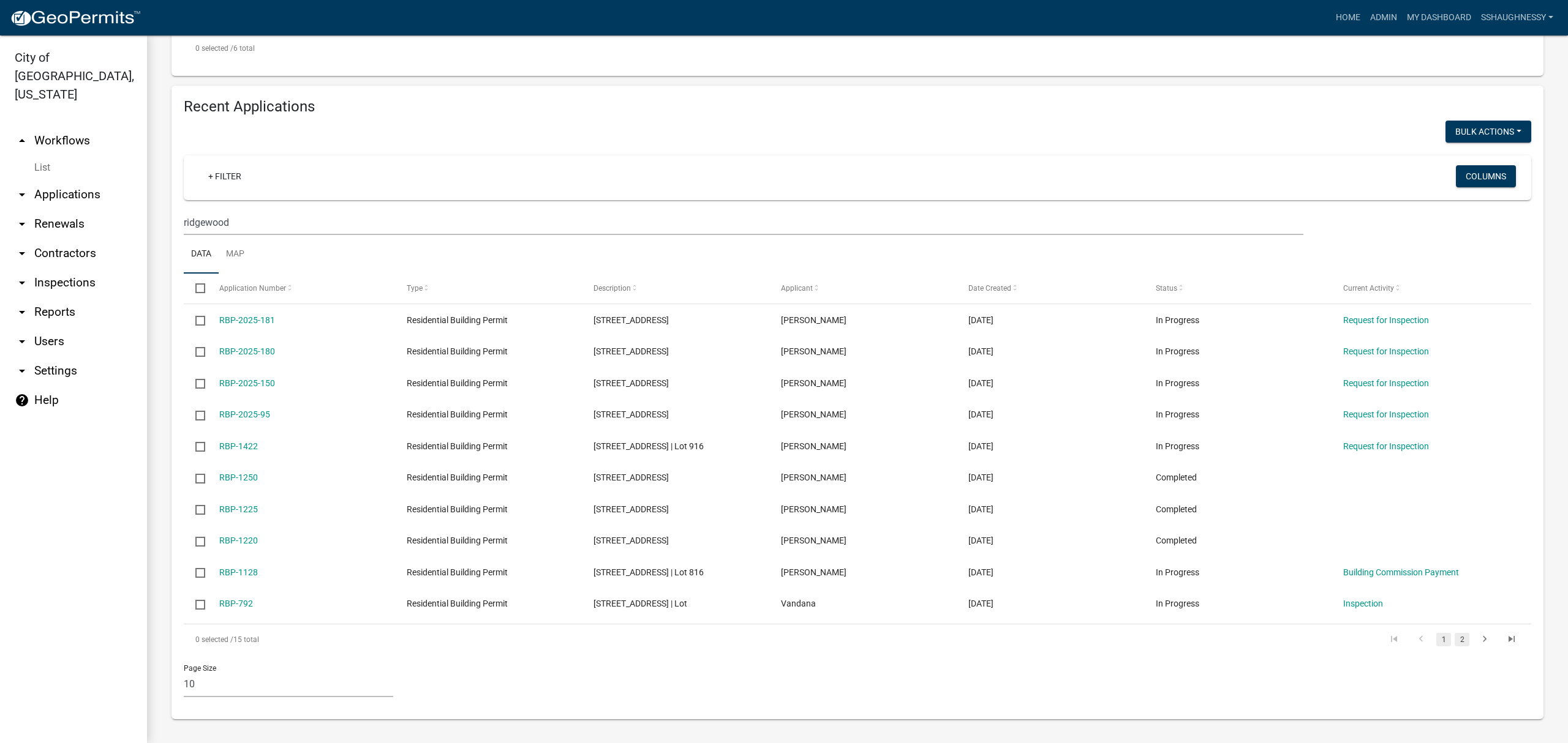
click at [1455, 643] on link "2" at bounding box center [1462, 640] width 15 height 14
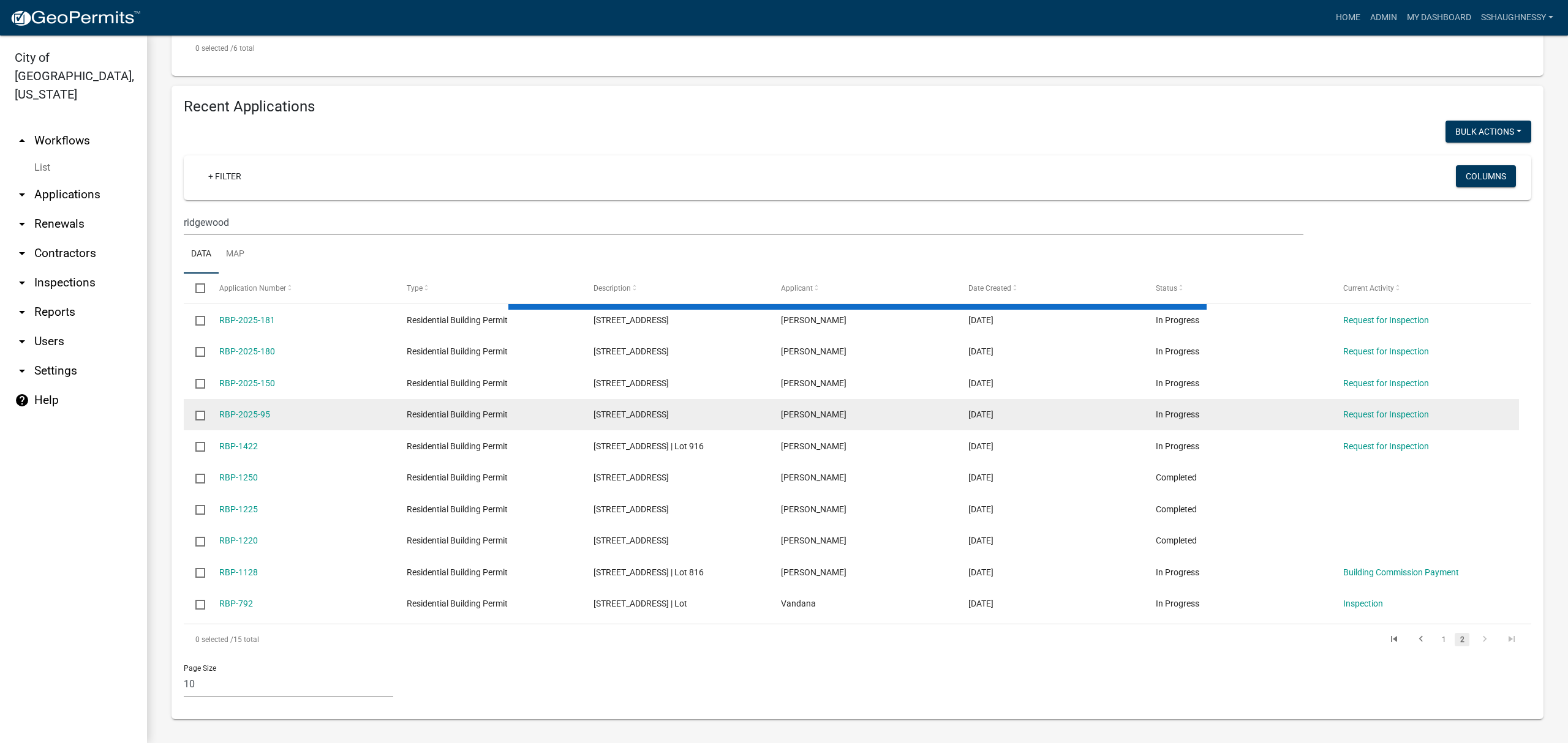
scroll to position [506, 0]
